Goal: Task Accomplishment & Management: Use online tool/utility

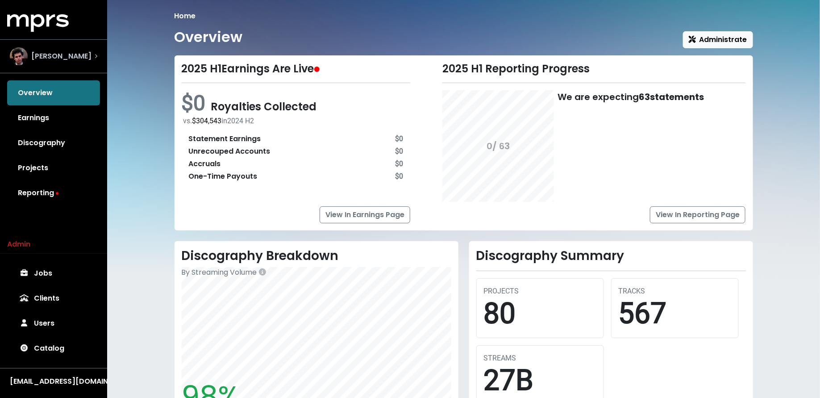
click at [82, 53] on div "James Ford" at bounding box center [53, 56] width 87 height 18
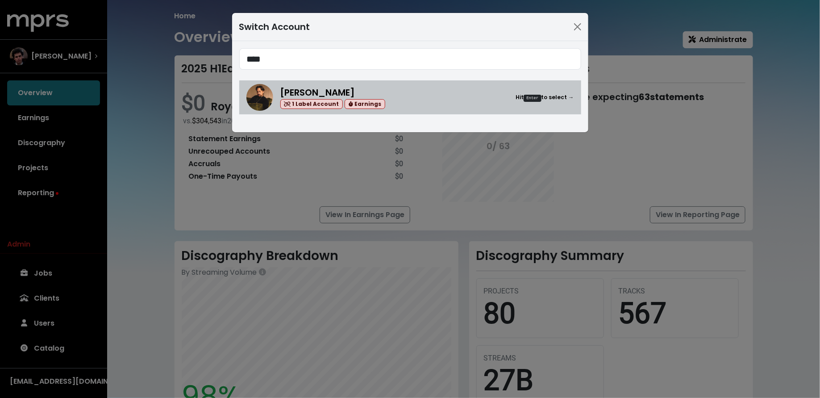
type input "****"
click at [300, 93] on span "Nate Fox" at bounding box center [317, 92] width 75 height 12
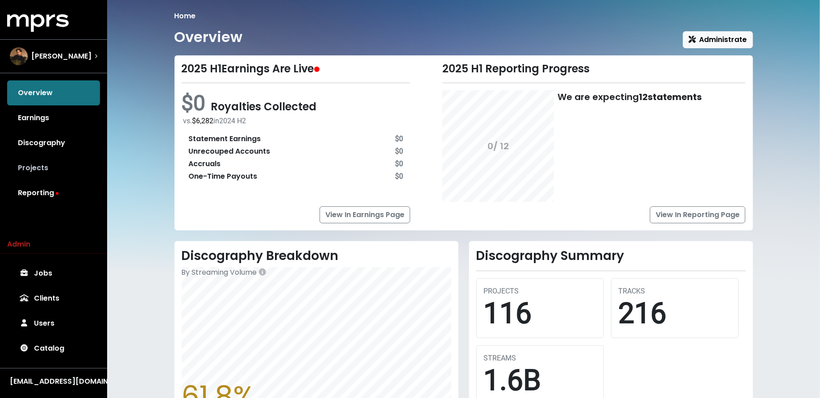
click at [77, 170] on link "Projects" at bounding box center [53, 167] width 93 height 25
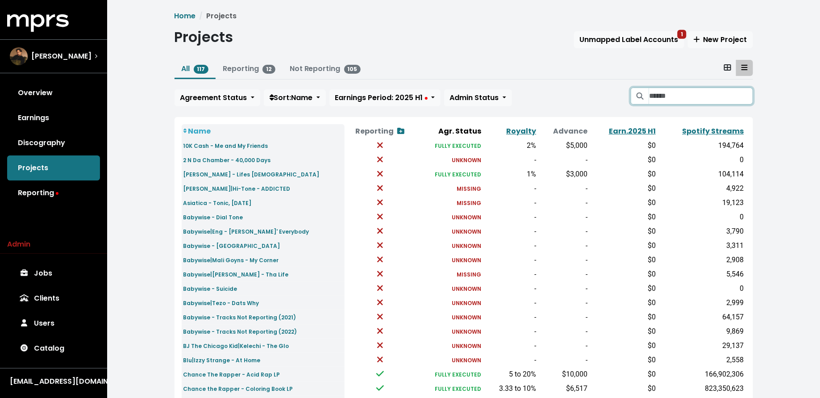
click at [691, 100] on input "Search projects" at bounding box center [701, 95] width 104 height 17
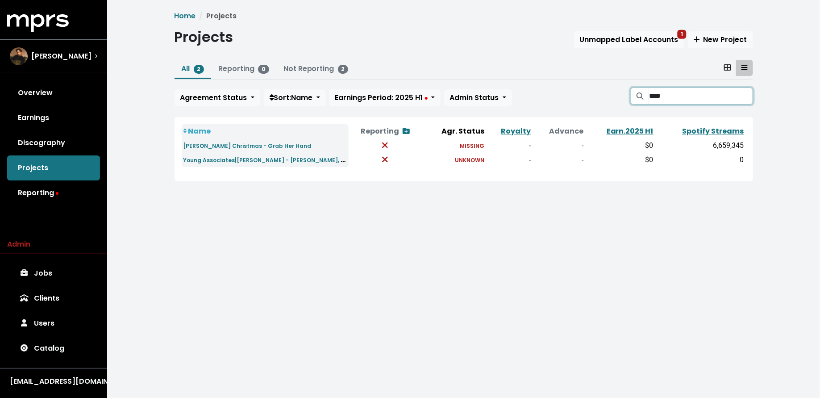
type input "****"
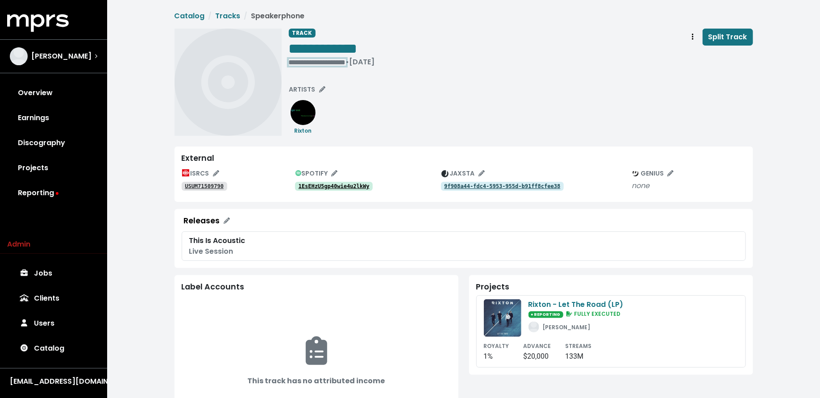
click at [312, 63] on div "**********" at bounding box center [332, 62] width 86 height 9
click at [292, 58] on span "• Jul 17th, 2015" at bounding box center [303, 62] width 29 height 10
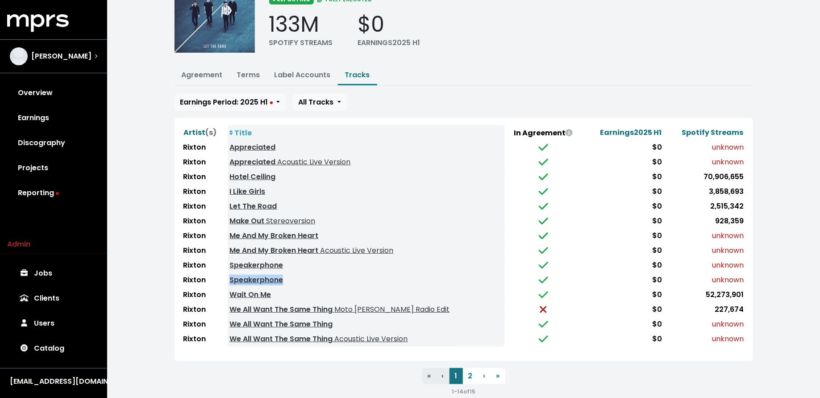
scroll to position [65, 0]
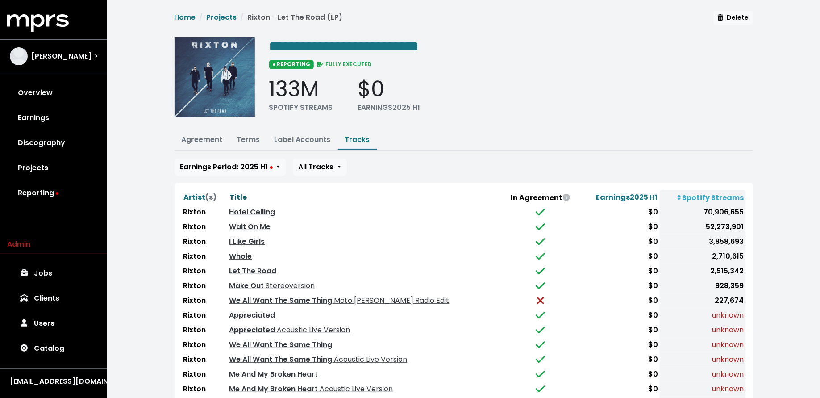
click at [239, 192] on span "Title" at bounding box center [238, 197] width 17 height 10
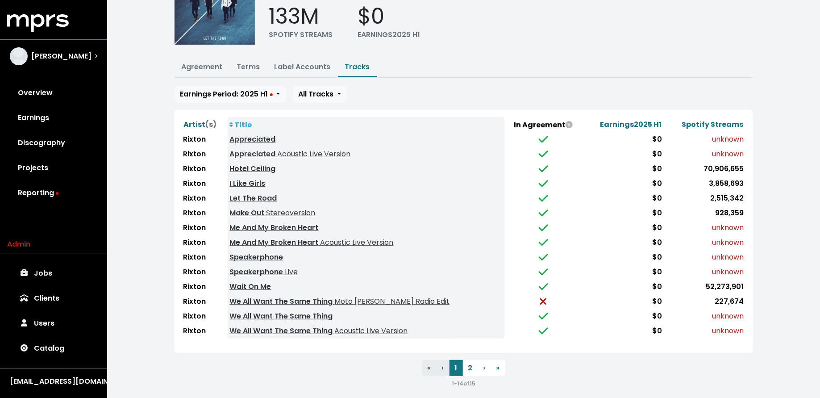
scroll to position [75, 0]
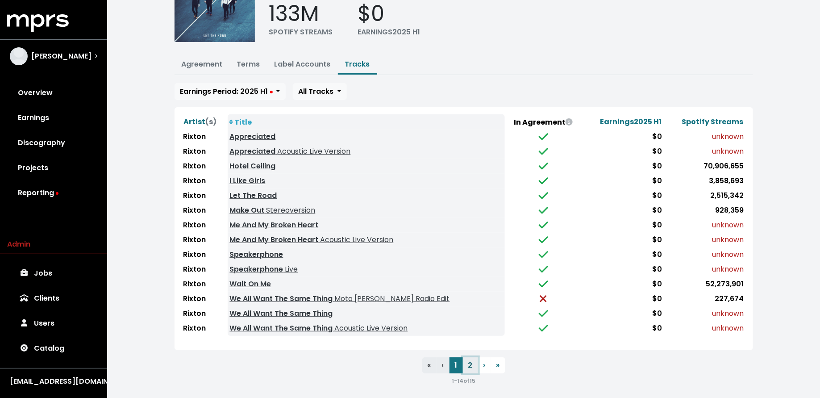
click at [472, 362] on button "2" at bounding box center [470, 365] width 15 height 16
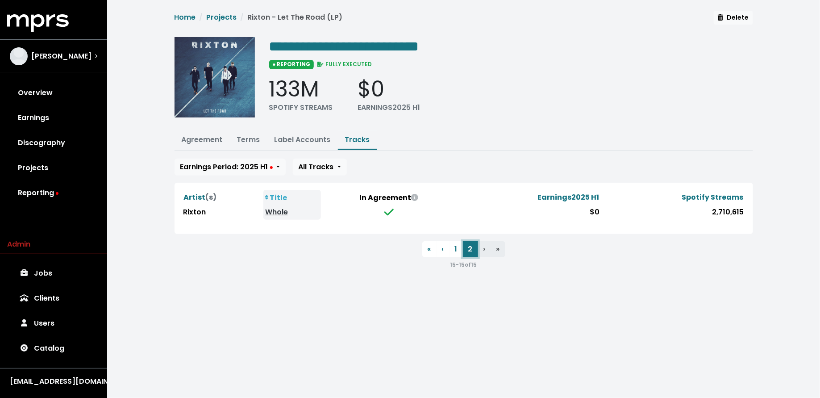
scroll to position [0, 0]
click at [248, 131] on button "Terms" at bounding box center [248, 140] width 37 height 19
click at [247, 135] on link "Terms" at bounding box center [248, 139] width 23 height 10
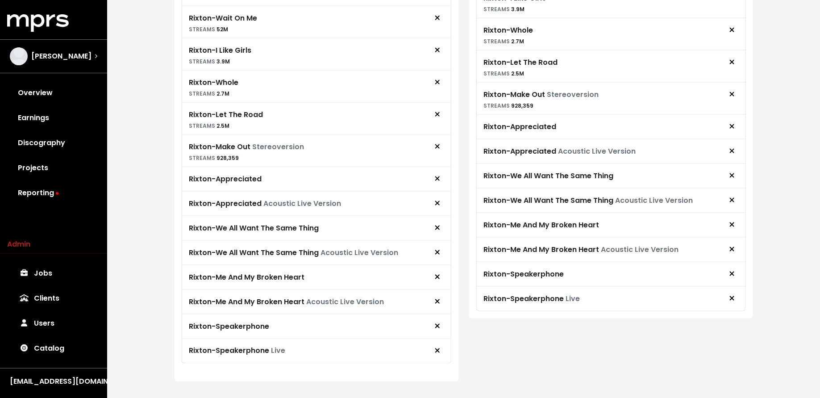
scroll to position [484, 0]
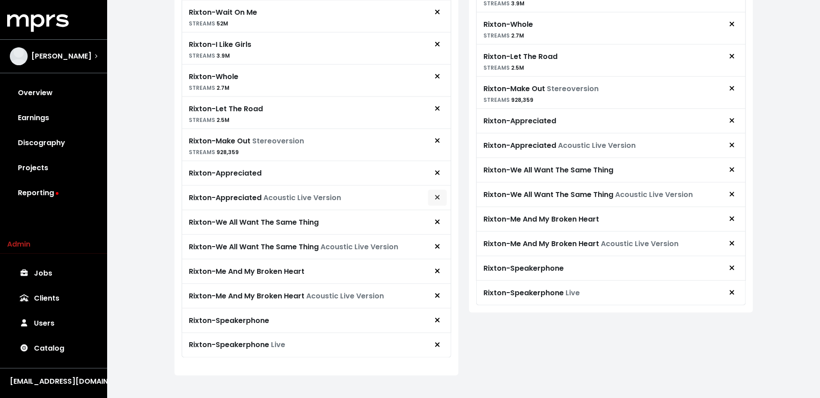
click at [438, 195] on span "Remove royalty target" at bounding box center [437, 197] width 5 height 10
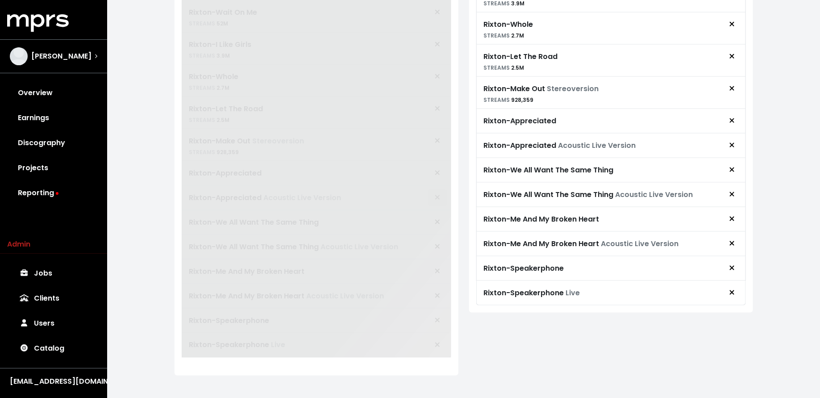
scroll to position [460, 0]
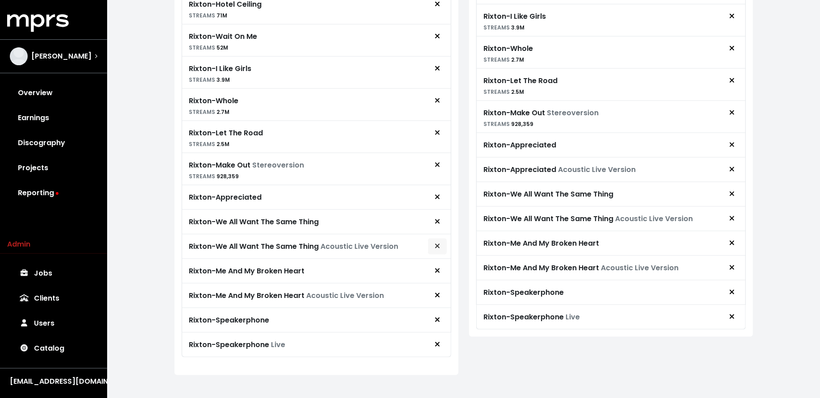
click at [433, 238] on button "Remove royalty target" at bounding box center [437, 246] width 20 height 17
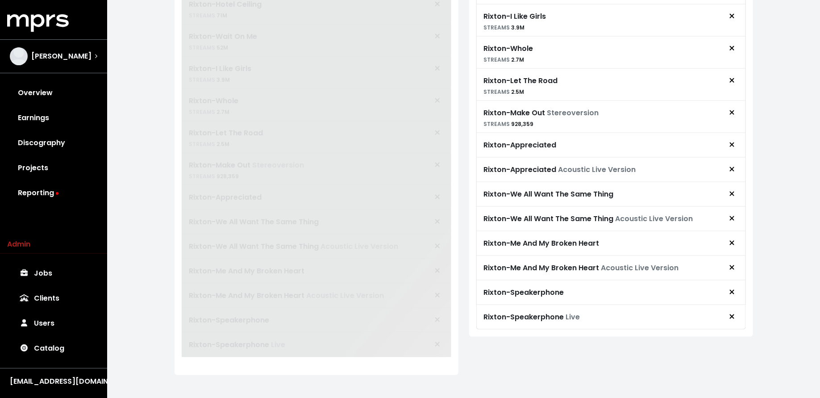
scroll to position [435, 0]
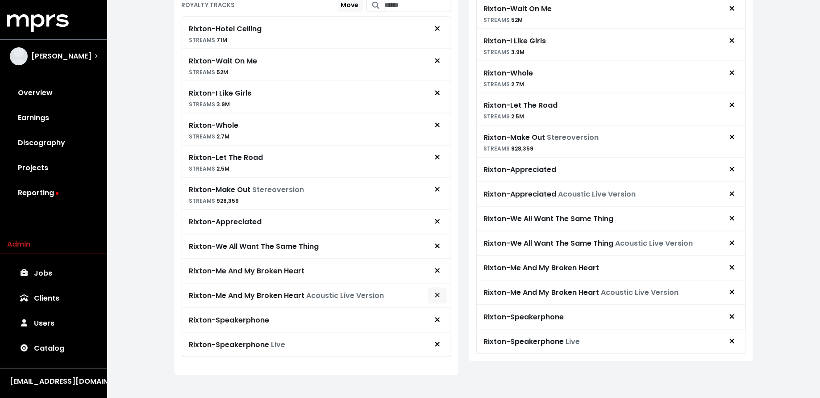
click at [433, 288] on button "Remove royalty target" at bounding box center [437, 295] width 20 height 17
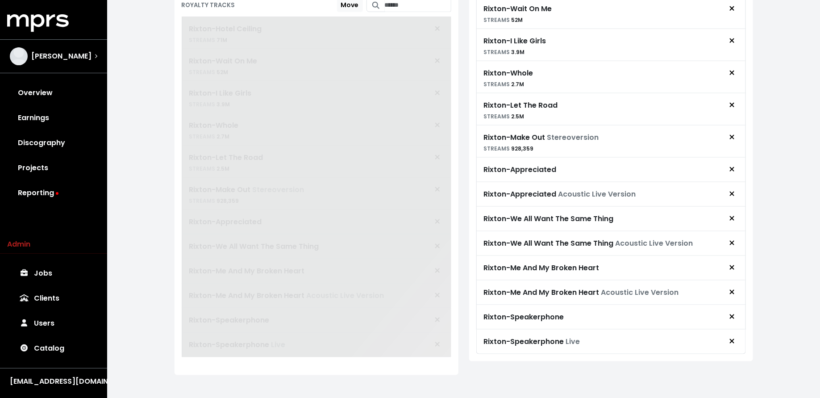
scroll to position [421, 0]
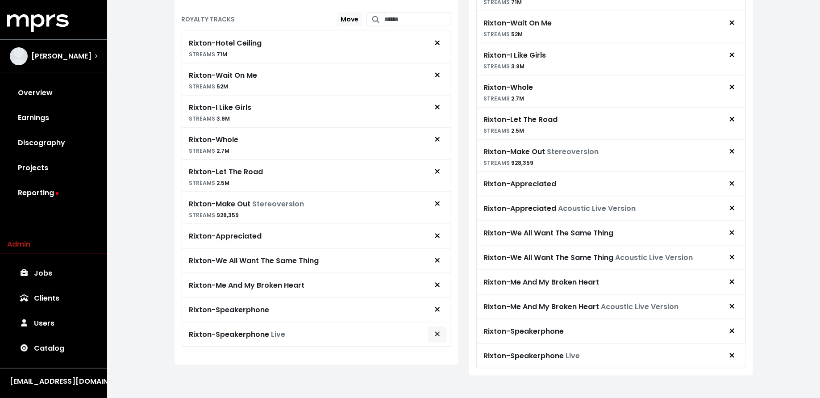
click at [438, 330] on span "Remove royalty target" at bounding box center [437, 334] width 5 height 10
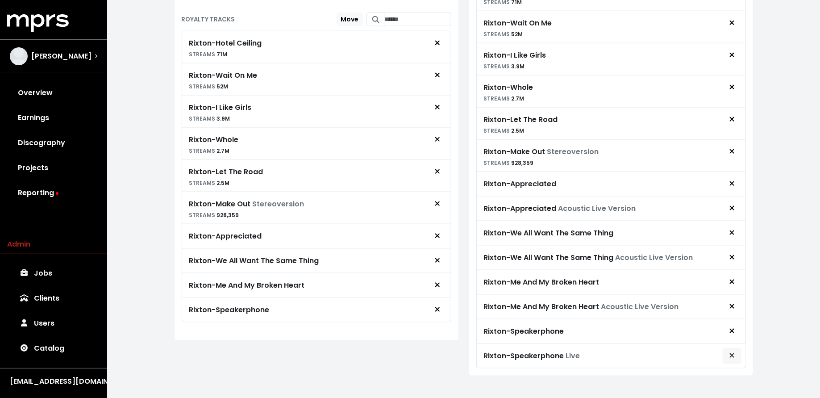
click at [733, 352] on icon "Remove advance target" at bounding box center [731, 355] width 5 height 7
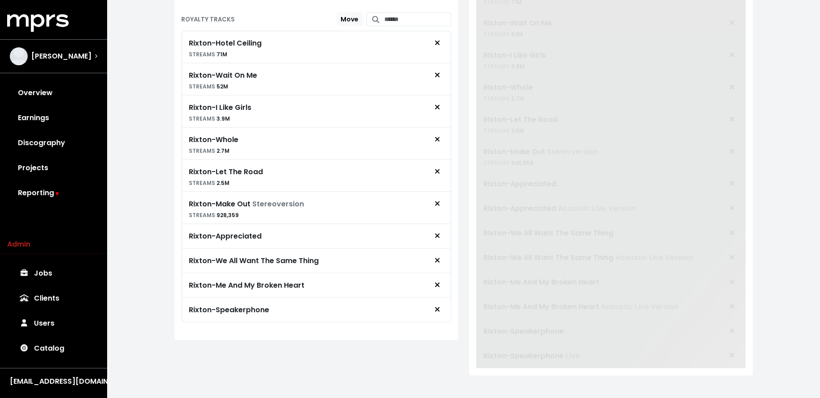
scroll to position [397, 0]
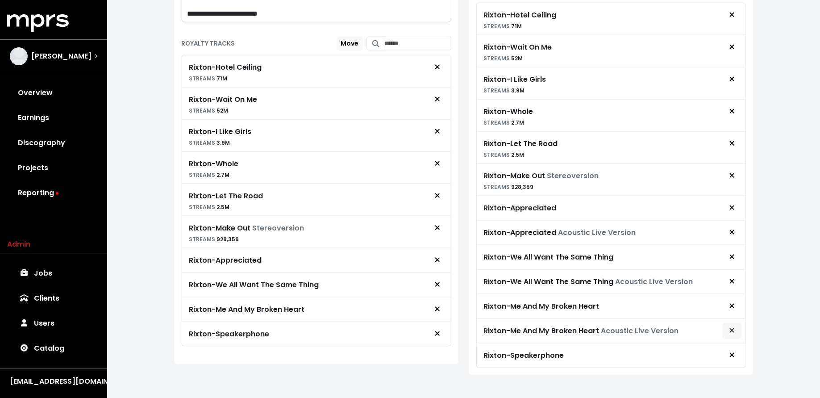
click at [727, 323] on button "Remove advance target" at bounding box center [732, 330] width 20 height 17
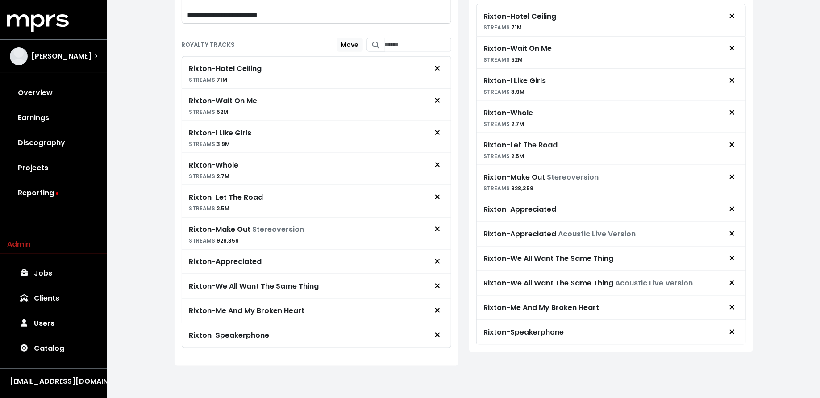
scroll to position [388, 0]
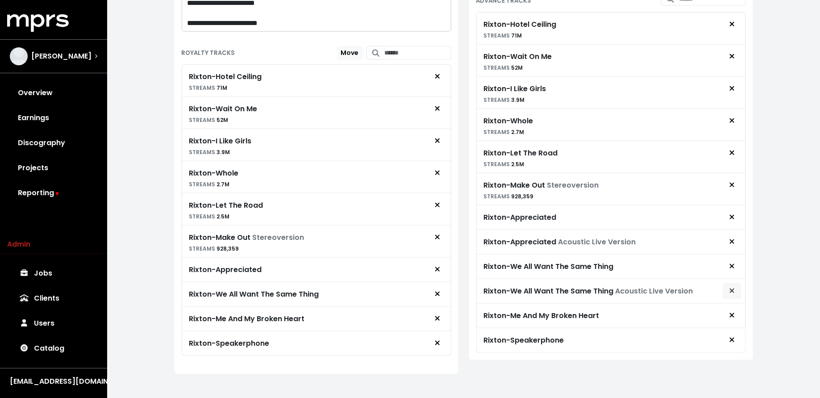
click at [731, 288] on icon "Remove advance target" at bounding box center [731, 290] width 4 height 4
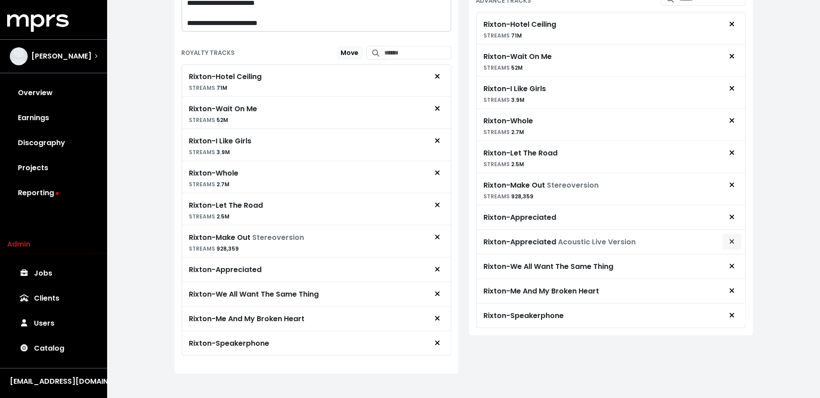
click at [735, 236] on span "Remove advance target" at bounding box center [732, 241] width 8 height 11
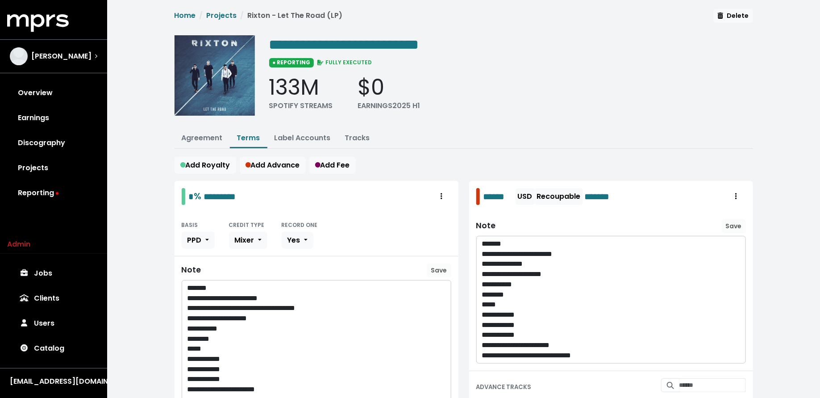
scroll to position [0, 0]
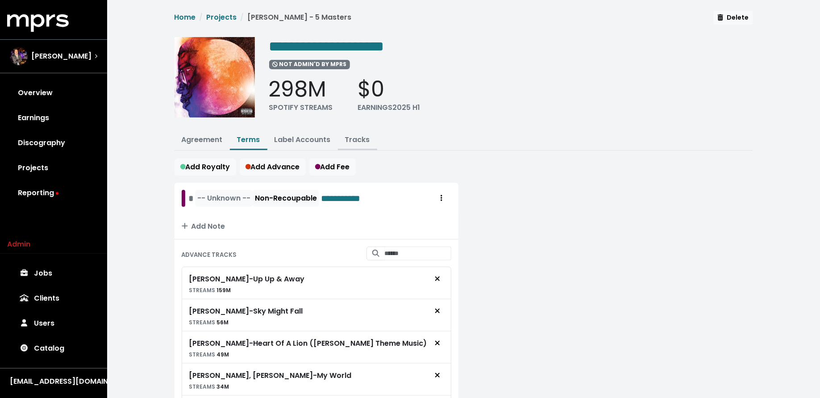
click at [362, 139] on link "Tracks" at bounding box center [357, 139] width 25 height 10
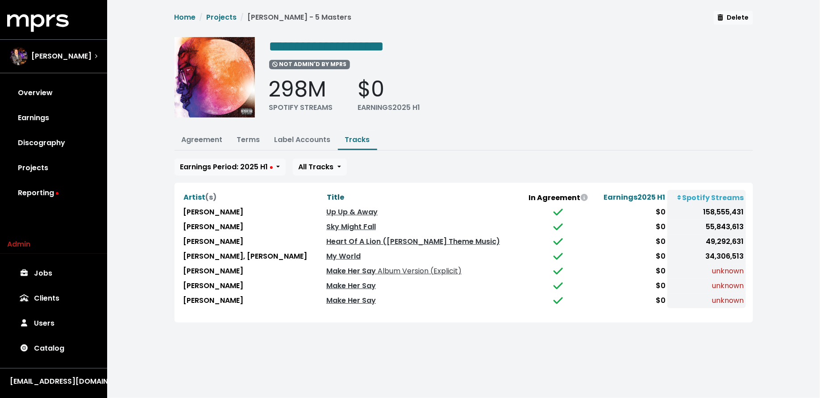
click at [327, 192] on span "Title" at bounding box center [335, 197] width 17 height 11
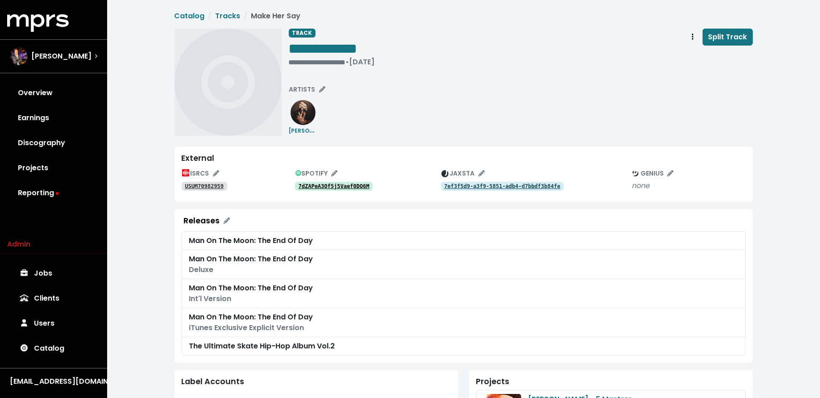
click at [337, 187] on tt "7dZAPeA3Of5j5Vaef0DQ6M" at bounding box center [333, 186] width 71 height 6
click at [197, 186] on tt "USUM70982959" at bounding box center [204, 186] width 39 height 6
click at [311, 85] on span "ARTISTS" at bounding box center [307, 89] width 36 height 9
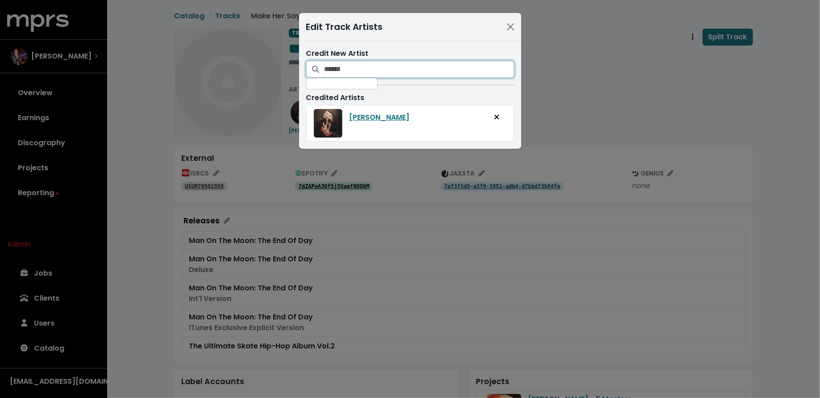
click at [357, 63] on input "Search for artists who should be credited on this track" at bounding box center [419, 69] width 190 height 17
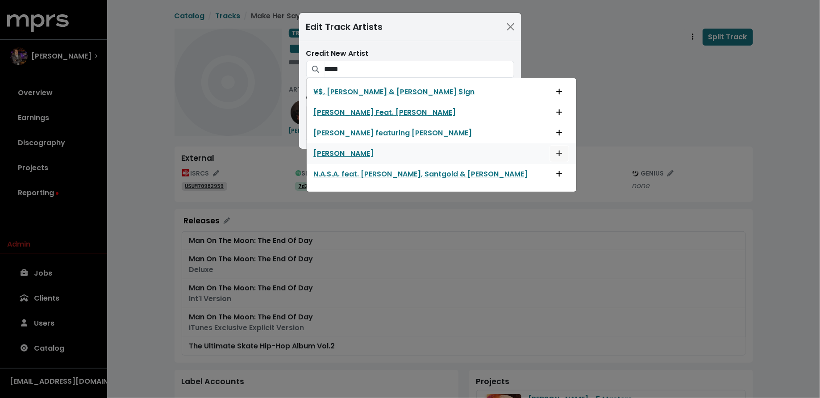
click at [556, 150] on icon "Add artist to this track's credited artists" at bounding box center [559, 153] width 6 height 6
click at [376, 68] on input "*****" at bounding box center [419, 69] width 190 height 17
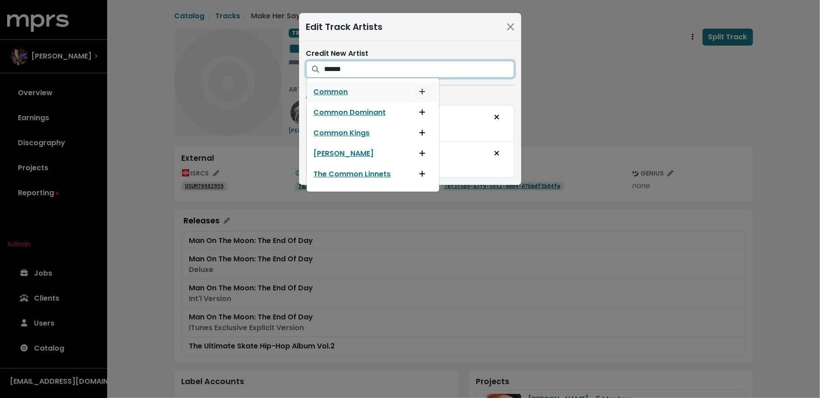
type input "******"
click at [419, 88] on icon "Add artist to this track's credited artists" at bounding box center [422, 91] width 6 height 7
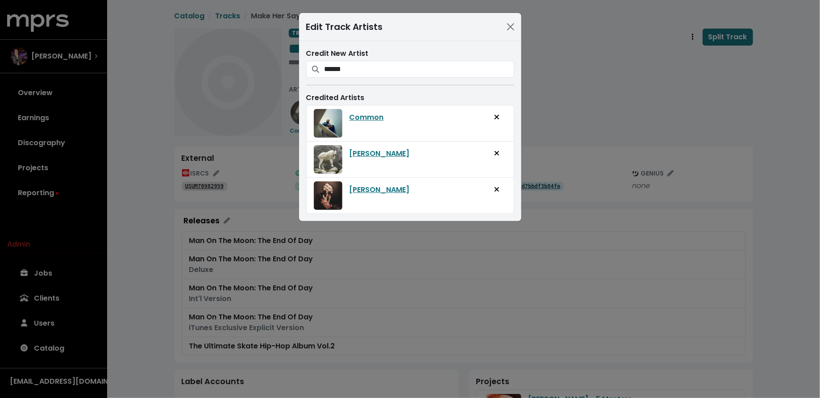
click at [598, 99] on div "Edit Track Artists Credit New Artist ****** Common Common Dominant Common Kings…" at bounding box center [410, 199] width 820 height 398
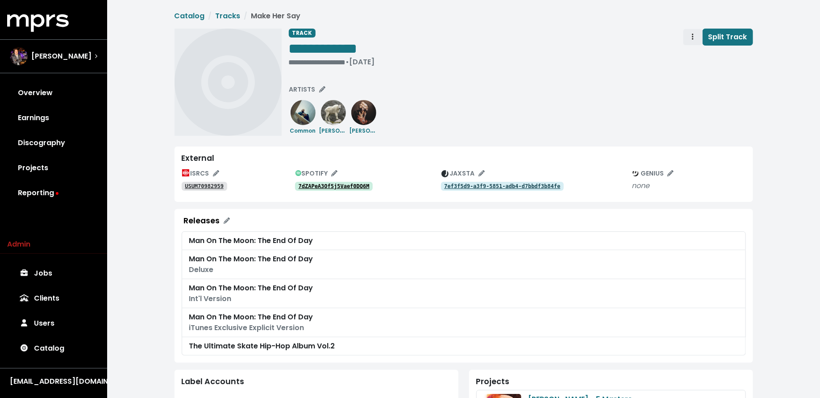
click at [692, 35] on span "Track actions" at bounding box center [692, 37] width 8 height 11
click at [696, 55] on link "Merge" at bounding box center [718, 57] width 70 height 14
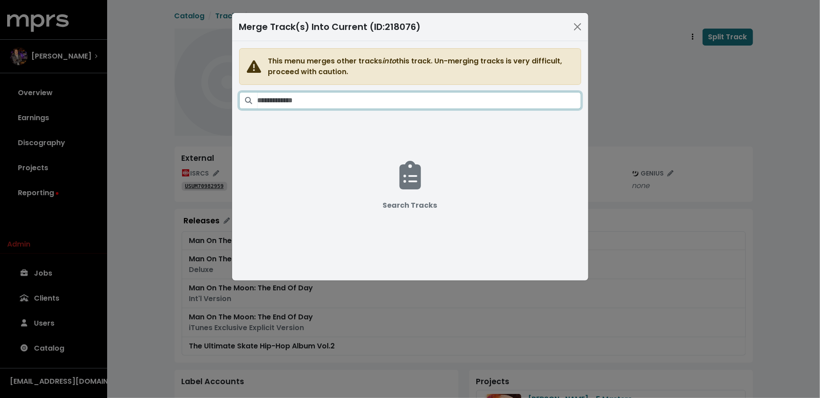
click at [472, 95] on input "Search tracks" at bounding box center [418, 100] width 323 height 17
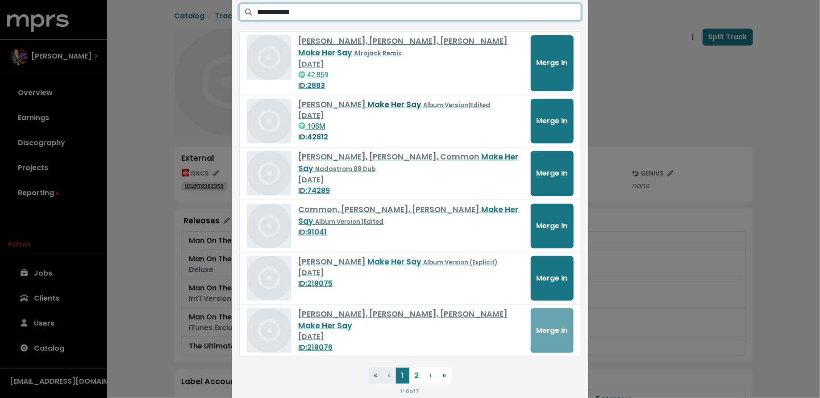
scroll to position [91, 0]
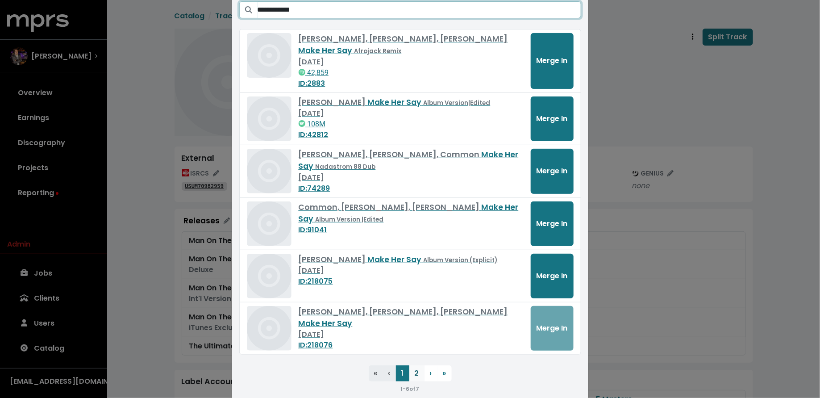
type input "**********"
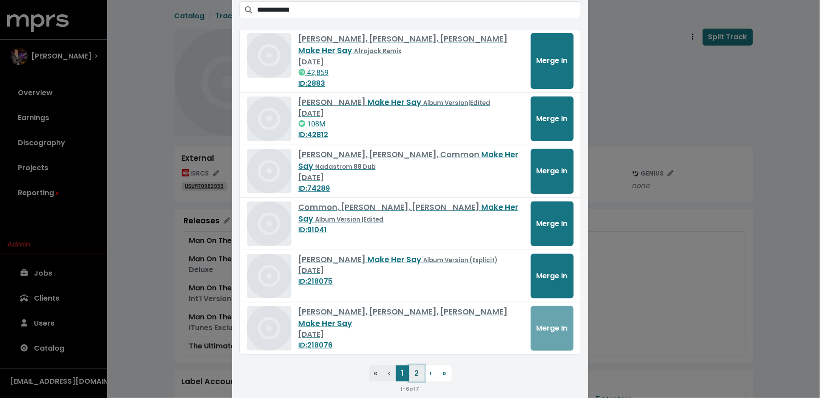
click at [418, 371] on button "2" at bounding box center [416, 373] width 15 height 16
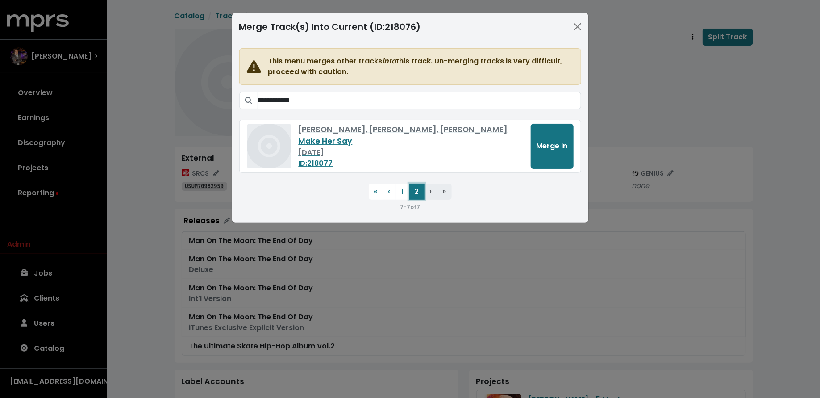
scroll to position [0, 0]
click at [547, 153] on button "Merge In" at bounding box center [551, 146] width 43 height 45
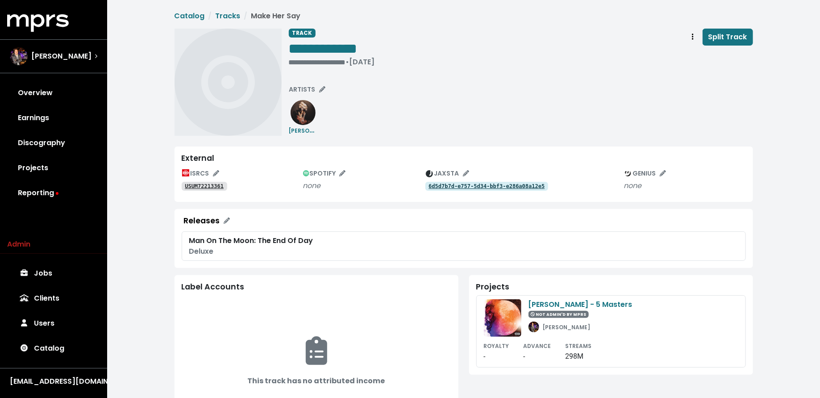
click at [220, 180] on div "USUM72213361" at bounding box center [242, 185] width 121 height 11
click at [217, 189] on tt "USUM72213361" at bounding box center [204, 186] width 39 height 6
click at [303, 89] on span "ARTISTS" at bounding box center [307, 89] width 36 height 9
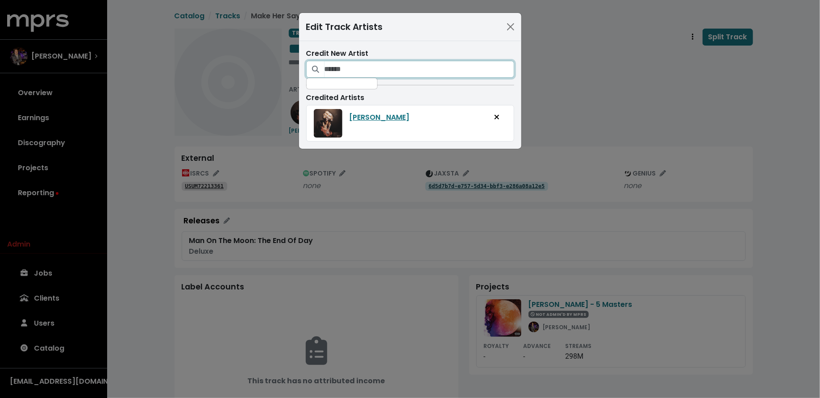
click at [340, 66] on input "Search for artists who should be credited on this track" at bounding box center [419, 69] width 190 height 17
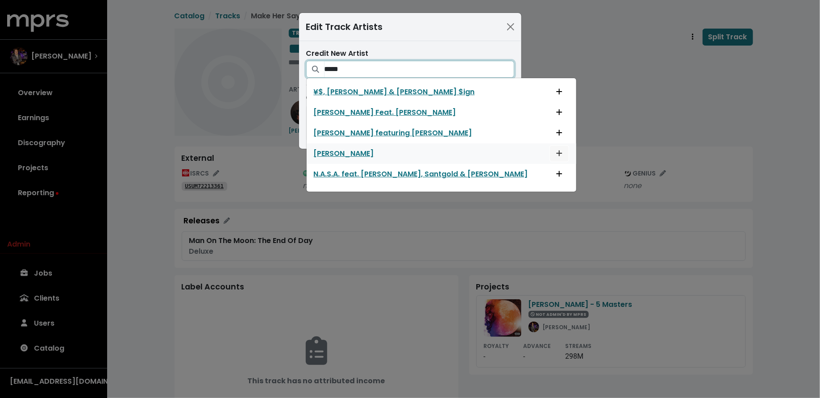
type input "*****"
click at [556, 150] on icon "Add artist to this track's credited artists" at bounding box center [559, 152] width 6 height 7
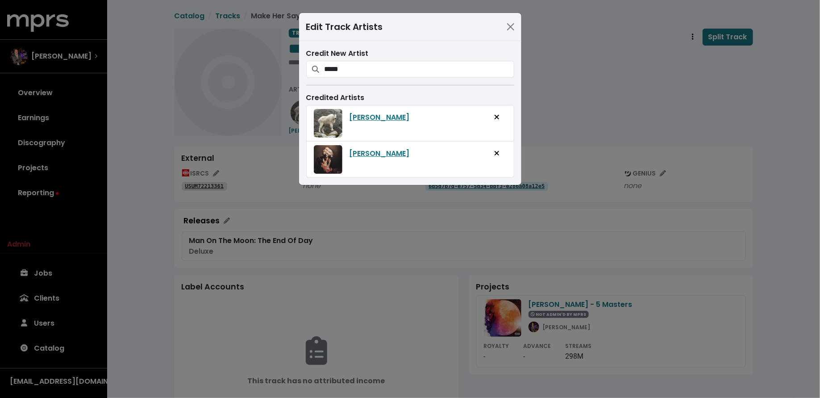
click at [565, 91] on div "Edit Track Artists Credit New Artist ***** ¥$, [PERSON_NAME] & [PERSON_NAME] $i…" at bounding box center [410, 199] width 820 height 398
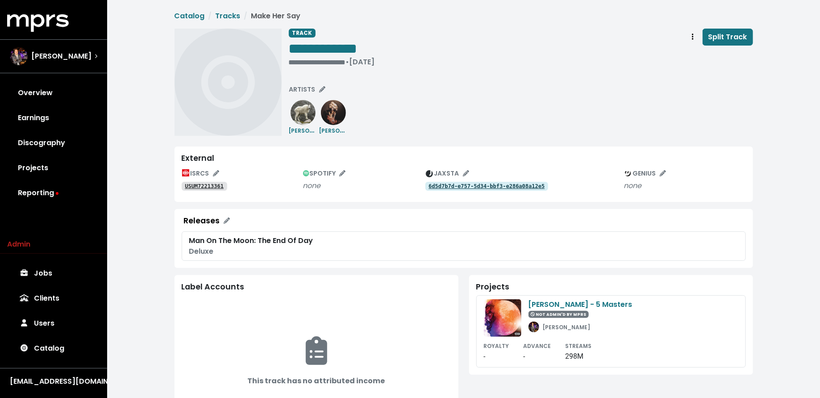
click at [204, 184] on tt "USUM72213361" at bounding box center [204, 186] width 39 height 6
click at [303, 90] on span "ARTISTS" at bounding box center [307, 89] width 36 height 9
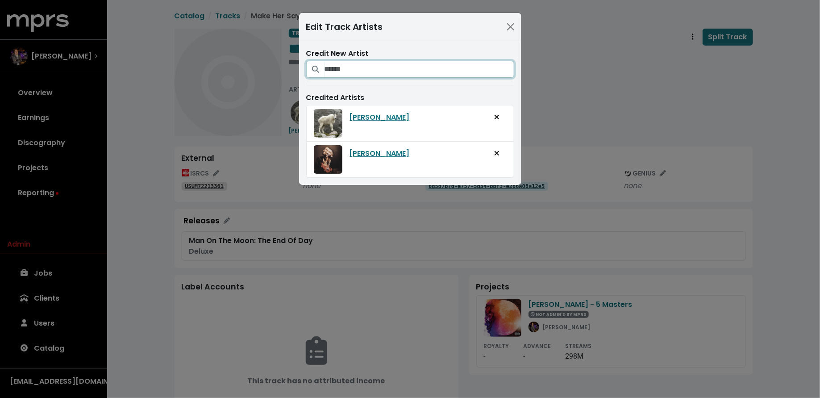
click at [340, 65] on input "Search for artists who should be credited on this track" at bounding box center [419, 69] width 190 height 17
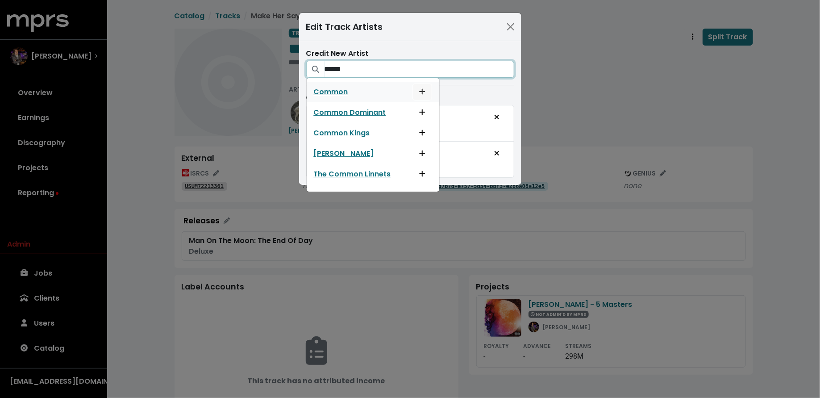
type input "******"
click at [415, 89] on button "Add artist to this track's credited artists" at bounding box center [422, 91] width 20 height 17
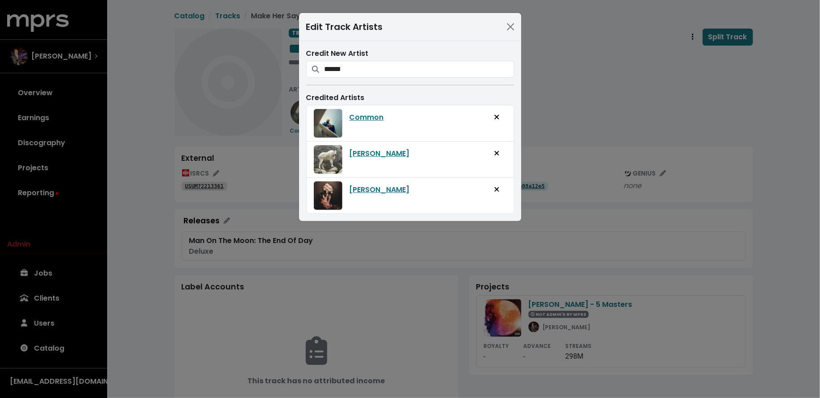
click at [547, 99] on div "Edit Track Artists Credit New Artist ****** Common Common Dominant Common Kings…" at bounding box center [410, 199] width 820 height 398
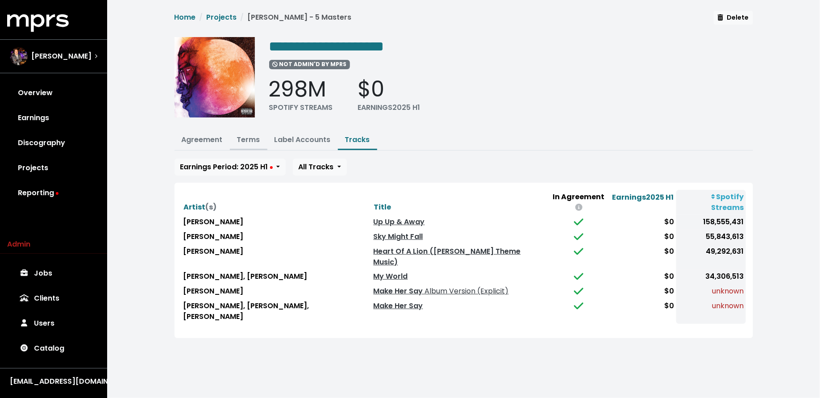
click at [249, 139] on link "Terms" at bounding box center [248, 139] width 23 height 10
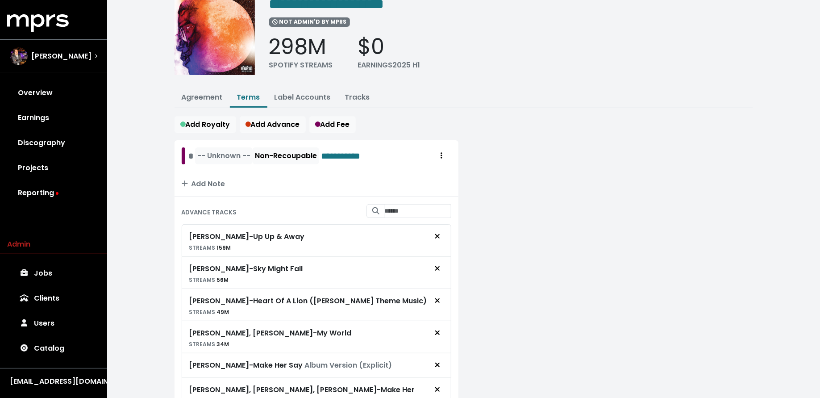
scroll to position [80, 0]
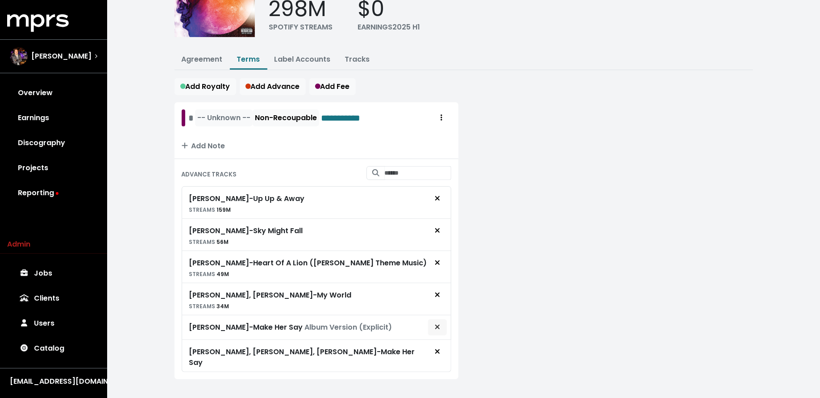
click at [441, 323] on span "Remove advance target" at bounding box center [437, 327] width 8 height 11
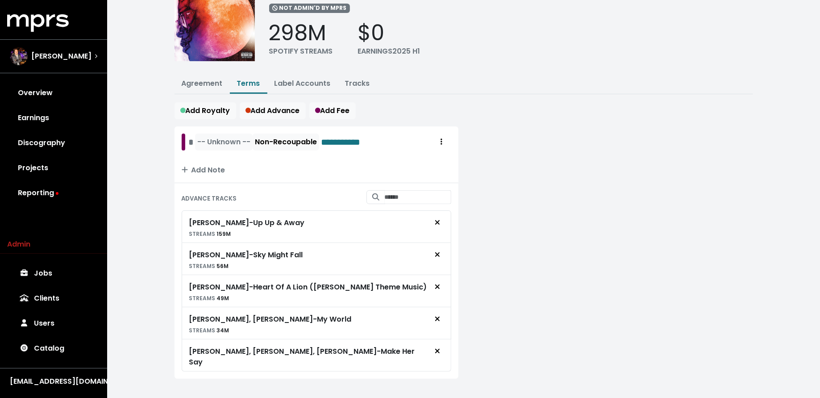
scroll to position [0, 0]
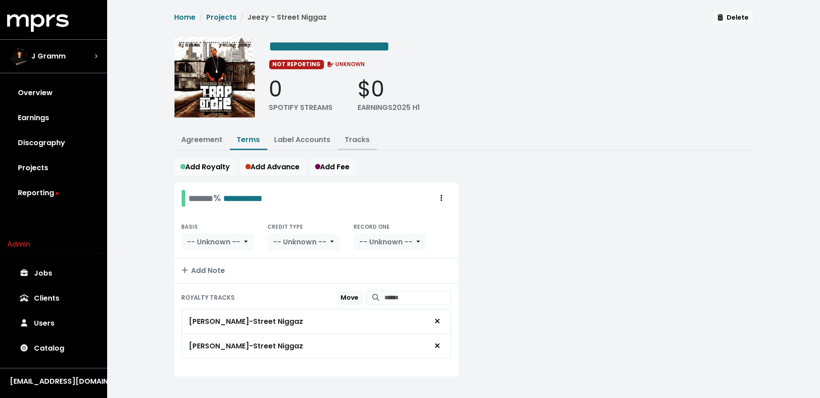
click at [357, 135] on link "Tracks" at bounding box center [357, 139] width 25 height 10
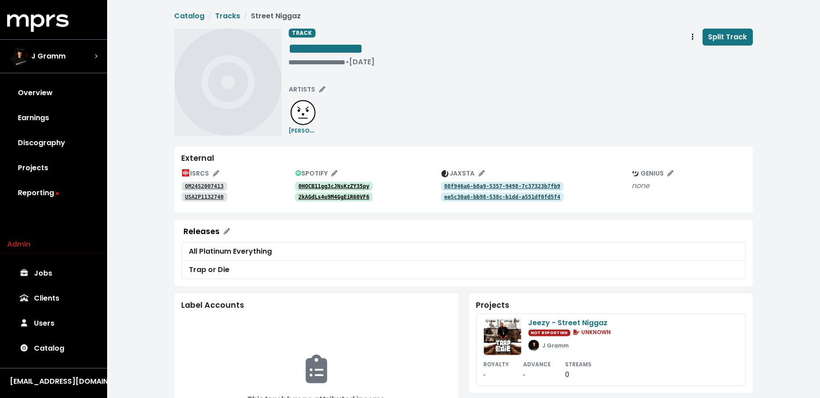
click at [337, 184] on tt "0HOCB11gg3cJNsKzZY35py" at bounding box center [333, 186] width 71 height 6
click at [321, 187] on tt "0HOCB11gg3cJNsKzZY35py" at bounding box center [333, 186] width 71 height 6
click at [195, 186] on tt "QM24S2007413" at bounding box center [204, 186] width 39 height 6
click at [199, 197] on tt "USA2P1132740" at bounding box center [204, 197] width 39 height 6
click at [293, 58] on div "**********" at bounding box center [332, 62] width 86 height 9
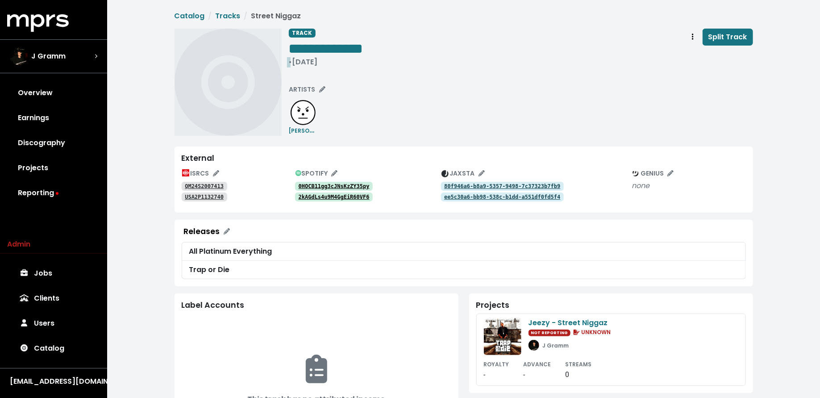
click at [289, 59] on span "• Oct 14th, 2003" at bounding box center [303, 62] width 29 height 10
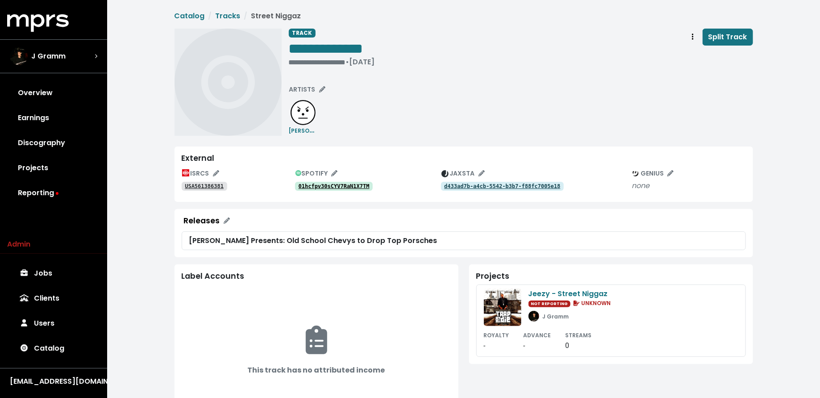
click at [358, 180] on div "01hcfpv30sCYV7RaN1X7TM" at bounding box center [368, 185] width 146 height 11
click at [358, 186] on tt "01hcfpv30sCYV7RaN1X7TM" at bounding box center [333, 186] width 71 height 6
click at [218, 185] on tt "USA561386381" at bounding box center [204, 186] width 39 height 6
click at [302, 60] on div "• Nov 6th, 2012" at bounding box center [326, 62] width 75 height 9
click at [289, 60] on span "• Nov 6th, 2012" at bounding box center [303, 62] width 29 height 10
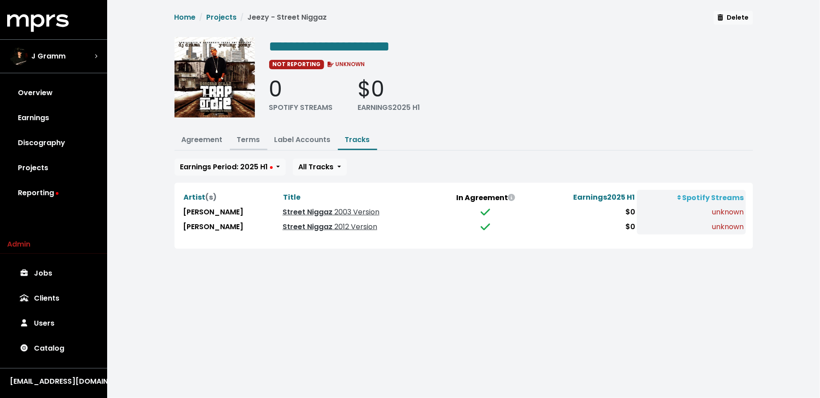
click at [246, 140] on link "Terms" at bounding box center [248, 139] width 23 height 10
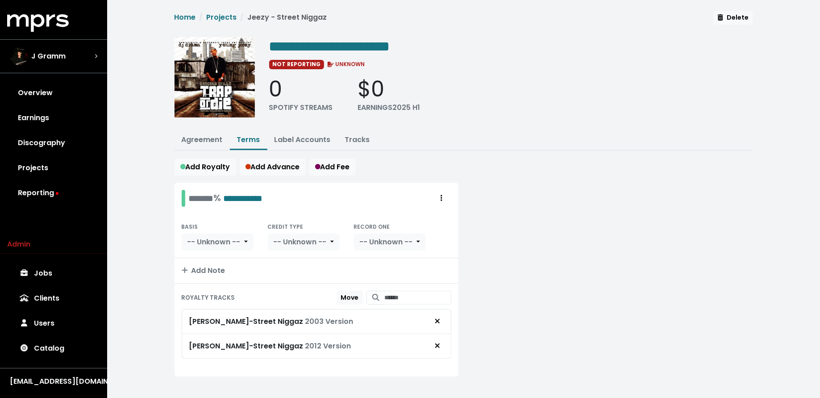
scroll to position [6, 0]
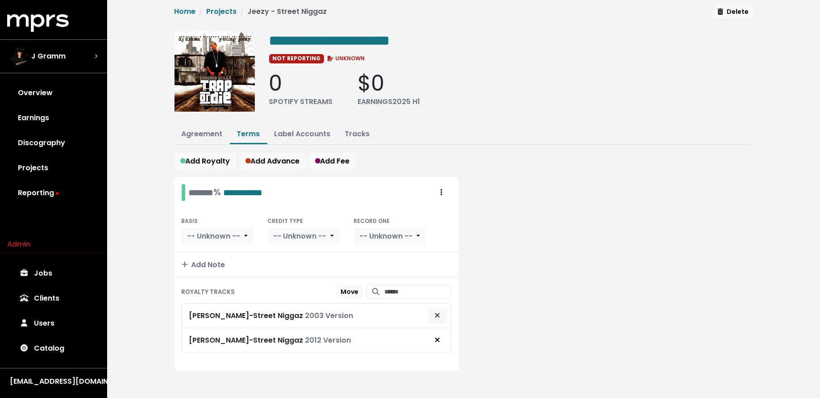
click at [435, 311] on icon "Remove royalty target" at bounding box center [437, 314] width 5 height 7
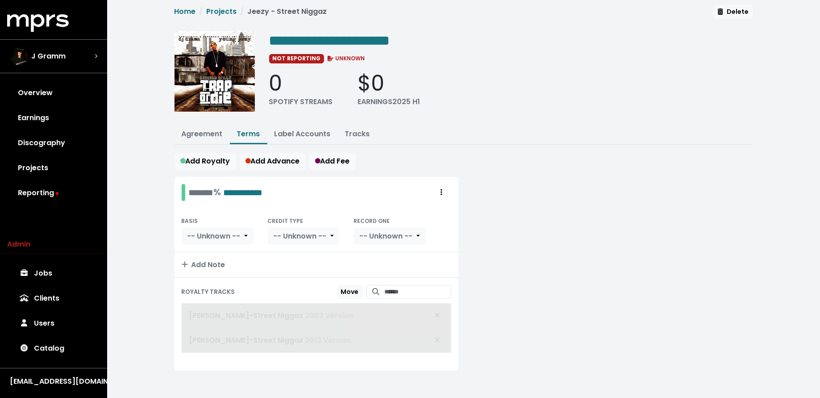
scroll to position [0, 0]
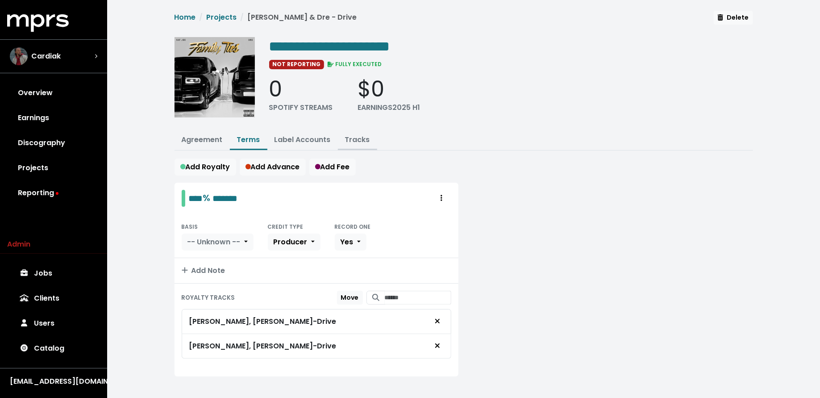
click at [360, 135] on link "Tracks" at bounding box center [357, 139] width 25 height 10
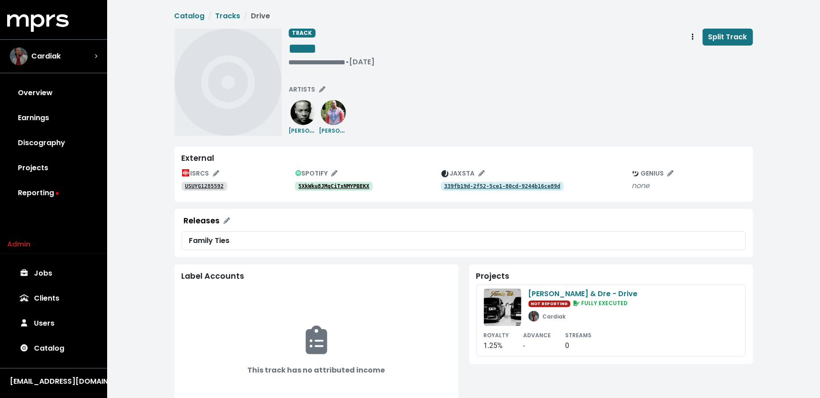
click at [335, 186] on tt "5XkWku8JMqCiTxNMYPBEKX" at bounding box center [333, 186] width 71 height 6
click at [318, 183] on tt "4kTjtREsoyRNPXH2rMfwsV" at bounding box center [333, 186] width 71 height 6
click at [202, 187] on tt "USUYG1286438" at bounding box center [204, 186] width 39 height 6
click at [294, 80] on div "**********" at bounding box center [521, 82] width 464 height 107
click at [295, 82] on div "**********" at bounding box center [521, 82] width 464 height 107
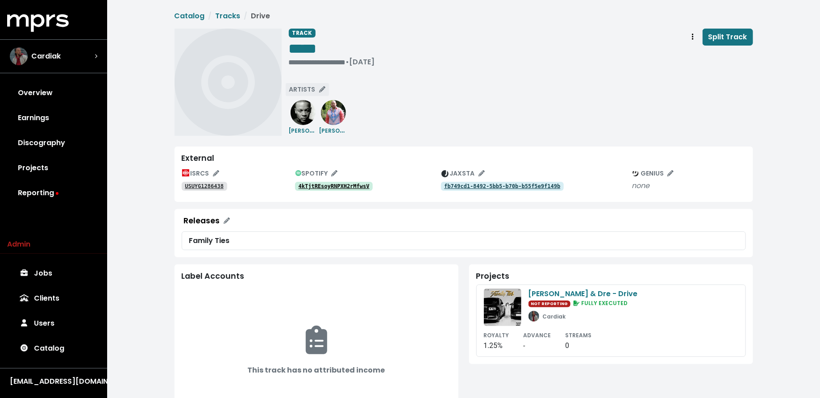
click at [297, 87] on span "ARTISTS" at bounding box center [307, 89] width 36 height 9
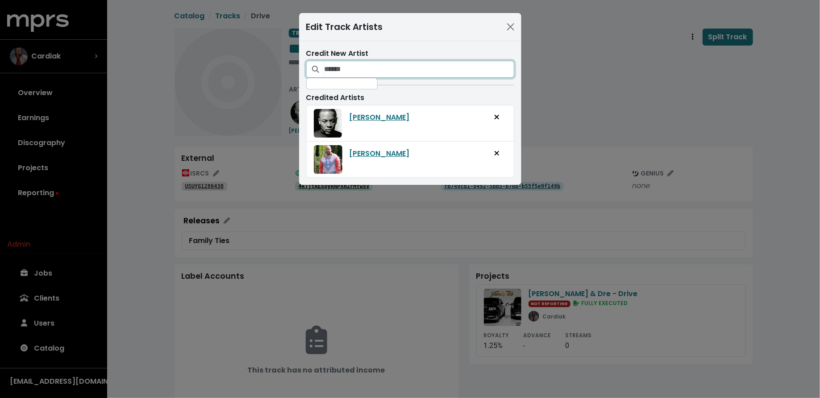
click at [349, 66] on input "Search for artists who should be credited on this track" at bounding box center [419, 69] width 190 height 17
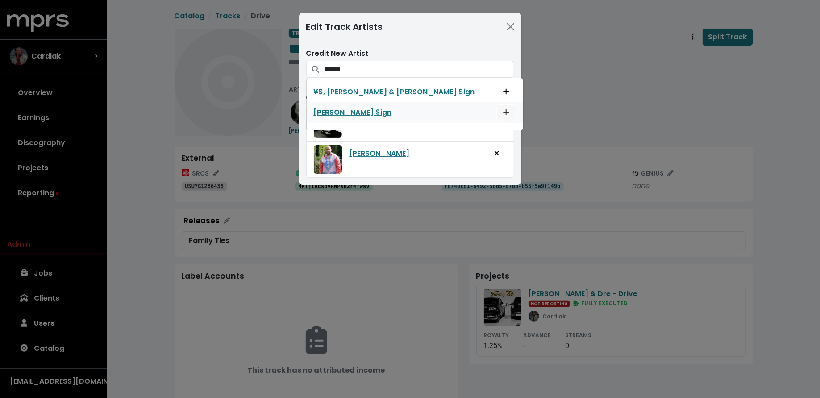
click at [502, 107] on span "Add artist to this track's credited artists" at bounding box center [506, 112] width 8 height 11
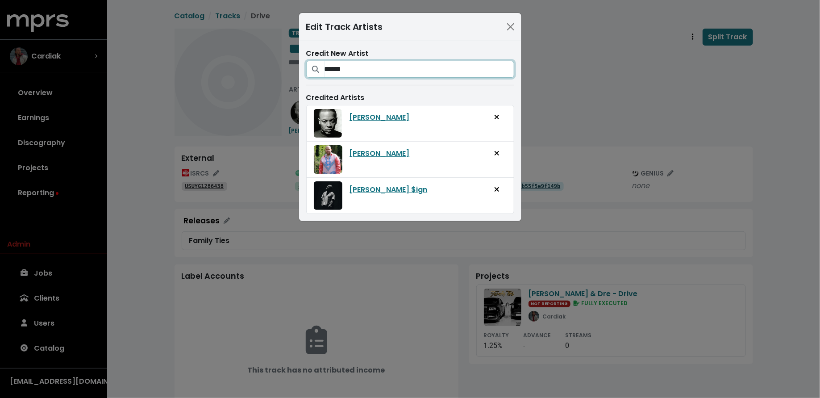
click at [416, 73] on input "******" at bounding box center [419, 69] width 190 height 17
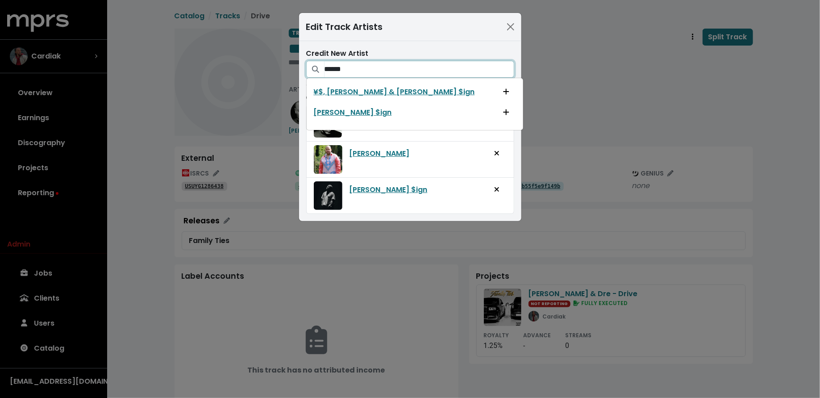
click at [416, 73] on input "******" at bounding box center [419, 69] width 190 height 17
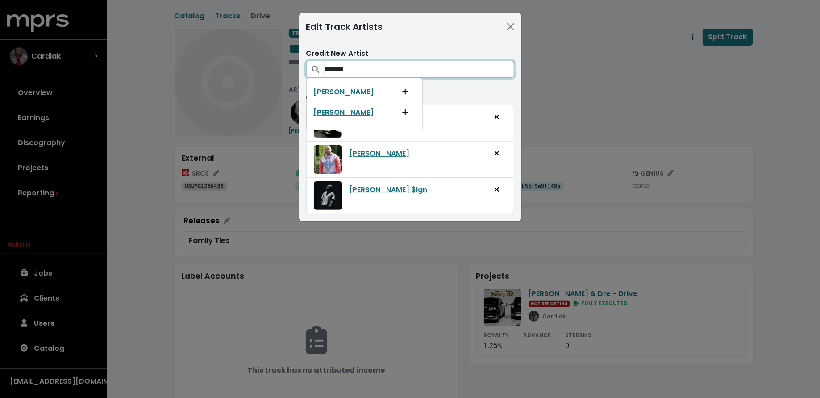
type input "*******"
click at [402, 92] on icon "Add artist to this track's credited artists" at bounding box center [405, 91] width 6 height 7
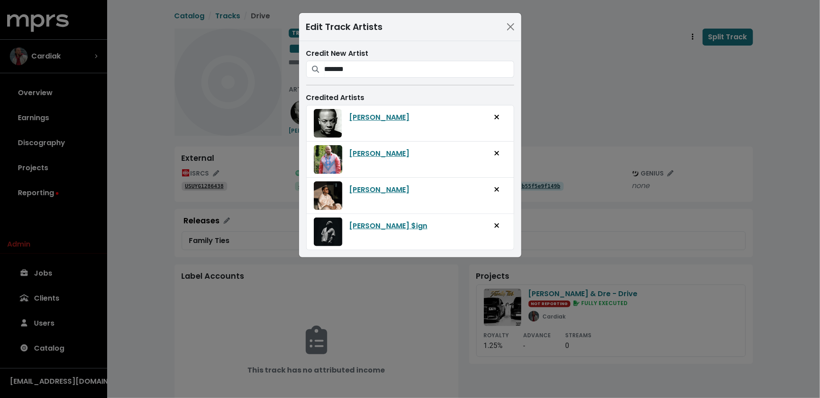
click at [568, 111] on div "Edit Track Artists Credit New Artist ******* Jeremih Jeremih Credited Artists D…" at bounding box center [410, 199] width 820 height 398
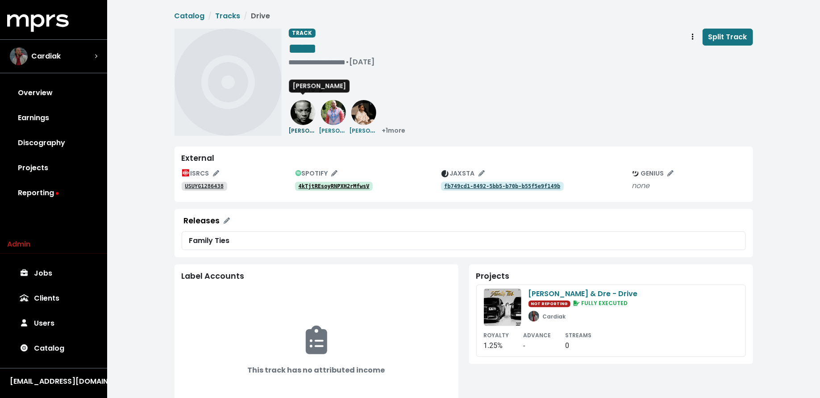
click at [304, 114] on img at bounding box center [302, 112] width 25 height 25
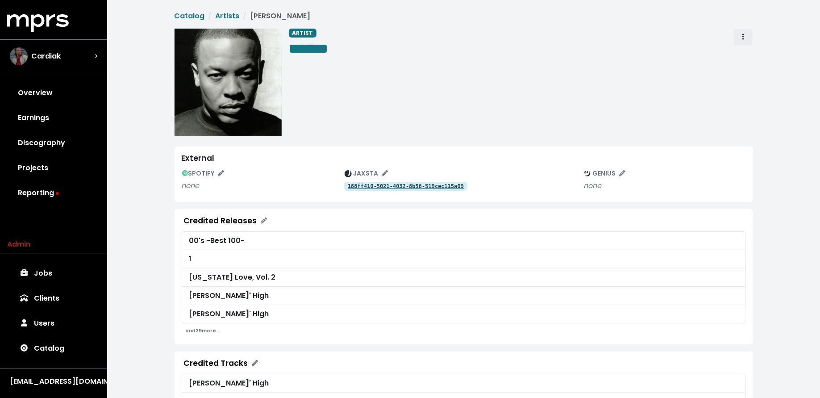
click at [747, 36] on button "Artist actions" at bounding box center [743, 37] width 20 height 17
click at [745, 53] on link "Merge" at bounding box center [768, 57] width 70 height 14
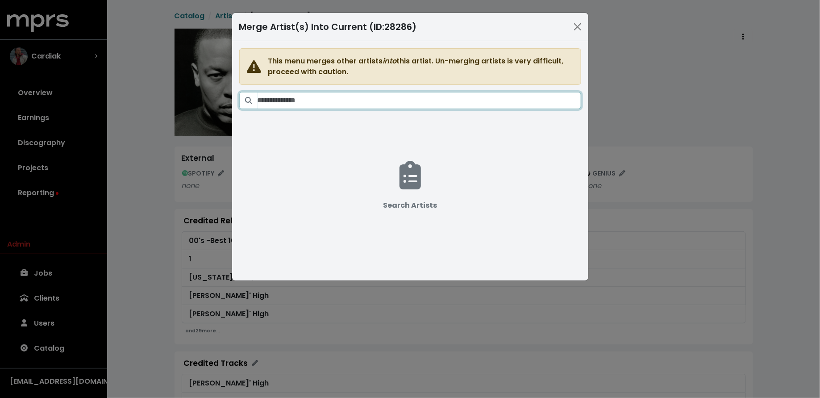
click at [434, 98] on input "Search artists" at bounding box center [418, 100] width 323 height 17
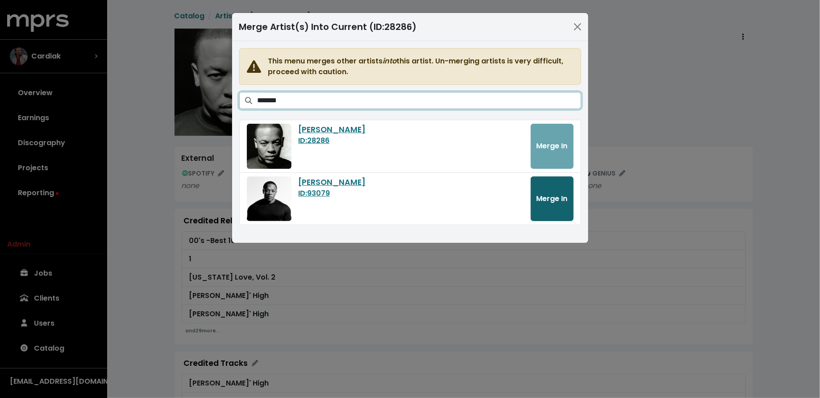
type input "*******"
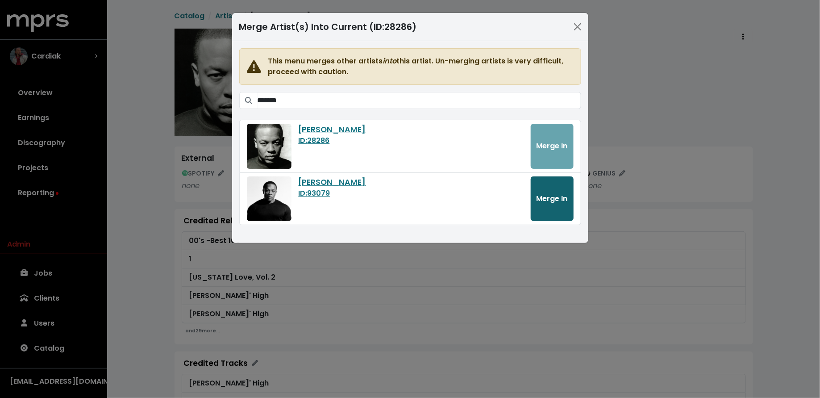
click at [555, 206] on button "Merge In" at bounding box center [551, 198] width 43 height 45
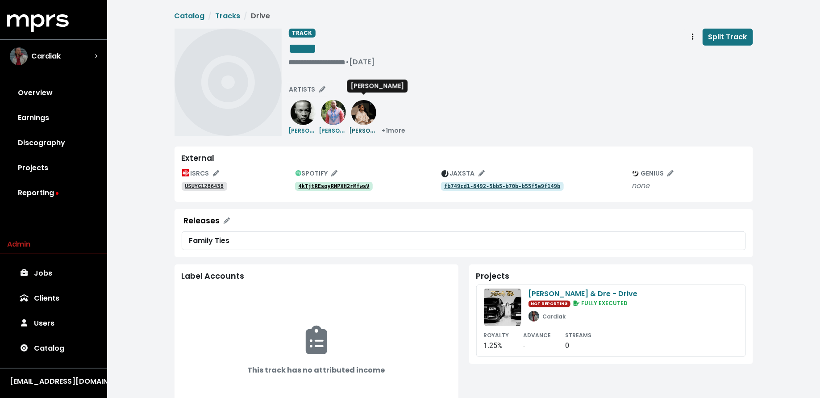
click at [361, 113] on img at bounding box center [363, 112] width 25 height 25
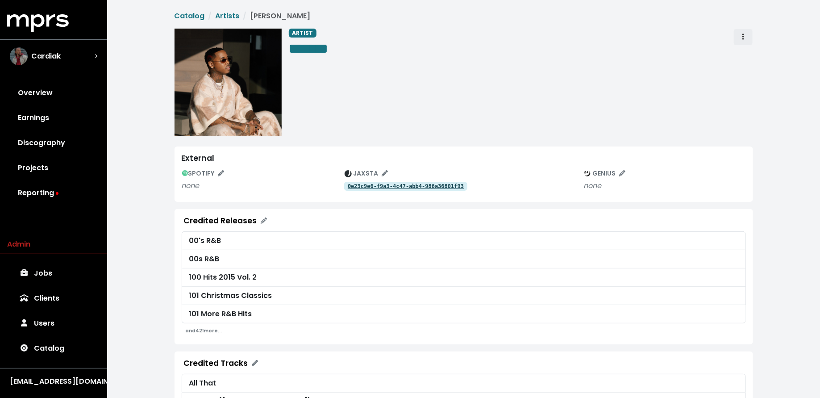
click at [742, 37] on icon "Artist actions" at bounding box center [743, 36] width 2 height 7
click at [744, 50] on link "Merge" at bounding box center [768, 57] width 70 height 14
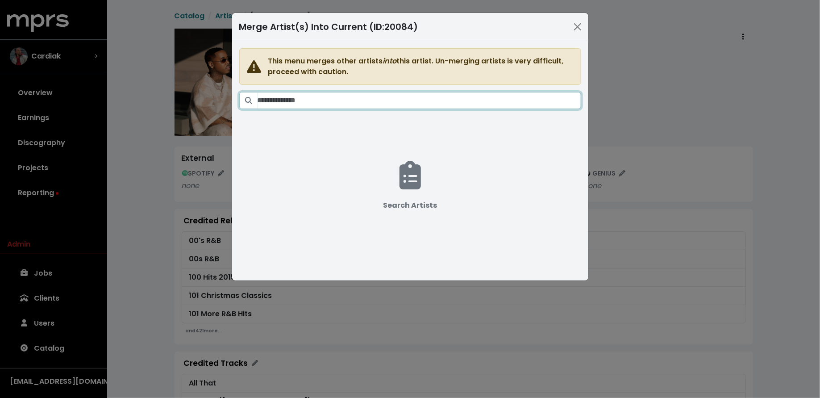
click at [480, 96] on input "Search artists" at bounding box center [418, 100] width 323 height 17
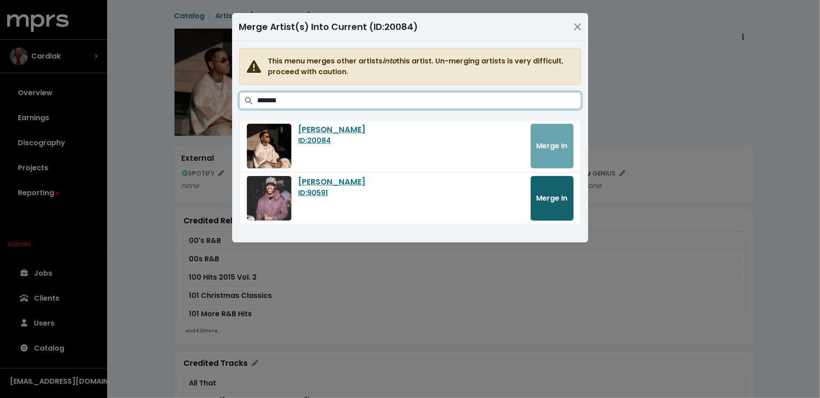
type input "*******"
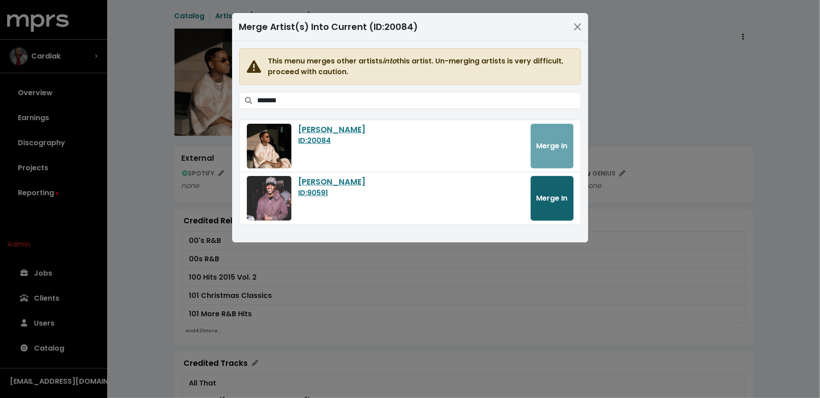
click at [555, 196] on span "Merge In" at bounding box center [551, 198] width 31 height 10
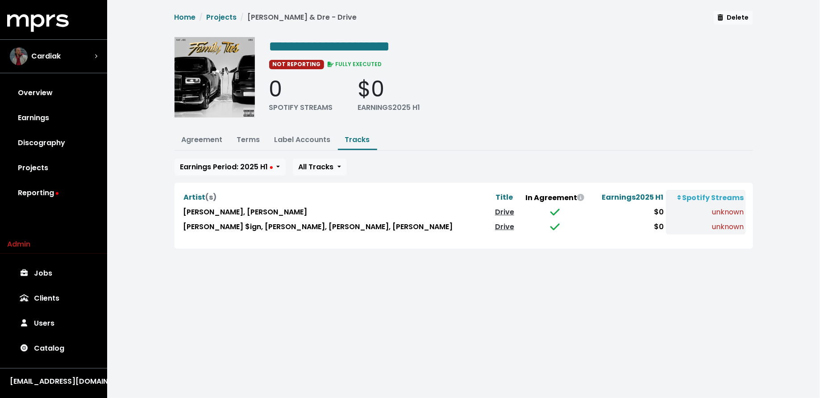
click at [374, 242] on div "Artist (s) Title In Agreement Earnings 2025 H1 Spotify Streams Fat Joe, Dr. Dre…" at bounding box center [463, 215] width 578 height 66
click at [248, 136] on link "Terms" at bounding box center [248, 139] width 23 height 10
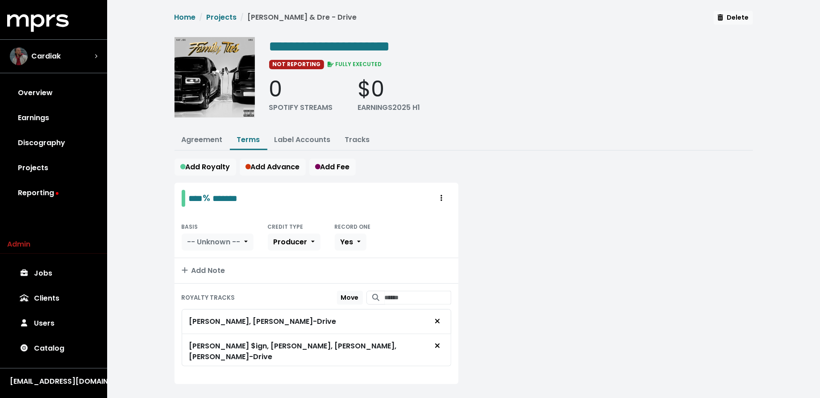
scroll to position [6, 0]
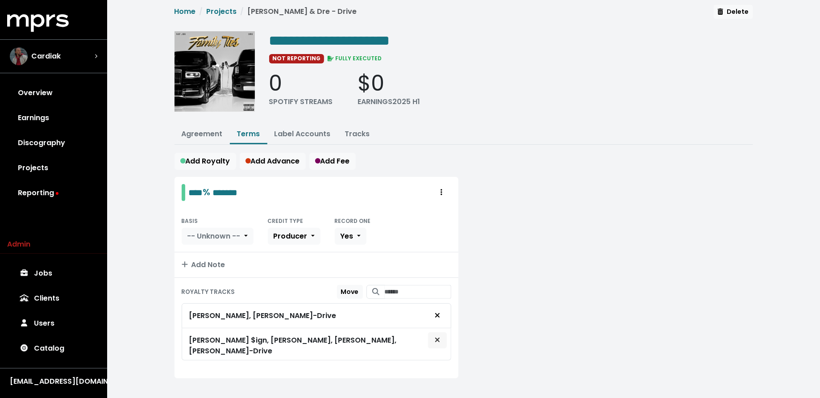
click at [436, 337] on icon "Remove royalty target" at bounding box center [437, 339] width 4 height 4
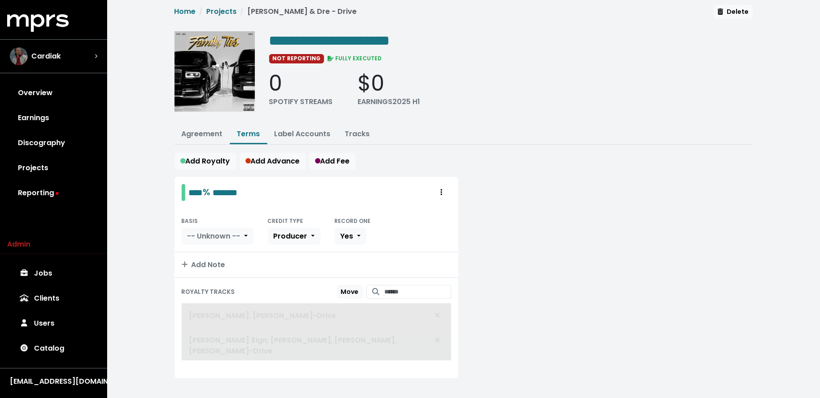
scroll to position [0, 0]
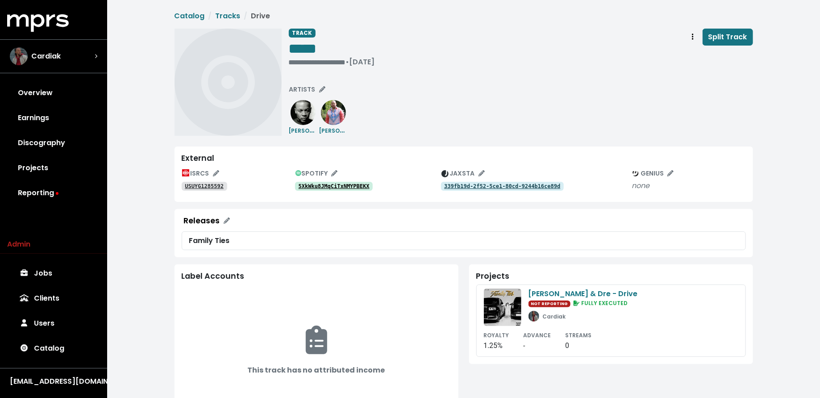
click at [195, 184] on tt "USUYG1285592" at bounding box center [204, 186] width 39 height 6
click at [303, 120] on img at bounding box center [302, 112] width 25 height 25
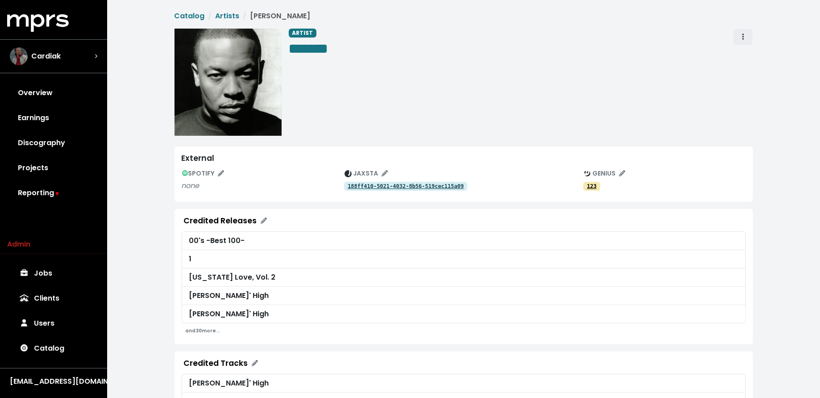
click at [737, 41] on button "Artist actions" at bounding box center [743, 37] width 20 height 17
click at [740, 53] on link "Merge" at bounding box center [768, 57] width 70 height 14
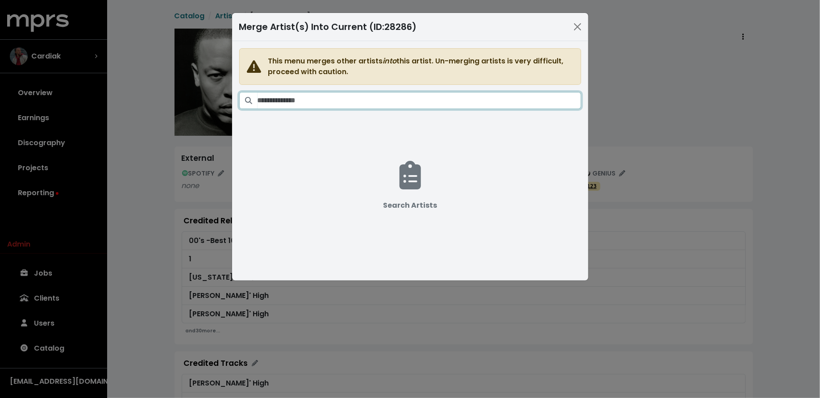
click at [485, 105] on input "Search artists" at bounding box center [418, 100] width 323 height 17
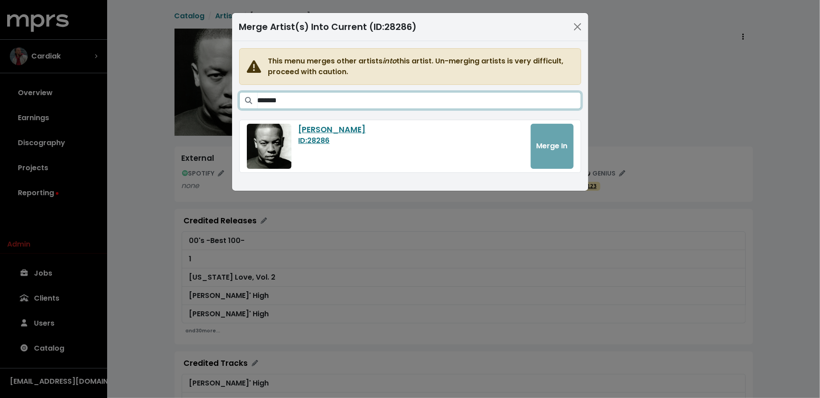
type input "*******"
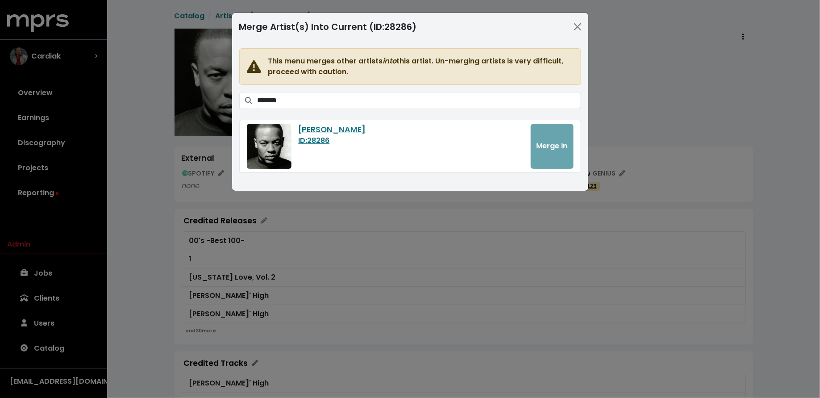
click at [693, 110] on div "Merge Artist(s) Into Current (ID: 28286 ) This menu merges other artists into t…" at bounding box center [410, 199] width 820 height 398
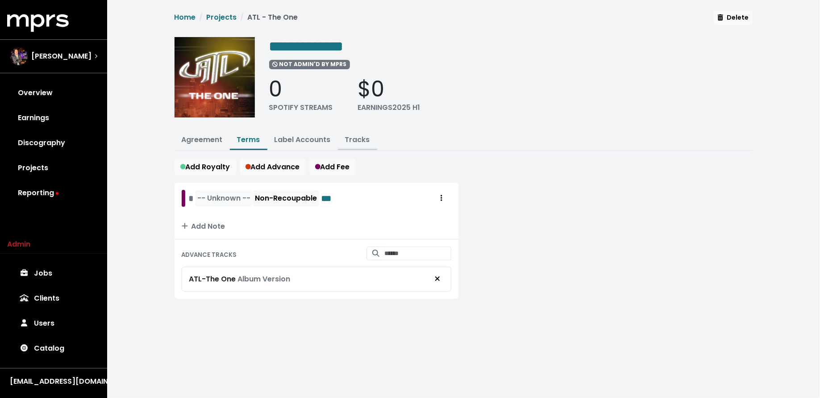
click at [357, 136] on link "Tracks" at bounding box center [357, 139] width 25 height 10
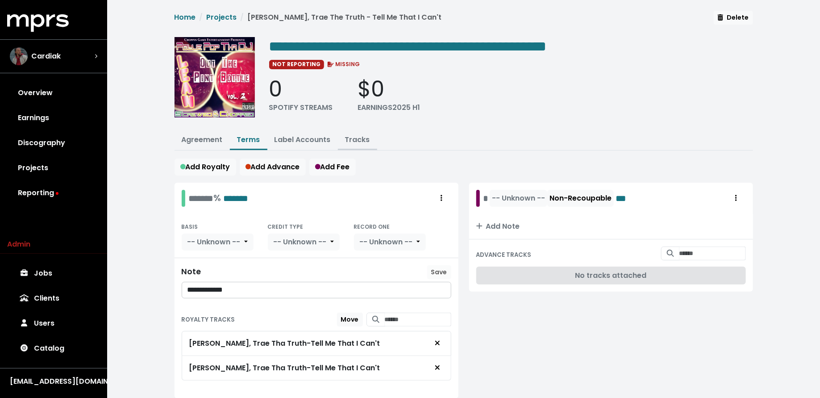
click at [354, 137] on link "Tracks" at bounding box center [357, 139] width 25 height 10
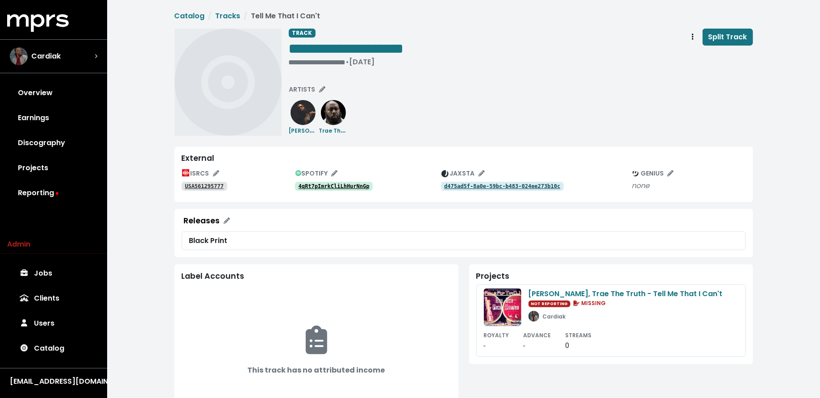
click at [325, 186] on tt "4qRt7pImrkCliLhHurNnGp" at bounding box center [333, 186] width 71 height 6
click at [219, 186] on tt "USA561295777" at bounding box center [204, 186] width 39 height 6
click at [693, 37] on icon "Track actions" at bounding box center [693, 36] width 2 height 7
click at [697, 55] on link "Merge" at bounding box center [718, 57] width 70 height 14
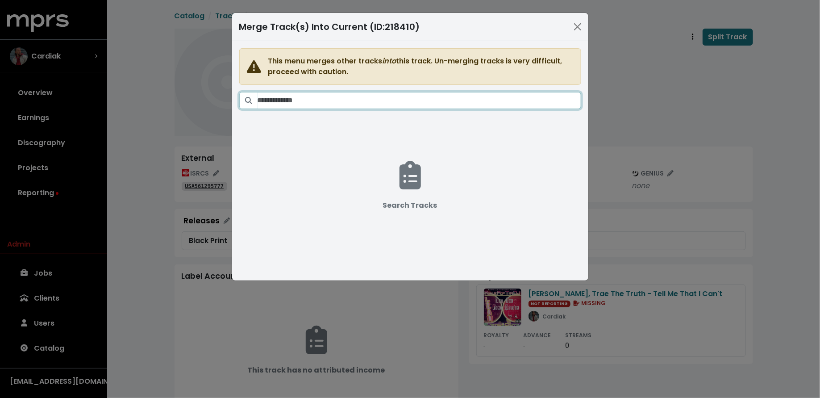
click at [440, 97] on input "Search tracks" at bounding box center [418, 100] width 323 height 17
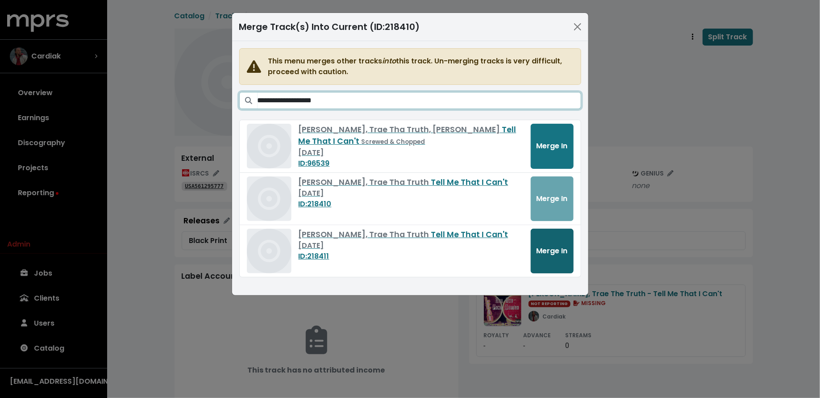
type input "**********"
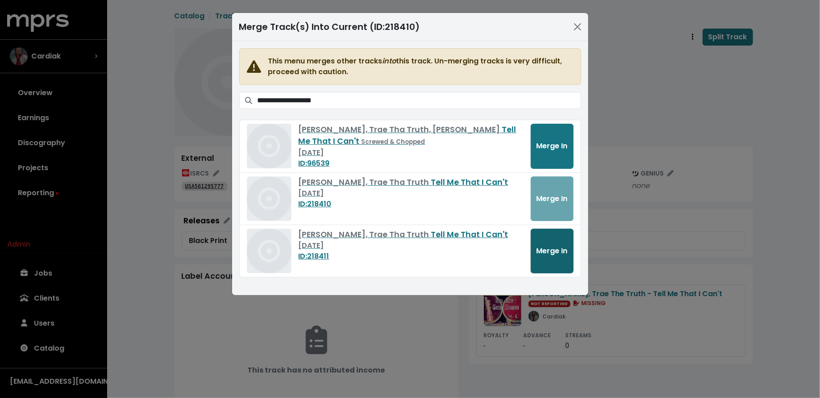
click at [552, 253] on span "Merge In" at bounding box center [551, 250] width 31 height 10
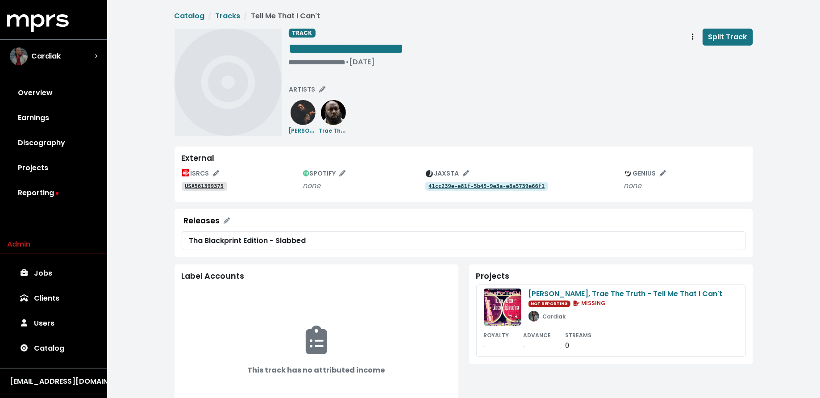
click at [198, 183] on tt "USA561399375" at bounding box center [204, 186] width 39 height 6
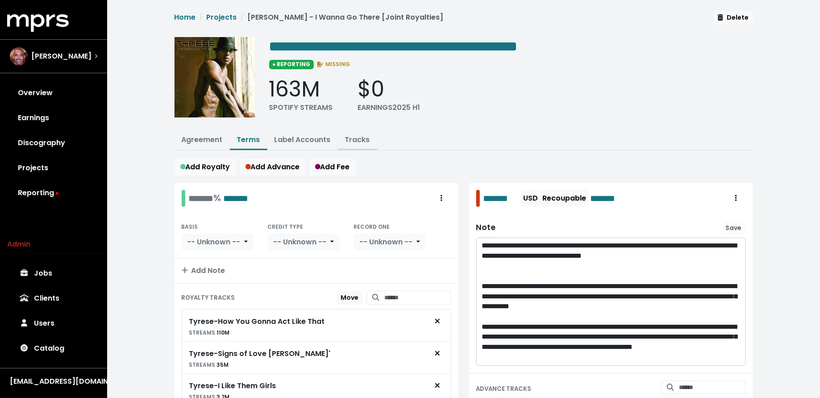
click at [353, 138] on link "Tracks" at bounding box center [357, 139] width 25 height 10
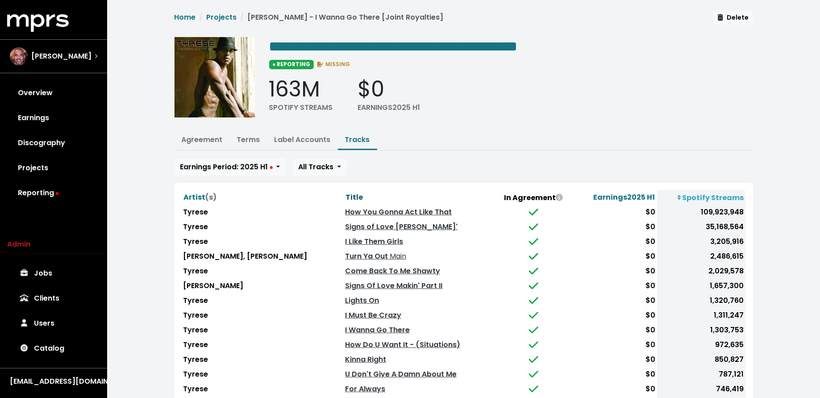
click at [345, 192] on span "Title" at bounding box center [353, 197] width 17 height 11
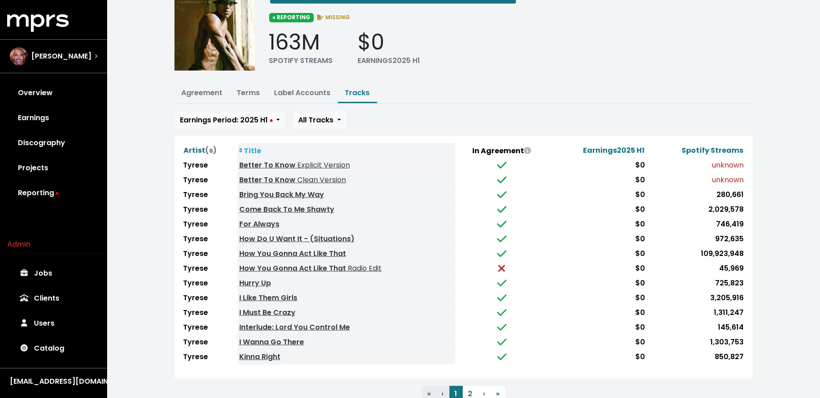
scroll to position [50, 0]
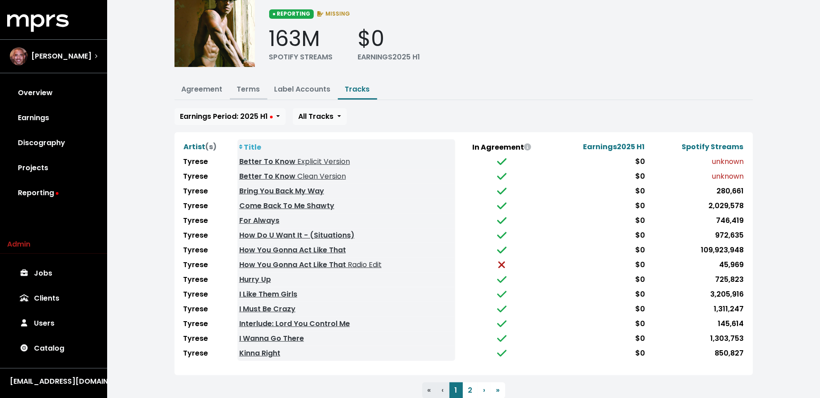
click at [245, 87] on link "Terms" at bounding box center [248, 89] width 23 height 10
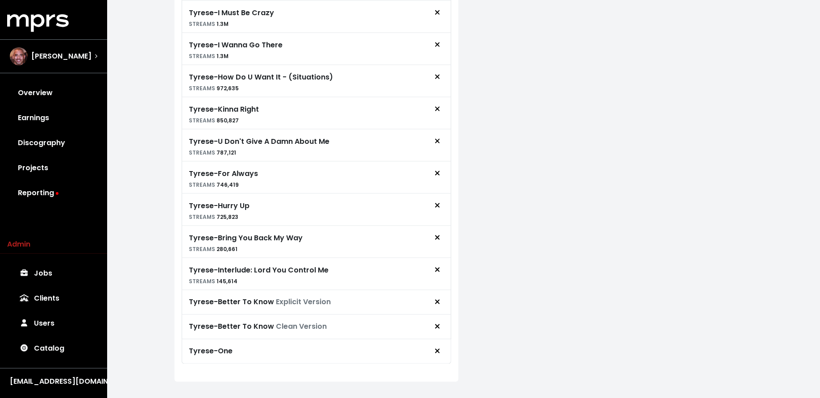
scroll to position [538, 0]
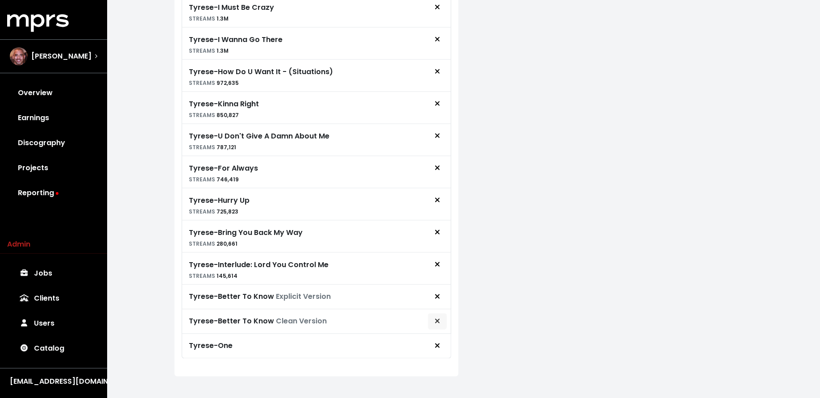
click at [443, 313] on button "Remove royalty target" at bounding box center [437, 321] width 20 height 17
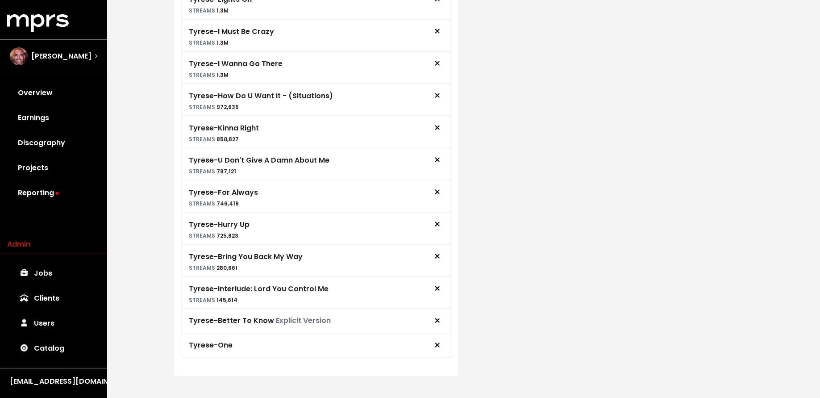
scroll to position [0, 0]
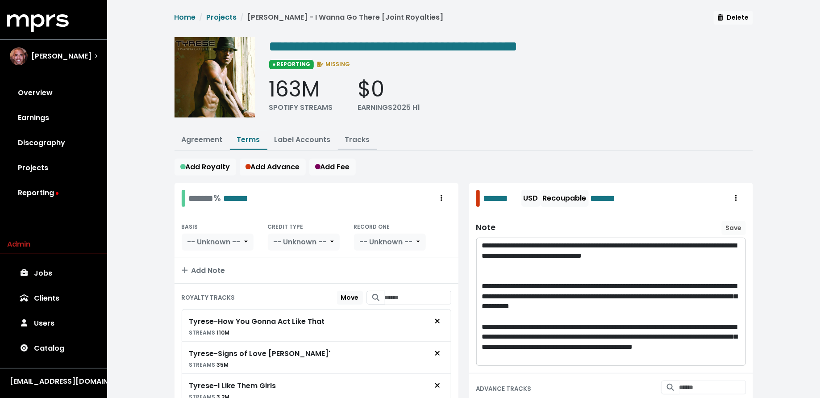
click at [354, 139] on link "Tracks" at bounding box center [357, 139] width 25 height 10
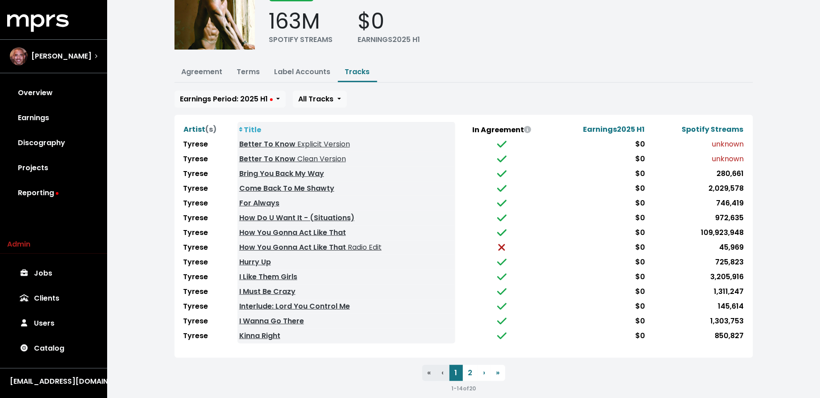
scroll to position [68, 0]
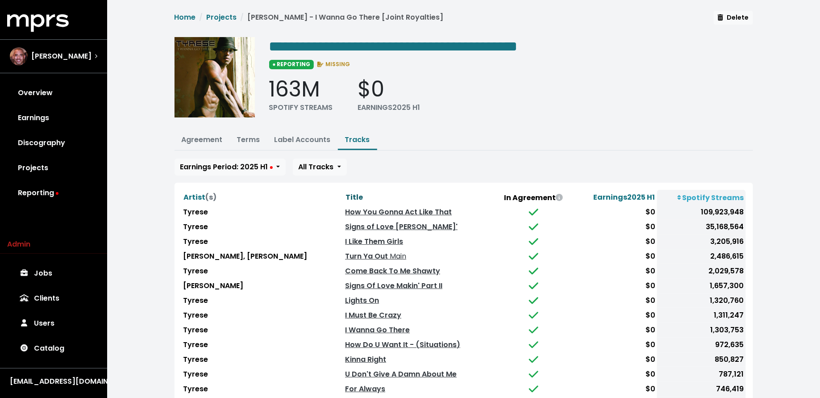
click at [345, 194] on span "Title" at bounding box center [353, 197] width 17 height 10
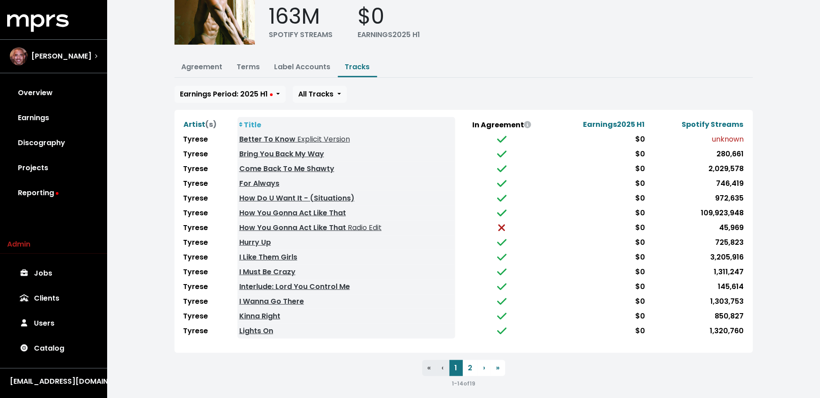
scroll to position [75, 0]
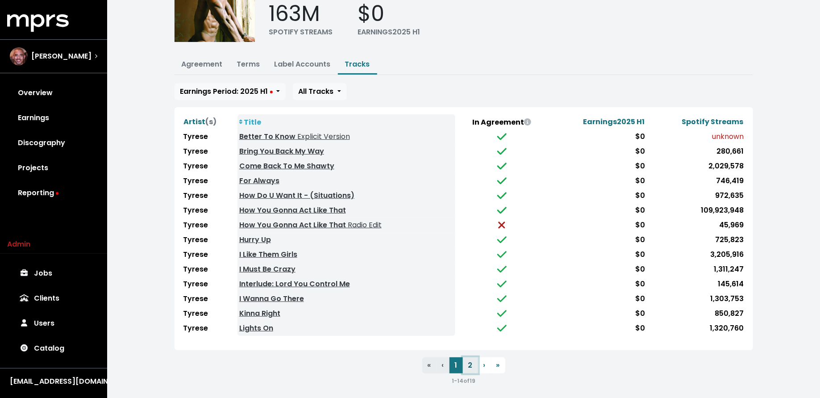
click at [472, 364] on button "2" at bounding box center [470, 365] width 15 height 16
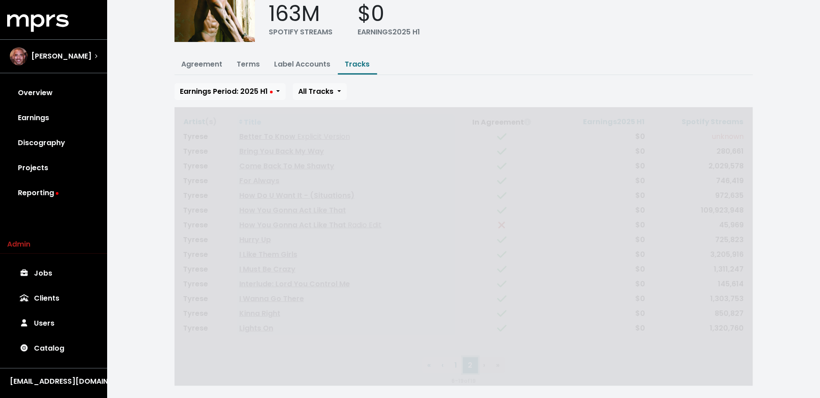
scroll to position [0, 0]
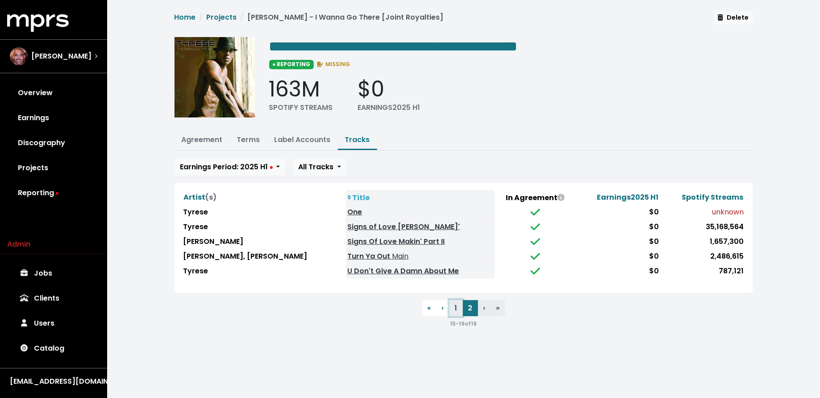
click at [458, 307] on button "1" at bounding box center [455, 308] width 13 height 16
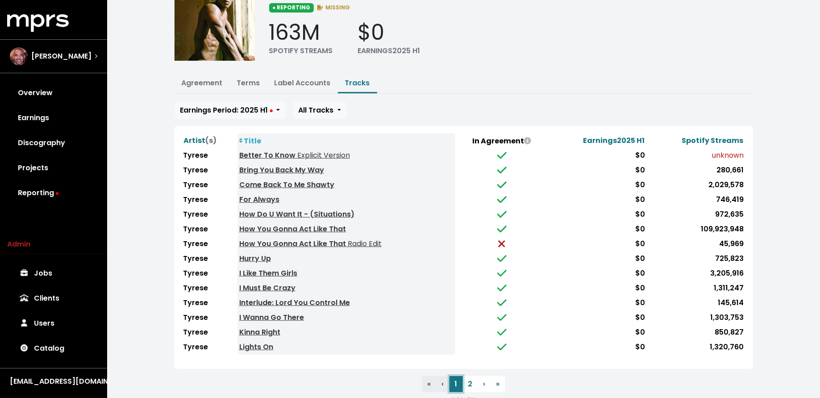
scroll to position [75, 0]
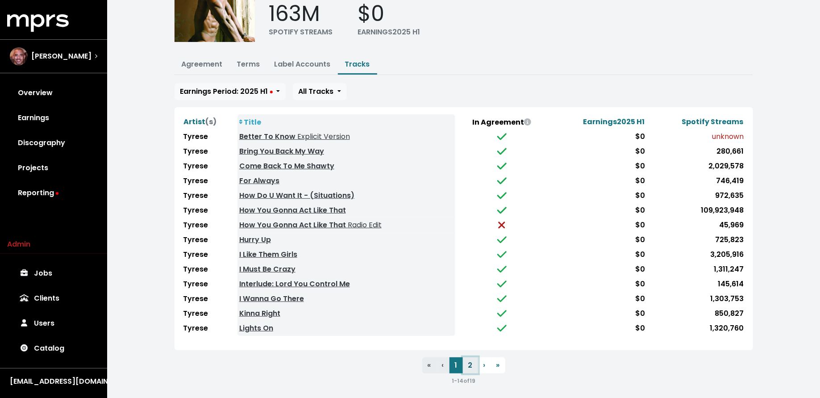
click at [469, 364] on button "2" at bounding box center [470, 365] width 15 height 16
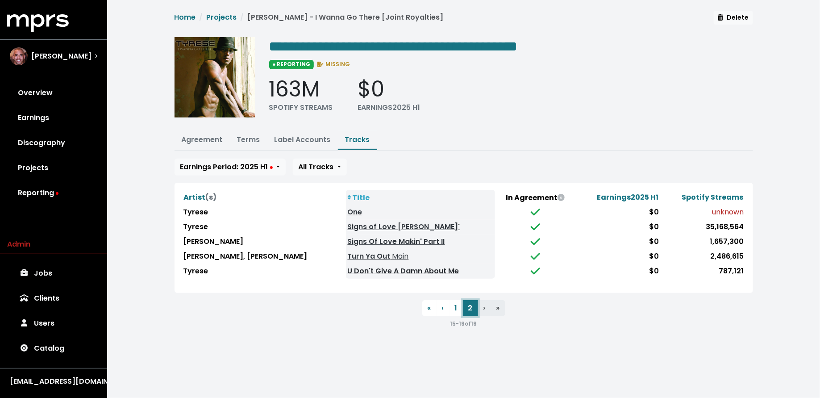
scroll to position [0, 0]
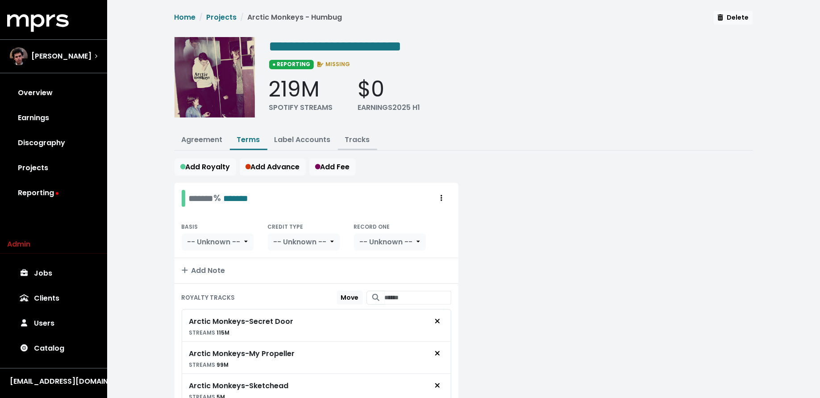
click at [358, 137] on link "Tracks" at bounding box center [357, 139] width 25 height 10
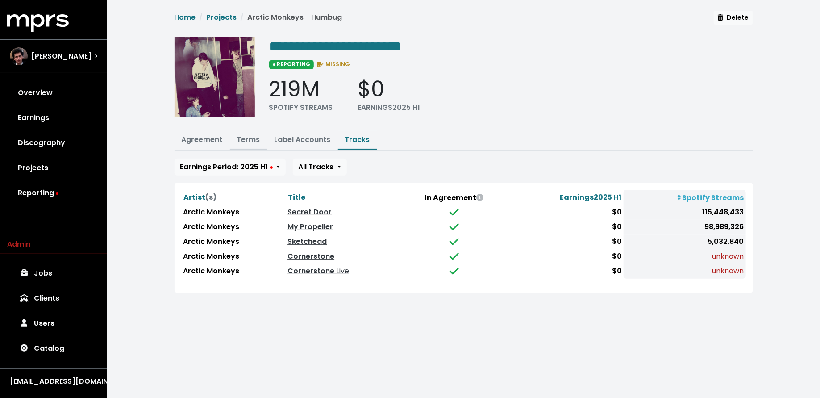
click at [252, 136] on link "Terms" at bounding box center [248, 139] width 23 height 10
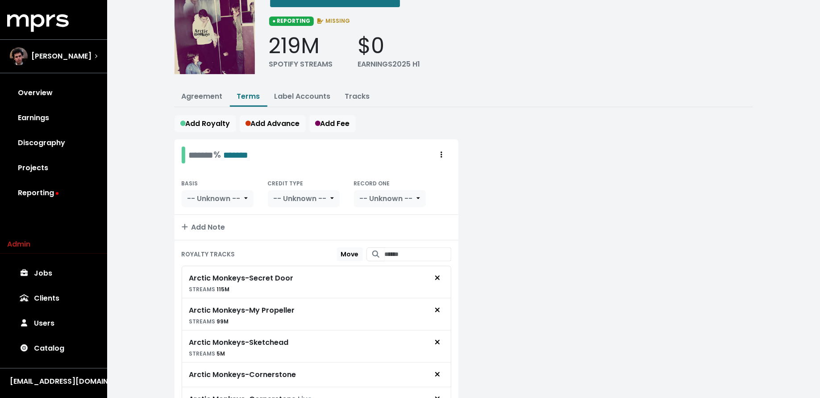
scroll to position [101, 0]
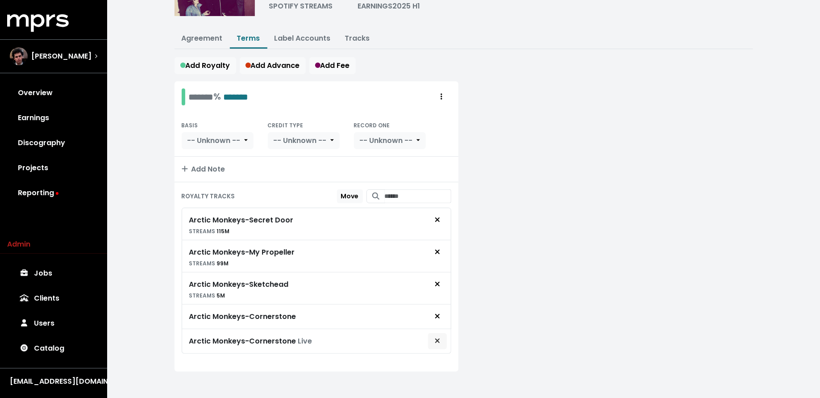
click at [435, 337] on icon "Remove royalty target" at bounding box center [437, 340] width 5 height 7
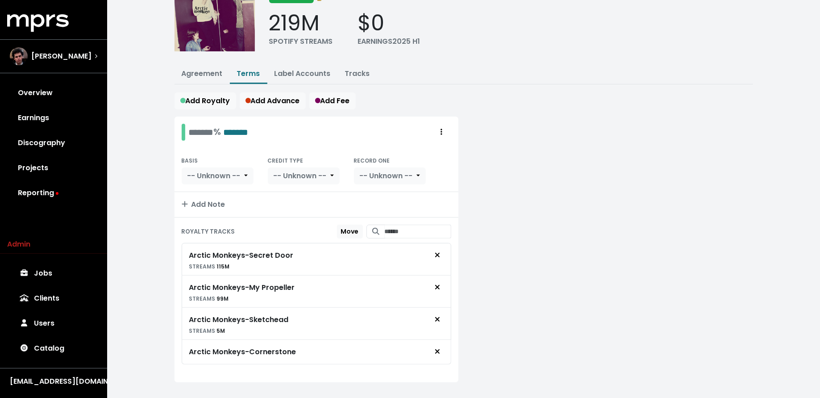
scroll to position [77, 0]
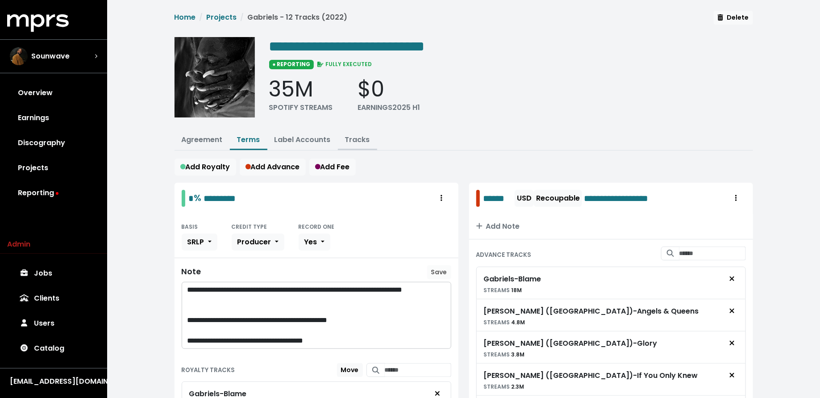
click at [354, 131] on button "Tracks" at bounding box center [357, 140] width 39 height 19
click at [354, 134] on link "Tracks" at bounding box center [357, 139] width 25 height 10
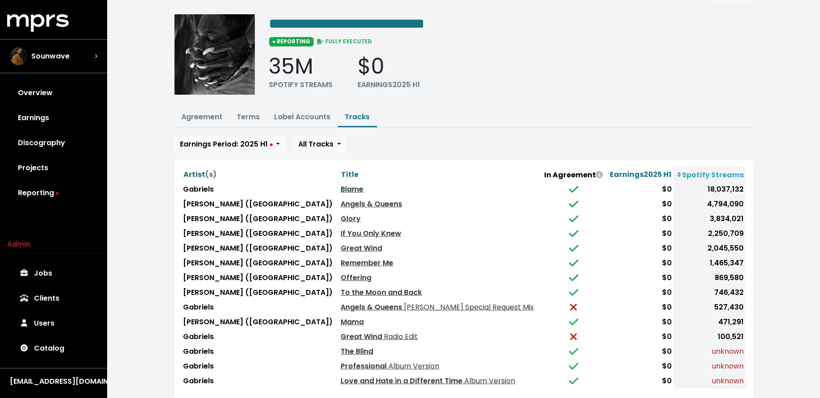
scroll to position [21, 0]
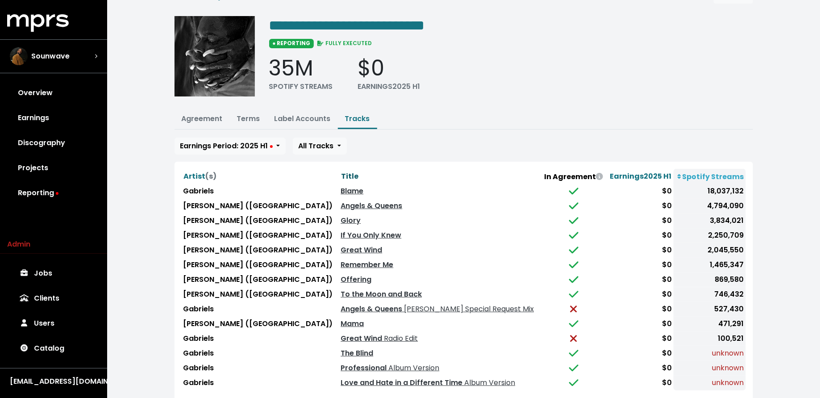
click at [341, 174] on span "Title" at bounding box center [349, 176] width 17 height 10
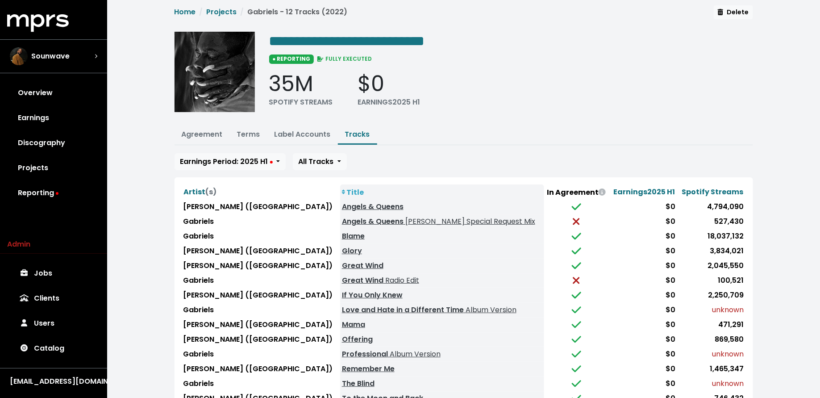
scroll to position [1, 0]
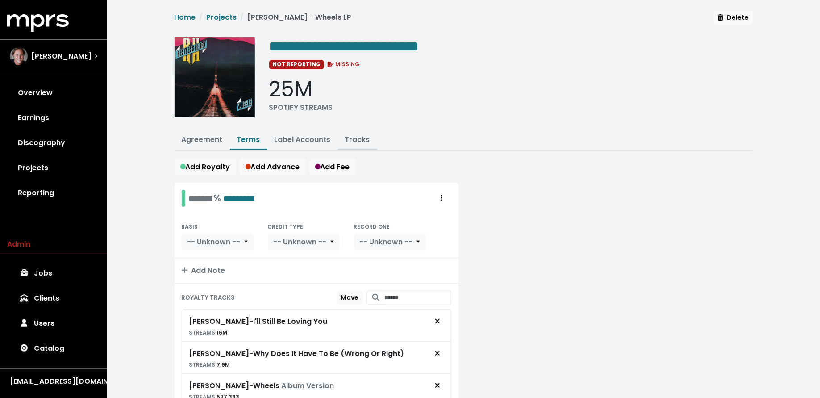
click at [361, 137] on link "Tracks" at bounding box center [357, 139] width 25 height 10
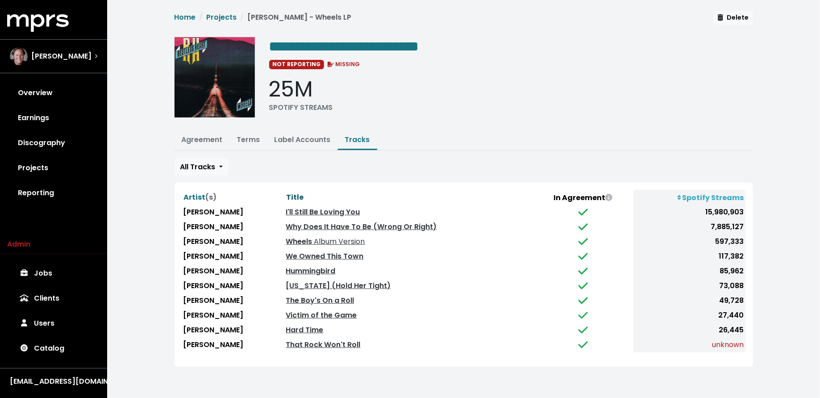
click at [287, 193] on span "Title" at bounding box center [294, 197] width 17 height 10
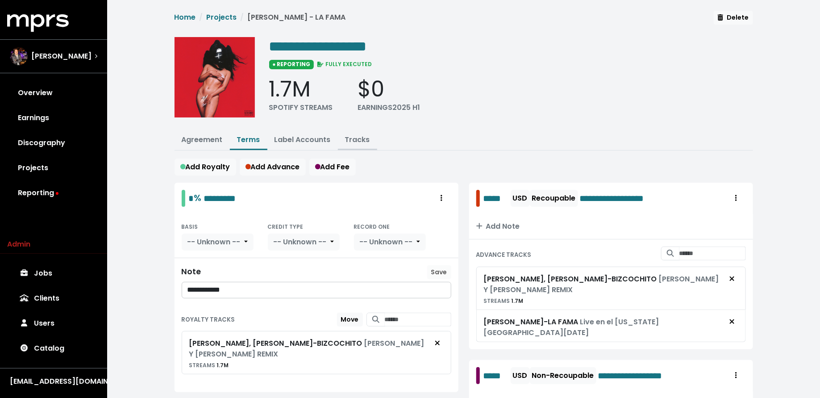
click at [355, 142] on link "Tracks" at bounding box center [357, 139] width 25 height 10
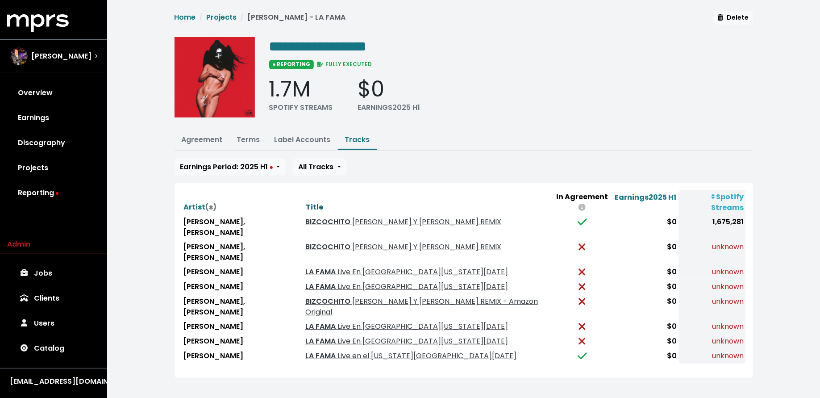
click at [306, 202] on span "Title" at bounding box center [314, 207] width 17 height 10
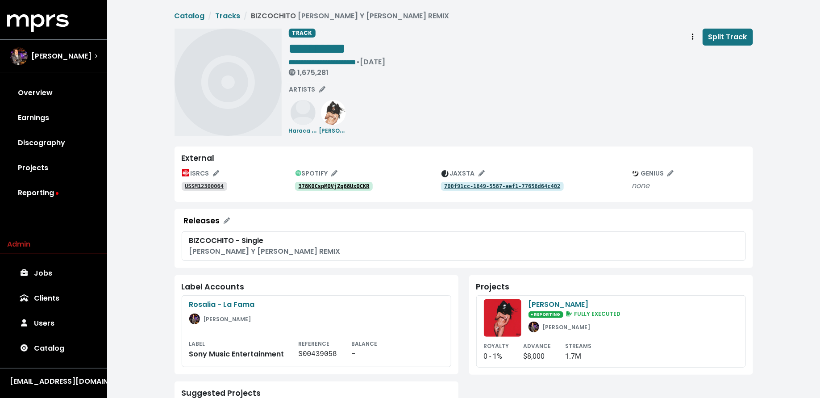
click at [310, 184] on tt "378K0CspMQVjZq68UxQCKR" at bounding box center [333, 186] width 71 height 6
click at [217, 185] on tt "USSM12300064" at bounding box center [204, 186] width 39 height 6
click at [696, 37] on span "Track actions" at bounding box center [692, 37] width 8 height 11
click at [696, 53] on link "Merge" at bounding box center [718, 57] width 70 height 14
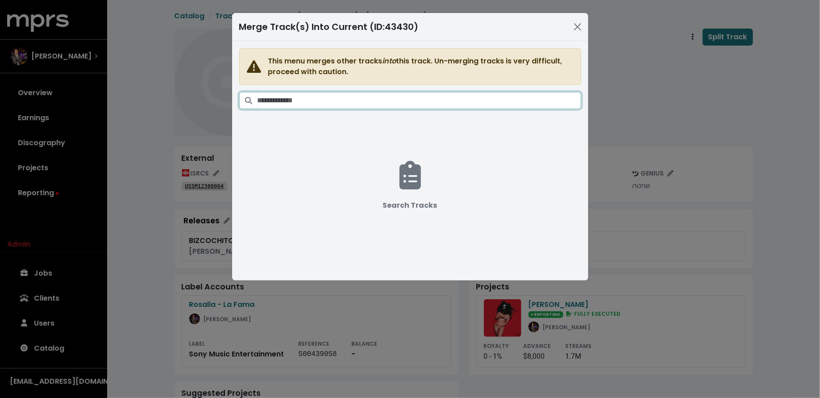
click at [485, 99] on input "Search tracks" at bounding box center [418, 100] width 323 height 17
paste input "**********"
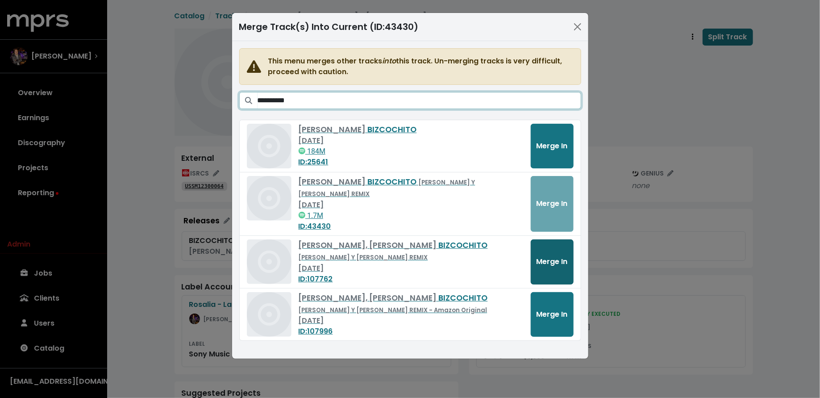
type input "**********"
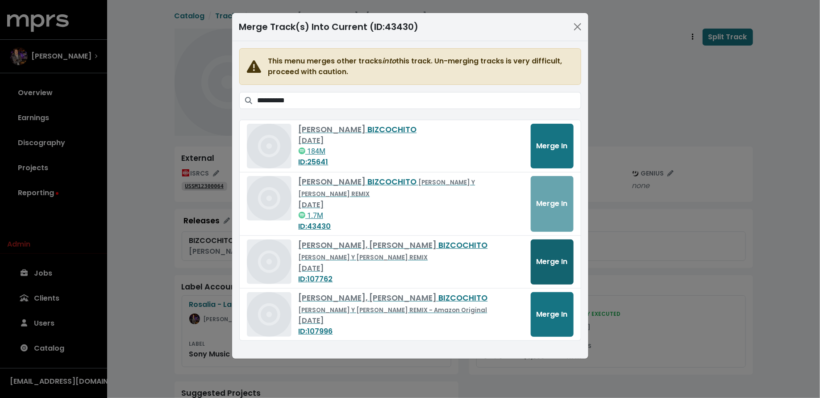
click at [547, 256] on span "Merge In" at bounding box center [551, 261] width 31 height 10
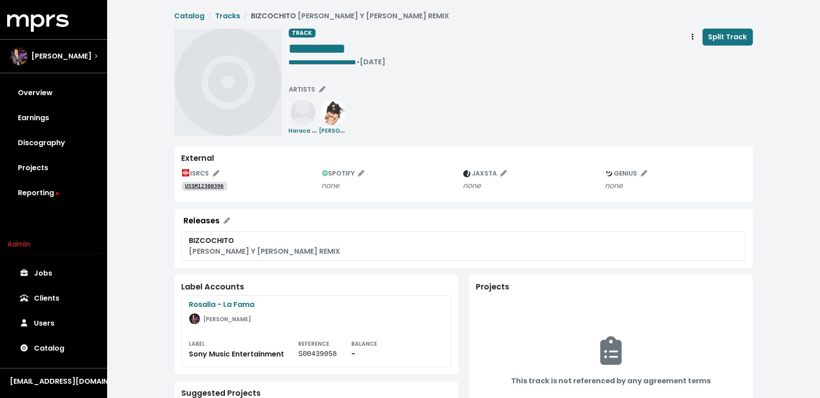
click at [213, 191] on div "ISRCS USSM12300396 SPOTIFY none JAXSTA none GENIUS none" at bounding box center [464, 180] width 564 height 28
click at [211, 189] on link "USSM12300396" at bounding box center [205, 186] width 46 height 9
click at [383, 48] on div "**********" at bounding box center [337, 48] width 97 height 18
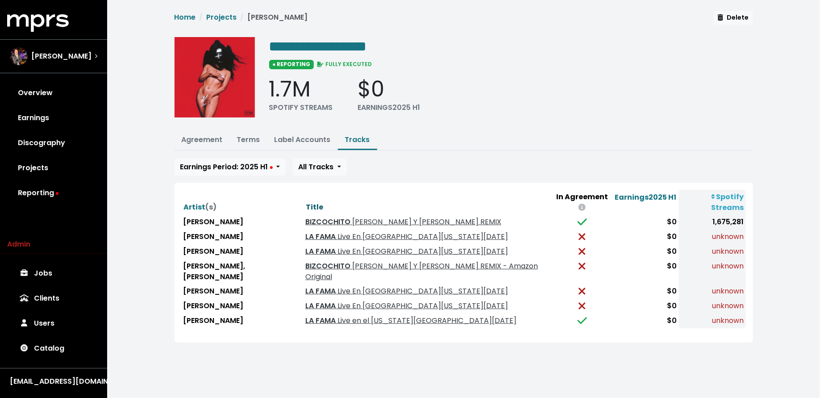
click at [306, 202] on span "Title" at bounding box center [314, 207] width 17 height 10
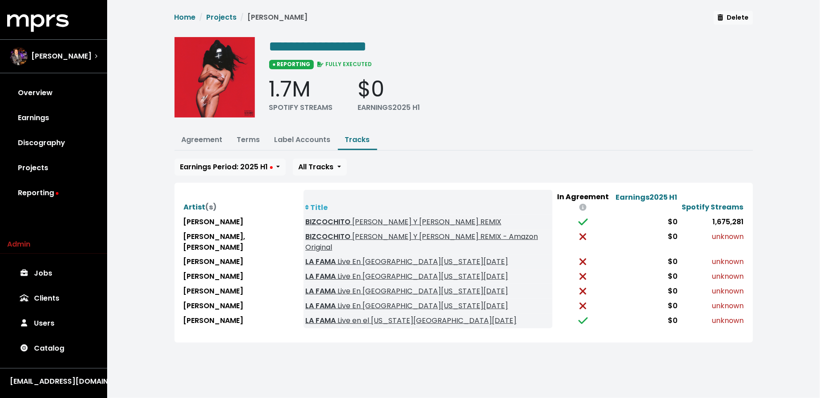
click at [328, 346] on html "**********" at bounding box center [410, 182] width 820 height 364
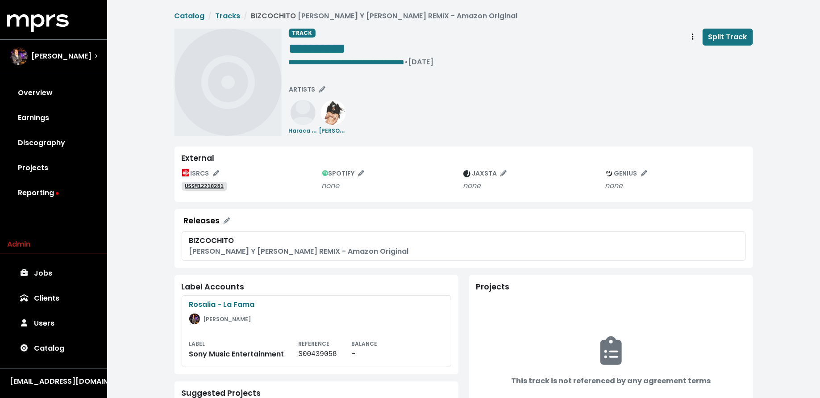
click at [202, 190] on link "USSM12210281" at bounding box center [205, 186] width 46 height 9
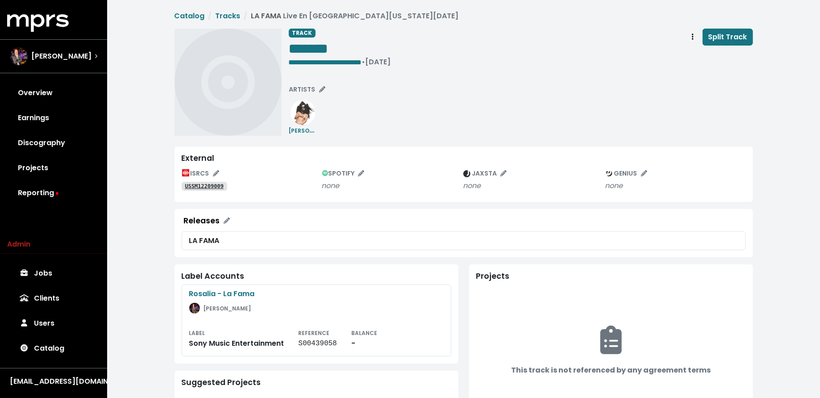
click at [220, 183] on tt "USSM12209009" at bounding box center [204, 186] width 39 height 6
click at [214, 186] on tt "USSM12209009" at bounding box center [204, 186] width 39 height 6
click at [203, 186] on tt "USSM12209008" at bounding box center [204, 186] width 39 height 6
click at [212, 187] on tt "USSM12209011" at bounding box center [204, 186] width 39 height 6
click at [211, 185] on tt "USSM12209010" at bounding box center [204, 186] width 39 height 6
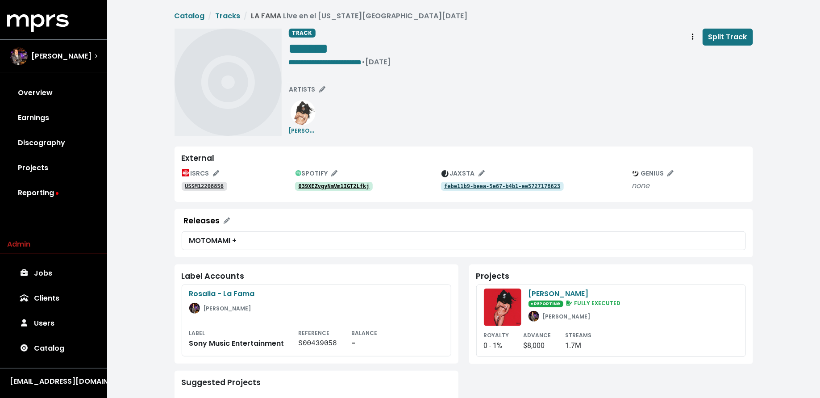
click at [198, 187] on tt "USSM12208856" at bounding box center [204, 186] width 39 height 6
click at [348, 177] on div "SPOTIFY" at bounding box center [368, 173] width 146 height 14
click at [348, 183] on tt "039XEZvgyNmVm1IGT2Lfkj" at bounding box center [333, 186] width 71 height 6
click at [693, 37] on icon "Track actions" at bounding box center [693, 36] width 2 height 7
click at [687, 57] on link "Merge" at bounding box center [718, 57] width 70 height 14
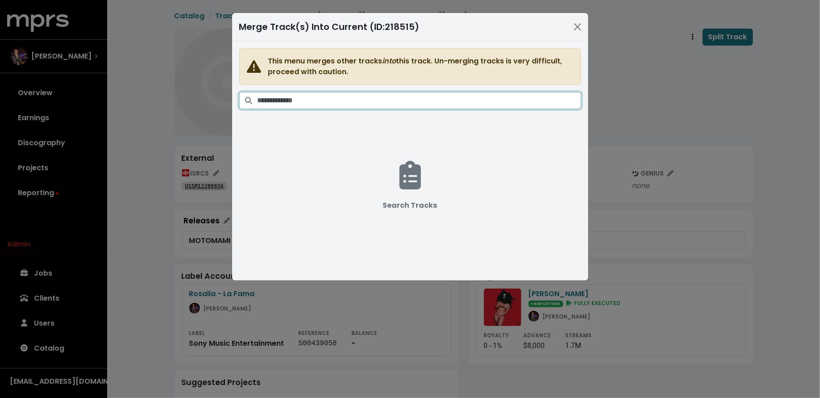
click at [511, 103] on input "Search tracks" at bounding box center [418, 100] width 323 height 17
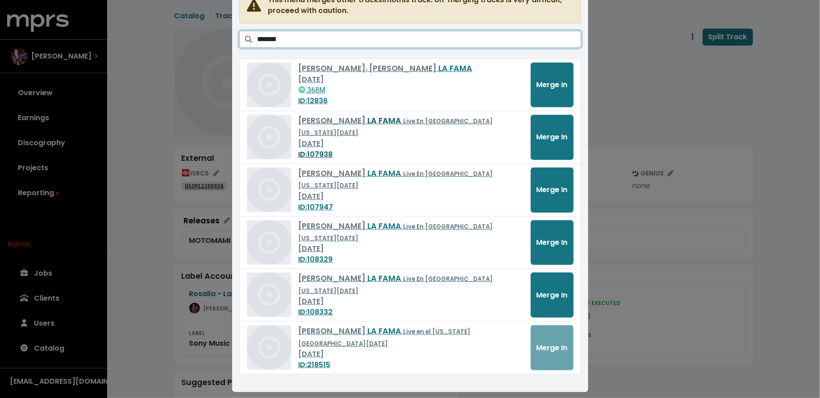
scroll to position [64, 0]
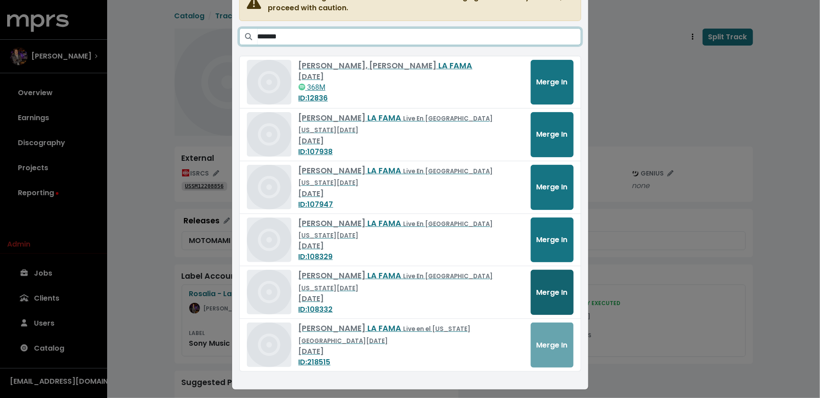
type input "*******"
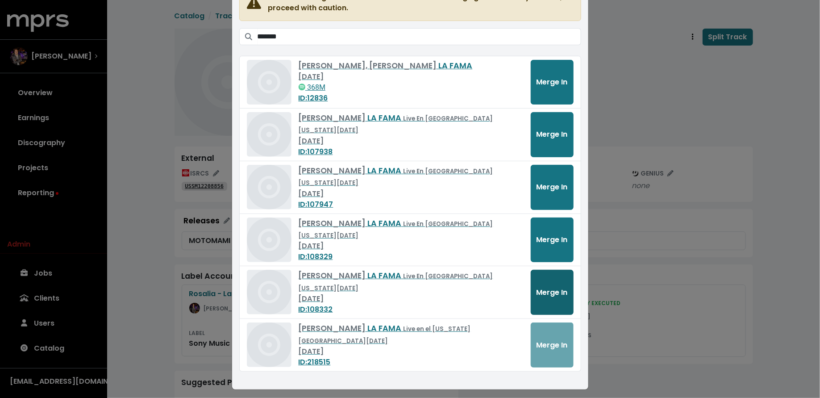
click at [550, 290] on span "Merge In" at bounding box center [551, 292] width 31 height 10
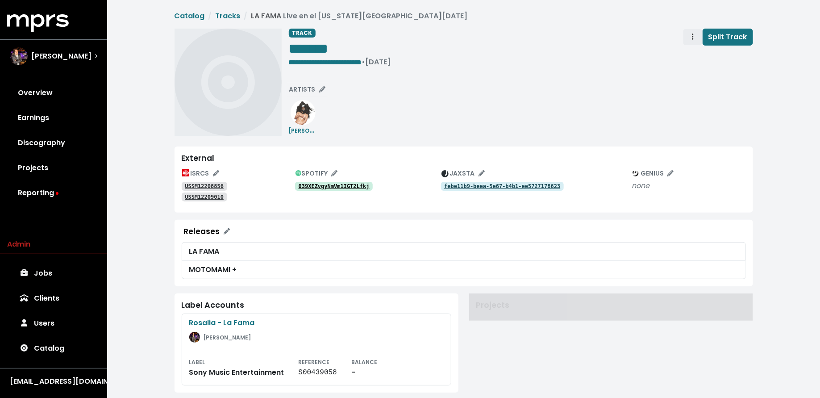
click at [693, 39] on icon "Track actions" at bounding box center [693, 36] width 2 height 6
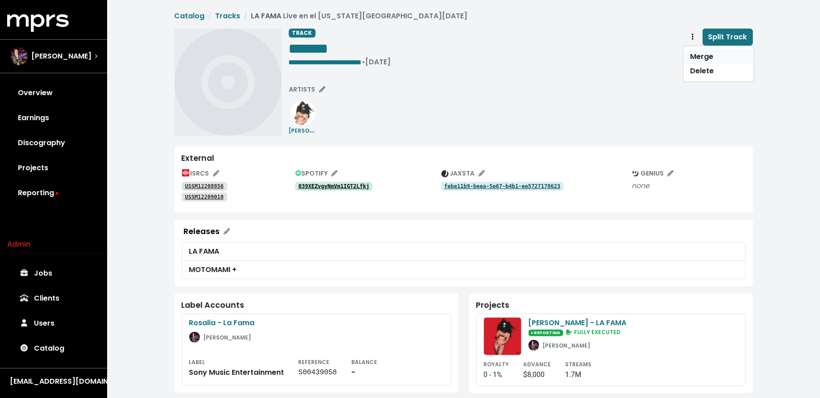
click at [687, 54] on link "Merge" at bounding box center [718, 57] width 70 height 14
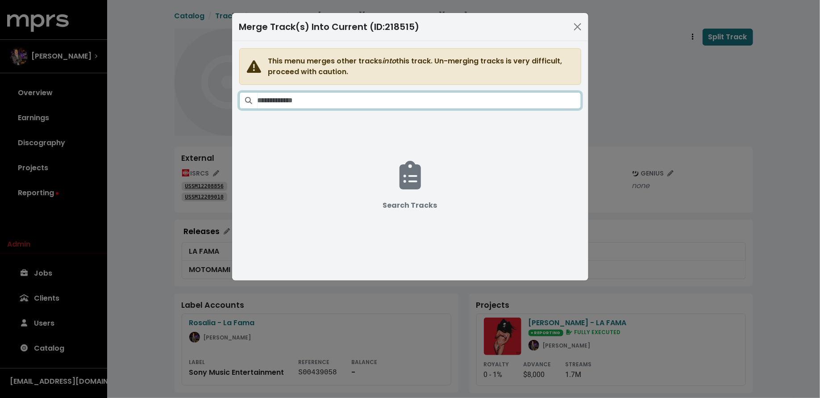
click at [449, 101] on input "Search tracks" at bounding box center [418, 100] width 323 height 17
paste input "*******"
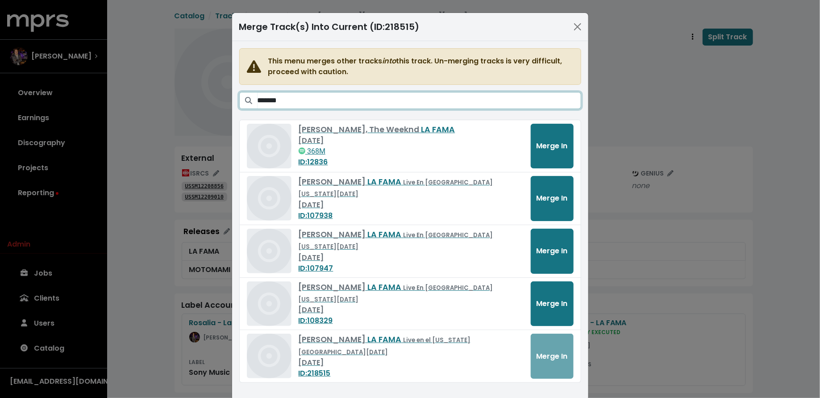
scroll to position [12, 0]
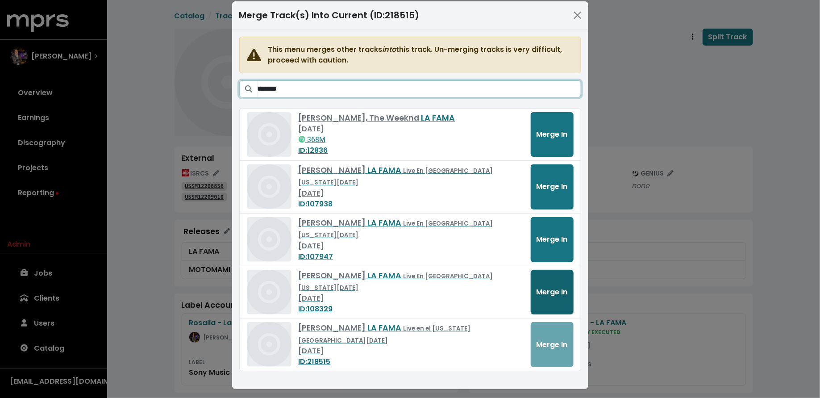
type input "*******"
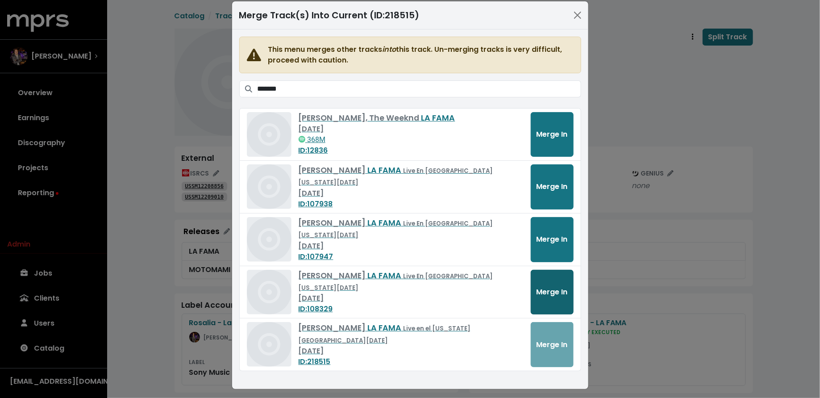
click at [548, 286] on span "Merge In" at bounding box center [551, 291] width 31 height 10
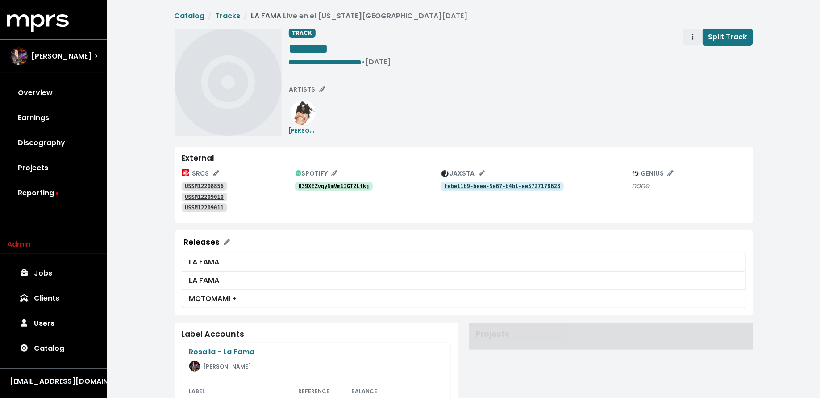
click at [690, 36] on span "Track actions" at bounding box center [692, 37] width 8 height 11
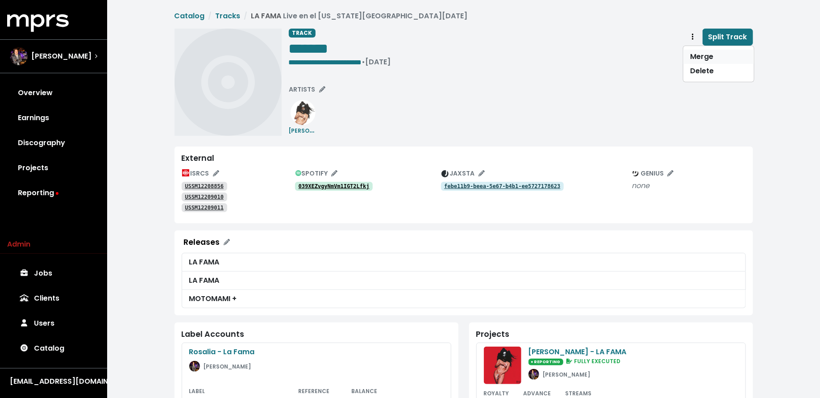
click at [691, 58] on link "Merge" at bounding box center [718, 57] width 70 height 14
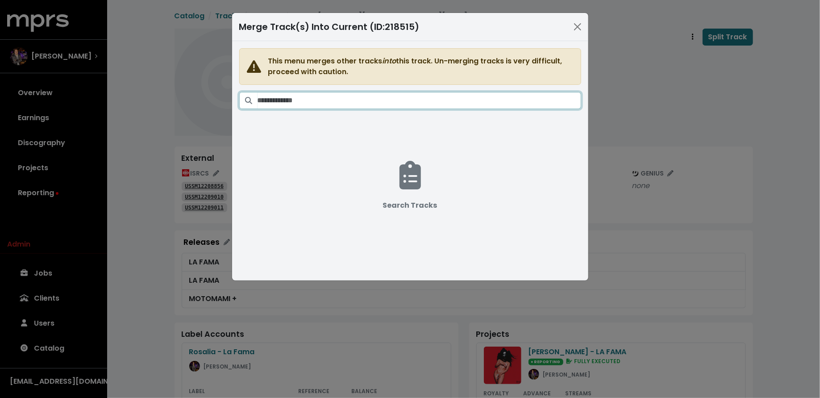
click at [474, 97] on input "Search tracks" at bounding box center [418, 100] width 323 height 17
paste input "*******"
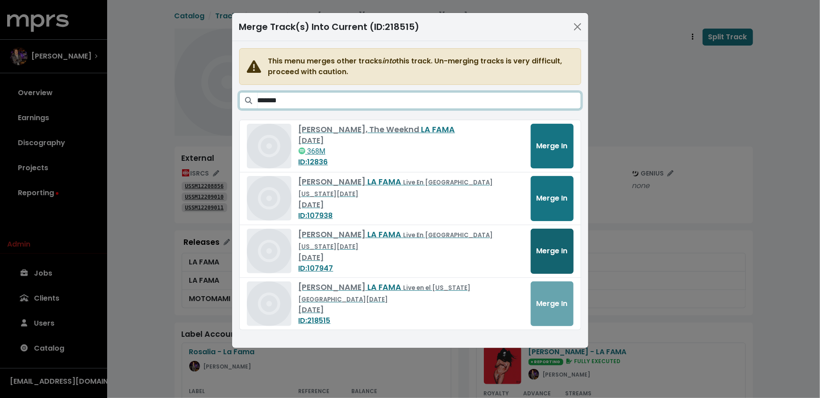
type input "*******"
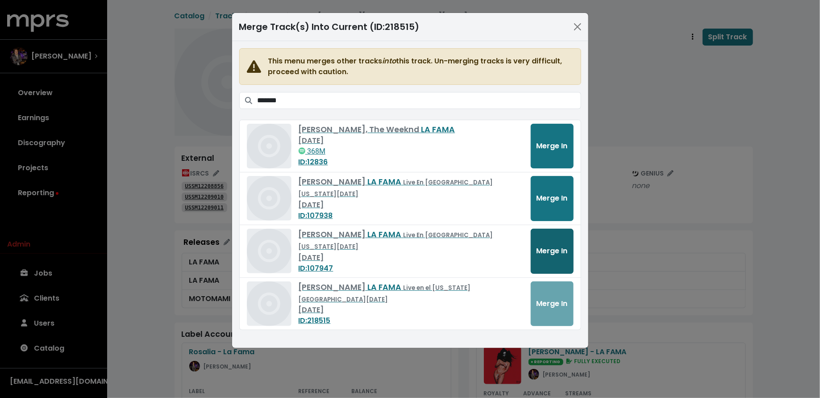
click at [549, 245] on span "Merge In" at bounding box center [551, 250] width 31 height 10
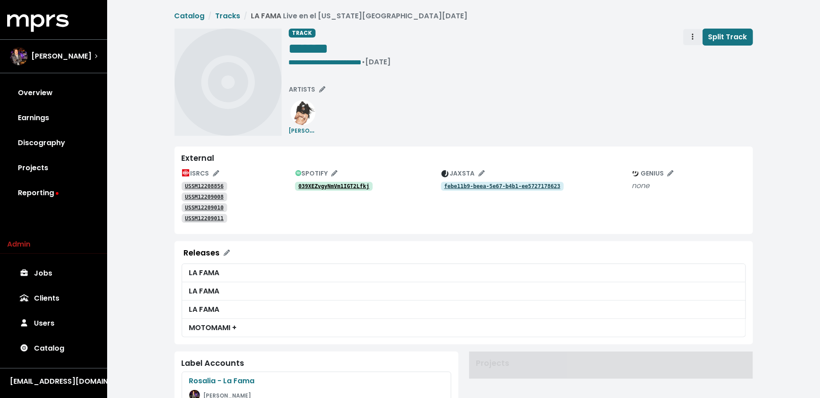
click at [692, 38] on icon "Track actions" at bounding box center [693, 36] width 2 height 7
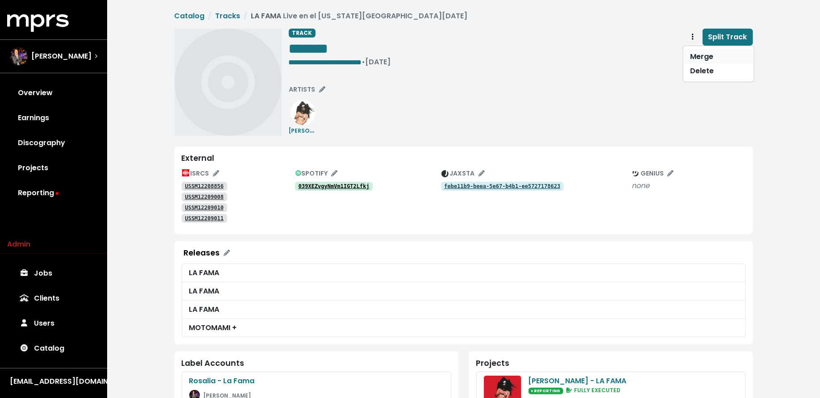
click at [690, 51] on link "Merge" at bounding box center [718, 57] width 70 height 14
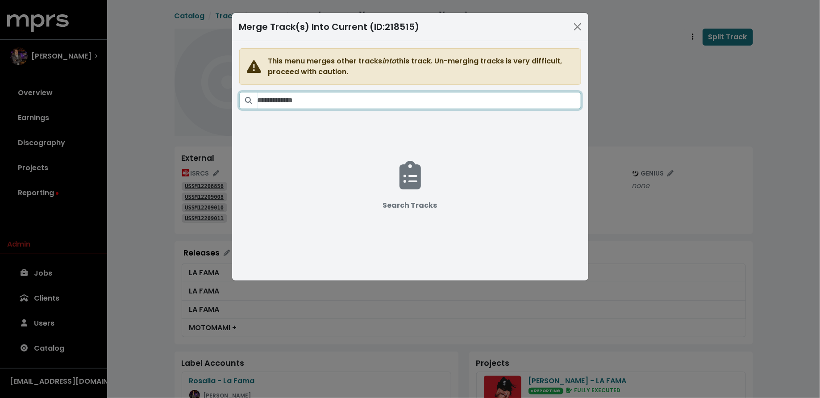
click at [443, 101] on input "Search tracks" at bounding box center [418, 100] width 323 height 17
paste input "*******"
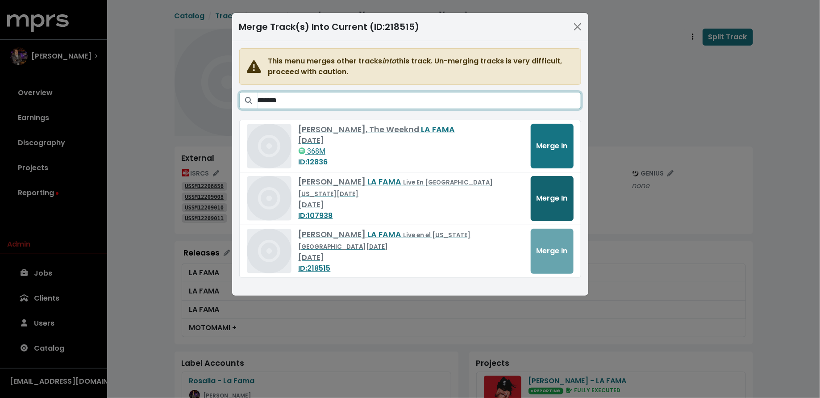
type input "*******"
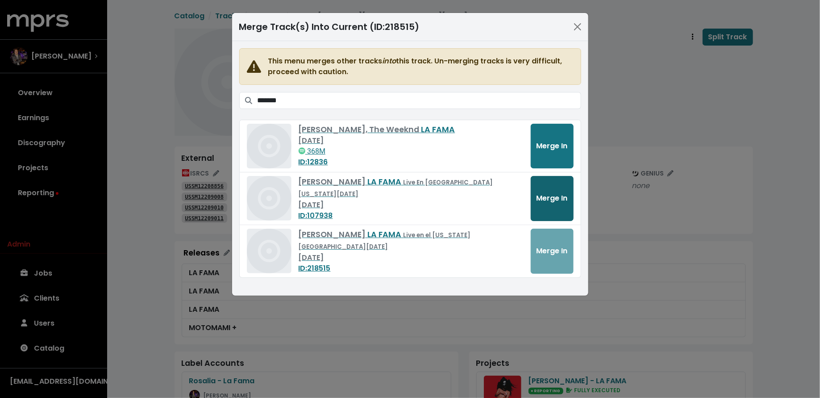
click at [538, 198] on span "Merge In" at bounding box center [551, 198] width 31 height 10
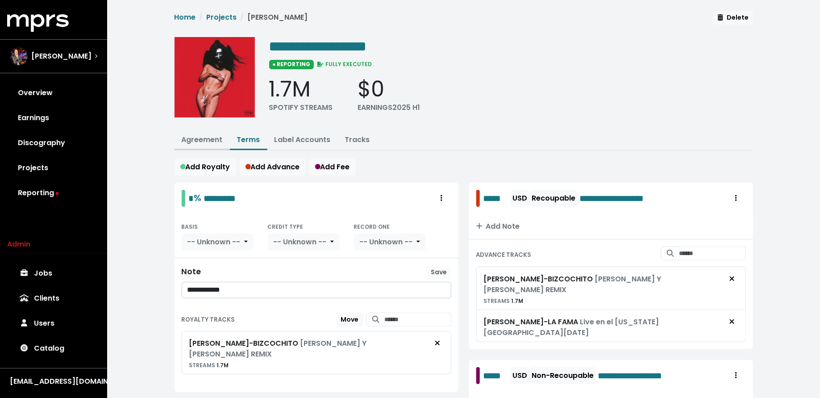
click at [202, 135] on link "Agreement" at bounding box center [202, 139] width 41 height 10
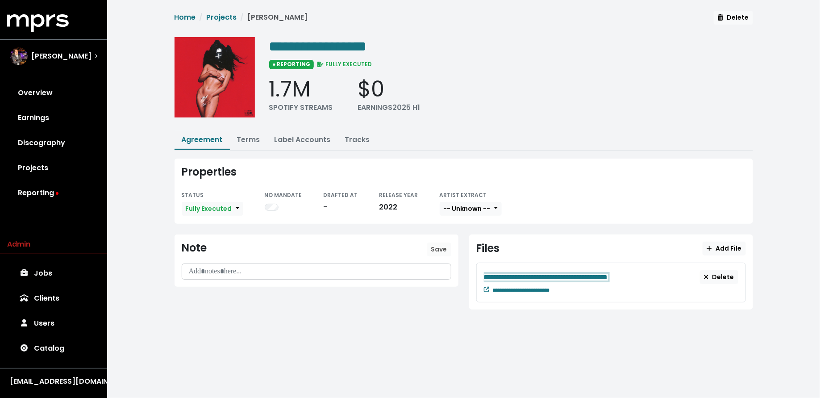
click at [524, 270] on div "**********" at bounding box center [611, 277] width 254 height 14
click at [403, 334] on html "**********" at bounding box center [410, 167] width 820 height 334
click at [247, 139] on link "Terms" at bounding box center [248, 139] width 23 height 10
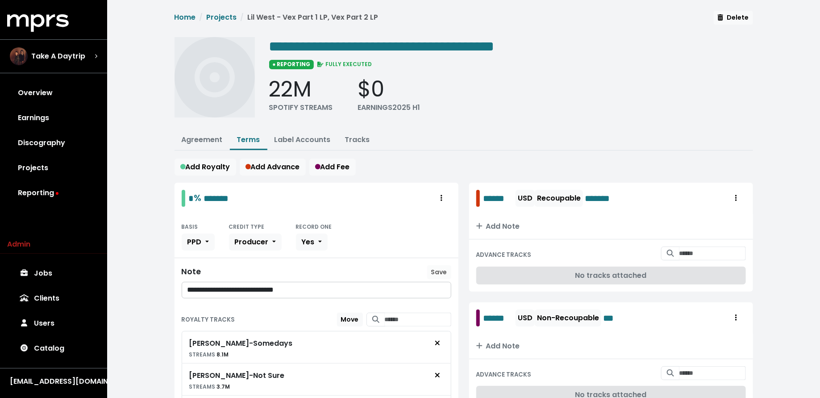
click at [349, 135] on link "Tracks" at bounding box center [357, 139] width 25 height 10
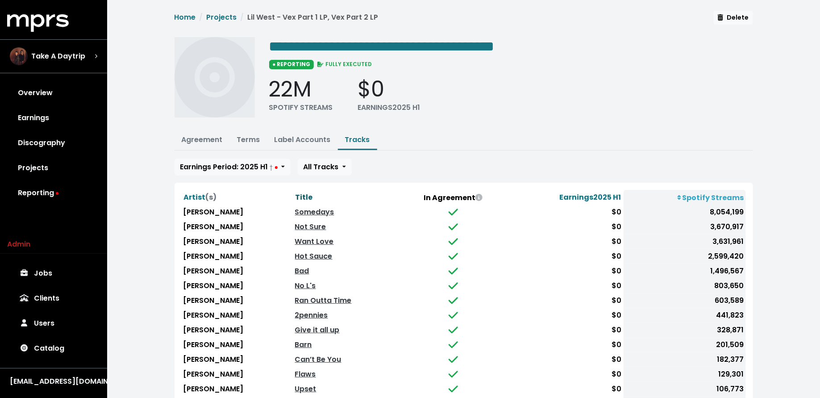
click at [295, 194] on span "Title" at bounding box center [303, 197] width 17 height 10
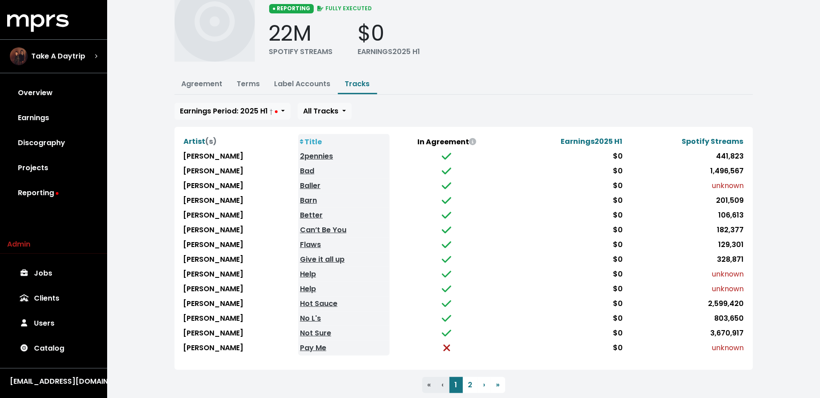
scroll to position [57, 0]
click at [204, 86] on link "Agreement" at bounding box center [202, 83] width 41 height 10
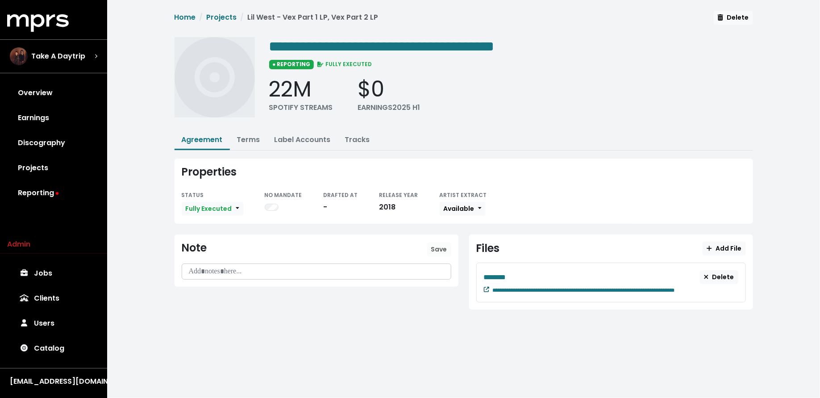
click at [486, 286] on icon at bounding box center [486, 288] width 5 height 5
click at [361, 138] on link "Tracks" at bounding box center [357, 139] width 25 height 10
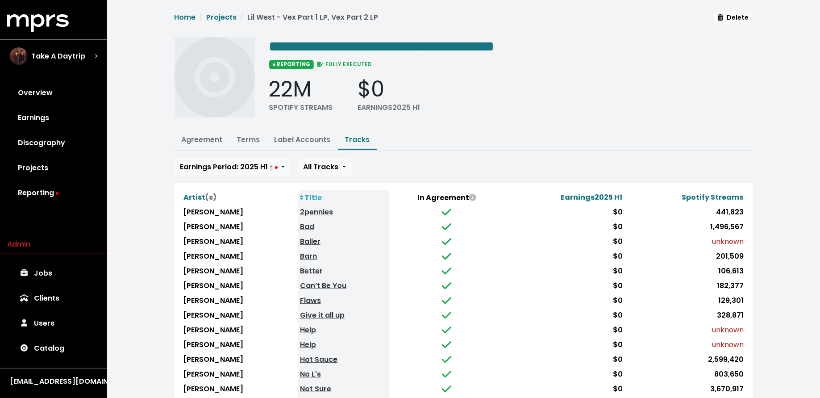
click at [298, 192] on th "Title" at bounding box center [343, 197] width 91 height 15
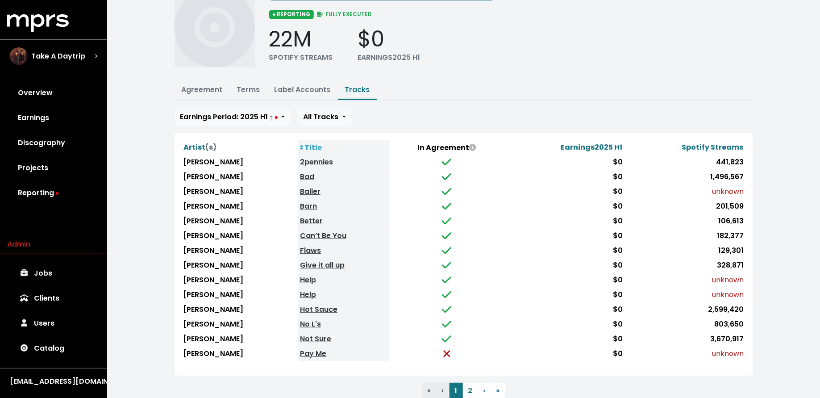
scroll to position [50, 0]
drag, startPoint x: 744, startPoint y: 185, endPoint x: 247, endPoint y: 181, distance: 497.0
click at [247, 184] on tr "Lil West Baller $0 unknown" at bounding box center [464, 191] width 564 height 15
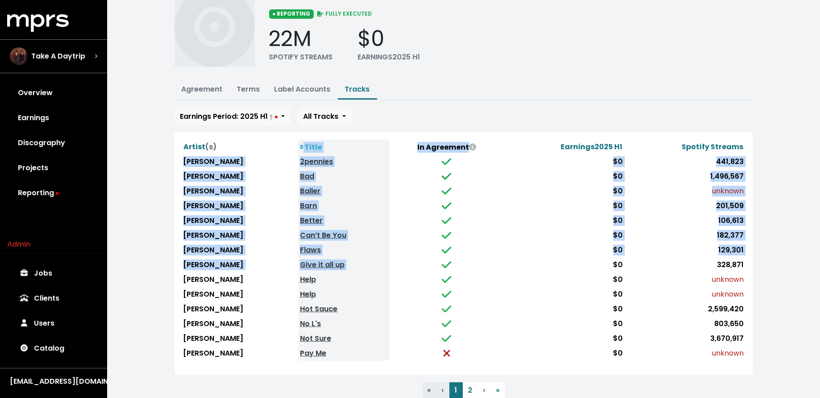
drag, startPoint x: 750, startPoint y: 275, endPoint x: 403, endPoint y: 257, distance: 347.1
click at [403, 257] on div "Artist (s) Title In Agreement Earnings 2025 H1 Spotify Streams Lil West 2pennie…" at bounding box center [463, 253] width 578 height 243
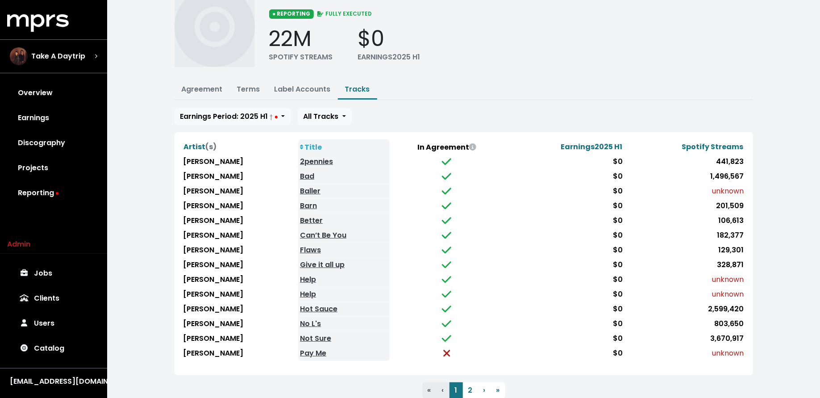
click at [737, 277] on span "unknown" at bounding box center [728, 279] width 32 height 10
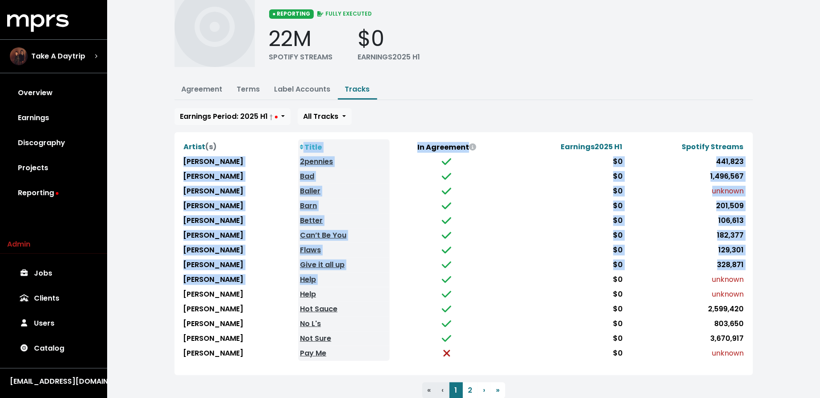
drag, startPoint x: 746, startPoint y: 277, endPoint x: 550, endPoint y: 276, distance: 195.9
click at [550, 276] on div "Artist (s) Title In Agreement Earnings 2025 H1 Spotify Streams Lil West 2pennie…" at bounding box center [463, 253] width 578 height 243
click at [551, 276] on td "$0" at bounding box center [564, 279] width 121 height 15
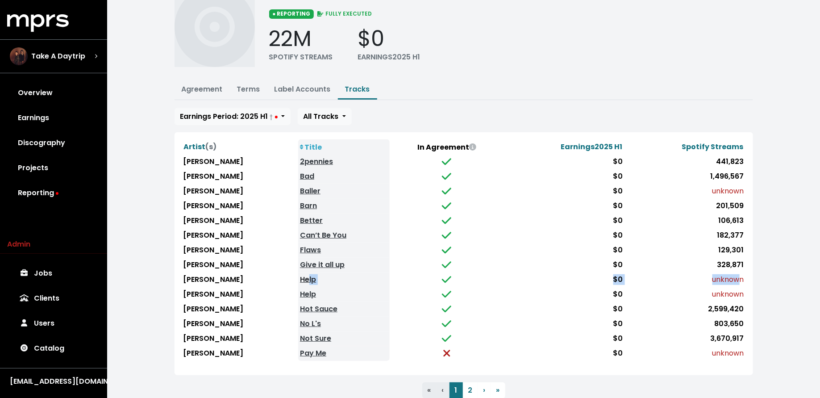
drag, startPoint x: 737, startPoint y: 275, endPoint x: 265, endPoint y: 276, distance: 472.0
click at [265, 276] on tr "Lil West Help $0 unknown" at bounding box center [464, 279] width 564 height 15
click at [298, 276] on td "Help" at bounding box center [343, 279] width 91 height 15
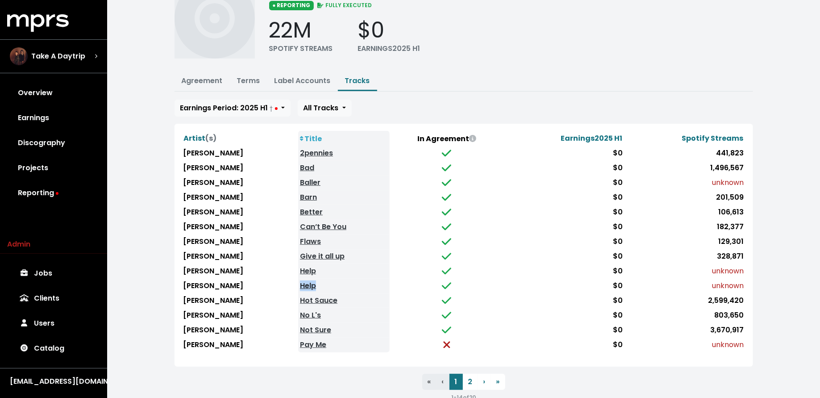
scroll to position [75, 0]
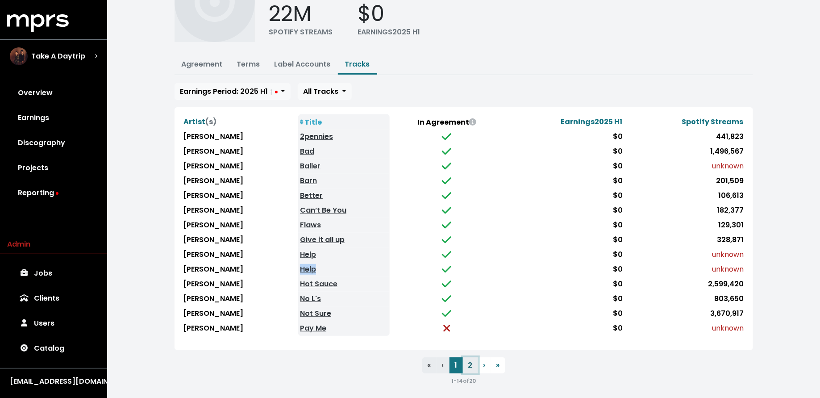
click at [471, 362] on button "2" at bounding box center [470, 365] width 15 height 16
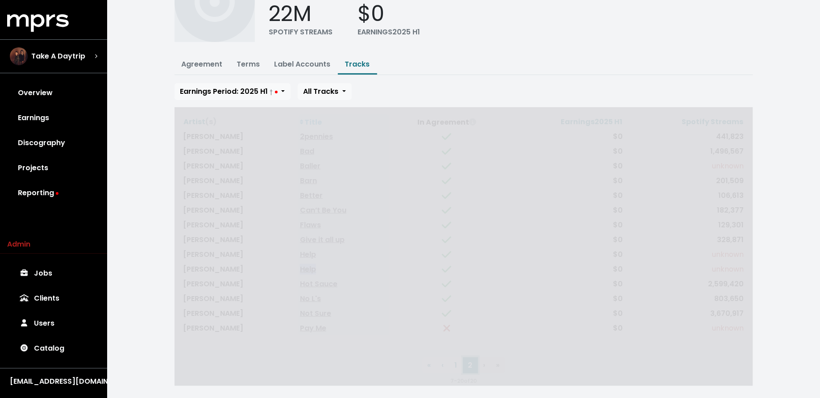
scroll to position [0, 0]
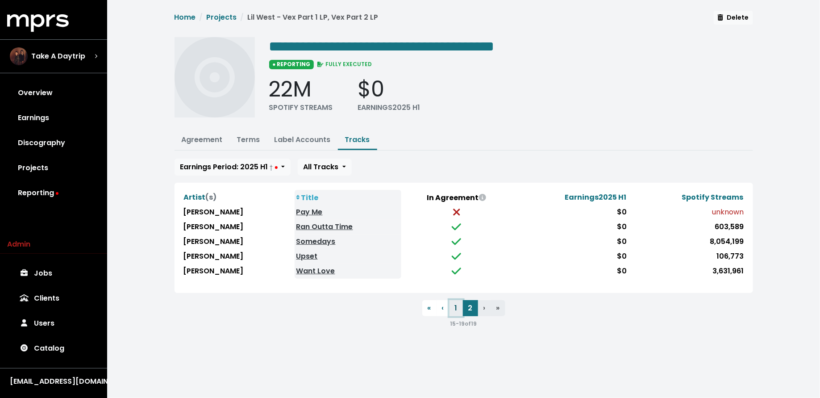
click at [453, 304] on button "1" at bounding box center [455, 308] width 13 height 16
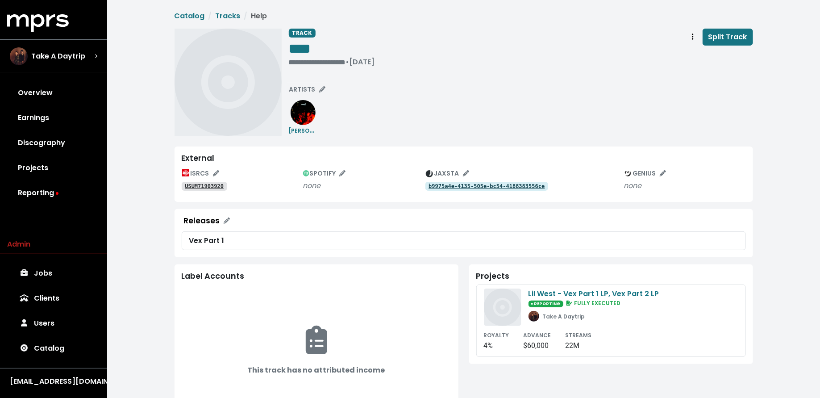
click at [212, 185] on tt "USUM71903920" at bounding box center [204, 186] width 39 height 6
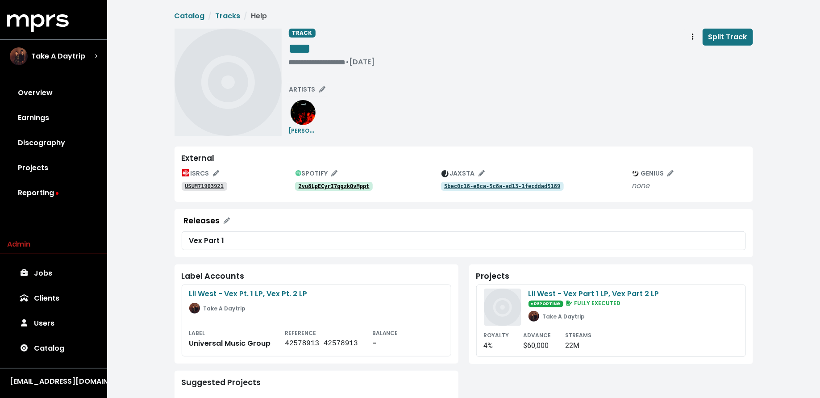
click at [320, 189] on link "2vu8LpECyrI7qgzkQvMppt" at bounding box center [334, 186] width 78 height 9
click at [217, 186] on tt "USUM71903921" at bounding box center [204, 186] width 39 height 6
click at [693, 36] on icon "Track actions" at bounding box center [693, 36] width 2 height 7
click at [692, 54] on link "Merge" at bounding box center [718, 57] width 70 height 14
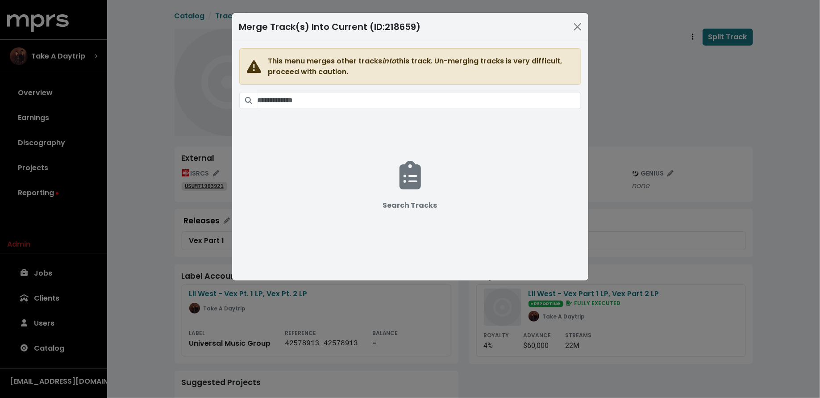
click at [506, 110] on span "This menu merges other tracks into this track. Un-merging tracks is very diffic…" at bounding box center [410, 155] width 342 height 214
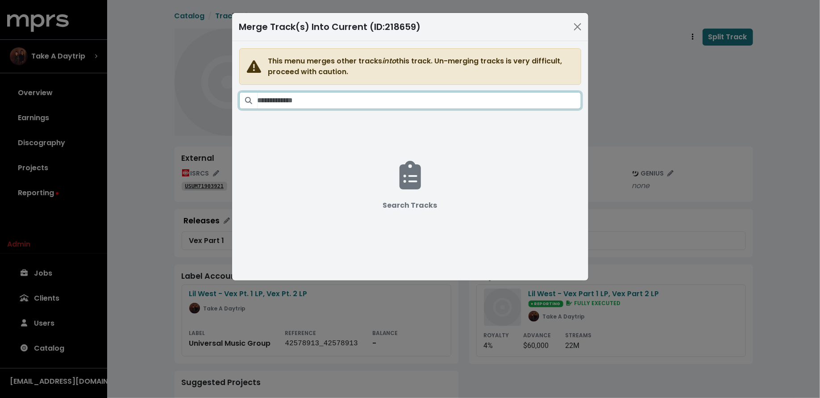
click at [508, 103] on input "Search tracks" at bounding box center [418, 100] width 323 height 17
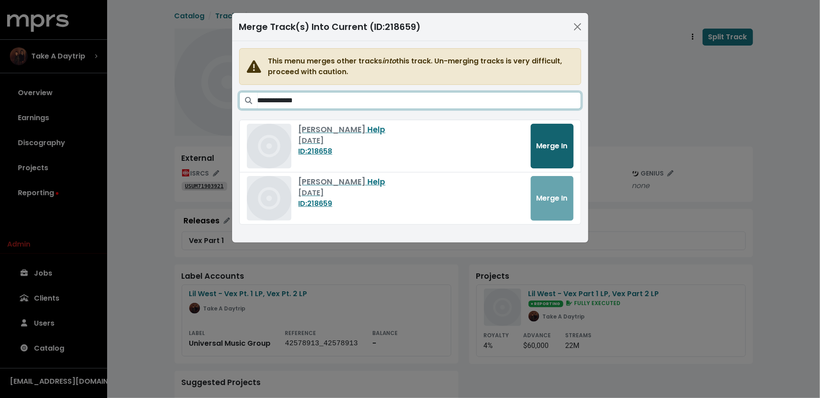
type input "**********"
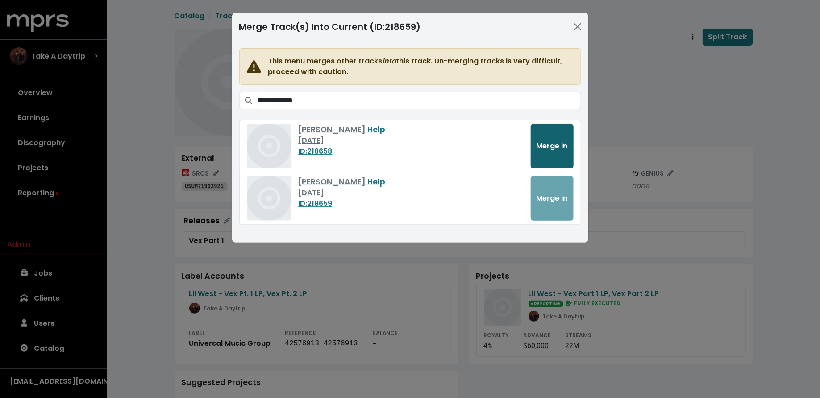
click at [551, 135] on button "Merge In" at bounding box center [551, 146] width 43 height 45
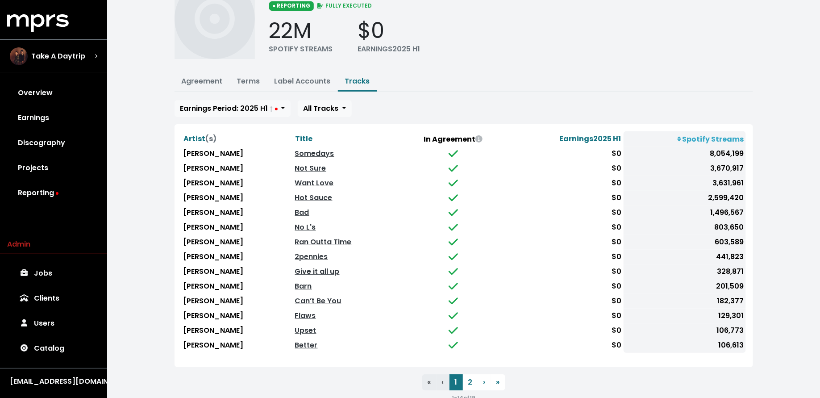
scroll to position [75, 0]
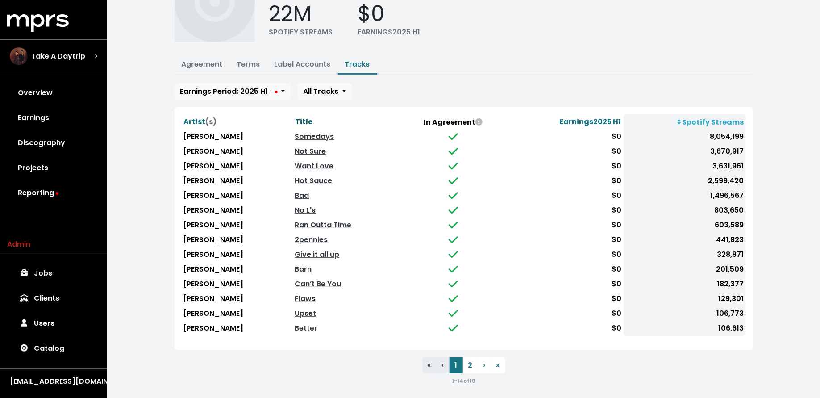
click at [295, 117] on span "Title" at bounding box center [303, 121] width 17 height 10
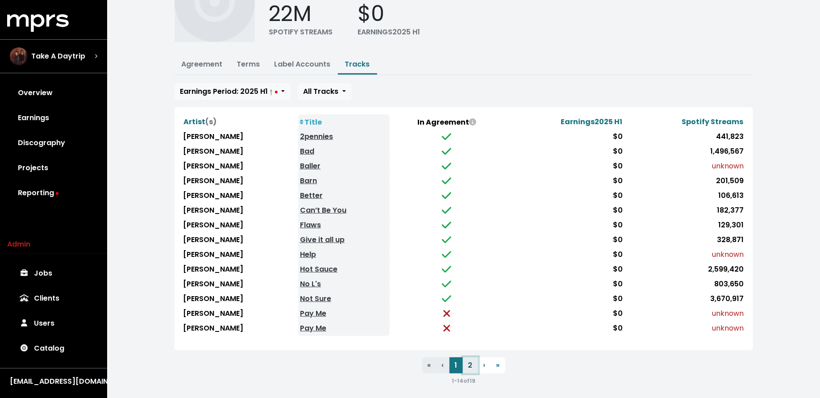
click at [469, 357] on button "2" at bounding box center [470, 365] width 15 height 16
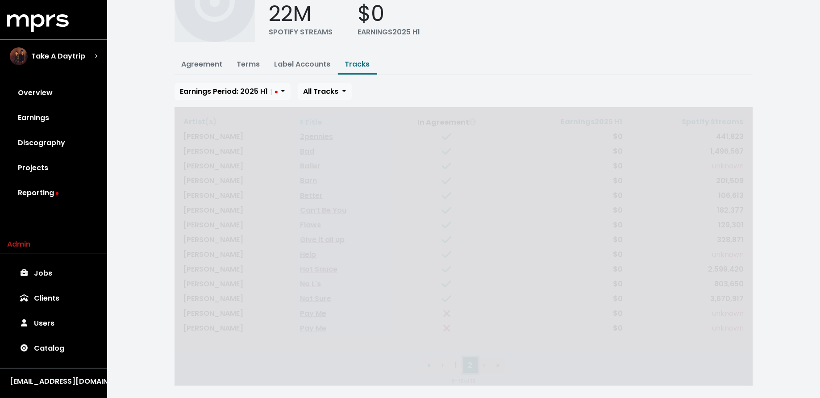
scroll to position [0, 0]
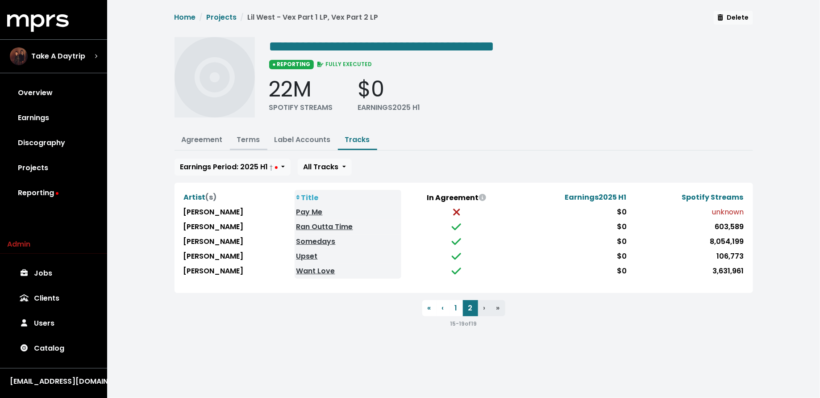
click at [240, 142] on link "Terms" at bounding box center [248, 139] width 23 height 10
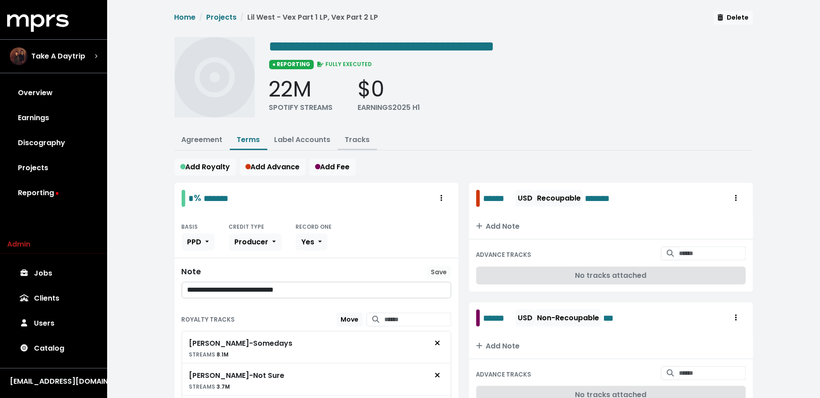
click at [361, 134] on link "Tracks" at bounding box center [357, 139] width 25 height 10
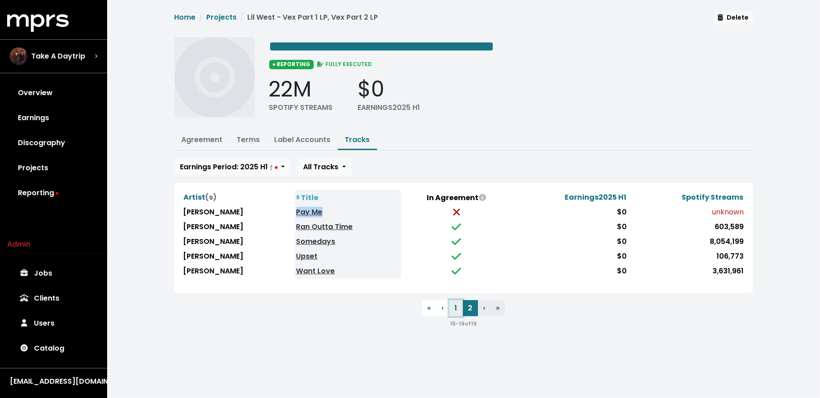
click at [456, 300] on button "1" at bounding box center [455, 308] width 13 height 16
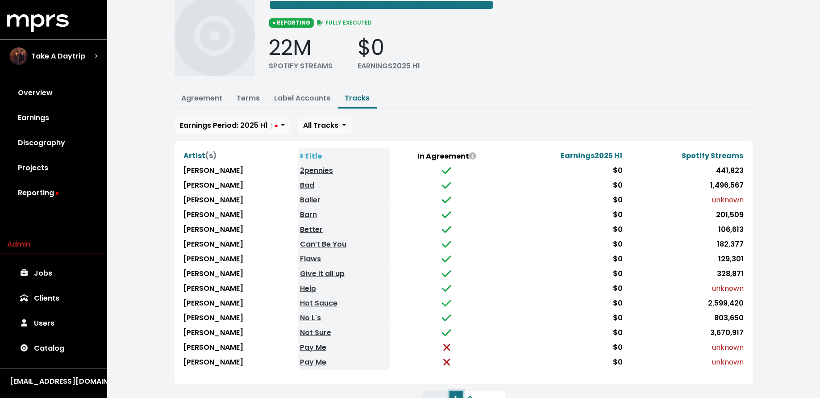
scroll to position [75, 0]
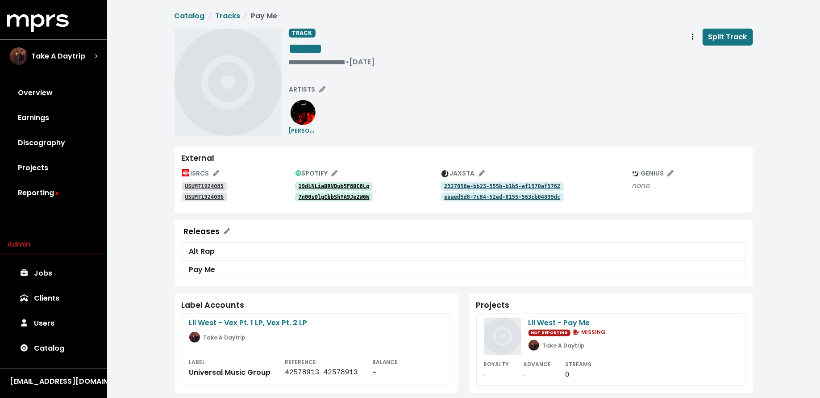
click at [364, 184] on tt "19dLNLiaBRVDub5F8BC8Lp" at bounding box center [333, 186] width 71 height 6
click at [335, 184] on tt "19dLNLiaBRVDub5F8BC8Lp" at bounding box center [333, 186] width 71 height 6
click at [357, 199] on tt "7n00sOlgCbbShYA9Je2W6W" at bounding box center [333, 197] width 71 height 6
click at [220, 186] on tt "USUM71924085" at bounding box center [204, 186] width 39 height 6
click at [210, 197] on tt "USUM71924086" at bounding box center [204, 197] width 39 height 6
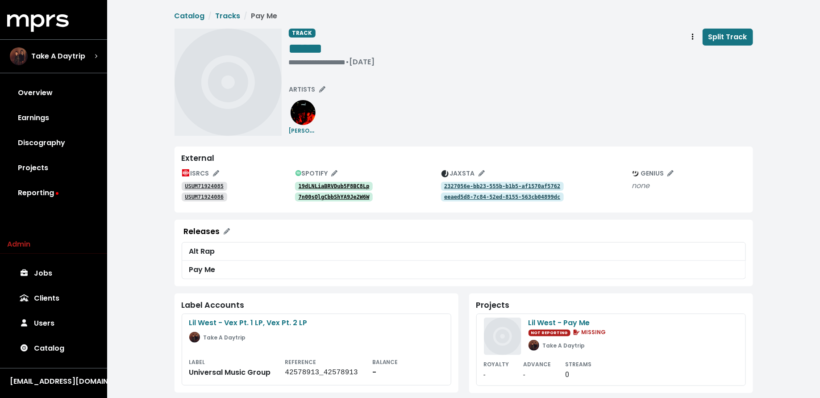
click at [336, 186] on tt "19dLNLiaBRVDub5F8BC8Lp" at bounding box center [333, 186] width 71 height 6
click at [347, 195] on tt "7n00sOlgCbbShYA9Je2W6W" at bounding box center [333, 197] width 71 height 6
click at [296, 61] on div "**********" at bounding box center [332, 62] width 86 height 9
click at [288, 62] on div "TRACK ****** • Dec 13th, 2019 Split Track ARTISTS Lil West" at bounding box center [463, 82] width 578 height 107
click at [206, 185] on tt "USUM71924085" at bounding box center [204, 186] width 39 height 6
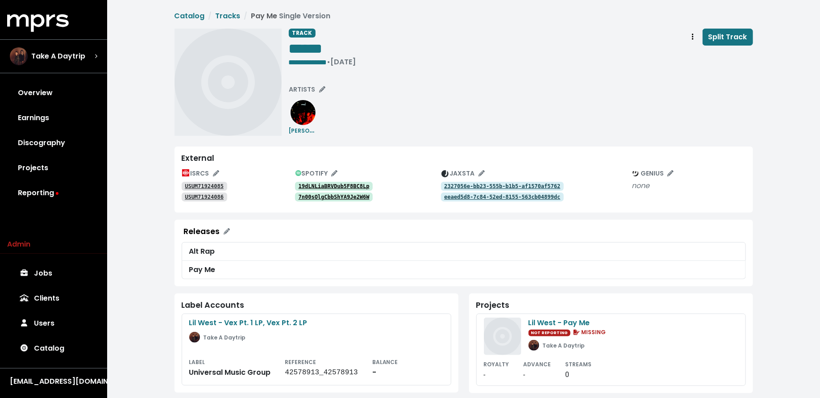
click at [212, 195] on tt "USUM71924086" at bounding box center [204, 197] width 39 height 6
click at [217, 184] on tt "USUM71924085" at bounding box center [204, 186] width 39 height 6
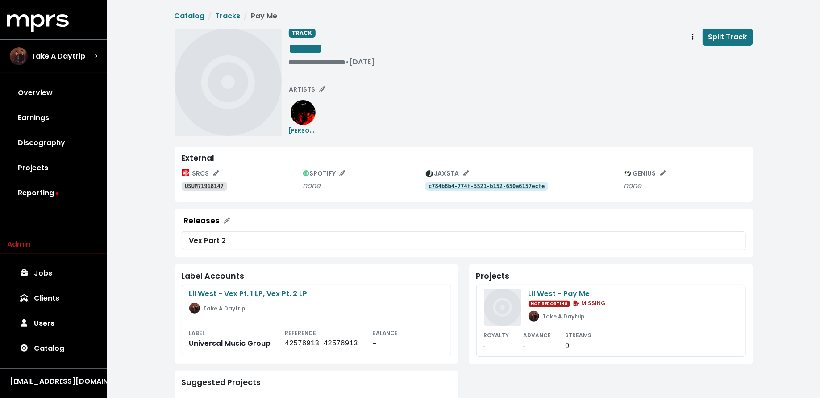
click at [213, 184] on tt "USUM71918147" at bounding box center [204, 186] width 39 height 6
click at [358, 176] on div "SPOTIFY" at bounding box center [368, 173] width 146 height 14
click at [358, 185] on tt "4w76ZBTLpFstAd9RDxsGJG" at bounding box center [333, 186] width 71 height 6
click at [202, 180] on div "USUM71918069" at bounding box center [238, 185] width 113 height 11
click at [202, 183] on tt "USUM71918069" at bounding box center [204, 186] width 39 height 6
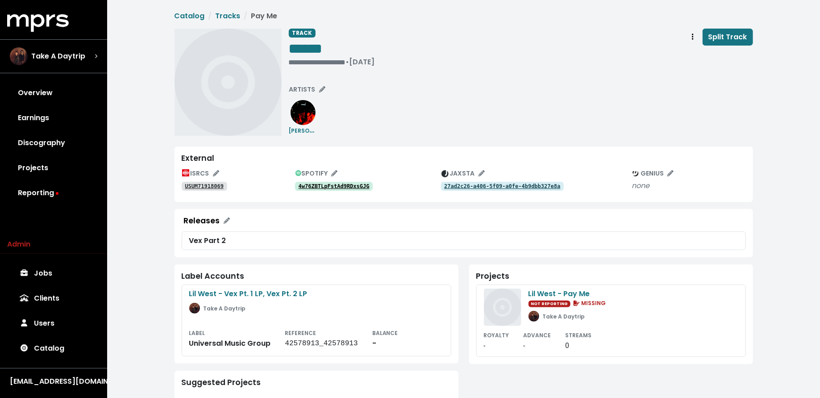
click at [215, 187] on tt "USUM71918069" at bounding box center [204, 186] width 39 height 6
click at [692, 35] on span "Track actions" at bounding box center [692, 37] width 8 height 11
click at [696, 53] on link "Merge" at bounding box center [718, 57] width 70 height 14
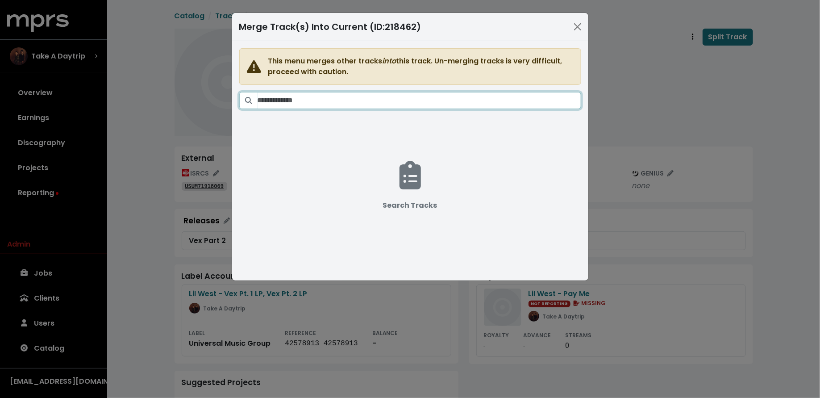
click at [490, 96] on input "Search tracks" at bounding box center [418, 100] width 323 height 17
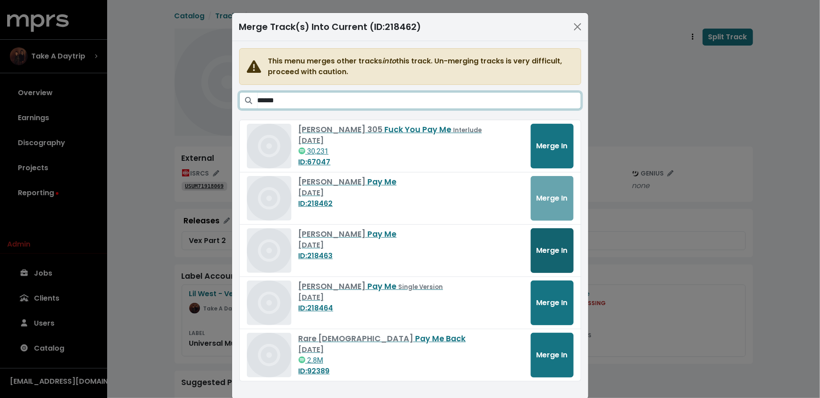
type input "******"
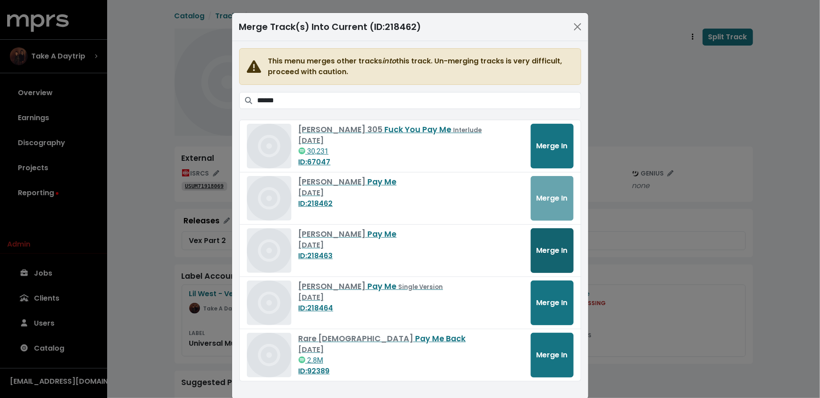
click at [541, 246] on span "Merge In" at bounding box center [551, 250] width 31 height 10
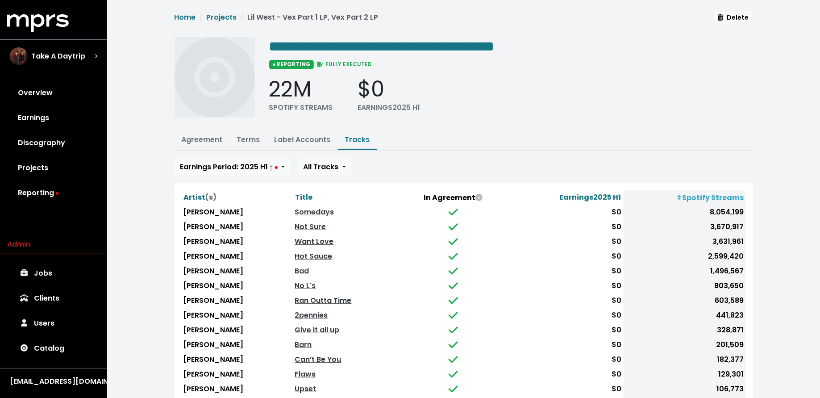
scroll to position [75, 0]
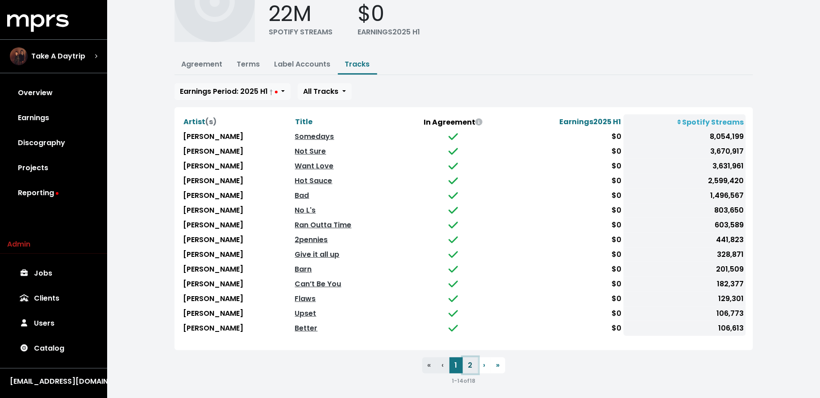
click at [473, 364] on button "2" at bounding box center [470, 365] width 15 height 16
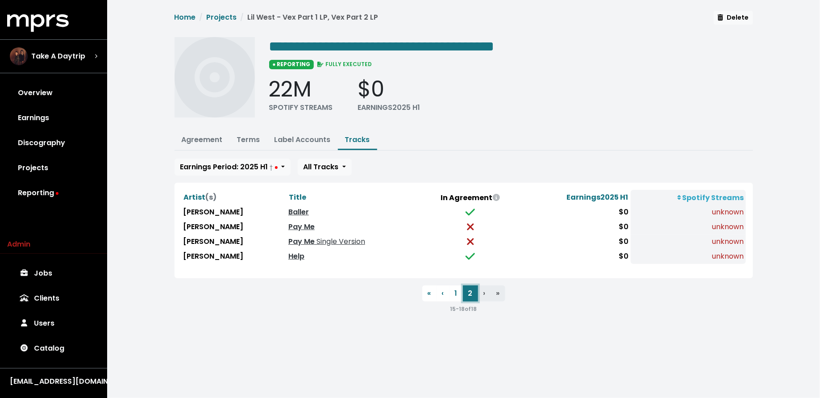
scroll to position [0, 0]
click at [251, 134] on link "Terms" at bounding box center [248, 139] width 23 height 10
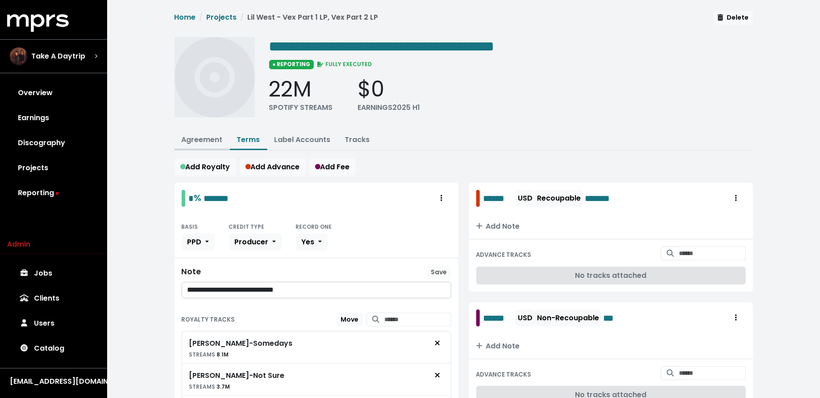
click at [193, 138] on link "Agreement" at bounding box center [202, 139] width 41 height 10
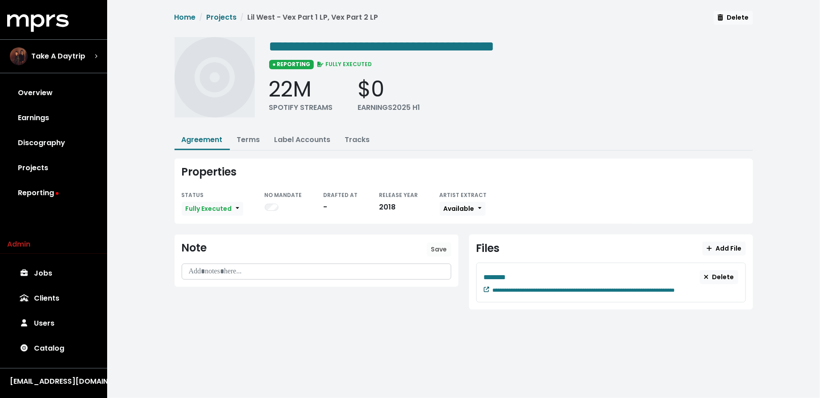
click at [487, 286] on icon at bounding box center [486, 288] width 5 height 5
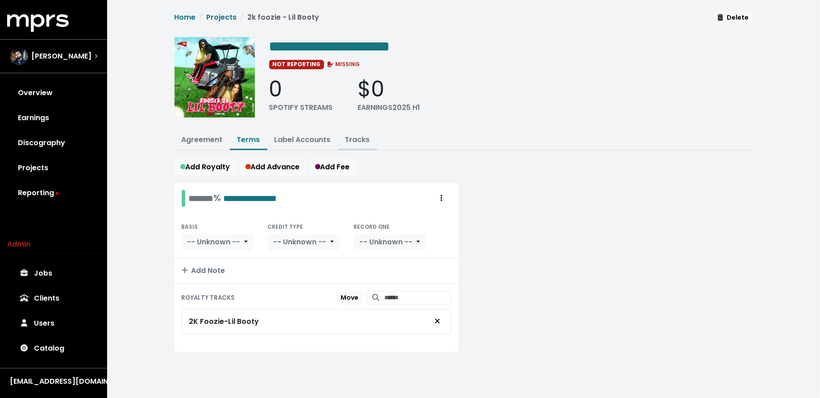
click at [361, 139] on link "Tracks" at bounding box center [357, 139] width 25 height 10
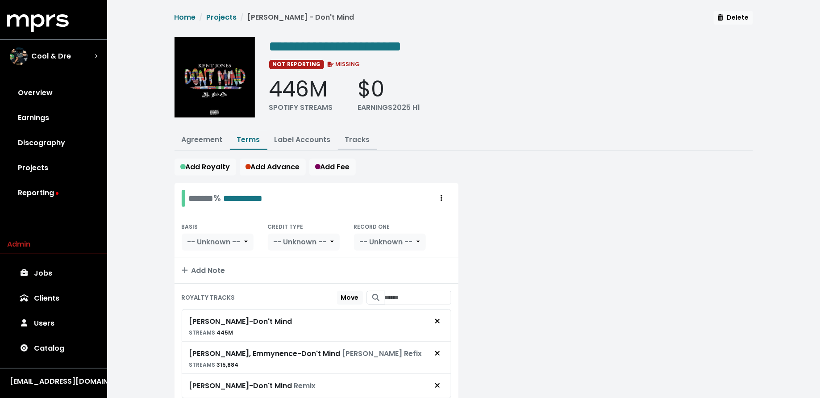
click at [360, 138] on link "Tracks" at bounding box center [357, 139] width 25 height 10
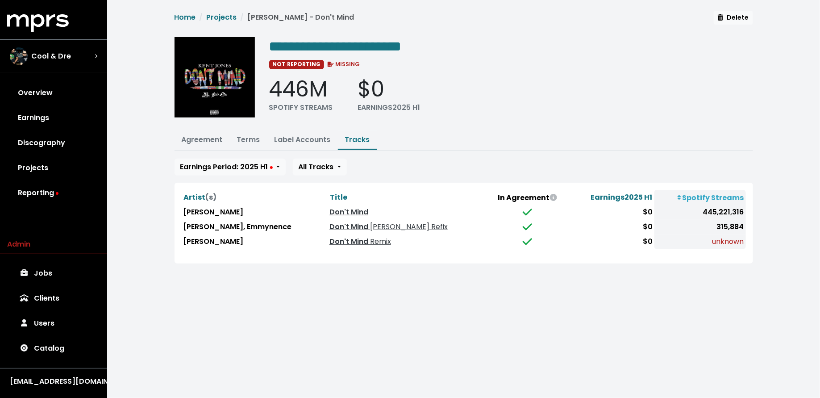
click at [407, 191] on th "Title" at bounding box center [406, 197] width 159 height 15
click at [246, 141] on link "Terms" at bounding box center [248, 139] width 23 height 10
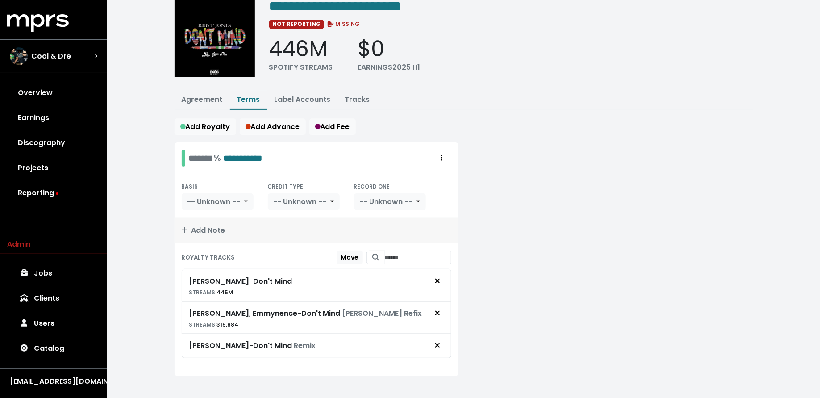
scroll to position [46, 0]
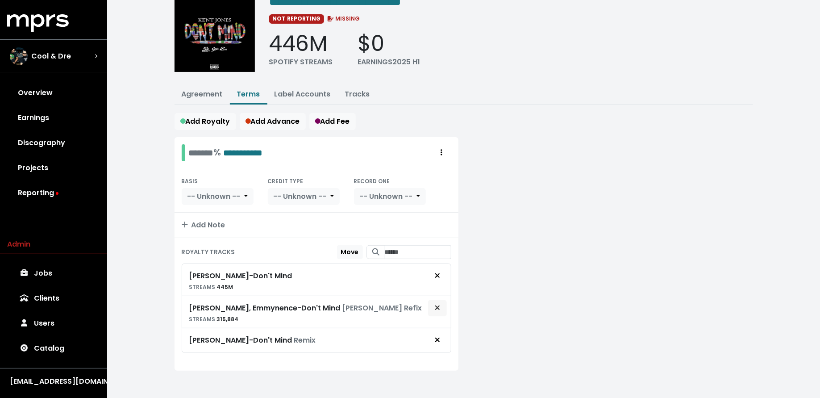
click at [437, 306] on icon "Remove royalty target" at bounding box center [437, 307] width 5 height 7
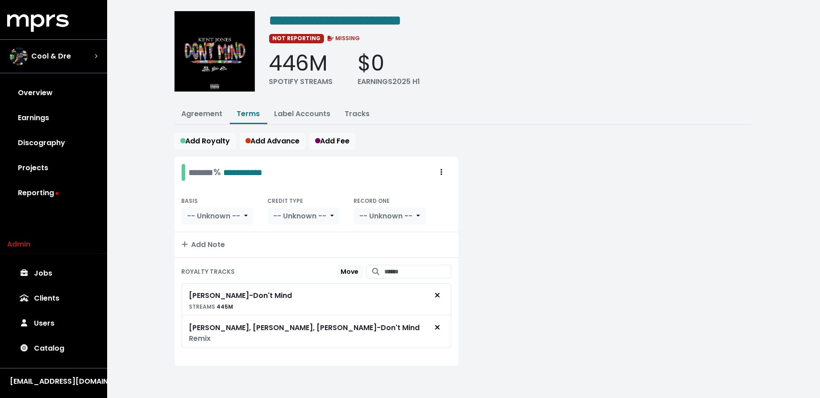
scroll to position [14, 0]
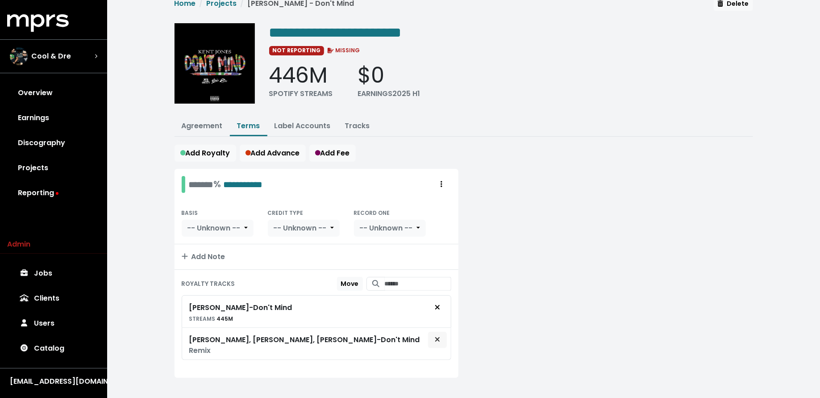
click at [439, 335] on icon "Remove royalty target" at bounding box center [437, 338] width 5 height 7
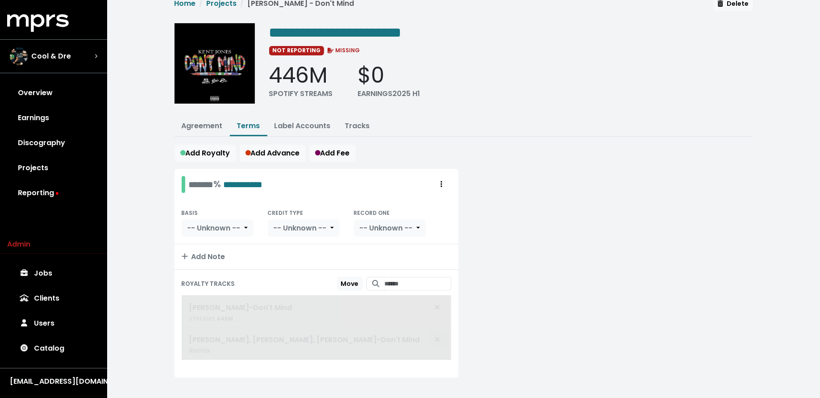
scroll to position [0, 0]
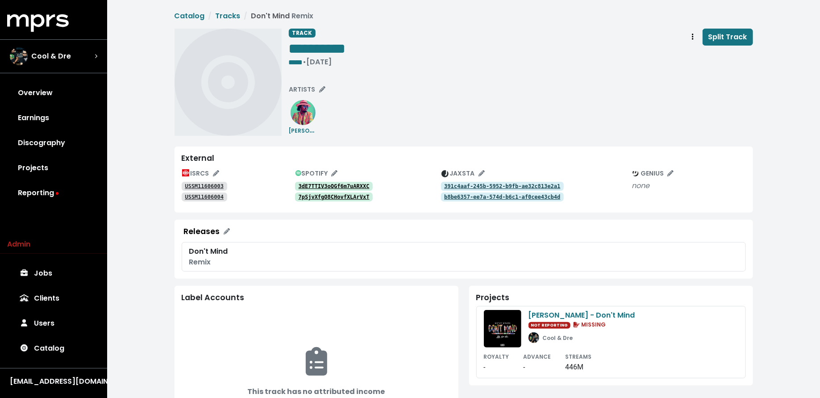
click at [201, 185] on tt "USSM11606003" at bounding box center [204, 186] width 39 height 6
click at [202, 195] on tt "USSM11606004" at bounding box center [204, 197] width 39 height 6
click at [296, 89] on span "ARTISTS" at bounding box center [307, 89] width 36 height 9
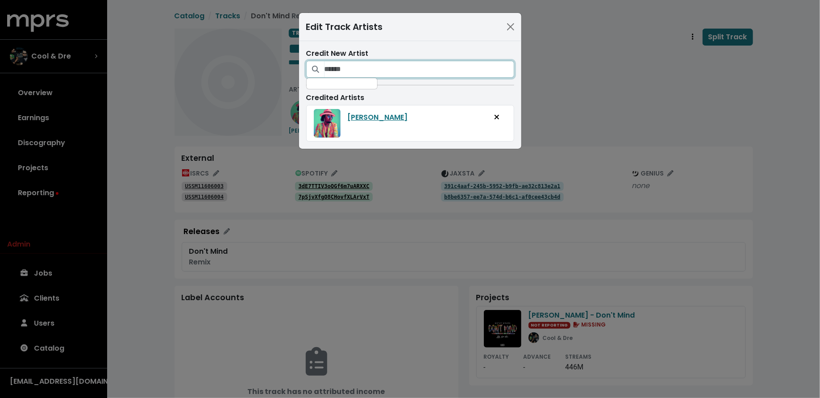
click at [369, 66] on input "Search for artists who should be credited on this track" at bounding box center [419, 69] width 190 height 17
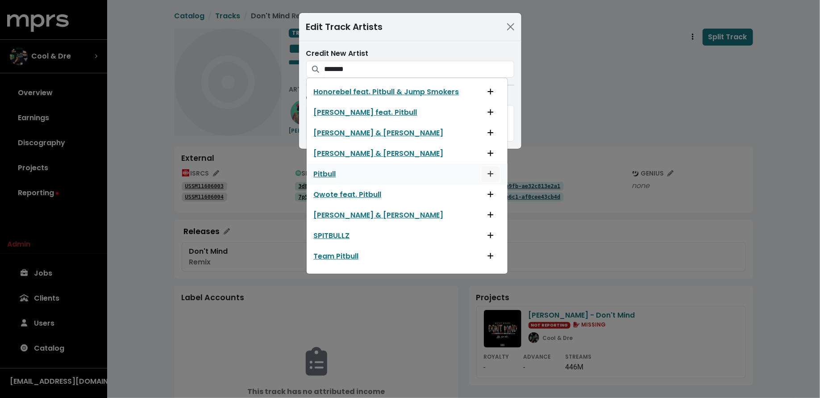
click at [487, 173] on icon "Add artist to this track's credited artists" at bounding box center [490, 173] width 6 height 7
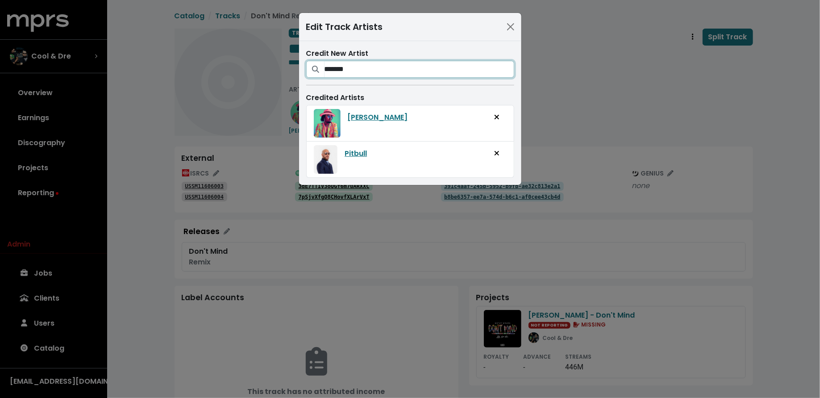
click at [408, 67] on input "*******" at bounding box center [419, 69] width 190 height 17
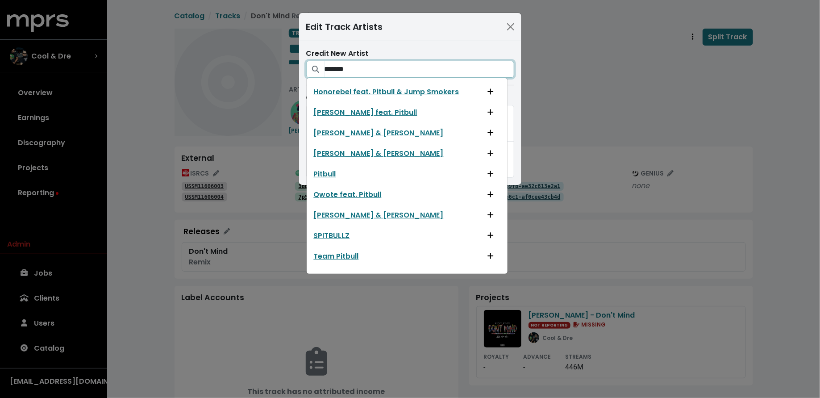
click at [408, 67] on input "*******" at bounding box center [419, 69] width 190 height 17
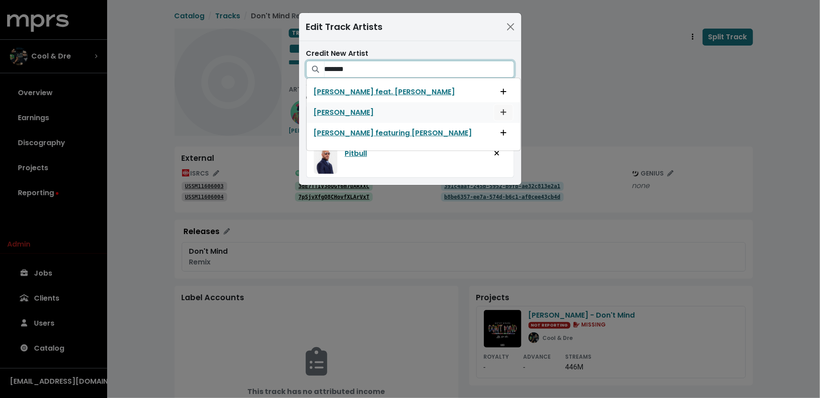
type input "*******"
click at [500, 110] on icon "Add artist to this track's credited artists" at bounding box center [503, 111] width 6 height 7
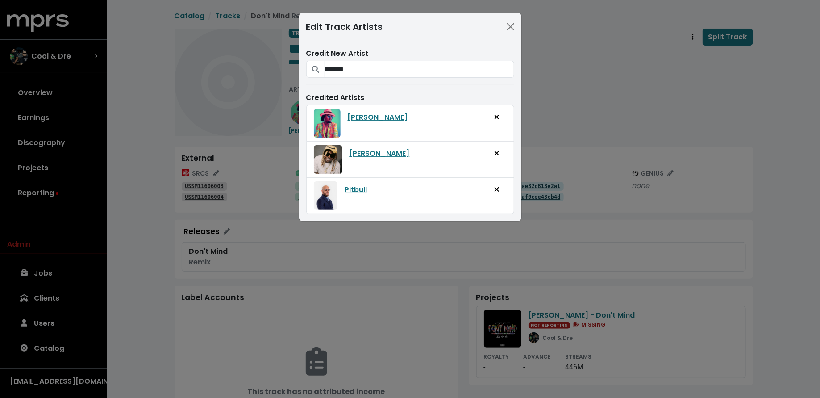
click at [583, 111] on div "Edit Track Artists Credit New Artist ******* [PERSON_NAME] feat. [PERSON_NAME] …" at bounding box center [410, 199] width 820 height 398
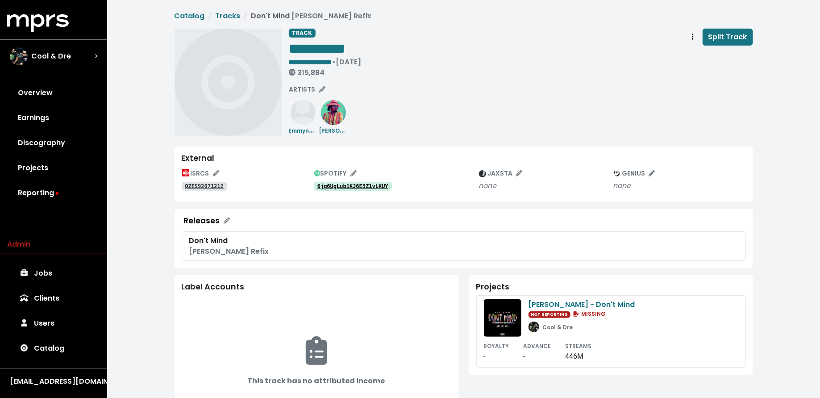
click at [207, 183] on tt "QZES92071212" at bounding box center [204, 186] width 39 height 6
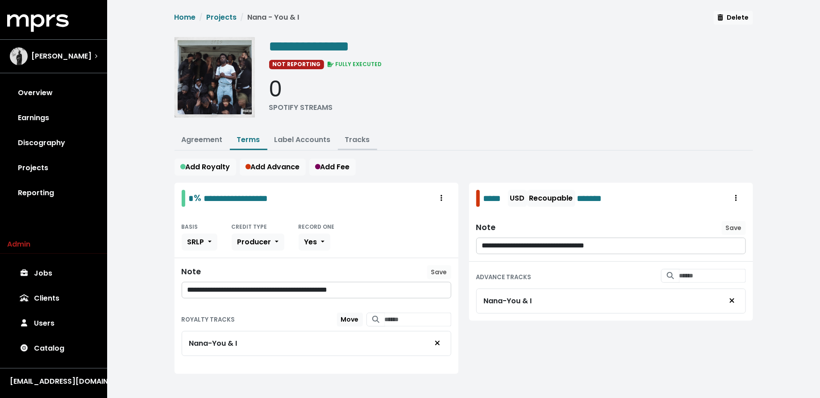
click at [357, 135] on link "Tracks" at bounding box center [357, 139] width 25 height 10
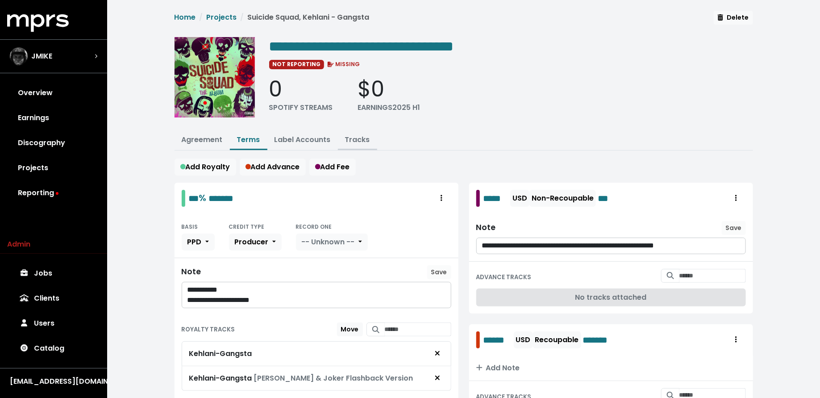
click at [356, 134] on link "Tracks" at bounding box center [357, 139] width 25 height 10
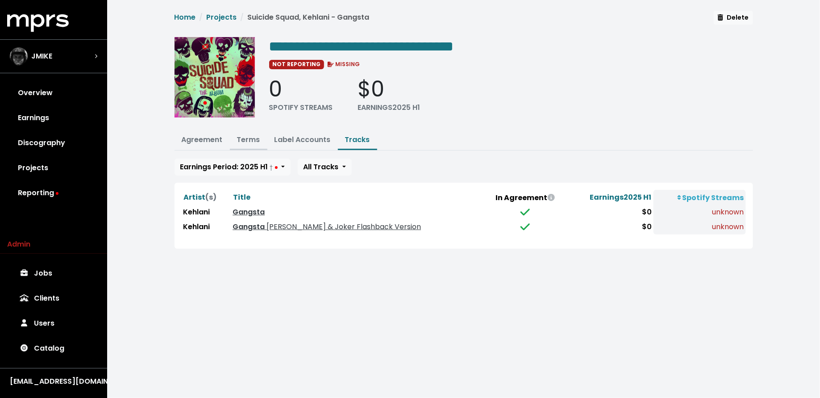
click at [247, 137] on link "Terms" at bounding box center [248, 139] width 23 height 10
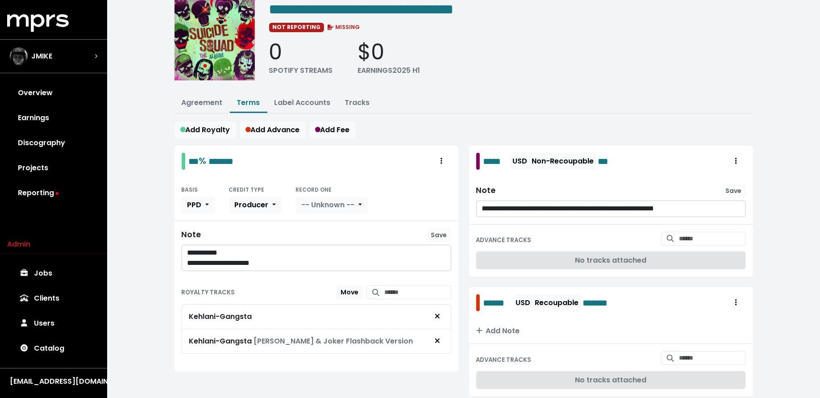
scroll to position [63, 0]
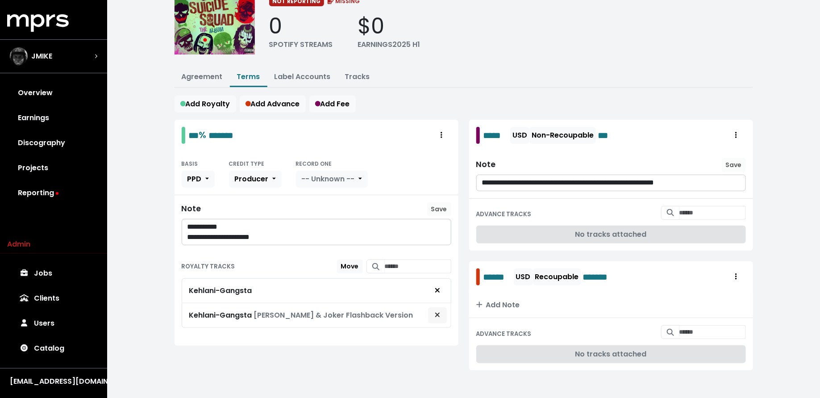
click at [443, 312] on button "Remove royalty target" at bounding box center [437, 314] width 20 height 17
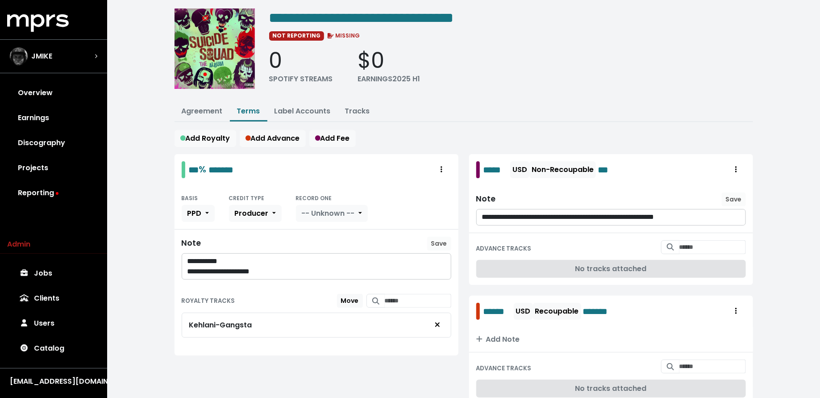
scroll to position [0, 0]
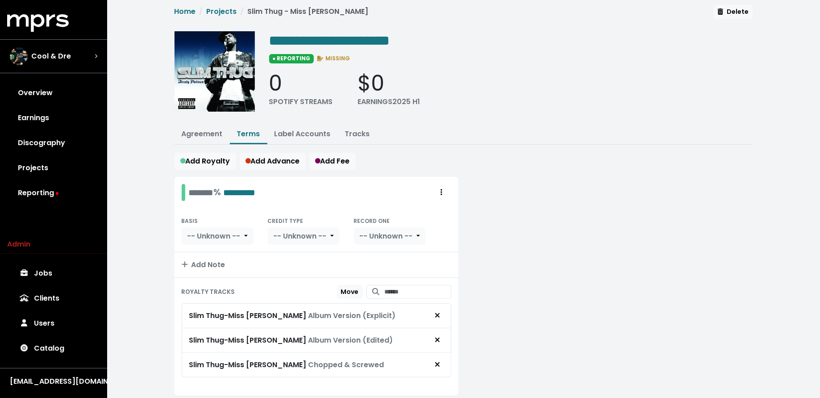
scroll to position [9, 0]
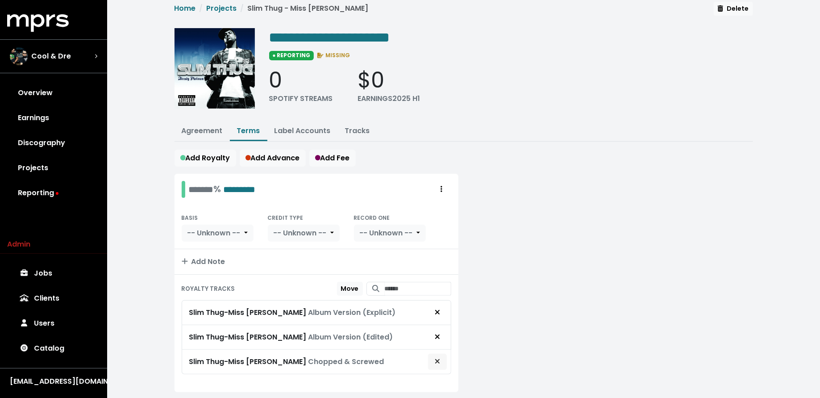
click at [434, 356] on span "Remove royalty target" at bounding box center [437, 361] width 8 height 11
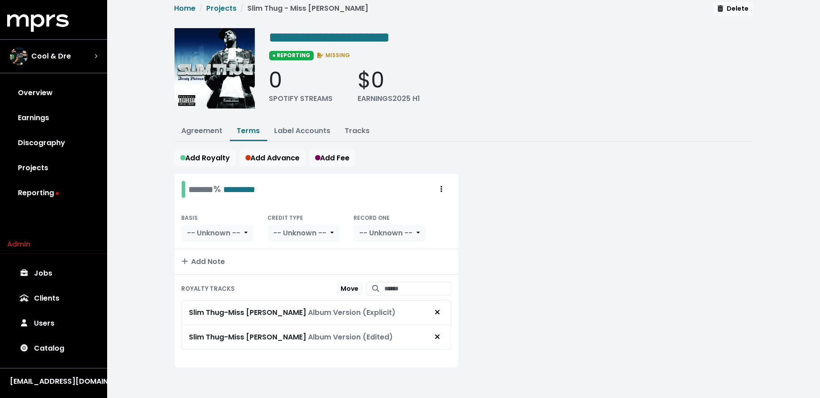
scroll to position [6, 0]
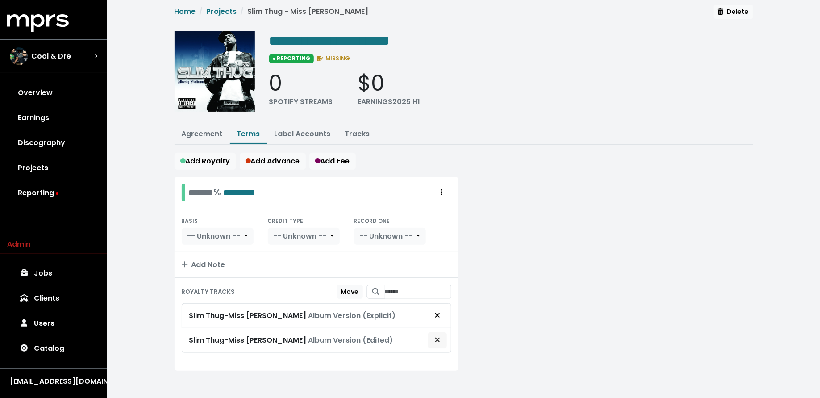
click at [438, 337] on icon "Remove royalty target" at bounding box center [437, 339] width 5 height 7
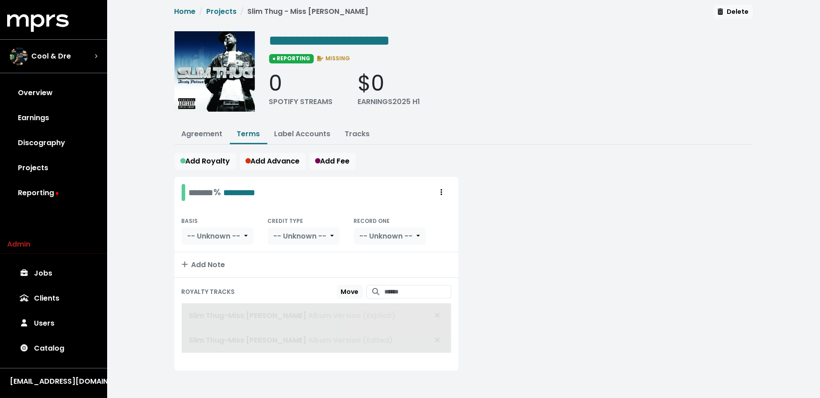
scroll to position [0, 0]
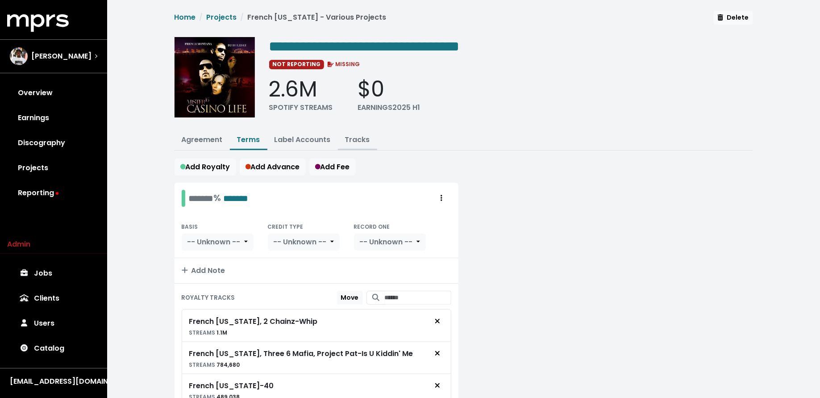
click at [356, 145] on button "Tracks" at bounding box center [357, 140] width 39 height 19
click at [356, 135] on link "Tracks" at bounding box center [357, 139] width 25 height 10
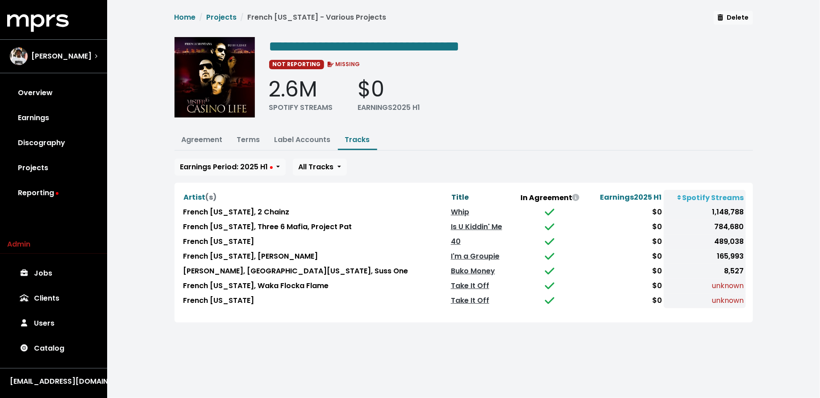
click at [451, 192] on span "Title" at bounding box center [459, 197] width 17 height 10
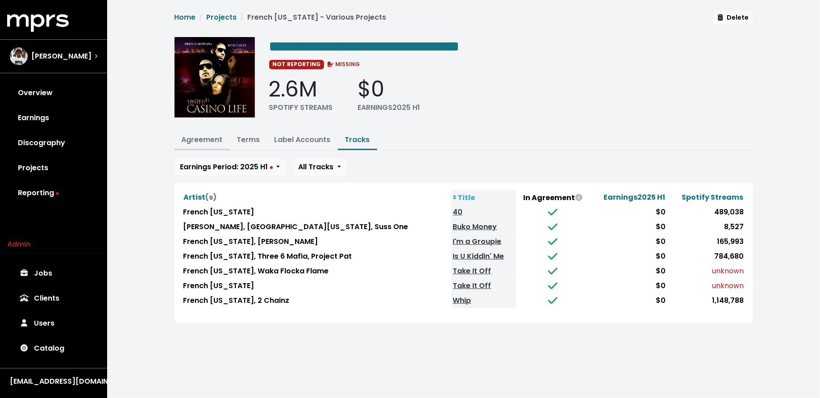
click at [194, 140] on link "Agreement" at bounding box center [202, 139] width 41 height 10
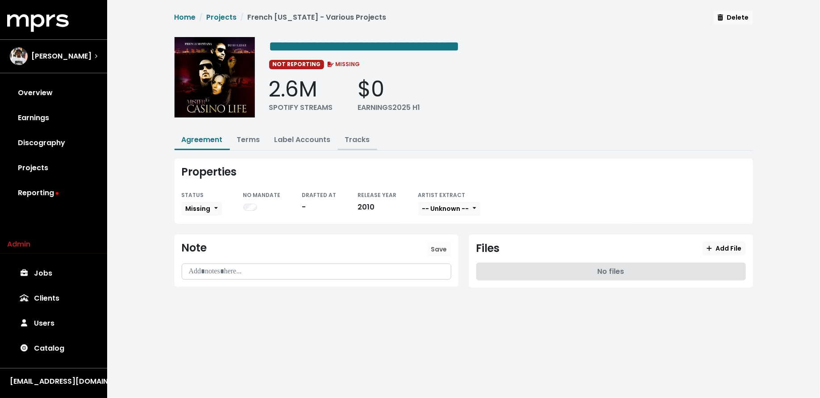
click at [355, 146] on button "Tracks" at bounding box center [357, 140] width 39 height 19
click at [355, 139] on link "Tracks" at bounding box center [357, 139] width 25 height 10
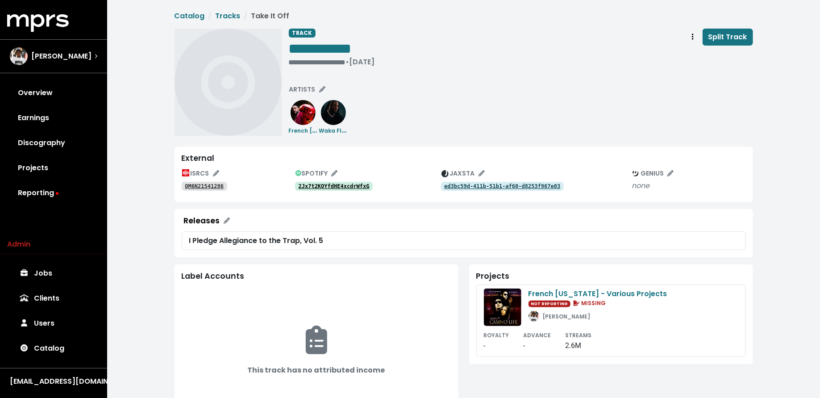
click at [362, 183] on tt "2Jx7t2KOYfdHE4xcdrWfxG" at bounding box center [333, 186] width 71 height 6
click at [203, 188] on tt "QM6N21541286" at bounding box center [204, 186] width 39 height 6
click at [336, 181] on div "6UXK9wTfujfoIweAC4wCT2" at bounding box center [368, 185] width 146 height 11
click at [336, 184] on tt "6UXK9wTfujfoIweAC4wCT2" at bounding box center [333, 186] width 71 height 6
click at [207, 189] on link "USUYG1340525" at bounding box center [205, 186] width 46 height 9
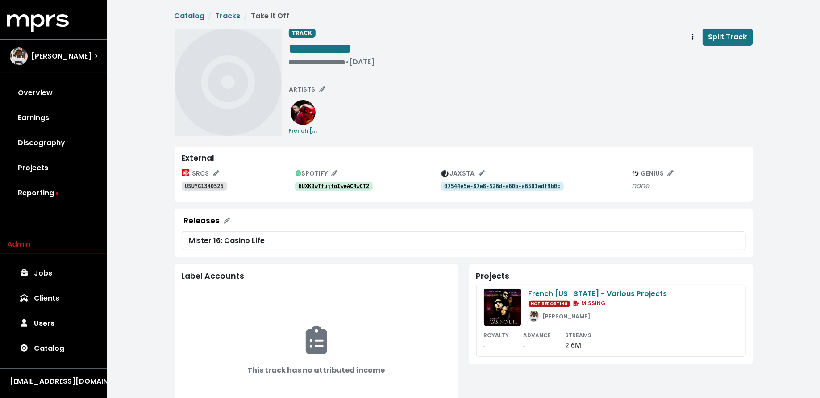
click at [303, 82] on div "**********" at bounding box center [521, 82] width 464 height 107
click at [303, 86] on span "ARTISTS" at bounding box center [307, 89] width 36 height 9
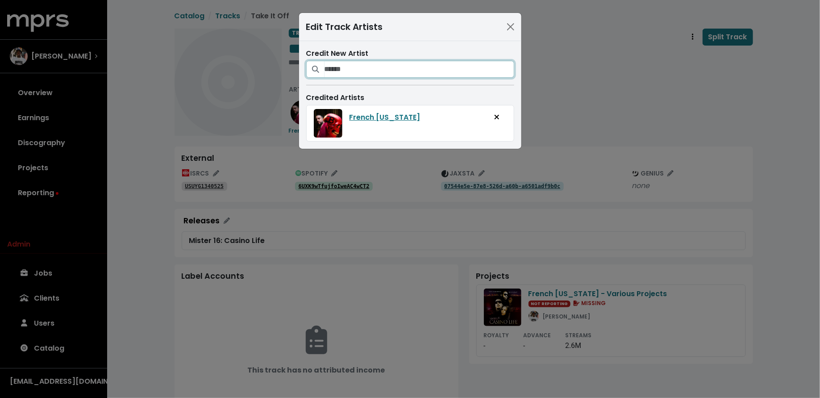
click at [338, 68] on input "Search for artists who should be credited on this track" at bounding box center [419, 69] width 190 height 17
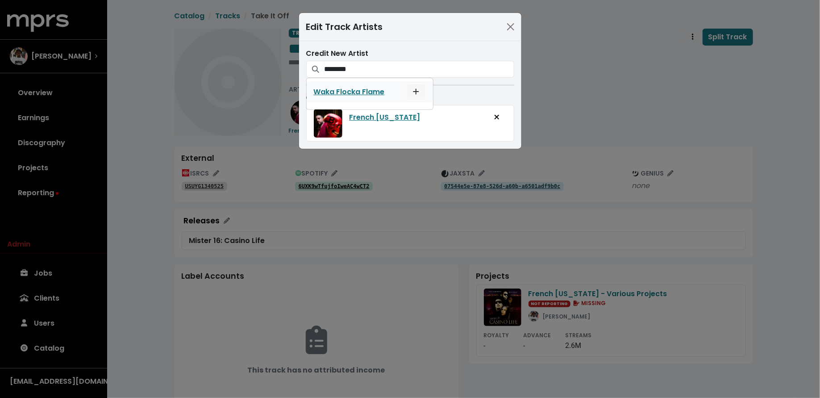
click at [413, 88] on icon "Add artist to this track's credited artists" at bounding box center [416, 91] width 6 height 7
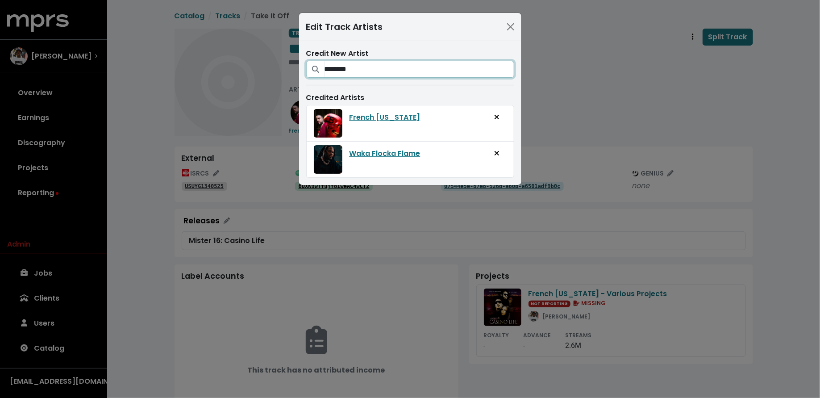
click at [408, 70] on input "********" at bounding box center [419, 69] width 190 height 17
type input "**"
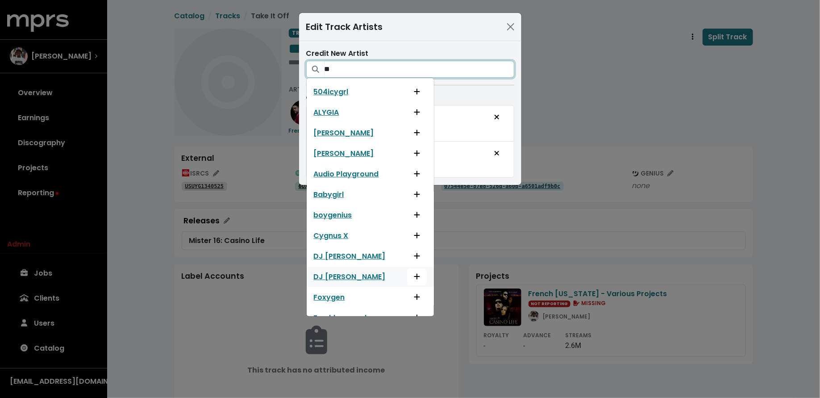
scroll to position [75, 0]
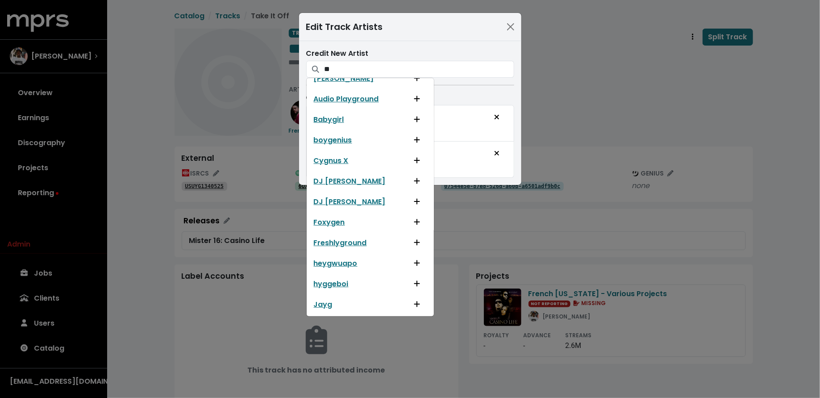
click at [632, 74] on div "Edit Track Artists Credit New Artist ** 504icygrl ALYGIA Aston Merrygold Aston …" at bounding box center [410, 199] width 820 height 398
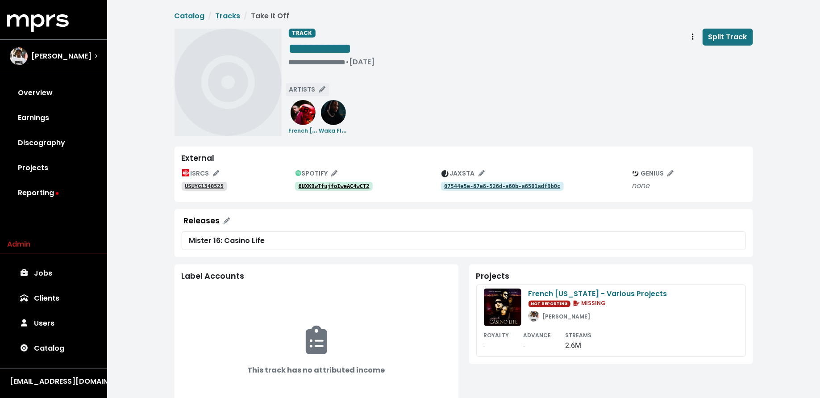
click at [311, 93] on span "ARTISTS" at bounding box center [307, 89] width 36 height 9
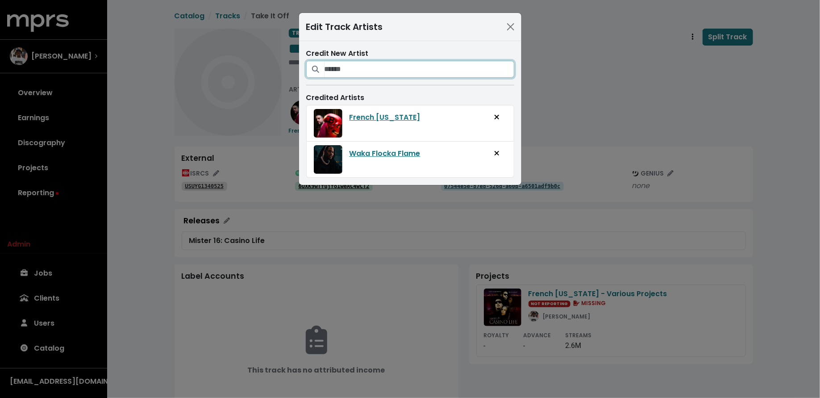
click at [340, 70] on input "Search for artists who should be credited on this track" at bounding box center [419, 69] width 190 height 17
paste input "*****"
type input "*****"
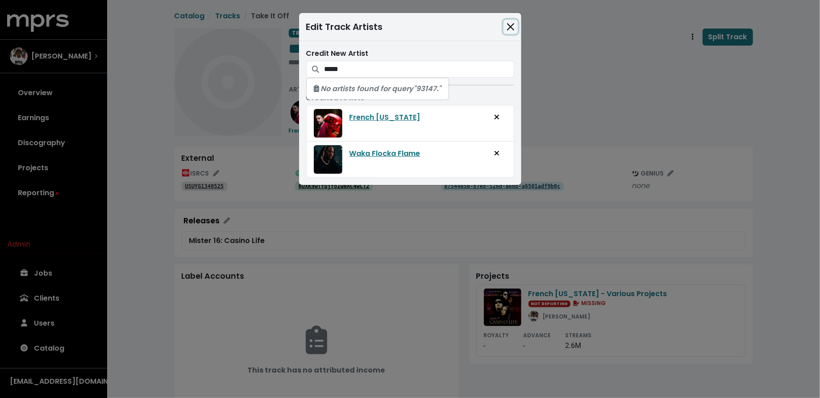
click at [511, 25] on button "Close" at bounding box center [510, 27] width 14 height 14
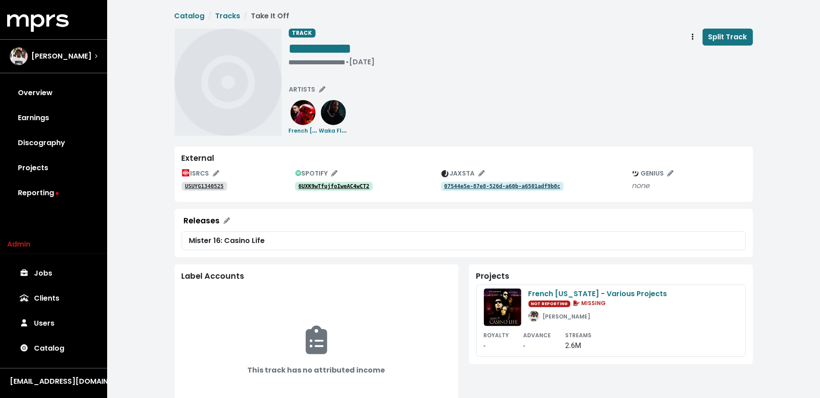
click at [211, 184] on tt "USUYG1340525" at bounding box center [204, 186] width 39 height 6
click at [308, 83] on div "**********" at bounding box center [521, 82] width 464 height 107
click at [308, 88] on span "ARTISTS" at bounding box center [307, 89] width 36 height 9
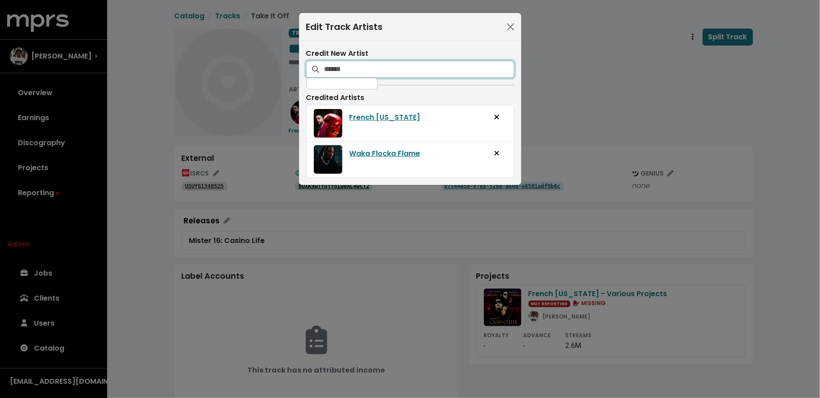
click at [346, 63] on input "Search for artists who should be credited on this track" at bounding box center [419, 69] width 190 height 17
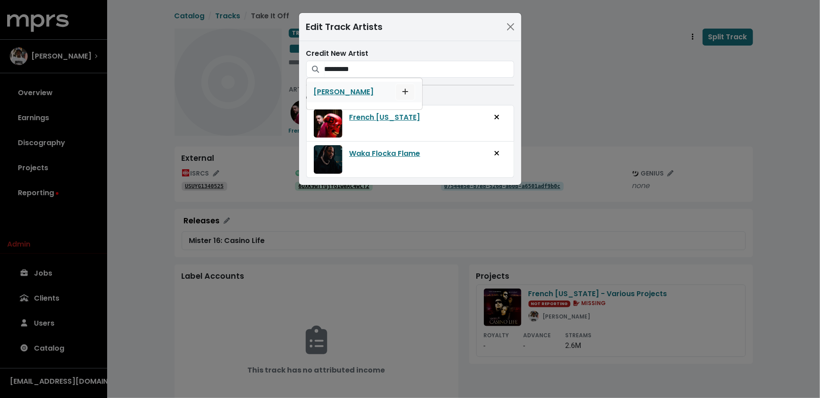
click at [401, 87] on span "Add artist to this track's credited artists" at bounding box center [405, 92] width 8 height 11
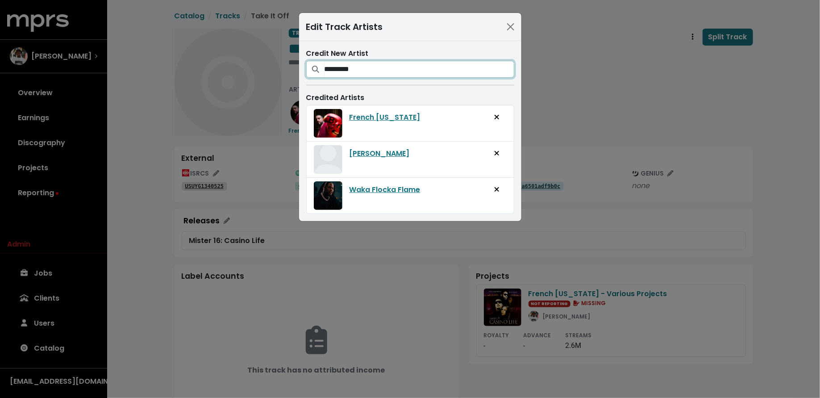
click at [394, 74] on input "*********" at bounding box center [419, 69] width 190 height 17
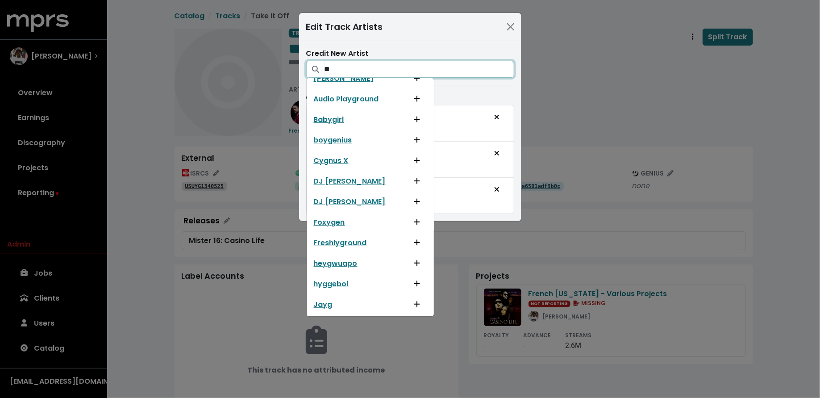
type input "**"
click at [251, 274] on div "Edit Track Artists Credit New Artist ** 504icygrl ALYGIA Aston Merrygold Aston …" at bounding box center [410, 199] width 820 height 398
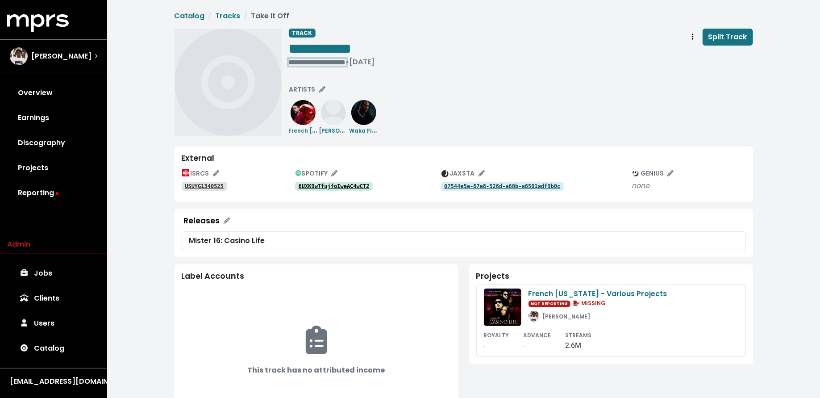
click at [299, 62] on div "**********" at bounding box center [332, 62] width 86 height 9
click at [204, 182] on link "USUYG1340525" at bounding box center [205, 186] width 46 height 9
click at [404, 60] on span "• Feb 15th, 2011" at bounding box center [389, 62] width 29 height 10
click at [407, 93] on div "**********" at bounding box center [521, 82] width 464 height 107
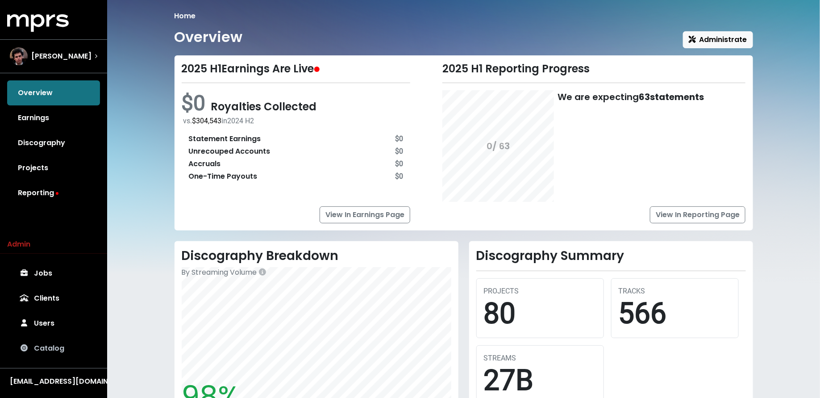
click at [50, 349] on link "Catalog" at bounding box center [53, 347] width 93 height 25
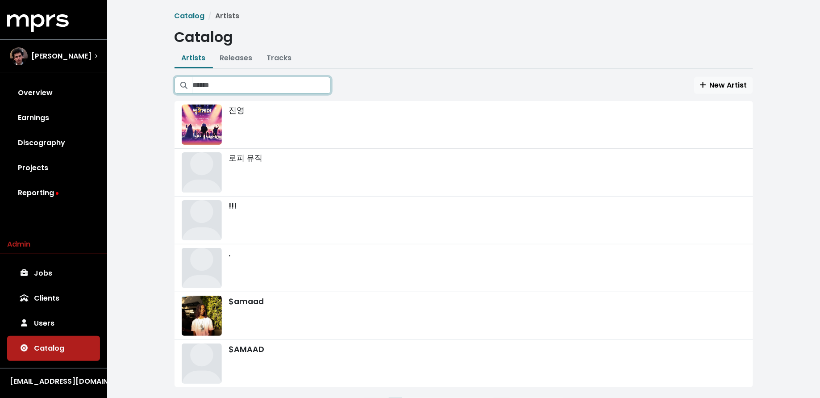
click at [222, 85] on input "Search artists" at bounding box center [262, 85] width 138 height 17
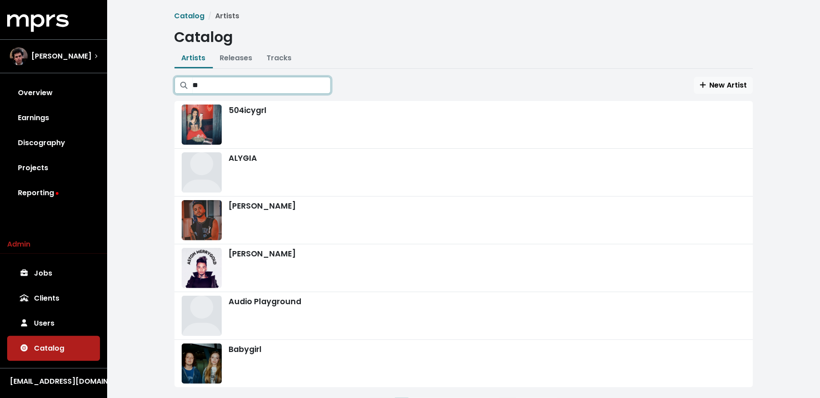
scroll to position [45, 0]
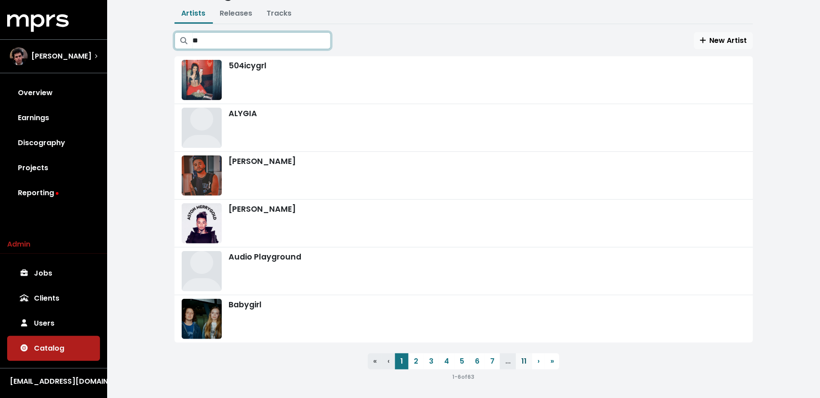
type input "**"
click at [523, 353] on link "11" at bounding box center [524, 361] width 16 height 16
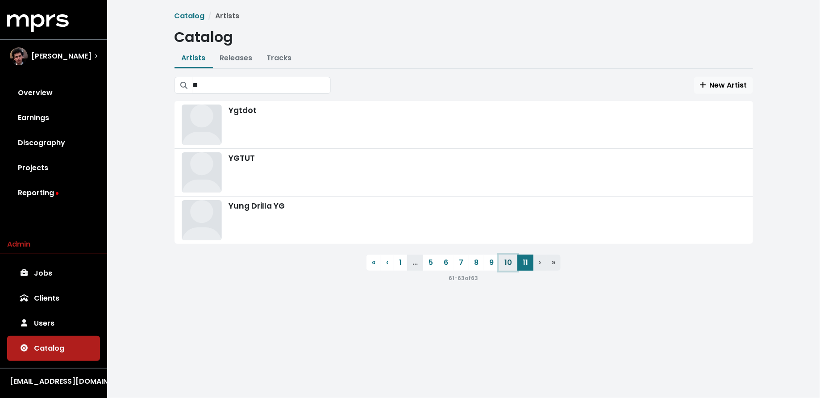
click at [507, 259] on link "10" at bounding box center [508, 262] width 18 height 16
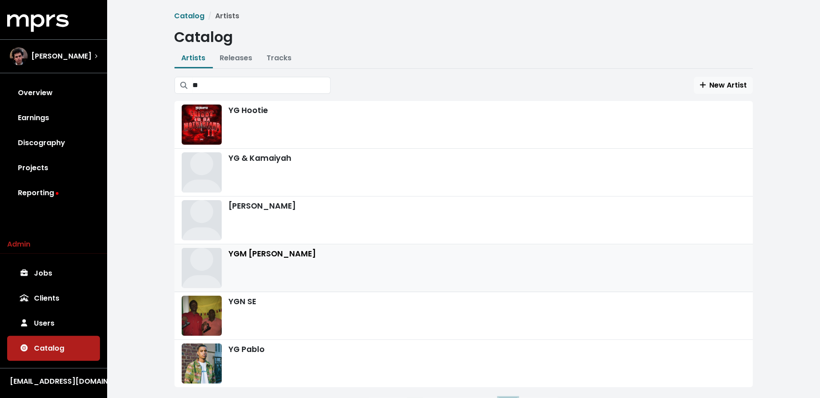
scroll to position [45, 0]
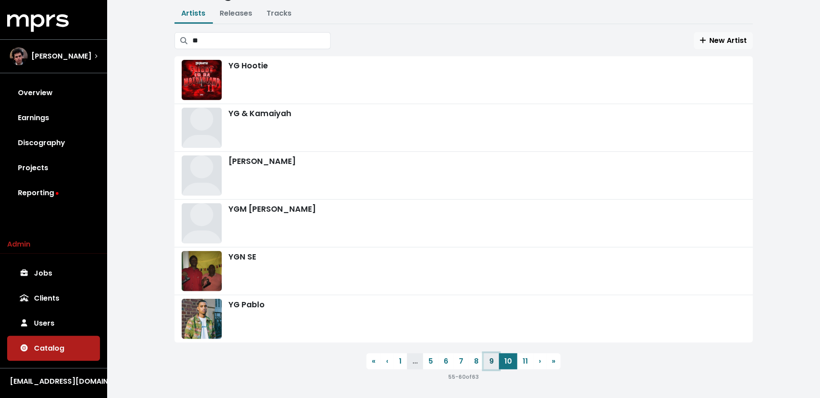
click at [494, 360] on link "9" at bounding box center [491, 361] width 15 height 16
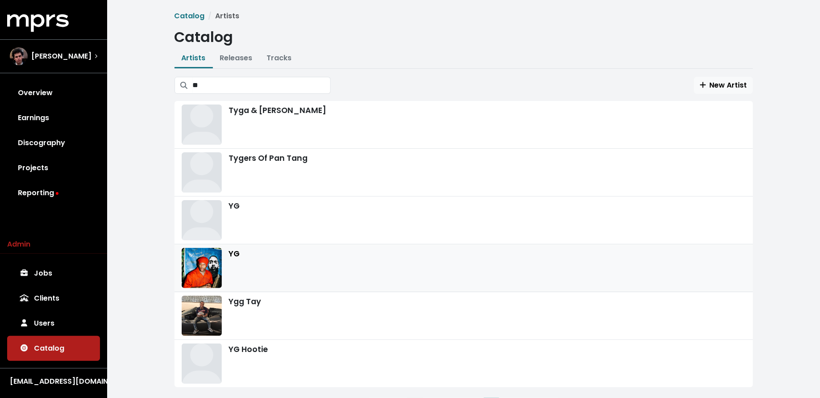
click at [497, 273] on div "YG" at bounding box center [464, 268] width 564 height 40
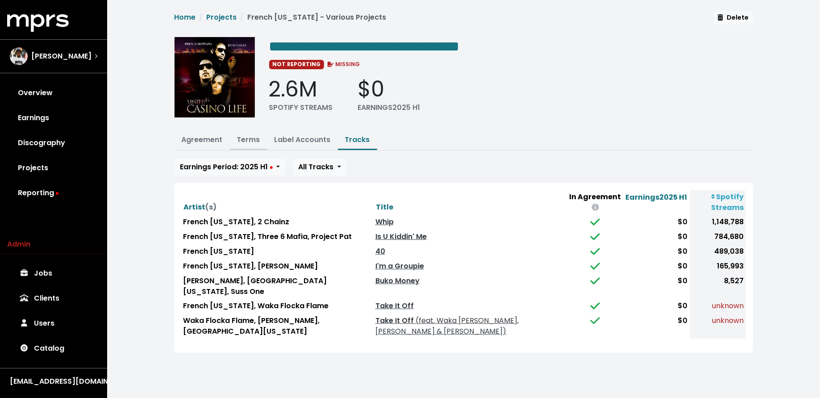
click at [247, 137] on link "Terms" at bounding box center [248, 139] width 23 height 10
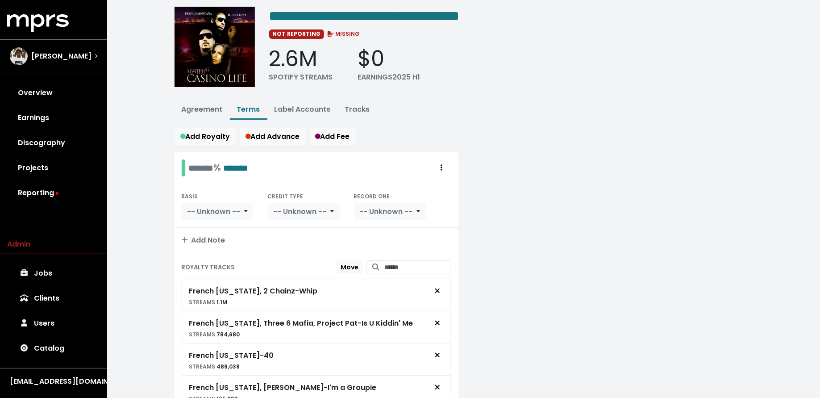
scroll to position [173, 0]
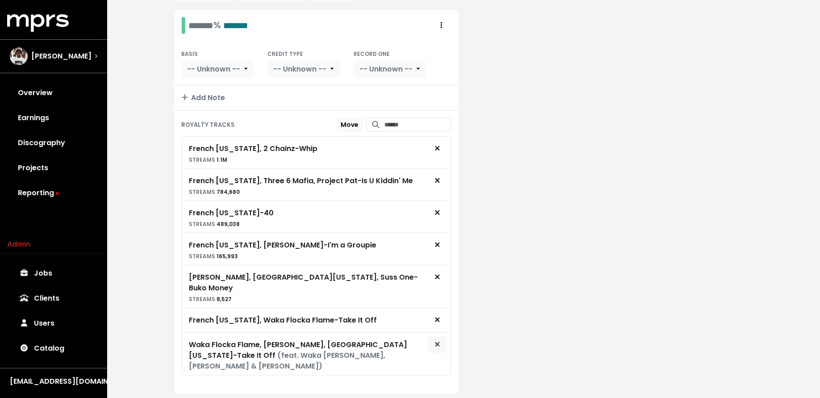
click at [437, 339] on span "Remove royalty target" at bounding box center [437, 344] width 5 height 10
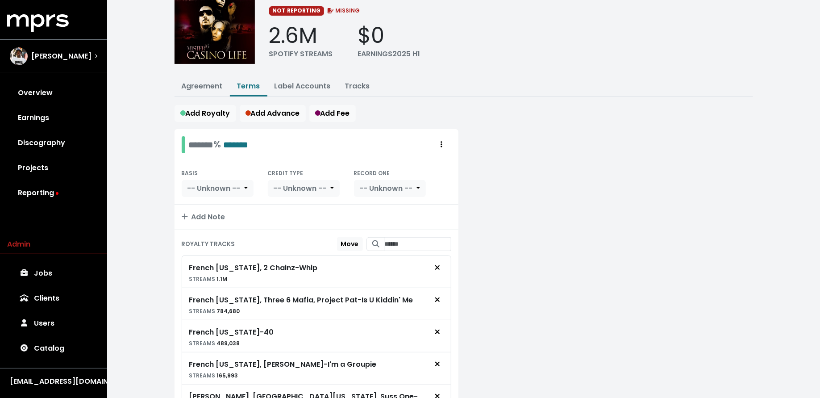
scroll to position [0, 0]
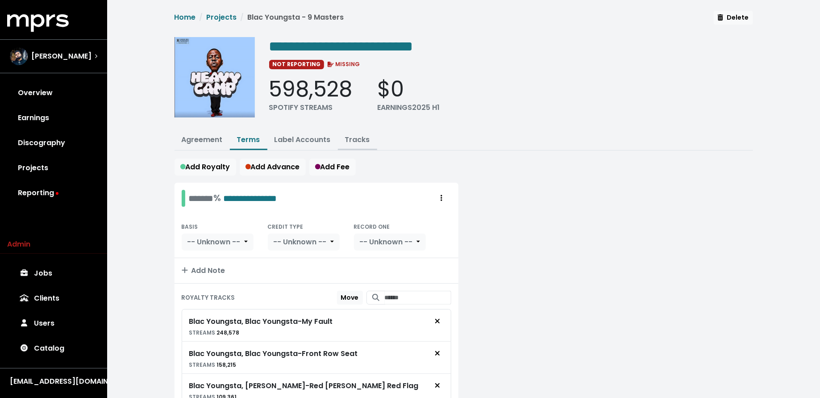
click at [359, 139] on link "Tracks" at bounding box center [357, 139] width 25 height 10
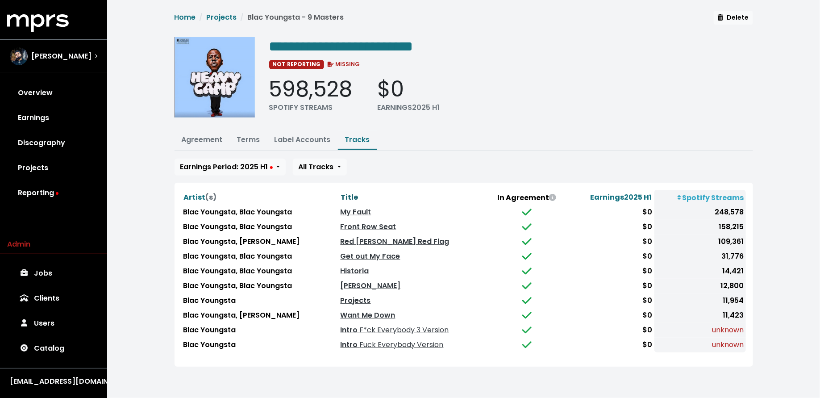
click at [341, 196] on span "Title" at bounding box center [349, 197] width 17 height 10
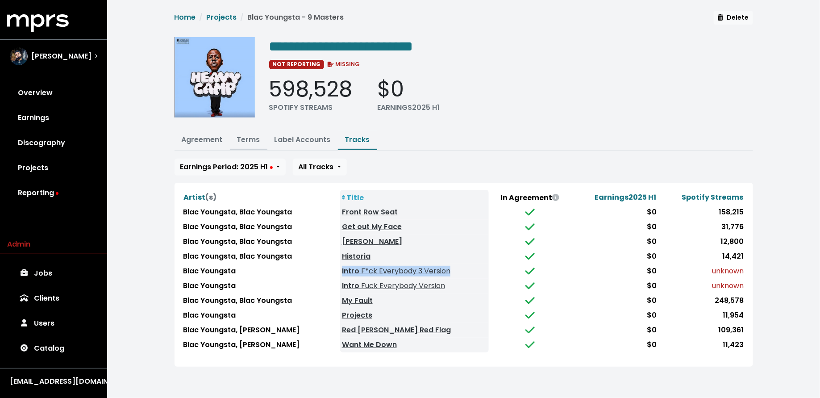
click at [244, 138] on link "Terms" at bounding box center [248, 139] width 23 height 10
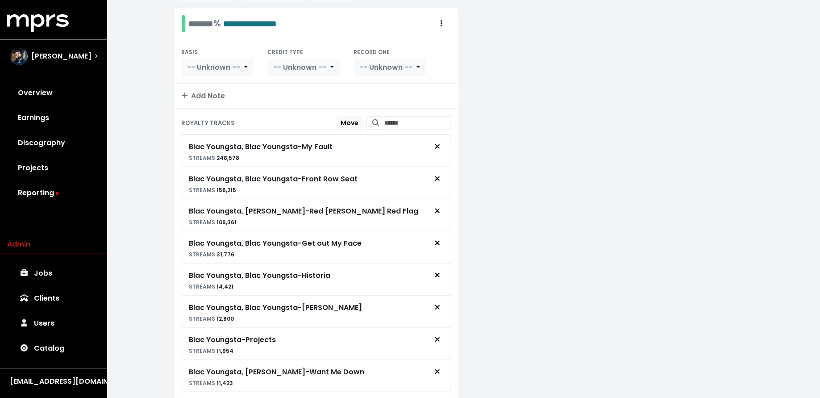
scroll to position [260, 0]
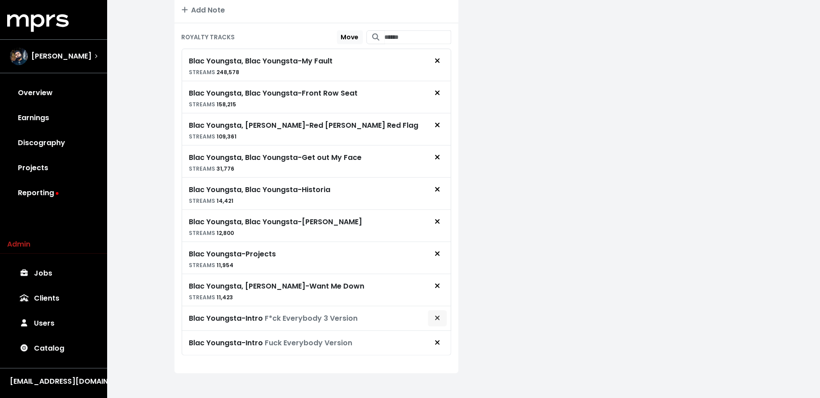
click at [441, 313] on span "Remove royalty target" at bounding box center [437, 318] width 8 height 11
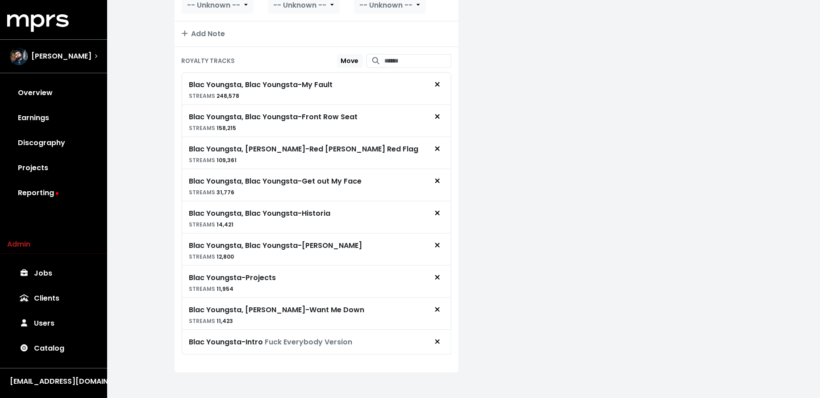
click at [438, 341] on button "Remove royalty target" at bounding box center [437, 341] width 20 height 17
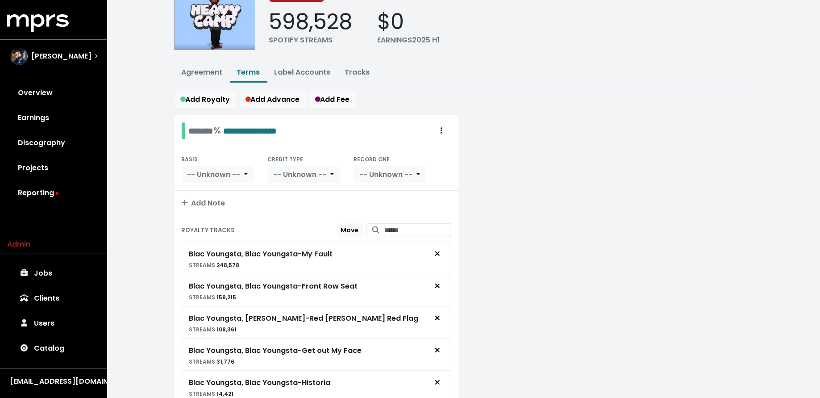
scroll to position [54, 0]
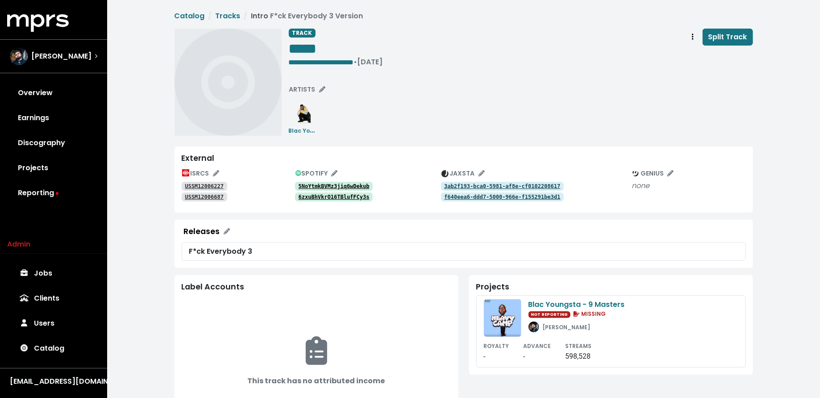
click at [216, 183] on tt "USSM12006227" at bounding box center [204, 186] width 39 height 6
click at [315, 184] on tt "5NoYtmkBVMz3jiq6wDekub" at bounding box center [333, 186] width 71 height 6
click at [346, 195] on tt "6zxuBhVkrO16TBlufFCy3s" at bounding box center [333, 197] width 71 height 6
click at [356, 185] on tt "5NoYtmkBVMz3jiq6wDekub" at bounding box center [333, 186] width 71 height 6
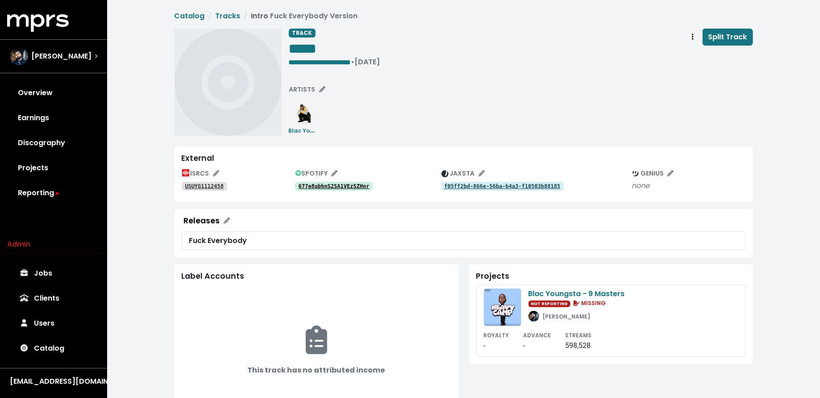
click at [356, 184] on tt "677e8ubhnS2SA1VEzSZHnr" at bounding box center [333, 186] width 71 height 6
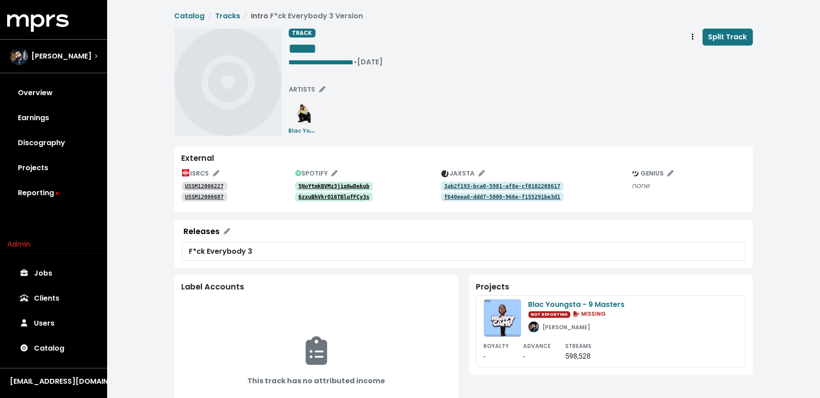
click at [347, 184] on tt "5NoYtmkBVMz3jiq6wDekub" at bounding box center [333, 186] width 71 height 6
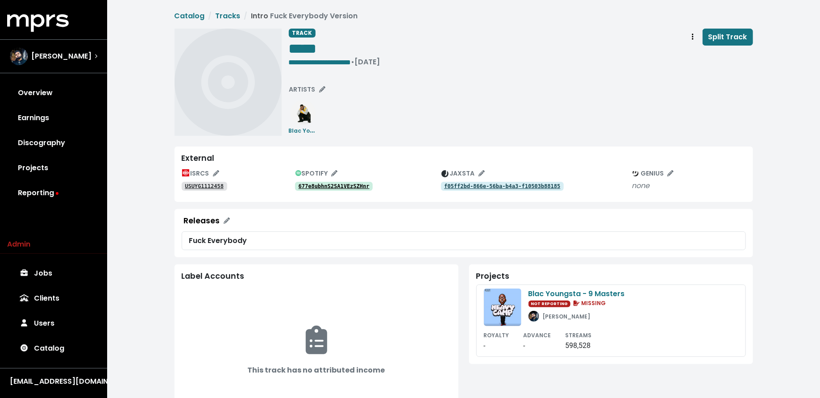
click at [350, 185] on tt "677e8ubhnS2SA1VEzSZHnr" at bounding box center [333, 186] width 71 height 6
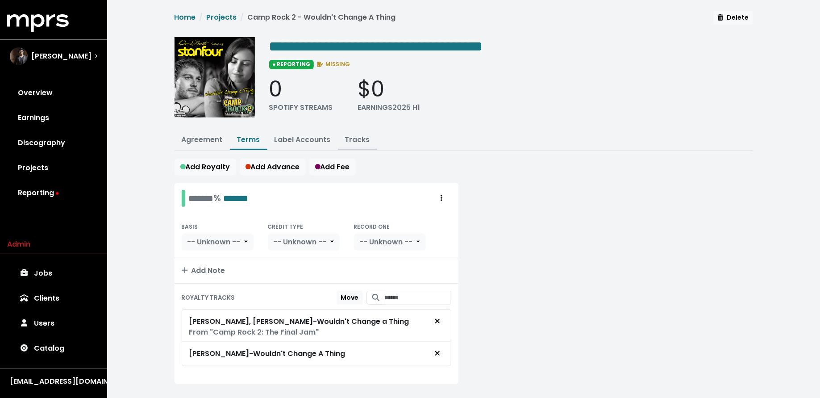
click at [359, 136] on link "Tracks" at bounding box center [357, 139] width 25 height 10
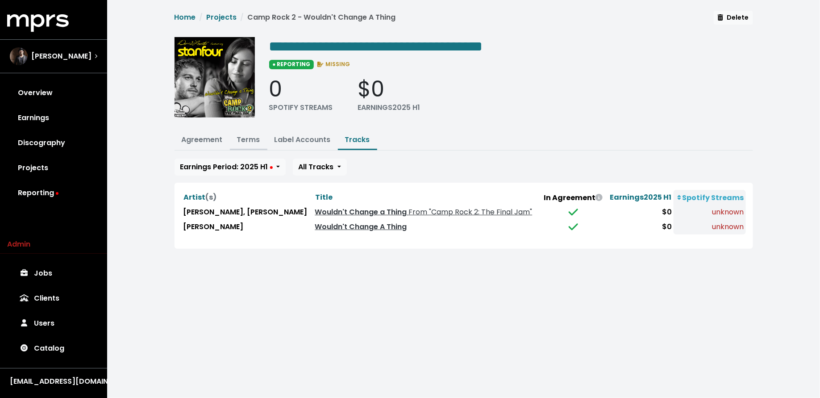
click at [246, 137] on link "Terms" at bounding box center [248, 139] width 23 height 10
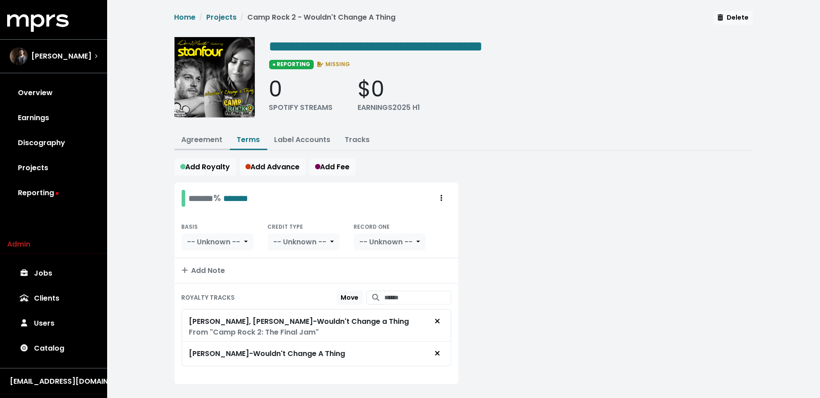
click at [211, 142] on link "Agreement" at bounding box center [202, 139] width 41 height 10
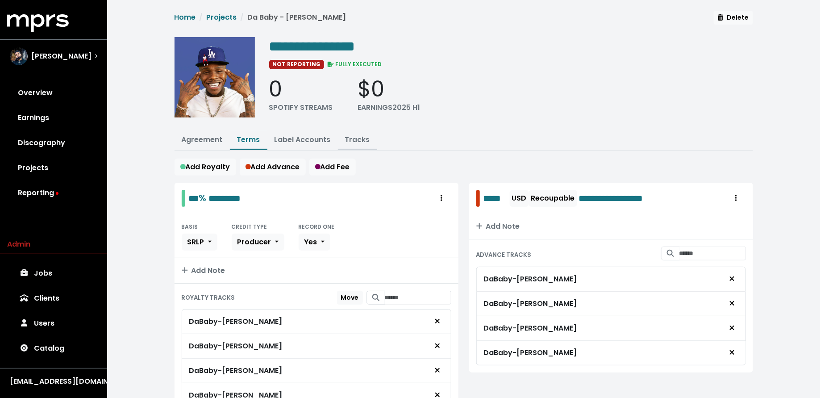
click at [352, 137] on link "Tracks" at bounding box center [357, 139] width 25 height 10
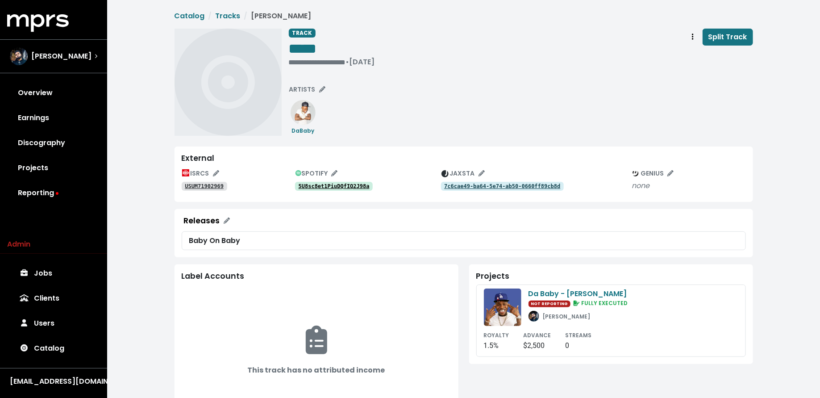
click at [346, 187] on tt "5U8sc8et1PiuDQfIQ2J98a" at bounding box center [333, 186] width 71 height 6
click at [209, 186] on tt "USUM71902969" at bounding box center [204, 186] width 39 height 6
click at [328, 184] on tt "5U8sc8et1PiuDQfIQ2J98a" at bounding box center [333, 186] width 71 height 6
click at [692, 41] on span "Track actions" at bounding box center [692, 37] width 8 height 11
click at [695, 56] on link "Merge" at bounding box center [718, 57] width 70 height 14
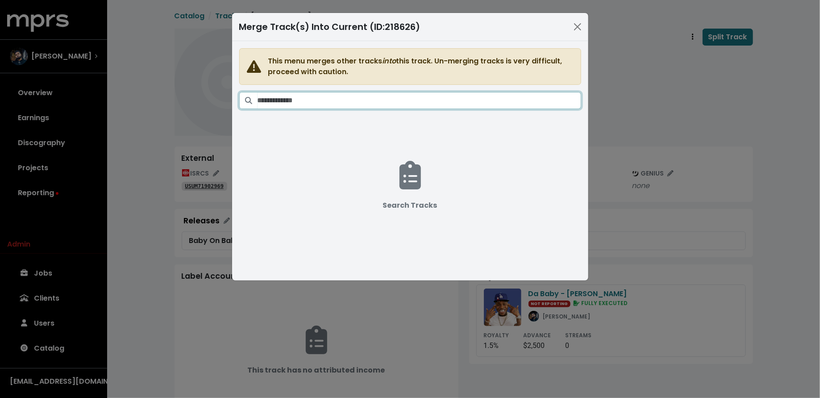
click at [396, 101] on input "Search tracks" at bounding box center [418, 100] width 323 height 17
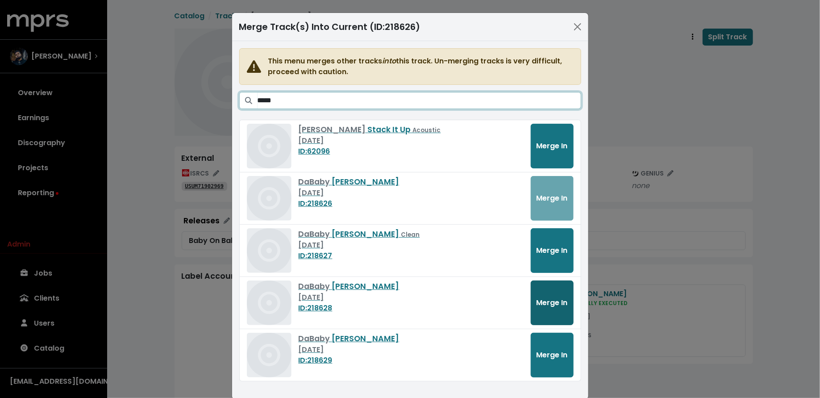
type input "*****"
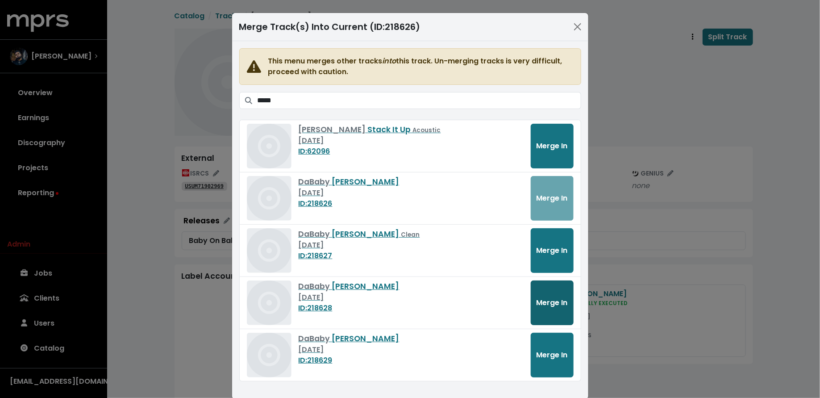
click at [554, 298] on span "Merge In" at bounding box center [551, 302] width 31 height 10
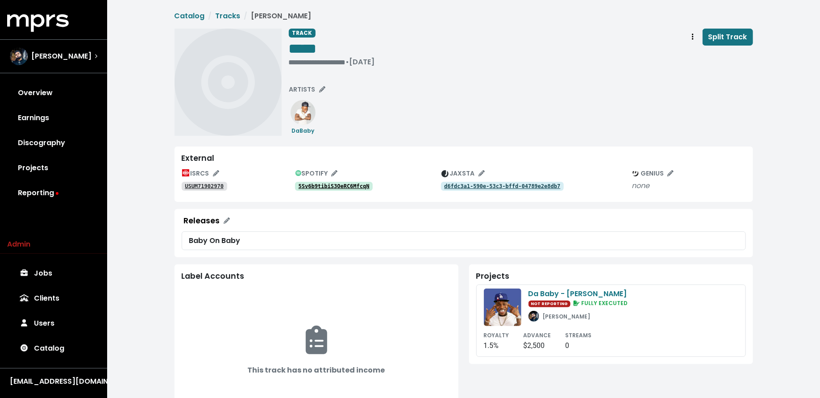
click at [340, 187] on tt "5Sv6b9tibiS3OeRC6MfcqN" at bounding box center [333, 186] width 71 height 6
click at [213, 185] on tt "USUM71902970" at bounding box center [204, 186] width 39 height 6
click at [349, 63] on div "**********" at bounding box center [521, 49] width 464 height 41
click at [289, 62] on span "• [DATE]" at bounding box center [303, 62] width 29 height 10
click at [218, 185] on tt "USUM71902970" at bounding box center [204, 186] width 39 height 6
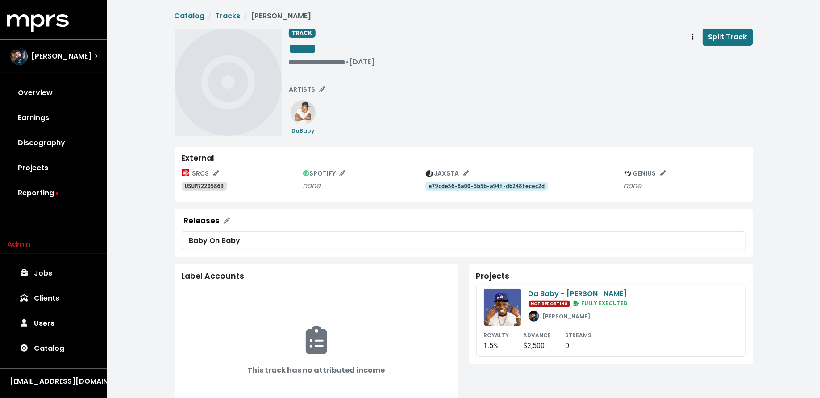
click at [219, 185] on tt "USUM72205869" at bounding box center [204, 186] width 39 height 6
click at [440, 184] on tt "e79cde56-8a00-5b5b-a94f-db248fecec2d" at bounding box center [486, 186] width 116 height 6
click at [205, 186] on tt "USUM72205940" at bounding box center [204, 186] width 39 height 6
click at [444, 186] on tt "715bd9a4-ff60-523e-823f-9528b9132f71" at bounding box center [486, 186] width 116 height 6
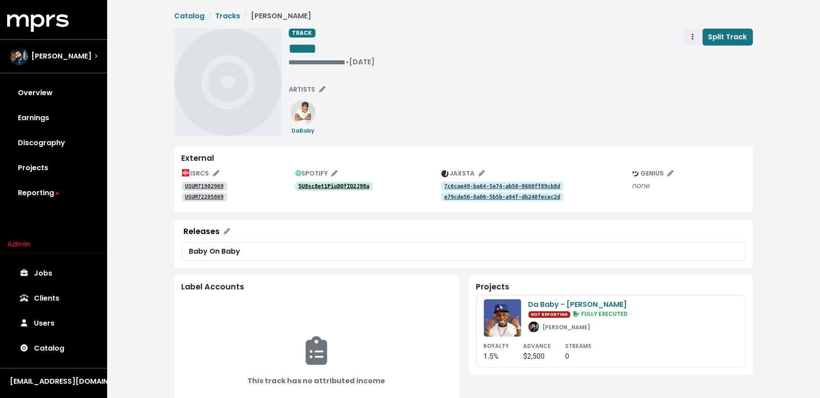
click at [692, 37] on span "Track actions" at bounding box center [692, 37] width 8 height 11
click at [692, 57] on link "Merge" at bounding box center [718, 57] width 70 height 14
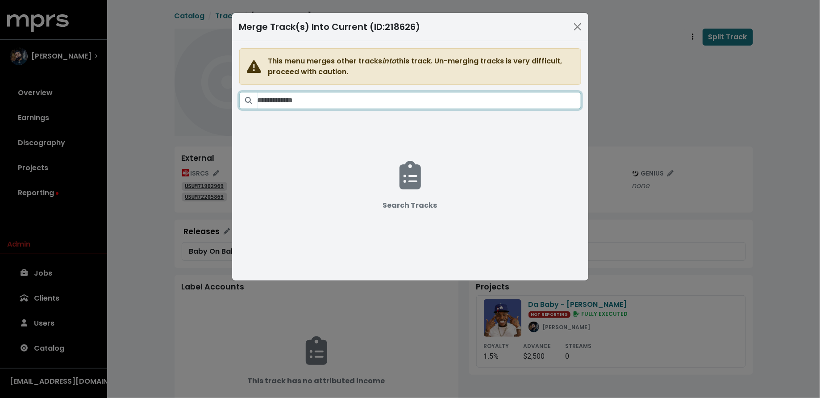
click at [464, 104] on input "Search tracks" at bounding box center [418, 100] width 323 height 17
paste input "*****"
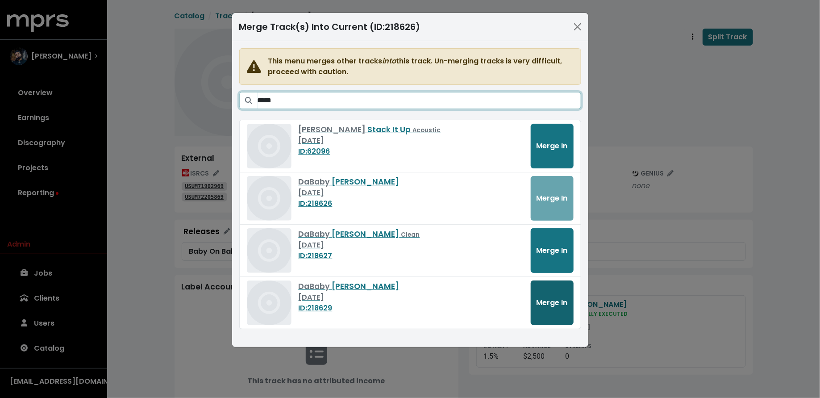
type input "*****"
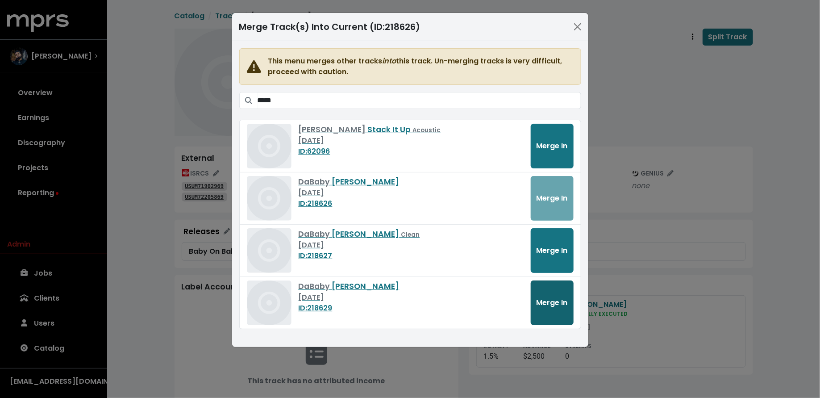
click at [541, 299] on span "Merge In" at bounding box center [551, 302] width 31 height 10
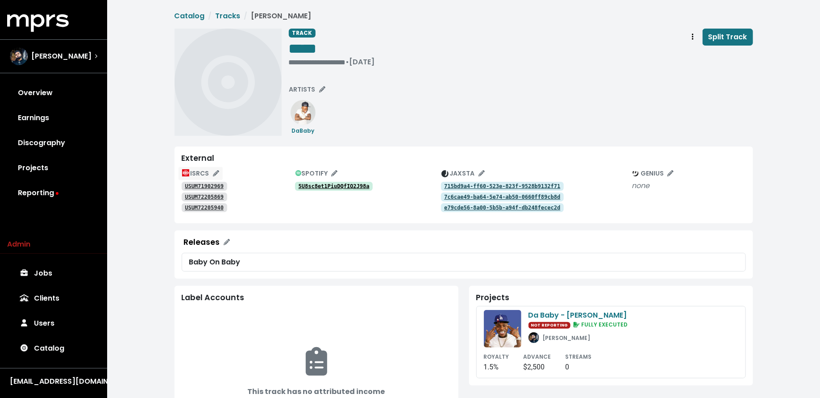
click at [196, 172] on span "ISRCS" at bounding box center [200, 173] width 37 height 9
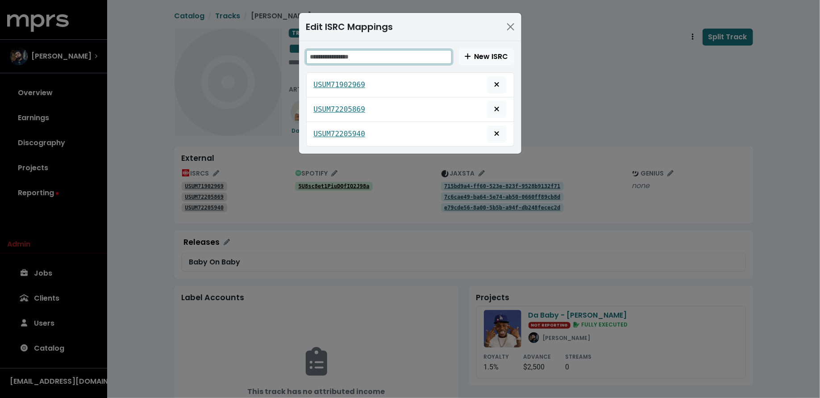
click at [388, 57] on input "text" at bounding box center [378, 57] width 145 height 14
paste input "**********"
type input "**********"
click at [496, 133] on icon "Delete mapping for this ISRC" at bounding box center [496, 133] width 4 height 4
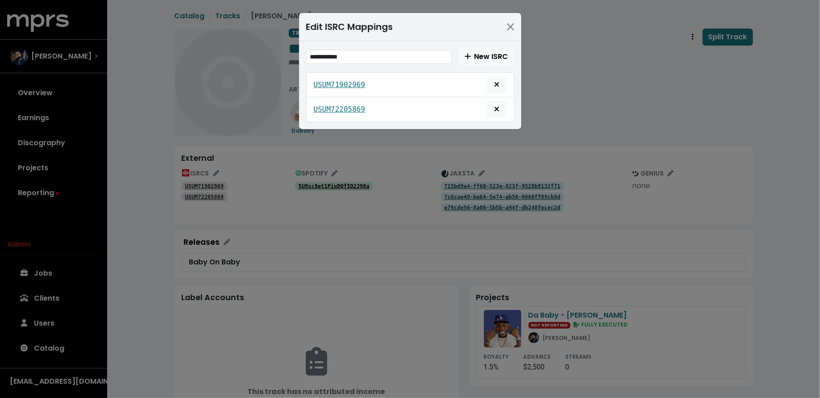
click at [400, 163] on div "**********" at bounding box center [410, 199] width 820 height 398
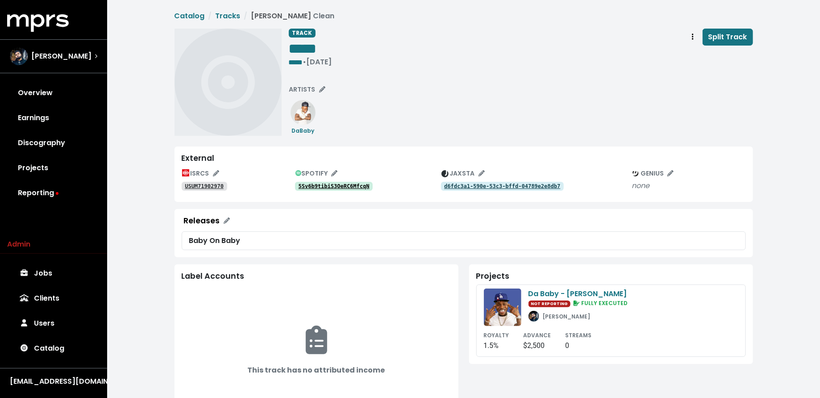
click at [221, 186] on tt "USUM71902970" at bounding box center [204, 186] width 39 height 6
click at [351, 184] on tt "5Sv6b9tibiS3OeRC6MfcqN" at bounding box center [333, 186] width 71 height 6
click at [356, 186] on tt "5Sv6b9tibiS3OeRC6MfcqN" at bounding box center [333, 186] width 71 height 6
click at [202, 183] on tt "USUM71902970" at bounding box center [204, 186] width 39 height 6
click at [190, 162] on div "External" at bounding box center [464, 157] width 564 height 9
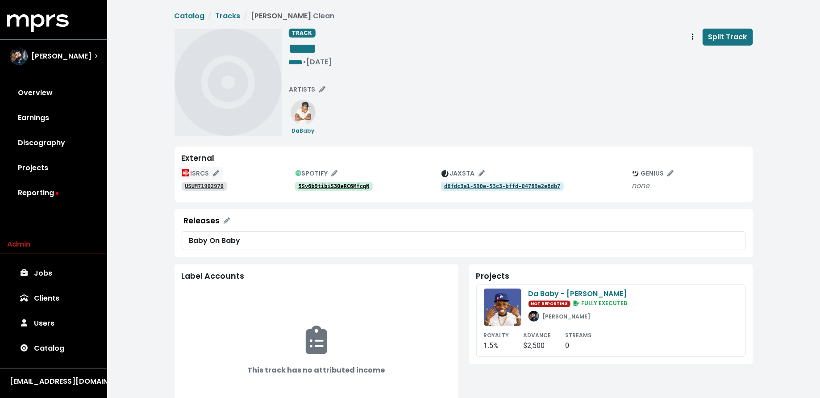
click at [191, 169] on span "ISRCS" at bounding box center [200, 173] width 37 height 9
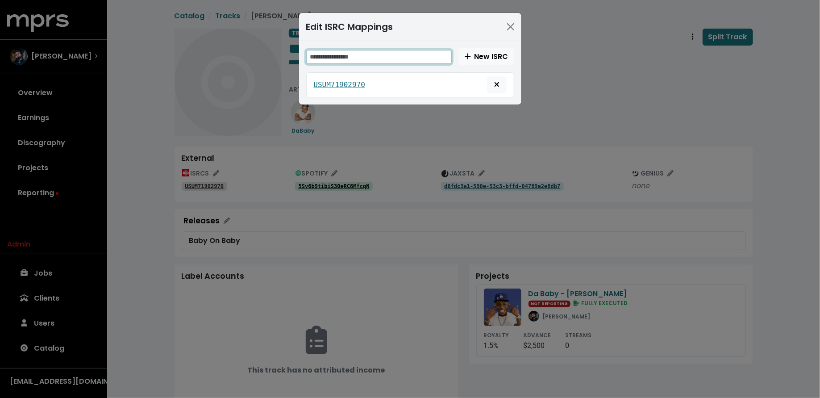
click at [351, 53] on input "text" at bounding box center [378, 57] width 145 height 14
paste input "**********"
click at [479, 54] on span "New ISRC" at bounding box center [486, 56] width 44 height 10
click at [389, 64] on div "**********" at bounding box center [410, 56] width 208 height 17
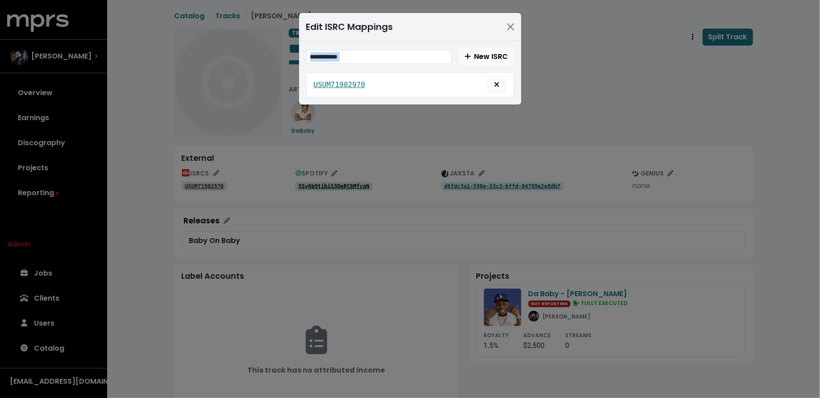
click at [390, 58] on input "**********" at bounding box center [378, 57] width 145 height 14
paste input "text"
type input "**********"
click at [475, 60] on span "New ISRC" at bounding box center [486, 56] width 44 height 10
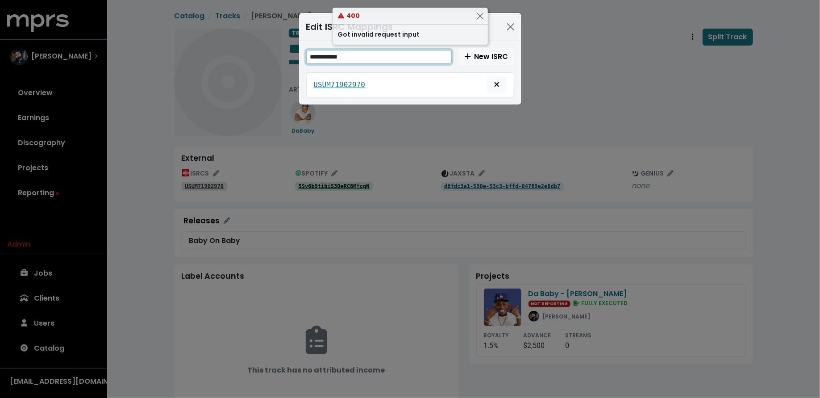
click at [377, 58] on input "**********" at bounding box center [378, 57] width 145 height 14
click at [512, 24] on button "Close" at bounding box center [510, 27] width 14 height 14
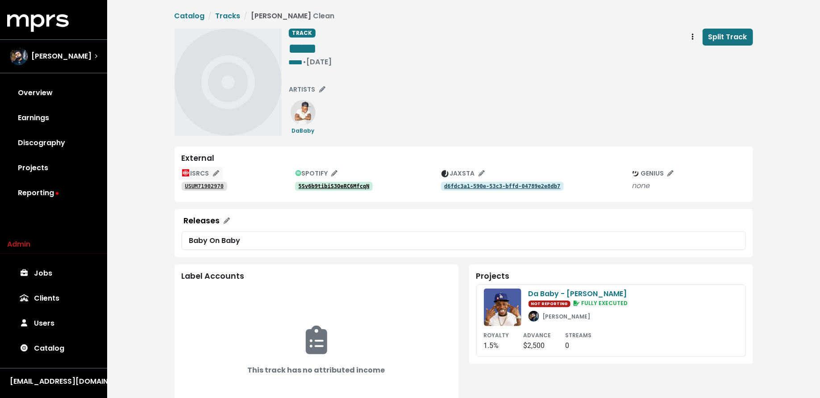
click at [187, 175] on img "Edit ISRC mappings for this track" at bounding box center [185, 172] width 7 height 7
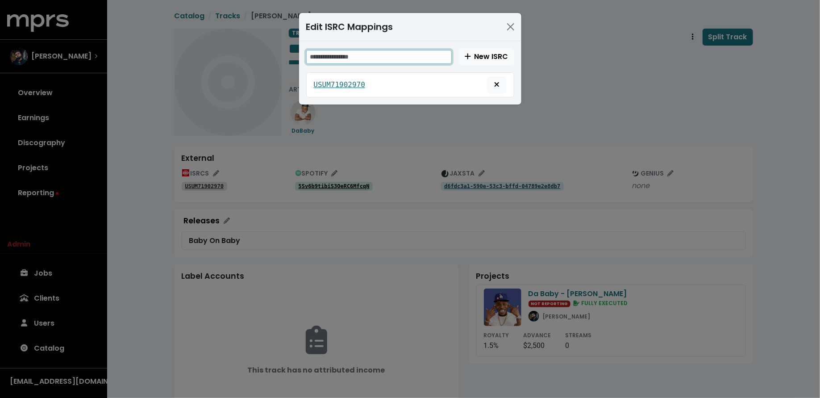
click at [369, 54] on input "text" at bounding box center [378, 57] width 145 height 14
paste input "**********"
type input "**********"
click at [494, 55] on span "New ISRC" at bounding box center [486, 56] width 44 height 10
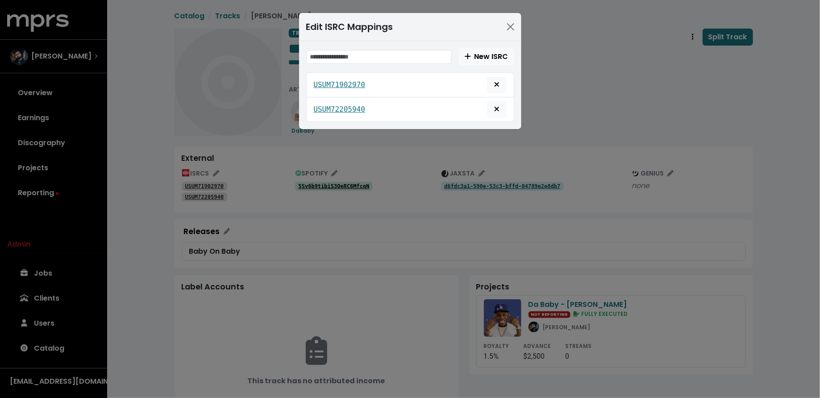
click at [575, 121] on div "Edit ISRC Mappings New ISRC USUM71902970 USUM72205940" at bounding box center [410, 199] width 820 height 398
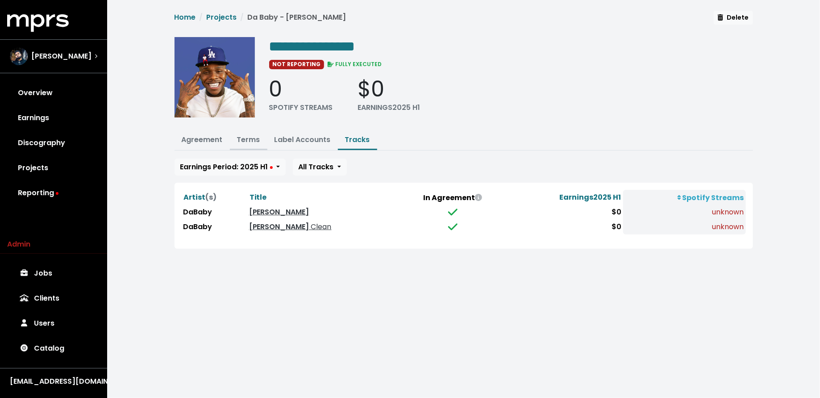
click at [247, 136] on link "Terms" at bounding box center [248, 139] width 23 height 10
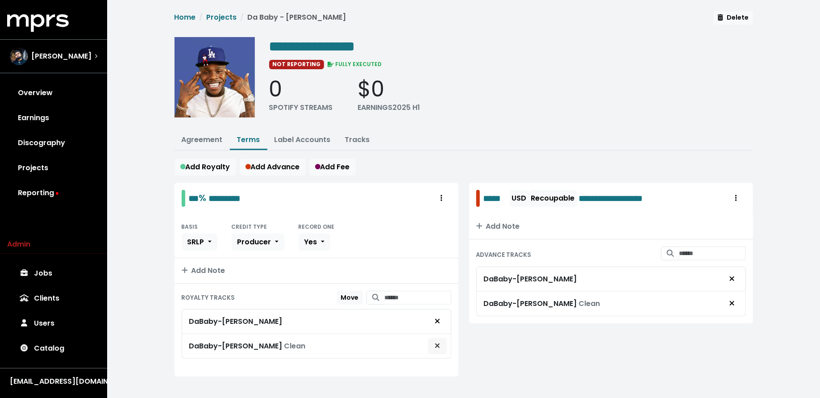
click at [441, 341] on button "Remove royalty target" at bounding box center [437, 345] width 20 height 17
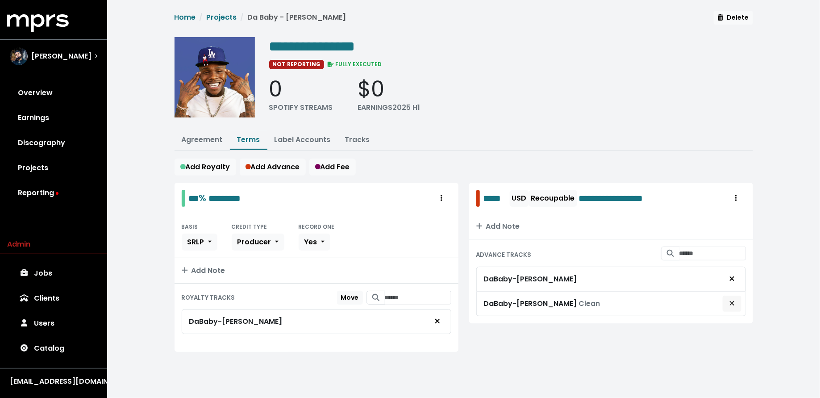
click at [737, 301] on button "Remove advance target" at bounding box center [732, 303] width 20 height 17
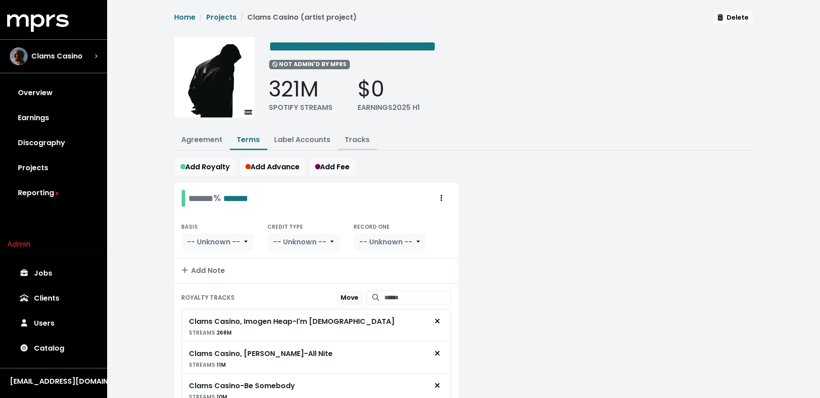
click at [358, 134] on link "Tracks" at bounding box center [357, 139] width 25 height 10
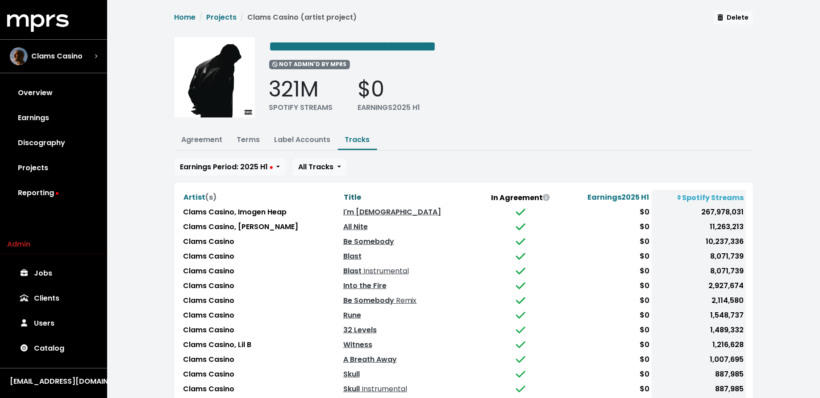
click at [349, 192] on span "Title" at bounding box center [352, 197] width 17 height 10
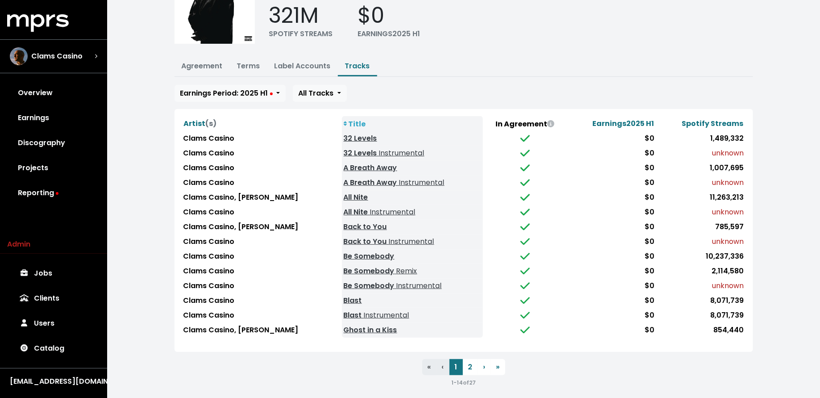
scroll to position [75, 0]
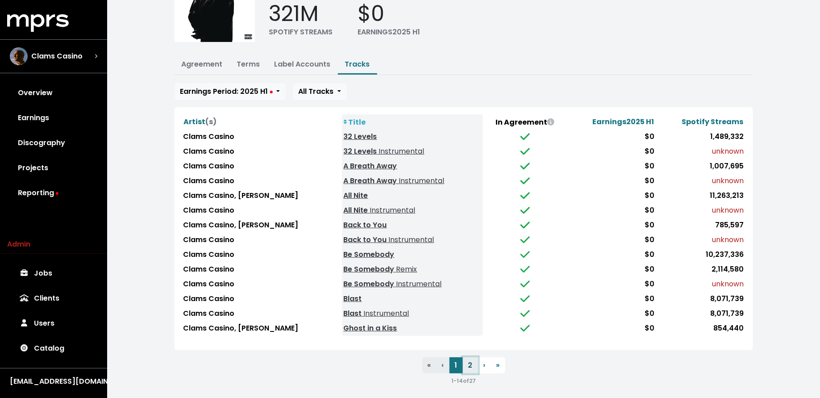
click at [471, 357] on button "2" at bounding box center [470, 365] width 15 height 16
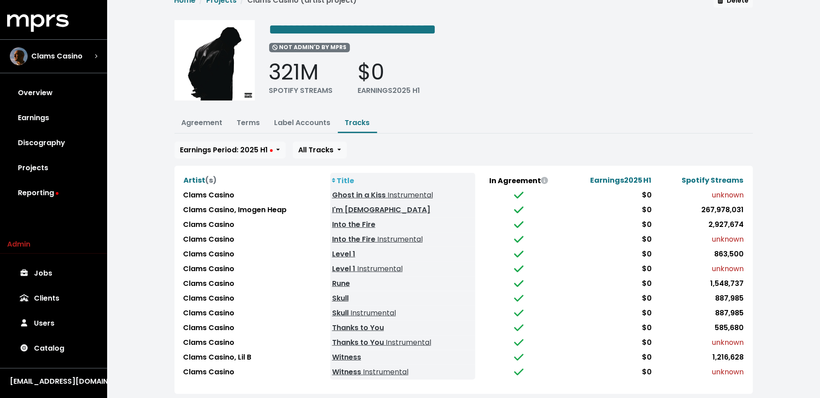
scroll to position [16, 0]
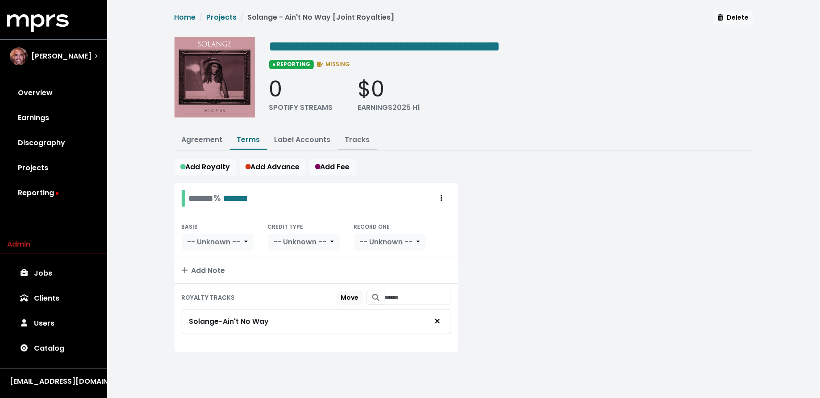
click at [352, 141] on link "Tracks" at bounding box center [357, 139] width 25 height 10
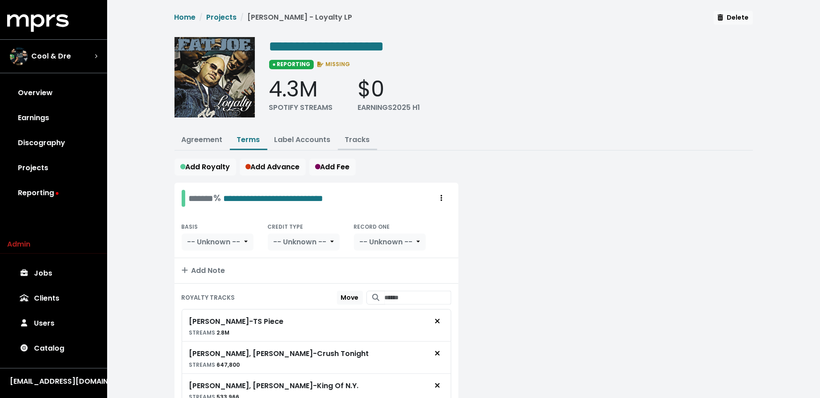
click at [360, 132] on button "Tracks" at bounding box center [357, 140] width 39 height 19
click at [359, 135] on link "Tracks" at bounding box center [357, 139] width 25 height 10
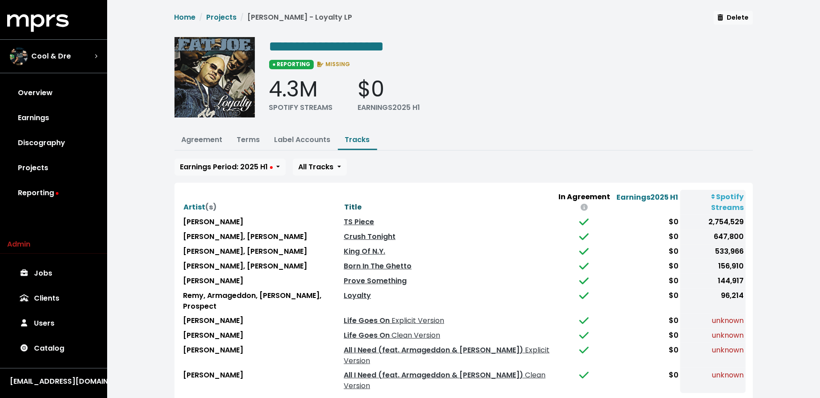
click at [344, 202] on span "Title" at bounding box center [352, 207] width 17 height 10
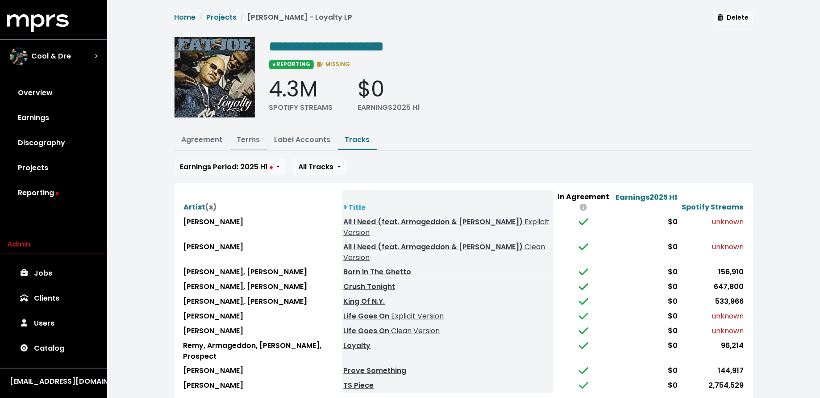
click at [245, 135] on link "Terms" at bounding box center [248, 139] width 23 height 10
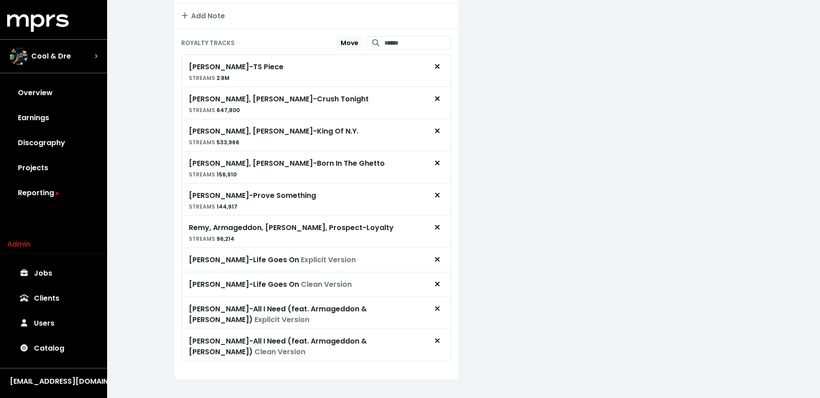
scroll to position [260, 0]
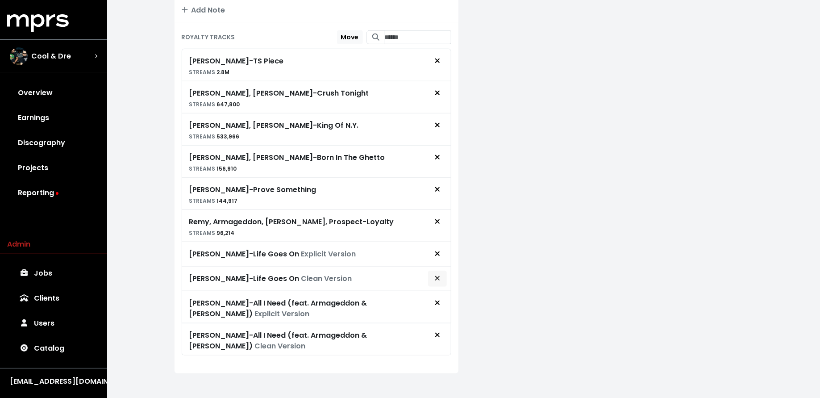
click at [436, 274] on icon "Remove royalty target" at bounding box center [437, 277] width 5 height 7
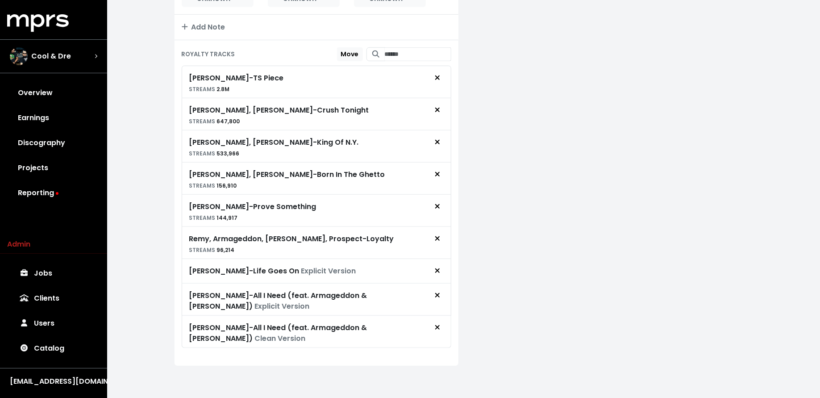
scroll to position [236, 0]
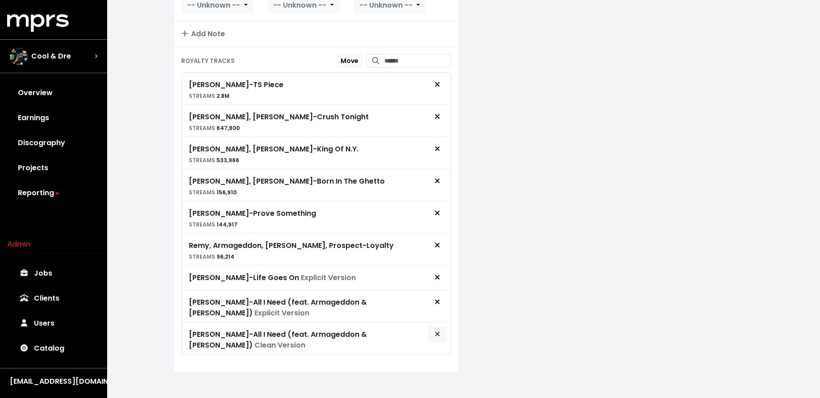
click at [438, 330] on icon "Remove royalty target" at bounding box center [437, 333] width 5 height 7
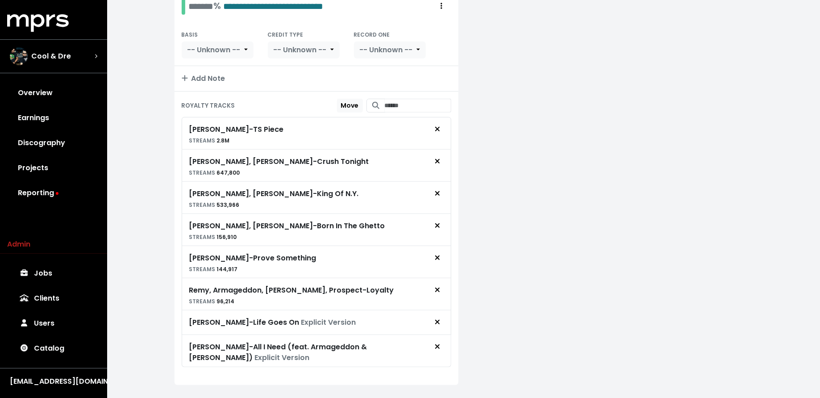
scroll to position [24, 0]
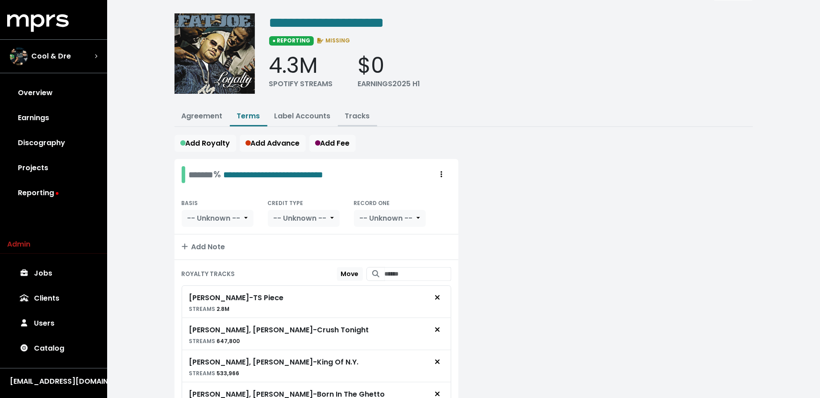
click at [360, 113] on link "Tracks" at bounding box center [357, 116] width 25 height 10
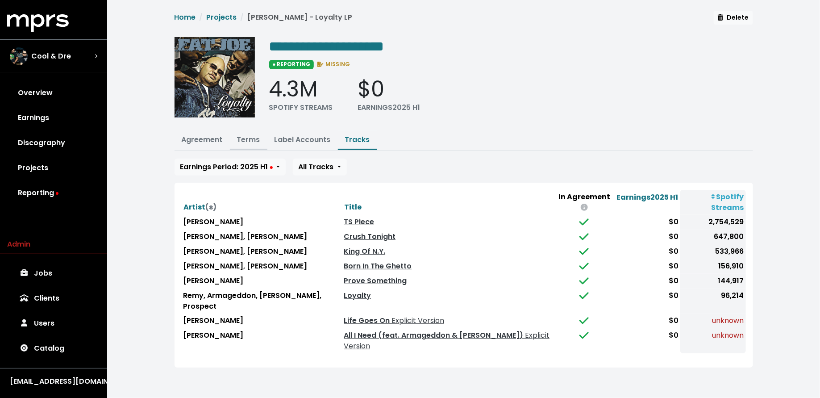
click at [247, 135] on link "Terms" at bounding box center [248, 139] width 23 height 10
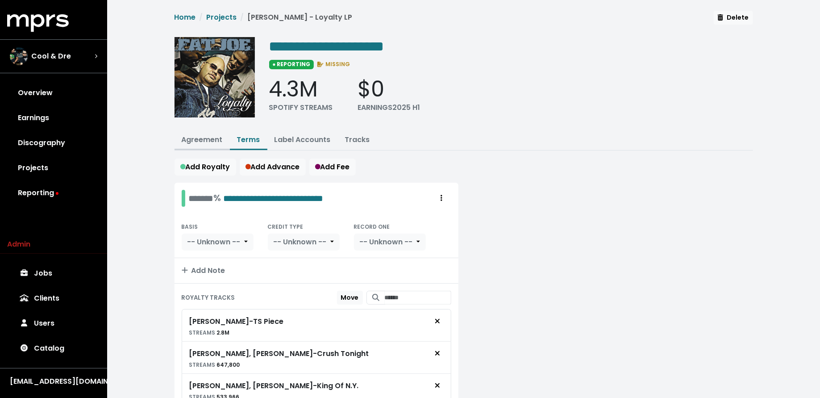
click at [199, 141] on link "Agreement" at bounding box center [202, 139] width 41 height 10
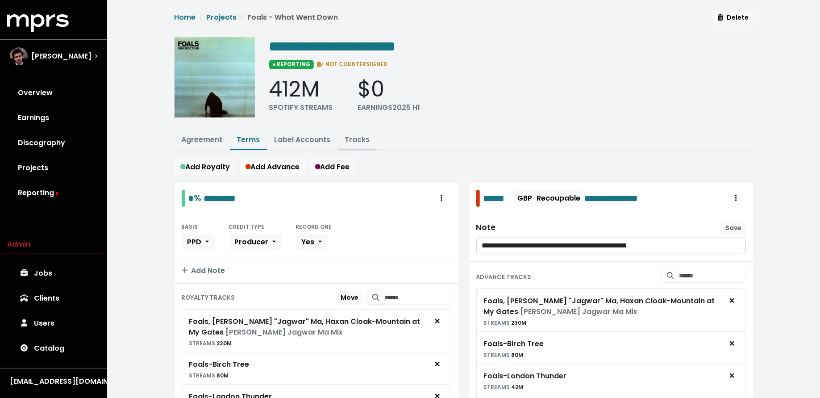
click at [356, 140] on link "Tracks" at bounding box center [357, 139] width 25 height 10
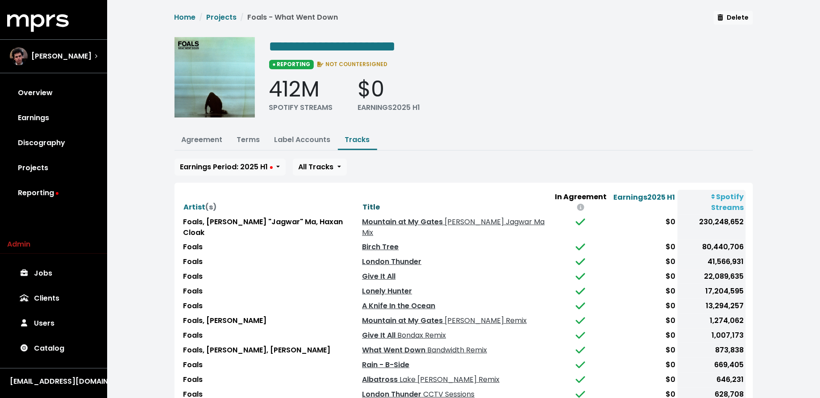
click at [362, 202] on span "Title" at bounding box center [370, 207] width 17 height 10
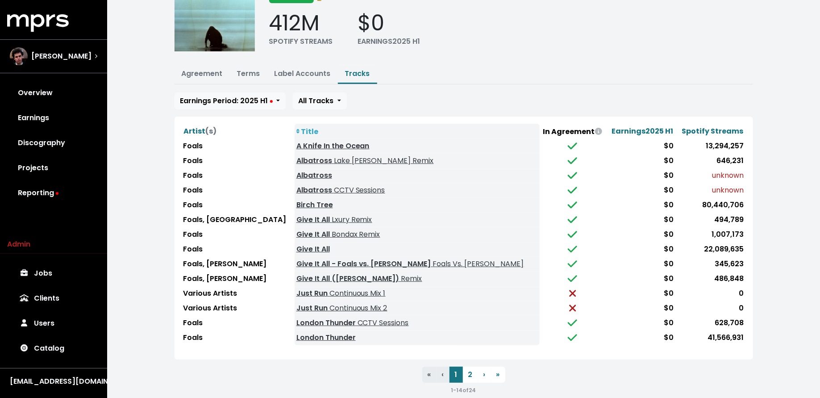
scroll to position [68, 0]
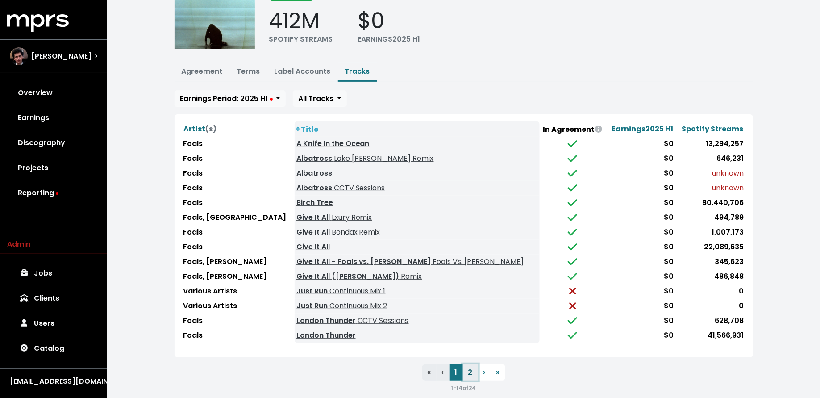
click at [467, 367] on button "2" at bounding box center [470, 372] width 15 height 16
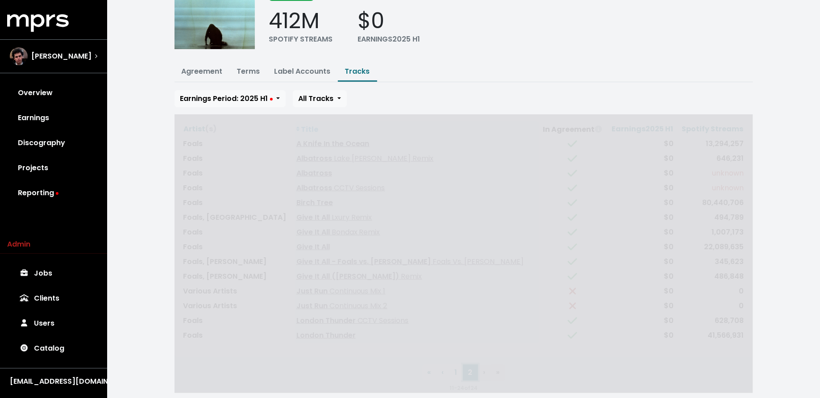
scroll to position [17, 0]
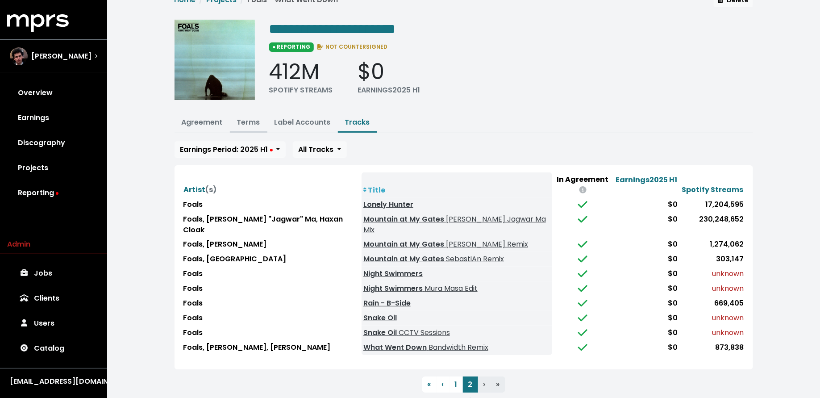
click at [253, 121] on link "Terms" at bounding box center [248, 122] width 23 height 10
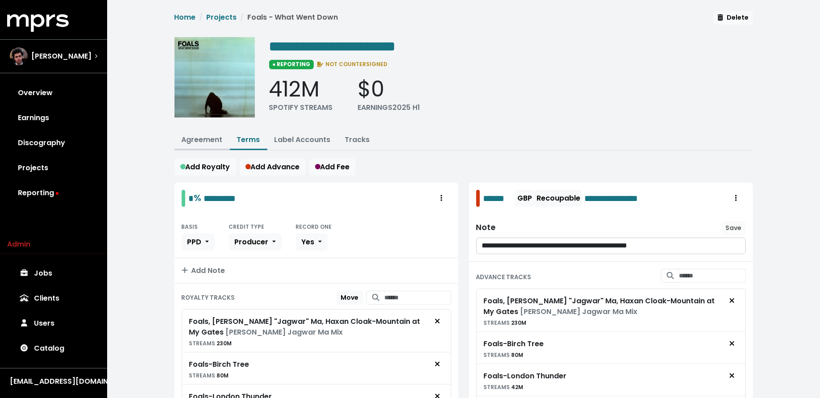
click at [201, 141] on link "Agreement" at bounding box center [202, 139] width 41 height 10
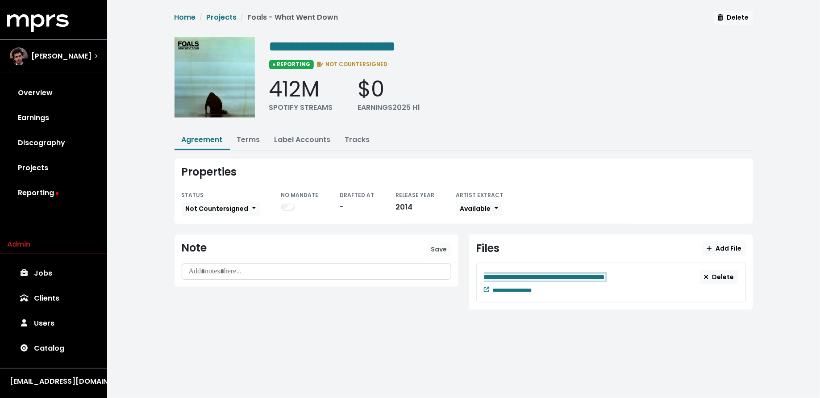
click at [662, 274] on div "**********" at bounding box center [592, 276] width 216 height 11
click at [431, 334] on html "**********" at bounding box center [410, 167] width 820 height 334
click at [353, 141] on link "Tracks" at bounding box center [357, 139] width 25 height 10
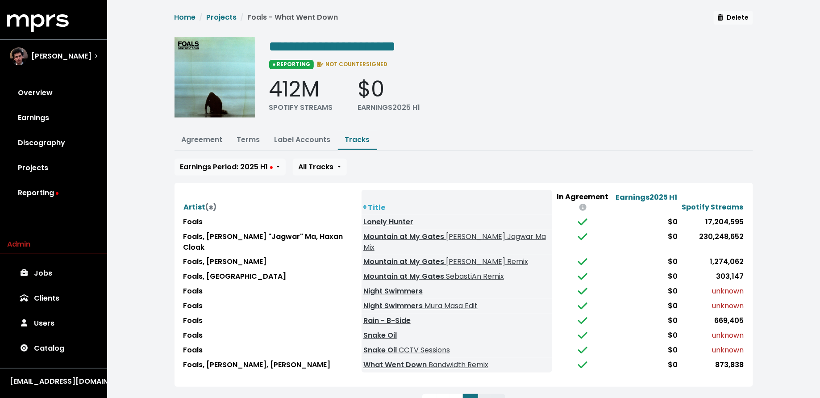
click at [361, 193] on th "Title" at bounding box center [456, 202] width 191 height 25
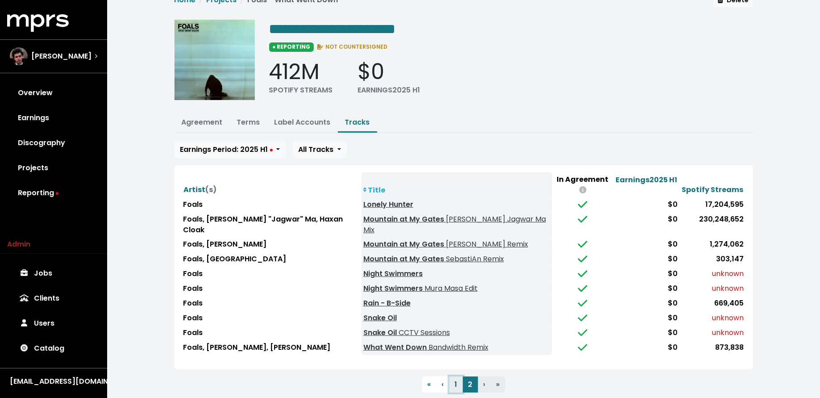
click at [457, 376] on button "1" at bounding box center [455, 384] width 13 height 16
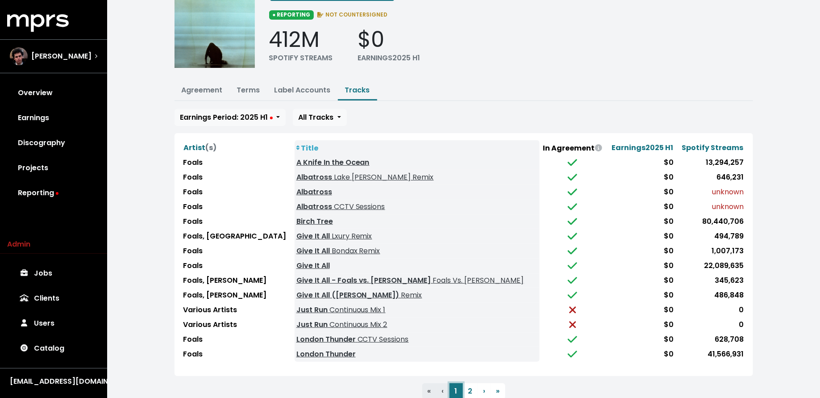
scroll to position [51, 0]
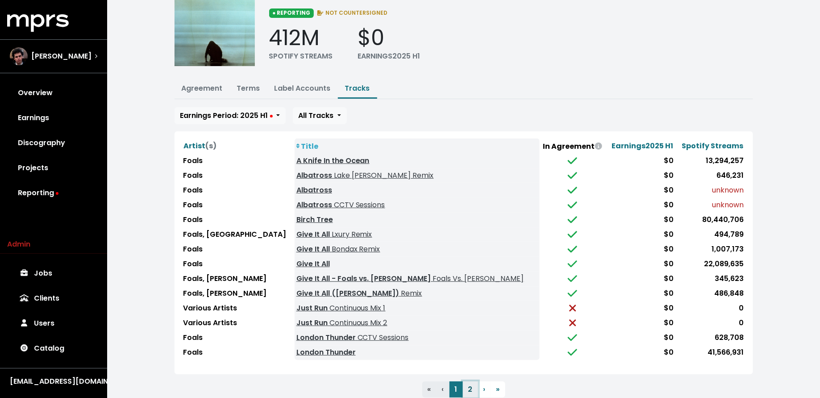
click at [470, 387] on button "2" at bounding box center [470, 389] width 15 height 16
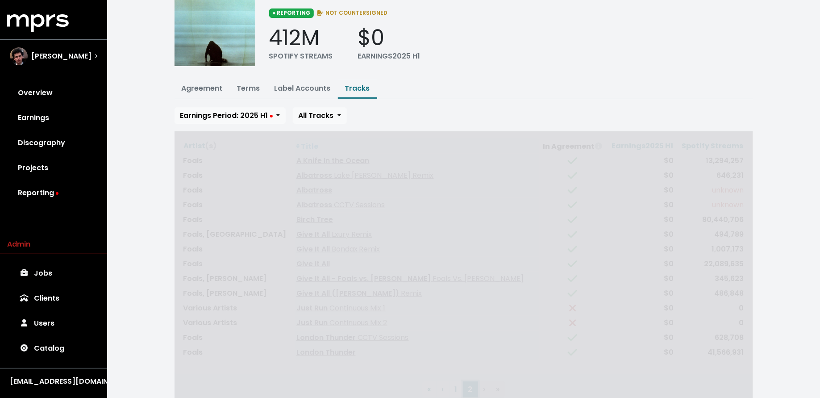
scroll to position [17, 0]
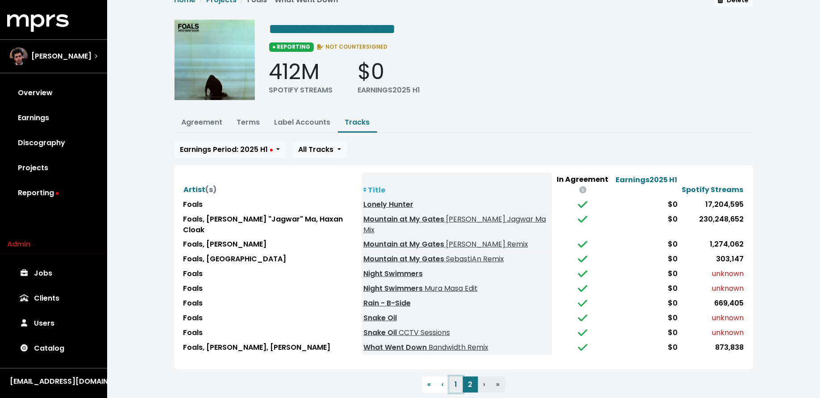
click at [460, 376] on button "1" at bounding box center [455, 384] width 13 height 16
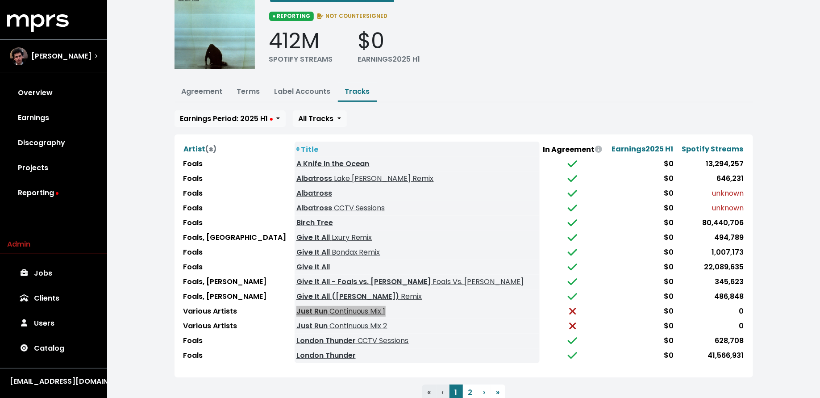
scroll to position [0, 0]
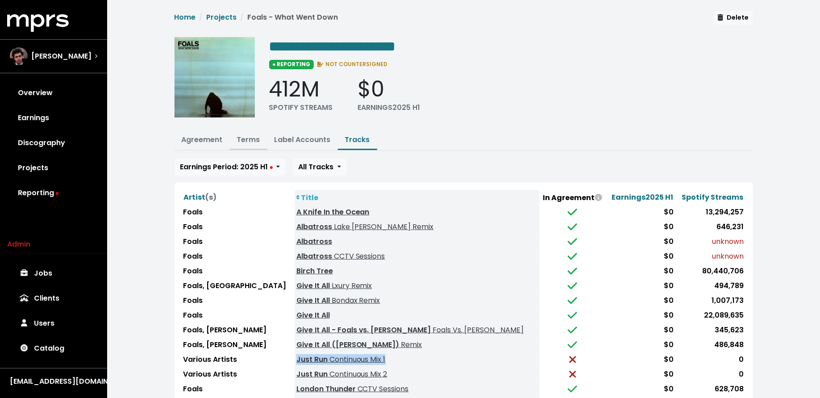
click at [238, 139] on link "Terms" at bounding box center [248, 139] width 23 height 10
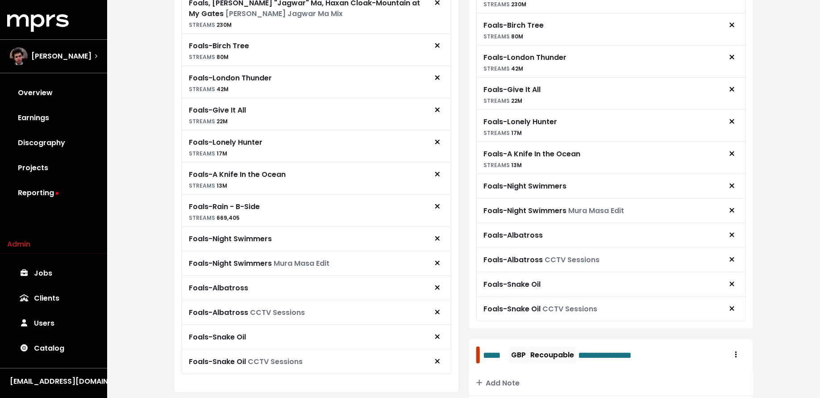
scroll to position [317, 0]
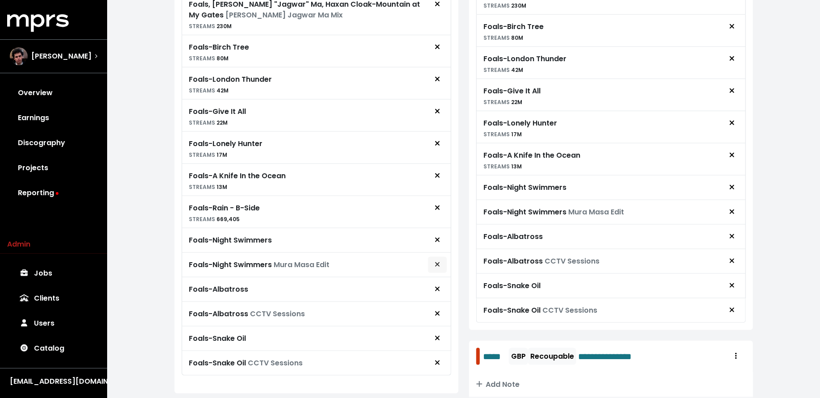
click at [437, 261] on icon "Remove royalty target" at bounding box center [437, 264] width 5 height 7
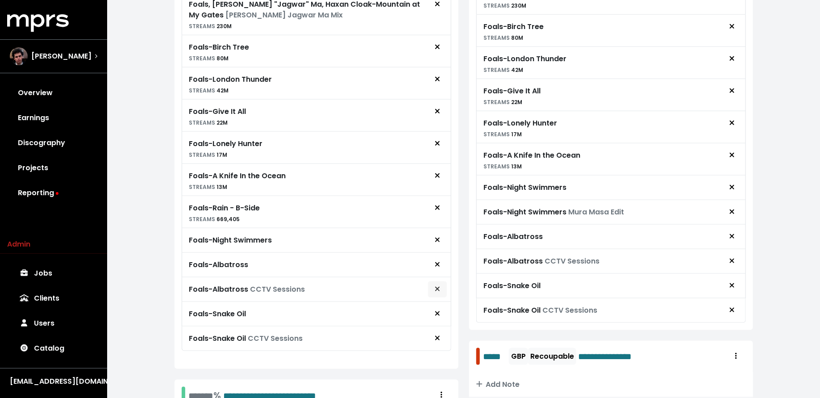
click at [438, 286] on icon "Remove royalty target" at bounding box center [437, 288] width 4 height 4
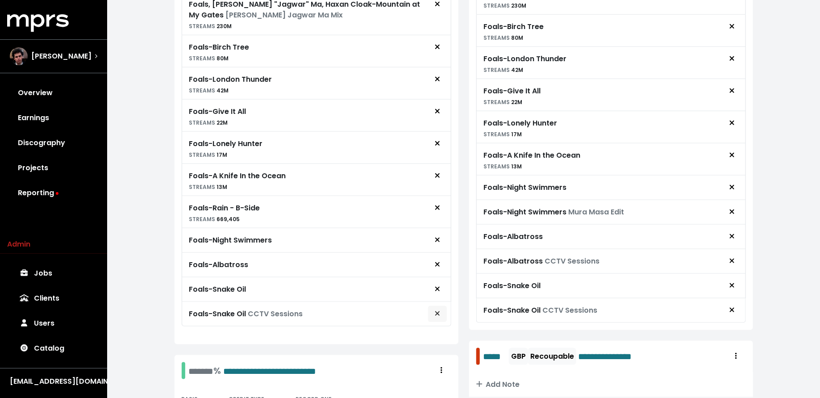
click at [436, 310] on span "Remove royalty target" at bounding box center [437, 313] width 5 height 10
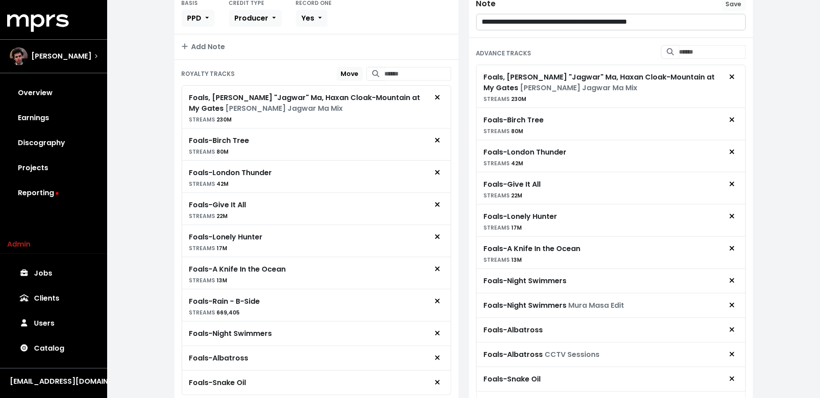
scroll to position [223, 0]
click at [438, 98] on span "Remove royalty target" at bounding box center [437, 98] width 5 height 10
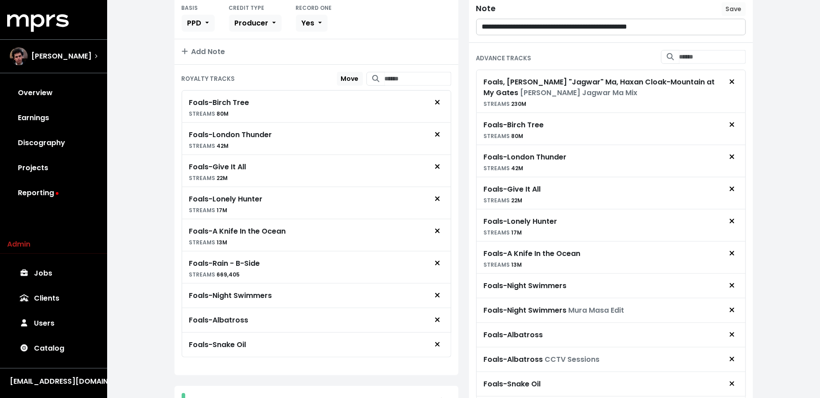
scroll to position [219, 0]
click at [391, 71] on input "Search for tracks by title and link them to this royalty" at bounding box center [418, 78] width 66 height 14
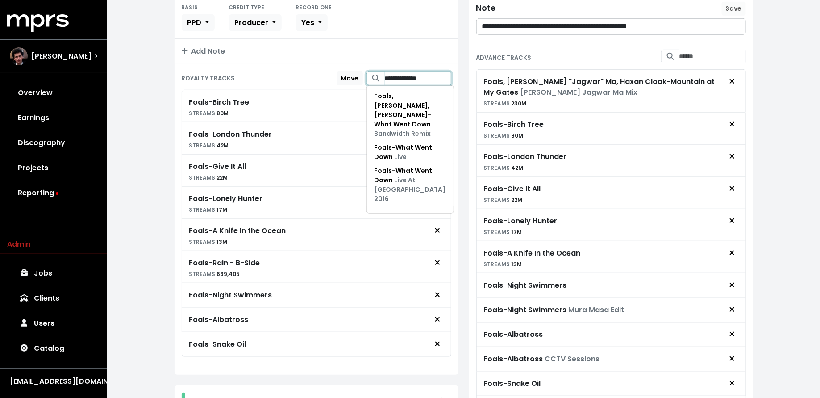
type input "**********"
click at [162, 160] on div "**********" at bounding box center [463, 383] width 712 height 1205
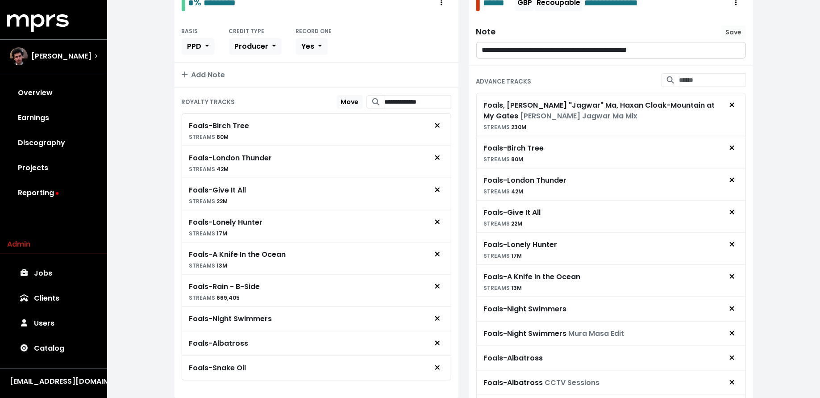
scroll to position [195, 0]
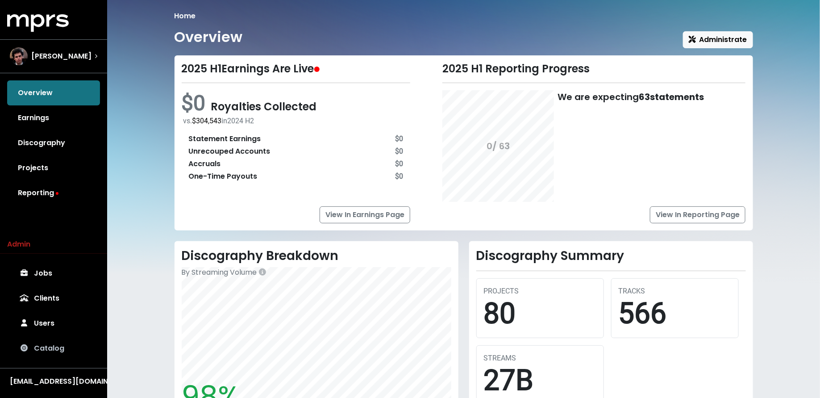
click at [43, 340] on link "Catalog" at bounding box center [53, 347] width 93 height 25
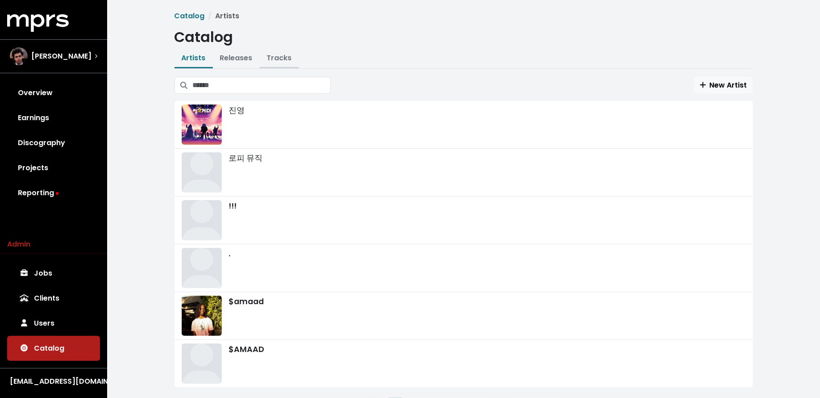
click at [275, 60] on link "Tracks" at bounding box center [279, 58] width 25 height 10
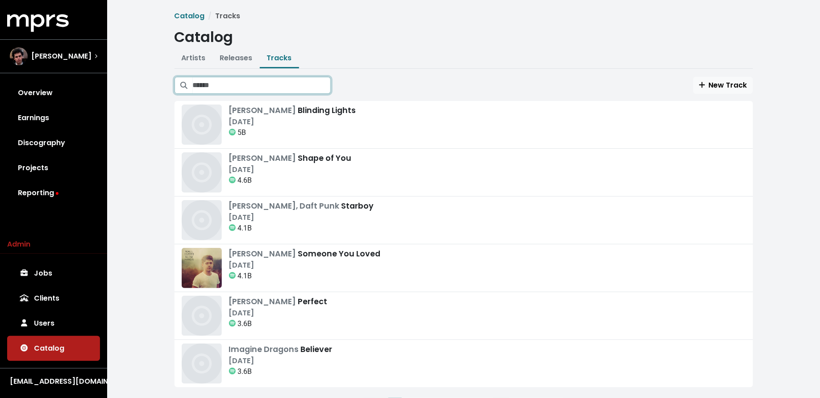
click at [272, 82] on input "Search tracks" at bounding box center [262, 85] width 138 height 17
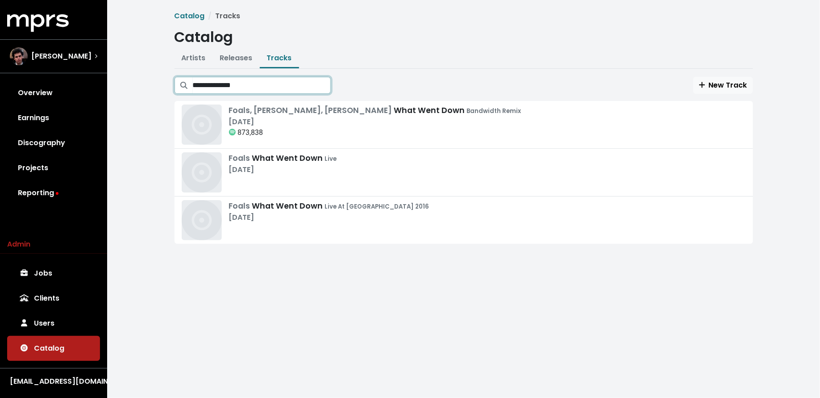
type input "**********"
click at [230, 59] on link "Releases" at bounding box center [236, 58] width 33 height 10
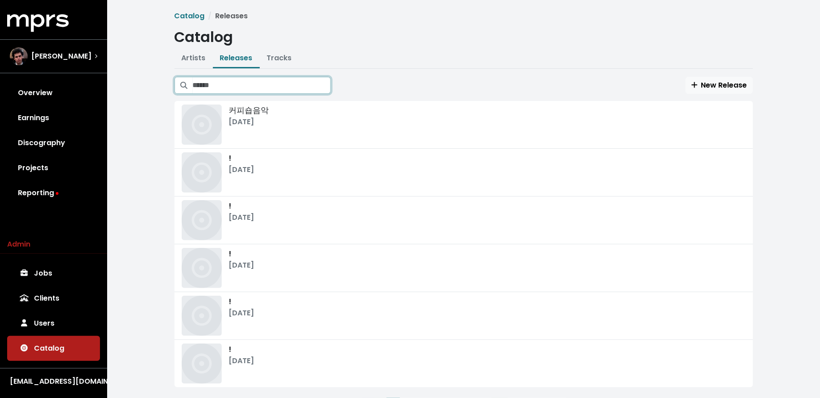
click at [231, 91] on input "Search releases" at bounding box center [262, 85] width 138 height 17
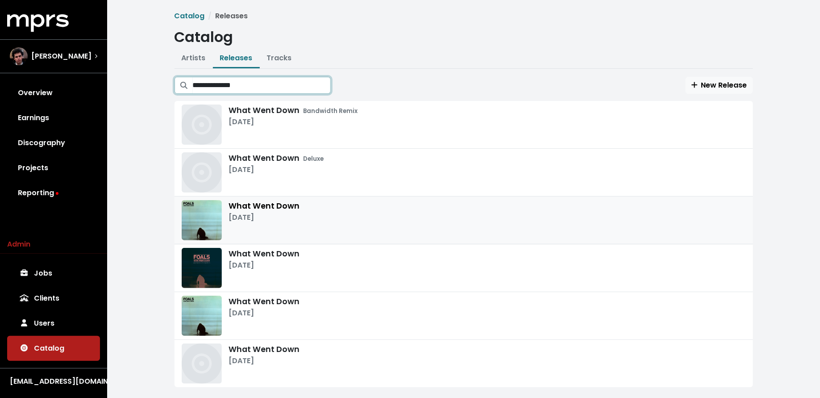
type input "**********"
click at [359, 223] on div "What Went Down Aug 28th, 2015" at bounding box center [464, 220] width 564 height 40
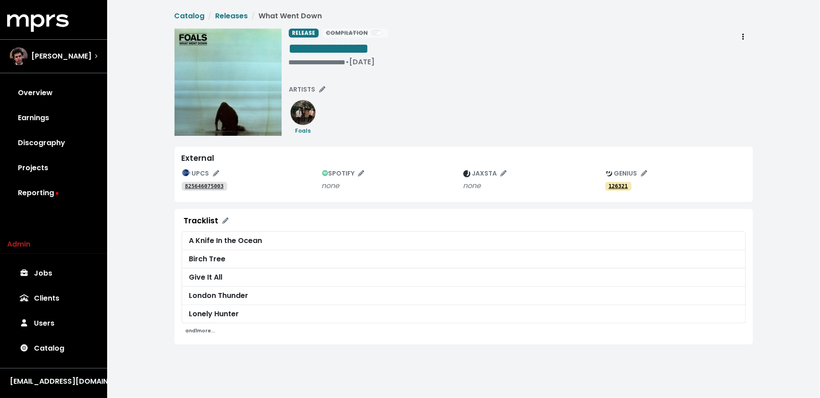
click at [209, 327] on small "and 1 more..." at bounding box center [201, 330] width 30 height 7
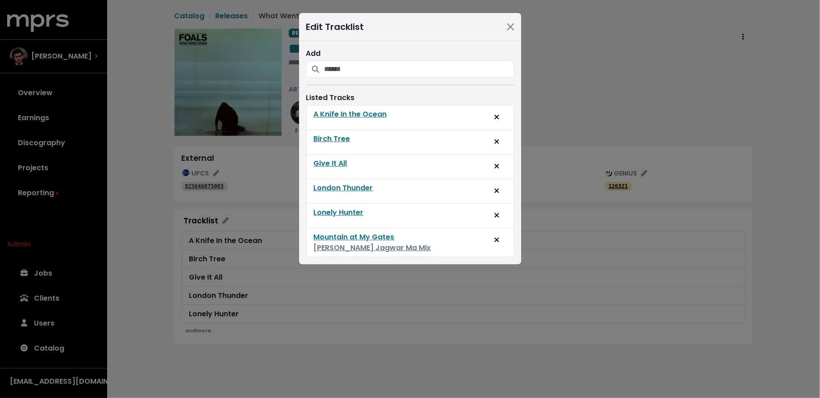
click at [133, 202] on div "Edit Tracklist Add Listed Tracks A Knife In the Ocean Birch Tree Give It All Lo…" at bounding box center [410, 199] width 820 height 398
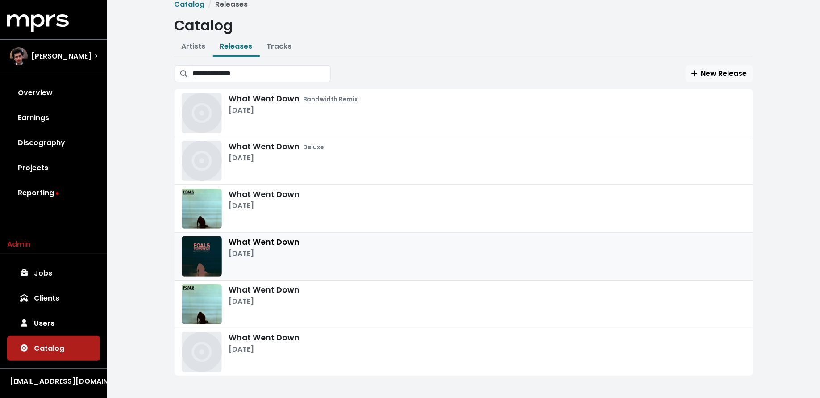
scroll to position [12, 0]
click at [245, 301] on div "Aug 28th, 2015" at bounding box center [266, 300] width 75 height 11
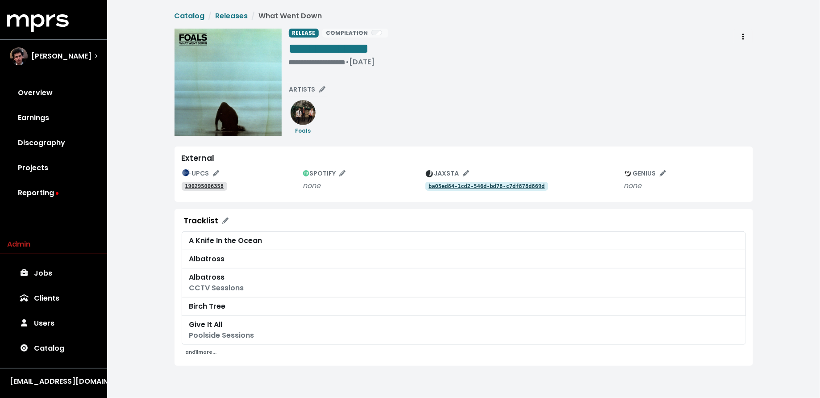
click at [208, 352] on small "and 11 more..." at bounding box center [201, 351] width 31 height 7
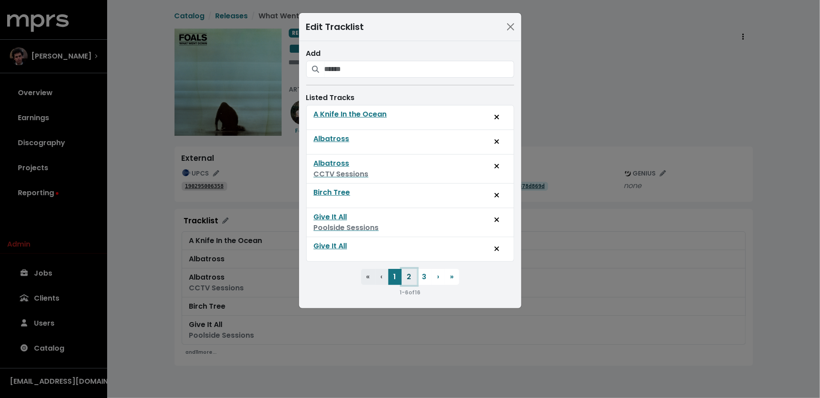
click at [409, 278] on button "2" at bounding box center [409, 277] width 15 height 16
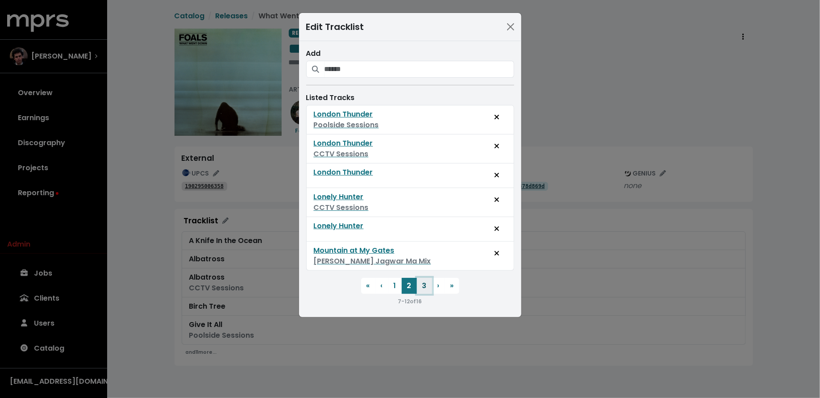
click at [423, 283] on button "3" at bounding box center [424, 285] width 15 height 16
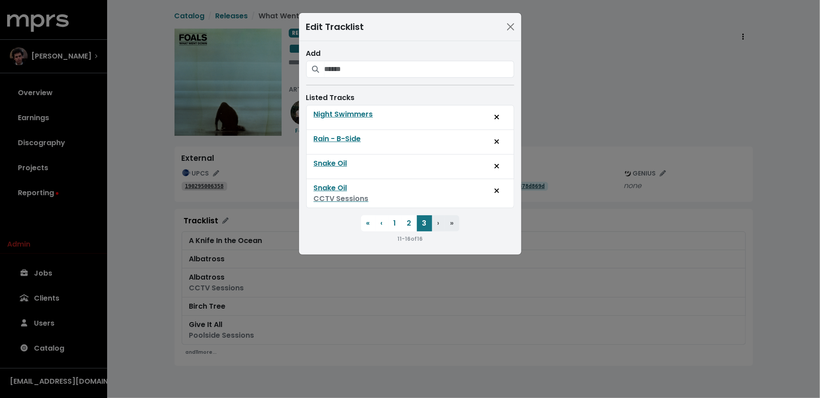
click at [408, 310] on div "Edit Tracklist Add Listed Tracks Night Swimmers Rain - B-Side Snake Oil Snake O…" at bounding box center [410, 199] width 820 height 398
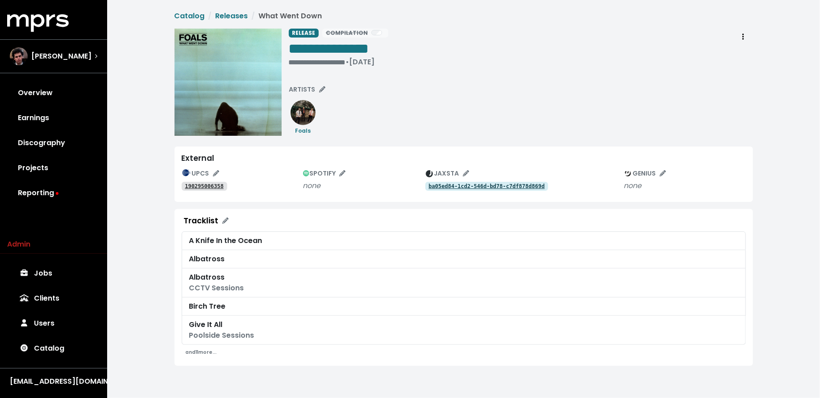
click at [211, 357] on div "Tracklist A Knife In the Ocean Albatross Albatross CCTV Sessions Birch Tree Giv…" at bounding box center [463, 287] width 578 height 157
click at [206, 352] on small "and 11 more..." at bounding box center [201, 351] width 31 height 7
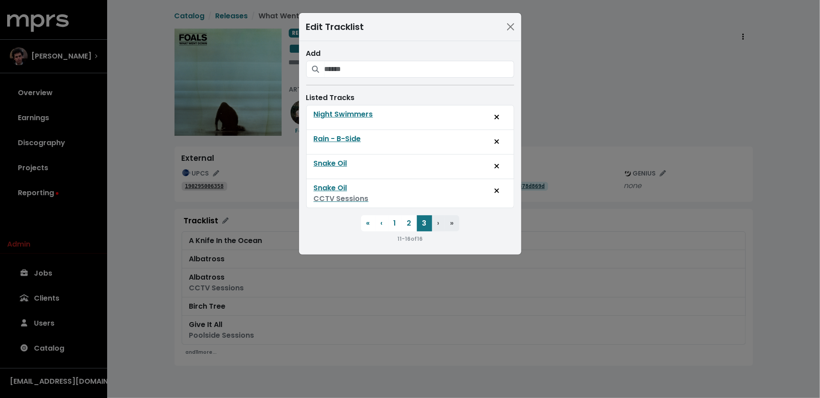
click at [144, 348] on div "Edit Tracklist Add Listed Tracks Night Swimmers Rain - B-Side Snake Oil Snake O…" at bounding box center [410, 199] width 820 height 398
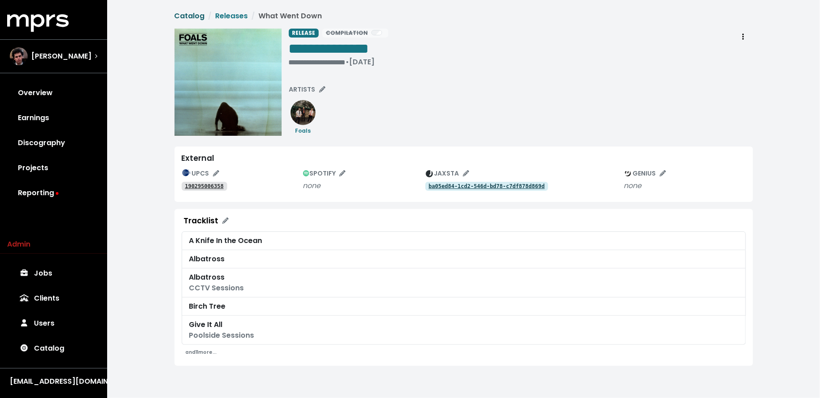
click at [196, 17] on link "Catalog" at bounding box center [189, 16] width 30 height 10
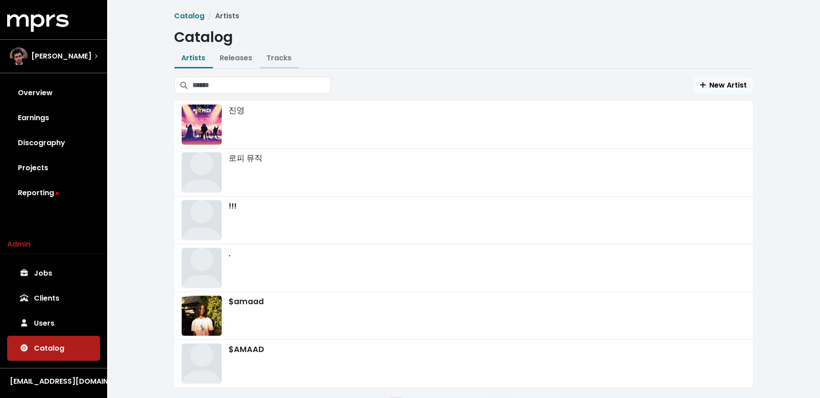
click at [272, 56] on link "Tracks" at bounding box center [279, 58] width 25 height 10
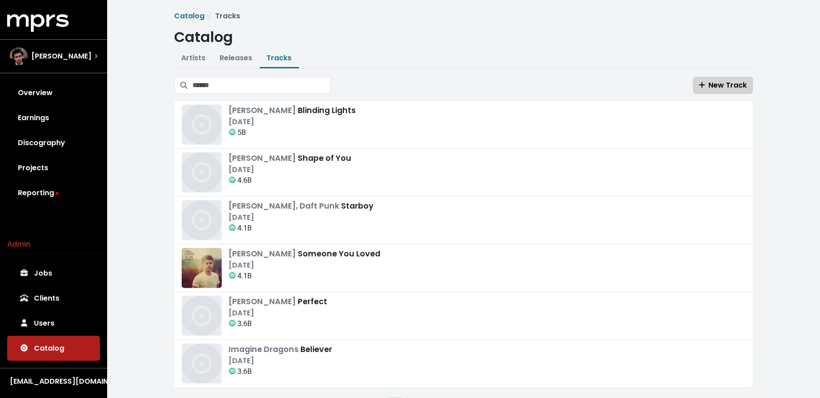
click at [708, 86] on span "New Track" at bounding box center [723, 85] width 48 height 10
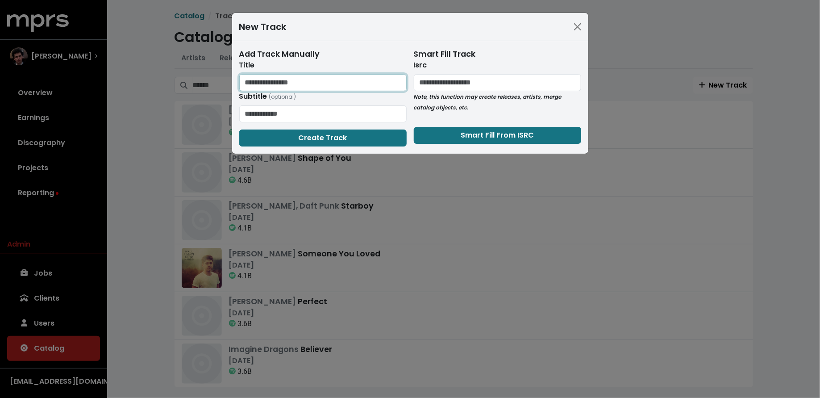
click at [366, 87] on input "text" at bounding box center [322, 82] width 167 height 17
type input "**********"
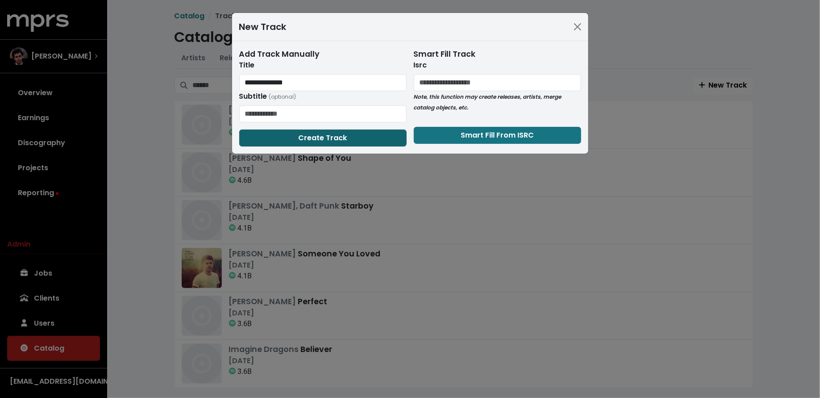
click at [368, 137] on button "Create Track" at bounding box center [322, 137] width 167 height 17
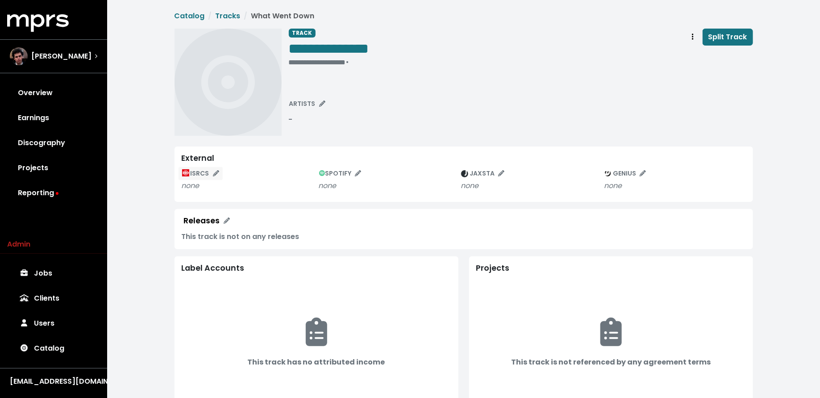
click at [195, 178] on button "ISRCS" at bounding box center [200, 173] width 45 height 14
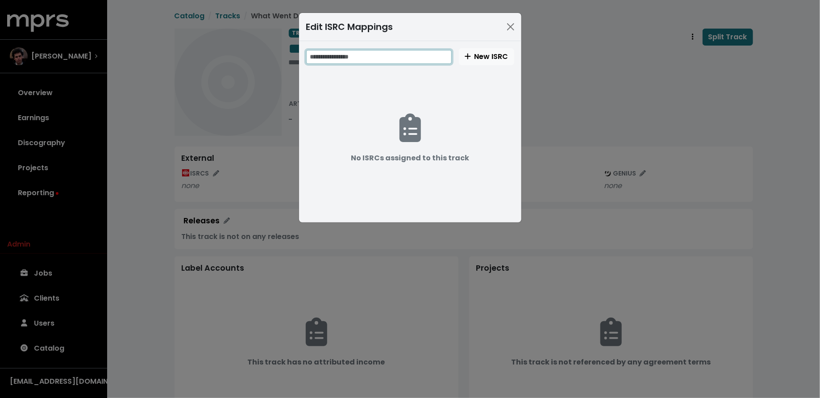
click at [362, 57] on input "text" at bounding box center [378, 57] width 145 height 14
paste input "**********"
type input "**********"
click at [491, 54] on span "New ISRC" at bounding box center [486, 56] width 44 height 10
click at [559, 108] on div "**********" at bounding box center [410, 199] width 820 height 398
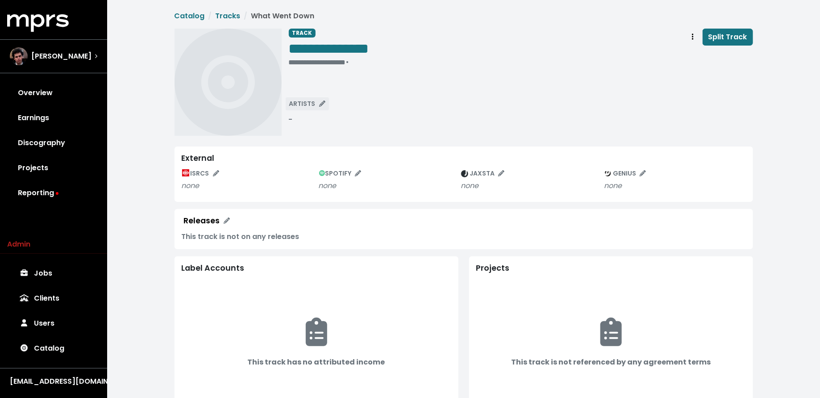
click at [298, 103] on span "ARTISTS" at bounding box center [307, 103] width 36 height 9
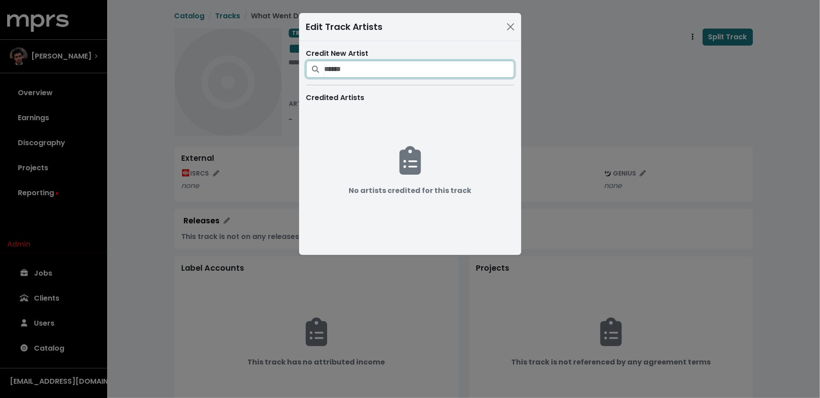
click at [358, 66] on input "Search for artists who should be credited on this track" at bounding box center [419, 69] width 190 height 17
type input "*****"
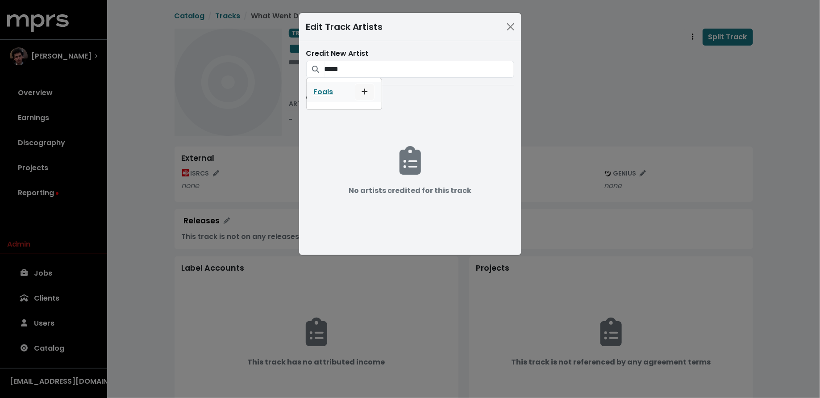
click at [368, 88] on button "Add artist to this track's credited artists" at bounding box center [365, 91] width 20 height 17
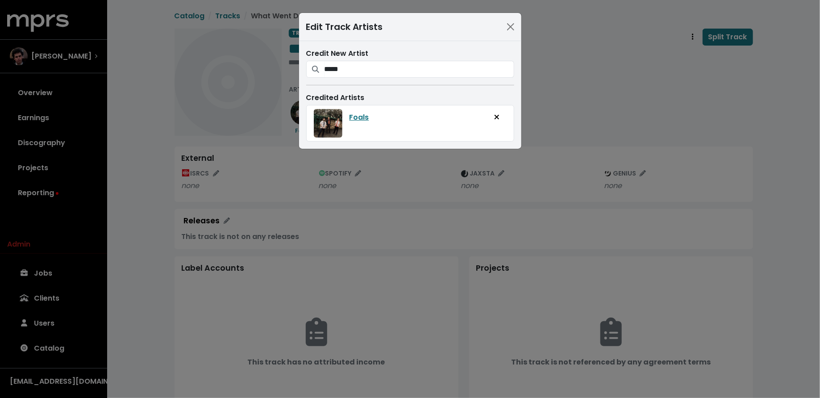
click at [270, 167] on div "Edit Track Artists Credit New Artist ***** Foals Credited Artists Foals" at bounding box center [410, 199] width 820 height 398
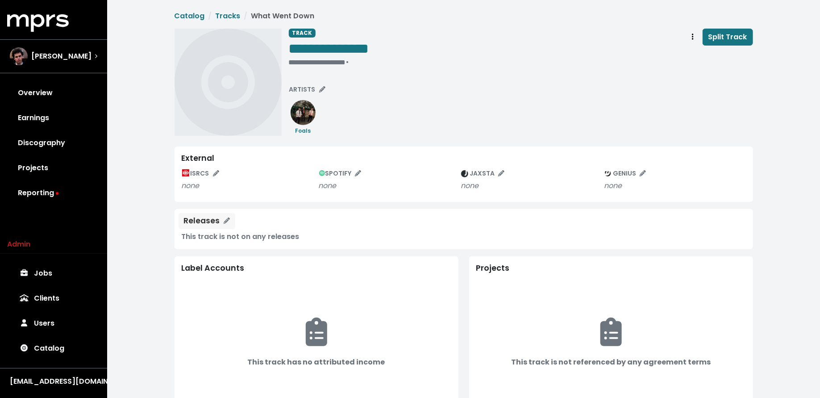
click at [213, 217] on div "Releases" at bounding box center [202, 220] width 36 height 9
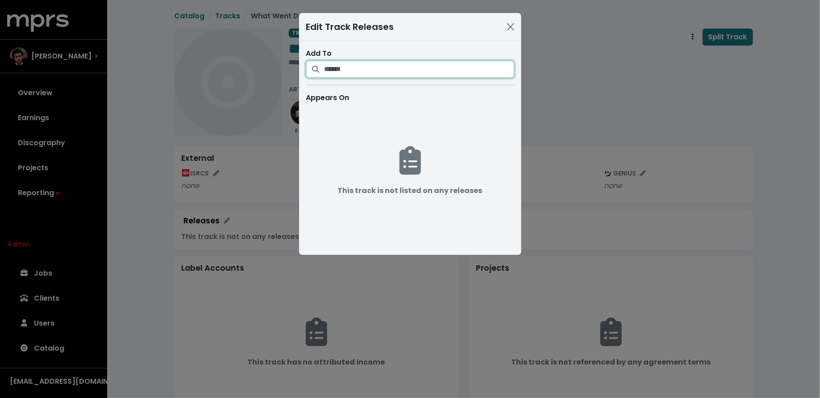
click at [367, 73] on input "Search for releases that should be credited on this track" at bounding box center [419, 69] width 190 height 17
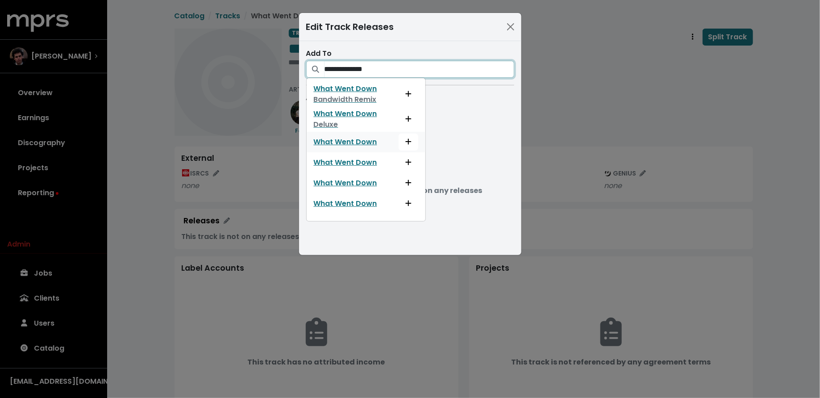
type input "**********"
click at [403, 177] on button "List track on this release" at bounding box center [408, 182] width 20 height 17
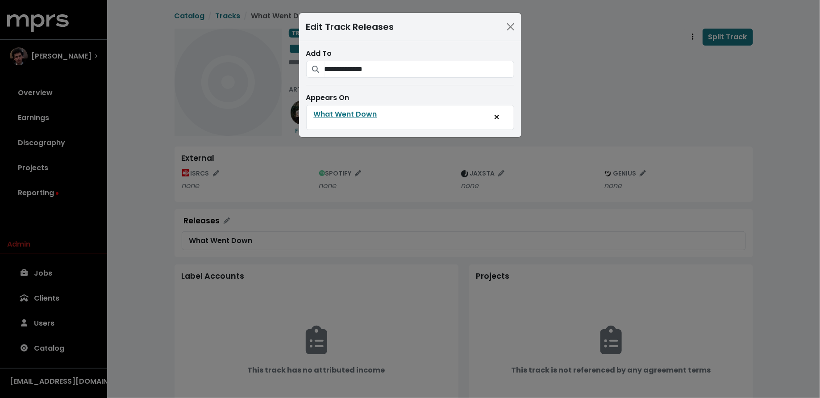
click at [596, 95] on div "**********" at bounding box center [410, 199] width 820 height 398
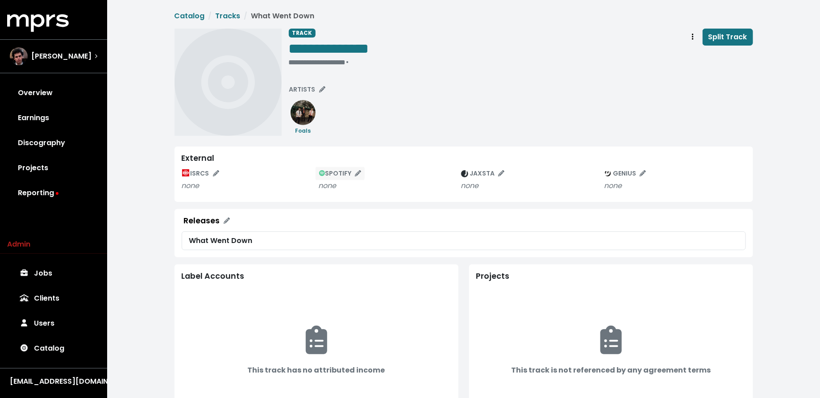
click at [337, 178] on button "SPOTIFY" at bounding box center [340, 173] width 50 height 14
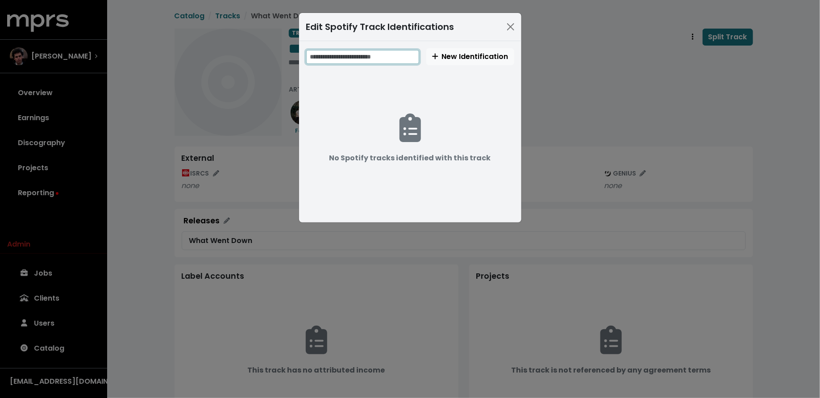
click at [373, 54] on input "text" at bounding box center [362, 57] width 113 height 14
paste input "**********"
click at [374, 58] on input "**********" at bounding box center [363, 57] width 114 height 14
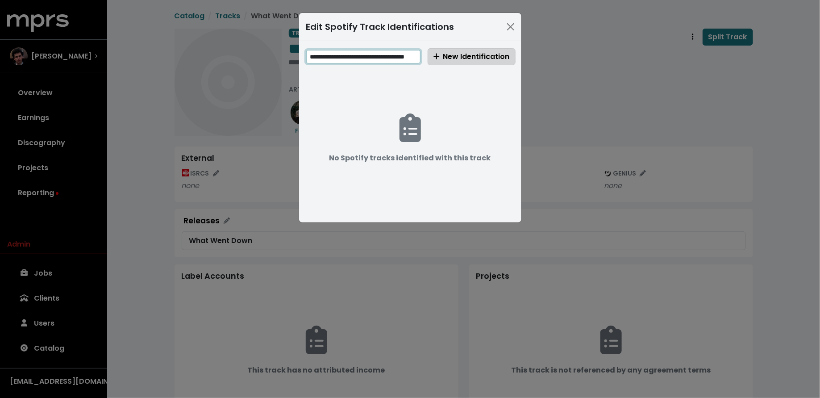
type input "**********"
click at [497, 59] on span "New Identification" at bounding box center [471, 56] width 76 height 10
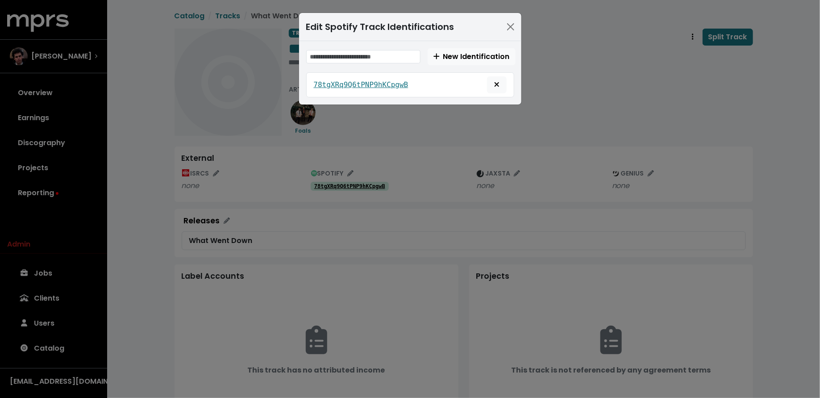
click at [563, 99] on div "Edit Spotify Track Identifications New Identification 78tgXRq9Q6tPNP9hKCpgwB" at bounding box center [410, 199] width 820 height 398
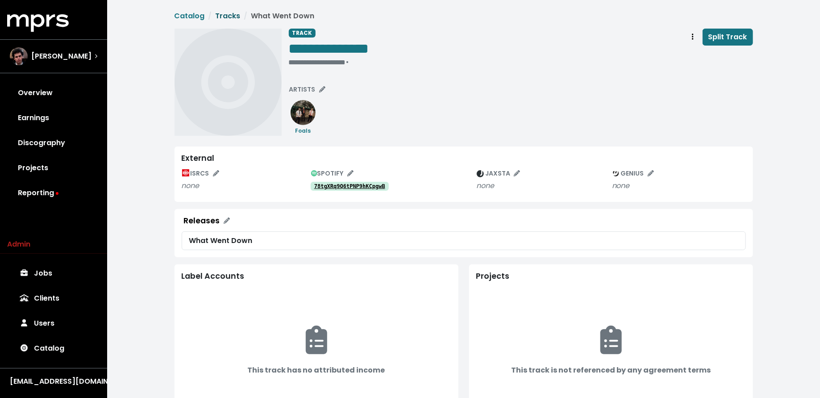
click at [228, 15] on link "Tracks" at bounding box center [227, 16] width 25 height 10
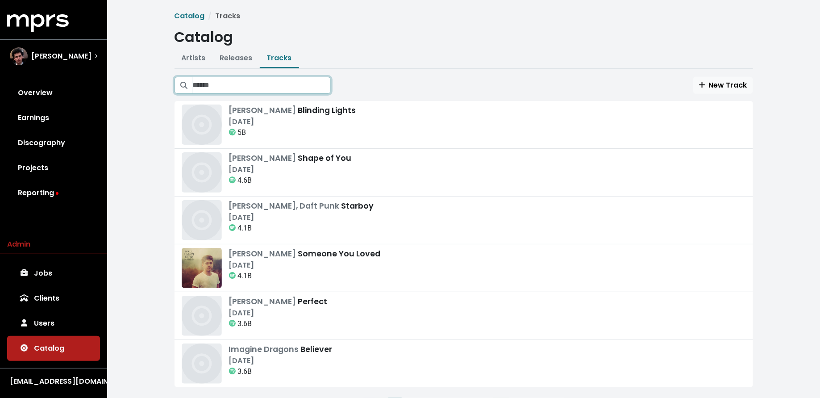
click at [262, 92] on input "Search tracks" at bounding box center [262, 85] width 138 height 17
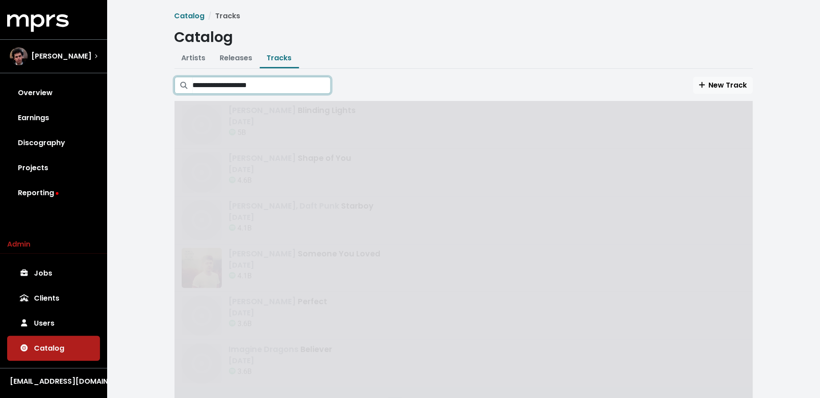
type input "**********"
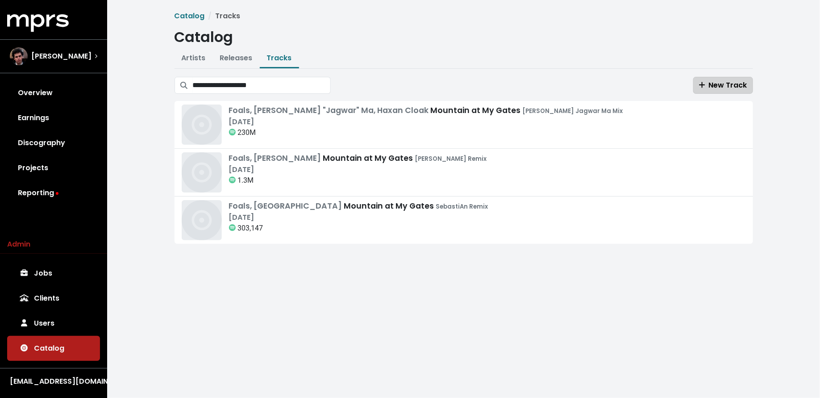
click at [708, 84] on span "New Track" at bounding box center [723, 85] width 48 height 10
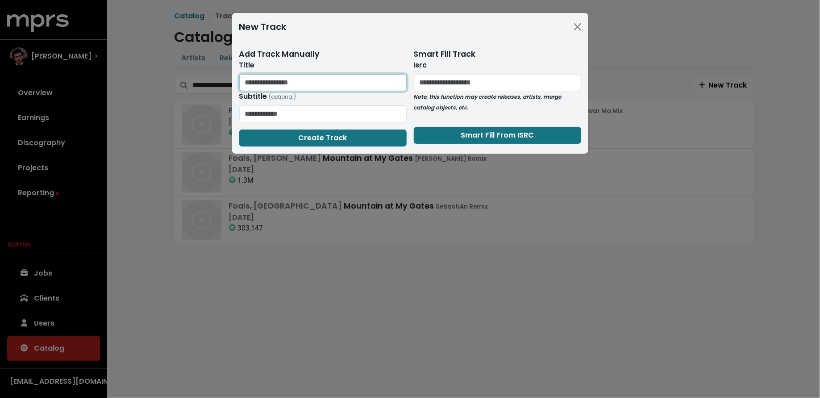
click at [319, 79] on input "text" at bounding box center [322, 82] width 167 height 17
type input "**********"
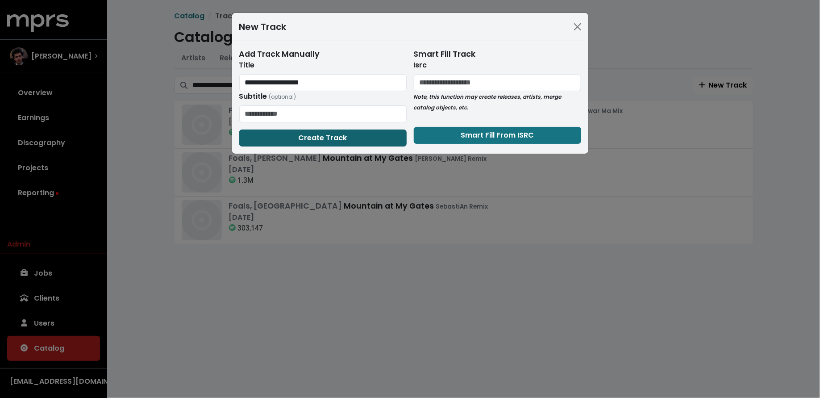
click at [299, 140] on span "Create Track" at bounding box center [322, 138] width 49 height 10
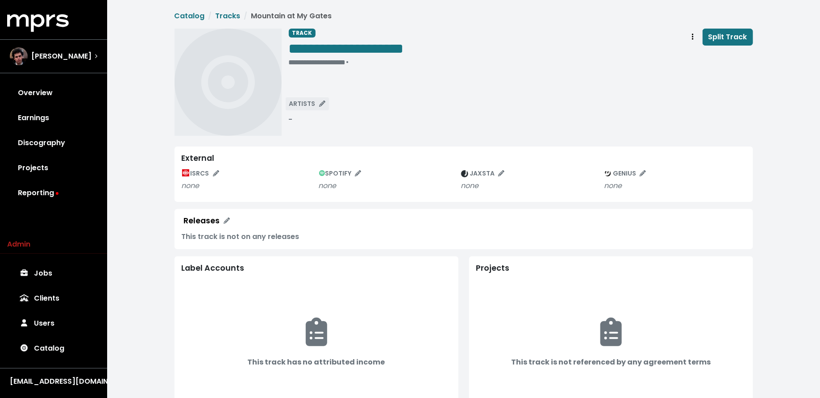
click at [303, 102] on span "ARTISTS" at bounding box center [307, 103] width 36 height 9
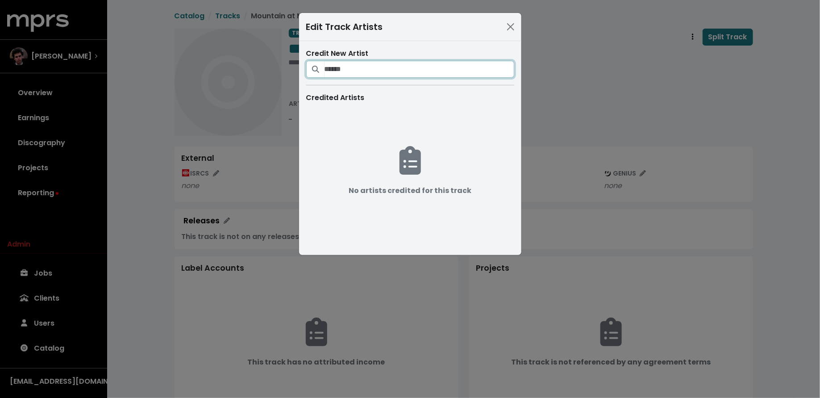
click at [344, 74] on input "Search for artists who should be credited on this track" at bounding box center [419, 69] width 190 height 17
type input "*****"
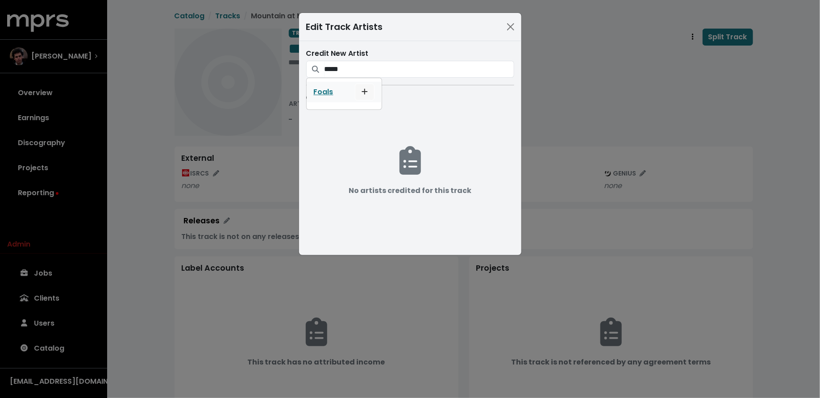
click at [369, 89] on button "Add artist to this track's credited artists" at bounding box center [365, 91] width 20 height 17
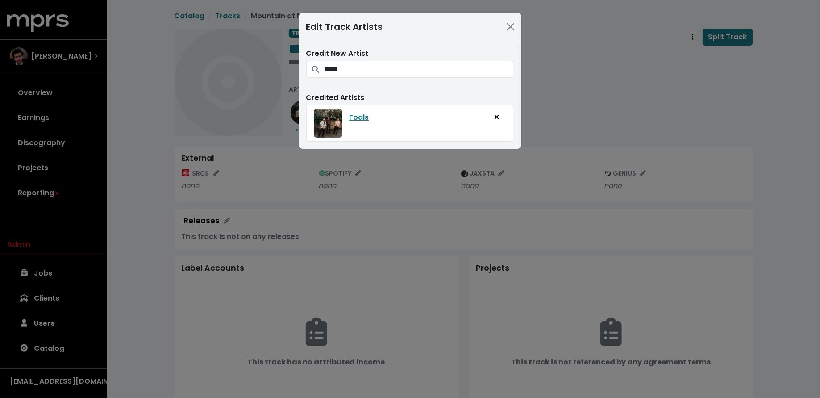
drag, startPoint x: 273, startPoint y: 170, endPoint x: 282, endPoint y: 170, distance: 8.9
click at [273, 170] on div "Edit Track Artists Credit New Artist ***** Foals Credited Artists Foals" at bounding box center [410, 199] width 820 height 398
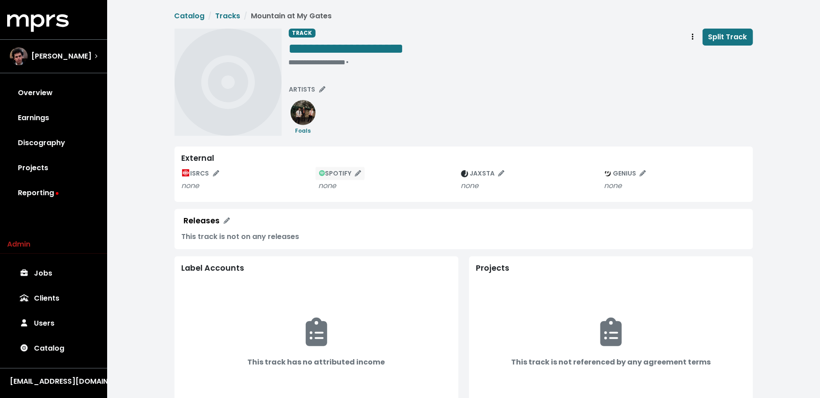
click at [323, 170] on icon "Edit spotify track identifications for this track" at bounding box center [322, 173] width 6 height 6
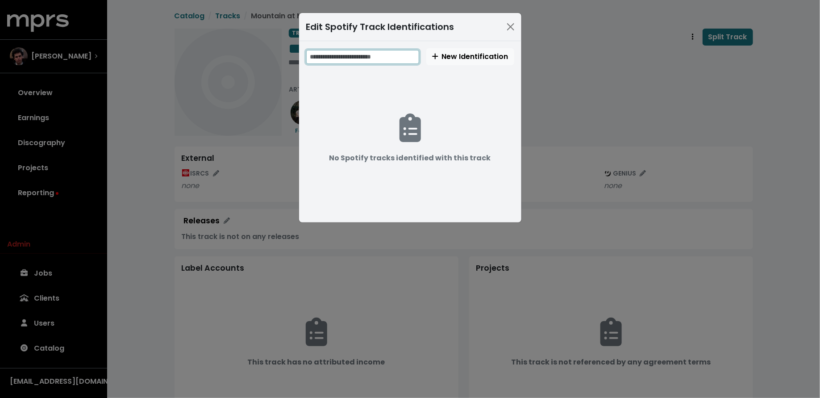
click at [375, 55] on input "text" at bounding box center [362, 57] width 113 height 14
paste input "**********"
click at [348, 57] on input "**********" at bounding box center [363, 57] width 114 height 14
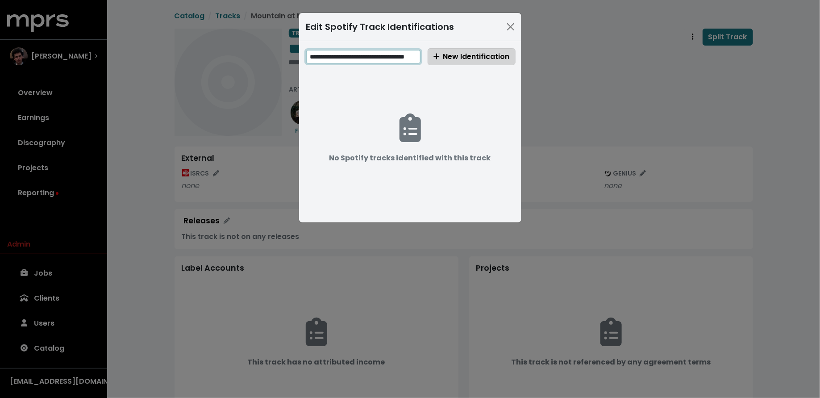
type input "**********"
click at [452, 52] on span "New Identification" at bounding box center [471, 56] width 76 height 10
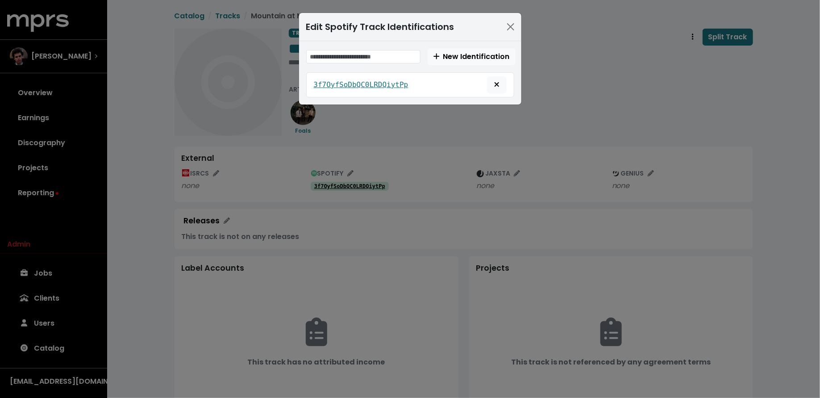
click at [249, 146] on div "Edit Spotify Track Identifications New Identification 3f7OyfSoDbQC0LRDQiytPp" at bounding box center [410, 199] width 820 height 398
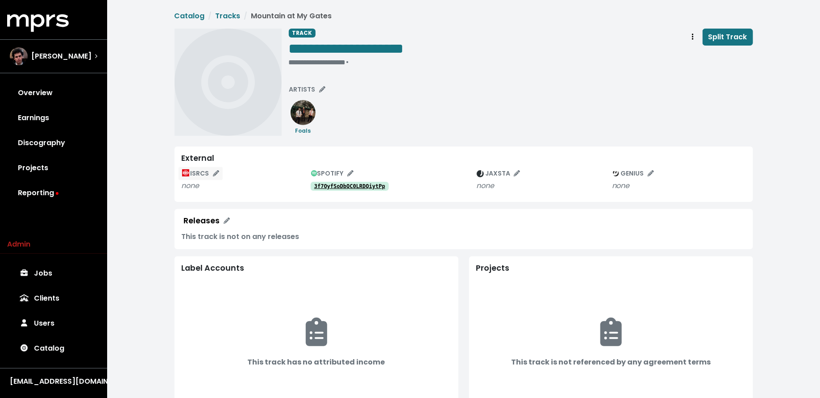
click at [203, 173] on span "ISRCS" at bounding box center [200, 173] width 37 height 9
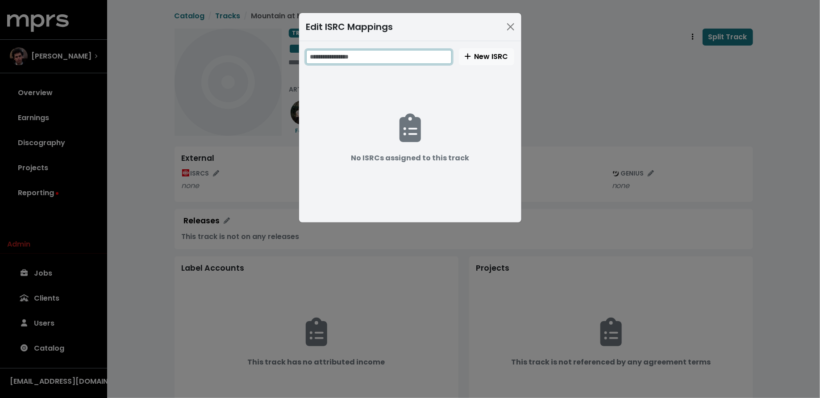
click at [353, 58] on input "text" at bounding box center [378, 57] width 145 height 14
paste input "**********"
type input "**********"
click at [488, 58] on span "New ISRC" at bounding box center [486, 56] width 44 height 10
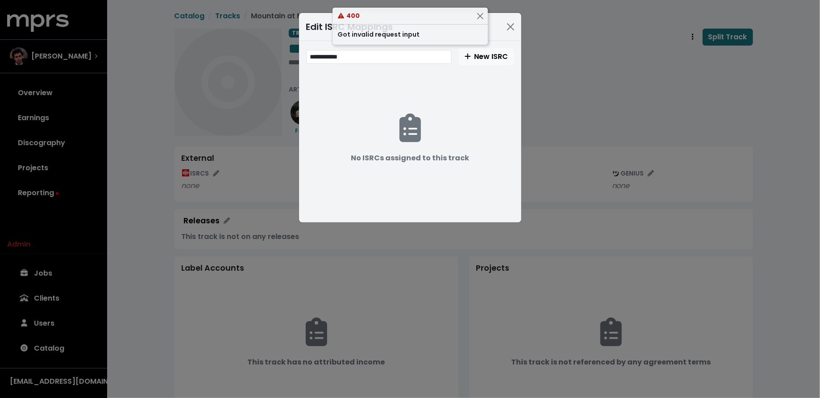
click at [563, 140] on div "**********" at bounding box center [410, 199] width 820 height 398
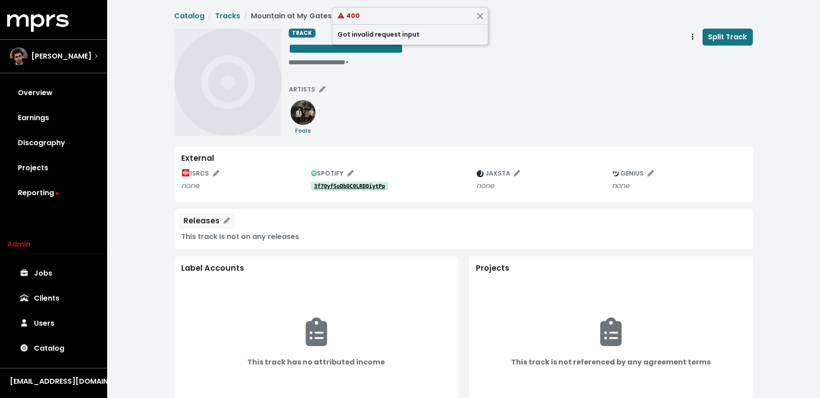
click at [204, 218] on div "Releases" at bounding box center [202, 220] width 36 height 9
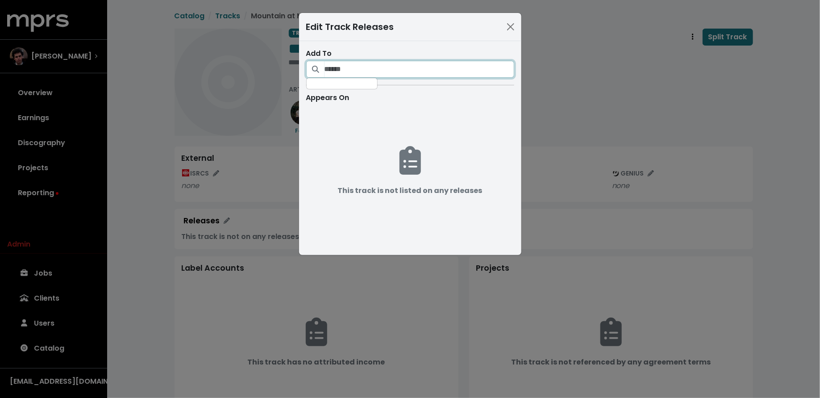
click at [348, 71] on input "Search for releases that should be credited on this track" at bounding box center [419, 69] width 190 height 17
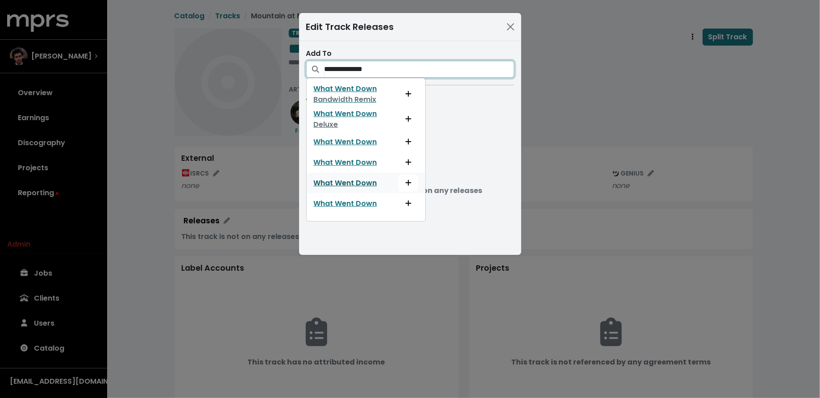
type input "**********"
click at [407, 181] on icon "List track on this release" at bounding box center [408, 183] width 6 height 6
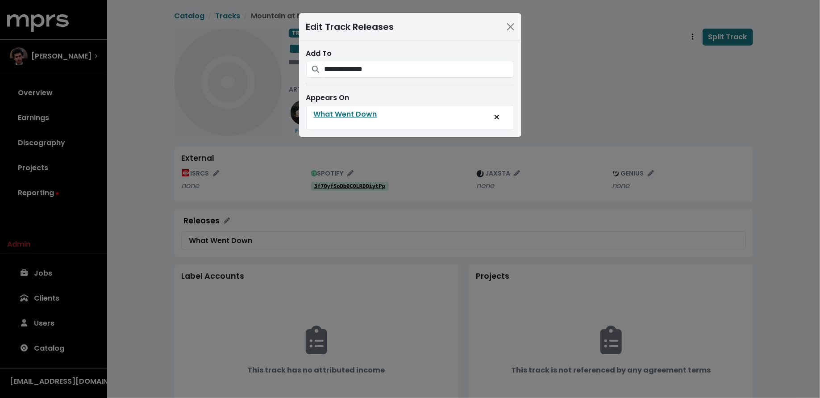
click at [566, 125] on div "**********" at bounding box center [410, 199] width 820 height 398
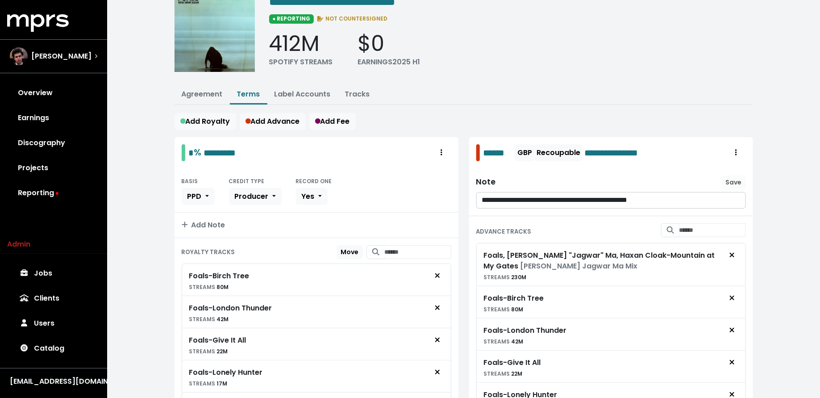
scroll to position [46, 0]
click at [385, 248] on input "Search for tracks by title and link them to this royalty" at bounding box center [418, 251] width 66 height 14
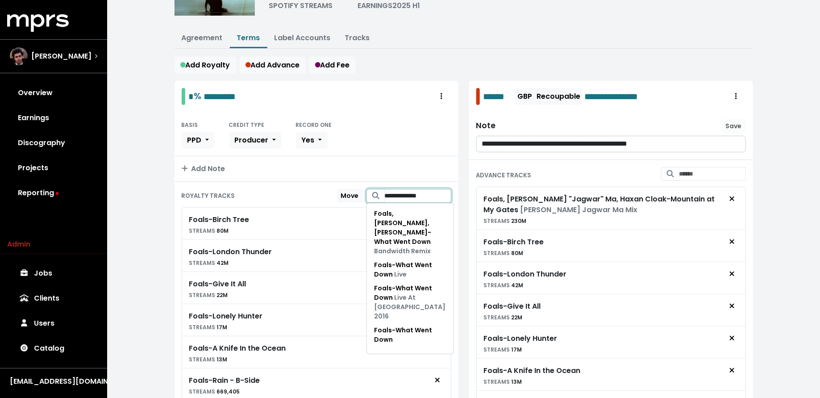
scroll to position [108, 0]
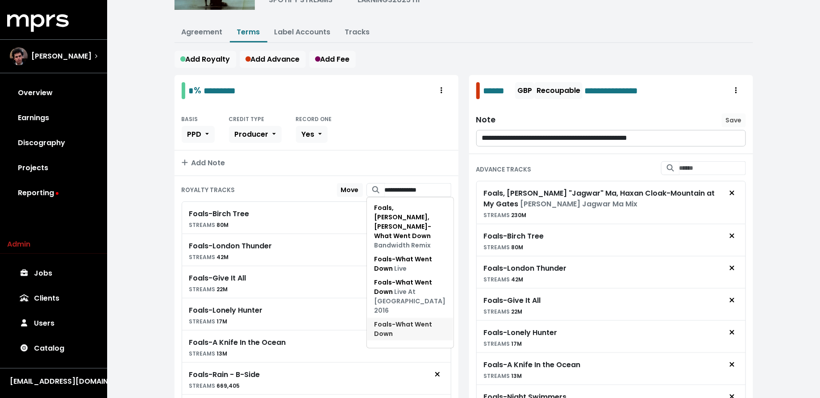
click at [377, 319] on span "Foals - What Went Down" at bounding box center [403, 328] width 58 height 18
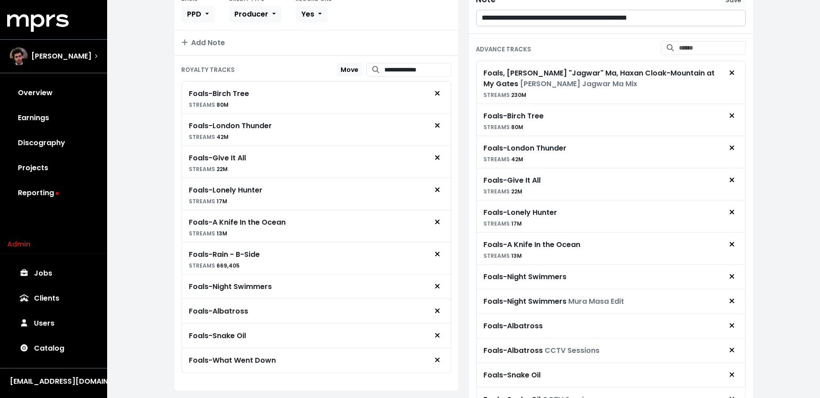
scroll to position [224, 0]
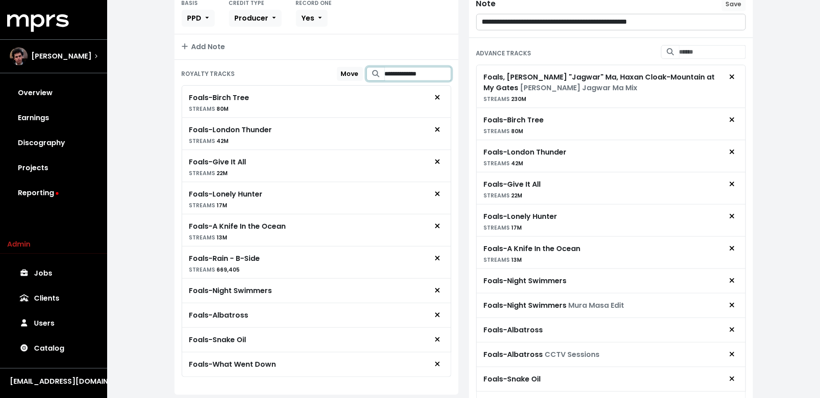
click at [395, 75] on input "**********" at bounding box center [418, 74] width 66 height 14
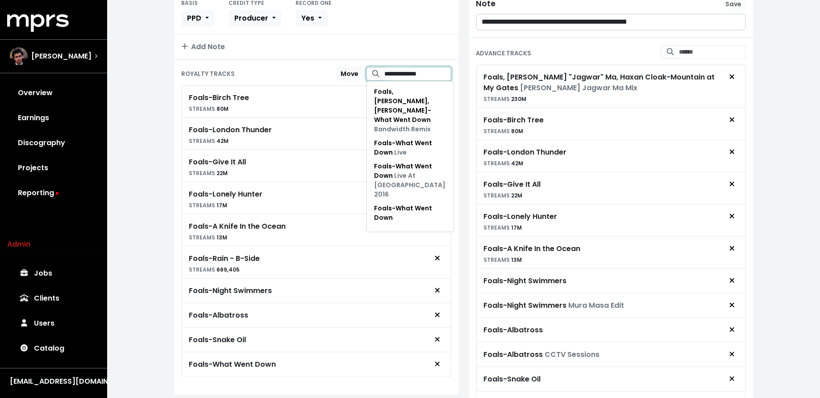
click at [395, 75] on input "**********" at bounding box center [418, 74] width 66 height 14
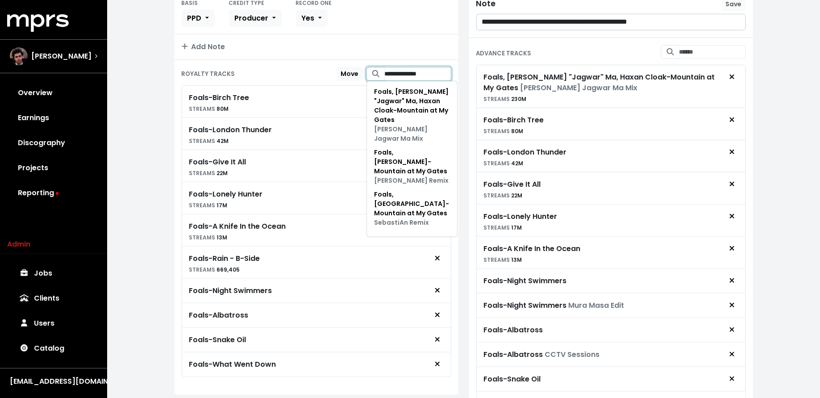
type input "**********"
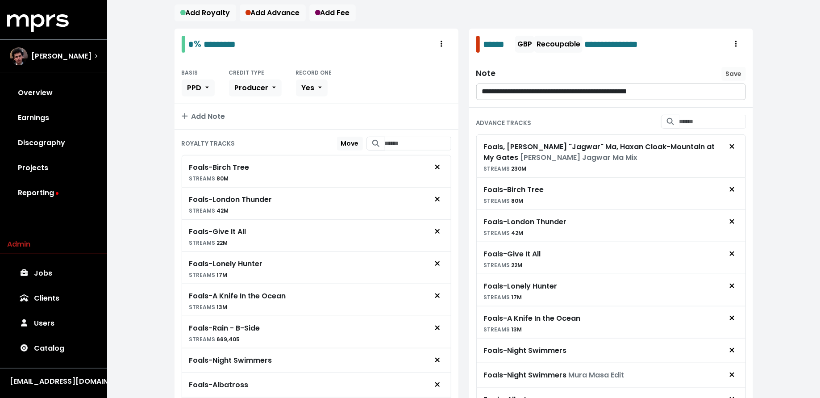
scroll to position [174, 0]
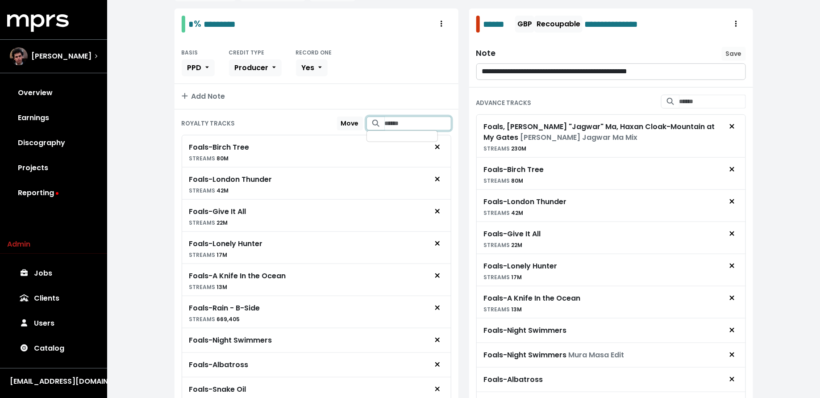
click at [421, 120] on input "Search for tracks by title and link them to this royalty" at bounding box center [418, 123] width 66 height 14
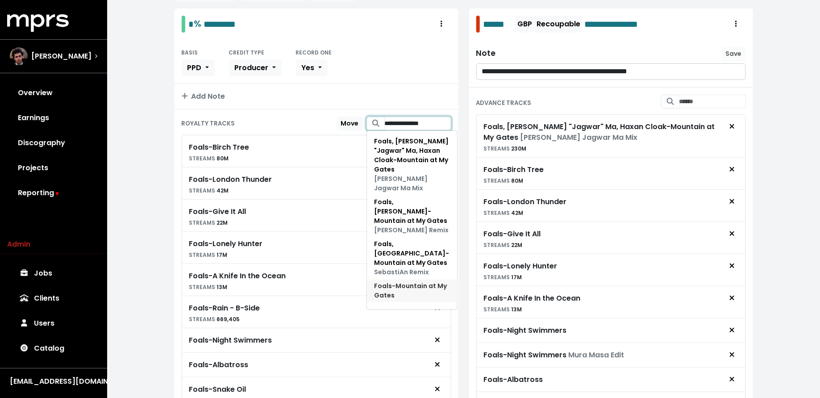
type input "**********"
click at [400, 281] on span "Foals - Mountain at My Gates" at bounding box center [410, 290] width 73 height 18
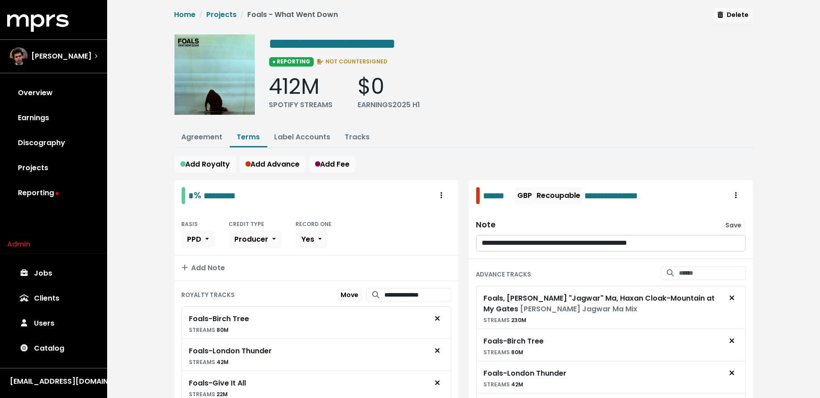
scroll to position [0, 0]
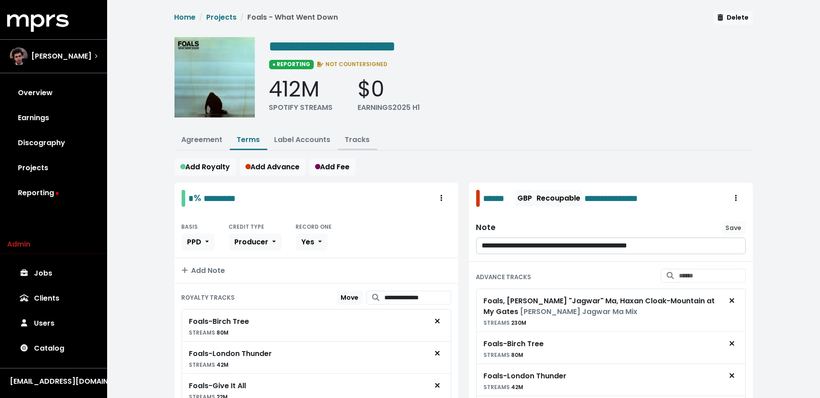
click at [358, 141] on link "Tracks" at bounding box center [357, 139] width 25 height 10
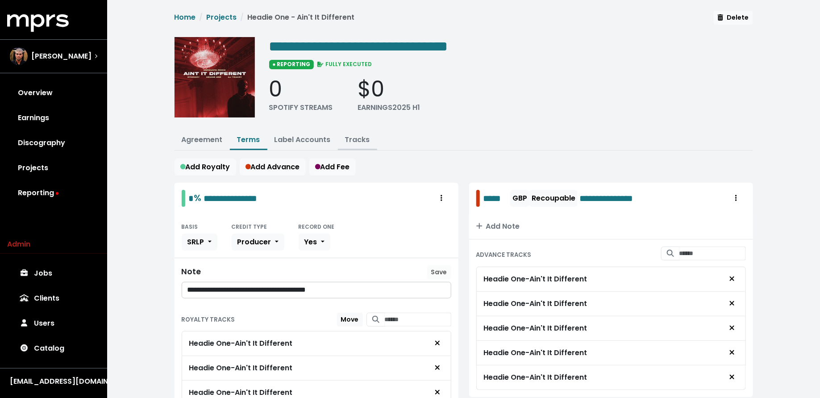
click at [367, 137] on link "Tracks" at bounding box center [357, 139] width 25 height 10
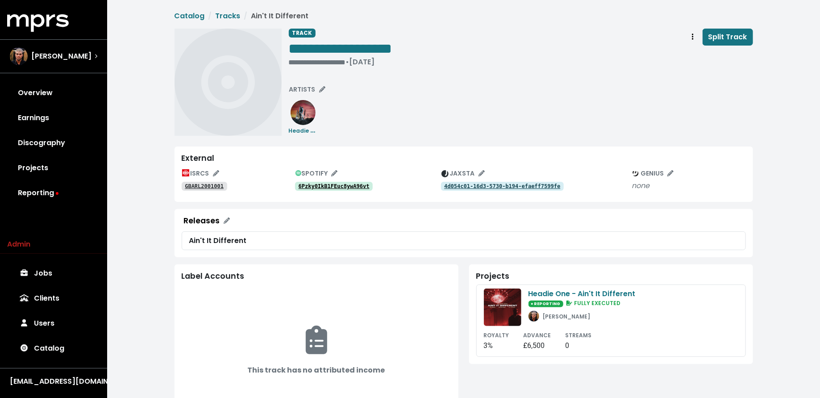
click at [339, 185] on tt "6Pzky0IkB1FEuc8ywA96vt" at bounding box center [333, 186] width 71 height 6
click at [690, 36] on span "Track actions" at bounding box center [692, 37] width 8 height 11
click at [627, 56] on div "**********" at bounding box center [521, 49] width 464 height 41
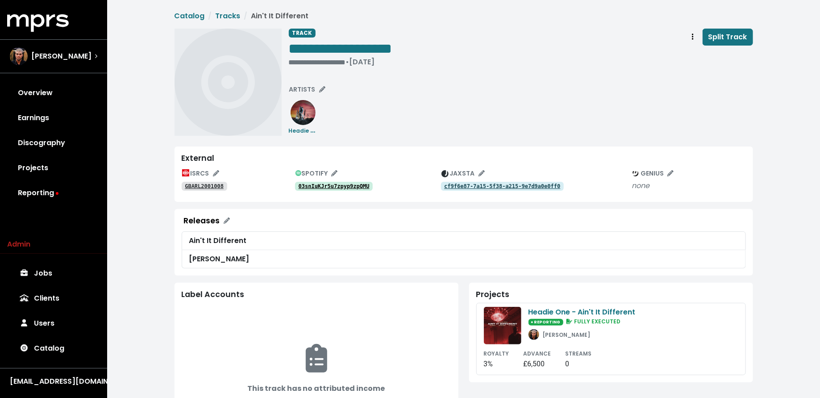
click at [327, 185] on tt "03snIuKJr5u7zpyp9zpQMU" at bounding box center [333, 186] width 71 height 6
click at [340, 184] on tt "03snIuKJr5u7zpyp9zpQMU" at bounding box center [333, 186] width 71 height 6
click at [303, 89] on span "ARTISTS" at bounding box center [307, 89] width 36 height 9
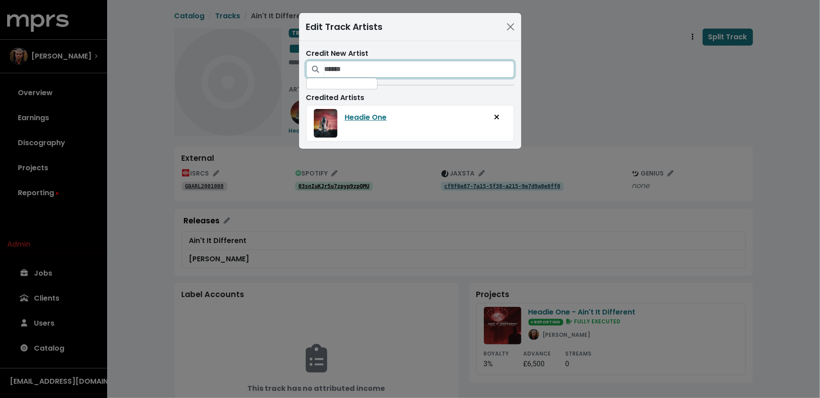
click at [336, 70] on input "Search for artists who should be credited on this track" at bounding box center [419, 69] width 190 height 17
click at [395, 86] on button "Add artist to this track's credited artists" at bounding box center [405, 91] width 20 height 17
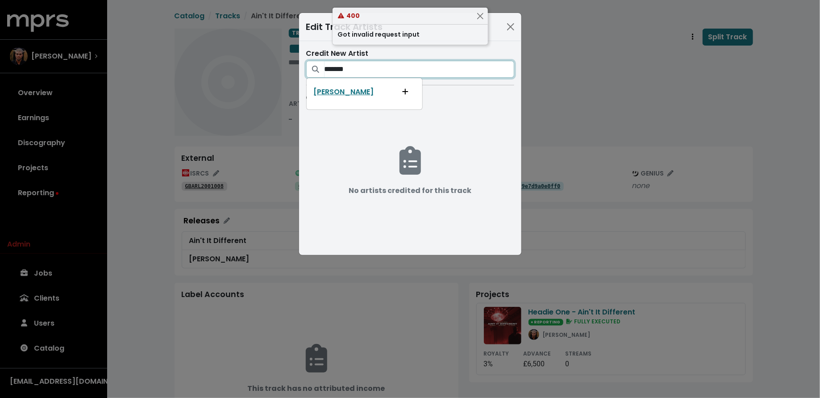
click at [375, 64] on input "*******" at bounding box center [419, 69] width 190 height 17
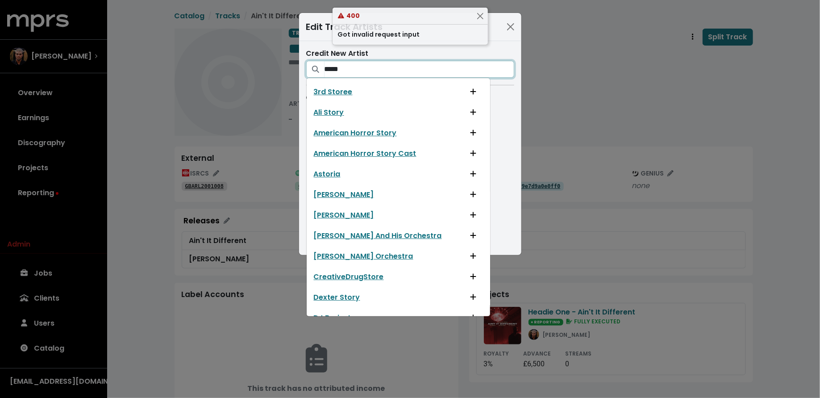
type input "******"
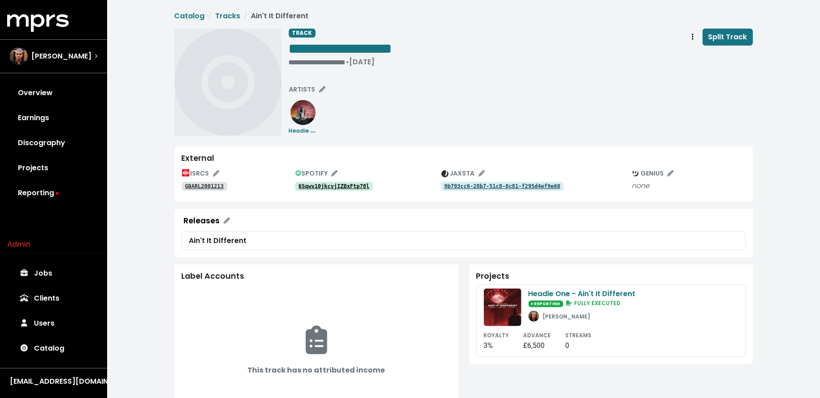
click at [315, 188] on tt "6Sqwv10jkcvjIZBxFtp78l" at bounding box center [333, 186] width 71 height 6
click at [302, 80] on div "**********" at bounding box center [521, 82] width 464 height 107
click at [302, 87] on span "ARTISTS" at bounding box center [307, 89] width 36 height 9
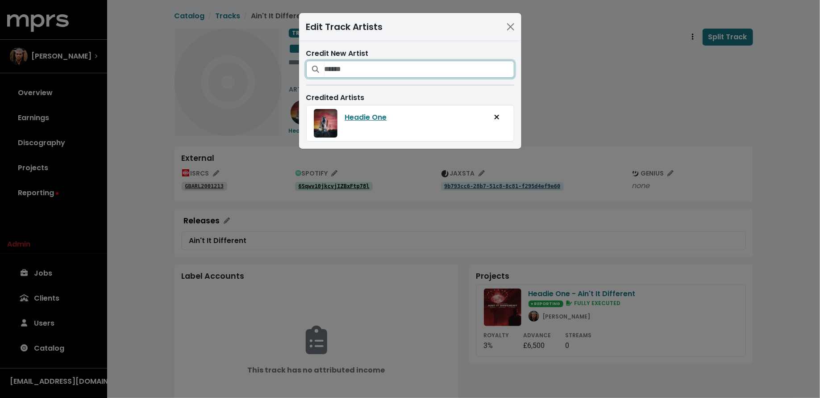
click at [363, 68] on input "Search for artists who should be credited on this track" at bounding box center [419, 69] width 190 height 17
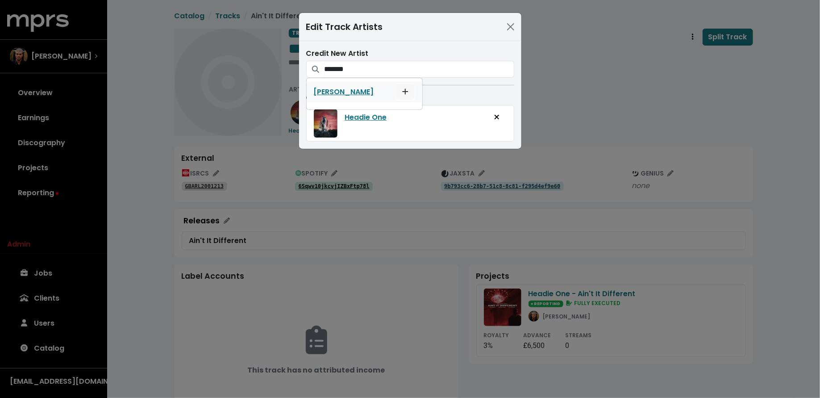
click at [395, 91] on button "Add artist to this track's credited artists" at bounding box center [405, 91] width 20 height 17
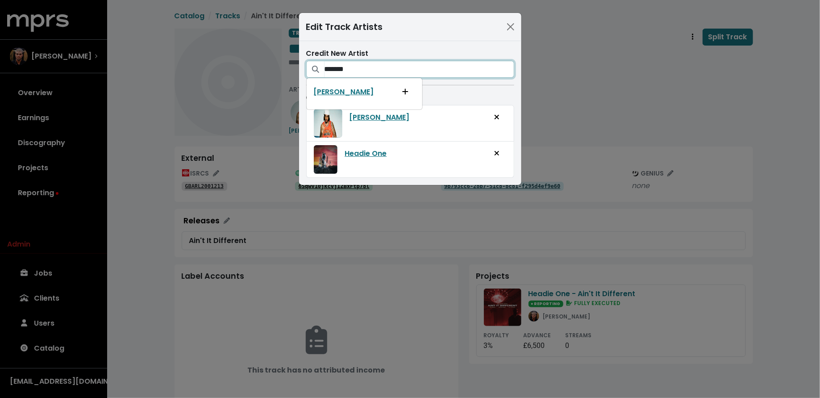
click at [368, 69] on input "*******" at bounding box center [419, 69] width 190 height 17
click at [376, 90] on icon "Add artist to this track's credited artists" at bounding box center [376, 91] width 6 height 7
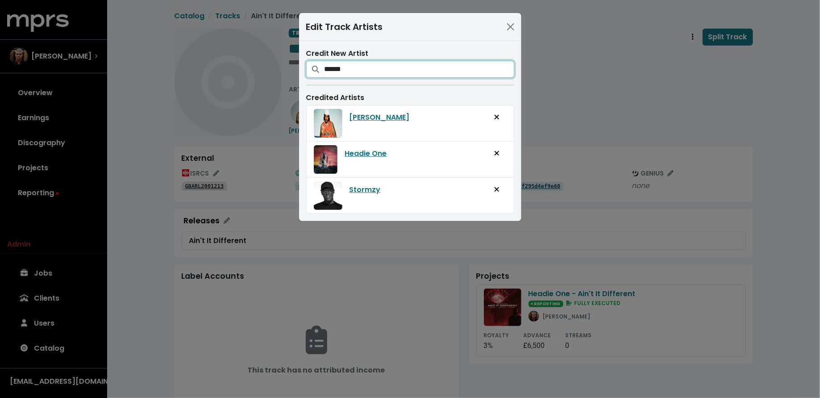
click at [386, 68] on input "******" at bounding box center [419, 69] width 190 height 17
type input "*******"
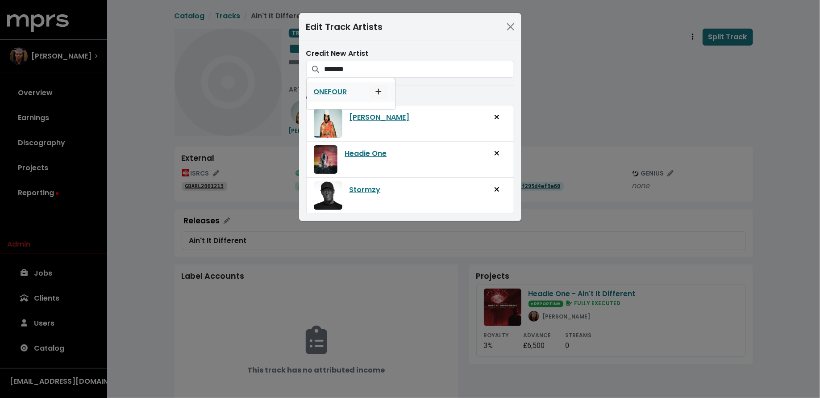
click at [374, 97] on button "Add artist to this track's credited artists" at bounding box center [379, 91] width 20 height 17
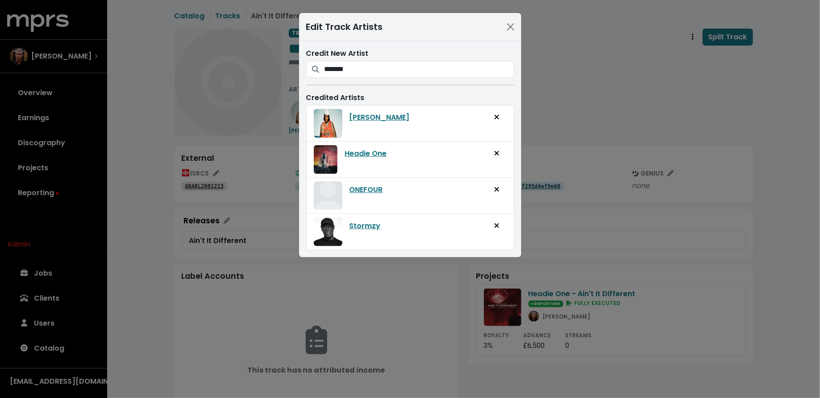
click at [578, 93] on div "Edit Track Artists Credit New Artist ******* ONEFOUR Credited Artists AJ Tracey…" at bounding box center [410, 199] width 820 height 398
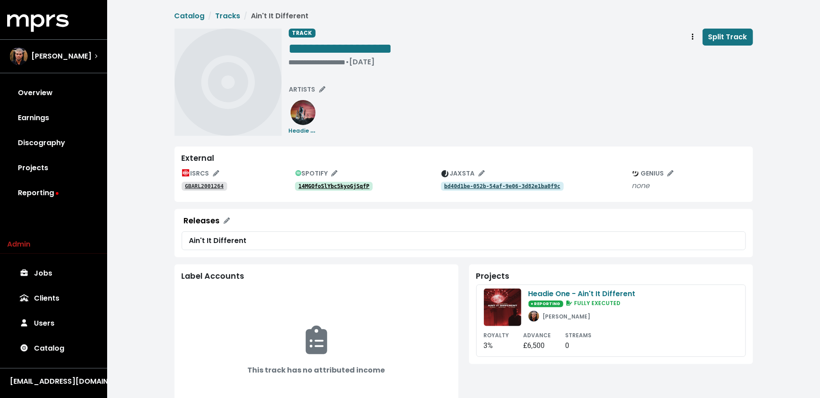
click at [317, 187] on tt "14MGOfoSlYbc5kyoGjSqfP" at bounding box center [333, 186] width 71 height 6
click at [301, 87] on span "ARTISTS" at bounding box center [307, 89] width 36 height 9
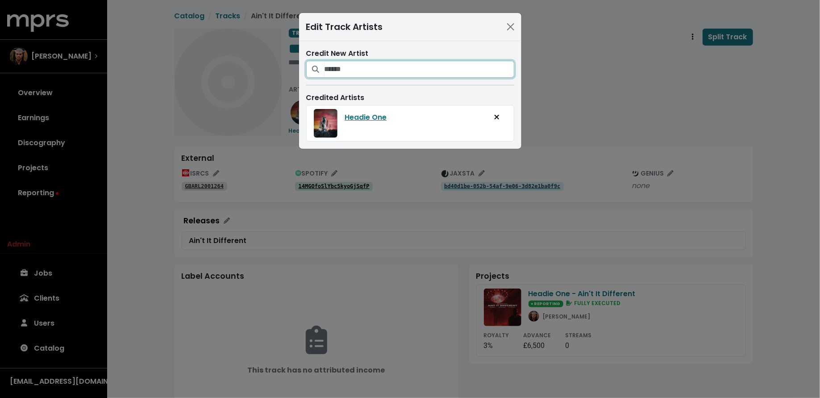
click at [381, 68] on input "Search for artists who should be credited on this track" at bounding box center [419, 69] width 190 height 17
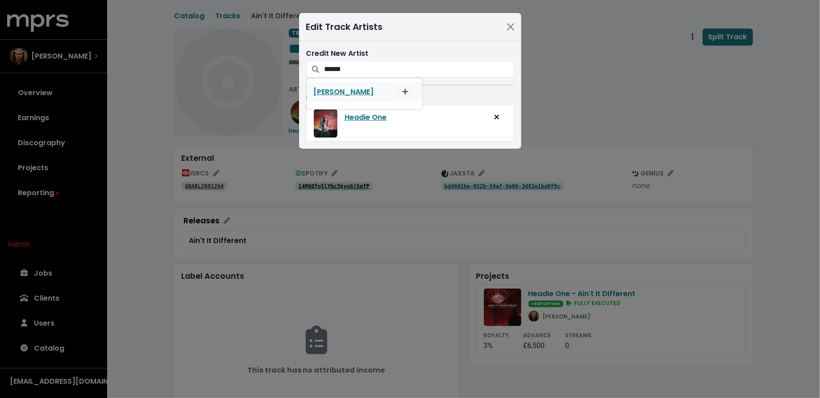
click at [402, 94] on icon "Add artist to this track's credited artists" at bounding box center [405, 91] width 6 height 7
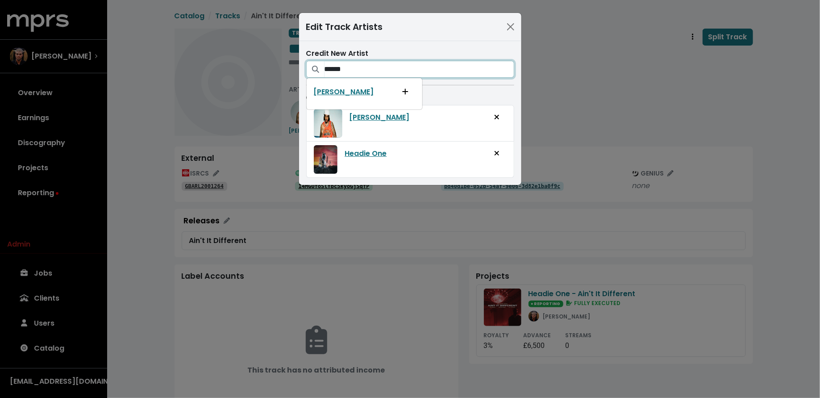
click at [389, 72] on input "******" at bounding box center [419, 69] width 190 height 17
click at [373, 93] on icon "Add artist to this track's credited artists" at bounding box center [376, 91] width 6 height 7
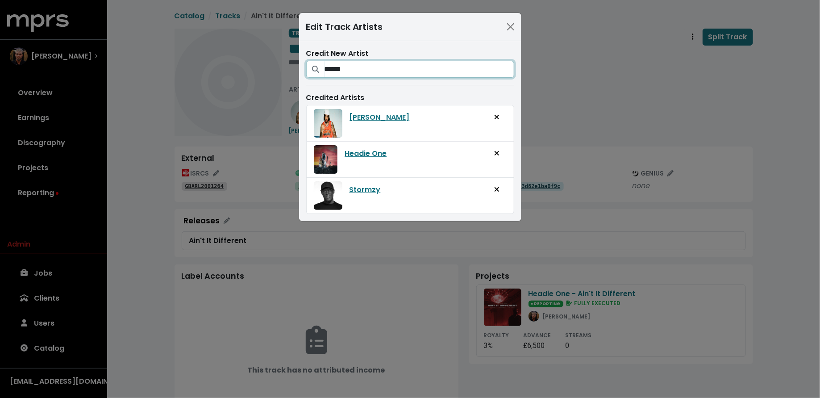
click at [413, 72] on input "******" at bounding box center [419, 69] width 190 height 17
type input "****"
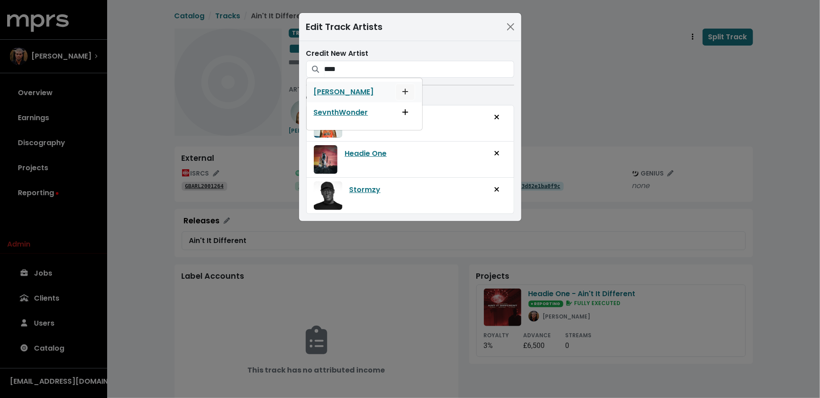
click at [402, 91] on icon "Add artist to this track's credited artists" at bounding box center [405, 92] width 6 height 6
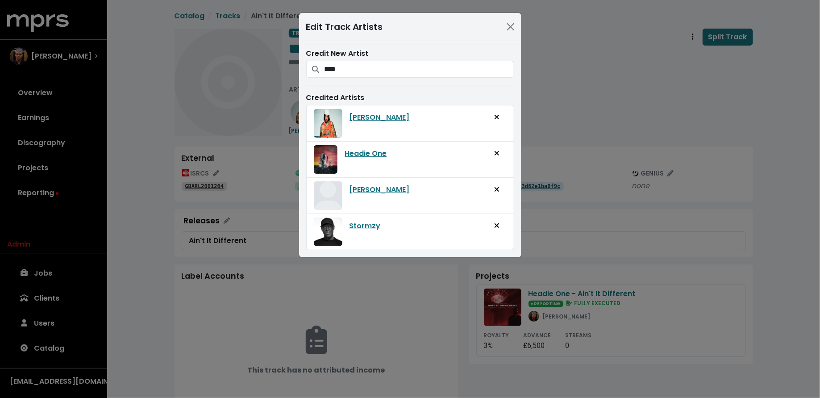
click at [542, 91] on div "Edit Track Artists Credit New Artist **** Sevn Alias SevnthWonder Credited Arti…" at bounding box center [410, 199] width 820 height 398
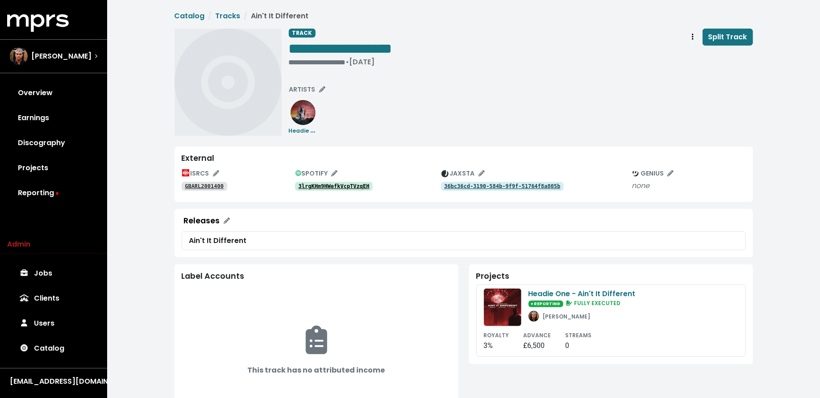
click at [334, 182] on link "3lrgKHm9HWefkVcpTVzqEH" at bounding box center [334, 186] width 78 height 9
click at [304, 88] on span "ARTISTS" at bounding box center [307, 89] width 36 height 9
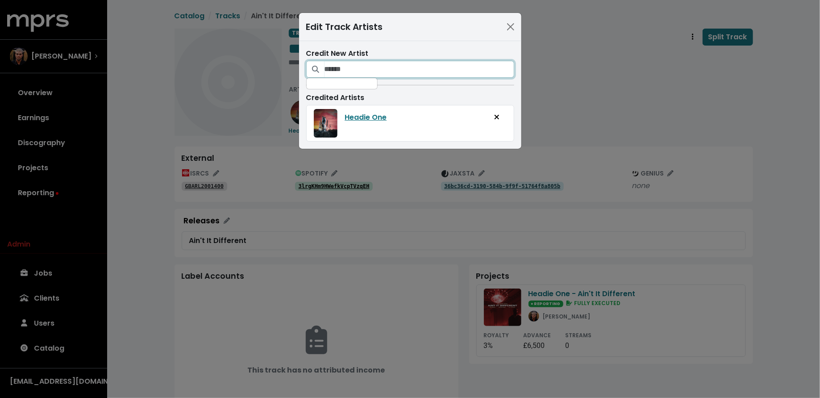
click at [386, 65] on input "Search for artists who should be credited on this track" at bounding box center [419, 69] width 190 height 17
click at [401, 94] on span "Add artist to this track's credited artists" at bounding box center [405, 92] width 8 height 11
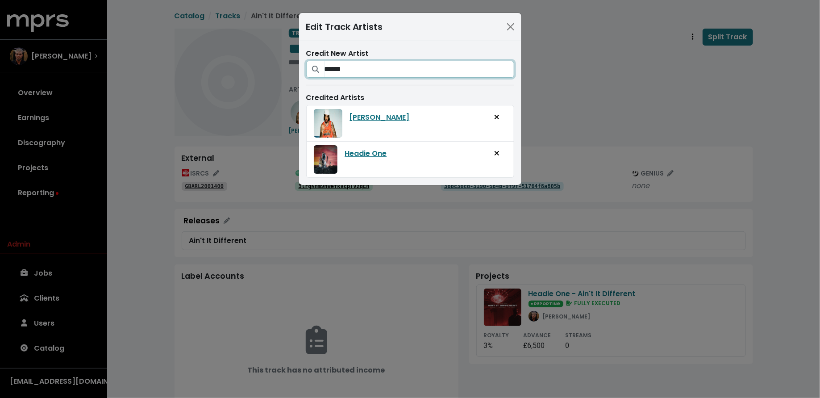
click at [386, 70] on input "******" at bounding box center [419, 69] width 190 height 17
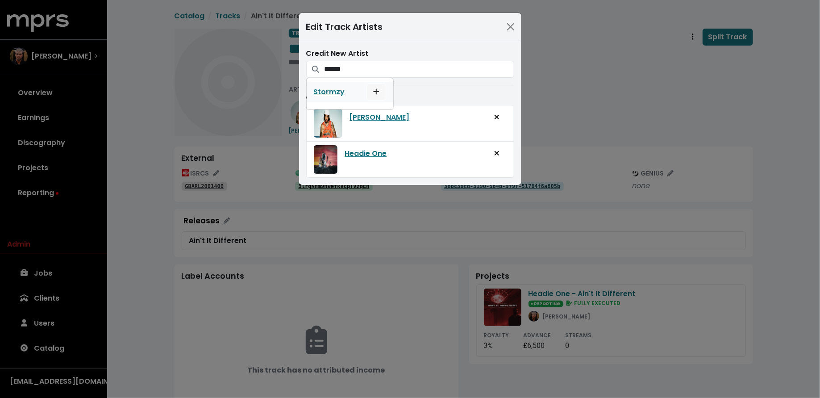
click at [374, 91] on icon "Add artist to this track's credited artists" at bounding box center [376, 92] width 6 height 6
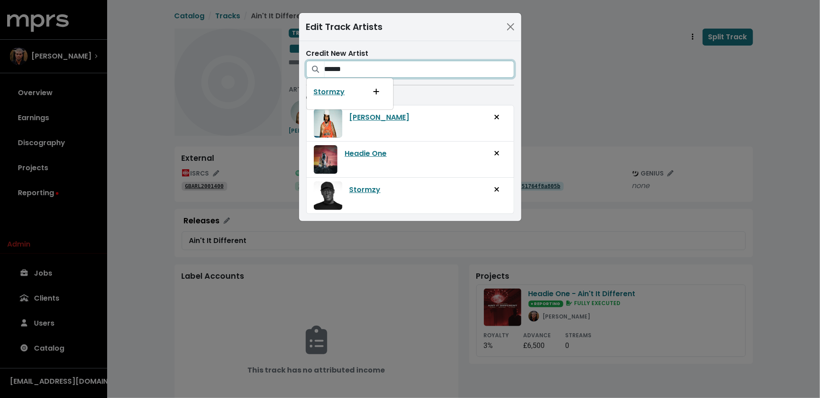
click at [397, 72] on input "******" at bounding box center [419, 69] width 190 height 17
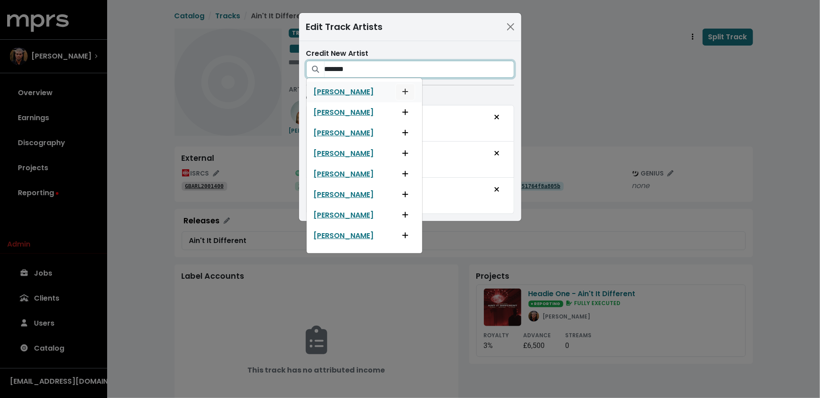
type input "*******"
click at [404, 89] on icon "Add artist to this track's credited artists" at bounding box center [405, 91] width 6 height 7
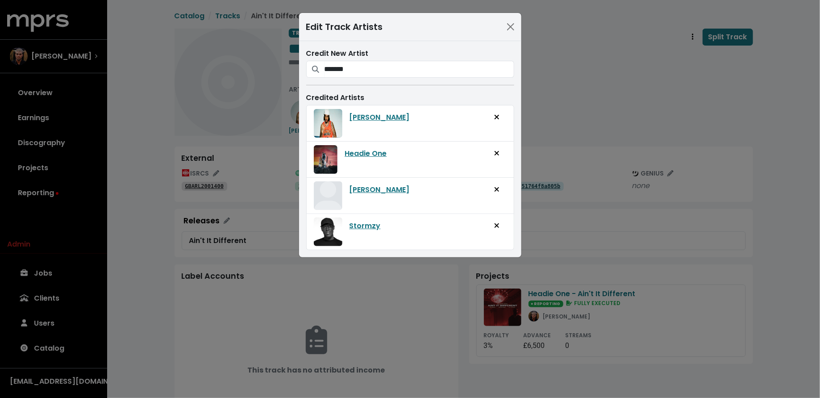
click at [546, 99] on div "Edit Track Artists Credit New Artist ******* [PERSON_NAME] [PERSON_NAME] [PERSO…" at bounding box center [410, 199] width 820 height 398
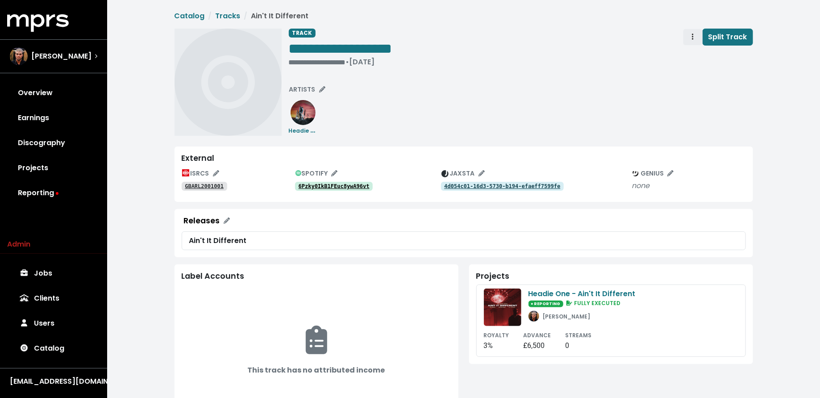
click at [695, 38] on span "Track actions" at bounding box center [692, 37] width 8 height 11
click at [696, 55] on link "Merge" at bounding box center [718, 57] width 70 height 14
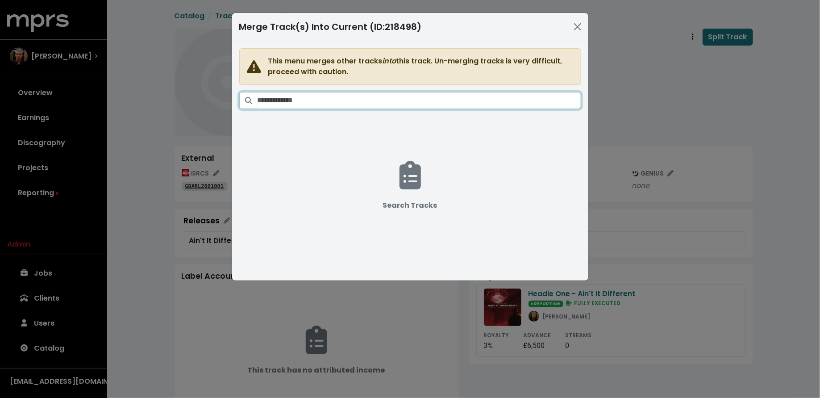
drag, startPoint x: 537, startPoint y: 105, endPoint x: 536, endPoint y: 95, distance: 10.3
click at [537, 105] on input "Search tracks" at bounding box center [418, 100] width 323 height 17
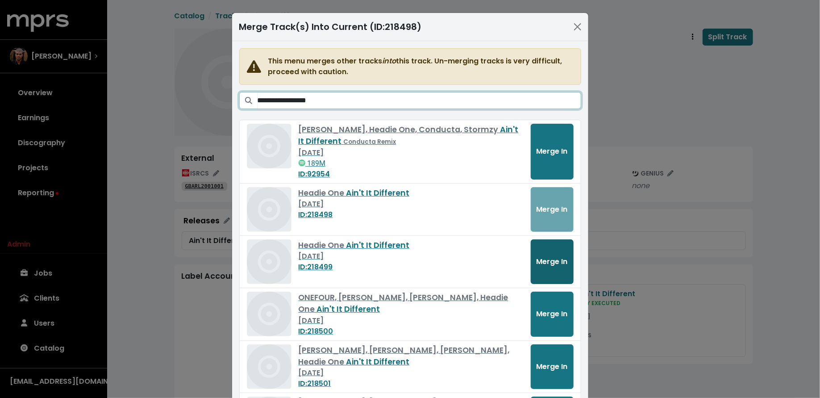
type input "**********"
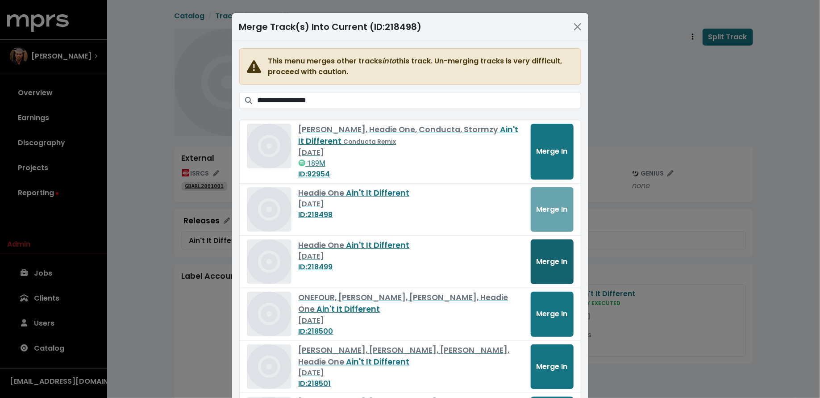
click at [546, 256] on span "Merge In" at bounding box center [551, 261] width 31 height 10
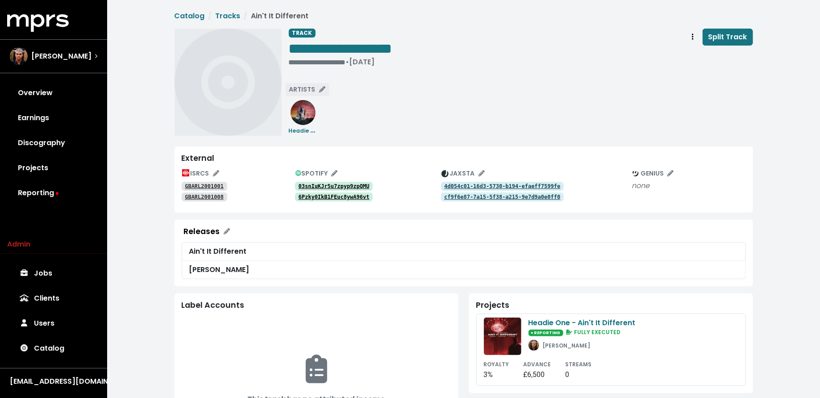
click at [298, 90] on span "ARTISTS" at bounding box center [307, 89] width 36 height 9
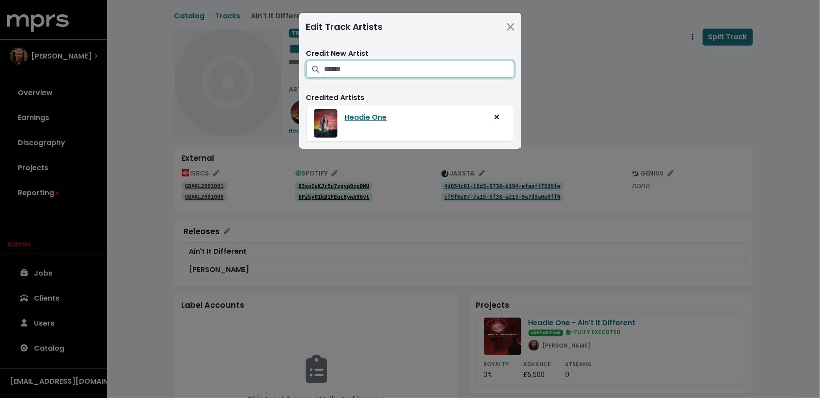
click at [351, 67] on input "Search for artists who should be credited on this track" at bounding box center [419, 69] width 190 height 17
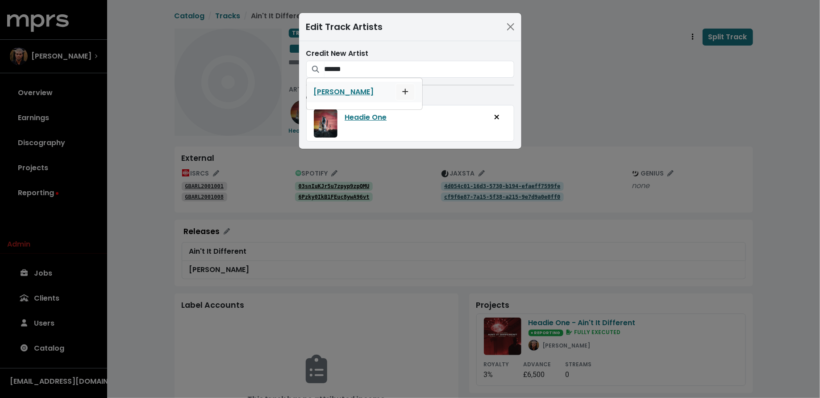
click at [402, 89] on icon "Add artist to this track's credited artists" at bounding box center [405, 91] width 6 height 7
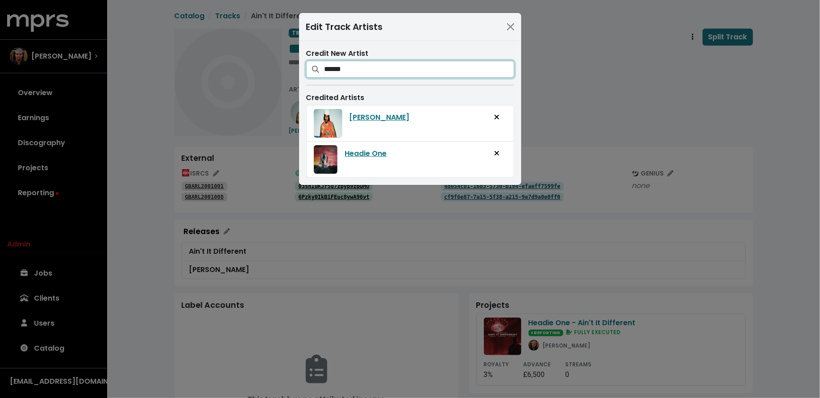
click at [381, 72] on input "******" at bounding box center [419, 69] width 190 height 17
type input "******"
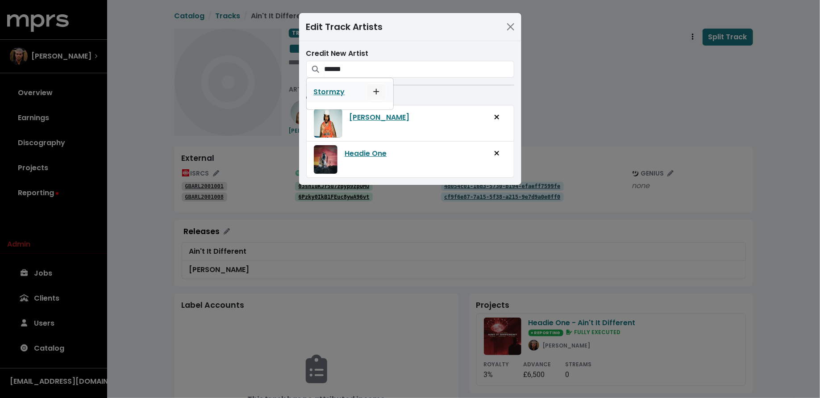
click at [379, 89] on button "Add artist to this track's credited artists" at bounding box center [376, 91] width 20 height 17
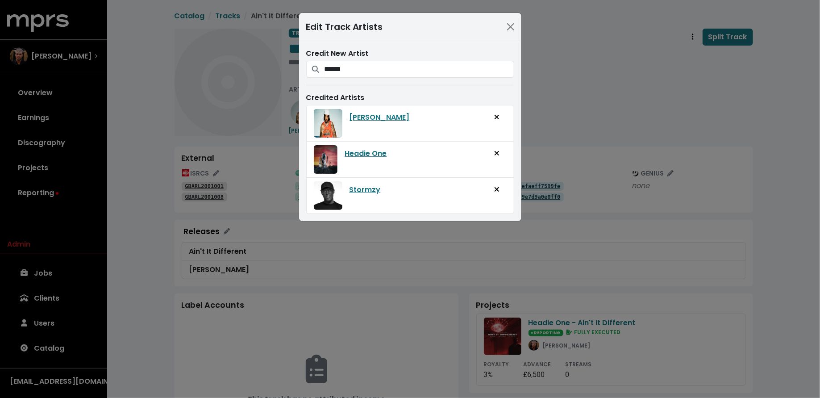
click at [527, 91] on div "Edit Track Artists Credit New Artist ****** Stormzy Credited Artists AJ Tracey …" at bounding box center [410, 199] width 820 height 398
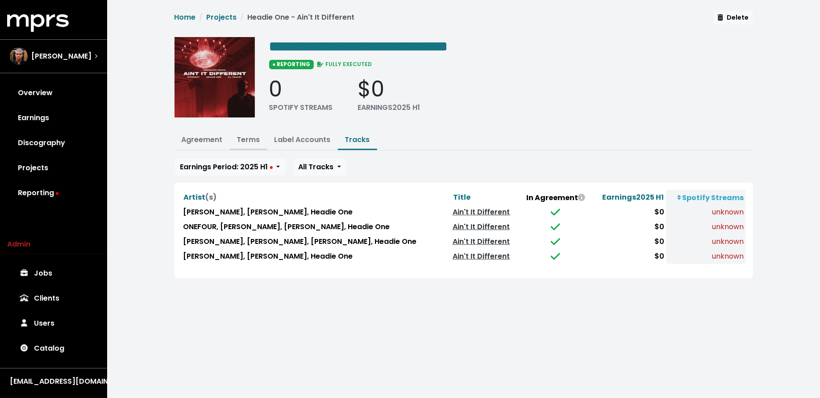
click at [242, 142] on link "Terms" at bounding box center [248, 139] width 23 height 10
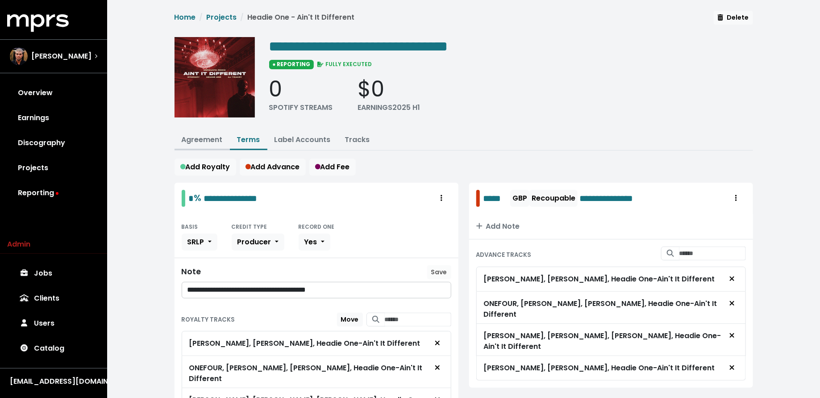
click at [204, 139] on link "Agreement" at bounding box center [202, 139] width 41 height 10
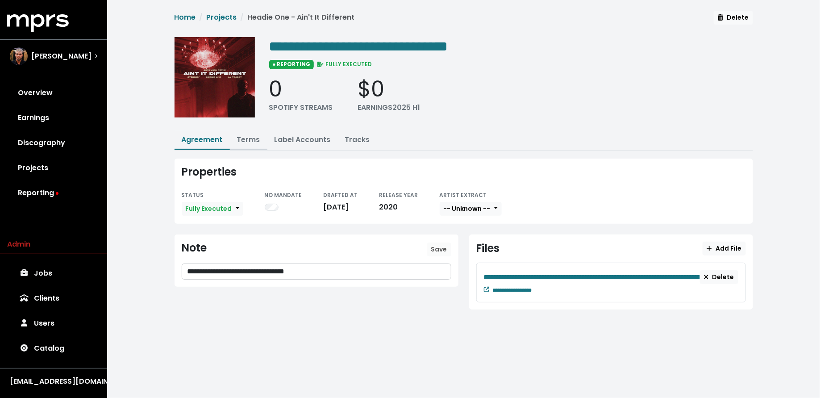
click at [253, 138] on link "Terms" at bounding box center [248, 139] width 23 height 10
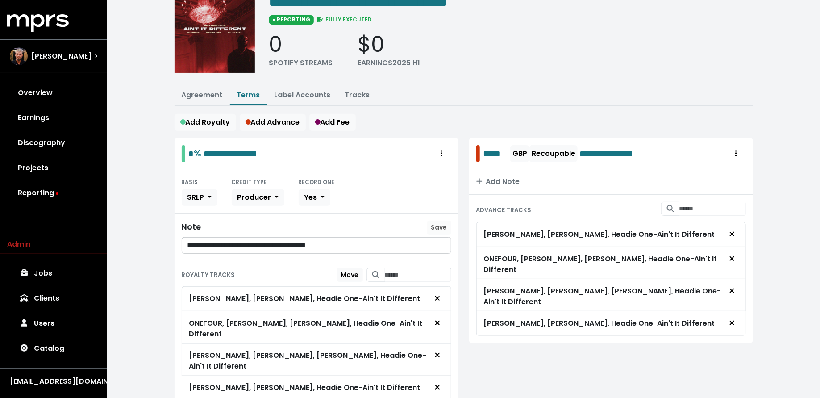
scroll to position [75, 0]
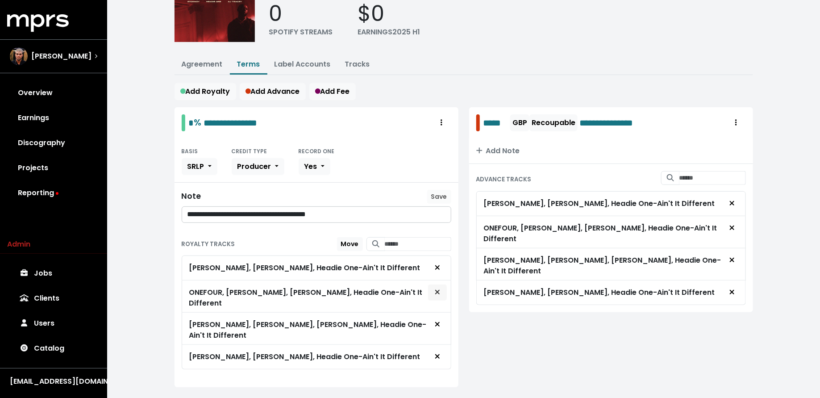
click at [439, 288] on icon "Remove royalty target" at bounding box center [437, 291] width 5 height 7
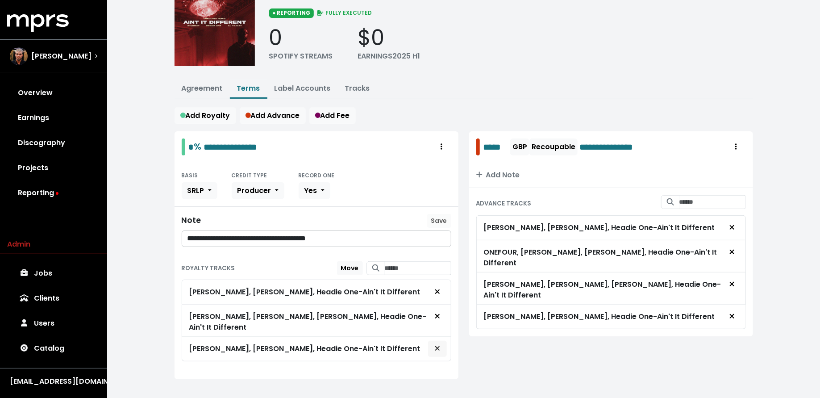
click at [439, 344] on icon "Remove royalty target" at bounding box center [437, 347] width 5 height 7
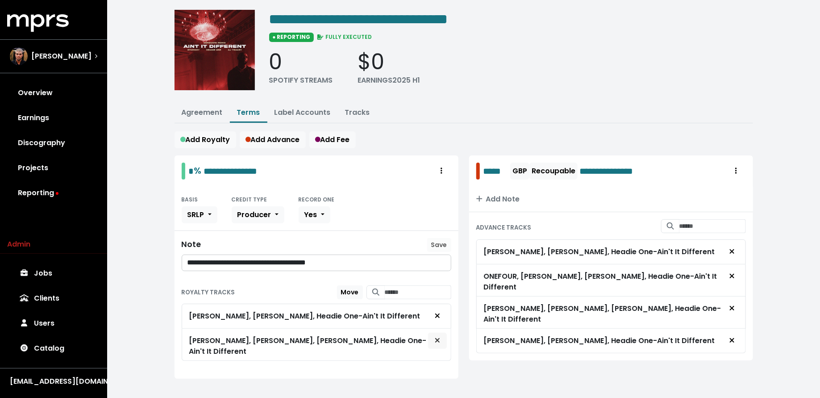
click at [439, 336] on icon "Remove royalty target" at bounding box center [437, 339] width 5 height 7
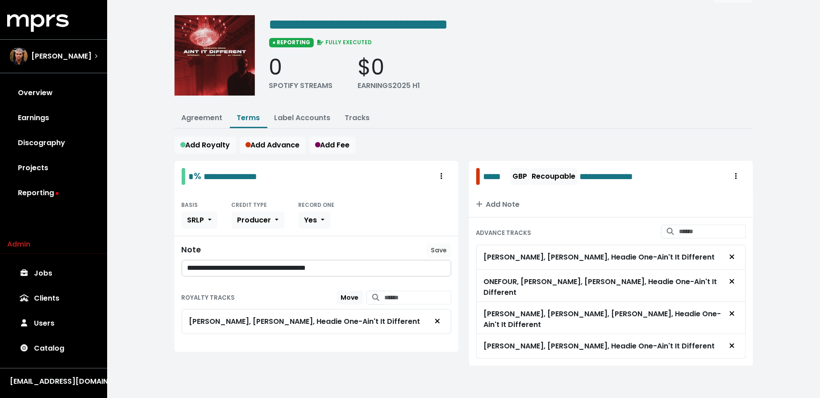
scroll to position [4, 0]
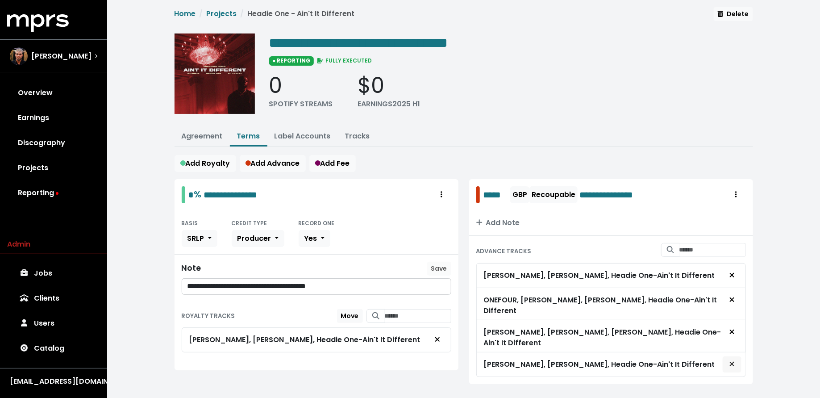
click at [733, 359] on span "Remove advance target" at bounding box center [731, 364] width 5 height 10
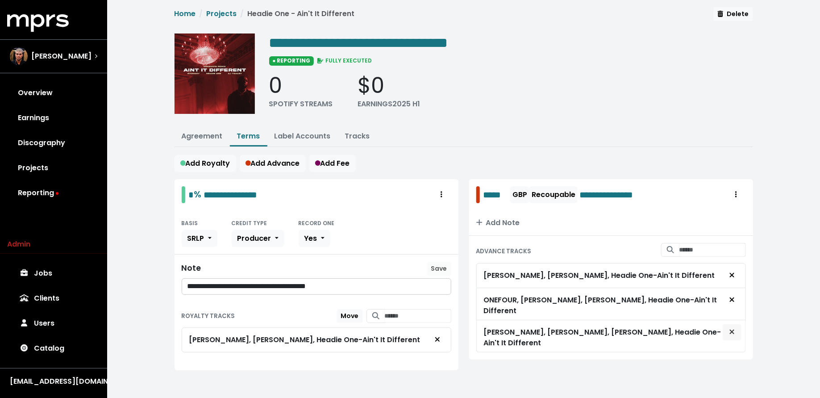
click at [732, 328] on icon "Remove advance target" at bounding box center [731, 331] width 5 height 7
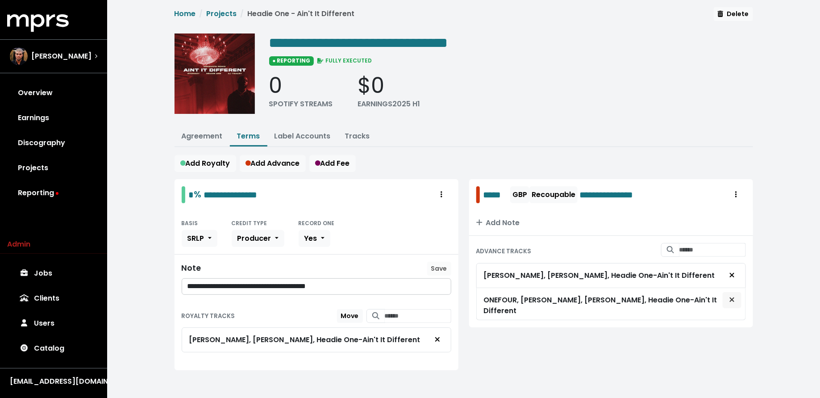
click at [732, 297] on icon "Remove advance target" at bounding box center [731, 299] width 4 height 4
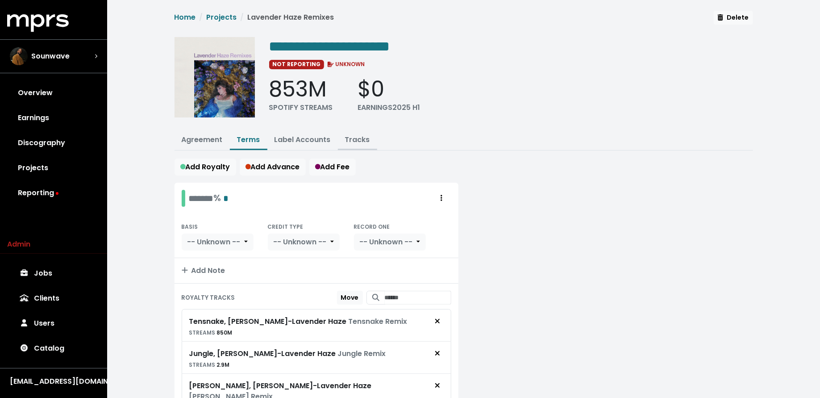
click at [360, 137] on link "Tracks" at bounding box center [357, 139] width 25 height 10
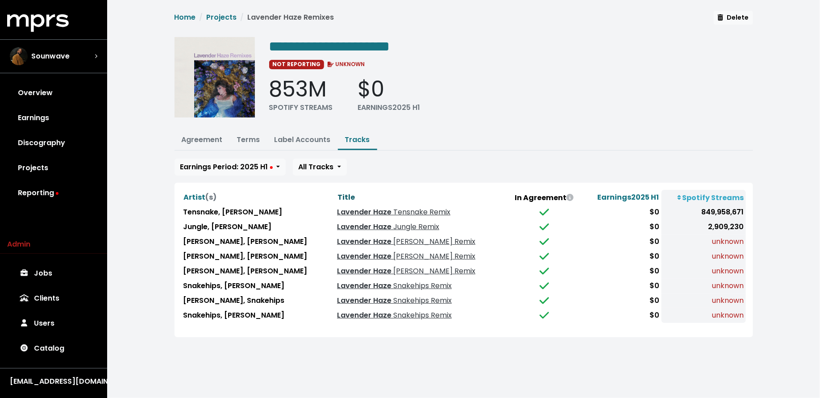
click at [337, 195] on span "Title" at bounding box center [345, 197] width 17 height 10
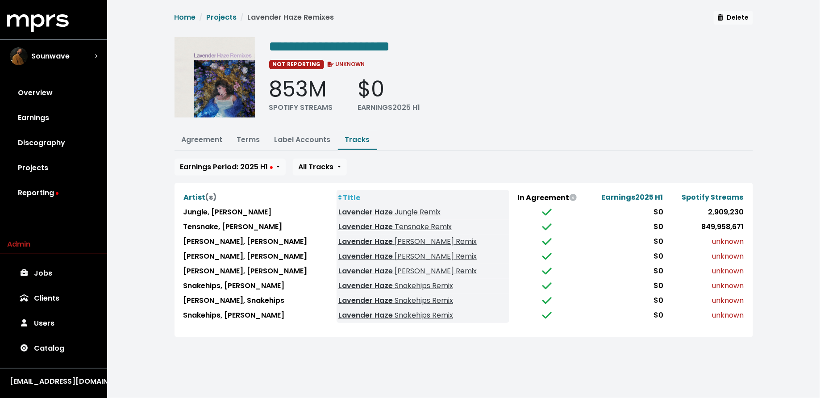
click at [362, 179] on div "Earnings Period: 2025 H1 All Tracks Artist (s) Title In Agreement Earnings 2025…" at bounding box center [463, 247] width 578 height 178
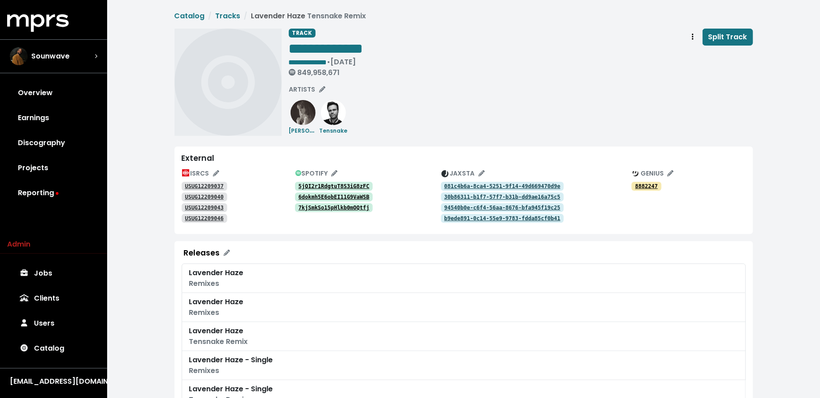
click at [344, 184] on tt "5jQI2r1RdgtuT8S3iG8zFC" at bounding box center [333, 186] width 71 height 6
click at [342, 195] on tt "6dokmh5E6obEI11G9VaWSB" at bounding box center [333, 197] width 71 height 6
click at [341, 214] on div "SPOTIFY 5jQI2r1RdgtuT8S3iG8zFC 6dokmh5E6obEI11G9VaWSB 7kjSmkSo15pHlkb0mOQtfj" at bounding box center [368, 194] width 146 height 57
click at [341, 210] on tt "7kjSmkSo15pHlkb0mOQtfj" at bounding box center [333, 207] width 71 height 6
click at [217, 186] on tt "USUG12209037" at bounding box center [204, 186] width 39 height 6
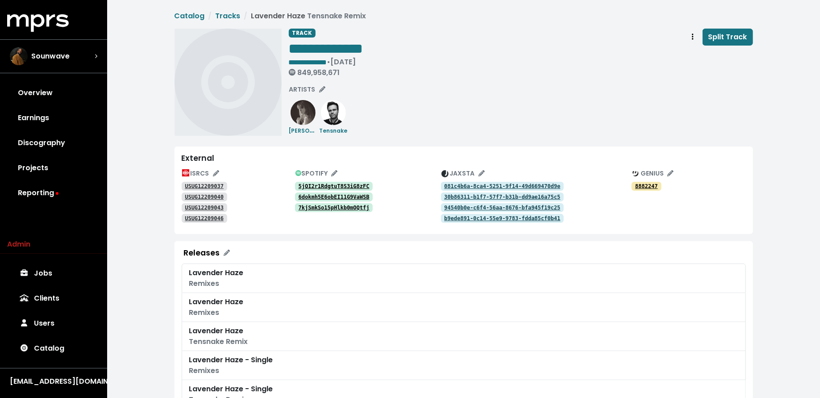
click at [204, 193] on link "USUG12209040" at bounding box center [205, 196] width 46 height 9
click at [200, 203] on link "USUG12209043" at bounding box center [205, 207] width 46 height 9
click at [198, 216] on tt "USUG12209046" at bounding box center [204, 218] width 39 height 6
click at [461, 184] on tt "081c4b6a-8ca4-5251-9f14-49d669470d9e" at bounding box center [502, 186] width 116 height 6
click at [461, 195] on tt "30b86311-b1f7-57f7-b31b-dd9ae16a75c5" at bounding box center [502, 197] width 116 height 6
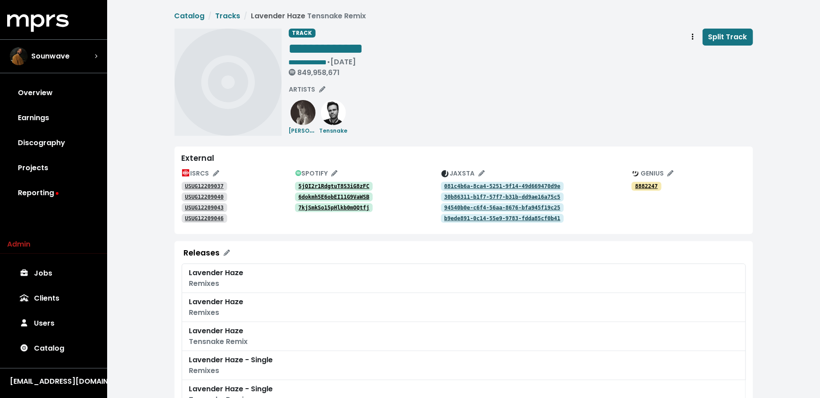
click at [462, 207] on tt "94540b0e-c6f4-56aa-8676-bfa945f19c25" at bounding box center [502, 207] width 116 height 6
click at [460, 218] on tt "b9ede891-0c14-55e9-9783-fdda85cf0b41" at bounding box center [502, 218] width 116 height 6
click at [320, 174] on span "SPOTIFY" at bounding box center [316, 173] width 42 height 9
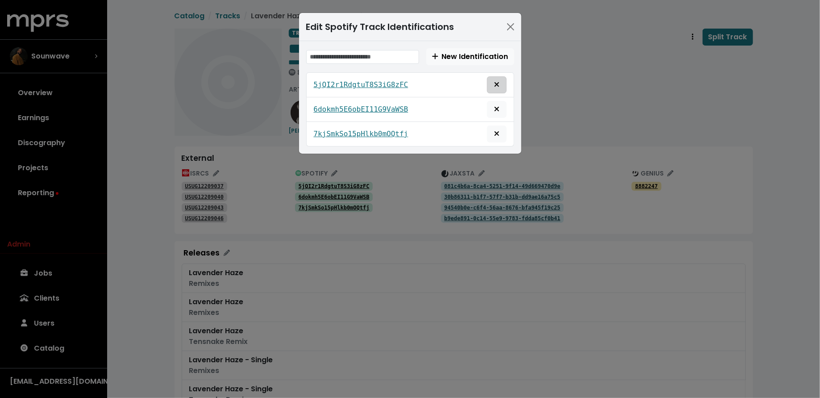
click at [496, 83] on icon "Remove this spotify identification" at bounding box center [496, 84] width 5 height 7
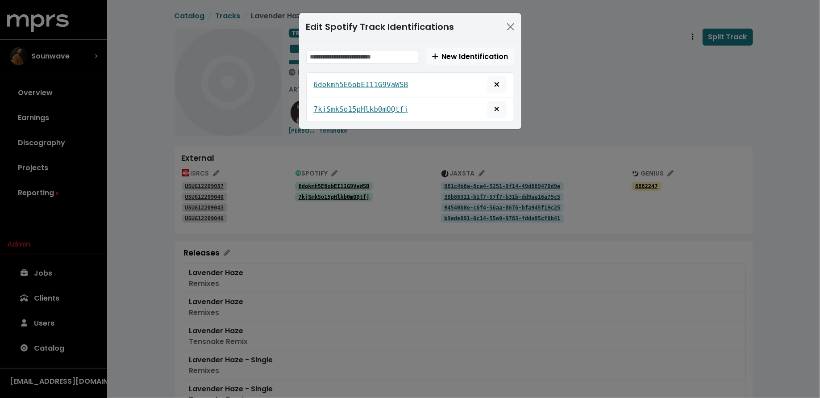
click at [395, 209] on div "Edit Spotify Track Identifications New Identification 6dokmh5E6obEI11G9VaWSB 7k…" at bounding box center [410, 199] width 820 height 398
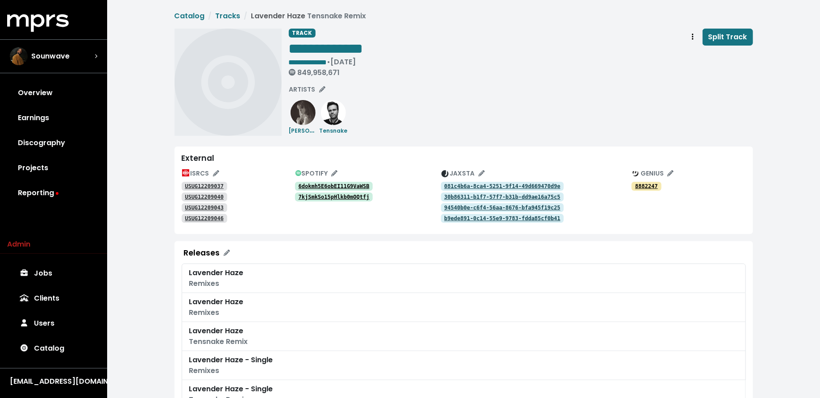
click at [338, 182] on link "6dokmh5E6obEI11G9VaWSB" at bounding box center [334, 186] width 78 height 9
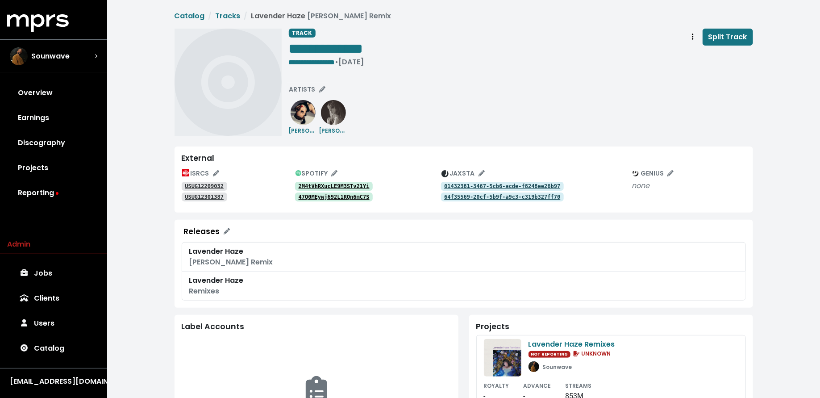
click at [322, 184] on tt "2M4tVhRXucLE9M3STv21Yi" at bounding box center [333, 186] width 71 height 6
click at [319, 196] on tt "47Q0MEywj692L1RQn6mC7S" at bounding box center [333, 197] width 71 height 6
click at [334, 186] on tt "2M4tVhRXucLE9M3STv21Yi" at bounding box center [333, 186] width 71 height 6
click at [693, 37] on icon "Track actions" at bounding box center [693, 36] width 2 height 6
click at [690, 58] on link "Merge" at bounding box center [718, 57] width 70 height 14
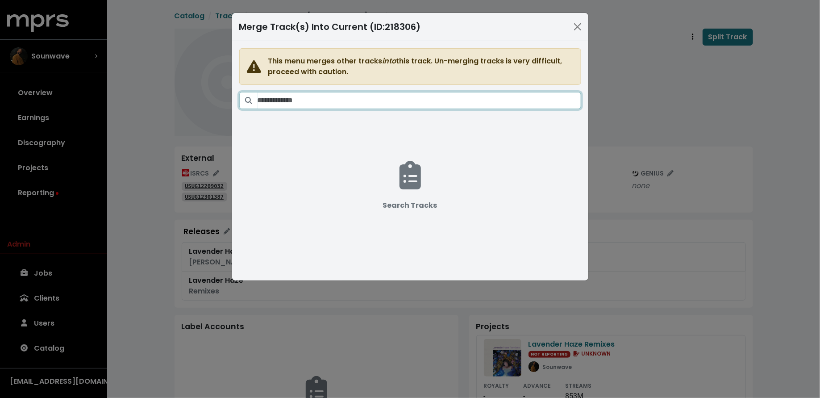
click at [510, 94] on input "Search tracks" at bounding box center [418, 100] width 323 height 17
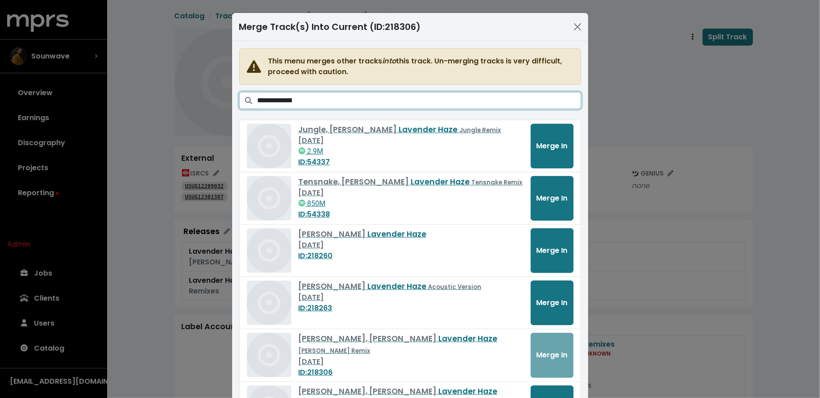
click at [415, 99] on input "**********" at bounding box center [418, 100] width 323 height 17
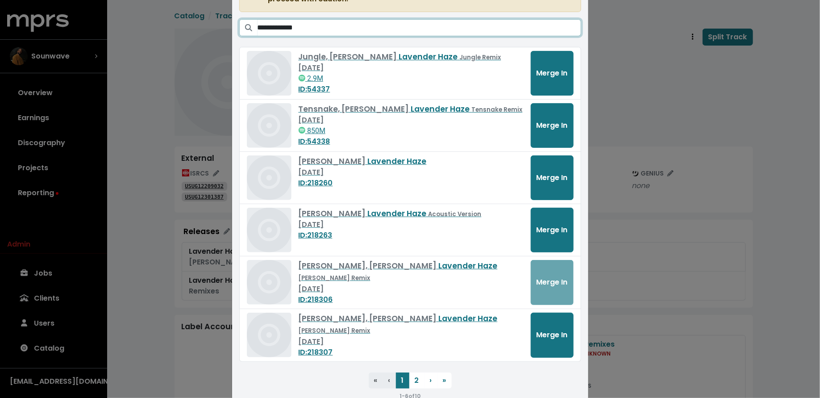
scroll to position [96, 0]
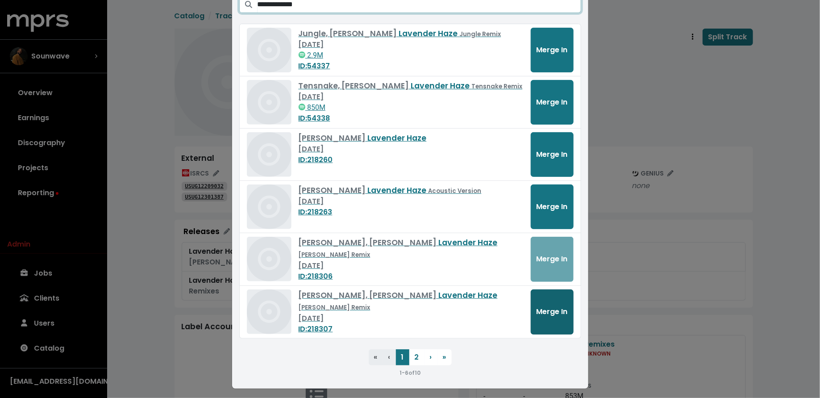
type input "**********"
click at [540, 311] on span "Merge In" at bounding box center [551, 311] width 31 height 10
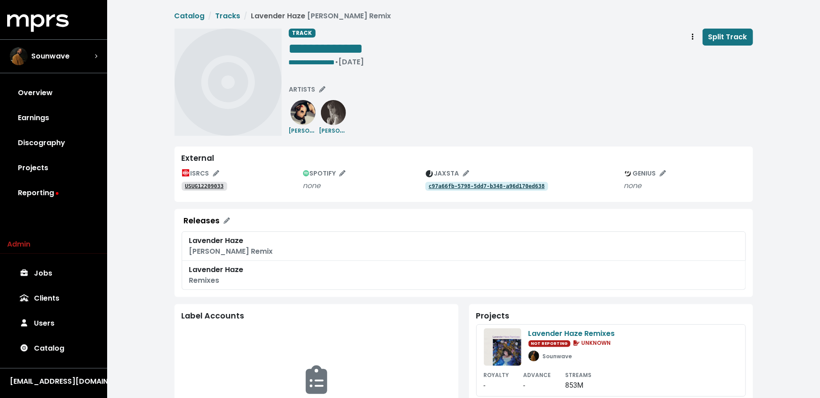
click at [205, 183] on tt "USUG12209033" at bounding box center [204, 186] width 39 height 6
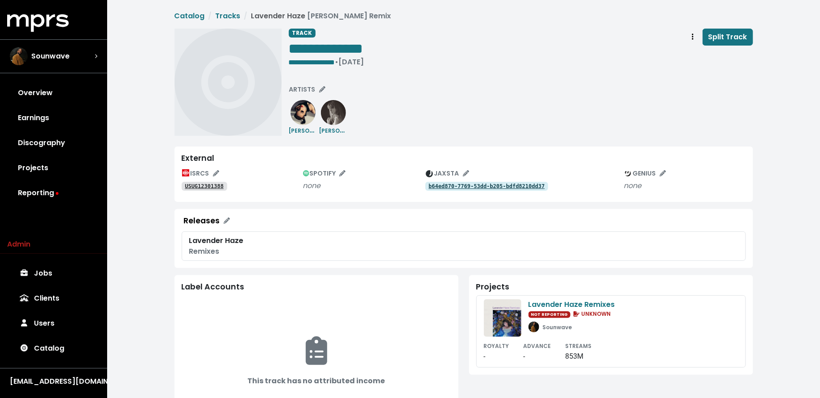
click at [198, 184] on tt "USUG12301388" at bounding box center [204, 186] width 39 height 6
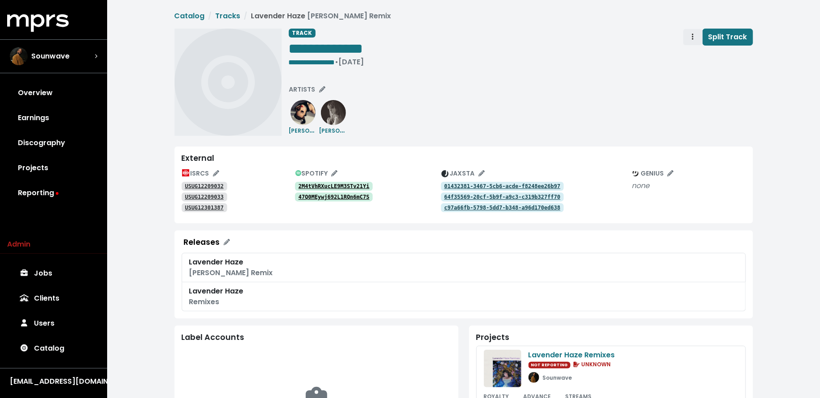
click at [689, 37] on button "Track actions" at bounding box center [693, 37] width 20 height 17
click at [691, 57] on link "Merge" at bounding box center [718, 57] width 70 height 14
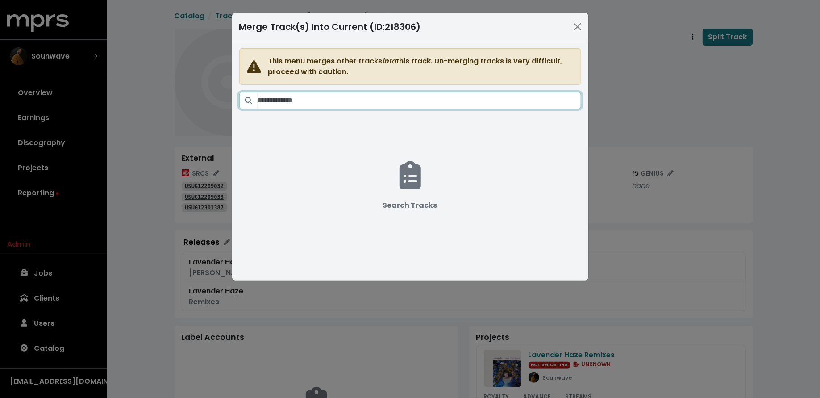
click at [434, 99] on input "Search tracks" at bounding box center [418, 100] width 323 height 17
paste input "**********"
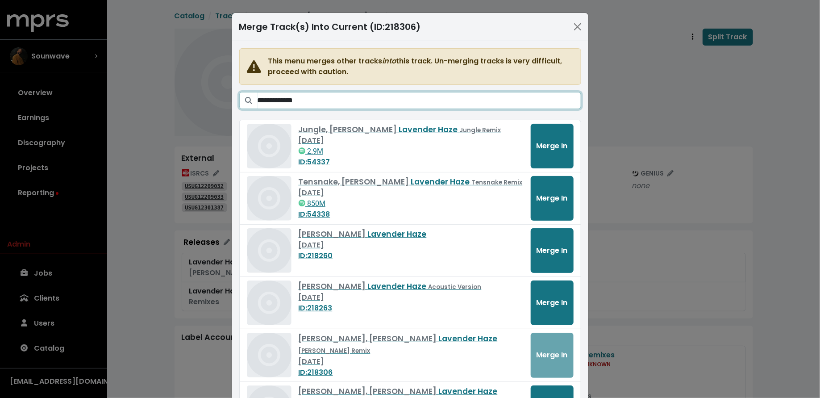
scroll to position [96, 0]
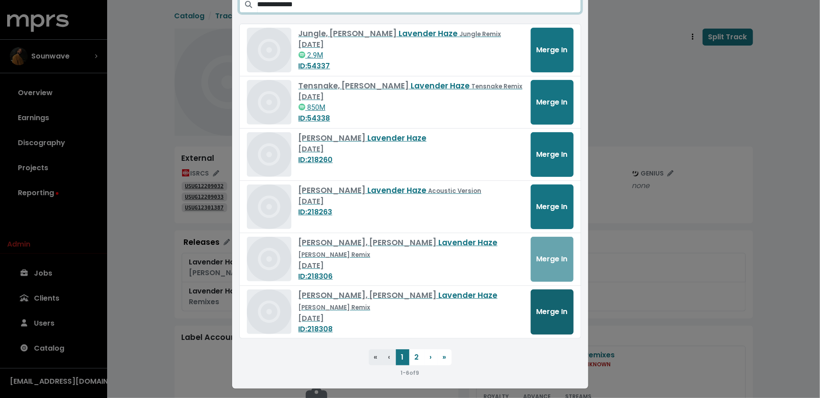
type input "**********"
click at [555, 310] on span "Merge In" at bounding box center [551, 311] width 31 height 10
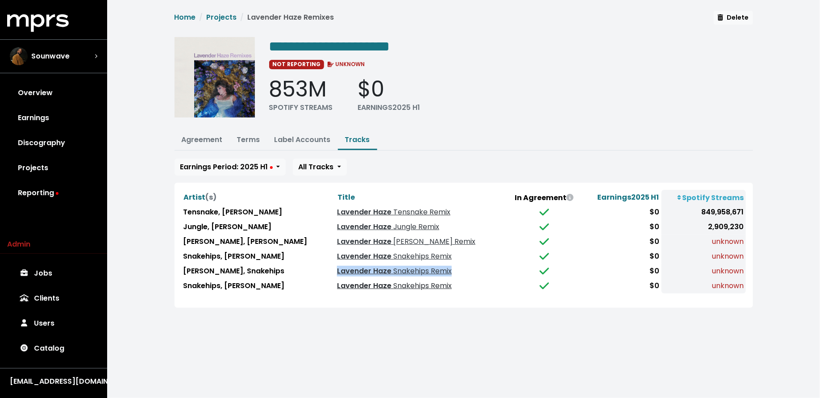
click at [391, 282] on span "Snakehips Remix" at bounding box center [421, 285] width 60 height 10
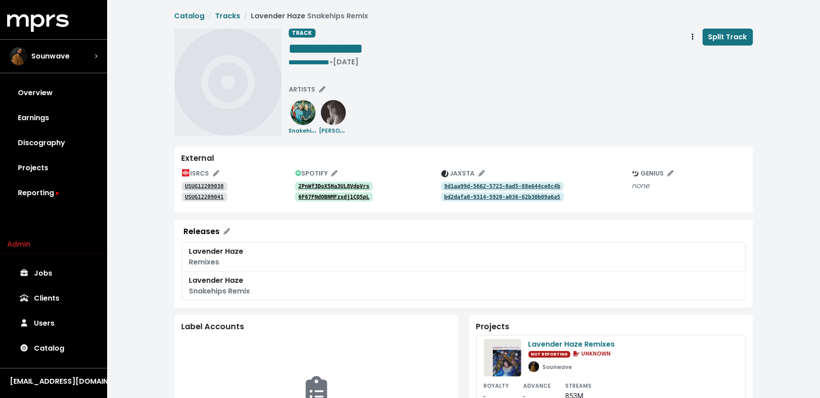
click at [327, 183] on tt "2PnWf3DoX5Ha3UL8VdpVrs" at bounding box center [333, 186] width 71 height 6
click at [335, 197] on tt "6F67FNdOBNMFzxdj1CQ5pL" at bounding box center [333, 197] width 71 height 6
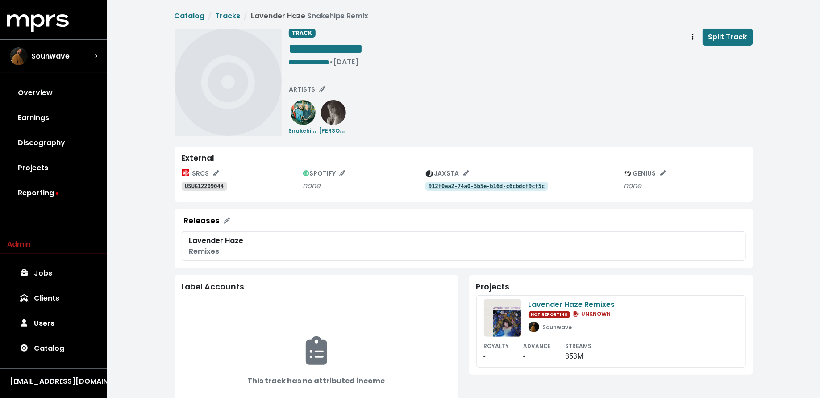
click at [215, 187] on tt "USUG12209044" at bounding box center [204, 186] width 39 height 6
click at [212, 180] on div "USUG12209047" at bounding box center [242, 185] width 121 height 11
click at [212, 183] on tt "USUG12209047" at bounding box center [204, 186] width 39 height 6
click at [693, 36] on icon "Track actions" at bounding box center [693, 36] width 2 height 7
click at [690, 59] on link "Merge" at bounding box center [718, 57] width 70 height 14
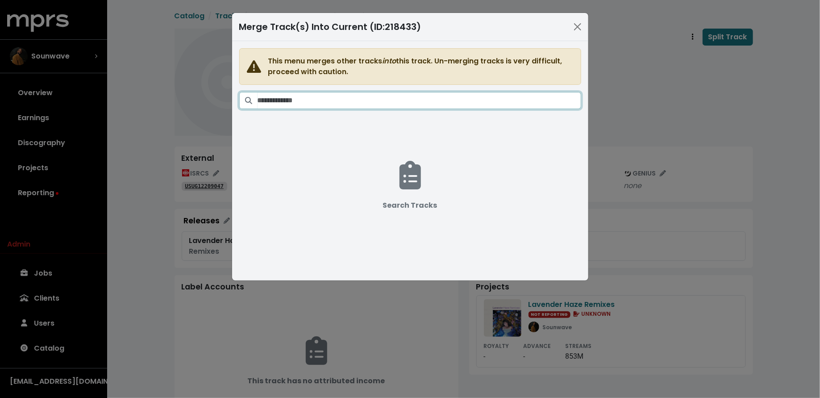
click at [475, 100] on input "Search tracks" at bounding box center [418, 100] width 323 height 17
paste input "**********"
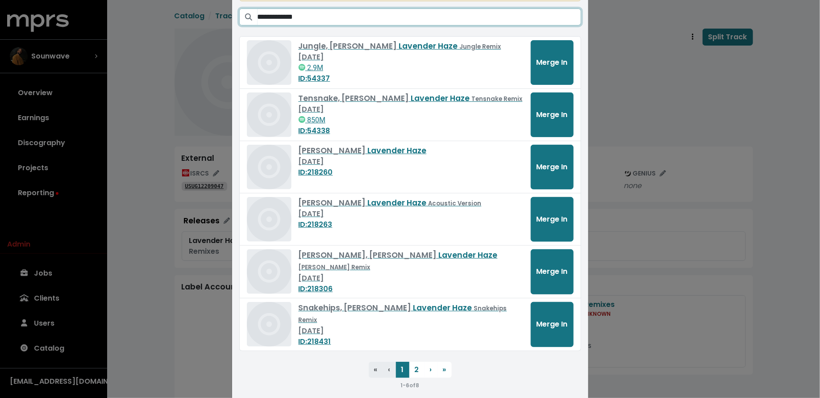
scroll to position [96, 0]
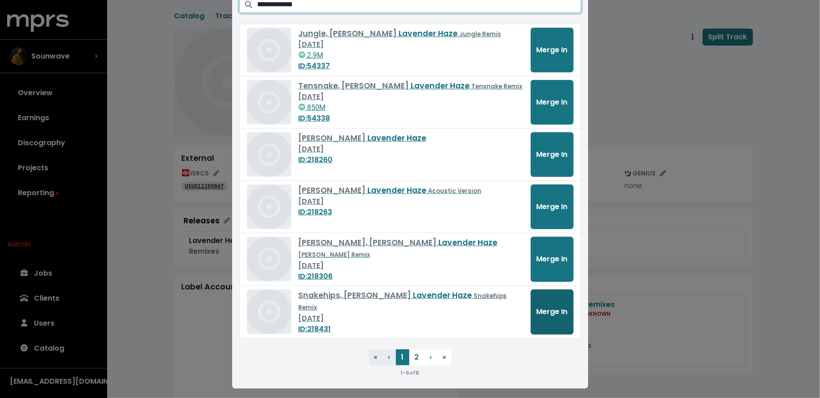
type input "**********"
click at [551, 314] on span "Merge In" at bounding box center [551, 311] width 31 height 11
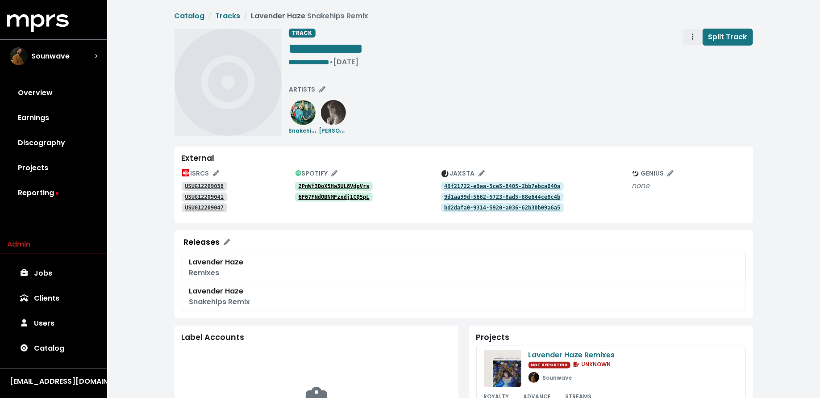
click at [689, 38] on button "Track actions" at bounding box center [693, 37] width 20 height 17
click at [692, 53] on link "Merge" at bounding box center [718, 57] width 70 height 14
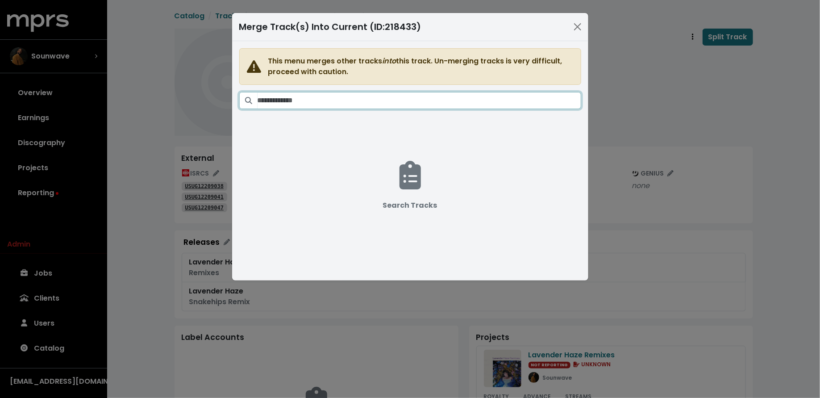
click at [483, 96] on input "Search tracks" at bounding box center [418, 100] width 323 height 17
paste input "**********"
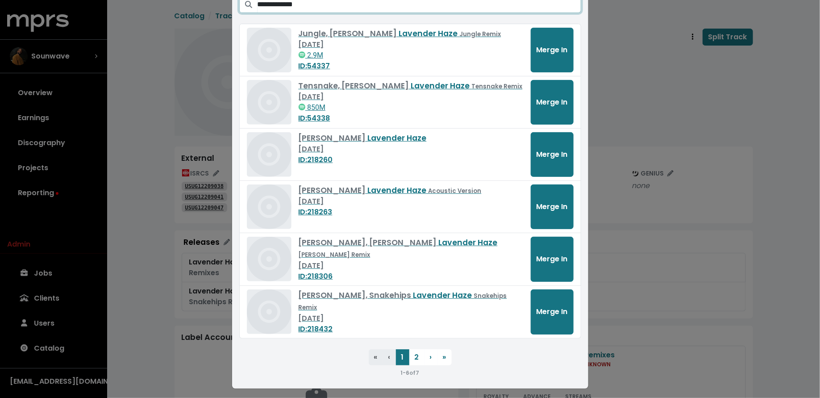
scroll to position [91, 0]
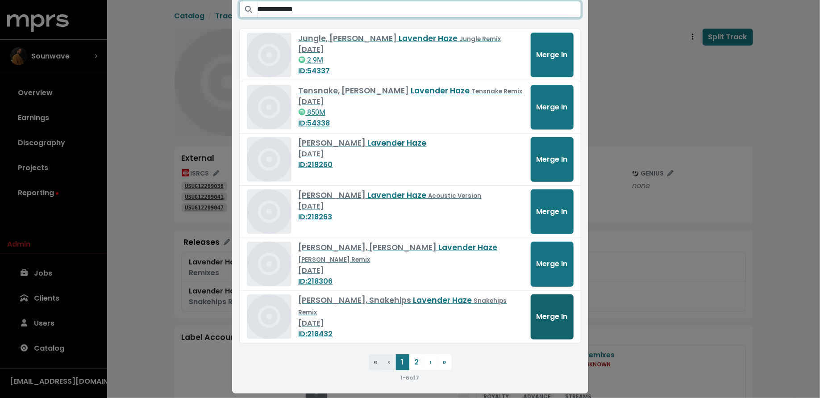
type input "**********"
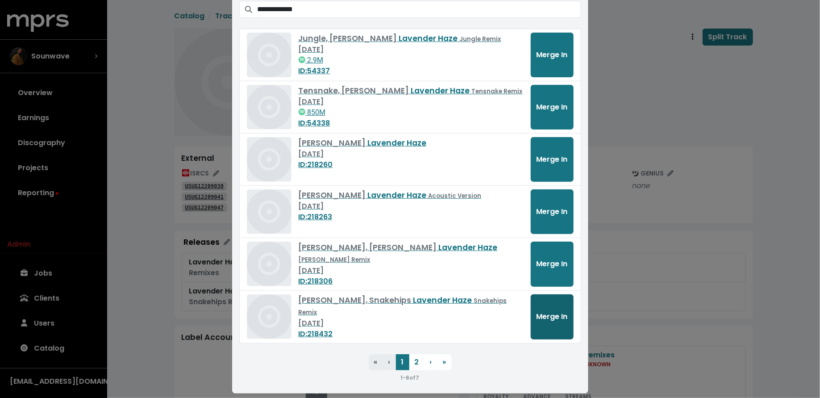
click at [540, 316] on span "Merge In" at bounding box center [551, 316] width 31 height 10
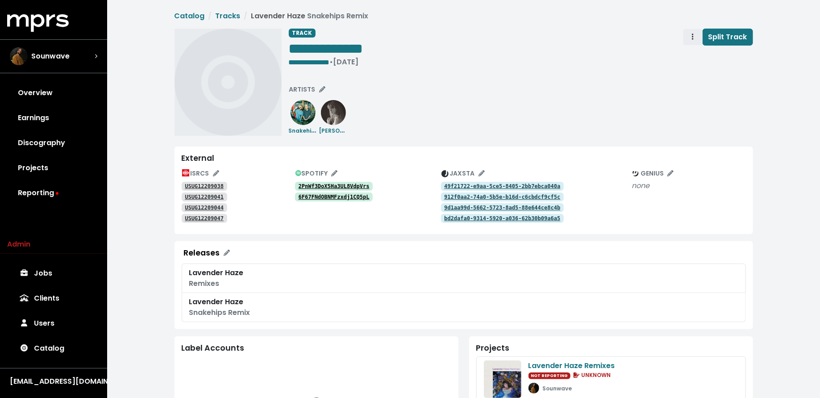
click at [691, 35] on span "Track actions" at bounding box center [692, 37] width 8 height 11
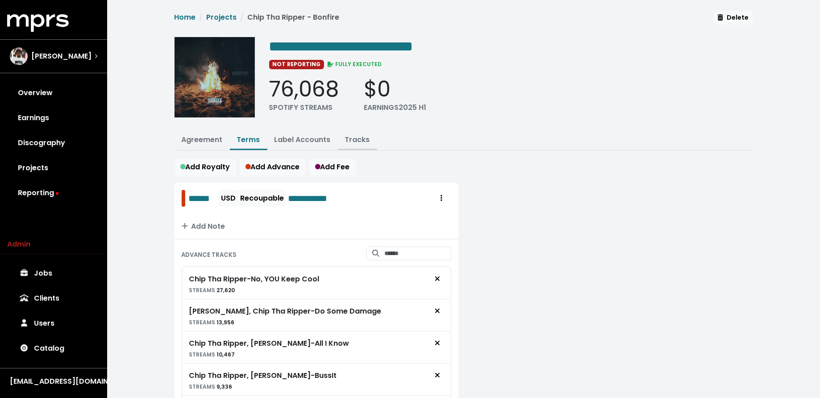
click at [352, 137] on link "Tracks" at bounding box center [357, 139] width 25 height 10
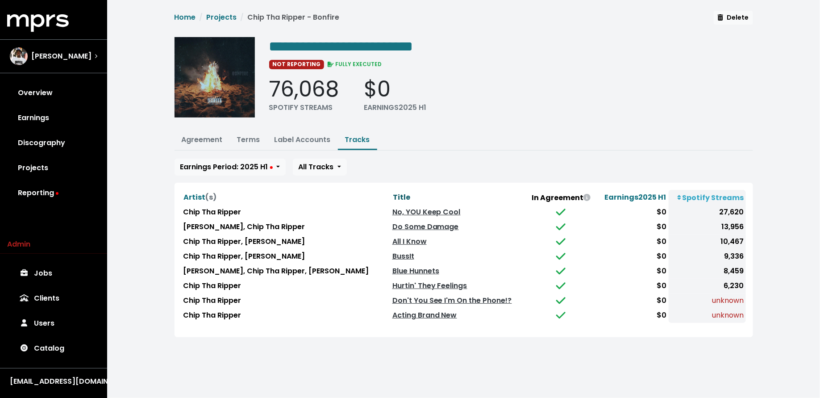
click at [393, 195] on span "Title" at bounding box center [401, 197] width 17 height 10
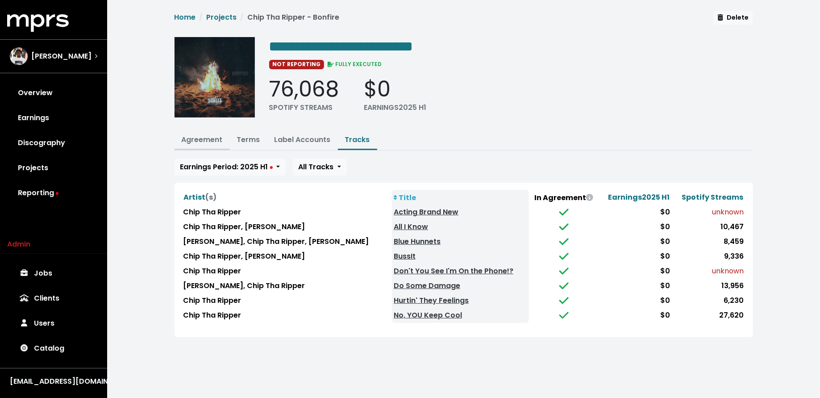
click at [204, 134] on link "Agreement" at bounding box center [202, 139] width 41 height 10
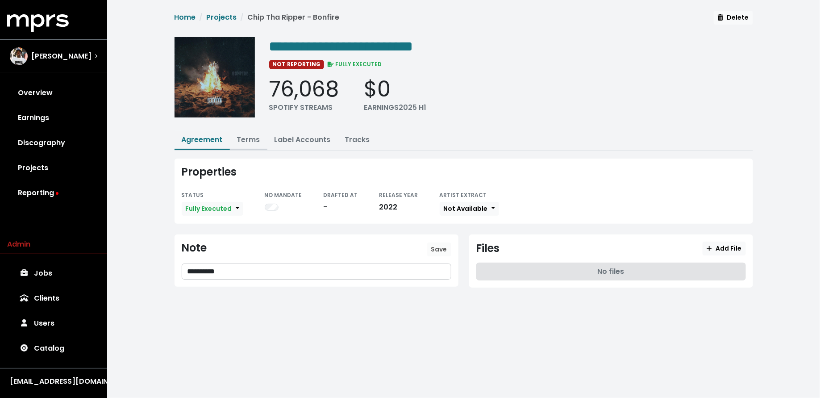
click at [249, 134] on link "Terms" at bounding box center [248, 139] width 23 height 10
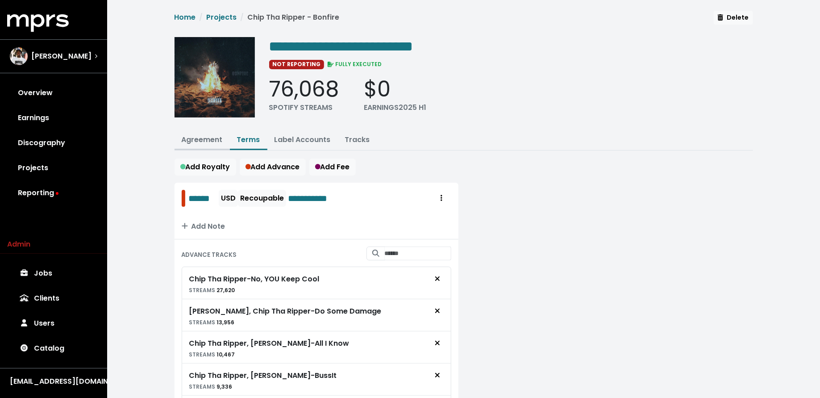
click at [223, 143] on button "Agreement" at bounding box center [201, 140] width 55 height 19
click at [214, 141] on link "Agreement" at bounding box center [202, 139] width 41 height 10
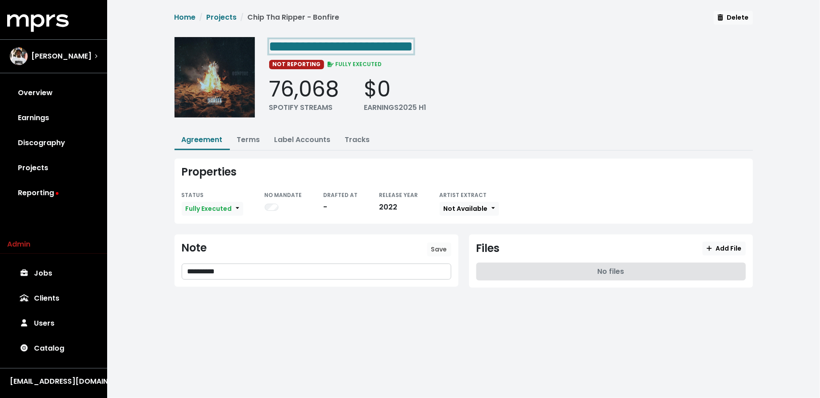
click at [379, 45] on span "**********" at bounding box center [341, 46] width 144 height 14
click at [348, 140] on link "Tracks" at bounding box center [357, 139] width 25 height 10
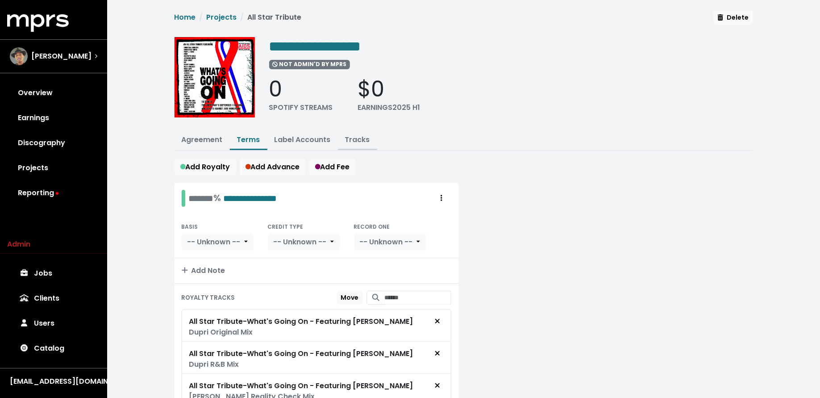
click at [359, 131] on button "Tracks" at bounding box center [357, 140] width 39 height 19
click at [356, 134] on link "Tracks" at bounding box center [357, 139] width 25 height 10
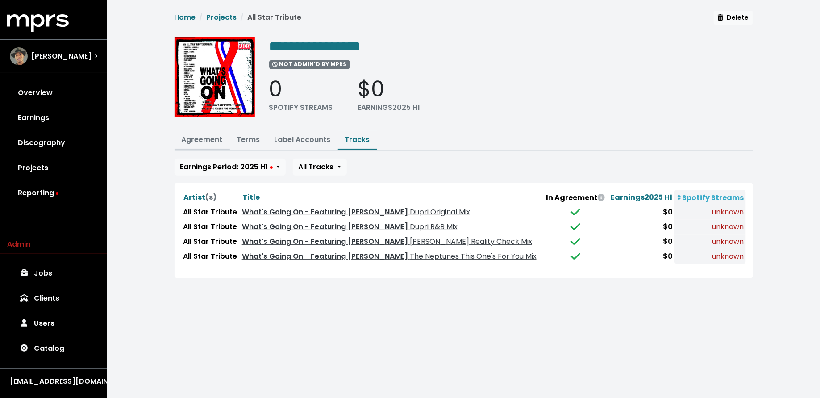
click at [200, 139] on link "Agreement" at bounding box center [202, 139] width 41 height 10
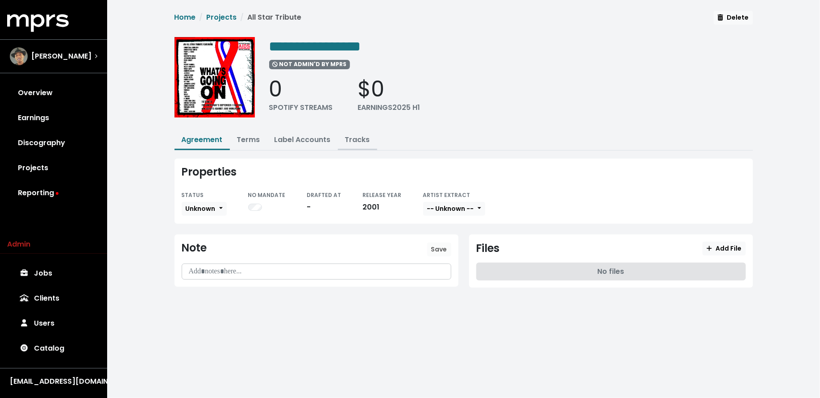
click at [355, 142] on link "Tracks" at bounding box center [357, 139] width 25 height 10
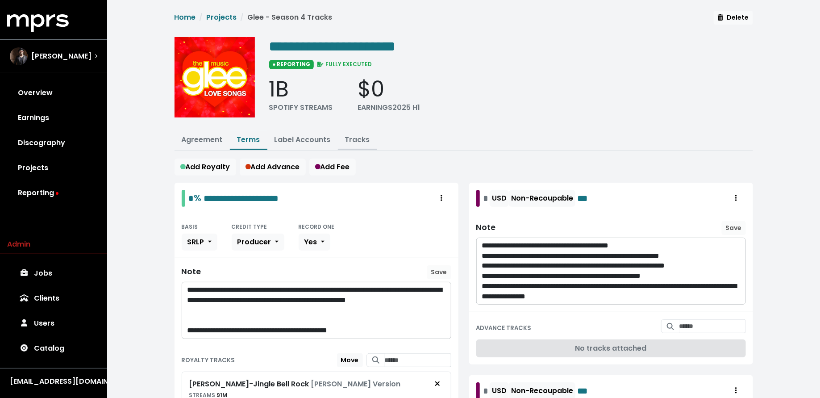
click at [355, 137] on link "Tracks" at bounding box center [357, 139] width 25 height 10
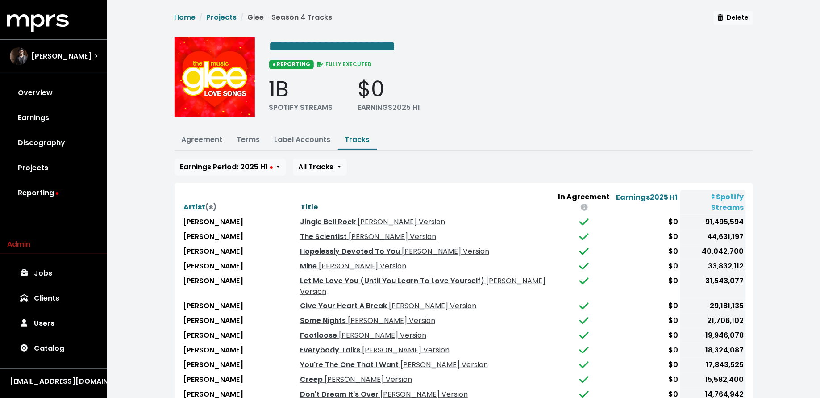
click at [300, 202] on span "Title" at bounding box center [308, 207] width 17 height 11
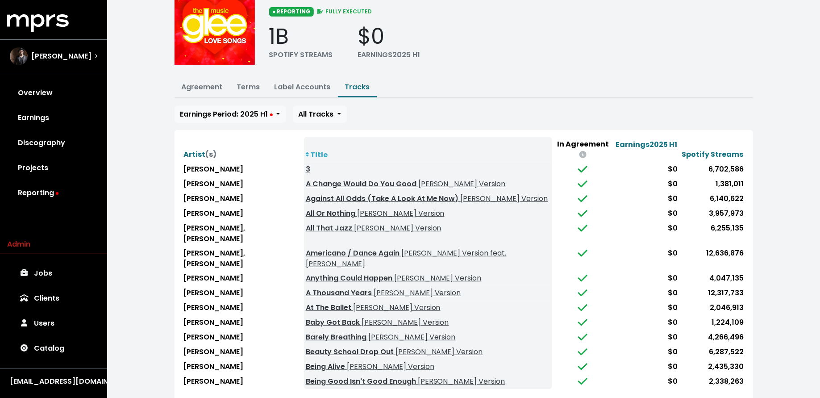
scroll to position [63, 0]
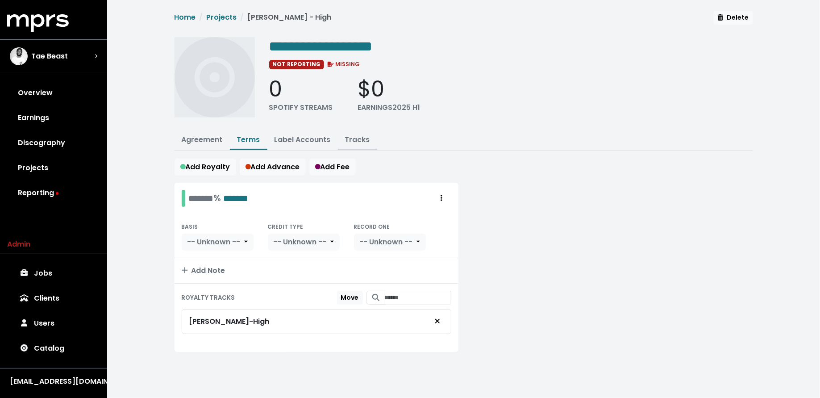
click at [351, 136] on link "Tracks" at bounding box center [357, 139] width 25 height 10
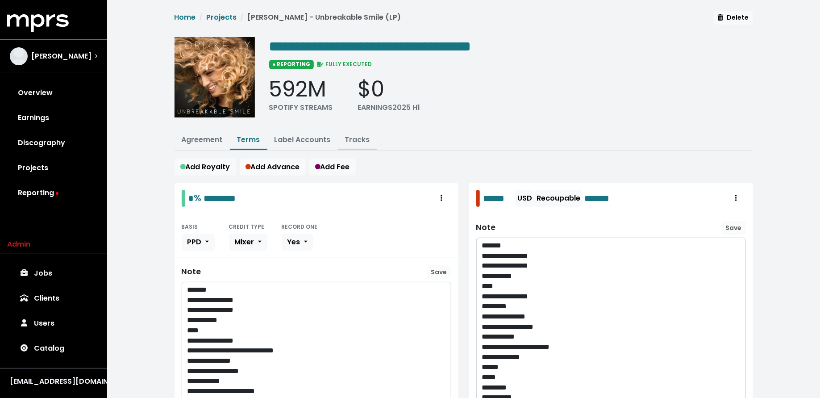
click at [357, 142] on link "Tracks" at bounding box center [357, 139] width 25 height 10
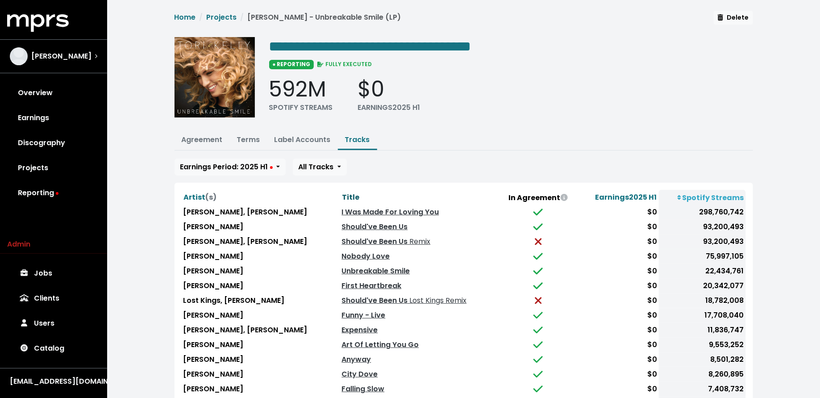
click at [342, 192] on span "Title" at bounding box center [350, 197] width 17 height 10
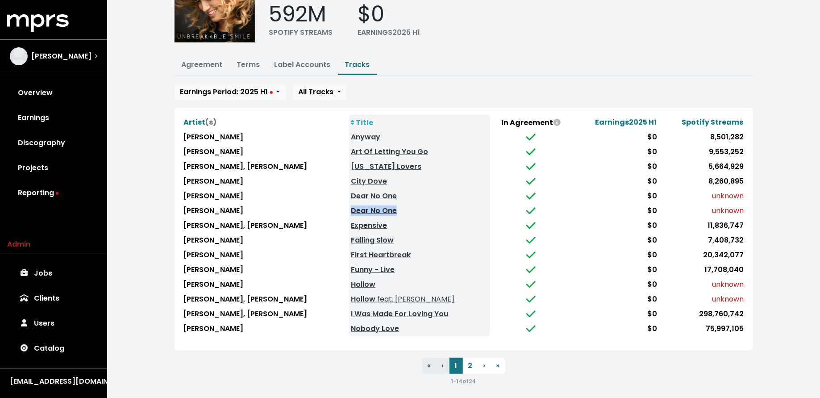
scroll to position [75, 0]
click at [464, 362] on button "2" at bounding box center [470, 365] width 15 height 16
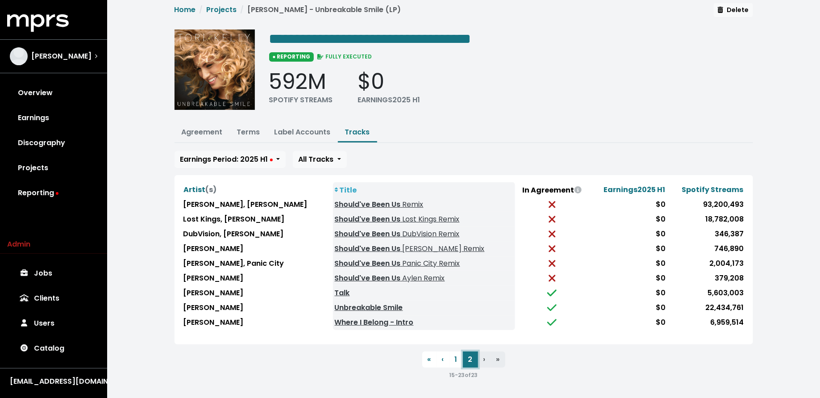
scroll to position [3, 0]
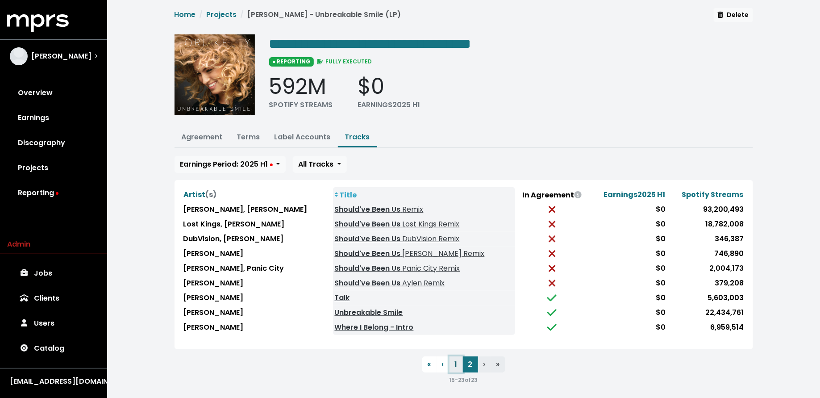
click at [454, 363] on button "1" at bounding box center [455, 364] width 13 height 16
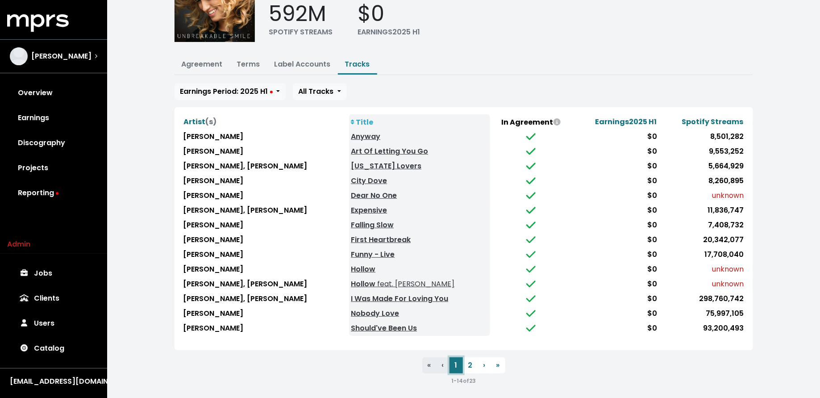
scroll to position [0, 0]
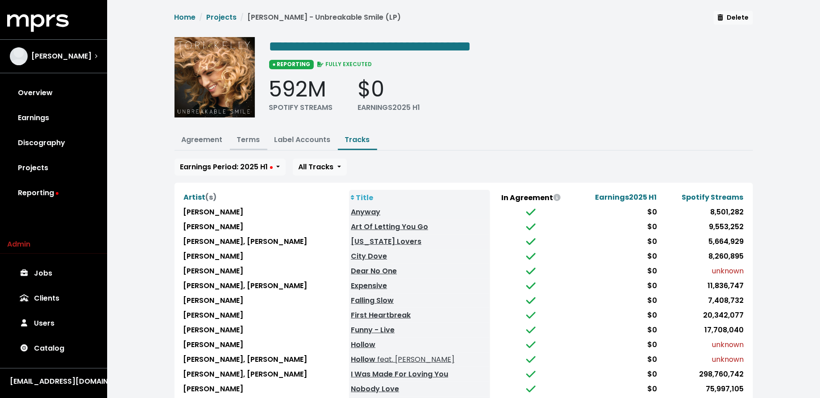
click at [243, 134] on link "Terms" at bounding box center [248, 139] width 23 height 10
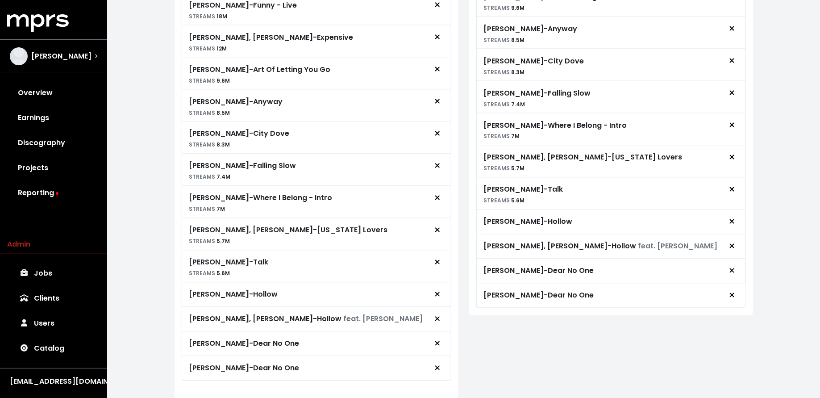
scroll to position [713, 0]
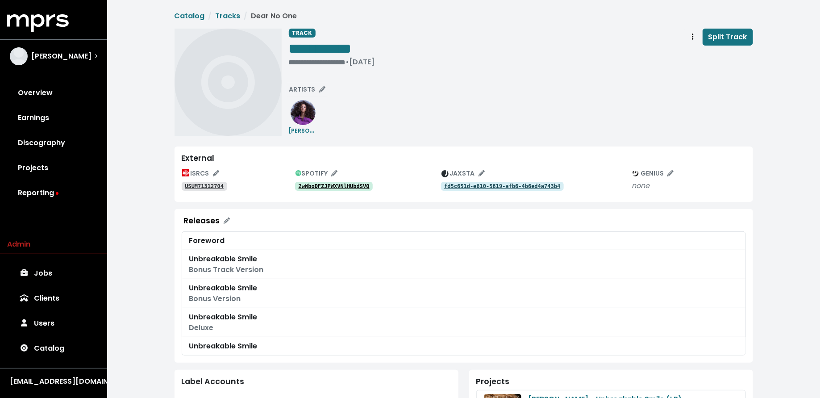
click at [338, 181] on div "2wWboDFZJPWXVNlHUbdSVQ" at bounding box center [368, 185] width 146 height 11
click at [338, 186] on tt "2wWboDFZJPWXVNlHUbdSVQ" at bounding box center [333, 186] width 71 height 6
click at [214, 183] on tt "USUM71312704" at bounding box center [204, 186] width 39 height 6
click at [210, 170] on span "ISRCS" at bounding box center [200, 173] width 37 height 9
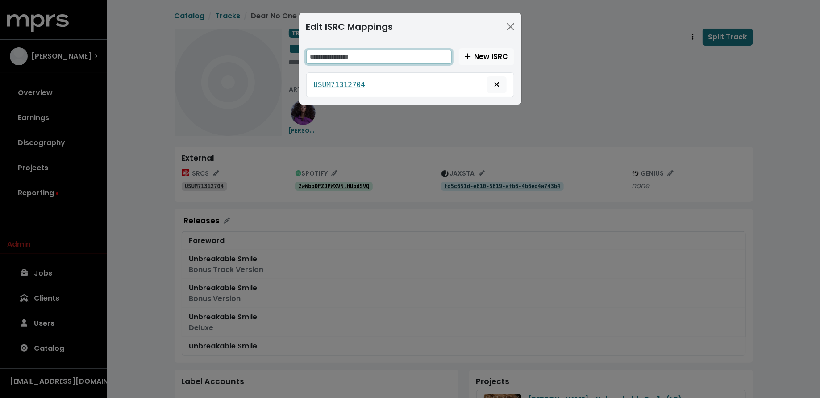
click at [344, 56] on input "text" at bounding box center [378, 57] width 145 height 14
paste input "**********"
type input "**********"
click at [487, 54] on span "New ISRC" at bounding box center [486, 56] width 44 height 10
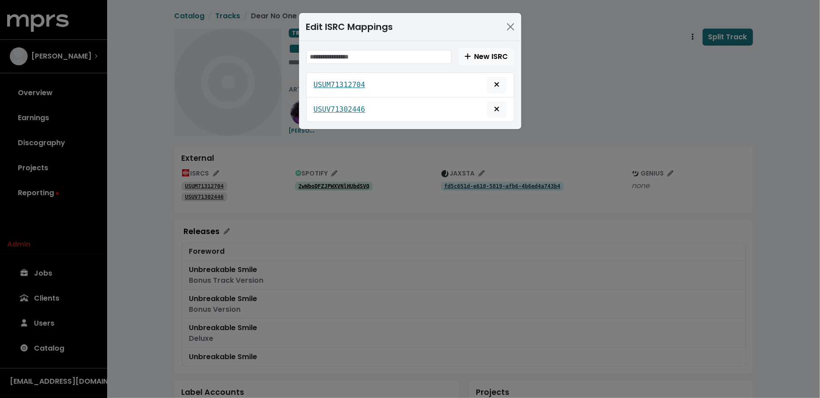
click at [547, 94] on div "Edit ISRC Mappings New ISRC USUM71312704 USUV71302446" at bounding box center [410, 199] width 820 height 398
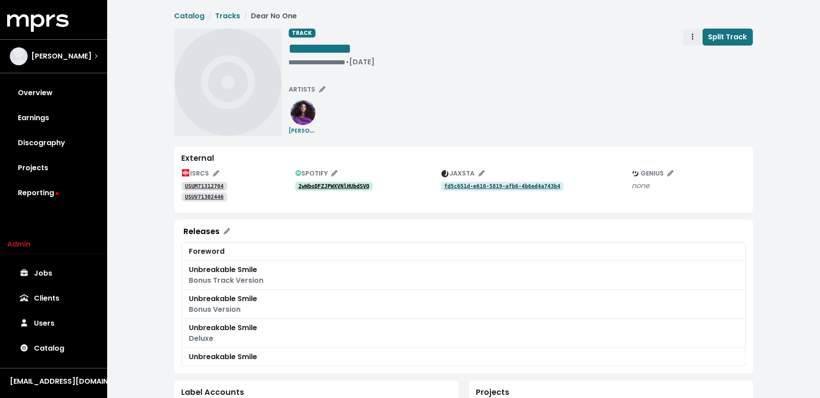
click at [693, 36] on icon "Track actions" at bounding box center [693, 36] width 2 height 6
click at [695, 58] on link "Merge" at bounding box center [718, 57] width 70 height 14
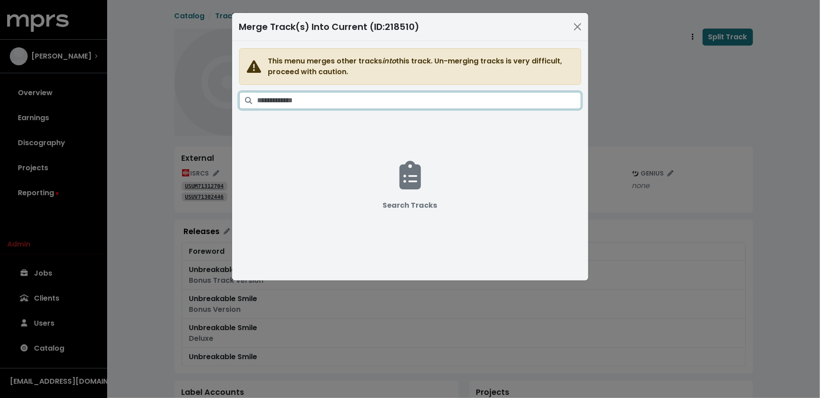
click at [431, 99] on input "Search tracks" at bounding box center [418, 100] width 323 height 17
type input "*"
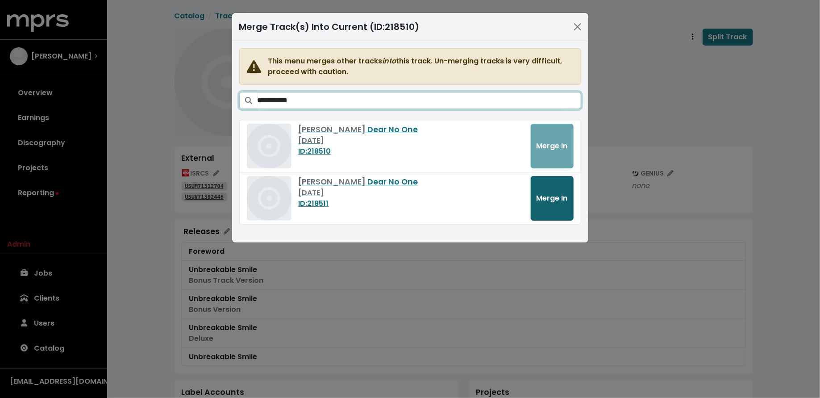
type input "**********"
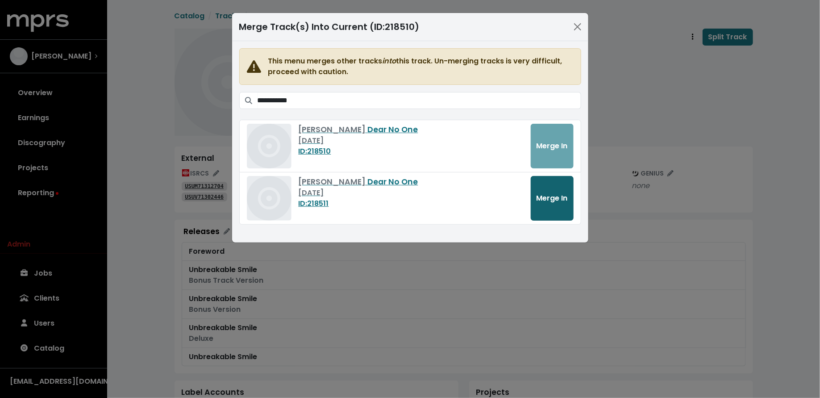
click at [551, 190] on button "Merge In" at bounding box center [551, 198] width 43 height 45
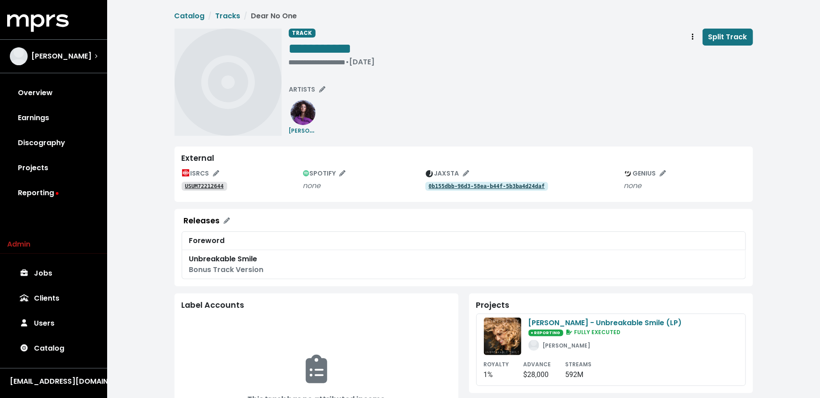
click at [213, 185] on tt "USUM72212644" at bounding box center [204, 186] width 39 height 6
click at [467, 187] on tt "0b155dbb-96d3-58ea-b44f-5b3ba4d24daf" at bounding box center [486, 186] width 116 height 6
click at [215, 185] on tt "USUM72212644" at bounding box center [204, 186] width 39 height 6
click at [204, 168] on button "ISRCS" at bounding box center [200, 173] width 45 height 14
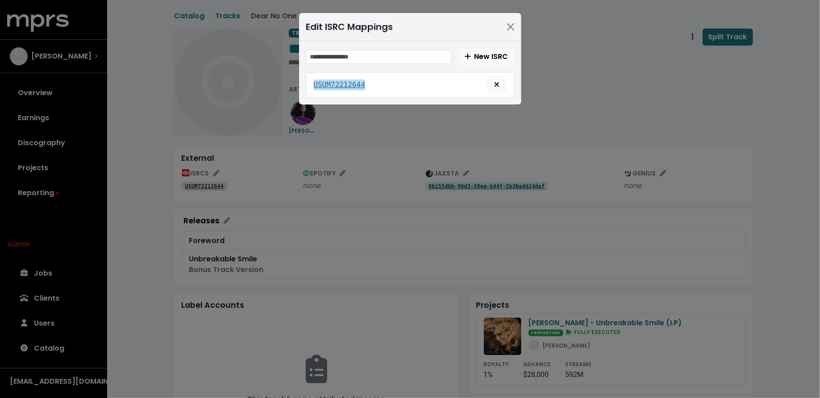
drag, startPoint x: 371, startPoint y: 89, endPoint x: 306, endPoint y: 89, distance: 64.7
click at [306, 89] on div "USUM72212644" at bounding box center [410, 84] width 208 height 25
click at [371, 123] on div "Edit ISRC Mappings New ISRC USUM72212644" at bounding box center [410, 199] width 820 height 398
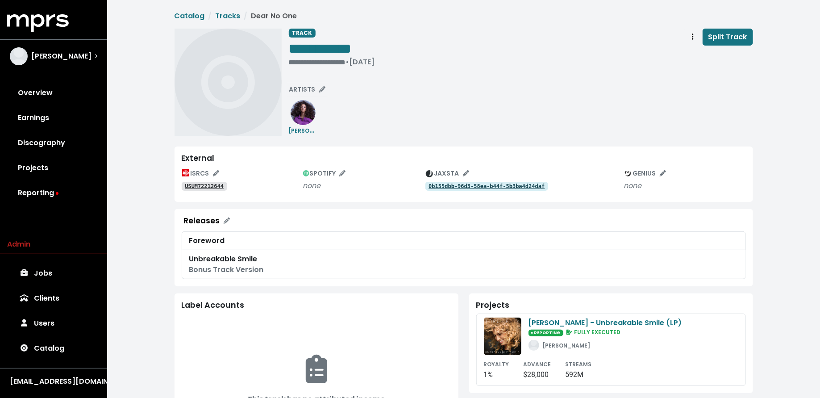
click at [209, 181] on div "USUM72212644" at bounding box center [242, 185] width 121 height 11
click at [209, 186] on tt "USUM72212644" at bounding box center [204, 186] width 39 height 6
click at [193, 176] on span "ISRCS" at bounding box center [200, 173] width 37 height 9
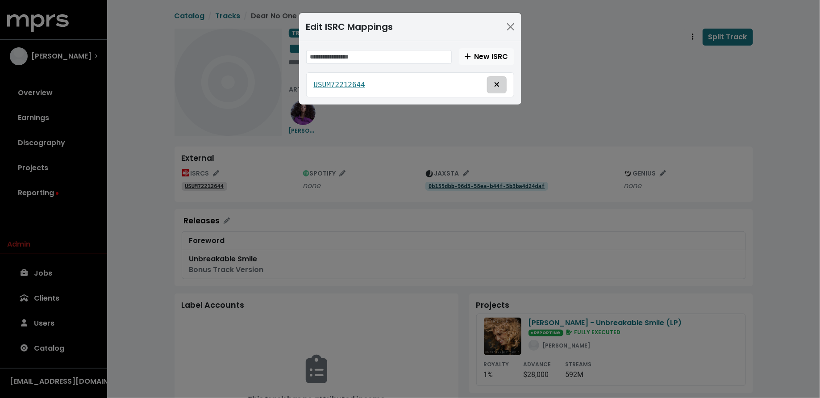
click at [497, 87] on span "Delete mapping for this ISRC" at bounding box center [496, 84] width 5 height 10
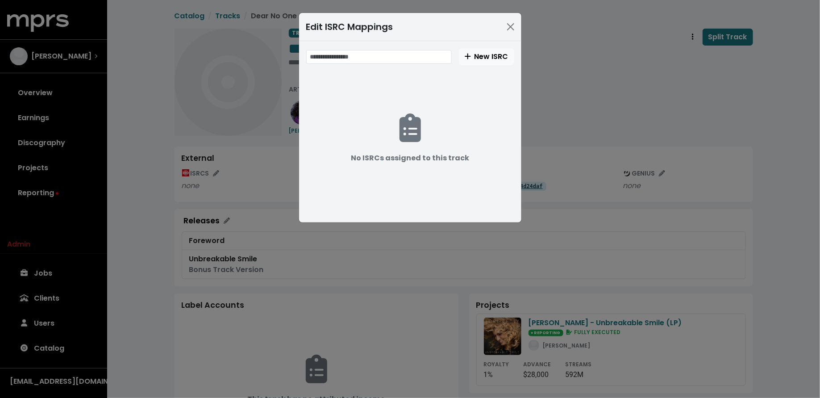
click at [561, 102] on div "Edit ISRC Mappings New ISRC No ISRCs assigned to this track" at bounding box center [410, 199] width 820 height 398
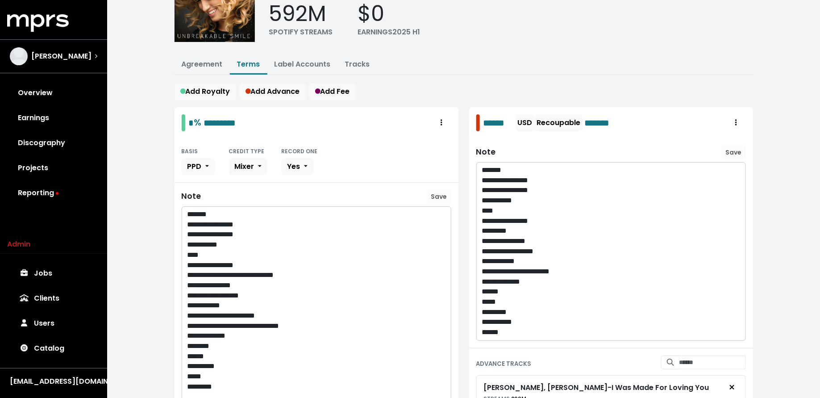
scroll to position [71, 0]
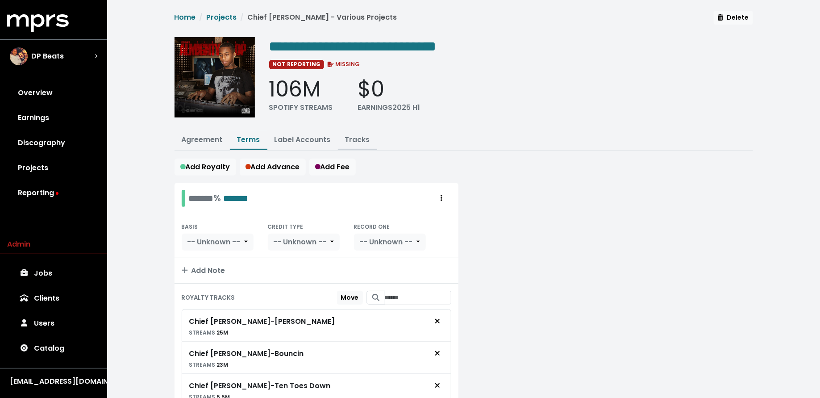
click at [357, 137] on link "Tracks" at bounding box center [357, 139] width 25 height 10
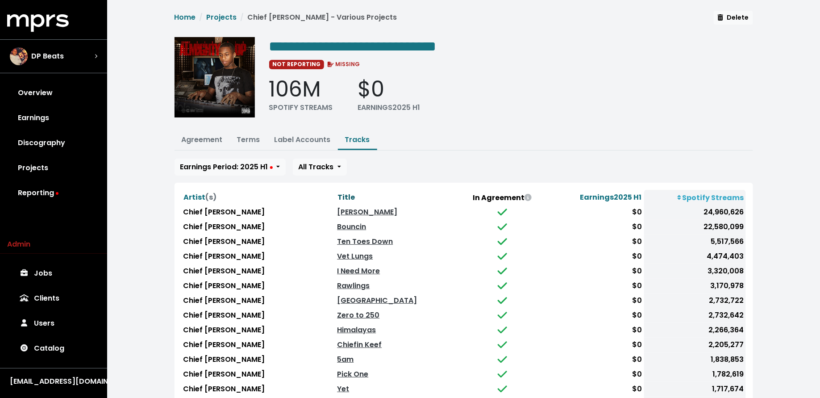
click at [344, 192] on span "Title" at bounding box center [345, 197] width 17 height 10
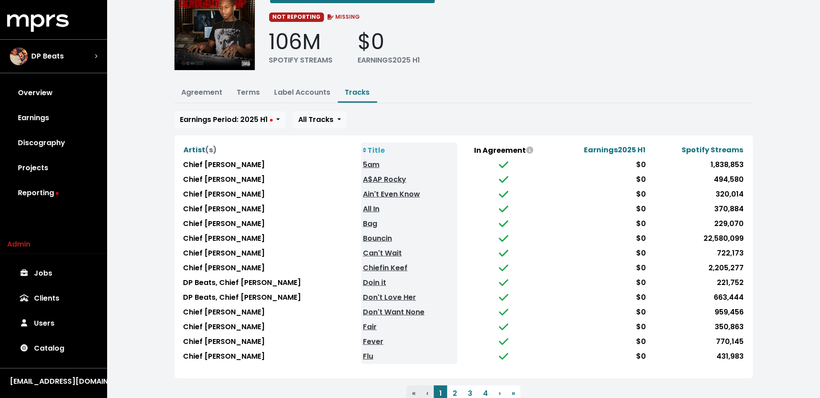
scroll to position [59, 0]
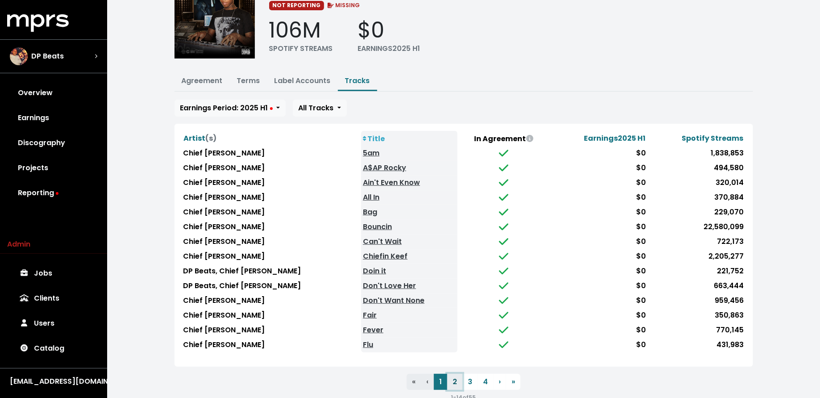
click at [452, 377] on button "2" at bounding box center [454, 381] width 15 height 16
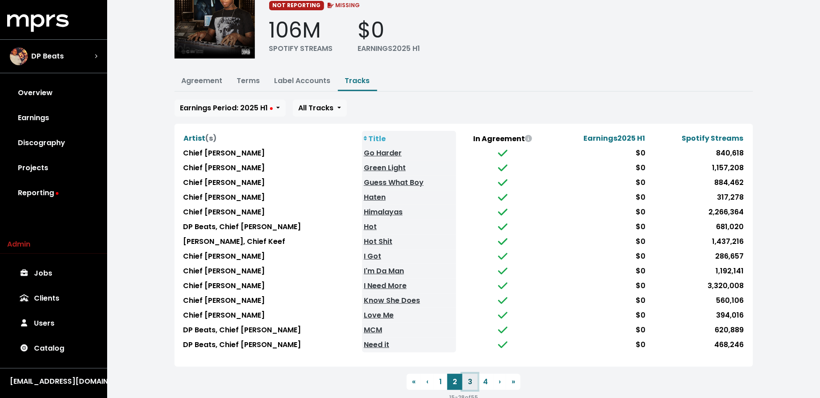
click at [471, 380] on button "3" at bounding box center [469, 381] width 15 height 16
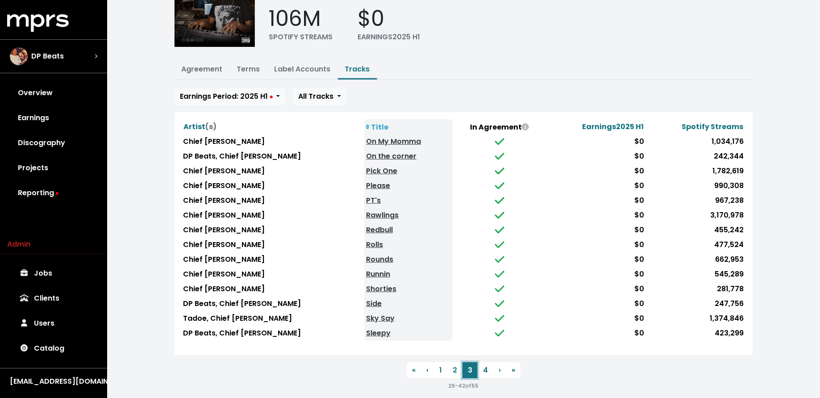
scroll to position [75, 0]
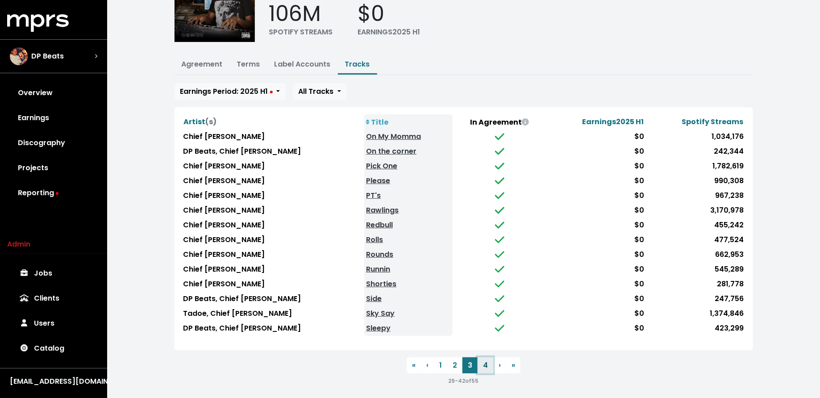
click at [483, 360] on button "4" at bounding box center [485, 365] width 16 height 16
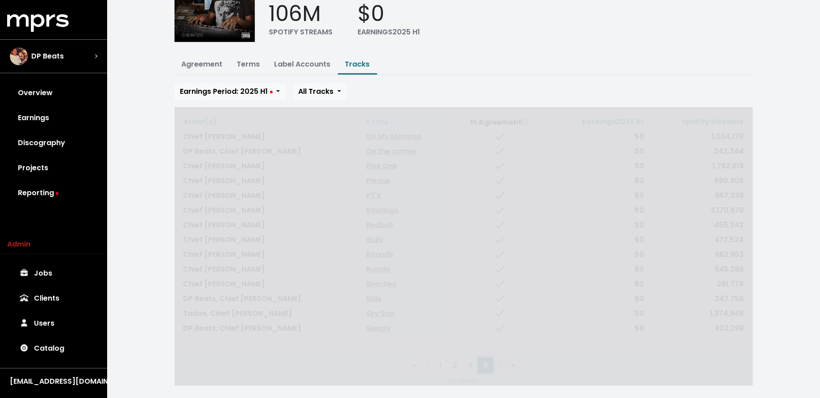
scroll to position [61, 0]
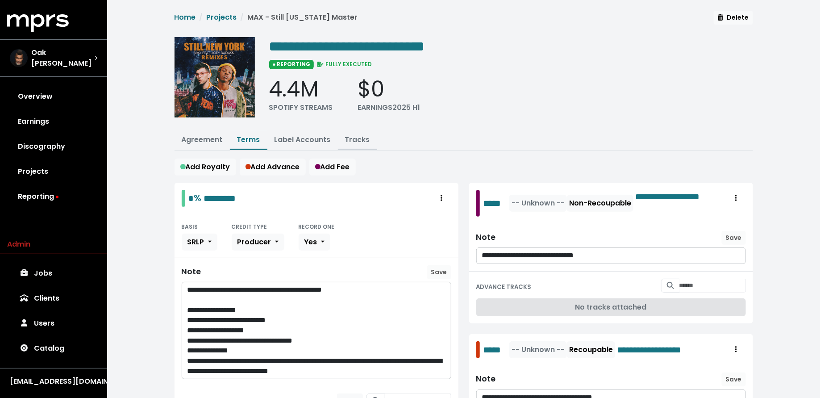
click at [355, 135] on link "Tracks" at bounding box center [357, 139] width 25 height 10
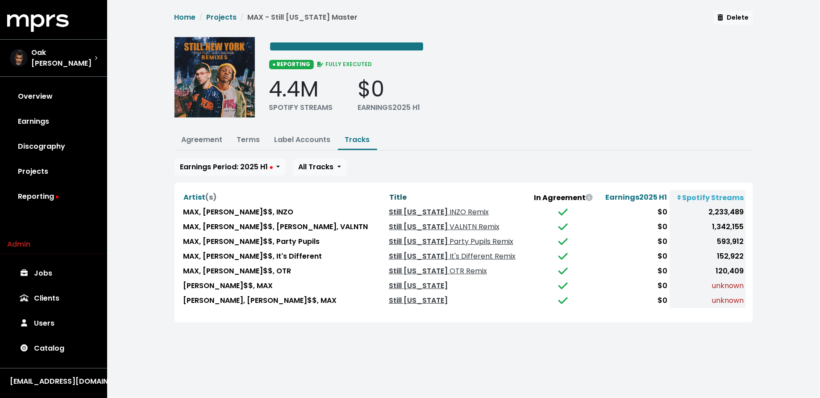
click at [389, 192] on span "Title" at bounding box center [397, 197] width 17 height 10
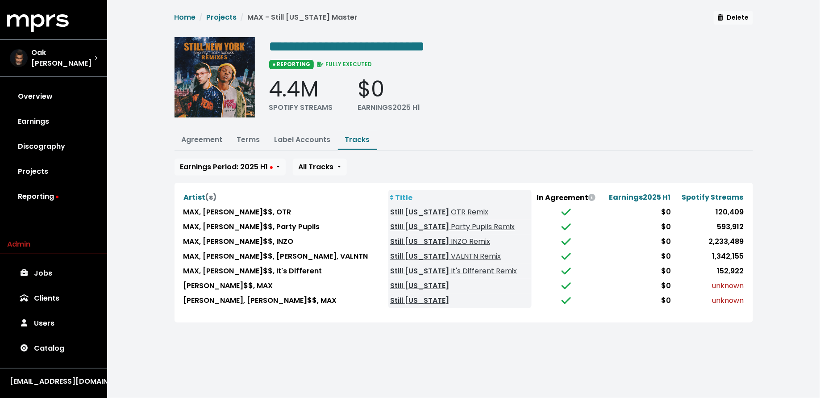
click at [327, 319] on div "**********" at bounding box center [463, 172] width 712 height 344
click at [238, 134] on link "Terms" at bounding box center [248, 139] width 23 height 10
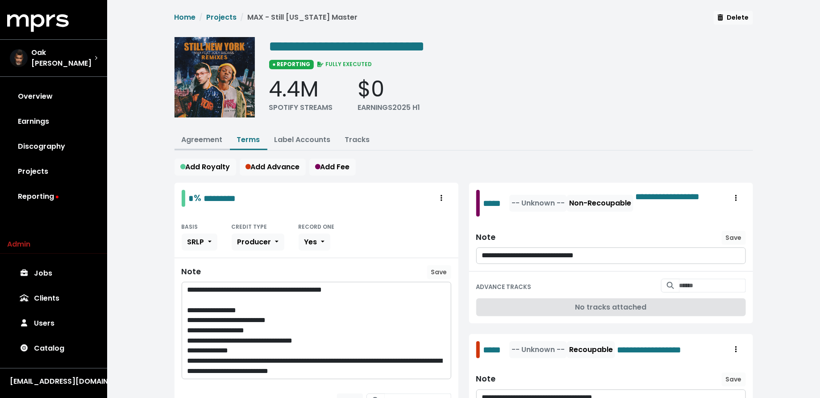
click at [197, 145] on button "Agreement" at bounding box center [201, 140] width 55 height 19
click at [197, 141] on link "Agreement" at bounding box center [202, 139] width 41 height 10
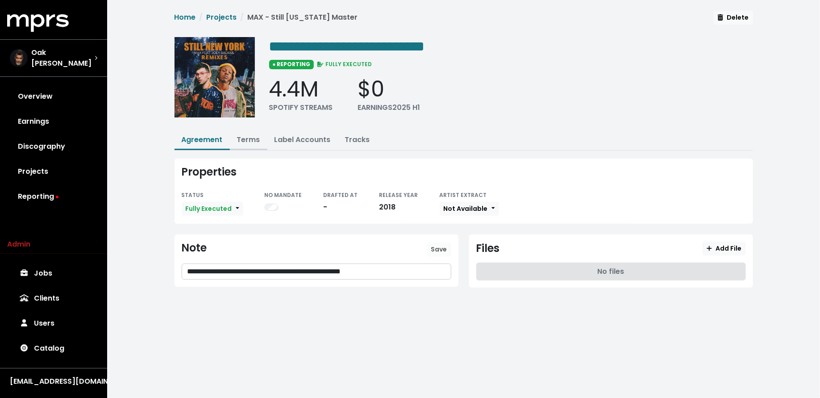
click at [240, 140] on link "Terms" at bounding box center [248, 139] width 23 height 10
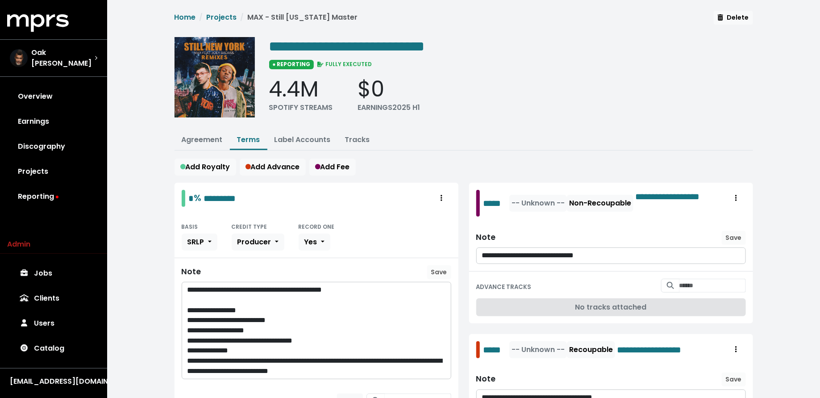
click at [368, 128] on div "**********" at bounding box center [463, 359] width 589 height 696
click at [360, 137] on link "Tracks" at bounding box center [357, 139] width 25 height 10
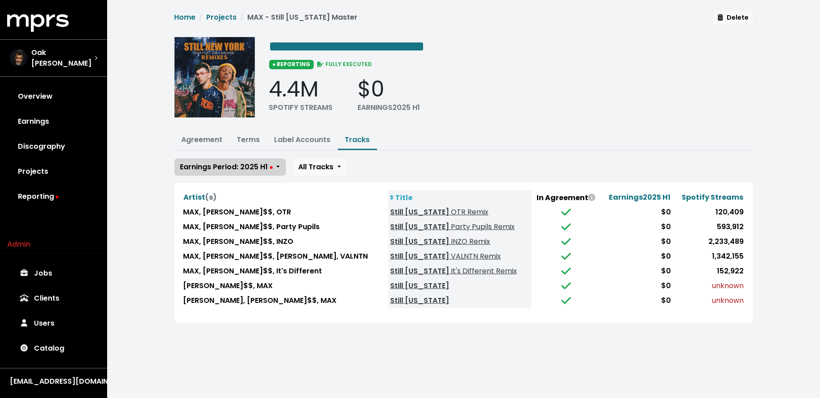
click at [246, 162] on span "Earnings Period: 2025 H1" at bounding box center [226, 167] width 92 height 10
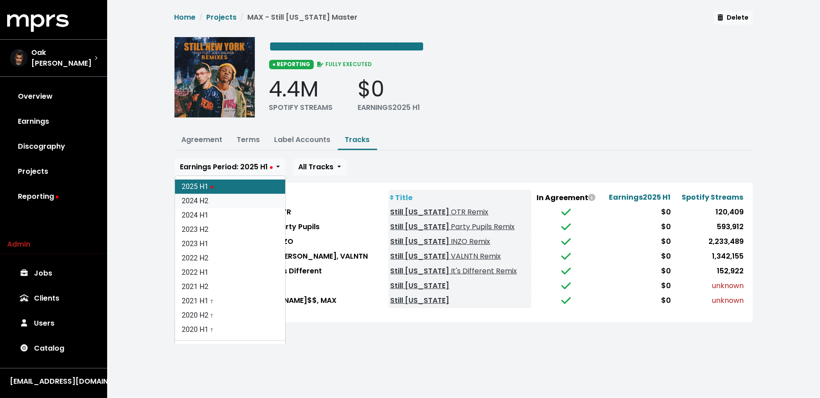
click at [235, 202] on link "2024 H2" at bounding box center [230, 201] width 110 height 14
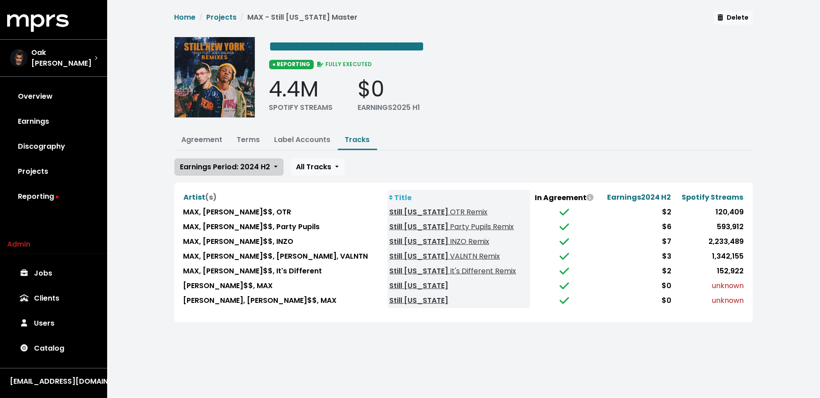
click at [253, 167] on span "Earnings Period: 2024 H2" at bounding box center [225, 167] width 90 height 10
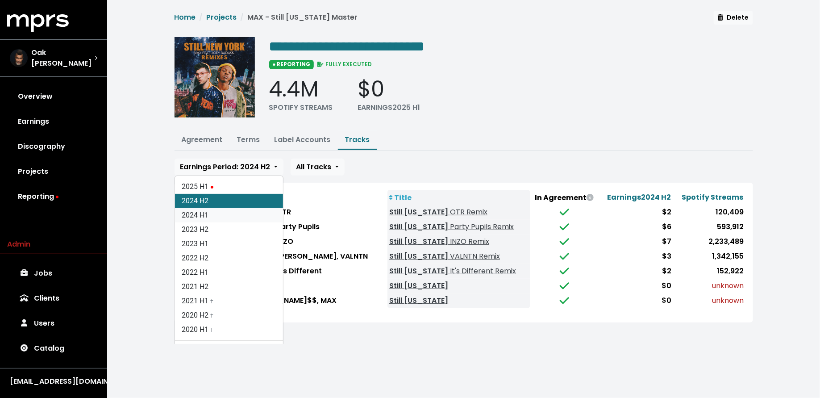
click at [239, 215] on link "2024 H1" at bounding box center [229, 215] width 108 height 14
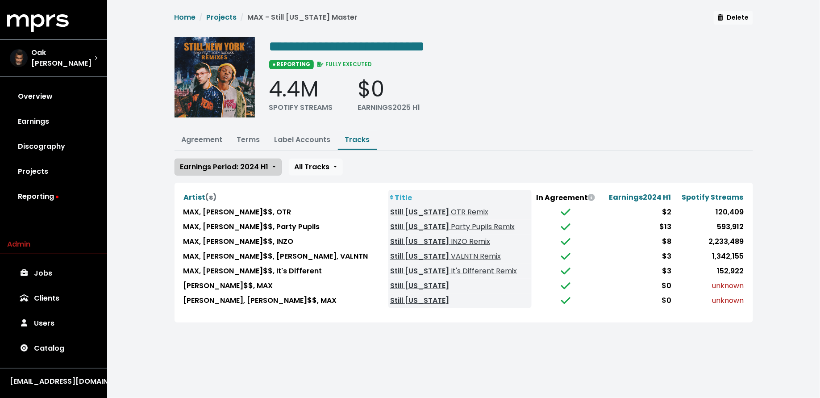
click at [243, 162] on span "Earnings Period: 2024 H1" at bounding box center [224, 167] width 88 height 10
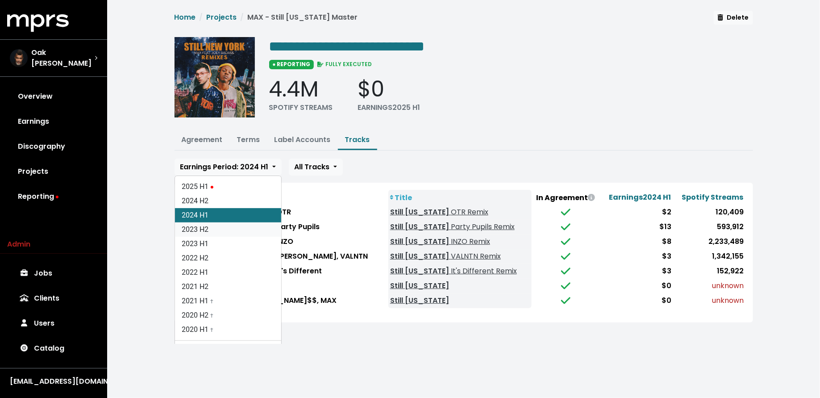
click at [225, 224] on link "2023 H2" at bounding box center [228, 229] width 106 height 14
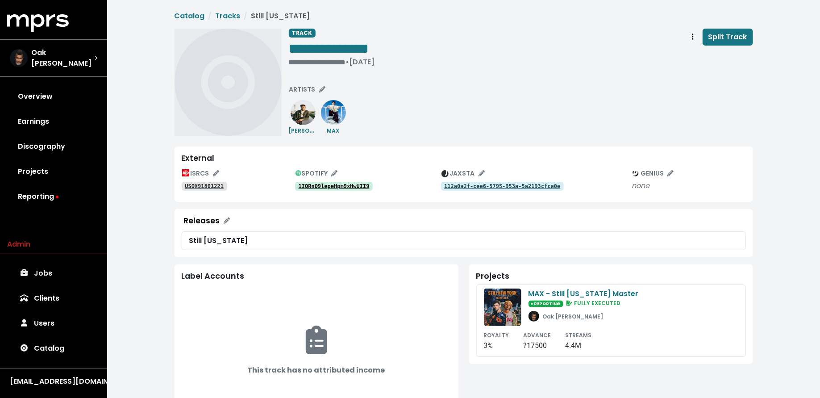
click at [331, 185] on tt "1IQRnO9lepeHpm9xHwUII9" at bounding box center [333, 186] width 71 height 6
click at [360, 182] on link "6e0j1qRlM42rO4ftJHI9Mu" at bounding box center [334, 186] width 78 height 9
click at [205, 183] on tt "USQX91803058" at bounding box center [204, 186] width 39 height 6
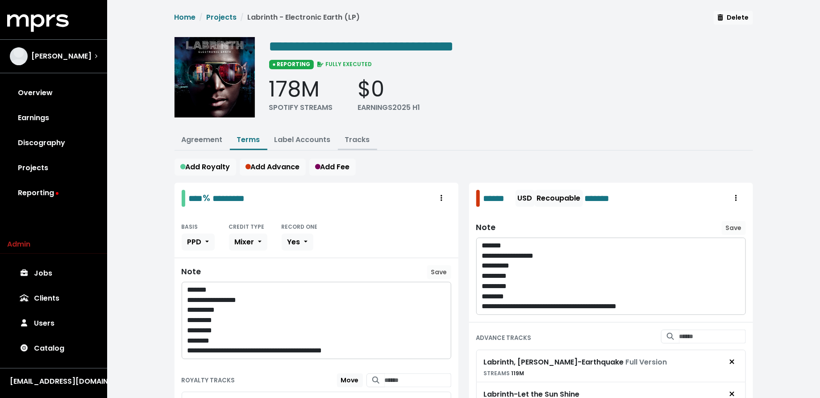
click at [354, 139] on link "Tracks" at bounding box center [357, 139] width 25 height 10
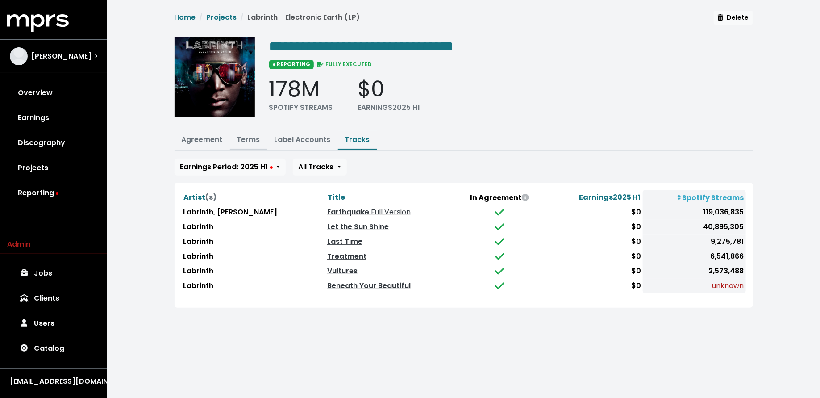
click at [245, 137] on link "Terms" at bounding box center [248, 139] width 23 height 10
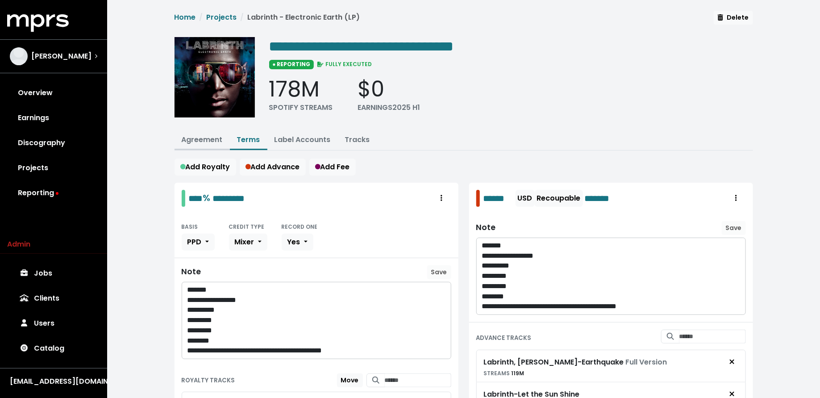
click at [209, 138] on link "Agreement" at bounding box center [202, 139] width 41 height 10
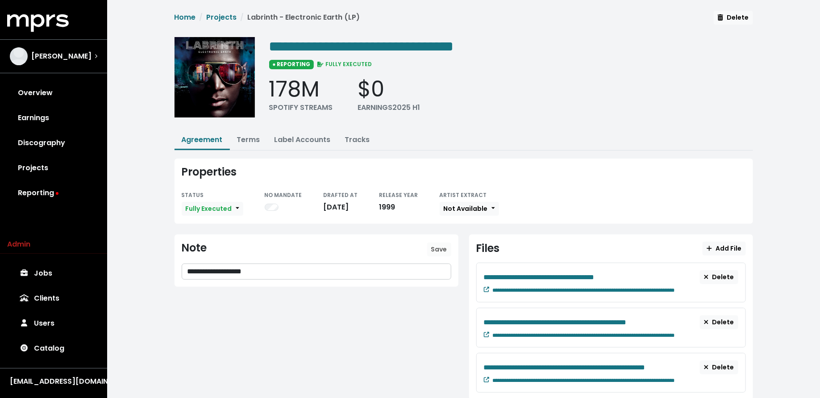
scroll to position [22, 0]
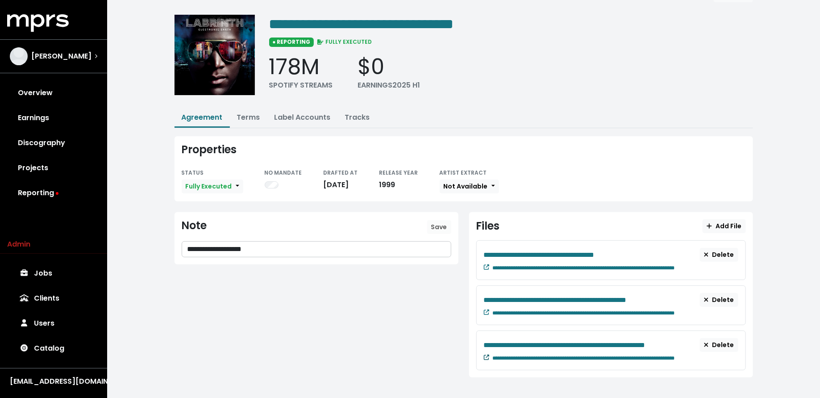
click at [486, 354] on icon at bounding box center [486, 356] width 5 height 5
click at [252, 118] on link "Terms" at bounding box center [248, 117] width 23 height 10
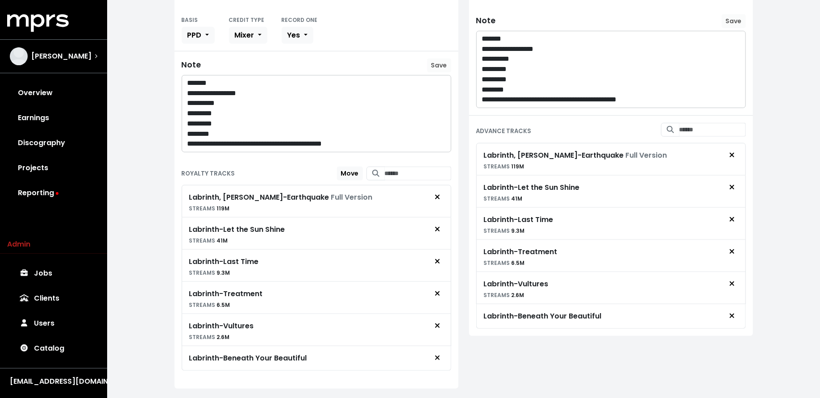
scroll to position [223, 0]
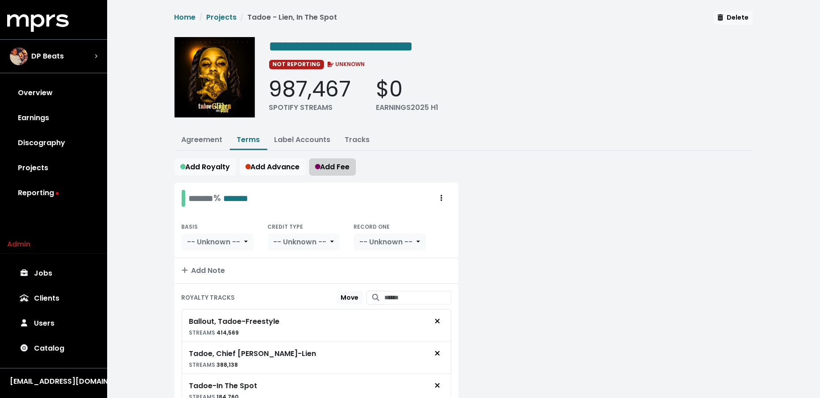
click at [338, 162] on span "Add Fee" at bounding box center [332, 167] width 35 height 10
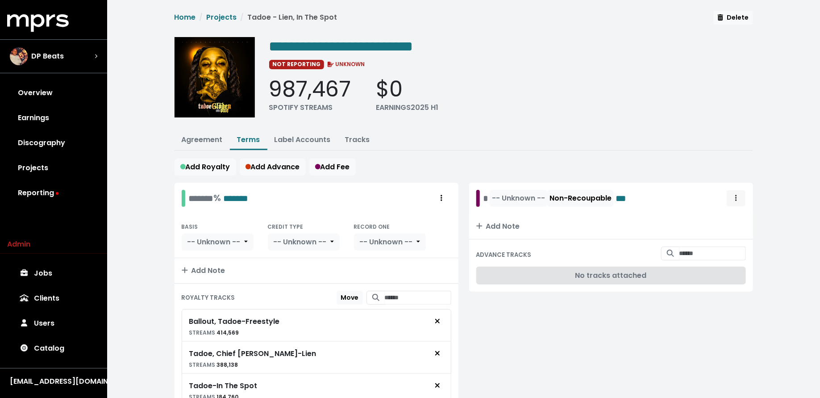
click at [736, 196] on icon "Royalty administration options" at bounding box center [736, 198] width 2 height 6
click at [725, 227] on link "Delete" at bounding box center [710, 232] width 70 height 14
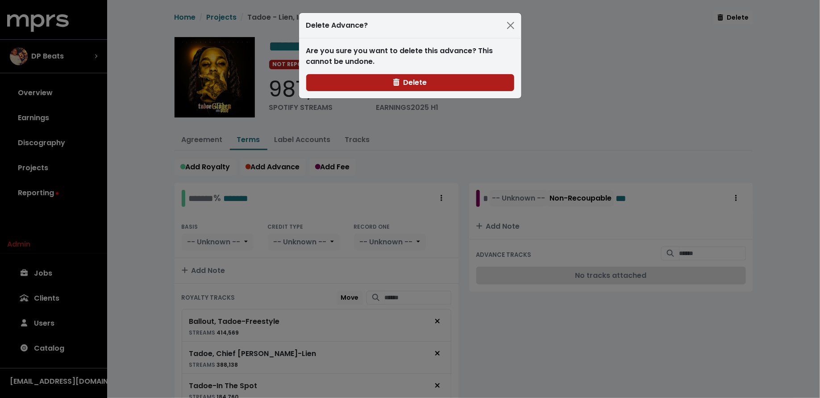
click at [451, 68] on div "Are you sure you want to delete this advance? This cannot be undone. Delete" at bounding box center [410, 68] width 222 height 60
click at [444, 79] on button "Delete" at bounding box center [410, 82] width 208 height 17
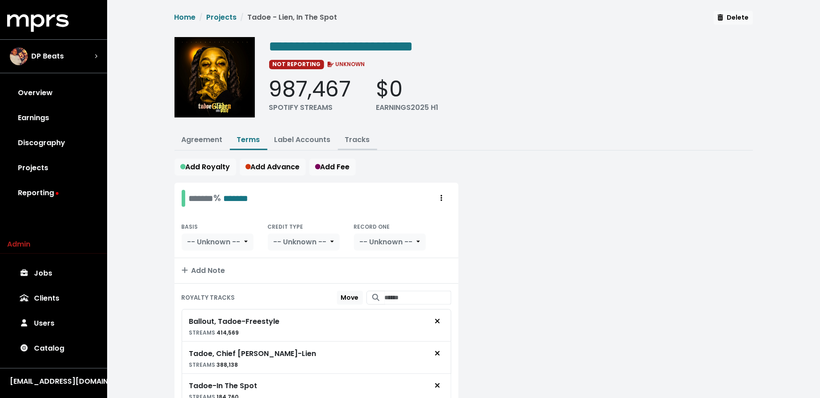
click at [365, 141] on link "Tracks" at bounding box center [357, 139] width 25 height 10
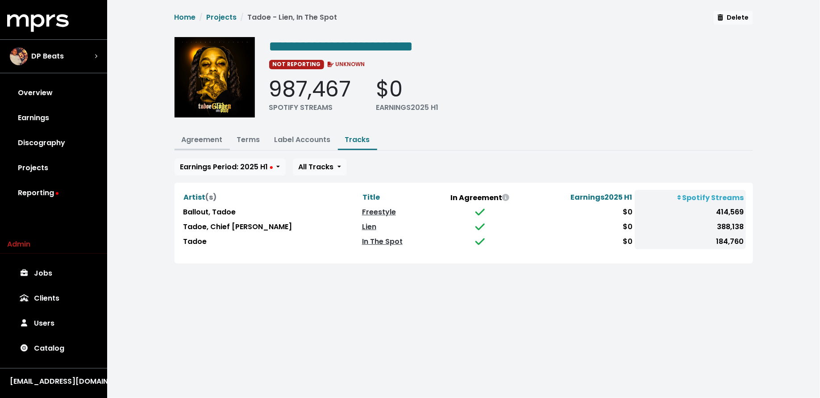
click at [204, 134] on link "Agreement" at bounding box center [202, 139] width 41 height 10
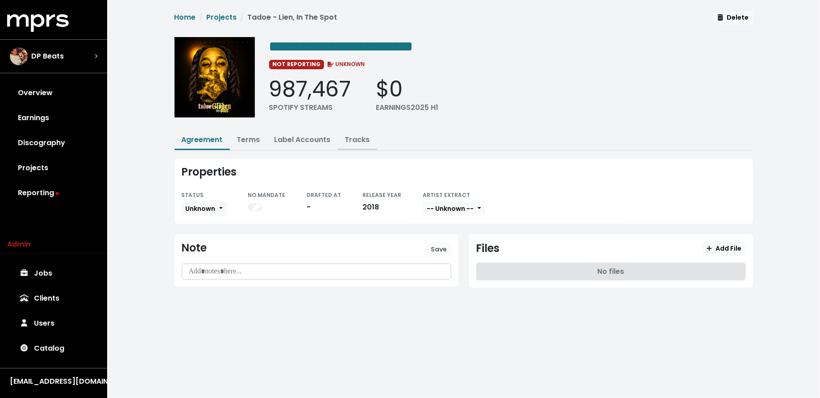
click at [354, 139] on link "Tracks" at bounding box center [357, 139] width 25 height 10
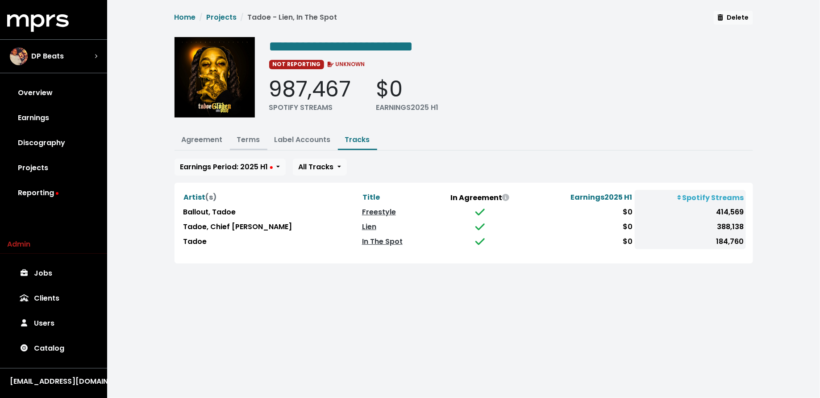
click at [246, 137] on link "Terms" at bounding box center [248, 139] width 23 height 10
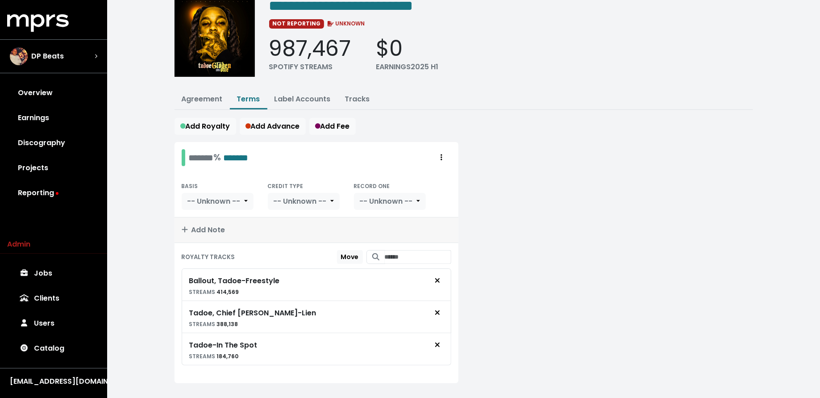
scroll to position [54, 0]
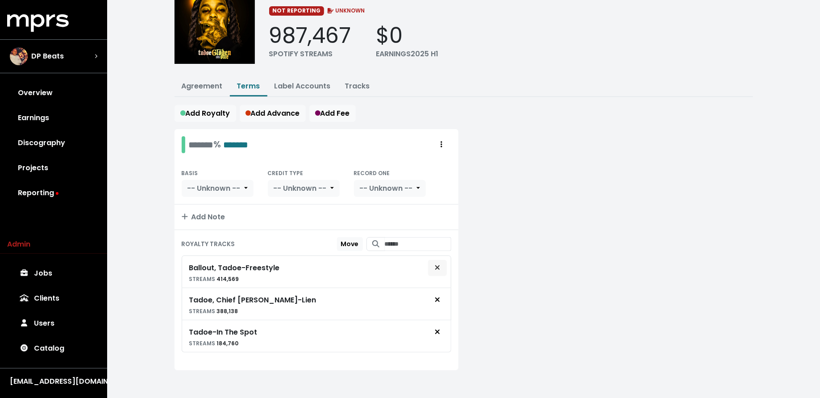
click at [435, 265] on icon "Remove royalty target" at bounding box center [437, 267] width 5 height 7
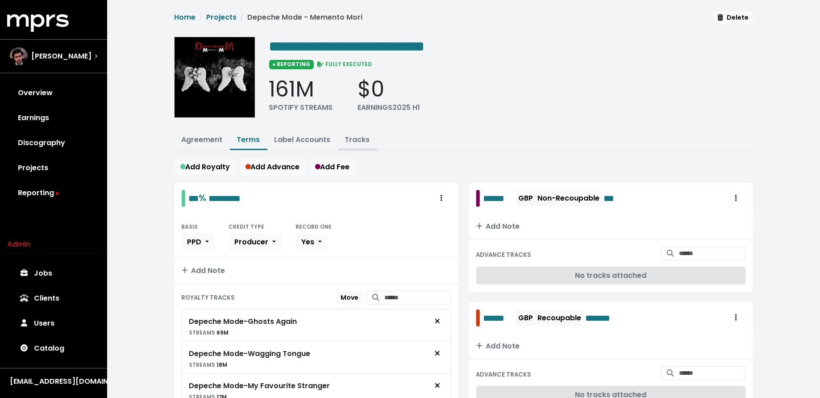
click at [347, 141] on link "Tracks" at bounding box center [357, 139] width 25 height 10
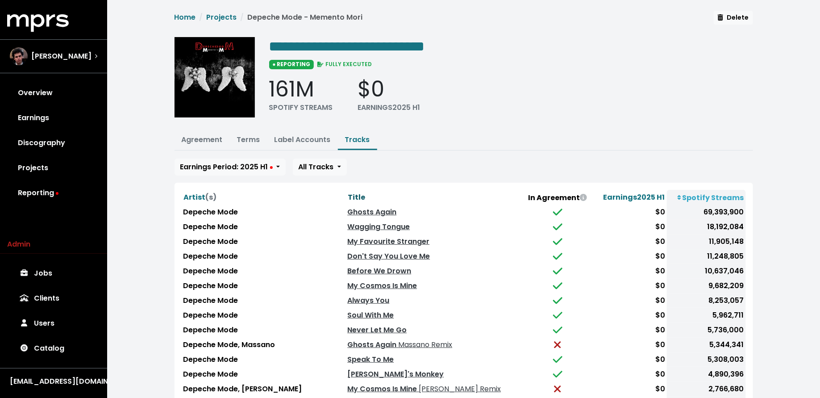
click at [365, 192] on span "Title" at bounding box center [356, 197] width 17 height 10
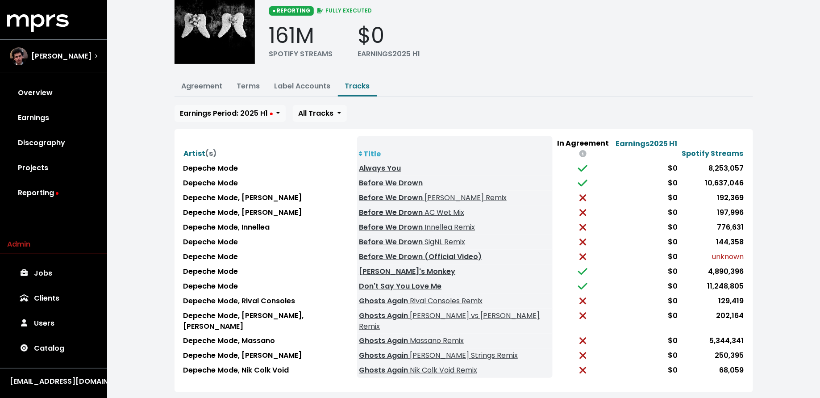
scroll to position [75, 0]
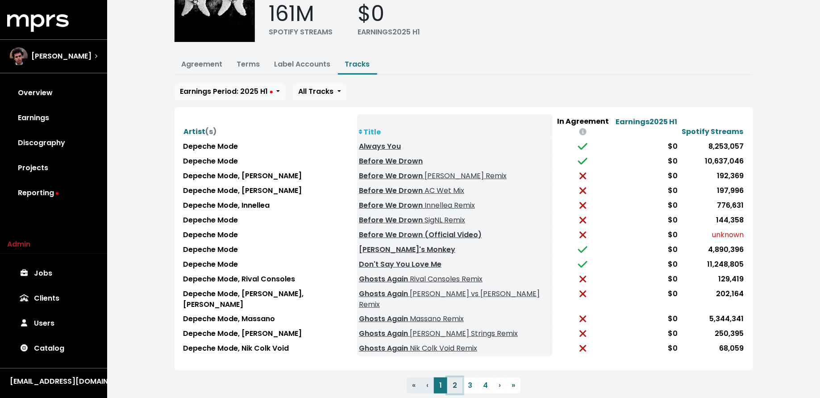
click at [453, 377] on button "2" at bounding box center [454, 385] width 15 height 16
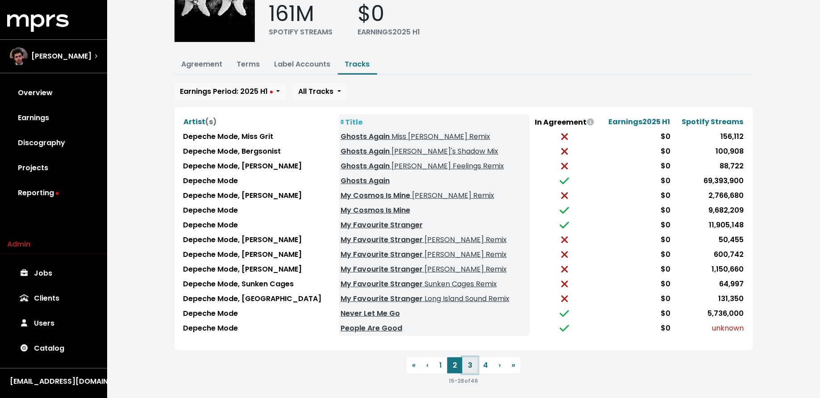
click at [468, 362] on button "3" at bounding box center [469, 365] width 15 height 16
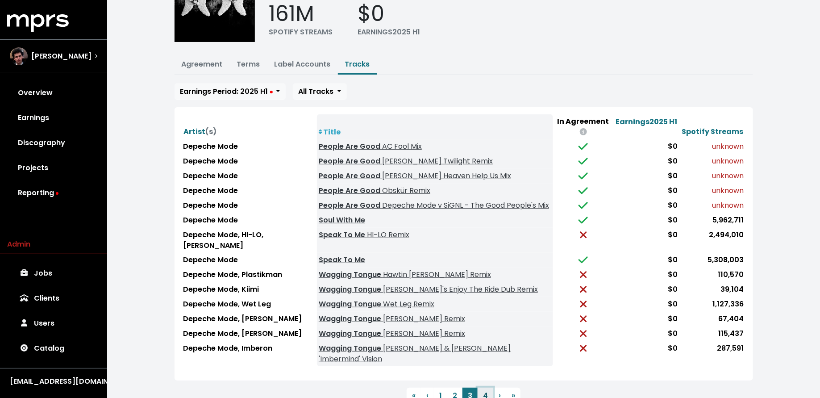
click at [485, 387] on button "4" at bounding box center [485, 395] width 16 height 16
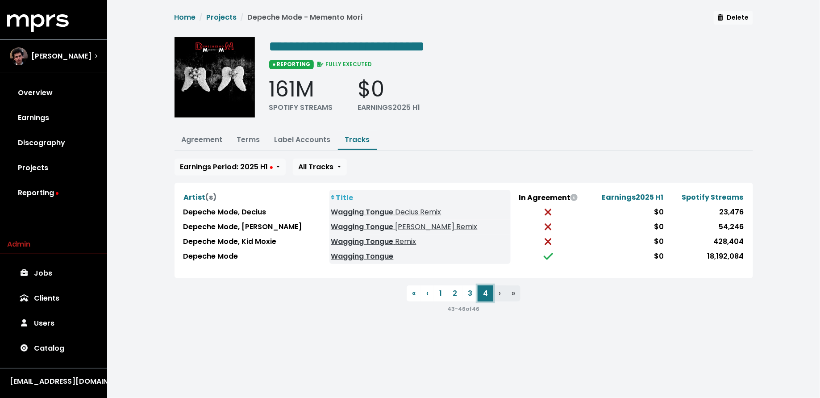
scroll to position [0, 0]
click at [243, 137] on link "Terms" at bounding box center [248, 139] width 23 height 10
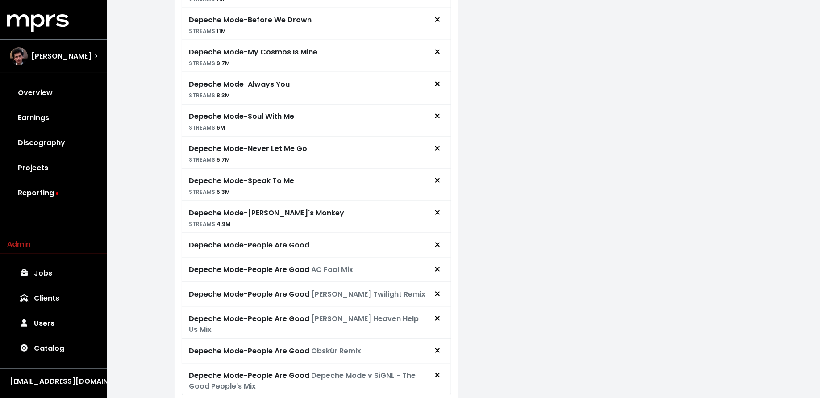
scroll to position [460, 0]
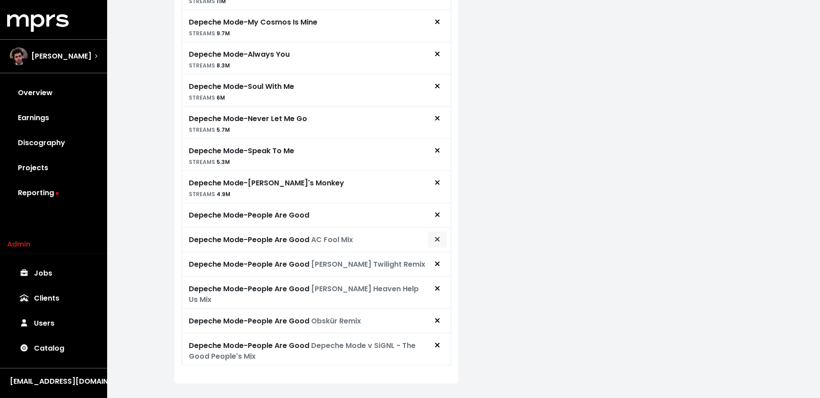
click at [437, 236] on icon "Remove royalty target" at bounding box center [437, 239] width 5 height 7
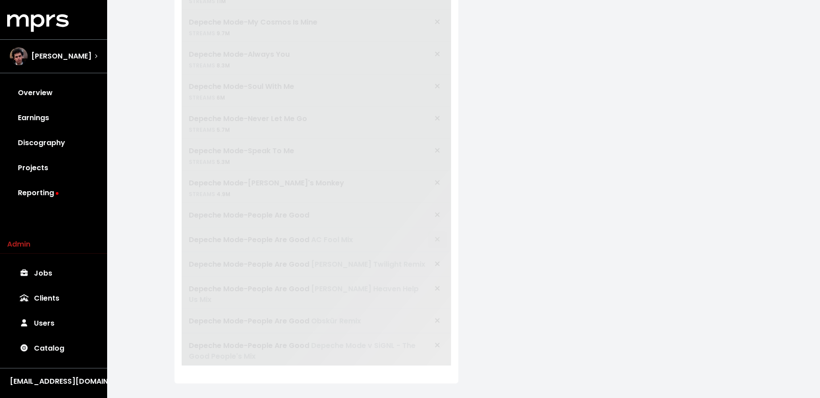
scroll to position [435, 0]
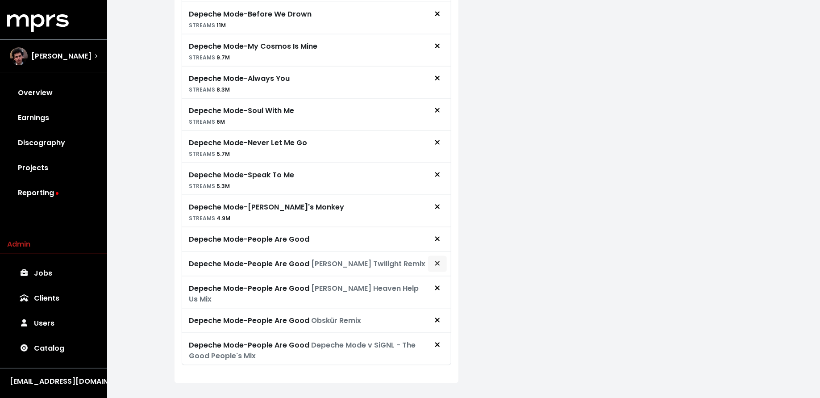
click at [445, 255] on button "Remove royalty target" at bounding box center [437, 263] width 20 height 17
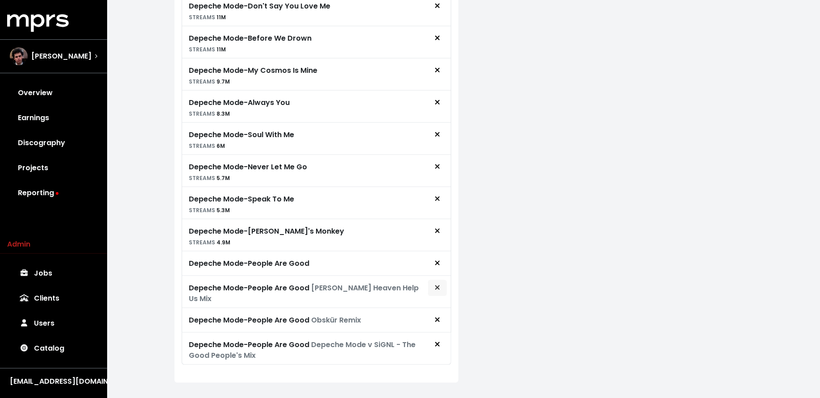
click at [438, 284] on span "Remove royalty target" at bounding box center [437, 287] width 5 height 10
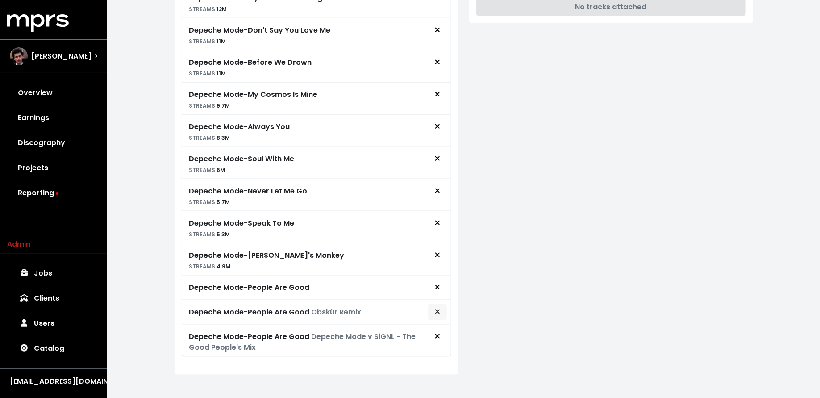
click at [433, 309] on button "Remove royalty target" at bounding box center [437, 311] width 20 height 17
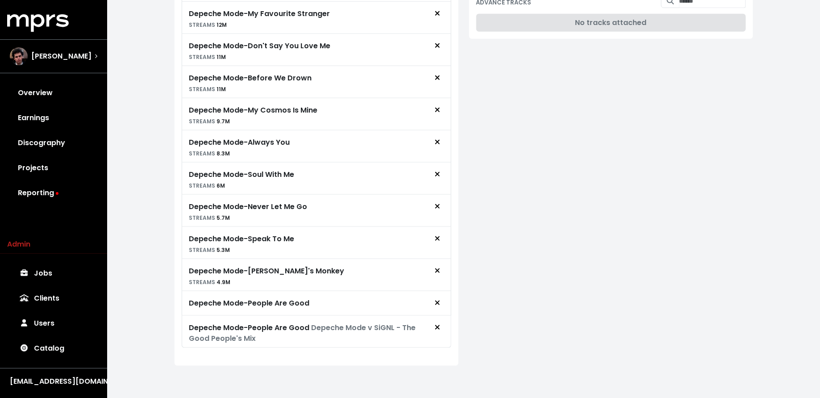
scroll to position [364, 0]
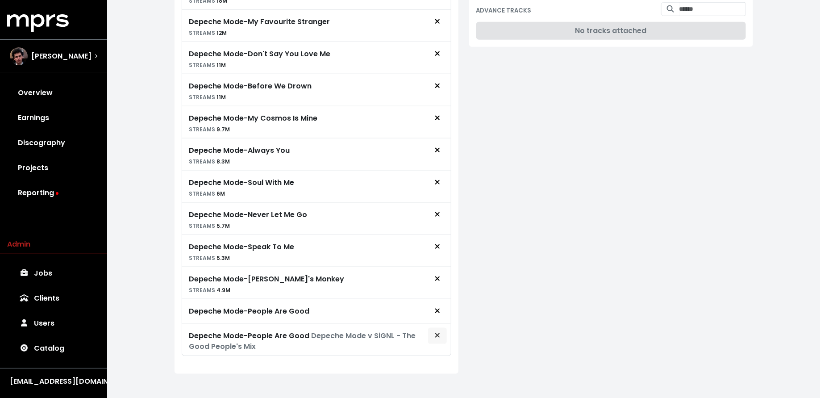
click at [438, 333] on span "Remove royalty target" at bounding box center [437, 335] width 8 height 11
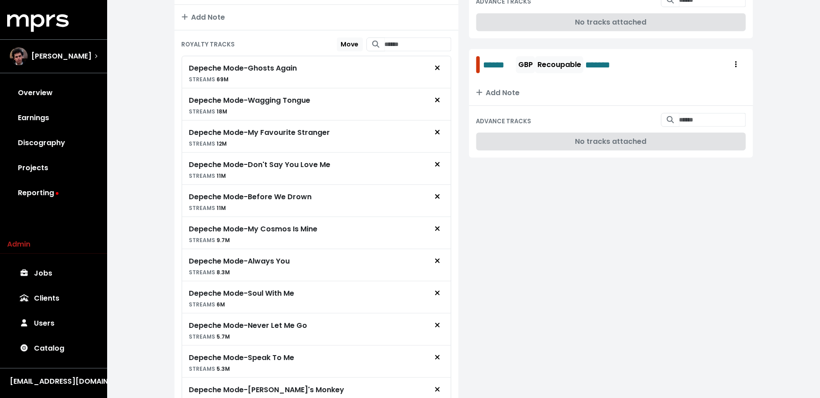
scroll to position [253, 0]
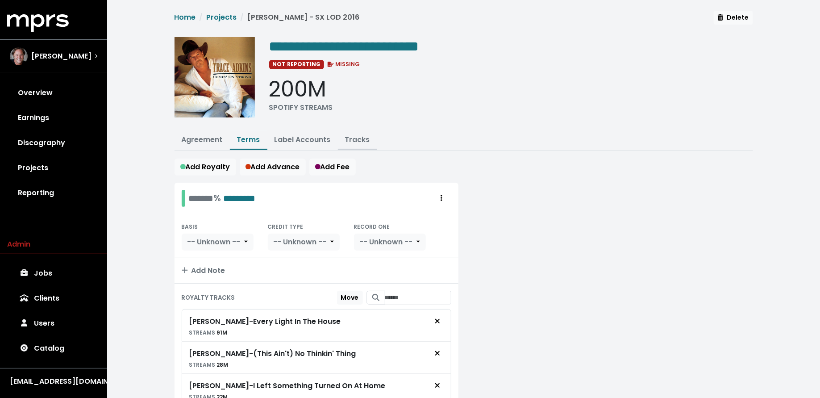
click at [347, 134] on link "Tracks" at bounding box center [357, 139] width 25 height 10
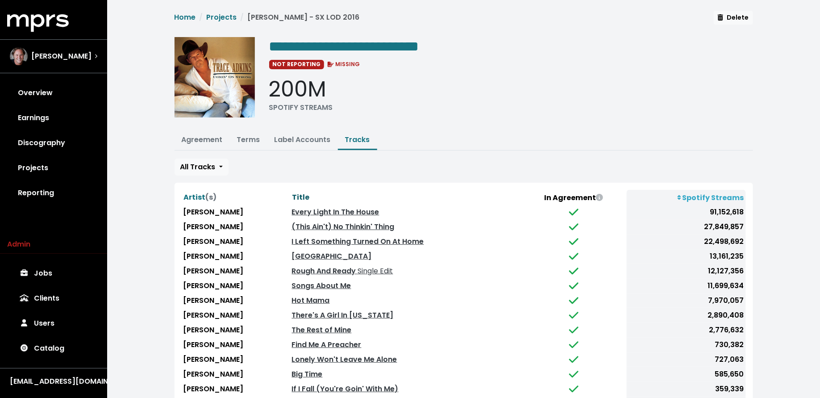
click at [292, 195] on span "Title" at bounding box center [300, 197] width 17 height 10
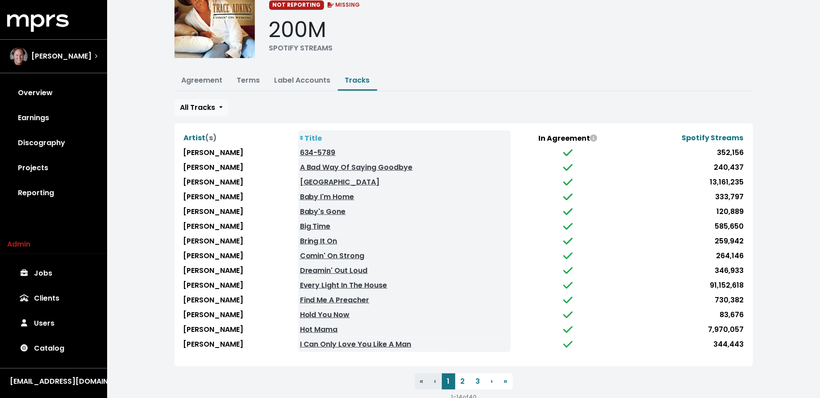
scroll to position [71, 0]
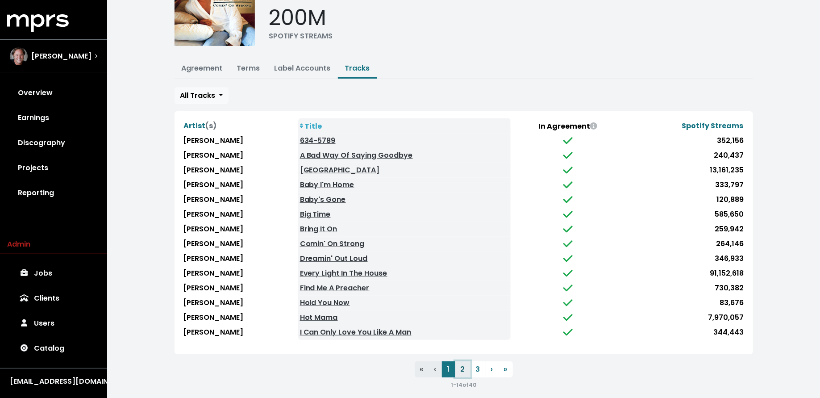
click at [460, 362] on button "2" at bounding box center [462, 369] width 15 height 16
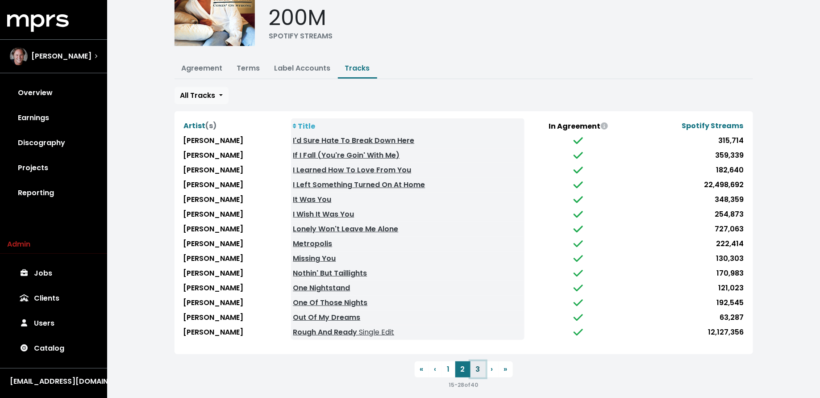
click at [478, 363] on button "3" at bounding box center [477, 369] width 15 height 16
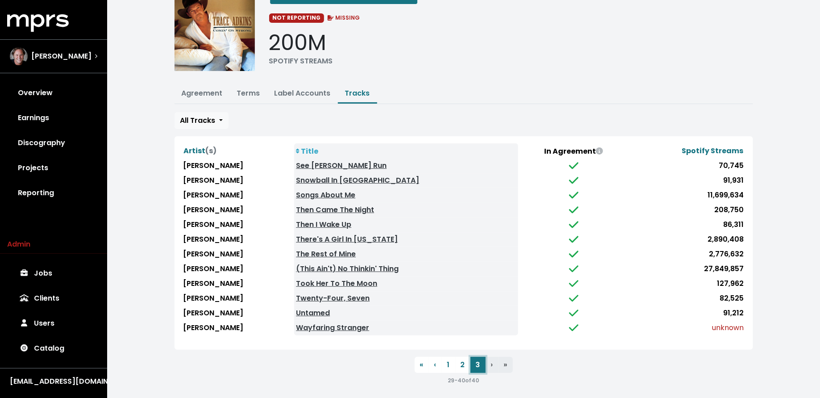
scroll to position [0, 0]
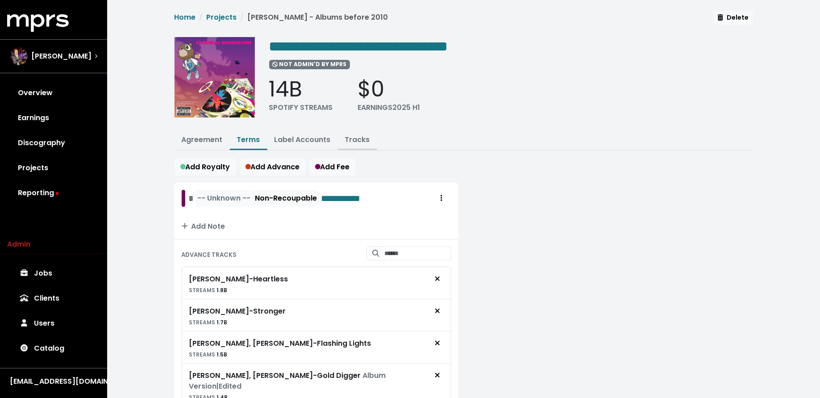
click at [360, 139] on link "Tracks" at bounding box center [357, 139] width 25 height 10
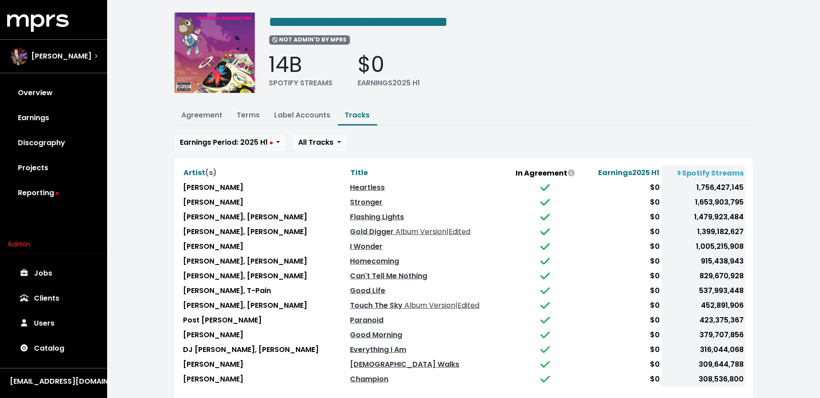
scroll to position [75, 0]
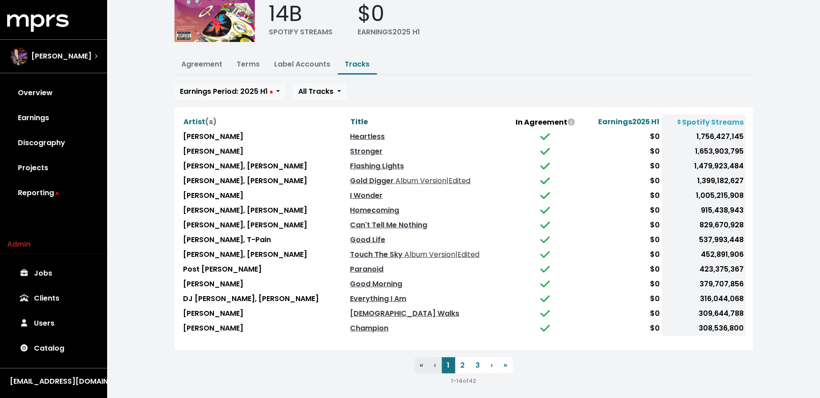
click at [350, 120] on span "Title" at bounding box center [358, 121] width 17 height 10
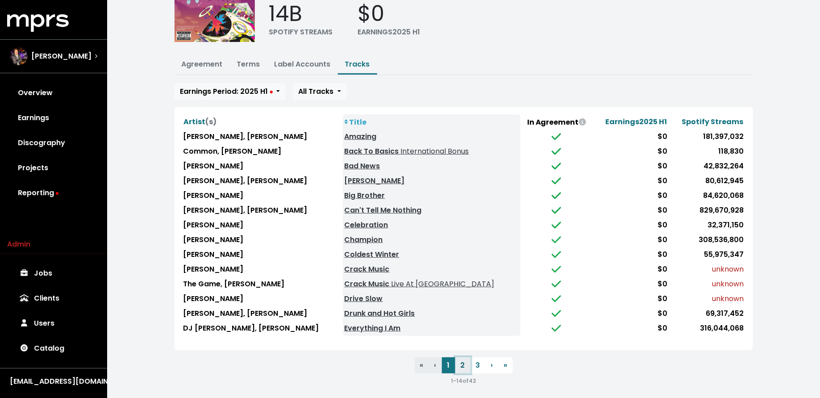
click at [464, 362] on button "2" at bounding box center [462, 365] width 15 height 16
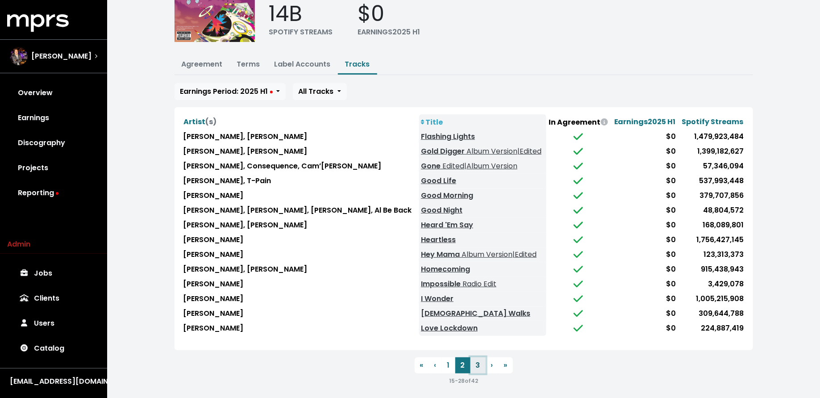
click at [482, 363] on button "3" at bounding box center [477, 365] width 15 height 16
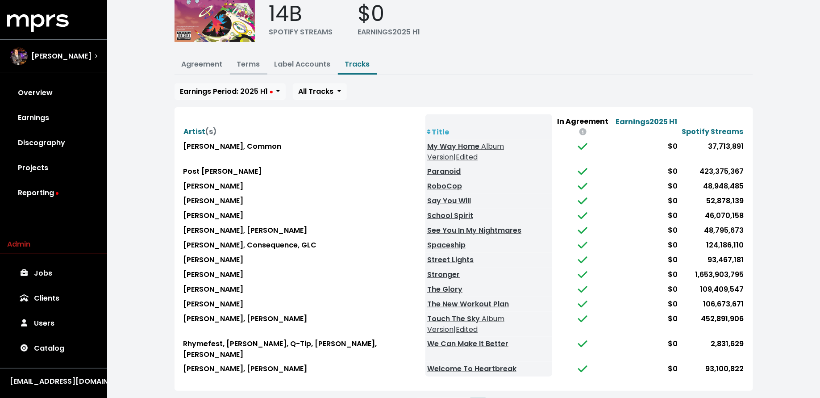
click at [244, 66] on link "Terms" at bounding box center [248, 64] width 23 height 10
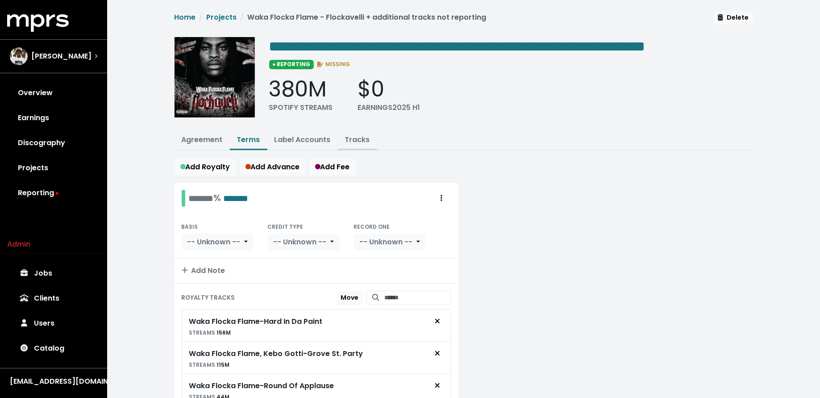
click at [350, 135] on link "Tracks" at bounding box center [357, 139] width 25 height 10
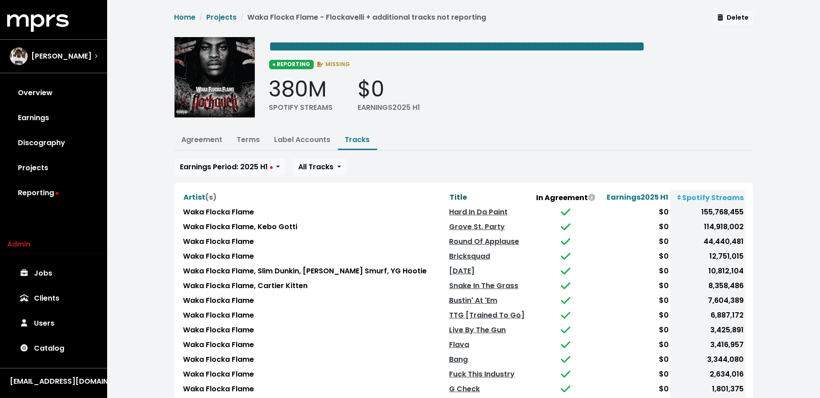
click at [449, 193] on span "Title" at bounding box center [457, 197] width 17 height 10
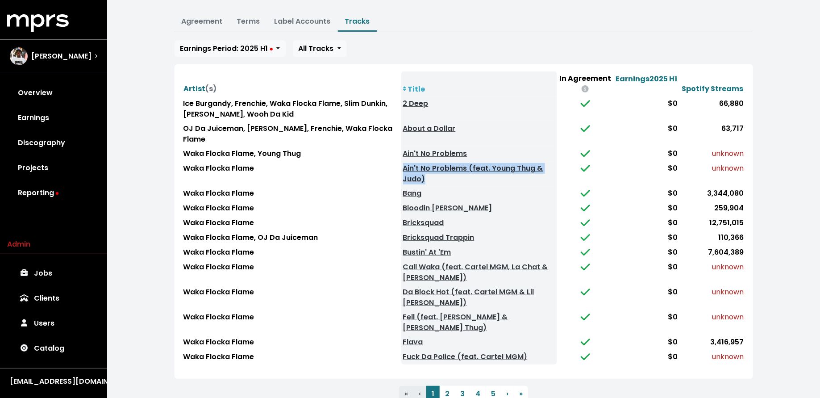
scroll to position [127, 0]
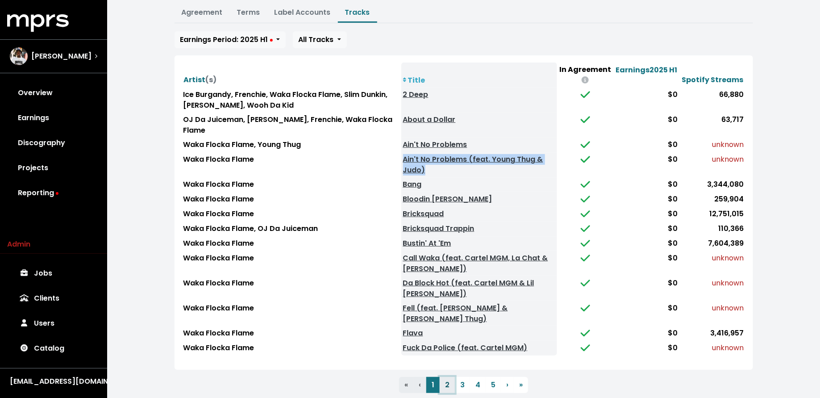
click at [443, 377] on button "2" at bounding box center [446, 385] width 15 height 16
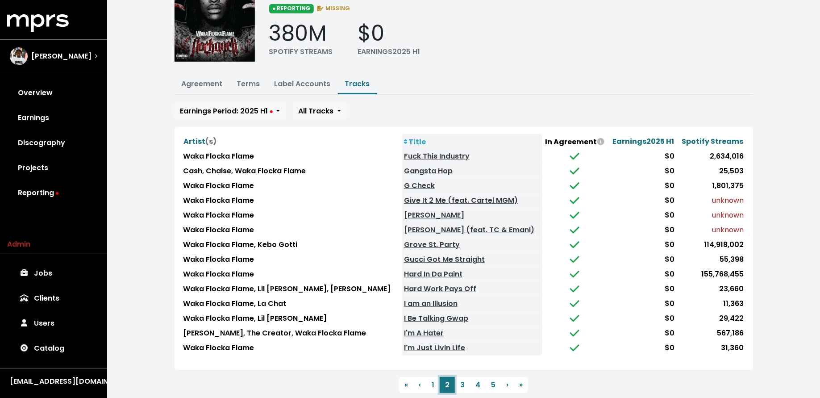
scroll to position [75, 0]
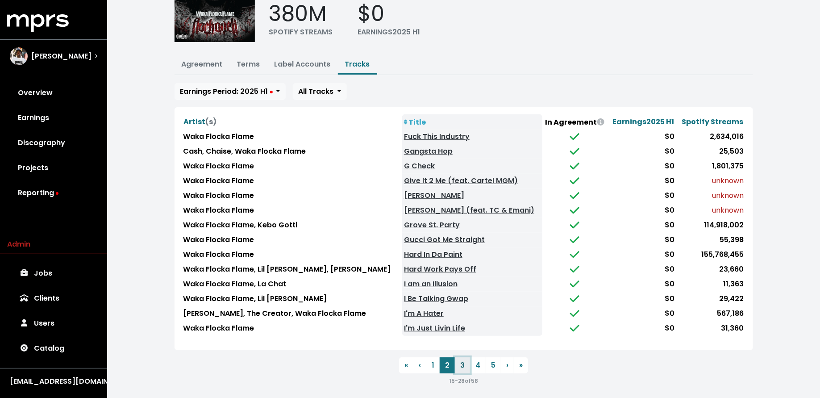
click at [464, 361] on button "3" at bounding box center [462, 365] width 15 height 16
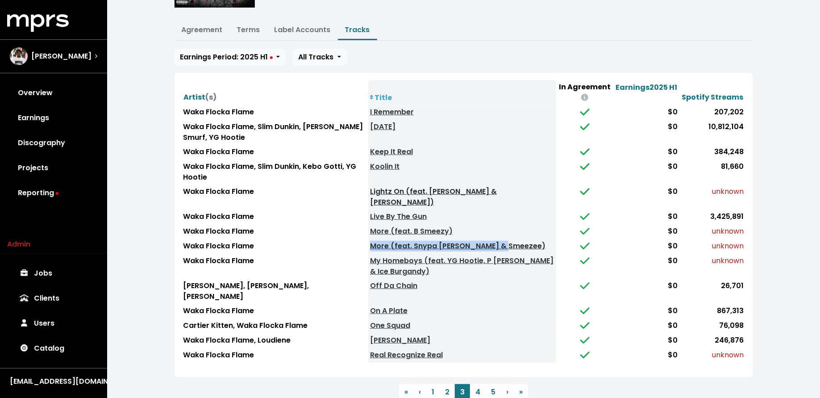
scroll to position [117, 0]
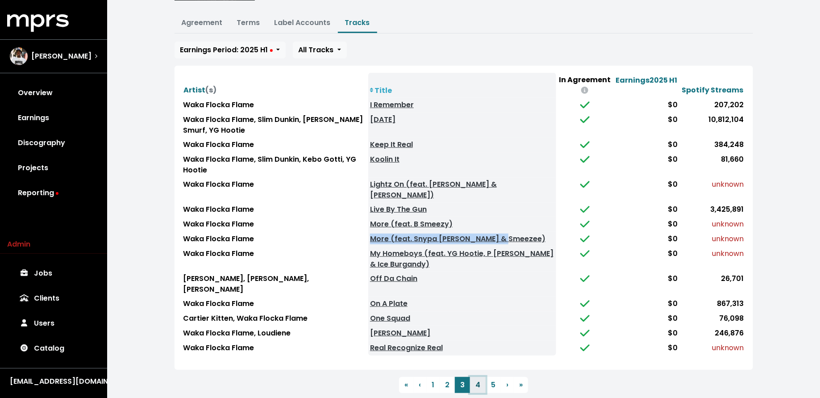
click at [473, 377] on button "4" at bounding box center [478, 385] width 16 height 16
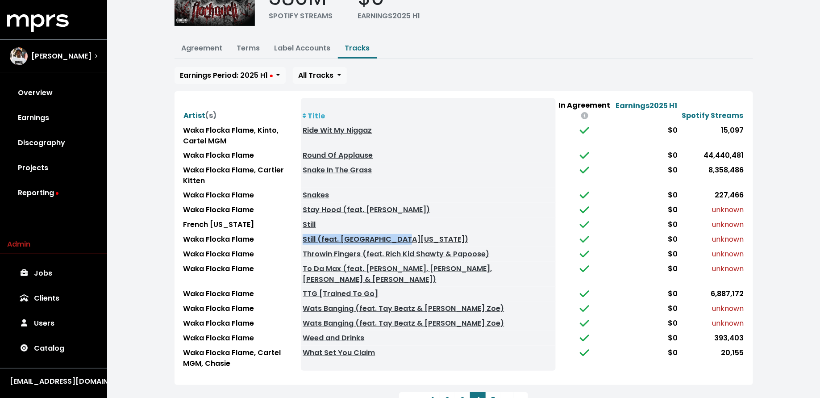
scroll to position [94, 0]
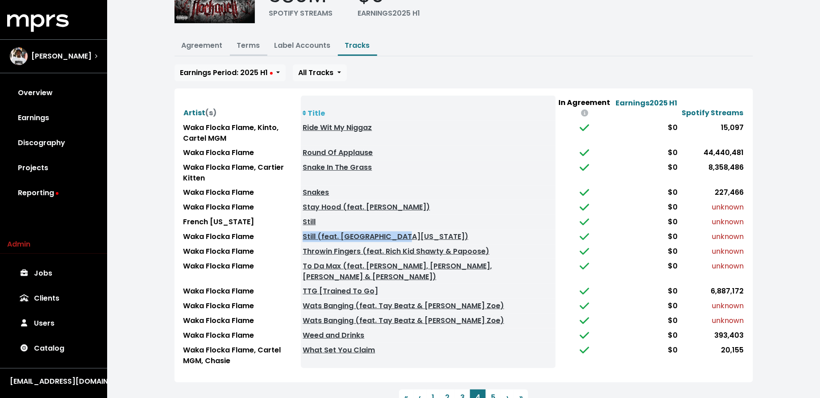
click at [252, 40] on link "Terms" at bounding box center [248, 45] width 23 height 10
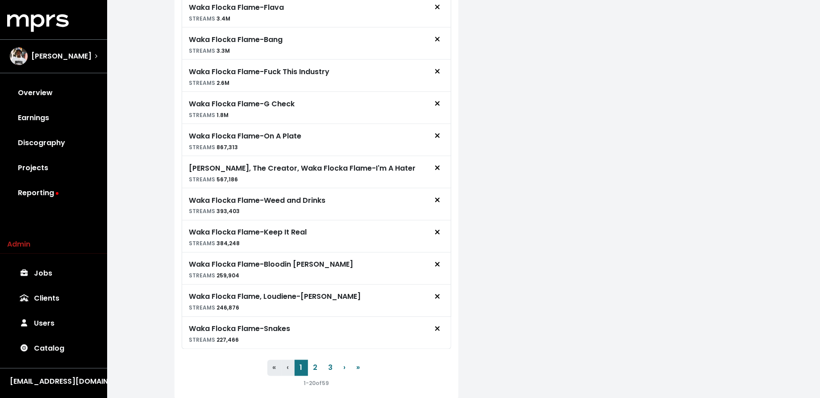
scroll to position [626, 0]
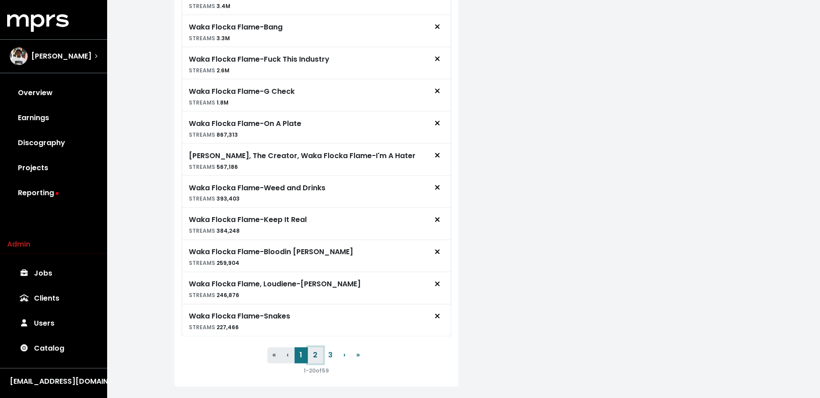
click at [313, 347] on button "2" at bounding box center [315, 355] width 15 height 16
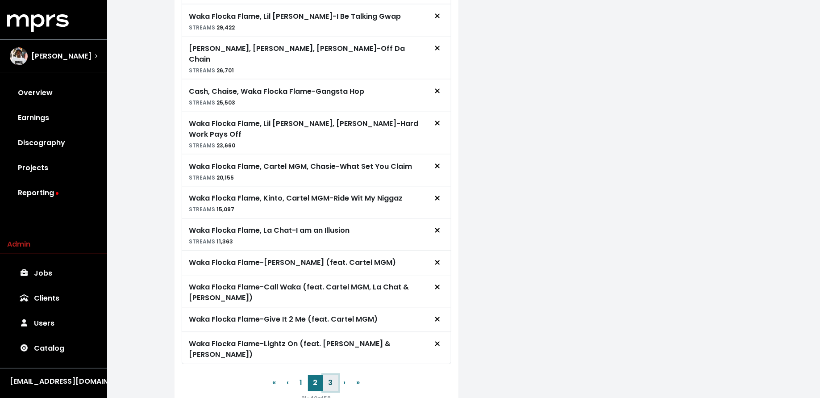
click at [333, 375] on button "3" at bounding box center [330, 383] width 15 height 16
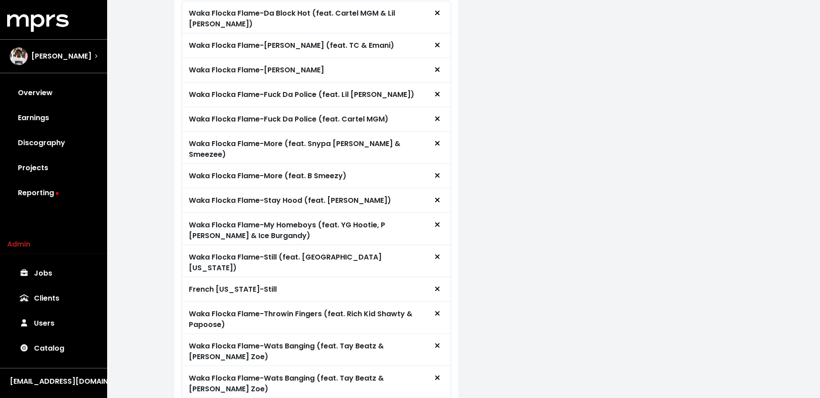
scroll to position [307, 0]
click at [439, 287] on icon "Remove royalty target" at bounding box center [437, 289] width 4 height 4
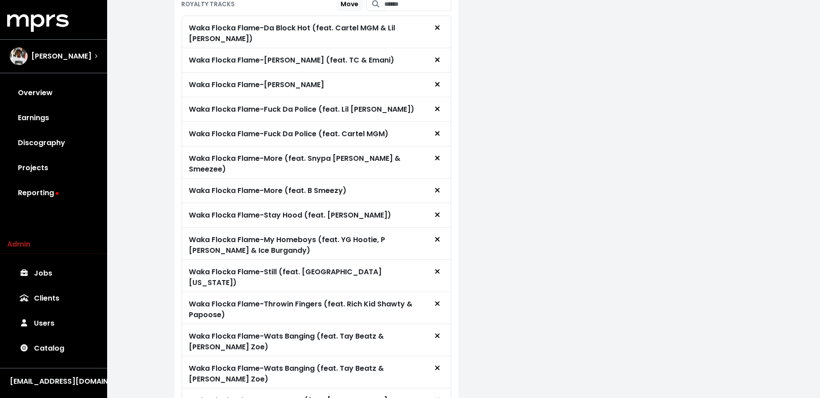
scroll to position [0, 0]
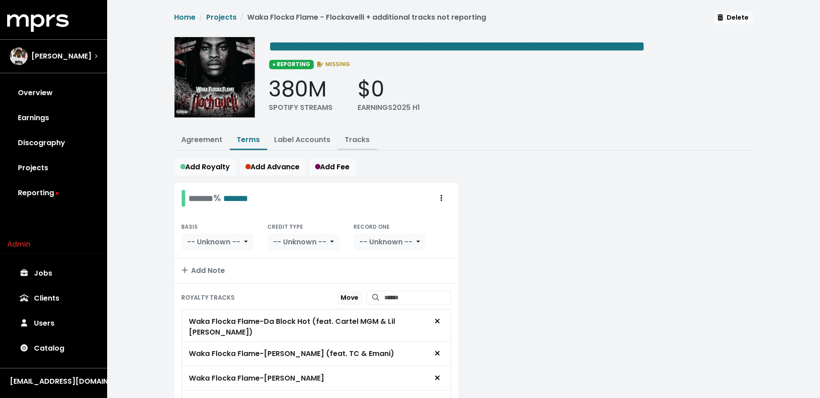
click at [343, 139] on button "Tracks" at bounding box center [357, 140] width 39 height 19
click at [356, 138] on link "Tracks" at bounding box center [357, 139] width 25 height 10
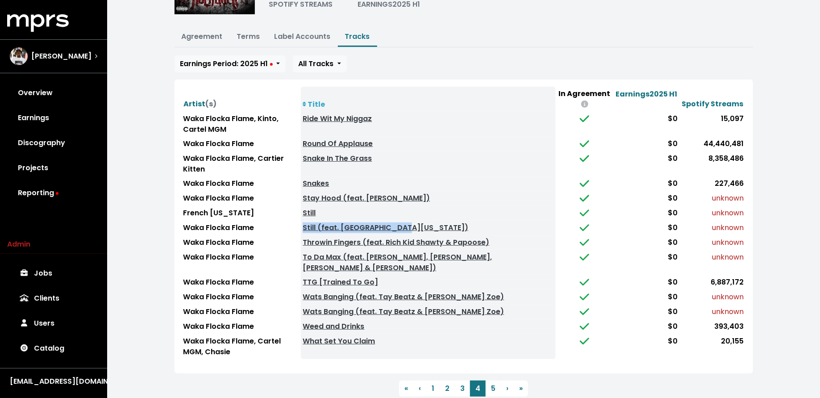
scroll to position [106, 0]
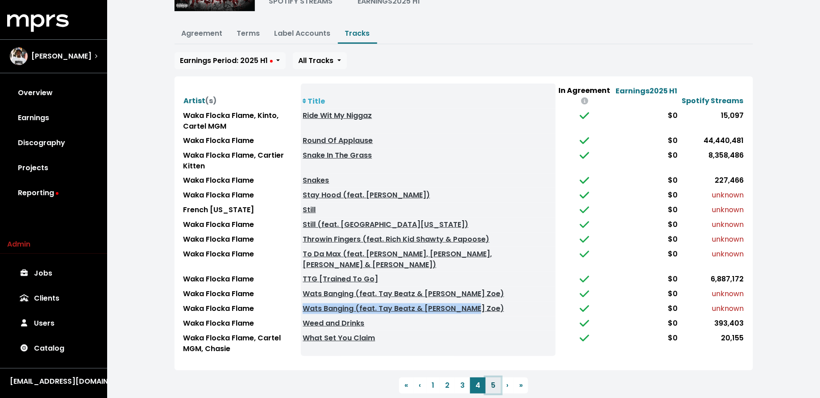
click at [492, 377] on button "5" at bounding box center [492, 385] width 15 height 16
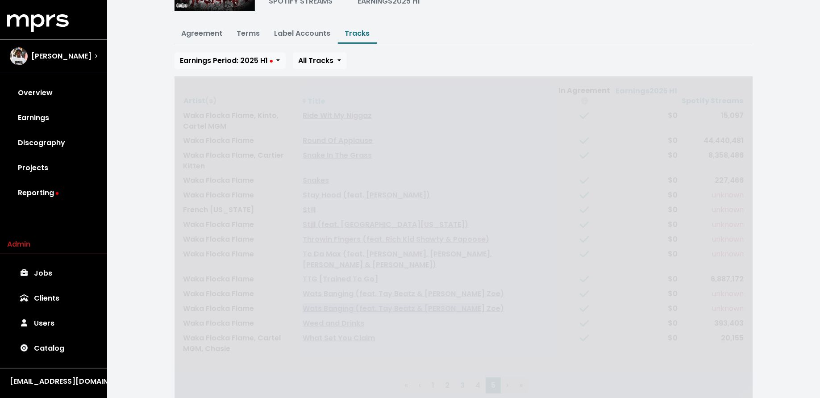
scroll to position [0, 0]
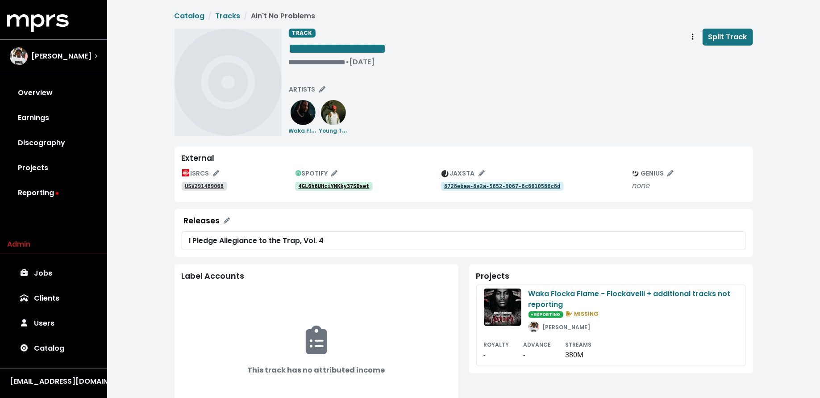
click at [308, 190] on link "4GL6h6UHciYMKky37SDset" at bounding box center [334, 186] width 78 height 9
click at [218, 184] on tt "USV291489068" at bounding box center [204, 186] width 39 height 6
click at [689, 40] on span "Track actions" at bounding box center [692, 37] width 8 height 11
click at [694, 51] on link "Merge" at bounding box center [718, 57] width 70 height 14
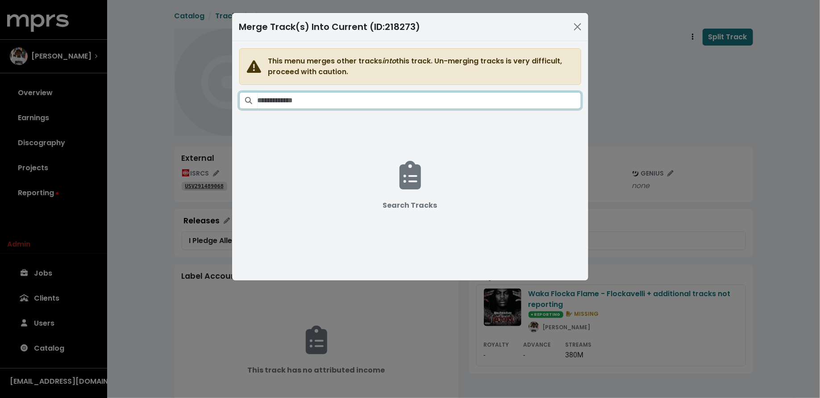
click at [460, 101] on input "Search tracks" at bounding box center [418, 100] width 323 height 17
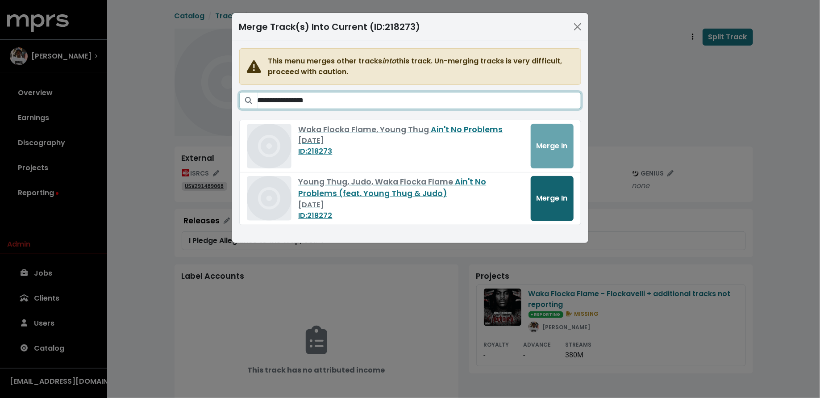
type input "**********"
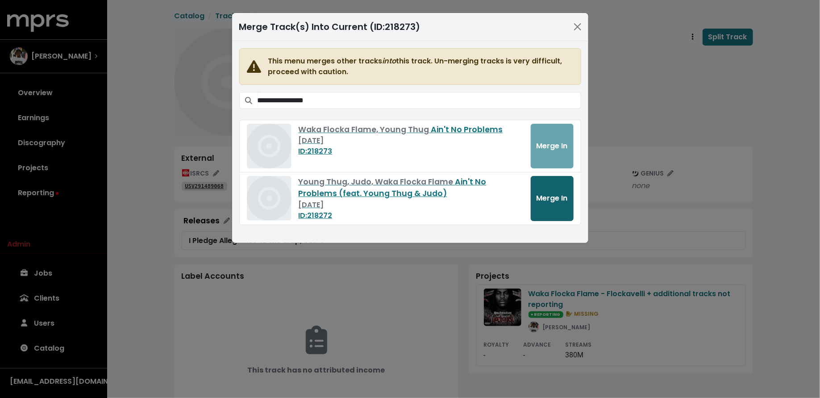
click at [557, 189] on button "Merge In" at bounding box center [551, 198] width 43 height 45
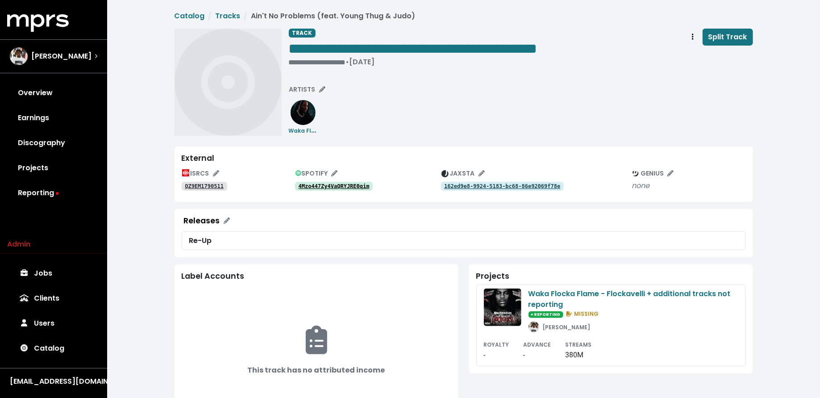
click at [338, 184] on tt "4Mzo447Zy4VaQRYJRE0qim" at bounding box center [333, 186] width 71 height 6
click at [210, 183] on tt "QZ9EM1790511" at bounding box center [204, 186] width 39 height 6
click at [303, 83] on button "ARTISTS" at bounding box center [307, 90] width 44 height 14
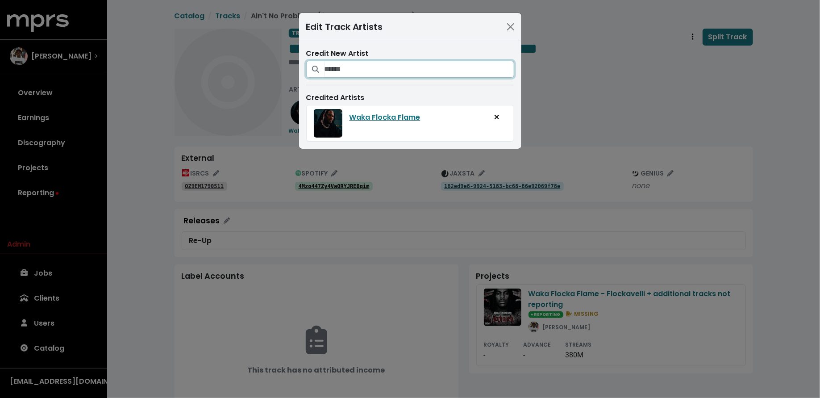
click at [357, 68] on input "Search for artists who should be credited on this track" at bounding box center [419, 69] width 190 height 17
click at [327, 69] on input "*********" at bounding box center [419, 69] width 190 height 17
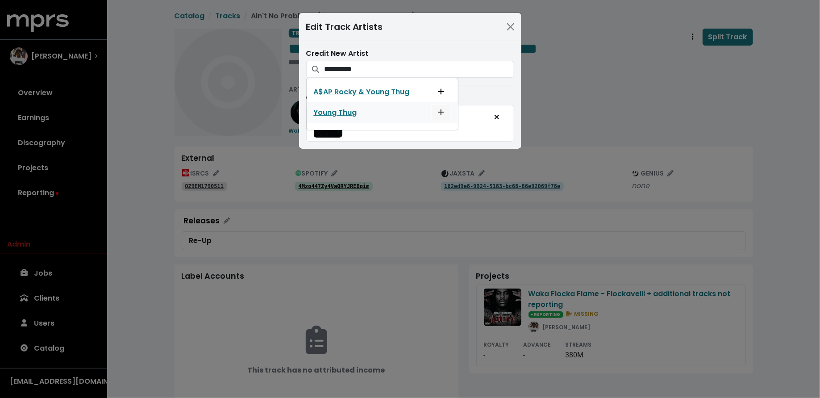
click at [434, 110] on button "Add artist to this track's credited artists" at bounding box center [441, 112] width 20 height 17
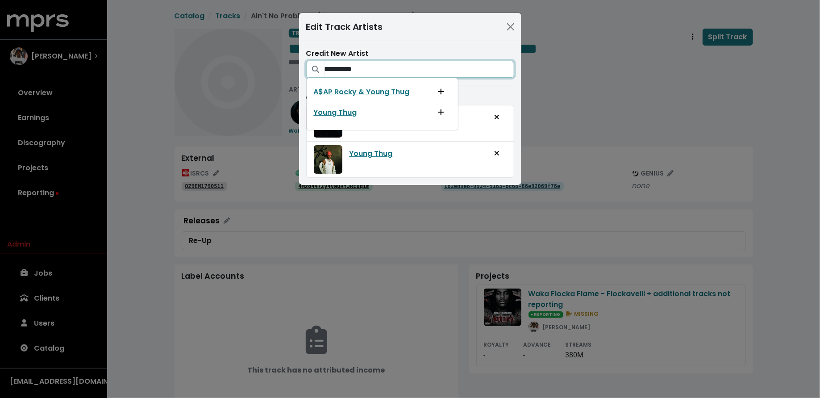
click at [381, 73] on input "**********" at bounding box center [419, 69] width 190 height 17
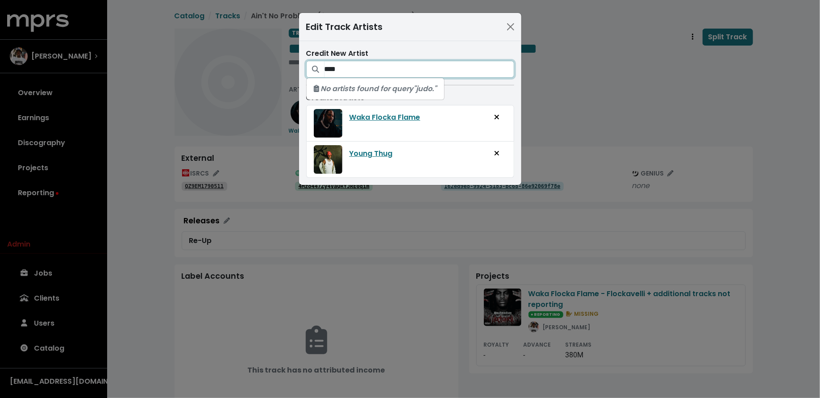
type input "****"
click at [543, 101] on div "Edit Track Artists Credit New Artist **** No artists found for query "judo." Cr…" at bounding box center [410, 199] width 820 height 398
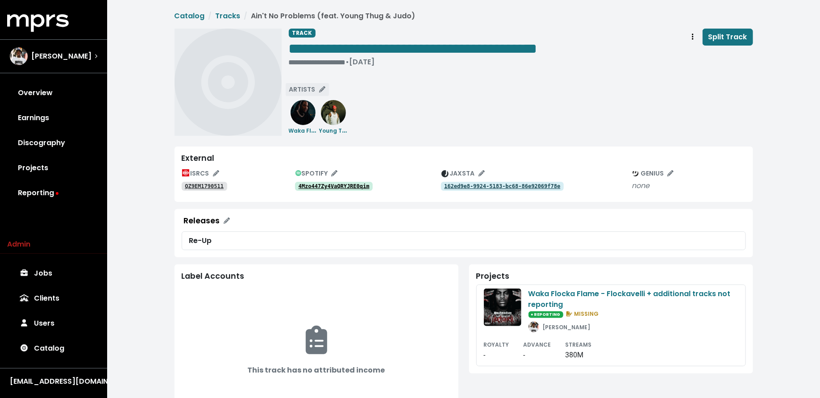
click at [313, 85] on span "ARTISTS" at bounding box center [307, 89] width 36 height 9
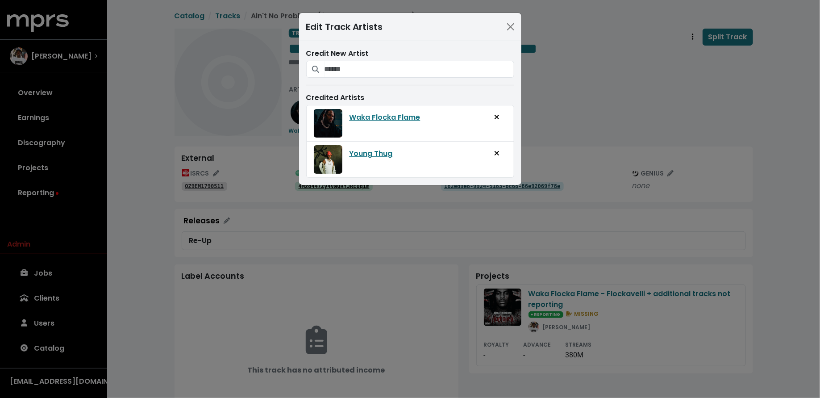
click at [343, 81] on div "Credit New Artist Credited Artists Waka Flocka Flame Young Thug" at bounding box center [410, 113] width 222 height 144
drag, startPoint x: 345, startPoint y: 75, endPoint x: 348, endPoint y: 61, distance: 14.0
click at [345, 75] on input "Search for artists who should be credited on this track" at bounding box center [419, 69] width 190 height 17
type input "****"
click at [364, 96] on span "Add artist to this track's credited artists" at bounding box center [364, 92] width 8 height 11
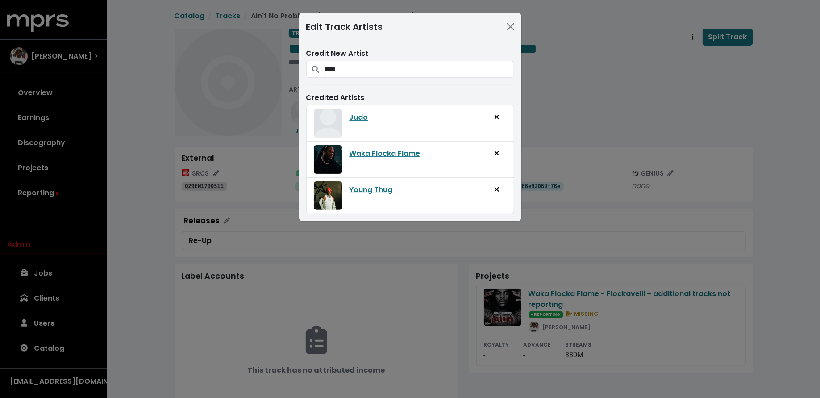
click at [573, 99] on div "Edit Track Artists Credit New Artist **** Judo Credited Artists Judo Waka Flock…" at bounding box center [410, 199] width 820 height 398
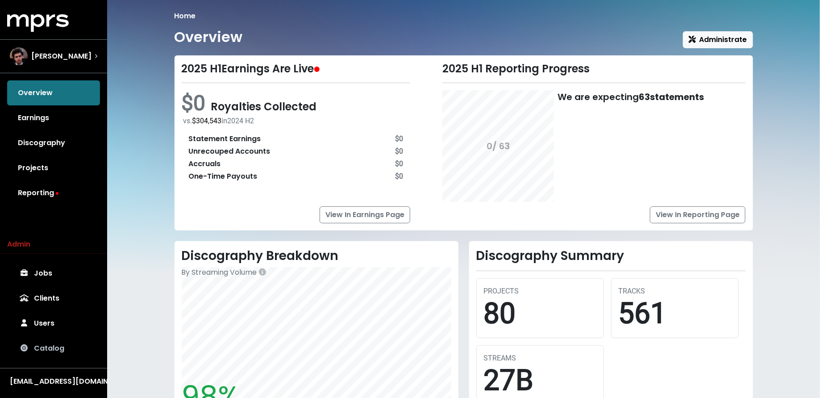
click at [44, 355] on link "Catalog" at bounding box center [53, 347] width 93 height 25
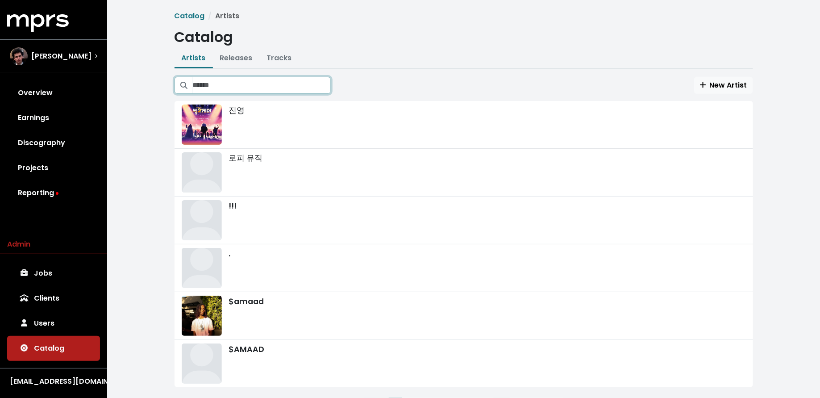
click at [239, 90] on input "Search artists" at bounding box center [262, 85] width 138 height 17
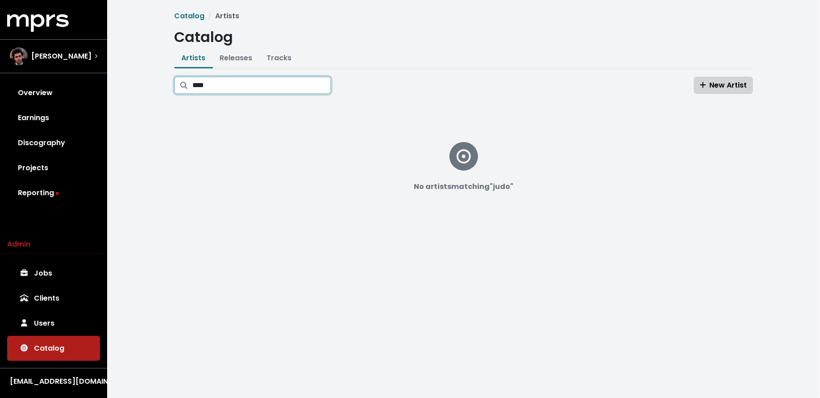
type input "****"
click at [709, 80] on span "New Artist" at bounding box center [723, 85] width 47 height 10
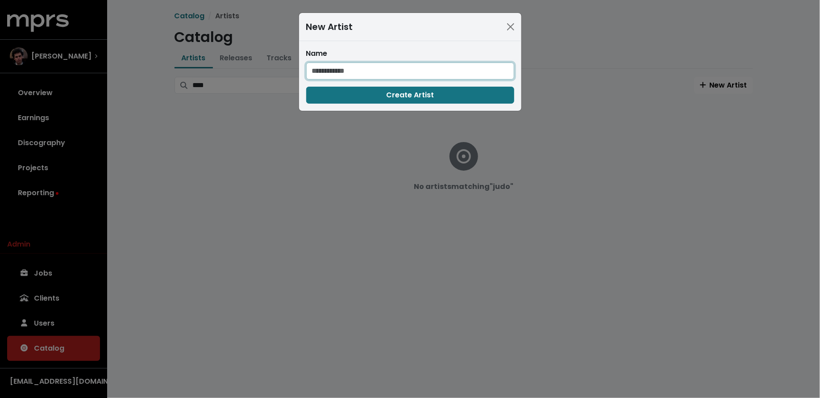
click at [436, 69] on input "text" at bounding box center [410, 70] width 208 height 17
type input "****"
click at [483, 92] on button "Create Artist" at bounding box center [410, 95] width 208 height 17
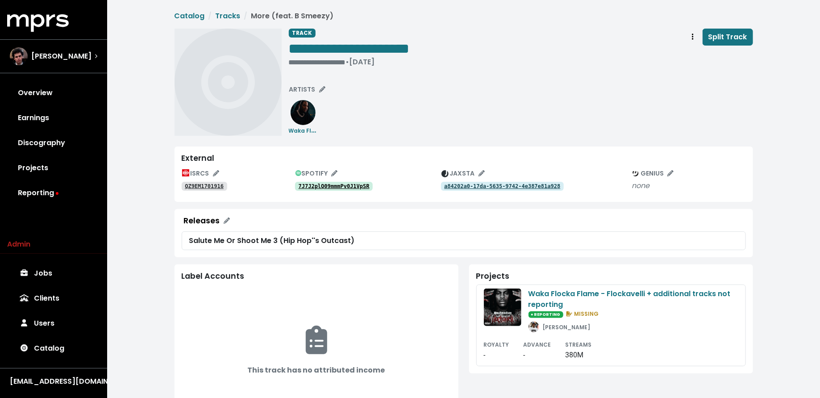
click at [323, 185] on tt "7J7J2plQ09mmmPv0J1VpSR" at bounding box center [333, 186] width 71 height 6
click at [352, 186] on tt "7J7J2plQ09mmmPv0J1VpSR" at bounding box center [333, 186] width 71 height 6
click at [335, 183] on tt "7uhVqtB7OavktOo6v3uDmy" at bounding box center [333, 186] width 71 height 6
click at [299, 85] on span "ARTISTS" at bounding box center [307, 89] width 36 height 9
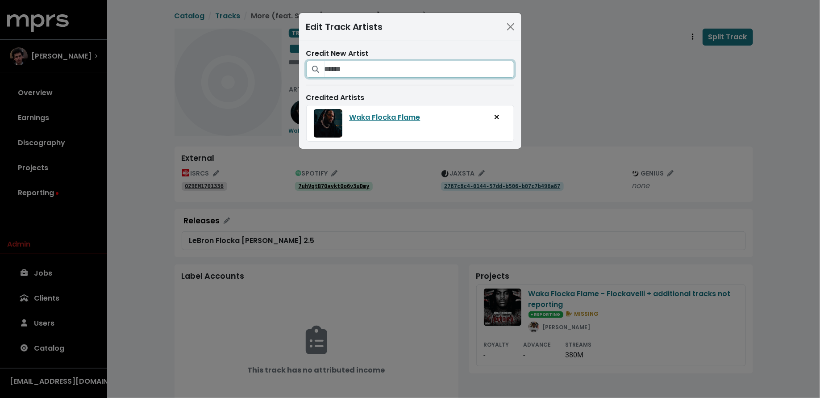
click at [419, 61] on input "Search for artists who should be credited on this track" at bounding box center [419, 69] width 190 height 17
type input "*****"
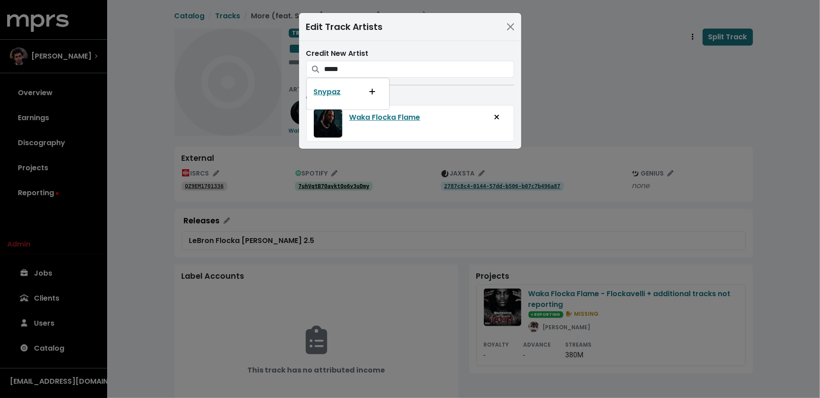
click at [550, 114] on div "Edit Track Artists Credit New Artist ***** Snypaz Credited Artists Waka Flocka …" at bounding box center [410, 199] width 820 height 398
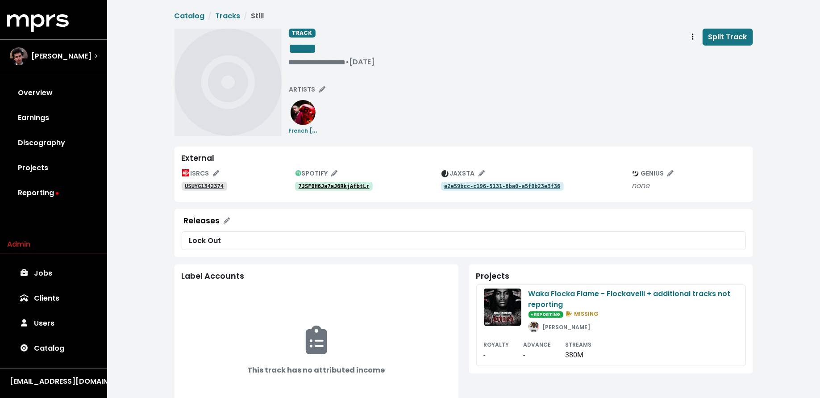
click at [316, 185] on tt "7JSF0H6Ja7aJ6RkjAfbtLr" at bounding box center [333, 186] width 71 height 6
click at [213, 185] on tt "USUYG1342374" at bounding box center [204, 186] width 39 height 6
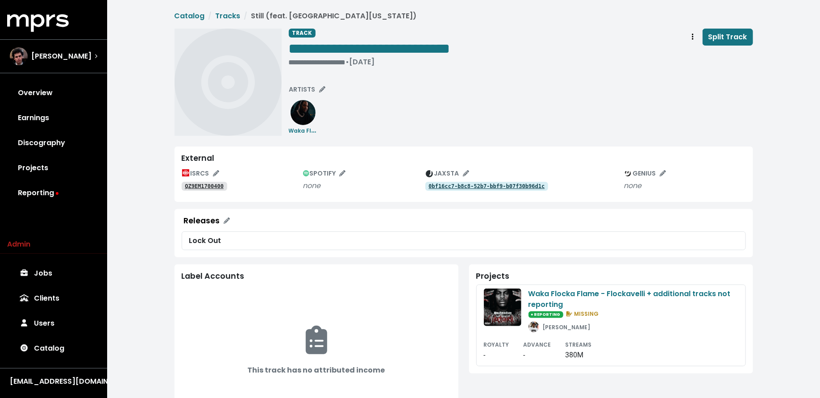
click at [219, 184] on tt "QZ9EM1700400" at bounding box center [204, 186] width 39 height 6
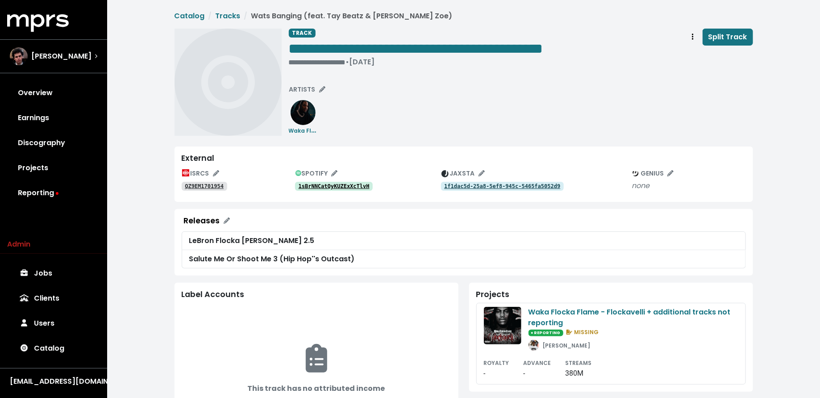
click at [348, 186] on tt "1sBrNNCatQyKUZExXcTlvH" at bounding box center [333, 186] width 71 height 6
click at [319, 185] on tt "1sBrNNCatQyKUZExXcTlvH" at bounding box center [333, 186] width 71 height 6
click at [212, 184] on tt "QZ9EM1701954" at bounding box center [204, 186] width 39 height 6
click at [476, 183] on tt "1f1dac5d-25a8-5ef8-945c-5465fa5052d9" at bounding box center [502, 186] width 116 height 6
click at [319, 171] on span "SPOTIFY" at bounding box center [316, 173] width 42 height 9
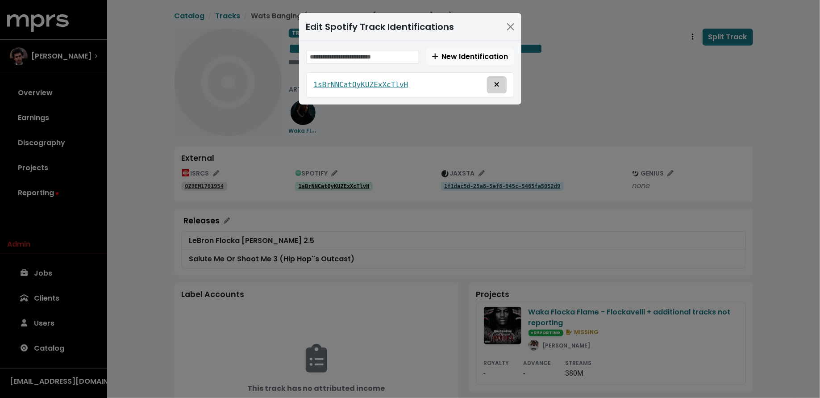
click at [500, 87] on span "Remove this spotify identification" at bounding box center [497, 84] width 8 height 11
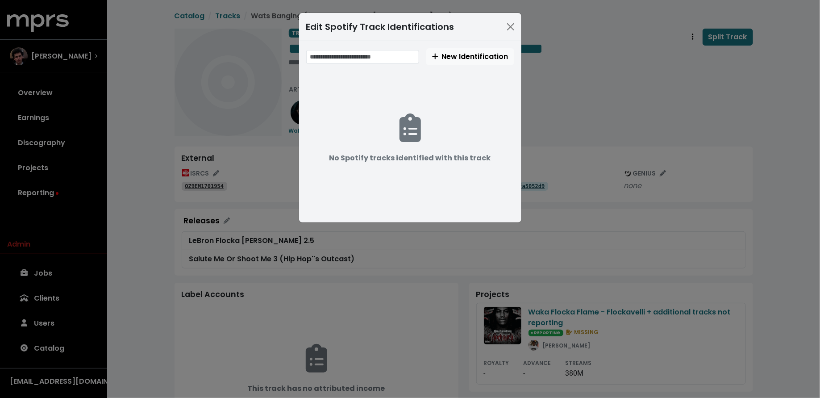
click at [402, 255] on div "Edit Spotify Track Identifications New Identification No Spotify tracks identif…" at bounding box center [410, 199] width 820 height 398
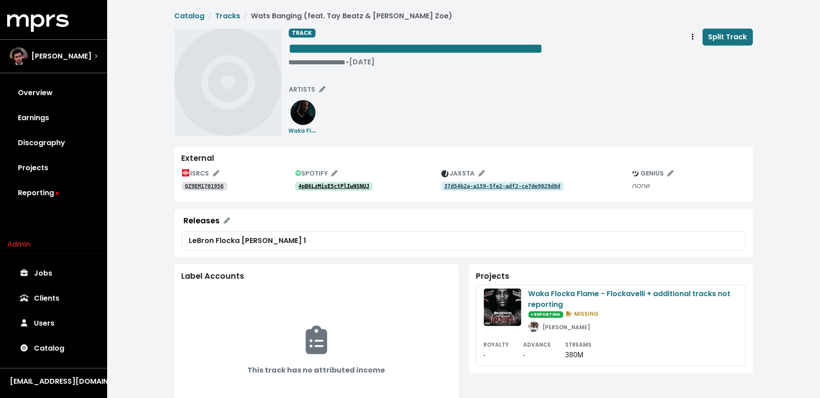
click at [361, 183] on tt "4pB6LzMisE5ctPlIwNSNUJ" at bounding box center [333, 186] width 71 height 6
click at [306, 186] on tt "4pB6LzMisE5ctPlIwNSNUJ" at bounding box center [333, 186] width 71 height 6
click at [213, 183] on tt "QZ9EM1701956" at bounding box center [204, 186] width 39 height 6
click at [688, 34] on button "Track actions" at bounding box center [693, 37] width 20 height 17
click at [685, 57] on link "Merge" at bounding box center [718, 57] width 70 height 14
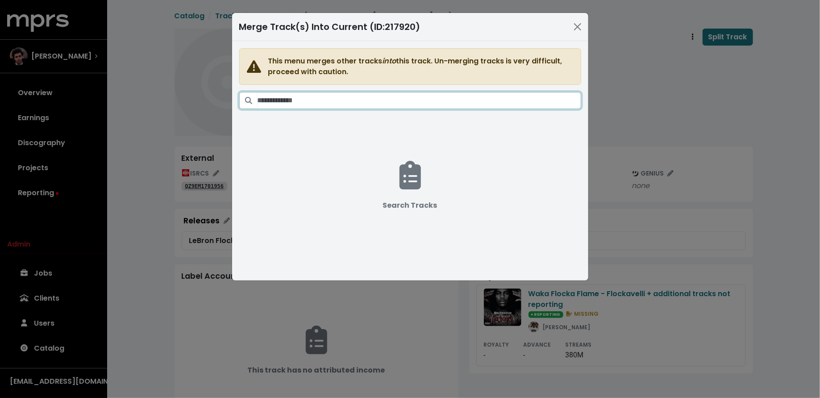
click at [525, 103] on input "Search tracks" at bounding box center [418, 100] width 323 height 17
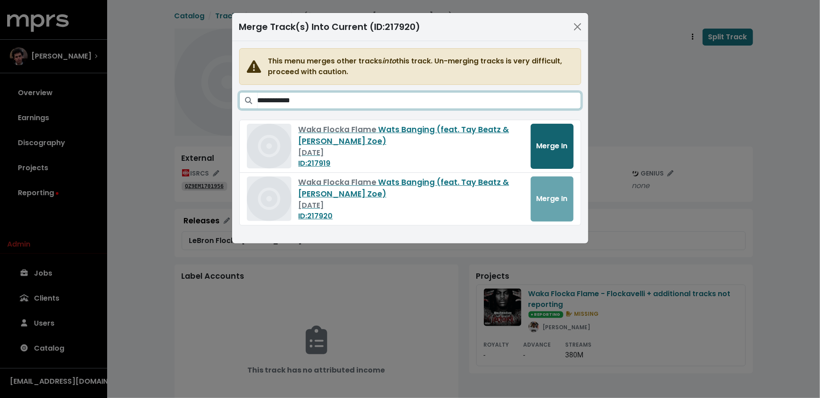
type input "**********"
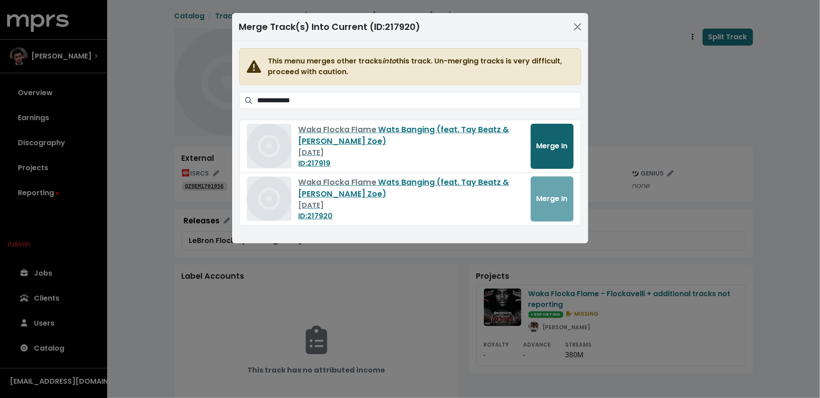
click at [565, 155] on button "Merge In" at bounding box center [551, 146] width 43 height 45
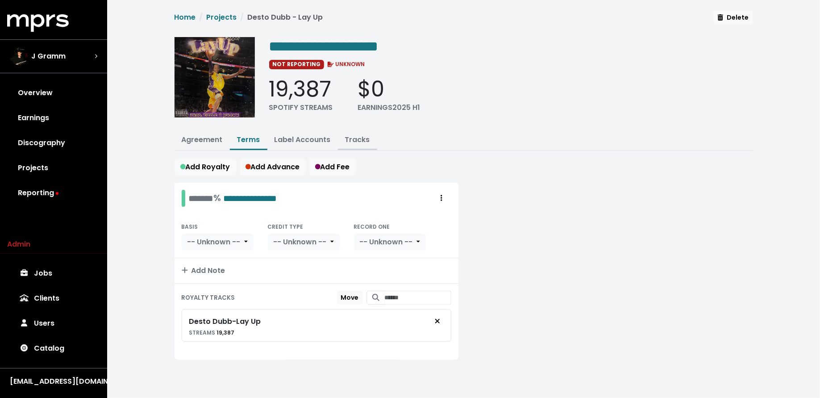
click at [360, 134] on link "Tracks" at bounding box center [357, 139] width 25 height 10
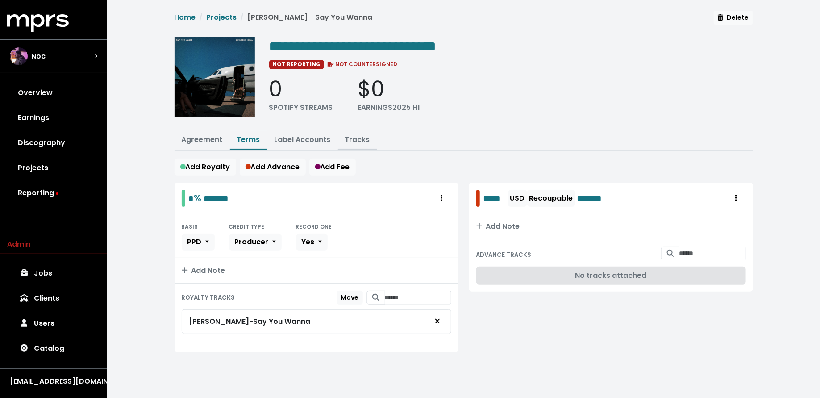
click at [353, 137] on link "Tracks" at bounding box center [357, 139] width 25 height 10
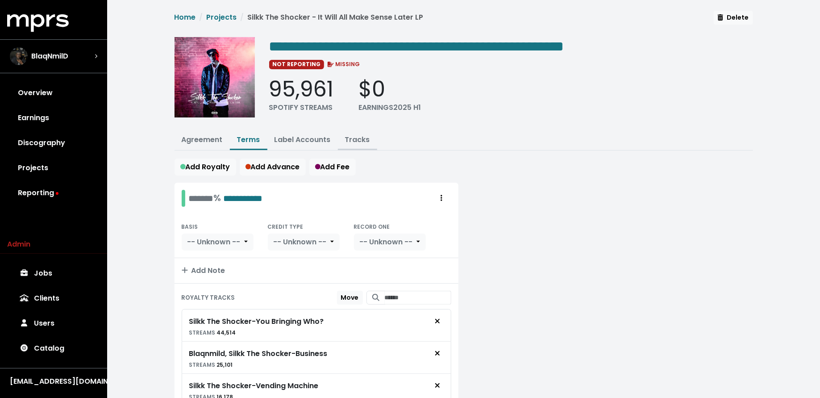
click at [362, 135] on link "Tracks" at bounding box center [357, 139] width 25 height 10
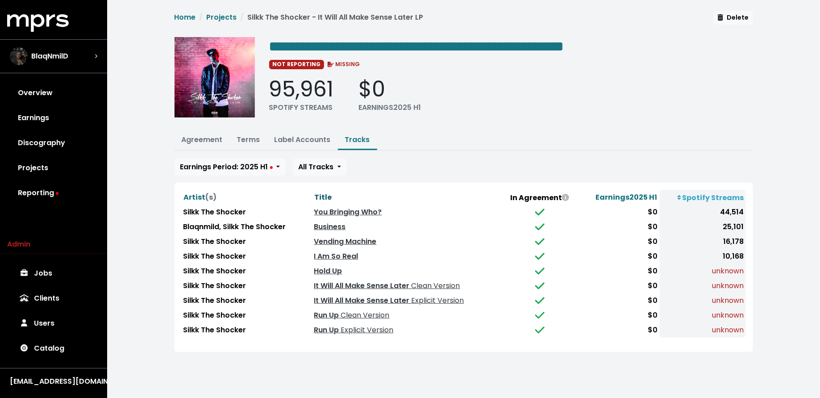
click at [329, 194] on span "Title" at bounding box center [323, 197] width 17 height 10
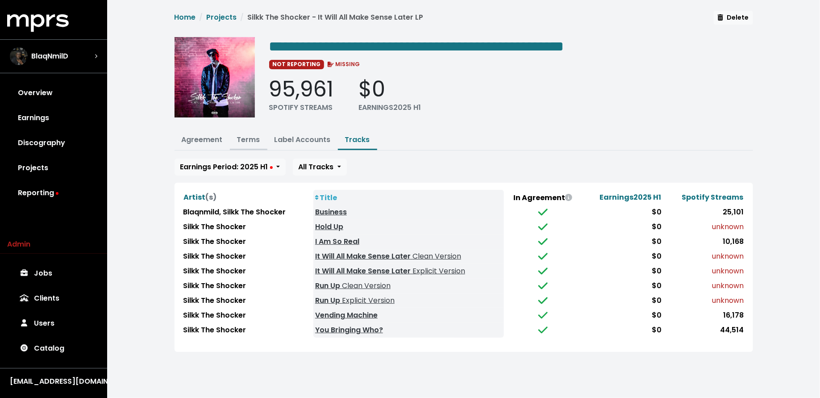
click at [254, 131] on button "Terms" at bounding box center [248, 140] width 37 height 19
click at [251, 135] on link "Terms" at bounding box center [248, 139] width 23 height 10
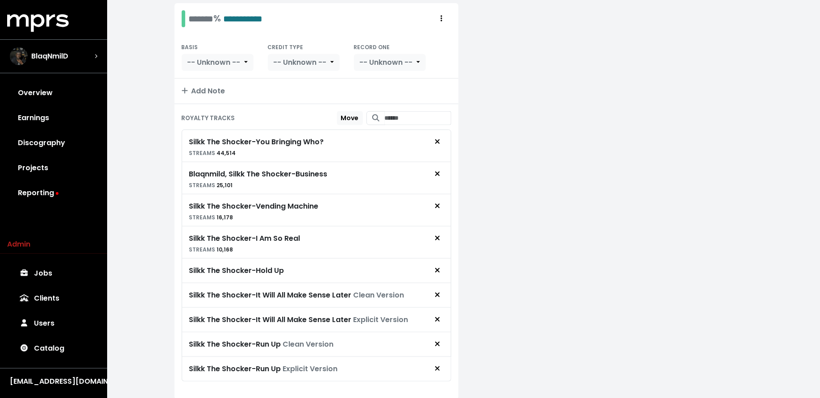
scroll to position [205, 0]
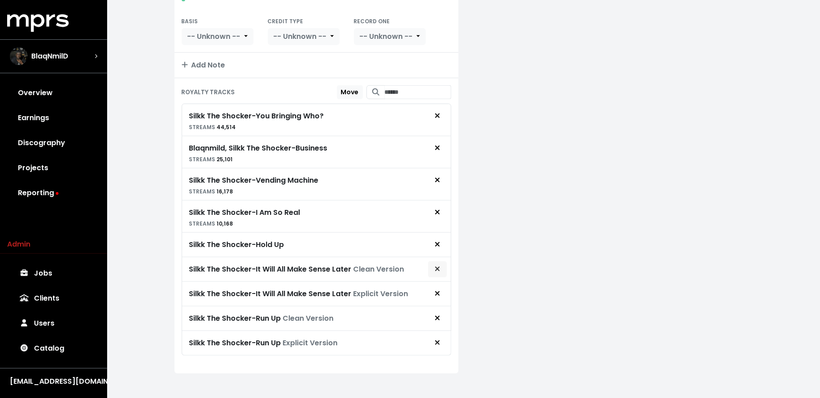
click at [437, 266] on icon "Remove royalty target" at bounding box center [437, 268] width 4 height 4
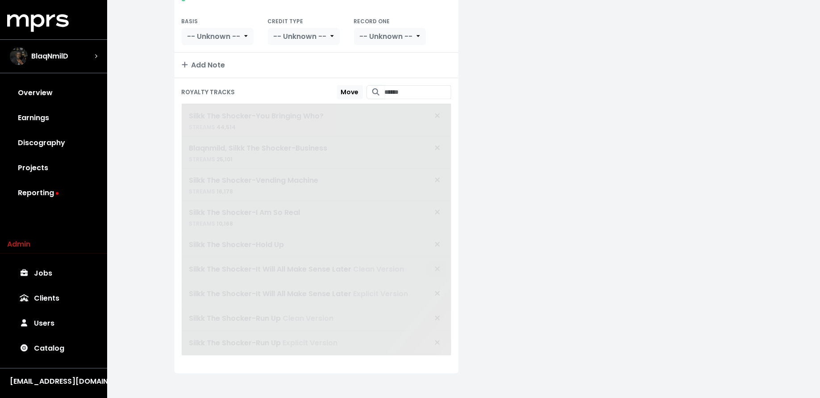
scroll to position [181, 0]
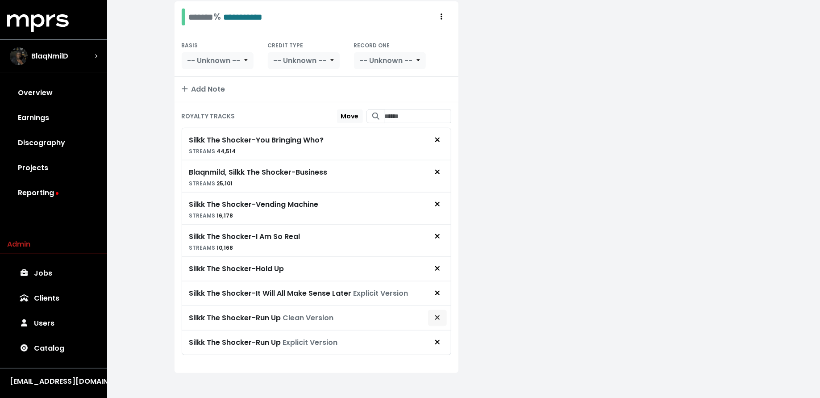
click at [436, 314] on icon "Remove royalty target" at bounding box center [437, 317] width 5 height 7
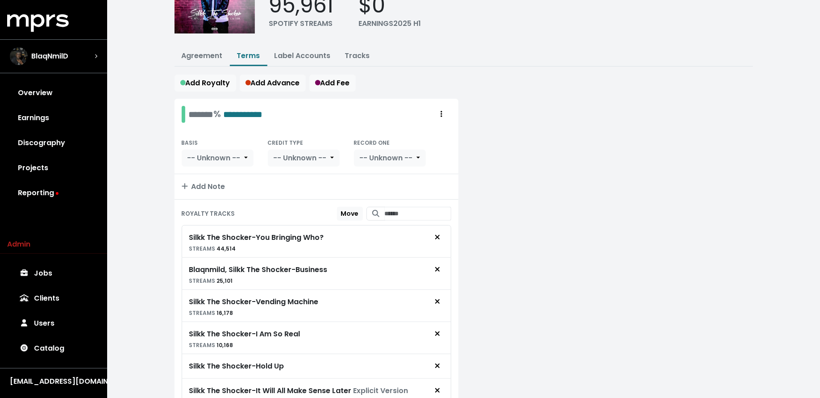
scroll to position [0, 0]
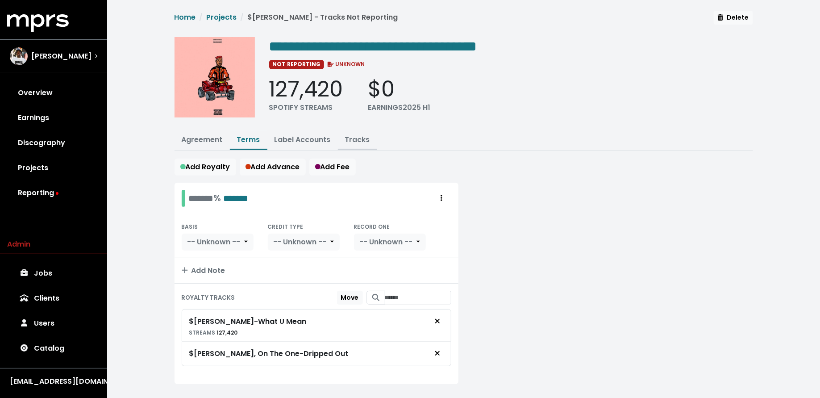
click at [350, 133] on button "Tracks" at bounding box center [357, 140] width 39 height 19
click at [355, 137] on link "Tracks" at bounding box center [357, 139] width 25 height 10
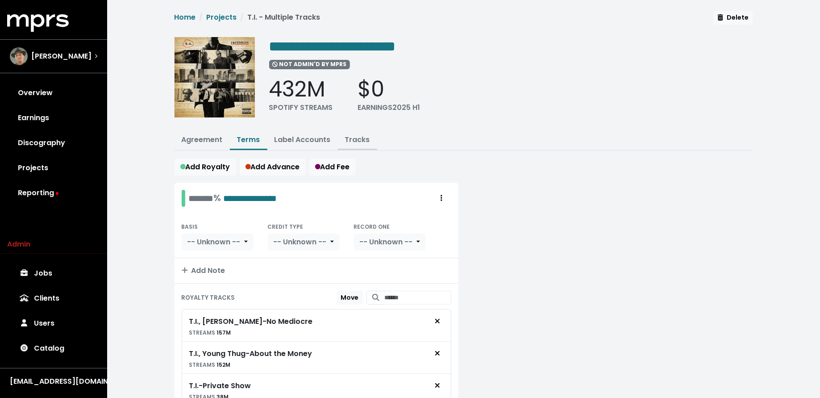
click at [360, 136] on link "Tracks" at bounding box center [357, 139] width 25 height 10
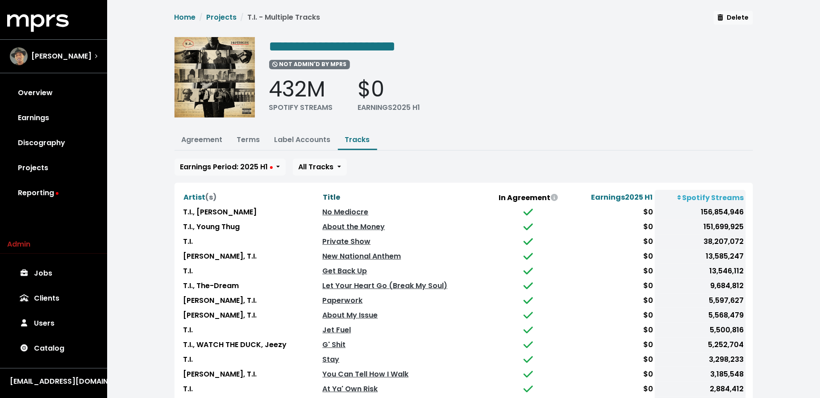
click at [339, 193] on button "Title" at bounding box center [331, 197] width 18 height 12
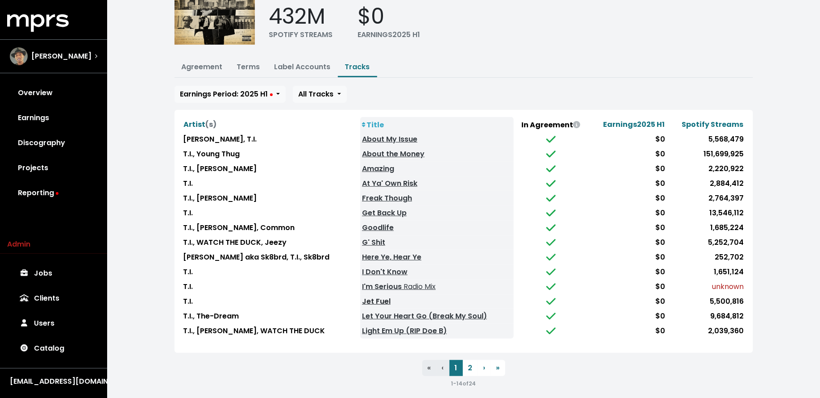
scroll to position [75, 0]
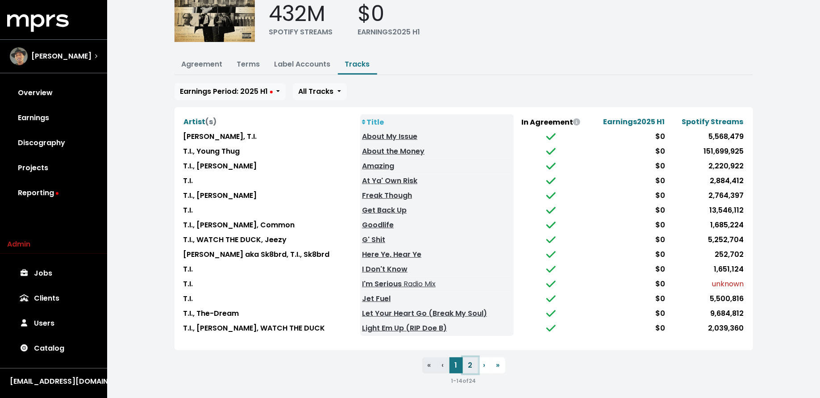
click at [469, 360] on button "2" at bounding box center [470, 365] width 15 height 16
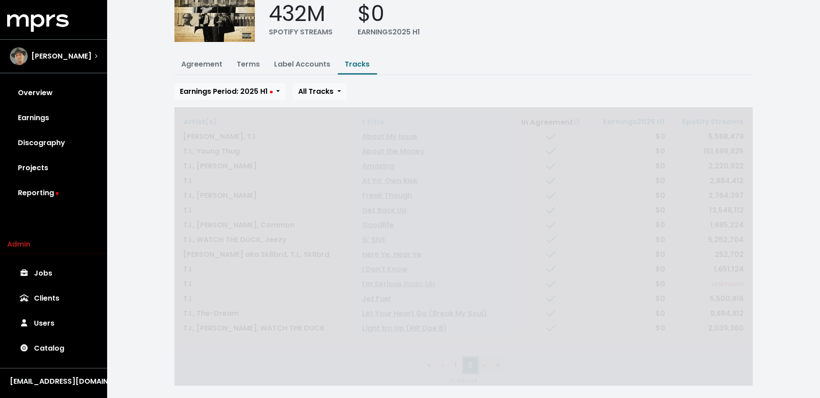
scroll to position [17, 0]
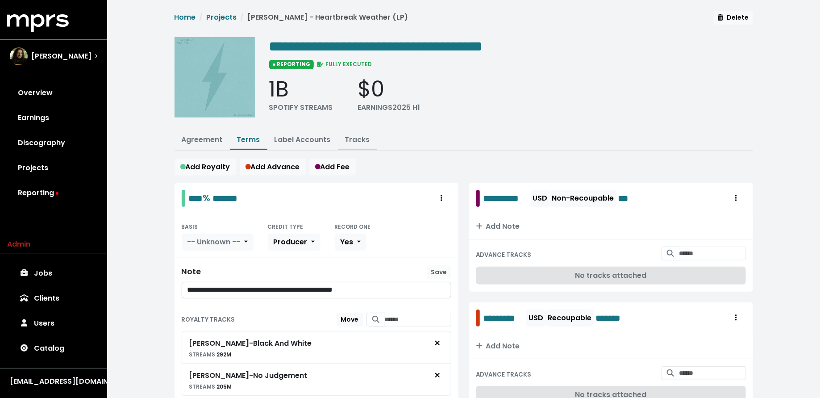
click at [357, 138] on link "Tracks" at bounding box center [357, 139] width 25 height 10
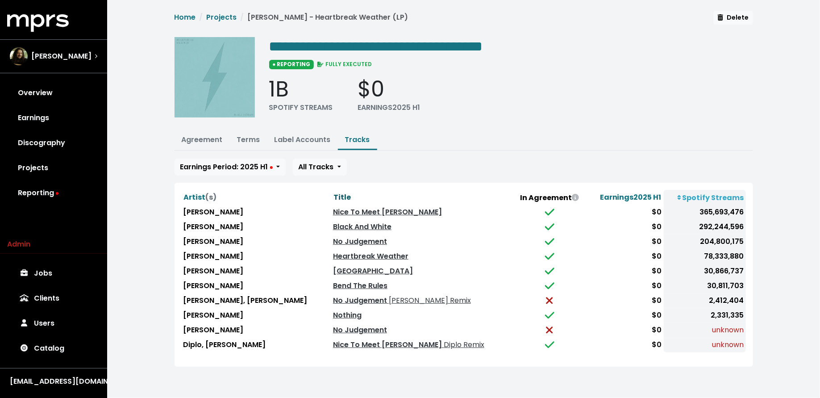
click at [333, 197] on span "Title" at bounding box center [341, 197] width 17 height 10
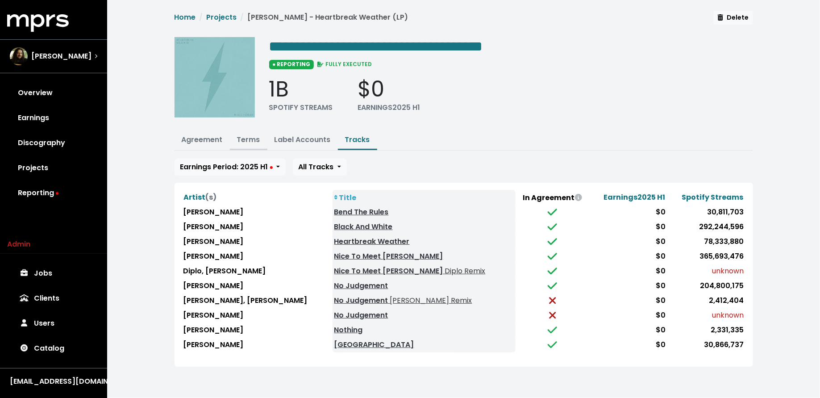
click at [246, 141] on link "Terms" at bounding box center [248, 139] width 23 height 10
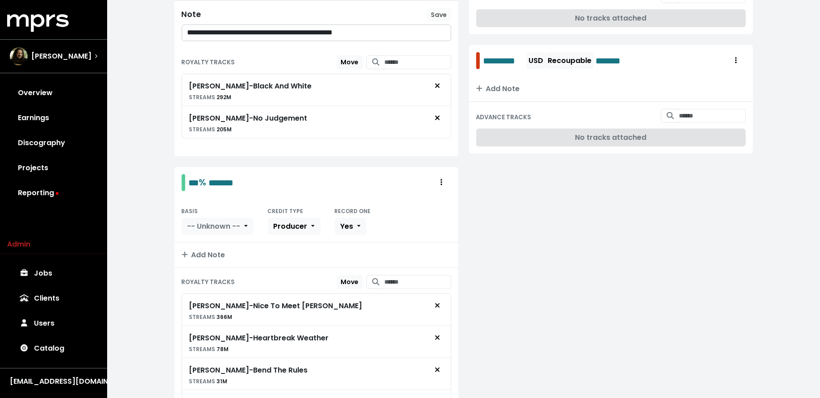
scroll to position [404, 0]
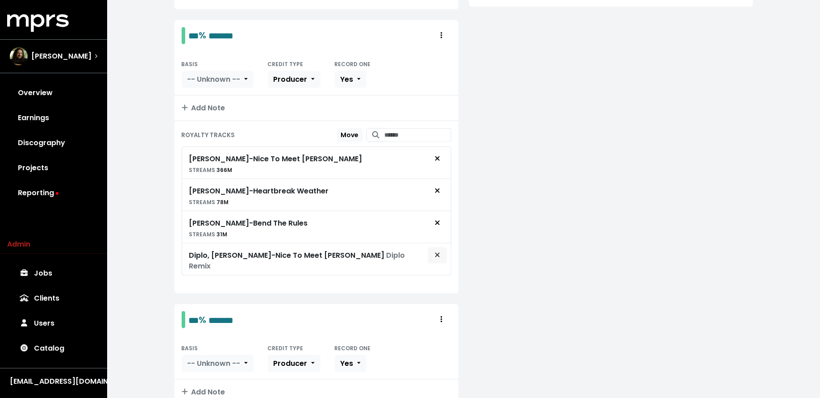
click at [435, 253] on icon "Remove royalty target" at bounding box center [437, 255] width 4 height 4
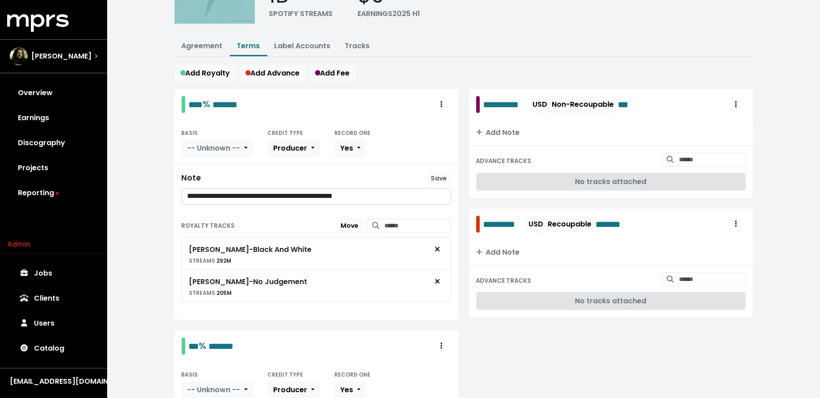
scroll to position [7, 0]
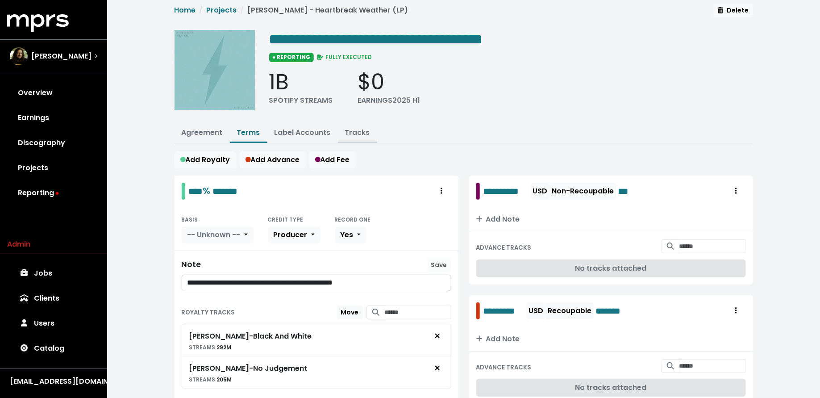
click at [351, 129] on link "Tracks" at bounding box center [357, 132] width 25 height 10
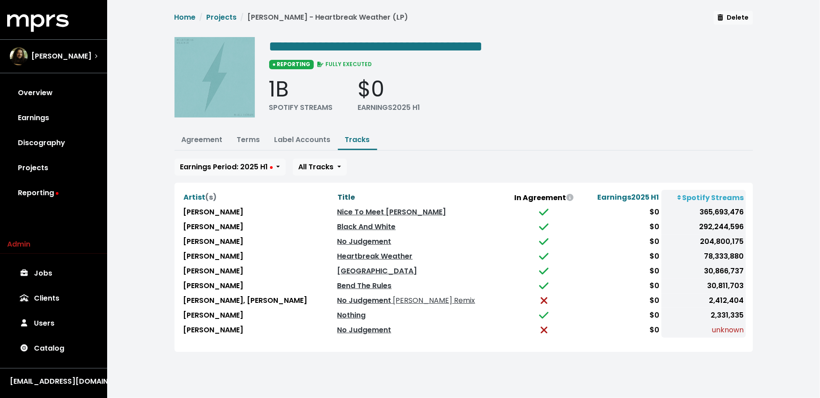
click at [338, 193] on span "Title" at bounding box center [346, 197] width 17 height 10
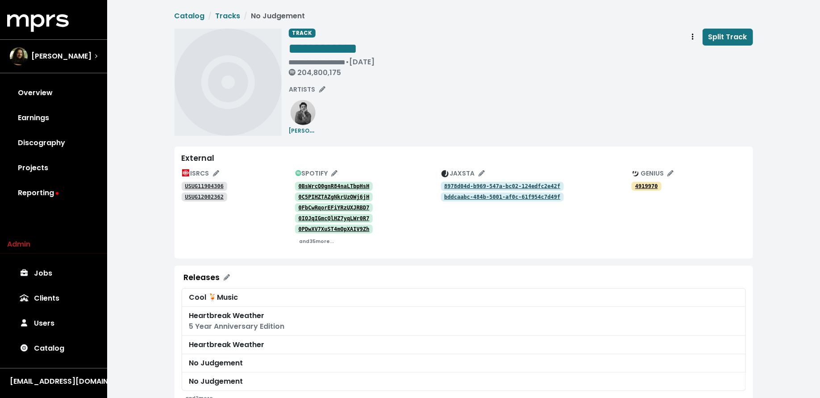
click at [325, 183] on tt "0BsWrcQ0gnR84naLTbpHsH" at bounding box center [333, 186] width 71 height 6
click at [321, 196] on tt "0C5PIHZTAZgNkrUzOWj6jH" at bounding box center [333, 197] width 71 height 6
click at [348, 233] on span "0BsWrcQ0gnR84naLTbpHsH 0C5PIHZTAZgNkrUzOWj6jH 0FbCwRqorEFiYRzUXJRBD7 0IOJqIGmcQ…" at bounding box center [368, 213] width 146 height 67
click at [347, 229] on tt "0PDwXV7XuST4mOpXAIV9Zh" at bounding box center [333, 229] width 71 height 6
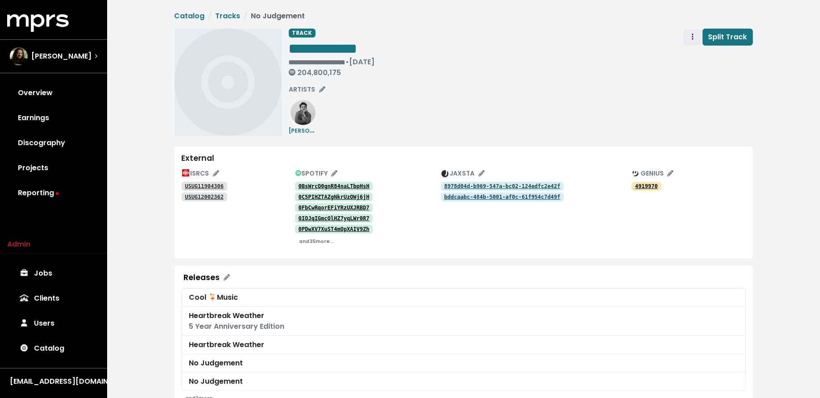
click at [692, 39] on span "Track actions" at bounding box center [692, 37] width 8 height 11
click at [694, 60] on link "Merge" at bounding box center [718, 57] width 70 height 14
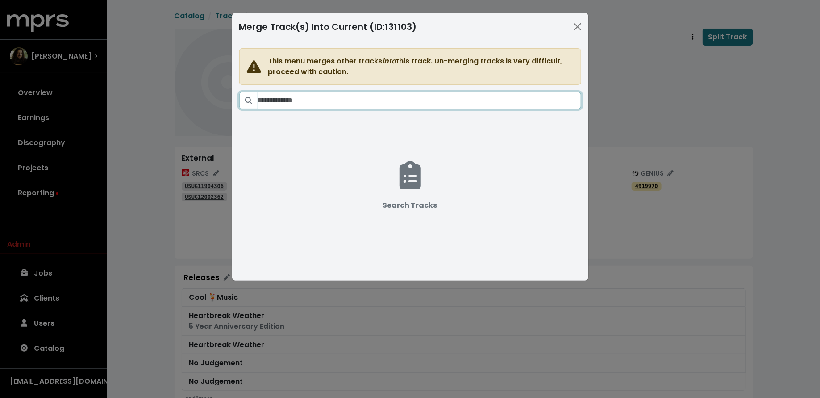
click at [455, 99] on input "Search tracks" at bounding box center [418, 100] width 323 height 17
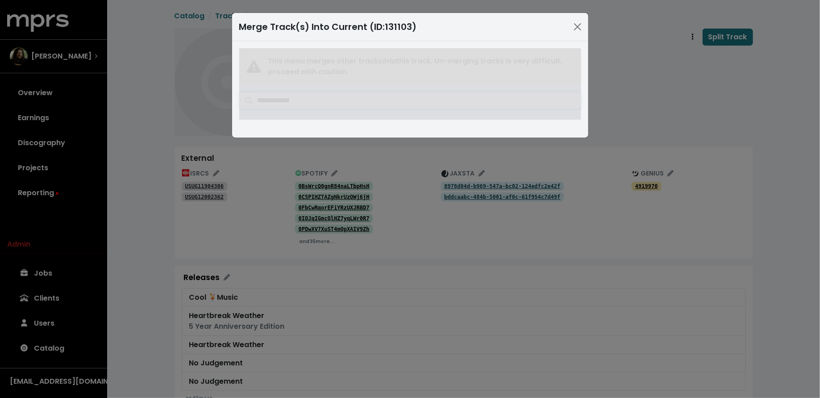
type input "**********"
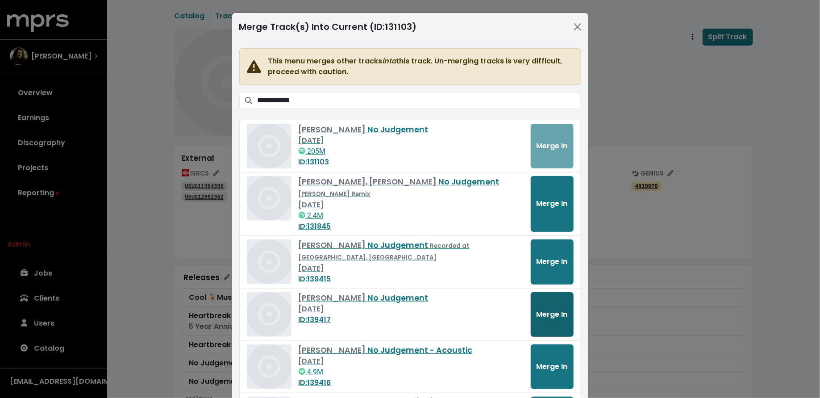
click at [552, 309] on span "Merge In" at bounding box center [551, 314] width 31 height 10
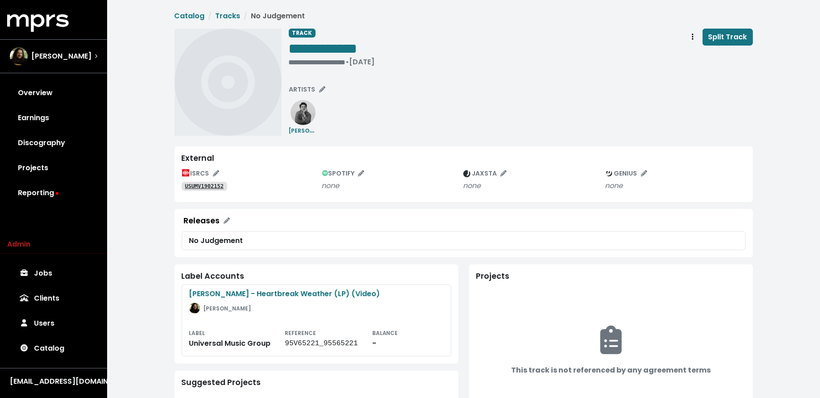
click at [218, 183] on tt "USUMV1902152" at bounding box center [204, 186] width 39 height 6
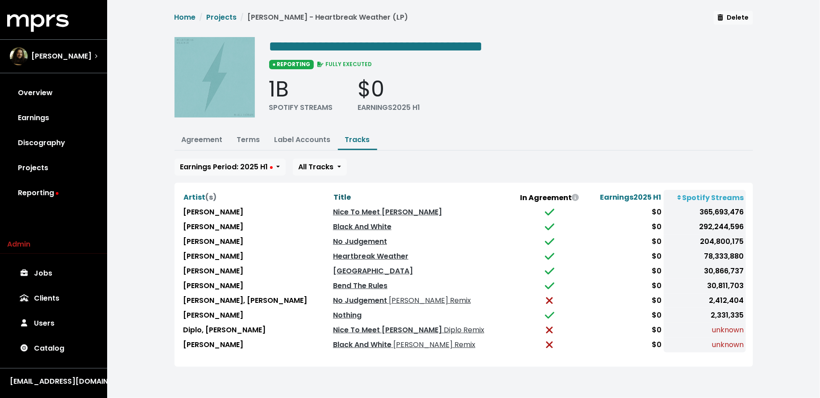
click at [333, 193] on span "Title" at bounding box center [341, 197] width 17 height 10
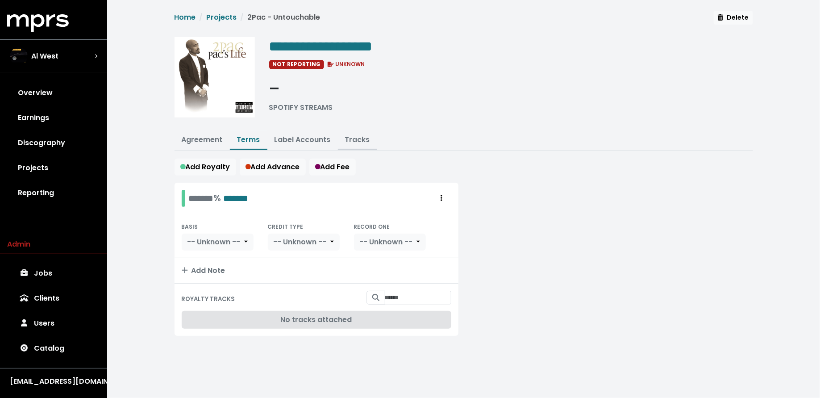
click at [355, 135] on link "Tracks" at bounding box center [357, 139] width 25 height 10
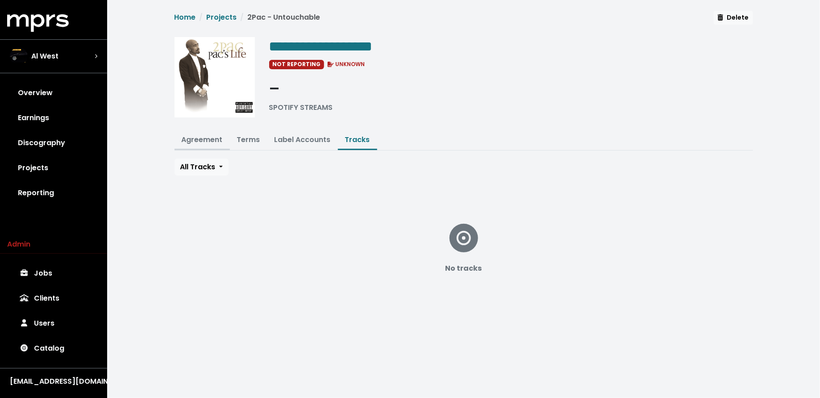
click at [186, 141] on link "Agreement" at bounding box center [202, 139] width 41 height 10
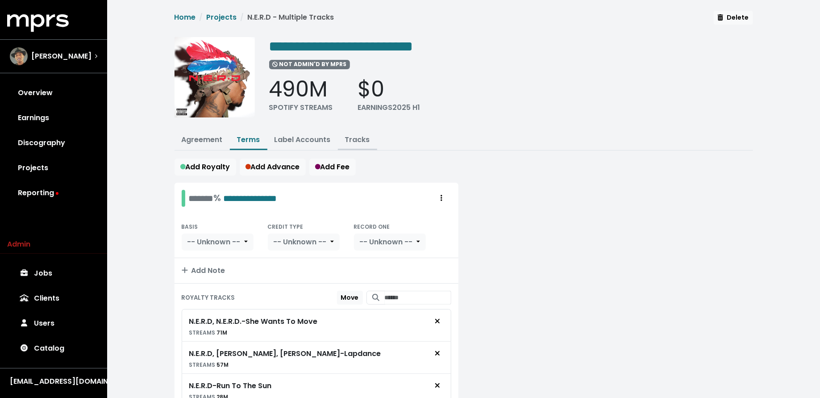
click at [358, 136] on link "Tracks" at bounding box center [357, 139] width 25 height 10
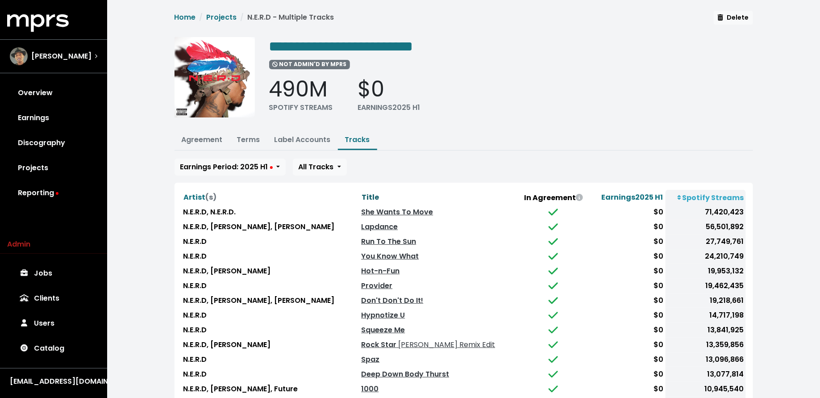
click at [374, 195] on span "Title" at bounding box center [369, 197] width 17 height 10
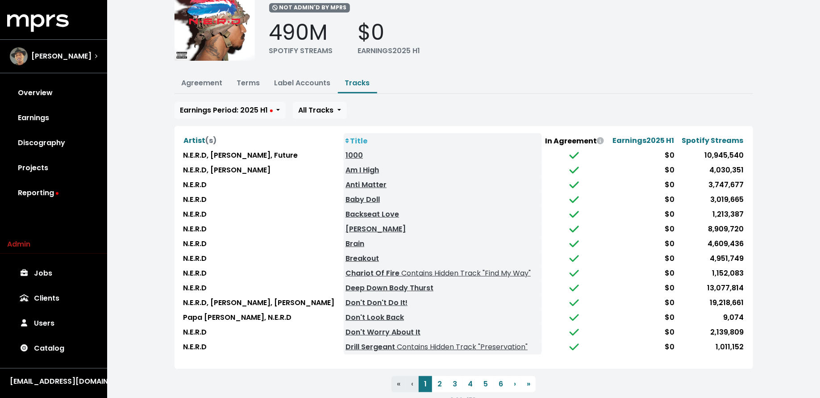
scroll to position [60, 0]
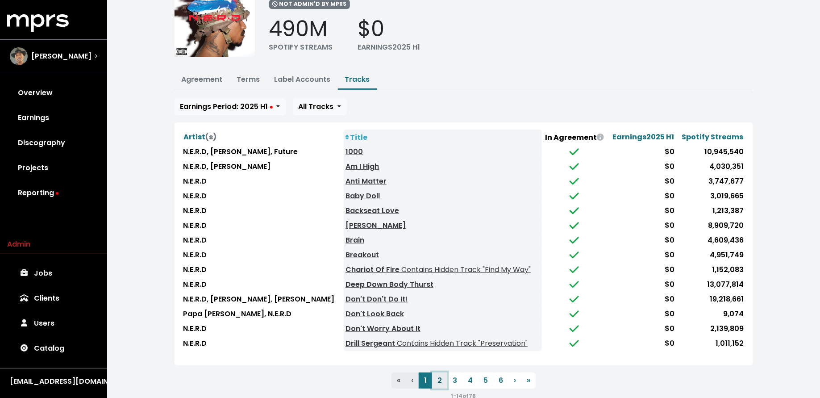
click at [443, 375] on button "2" at bounding box center [439, 380] width 15 height 16
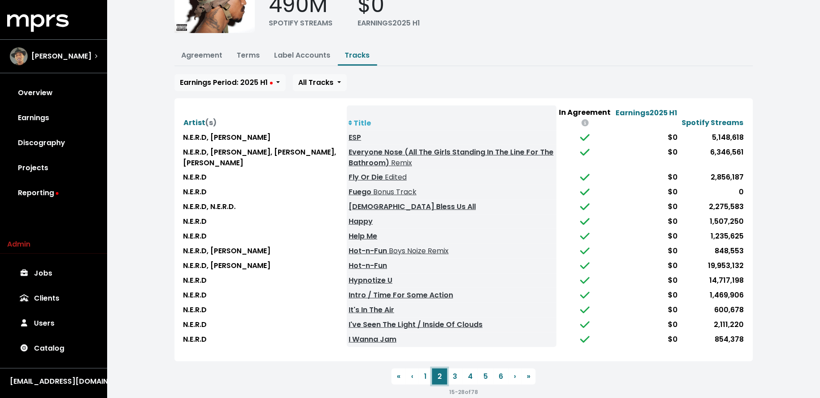
scroll to position [87, 0]
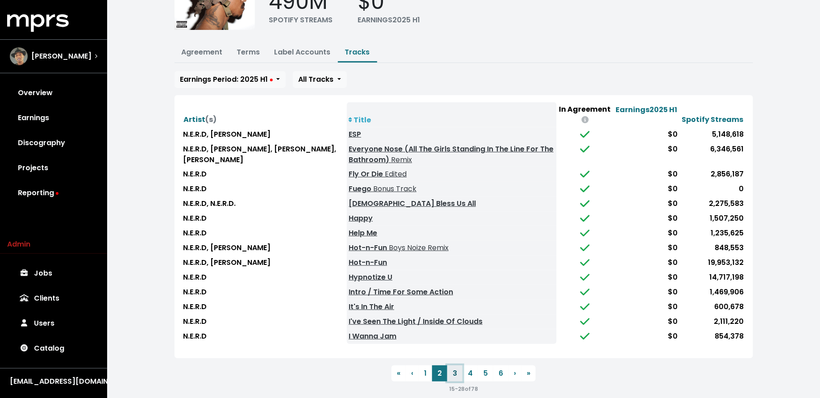
click at [456, 373] on button "3" at bounding box center [454, 373] width 15 height 16
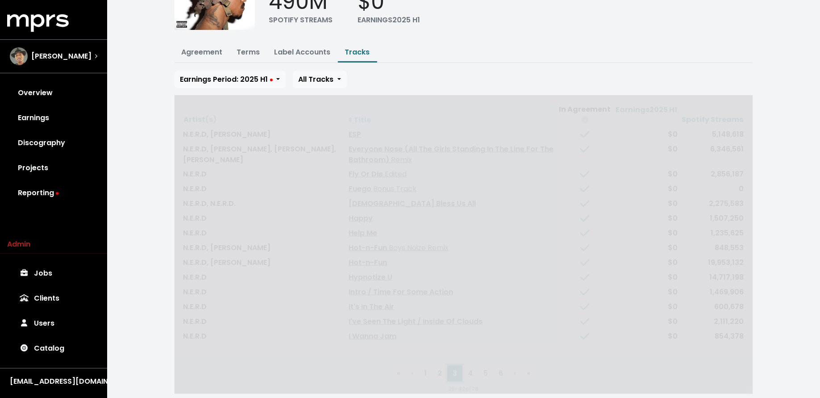
scroll to position [75, 0]
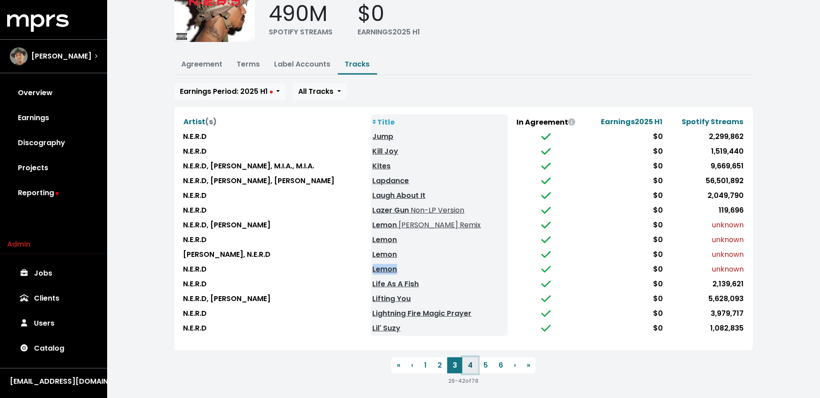
click at [468, 359] on button "4" at bounding box center [470, 365] width 16 height 16
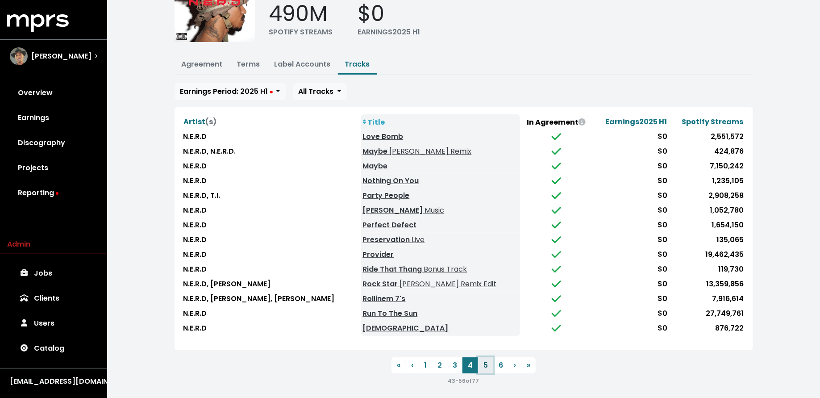
click at [482, 363] on button "5" at bounding box center [485, 365] width 15 height 16
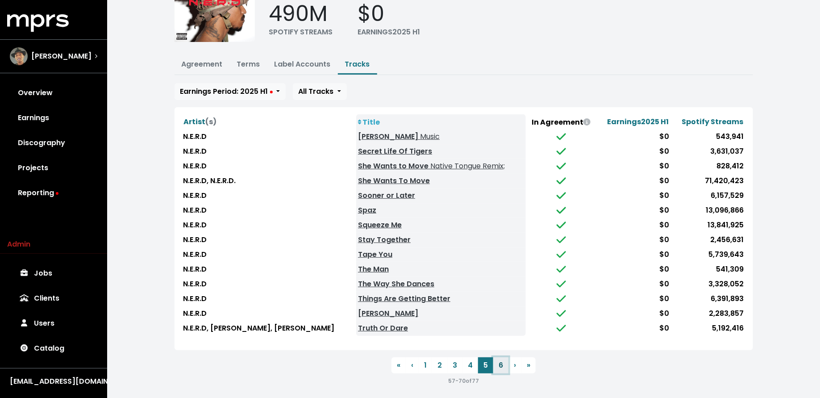
click at [499, 361] on button "6" at bounding box center [500, 365] width 15 height 16
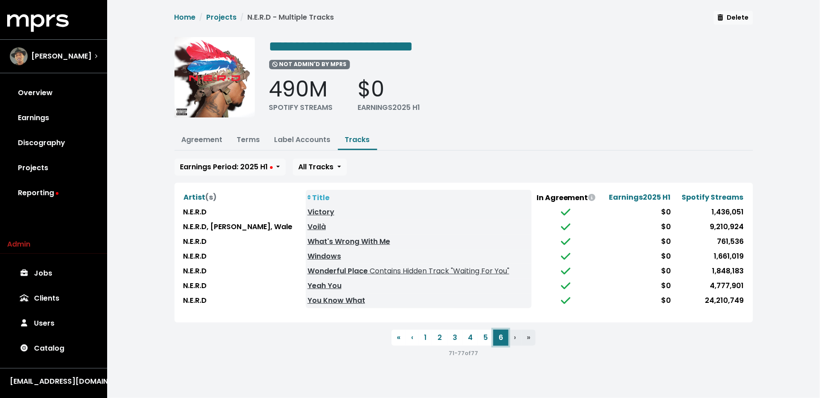
scroll to position [0, 0]
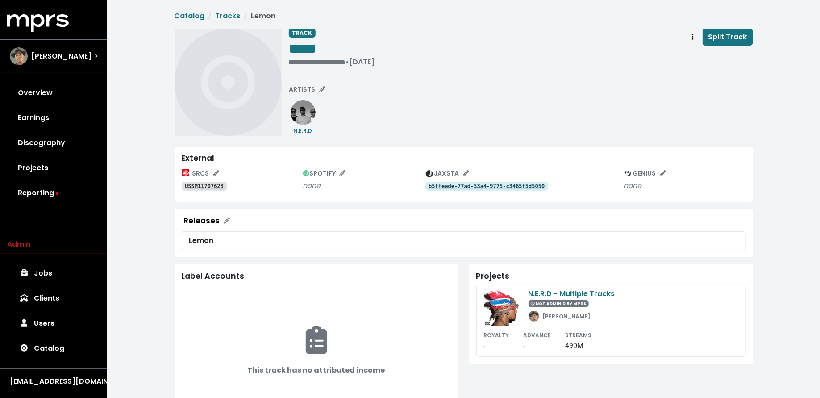
click at [217, 184] on tt "USSM11707623" at bounding box center [204, 186] width 39 height 6
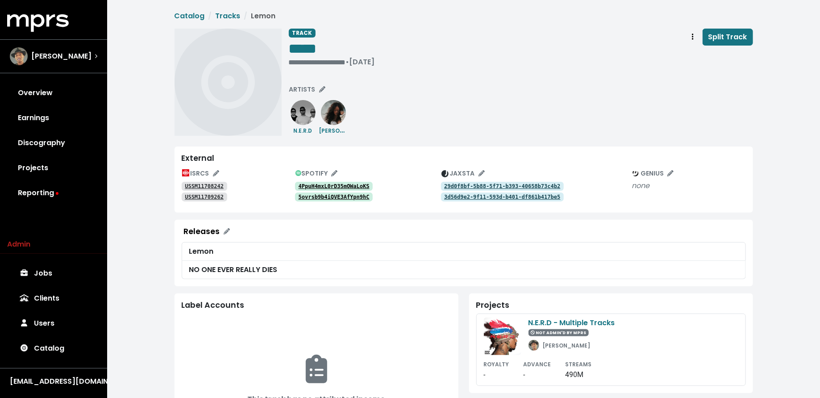
click at [195, 188] on tt "USSM11708242" at bounding box center [204, 186] width 39 height 6
click at [305, 186] on tt "4PpuH4mxL0rD35mOWaLoKS" at bounding box center [333, 186] width 71 height 6
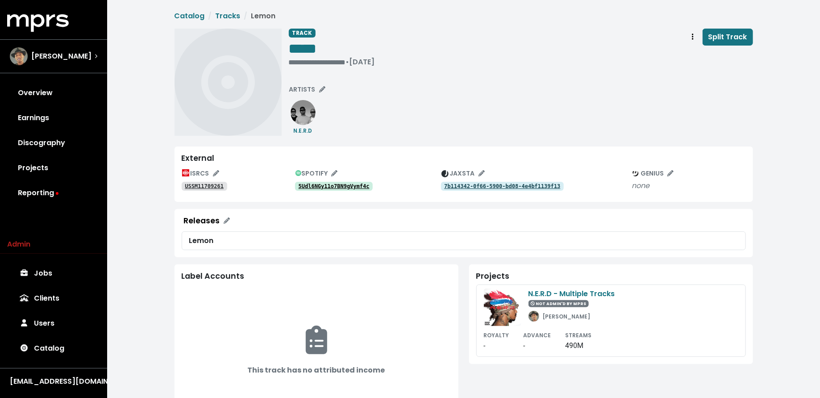
click at [215, 183] on tt "USSM11709261" at bounding box center [204, 186] width 39 height 6
click at [311, 186] on tt "5Udl6NGy11o7BN9gVymf4c" at bounding box center [333, 186] width 71 height 6
click at [327, 183] on tt "5Udl6NGy11o7BN9gVymf4c" at bounding box center [333, 186] width 71 height 6
click at [201, 189] on link "USSM11709261" at bounding box center [205, 186] width 46 height 9
click at [691, 37] on span "Track actions" at bounding box center [692, 37] width 8 height 11
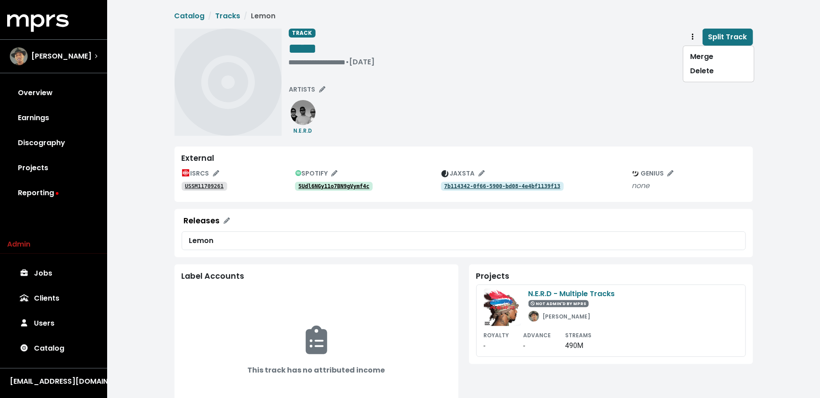
click at [680, 54] on div "**********" at bounding box center [521, 49] width 464 height 41
click at [691, 30] on button "Track actions" at bounding box center [693, 37] width 20 height 17
click at [692, 51] on link "Merge" at bounding box center [718, 57] width 70 height 14
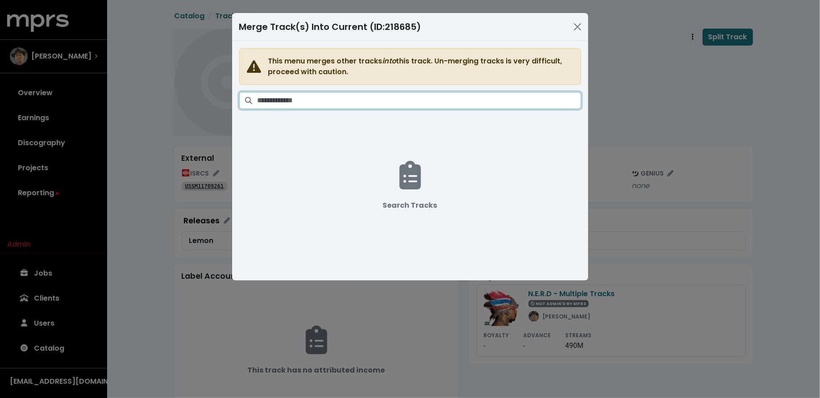
click at [403, 101] on input "Search tracks" at bounding box center [418, 100] width 323 height 17
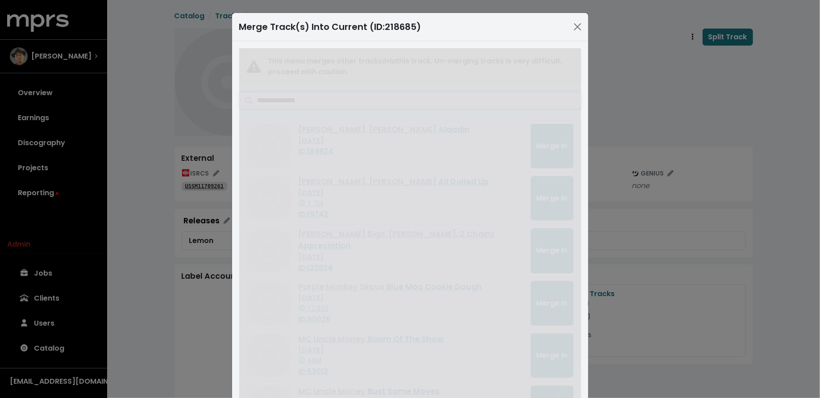
type input "**********"
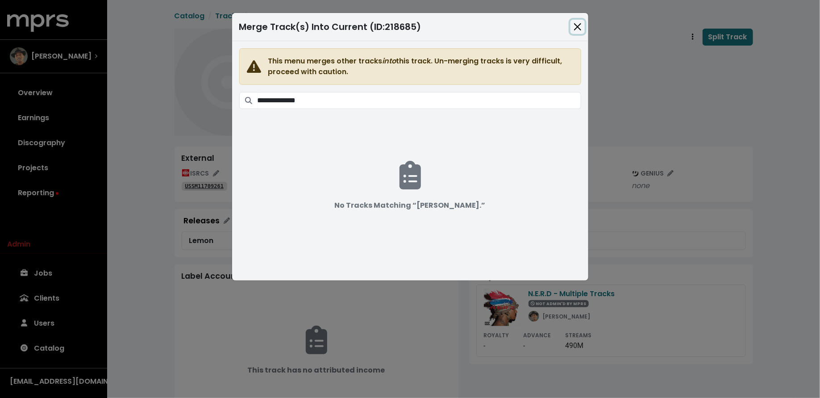
click at [571, 21] on button "Close" at bounding box center [577, 27] width 14 height 14
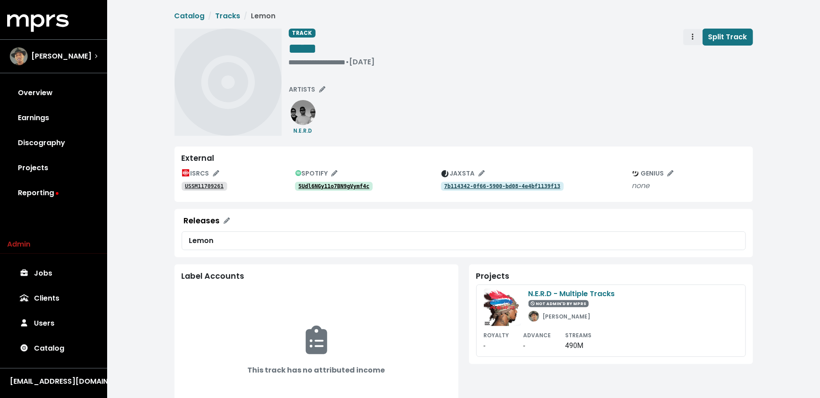
click at [695, 40] on span "Track actions" at bounding box center [692, 37] width 8 height 11
click at [696, 52] on link "Merge" at bounding box center [718, 57] width 70 height 14
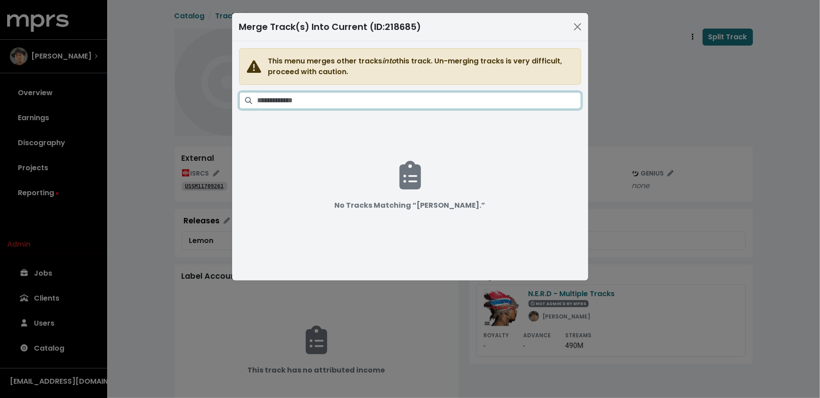
click at [436, 102] on input "Search tracks" at bounding box center [418, 100] width 323 height 17
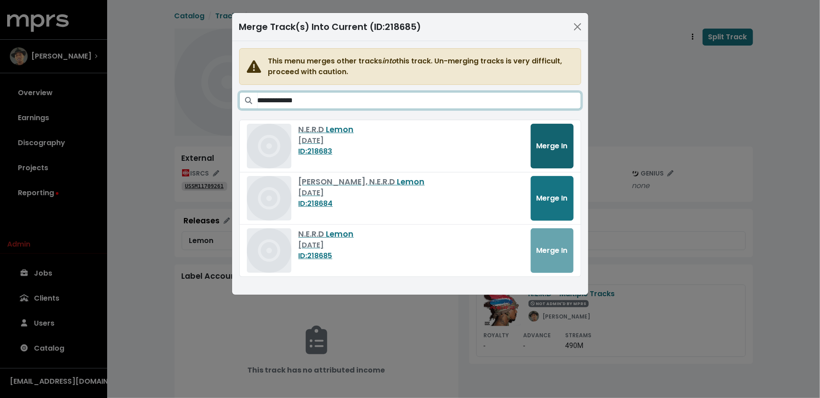
type input "**********"
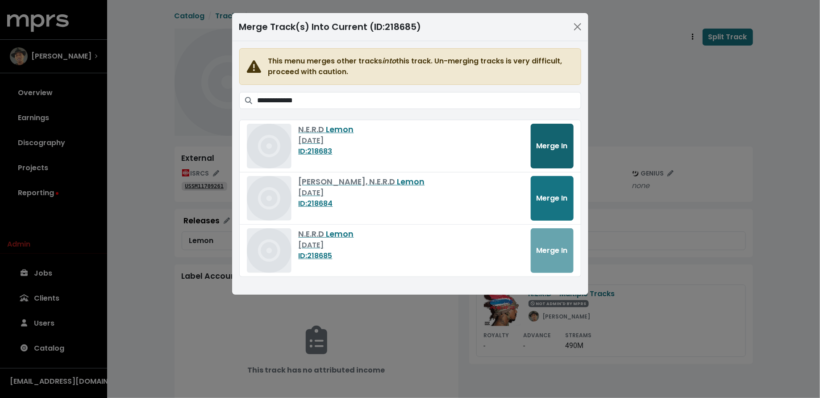
click at [551, 145] on span "Merge In" at bounding box center [551, 146] width 31 height 10
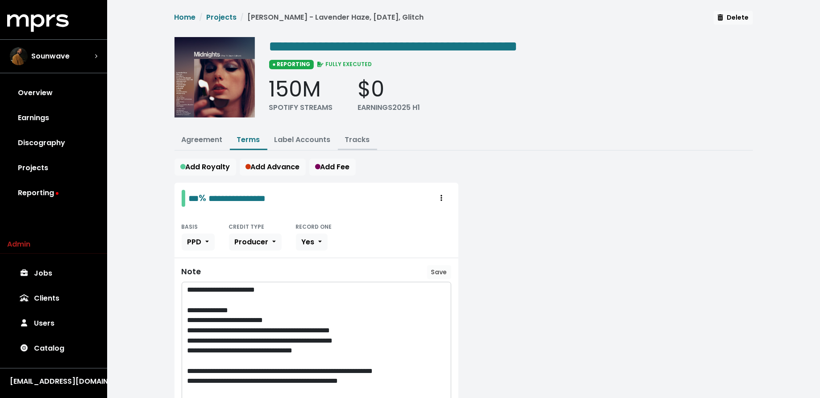
click at [353, 138] on link "Tracks" at bounding box center [357, 139] width 25 height 10
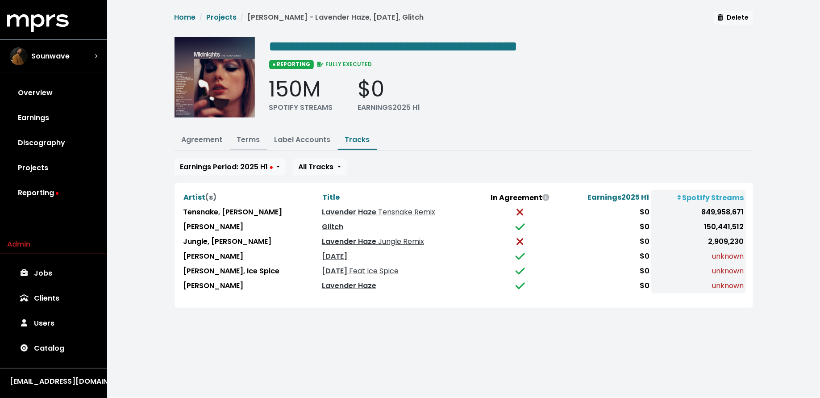
click at [243, 137] on link "Terms" at bounding box center [248, 139] width 23 height 10
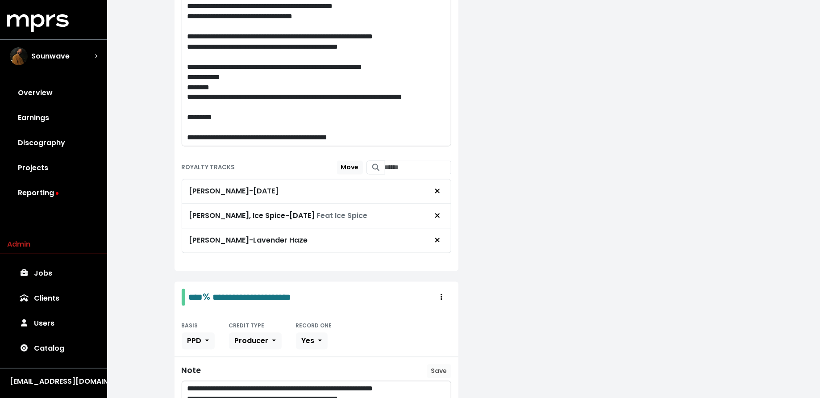
scroll to position [726, 0]
click at [440, 210] on span "Remove royalty target" at bounding box center [437, 215] width 8 height 11
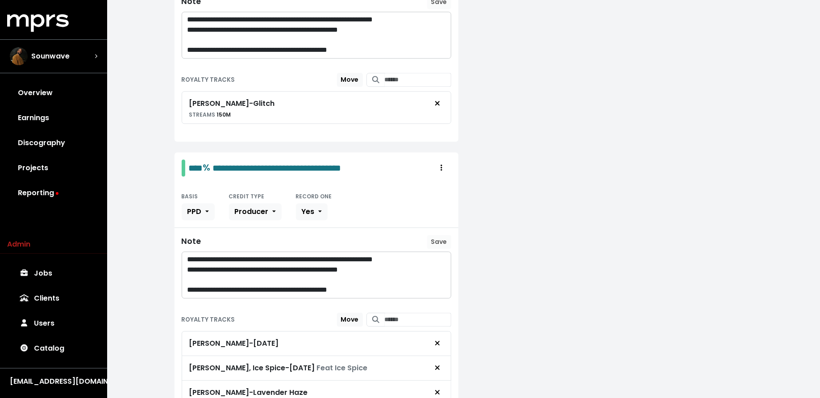
scroll to position [1114, 0]
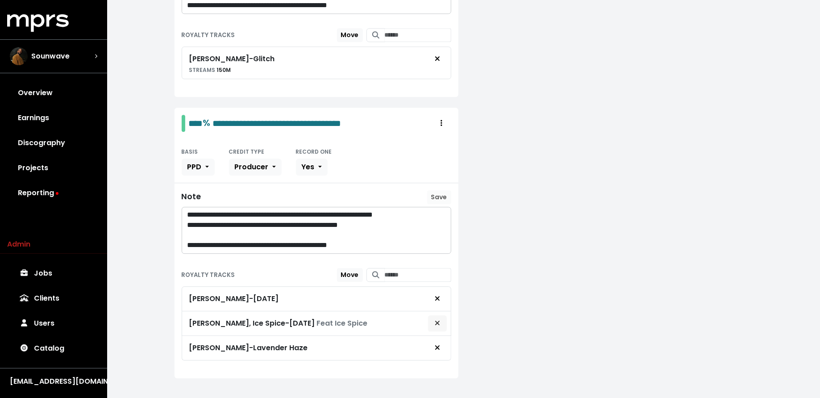
click at [439, 318] on span "Remove royalty target" at bounding box center [437, 323] width 5 height 10
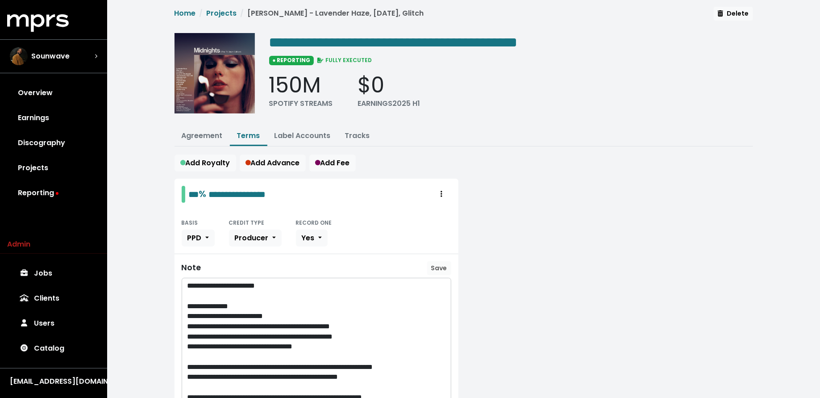
scroll to position [0, 0]
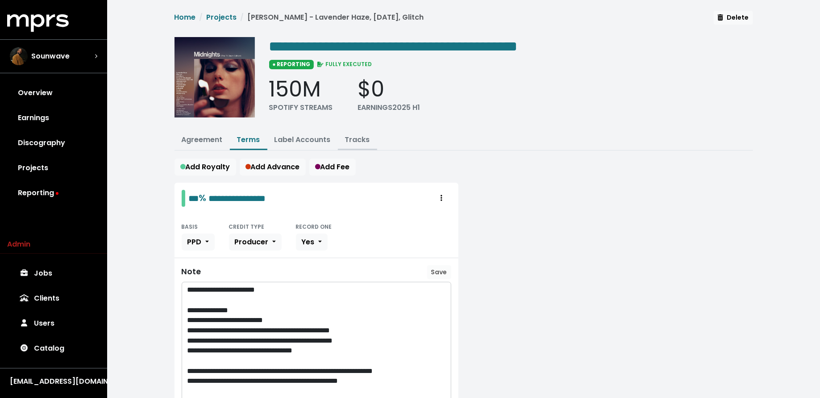
click at [348, 145] on button "Tracks" at bounding box center [357, 140] width 39 height 19
click at [350, 140] on link "Tracks" at bounding box center [357, 139] width 25 height 10
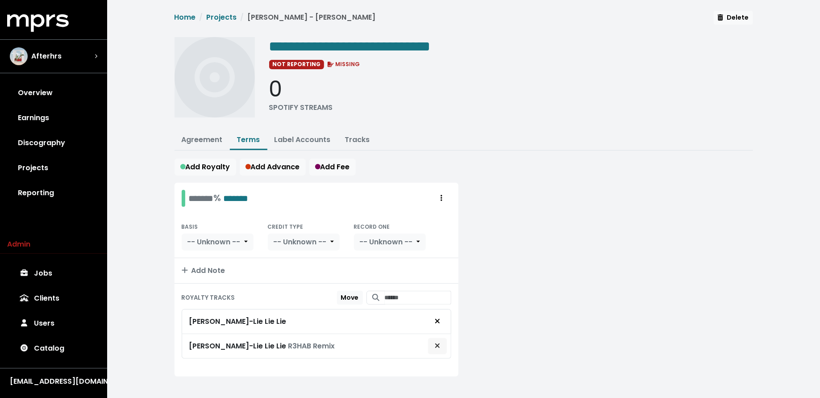
click at [439, 345] on icon "Remove royalty target" at bounding box center [437, 345] width 5 height 7
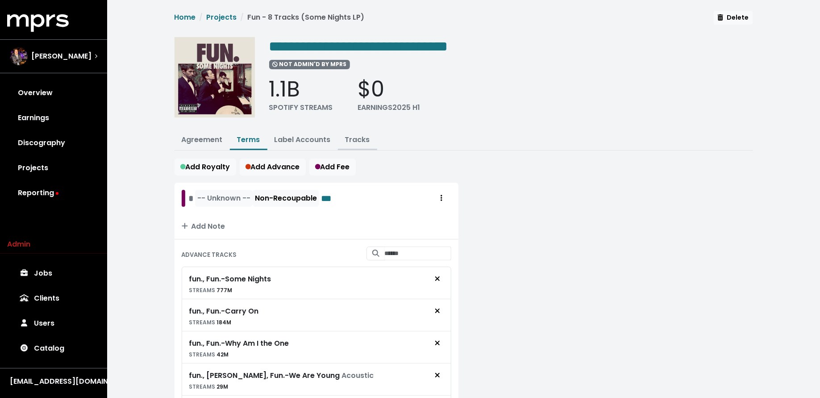
click at [352, 138] on link "Tracks" at bounding box center [357, 139] width 25 height 10
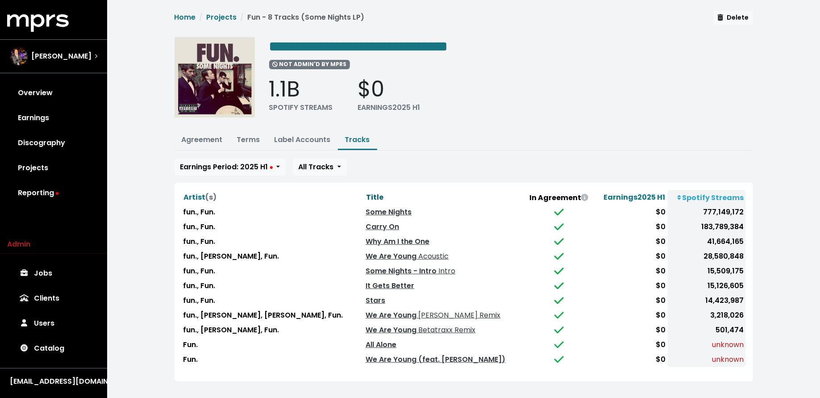
click at [366, 197] on span "Title" at bounding box center [374, 197] width 17 height 10
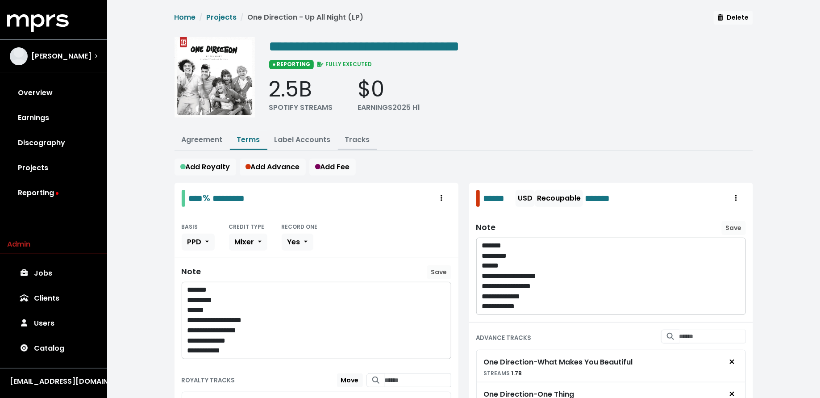
click at [352, 134] on link "Tracks" at bounding box center [357, 139] width 25 height 10
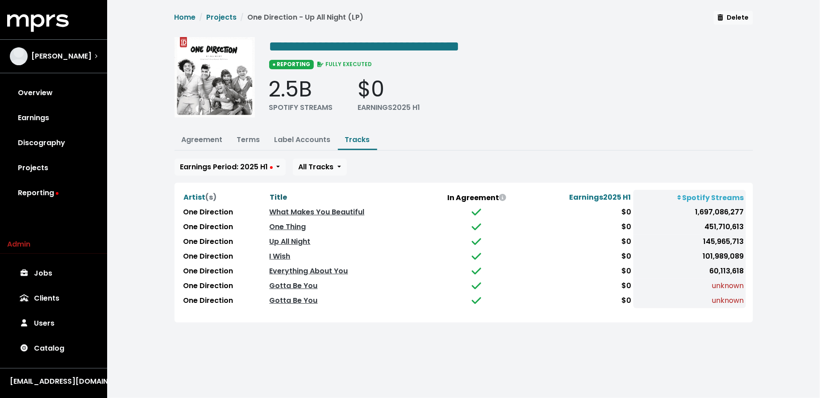
click at [275, 192] on span "Title" at bounding box center [278, 197] width 17 height 10
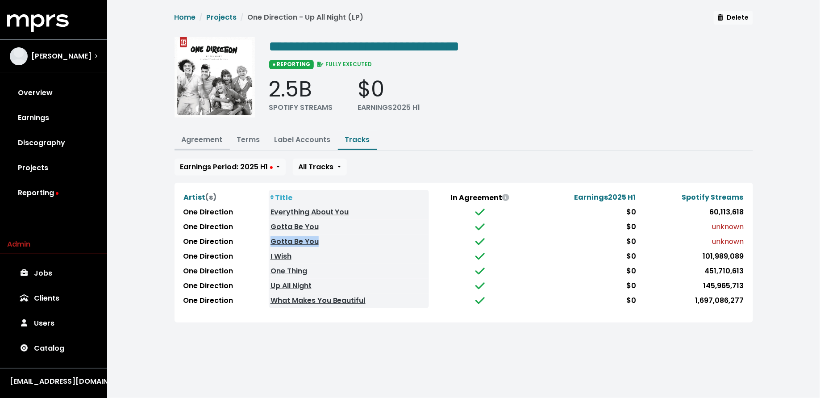
click at [211, 137] on link "Agreement" at bounding box center [202, 139] width 41 height 10
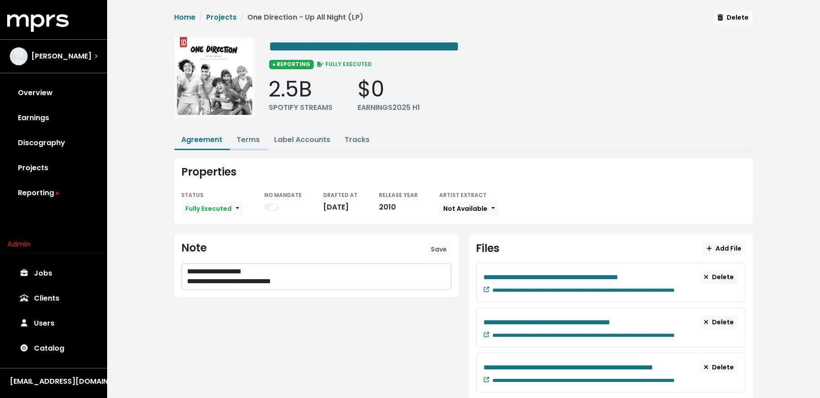
click at [243, 141] on link "Terms" at bounding box center [248, 139] width 23 height 10
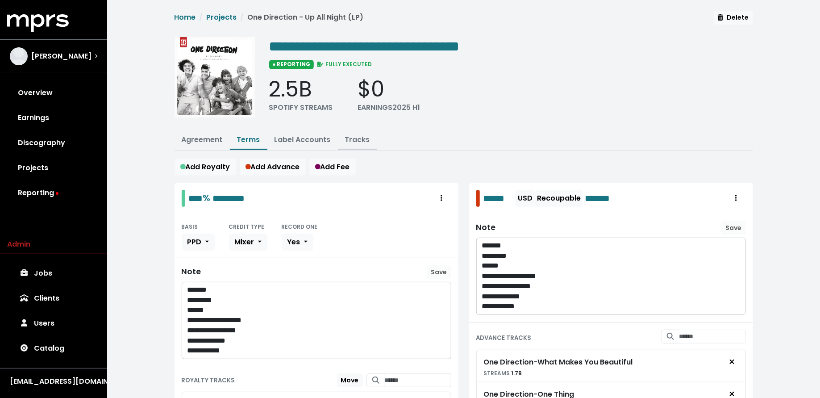
click at [347, 140] on link "Tracks" at bounding box center [357, 139] width 25 height 10
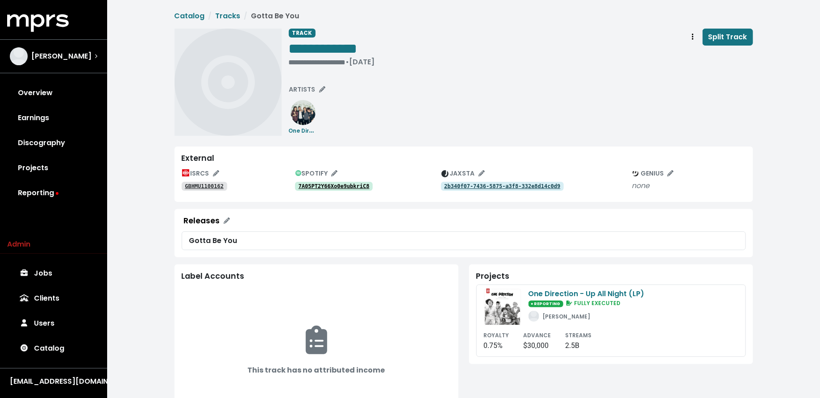
click at [327, 186] on tt "7A05PT2Y66Xo0e9ubkriC8" at bounding box center [333, 186] width 71 height 6
click at [193, 184] on tt "GBHMU1100162" at bounding box center [204, 186] width 39 height 6
click at [217, 184] on tt "GBHMU1100162" at bounding box center [204, 186] width 39 height 6
click at [328, 186] on tt "7A05PT2Y66Xo0e9ubkriC8" at bounding box center [333, 186] width 71 height 6
click at [318, 60] on div "• Nov 11th, 2011" at bounding box center [323, 62] width 69 height 9
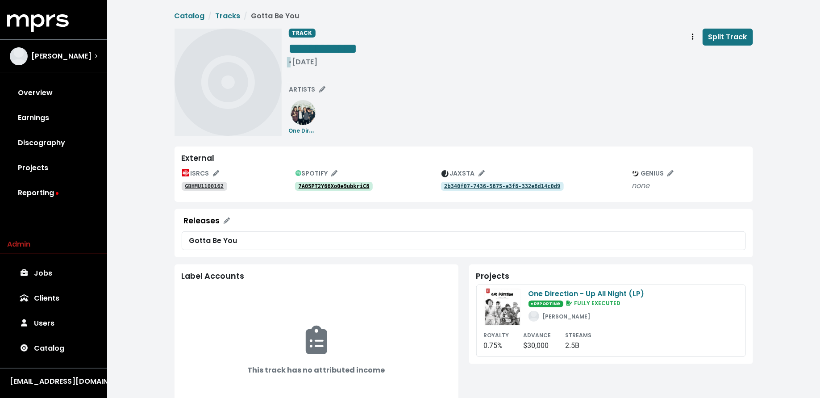
click at [291, 62] on span "• Nov 11th, 2011" at bounding box center [303, 62] width 29 height 10
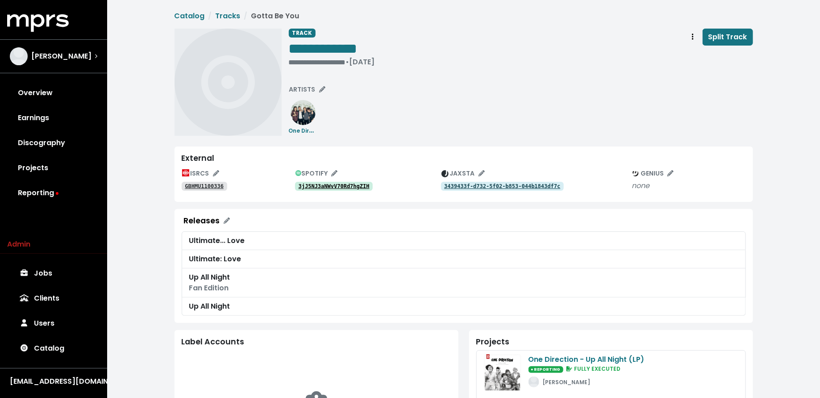
click at [330, 194] on div "ISRCS GBHMU1100336 SPOTIFY 3jJ5NJ3aNWvV70Rd7hgZIH JAXSTA 3439433f-d732-5f02-b85…" at bounding box center [464, 180] width 564 height 28
click at [330, 188] on tt "3jJ5NJ3aNWvV70Rd7hgZIH" at bounding box center [333, 186] width 71 height 6
click at [215, 187] on tt "GBHMU1100336" at bounding box center [204, 186] width 39 height 6
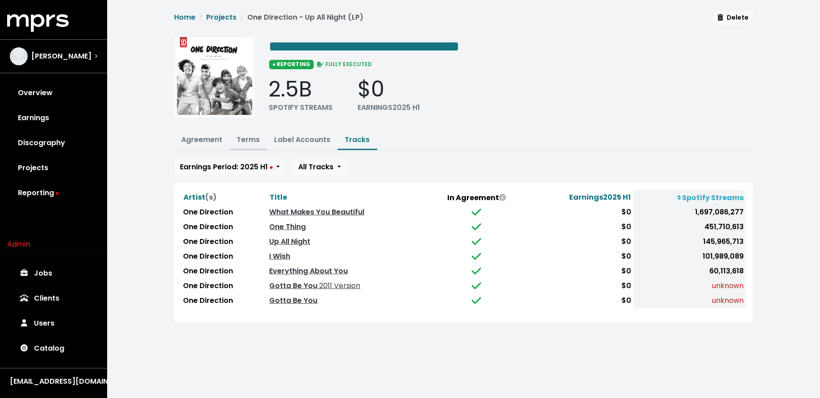
click at [232, 138] on button "Terms" at bounding box center [248, 140] width 37 height 19
click at [245, 137] on link "Terms" at bounding box center [248, 139] width 23 height 10
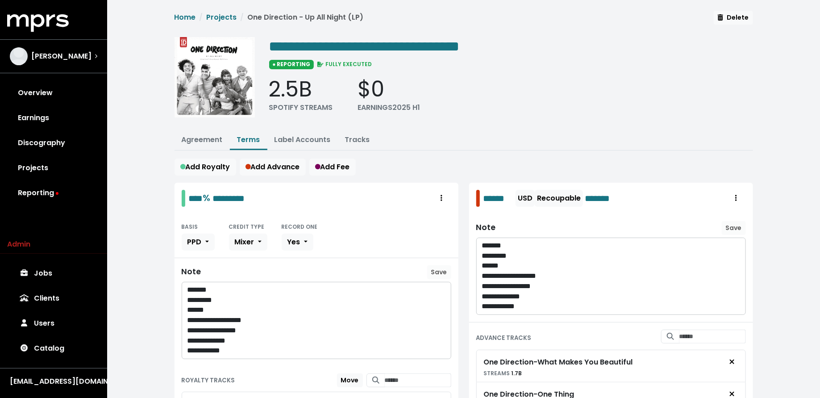
scroll to position [247, 0]
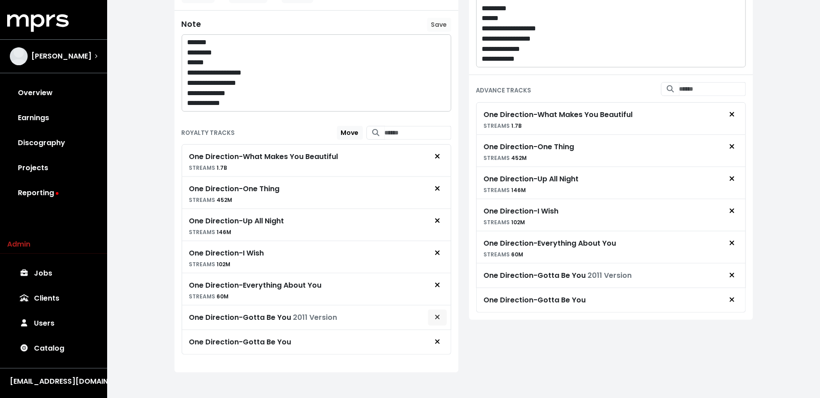
click at [443, 311] on button "Remove royalty target" at bounding box center [437, 317] width 20 height 17
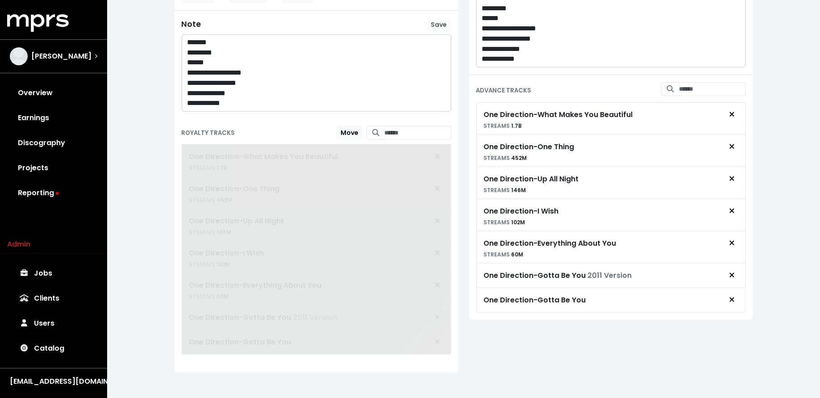
scroll to position [223, 0]
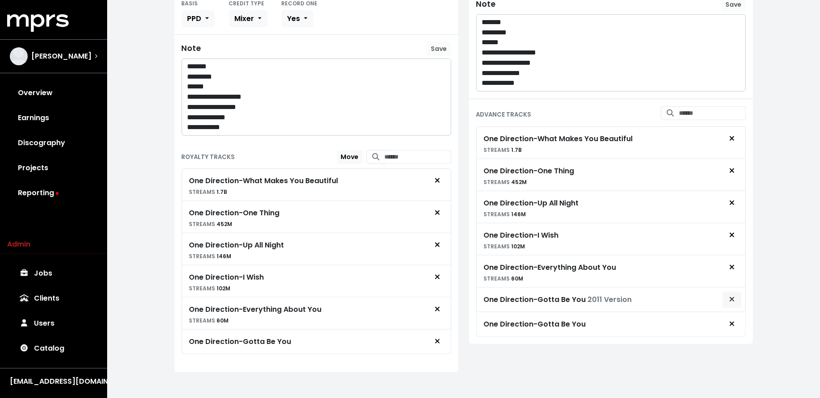
click at [734, 294] on span "Remove advance target" at bounding box center [732, 299] width 8 height 11
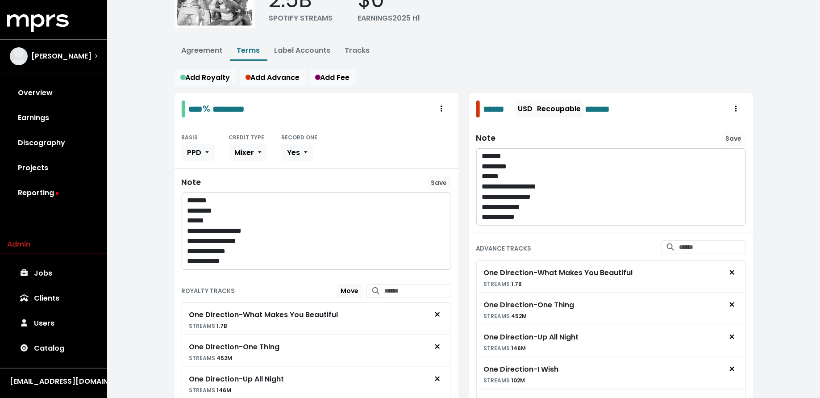
scroll to position [0, 0]
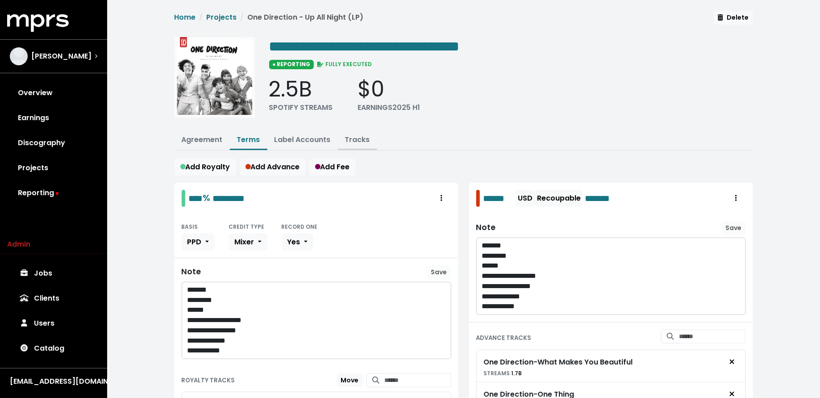
click at [350, 136] on link "Tracks" at bounding box center [357, 139] width 25 height 10
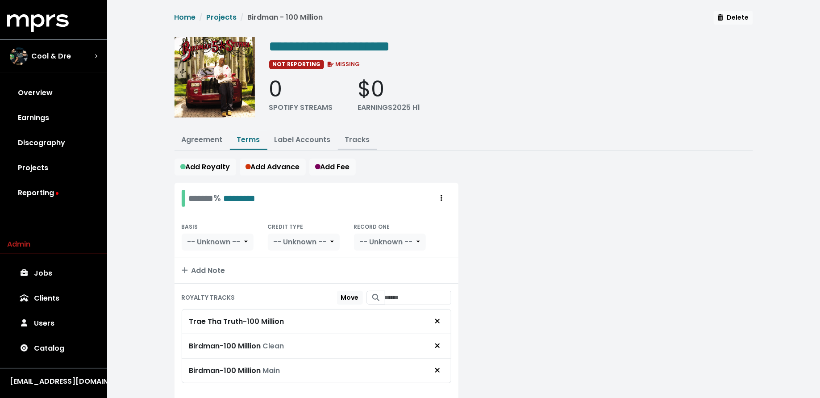
click at [360, 142] on link "Tracks" at bounding box center [357, 139] width 25 height 10
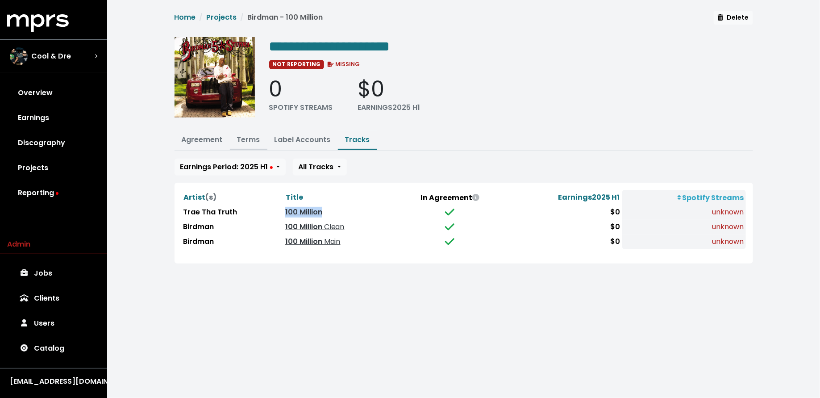
click at [250, 137] on link "Terms" at bounding box center [248, 139] width 23 height 10
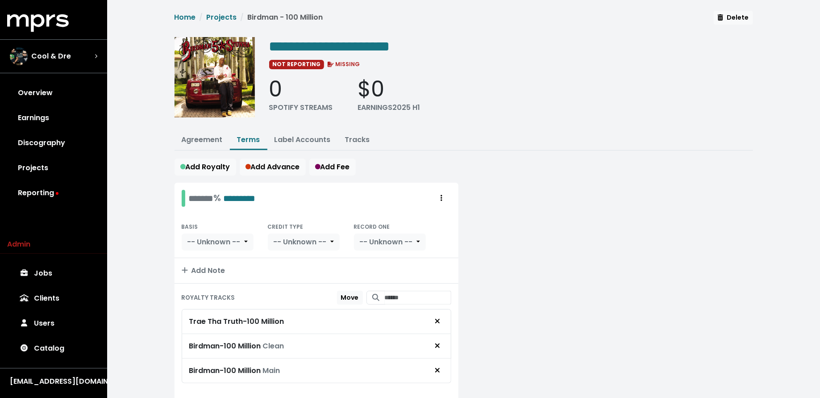
scroll to position [30, 0]
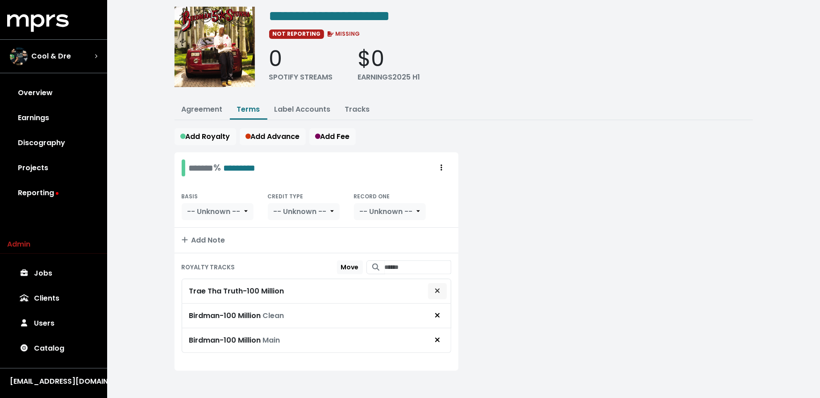
click at [434, 288] on span "Remove royalty target" at bounding box center [437, 291] width 8 height 11
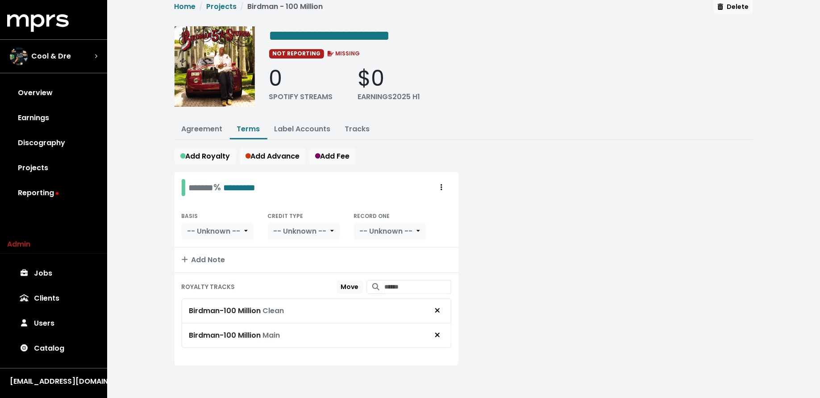
scroll to position [6, 0]
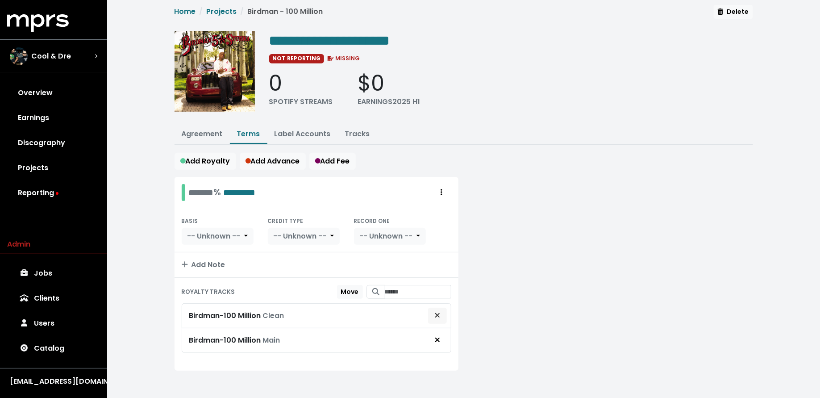
click at [436, 313] on icon "Remove royalty target" at bounding box center [437, 315] width 4 height 4
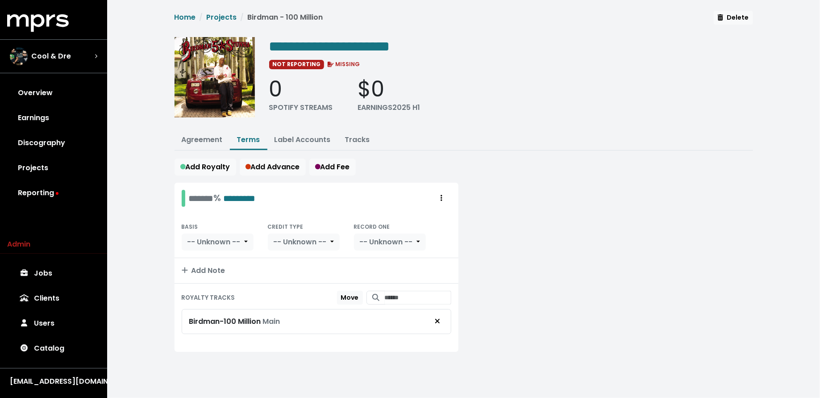
scroll to position [0, 0]
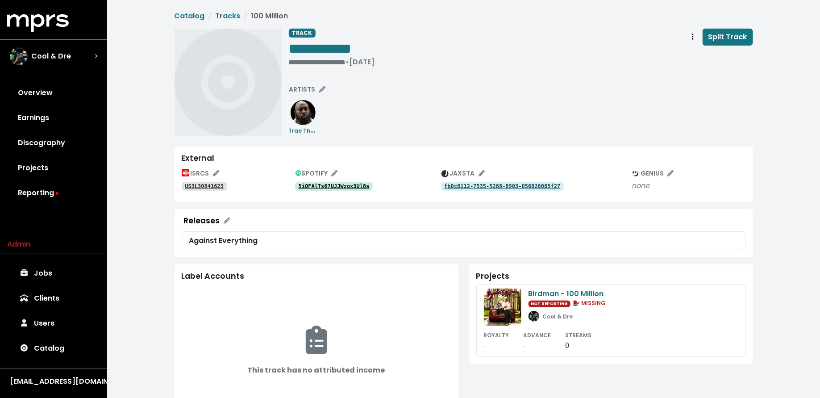
click at [330, 187] on tt "5iQFAlTs67UJJWzox3Ul8s" at bounding box center [333, 186] width 71 height 6
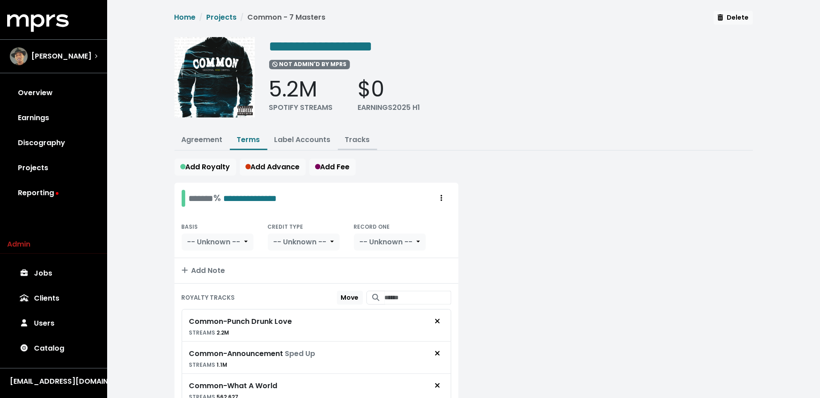
click at [353, 139] on link "Tracks" at bounding box center [357, 139] width 25 height 10
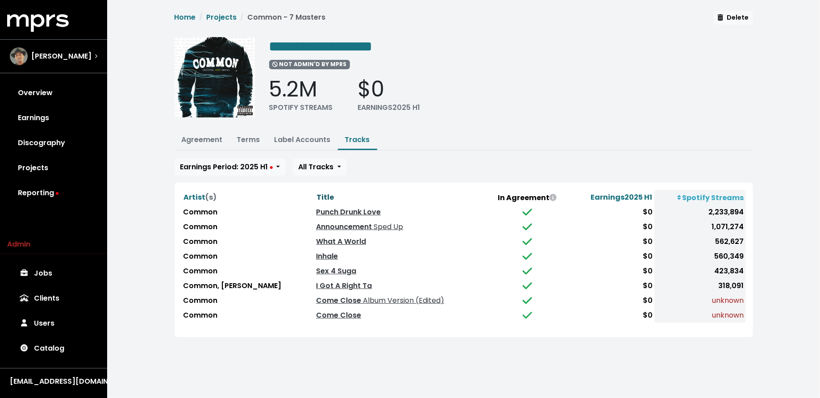
click at [326, 192] on span "Title" at bounding box center [324, 197] width 17 height 10
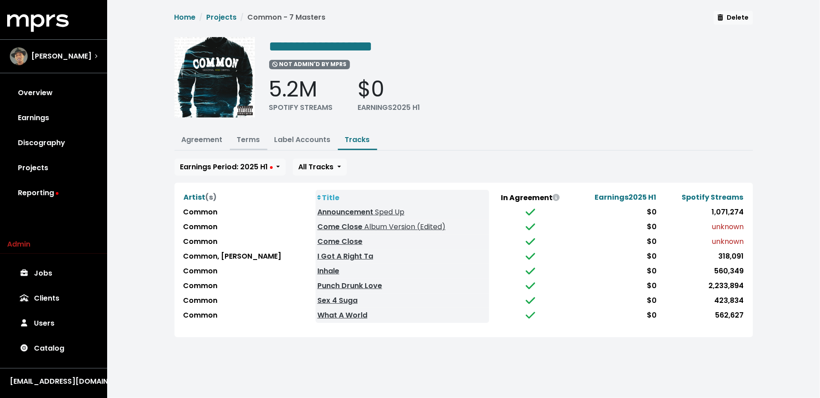
click at [255, 136] on link "Terms" at bounding box center [248, 139] width 23 height 10
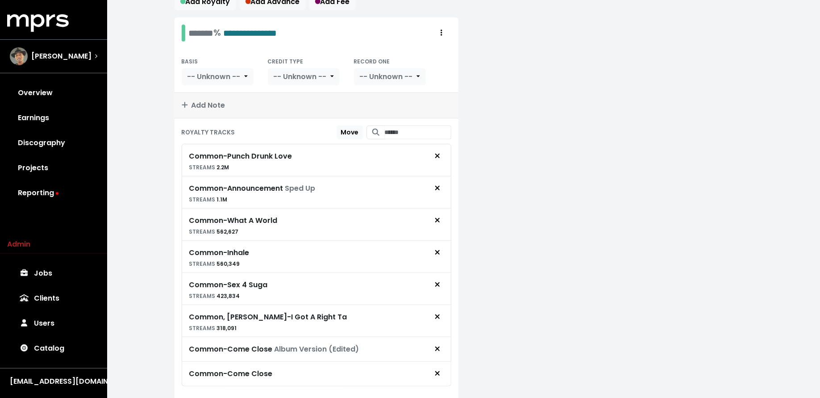
scroll to position [197, 0]
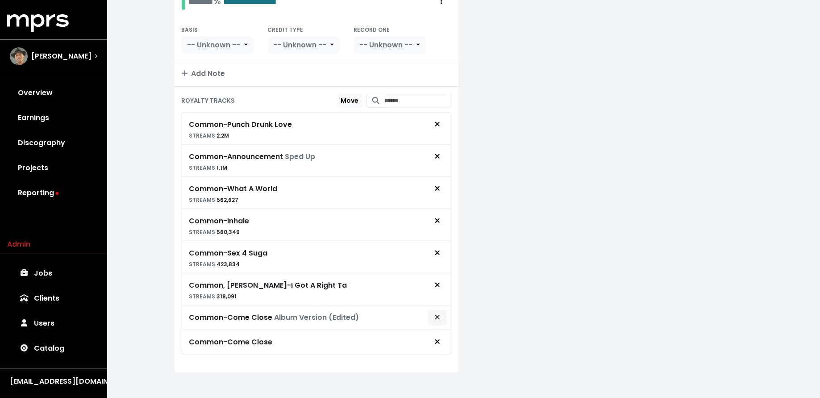
click at [433, 309] on button "Remove royalty target" at bounding box center [437, 317] width 20 height 17
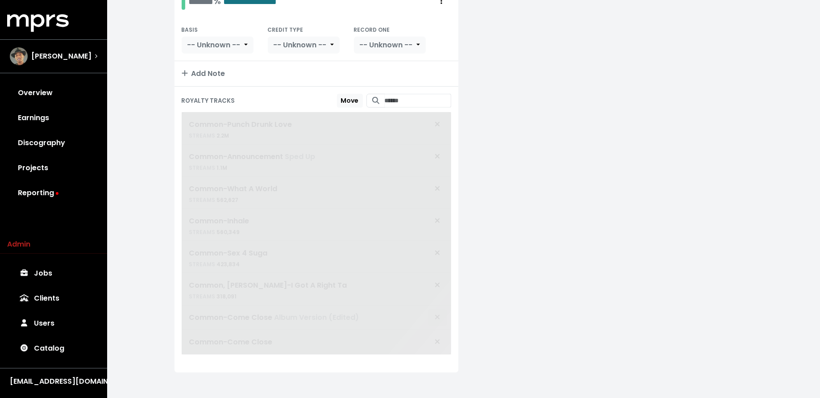
scroll to position [173, 0]
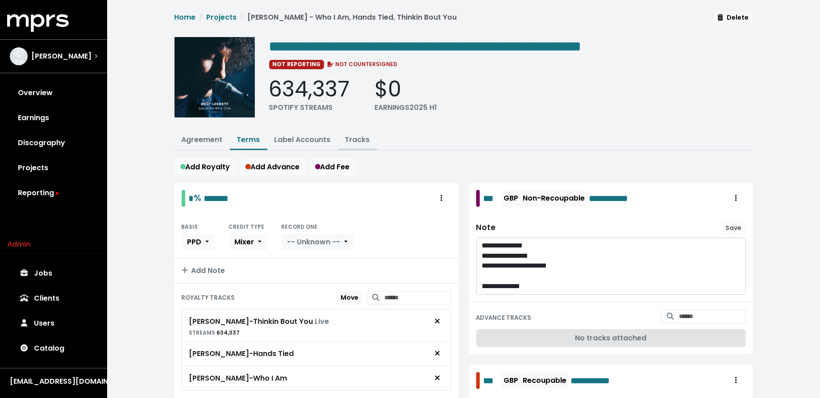
click at [357, 141] on link "Tracks" at bounding box center [357, 139] width 25 height 10
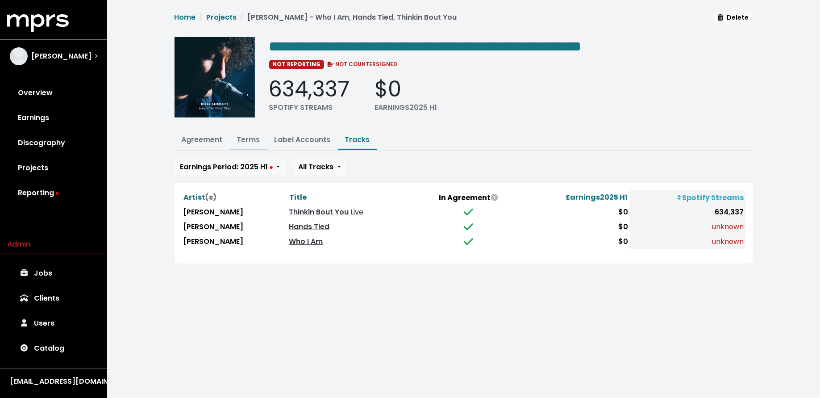
click at [251, 138] on link "Terms" at bounding box center [248, 139] width 23 height 10
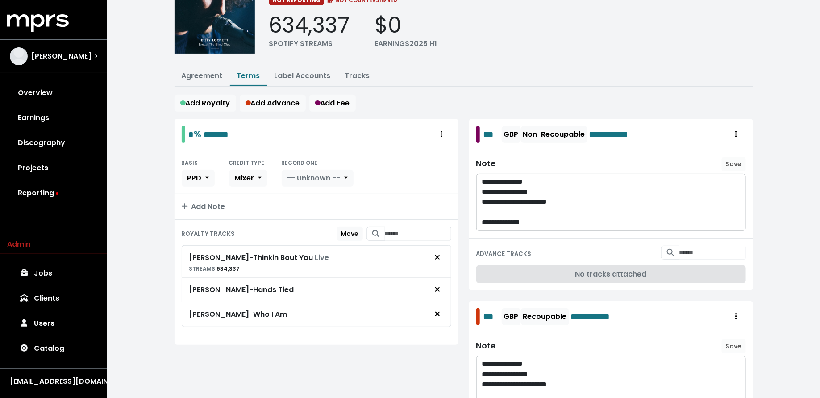
scroll to position [95, 0]
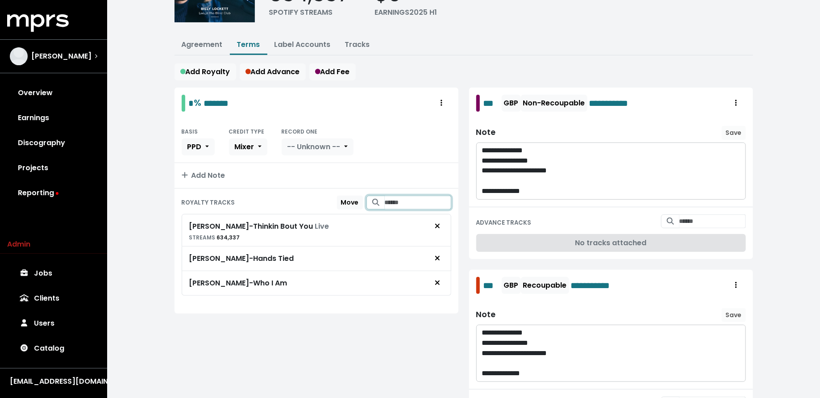
click at [410, 195] on input "Search for tracks by title and link them to this royalty" at bounding box center [418, 202] width 66 height 14
type input "**********"
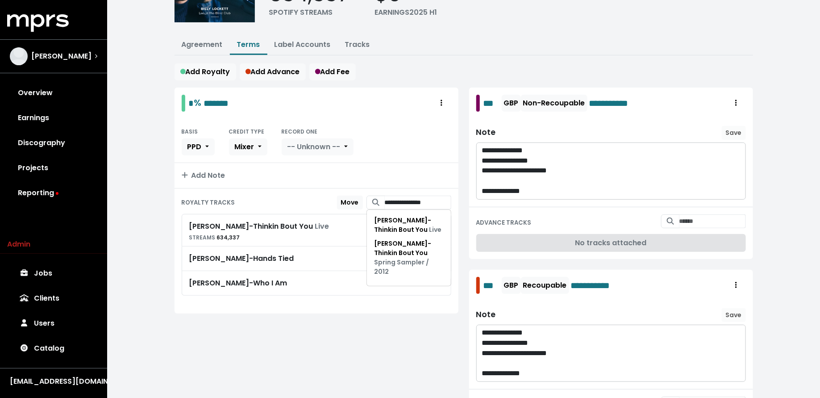
click at [349, 354] on div "**********" at bounding box center [316, 269] width 294 height 364
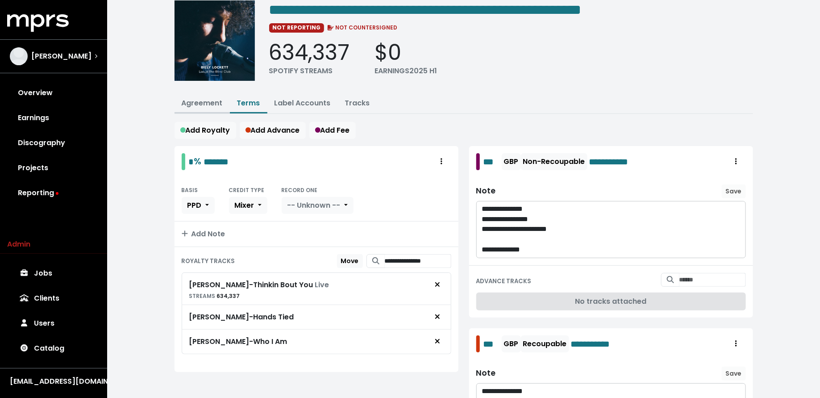
scroll to position [34, 0]
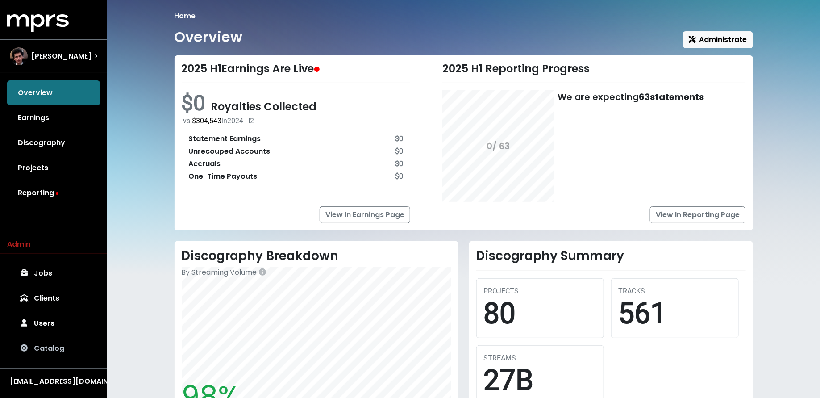
click at [50, 355] on link "Catalog" at bounding box center [53, 347] width 93 height 25
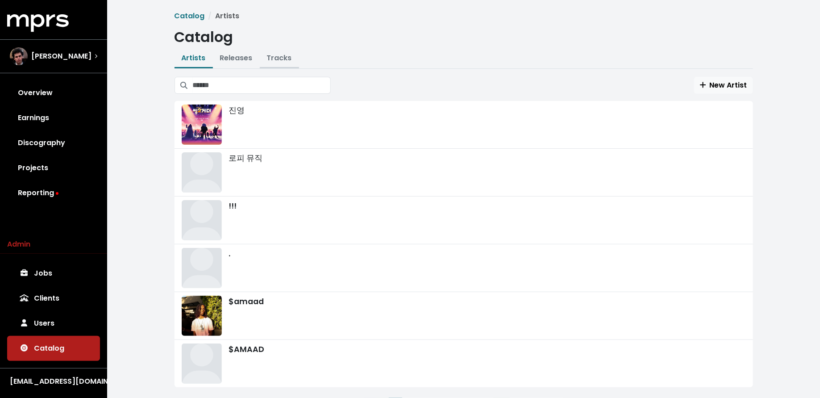
click at [271, 60] on link "Tracks" at bounding box center [279, 58] width 25 height 10
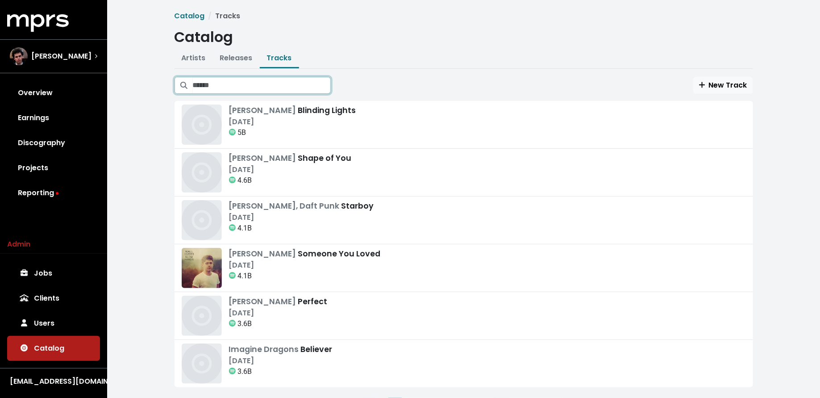
click at [265, 84] on input "Search tracks" at bounding box center [262, 85] width 138 height 17
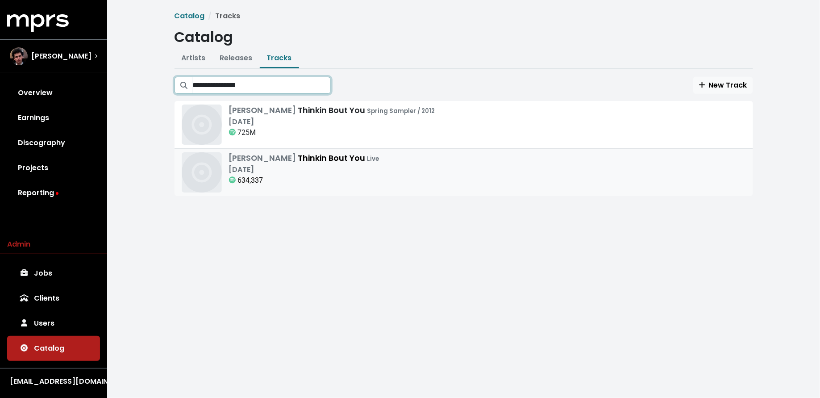
type input "**********"
click at [432, 165] on div "Billy Lockett Thinkin Bout You Live Dec 8th, 2017 634,337" at bounding box center [464, 172] width 564 height 40
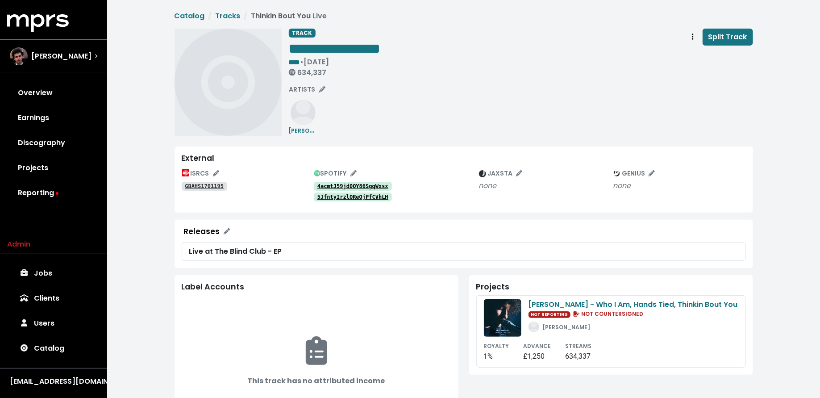
click at [353, 183] on tt "4acmtJ59jd0OY86SgqWxsx" at bounding box center [352, 186] width 71 height 6
click at [354, 197] on tt "5JfntyIrzlOReOjPfCVhLH" at bounding box center [352, 197] width 71 height 6
click at [215, 186] on tt "GBAHS1701195" at bounding box center [204, 186] width 39 height 6
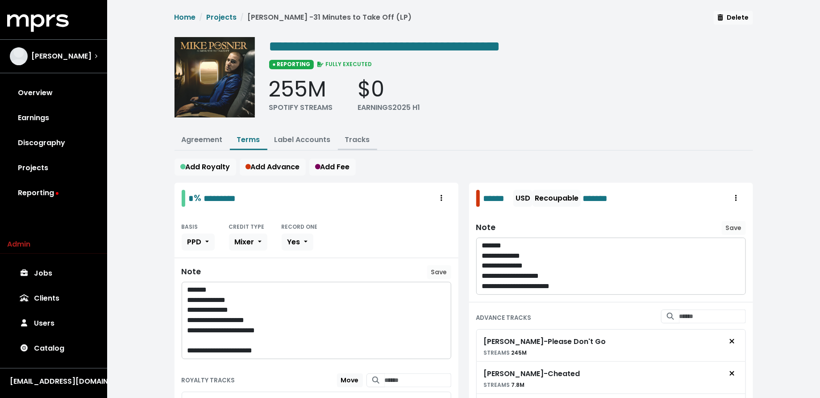
click at [356, 138] on link "Tracks" at bounding box center [357, 139] width 25 height 10
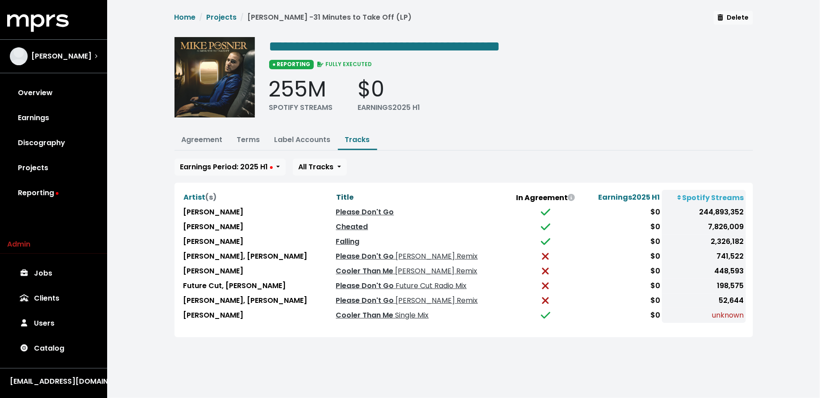
click at [336, 193] on span "Title" at bounding box center [344, 197] width 17 height 10
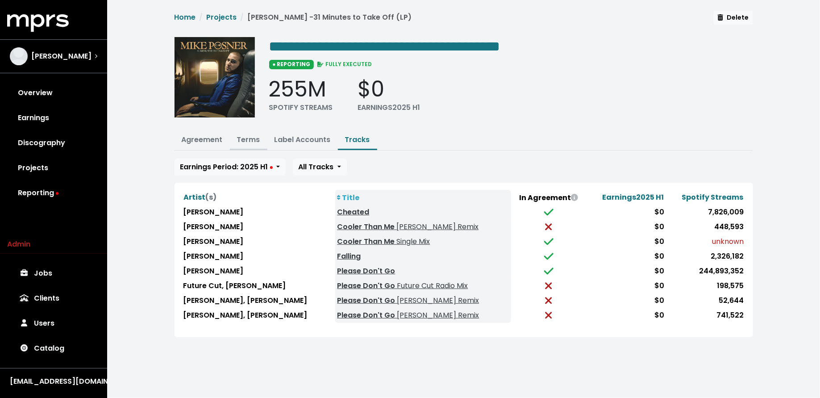
click at [244, 137] on link "Terms" at bounding box center [248, 139] width 23 height 10
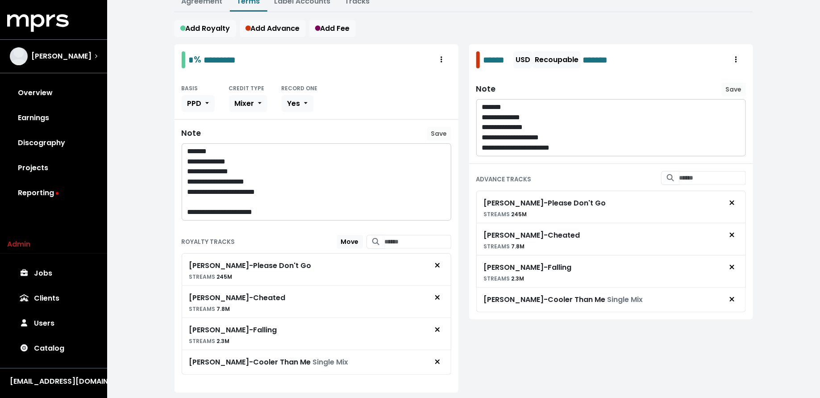
scroll to position [160, 0]
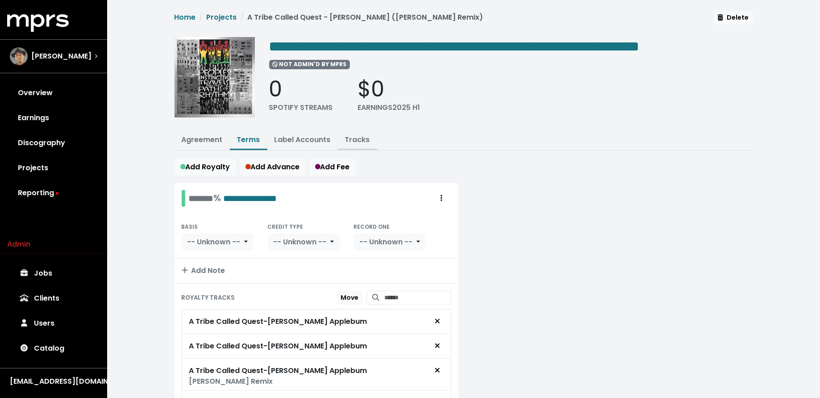
click at [358, 134] on link "Tracks" at bounding box center [357, 139] width 25 height 10
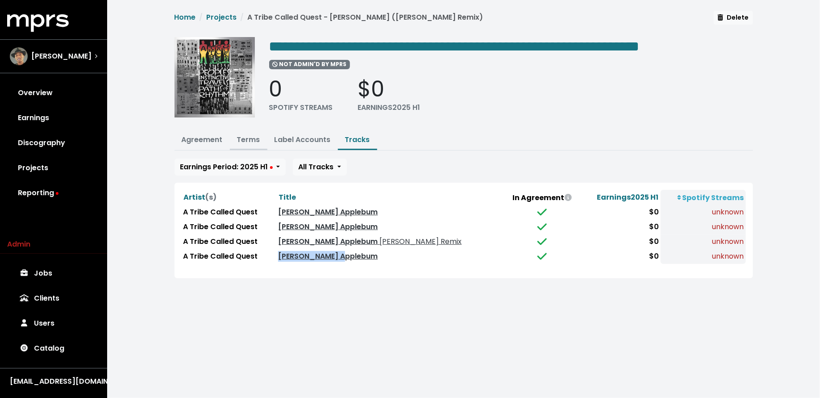
click at [244, 134] on link "Terms" at bounding box center [248, 139] width 23 height 10
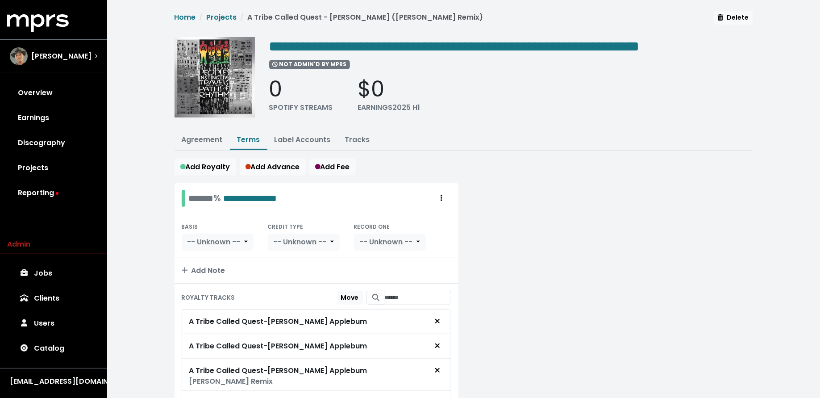
scroll to position [54, 0]
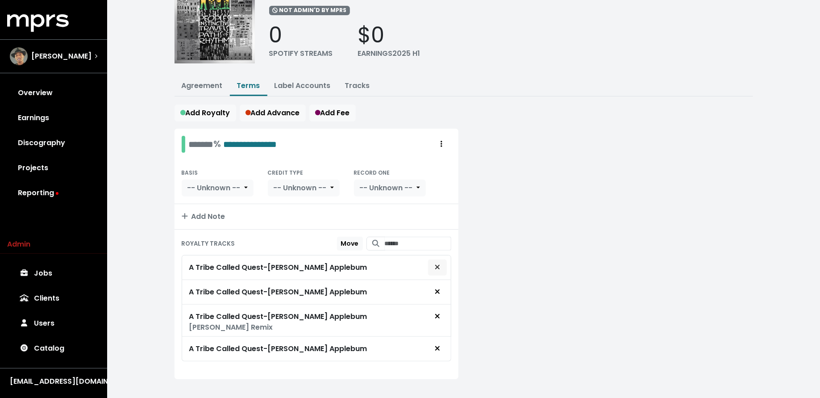
click at [435, 263] on icon "Remove royalty target" at bounding box center [437, 266] width 5 height 7
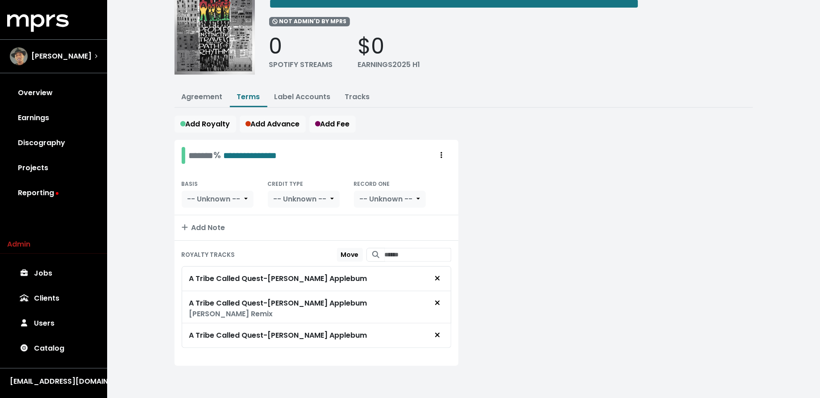
scroll to position [30, 0]
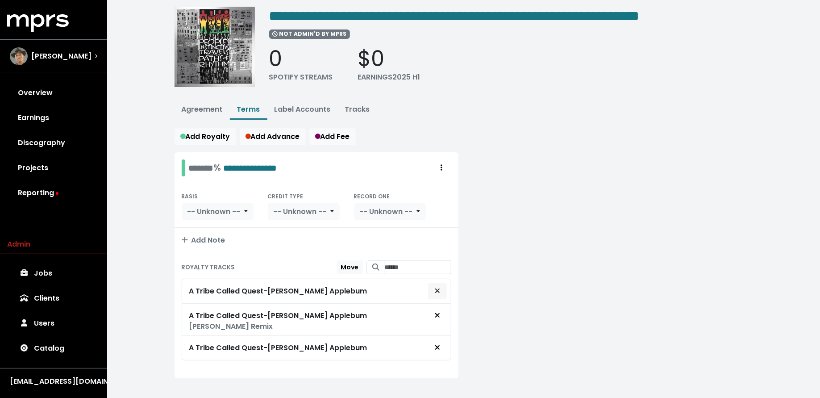
click at [437, 287] on icon "Remove royalty target" at bounding box center [437, 290] width 5 height 7
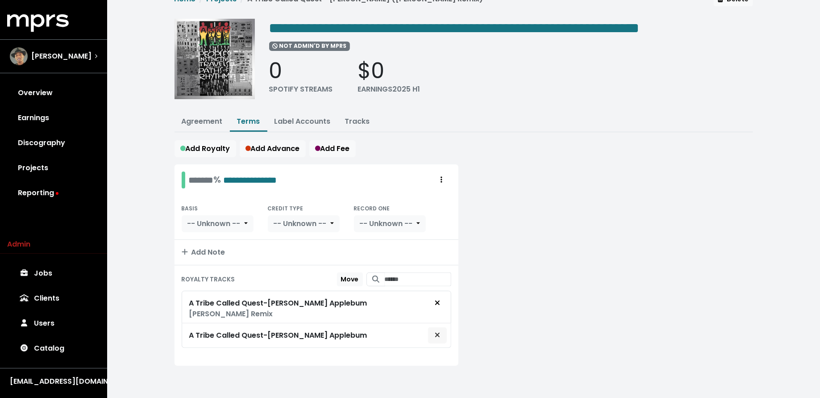
scroll to position [6, 0]
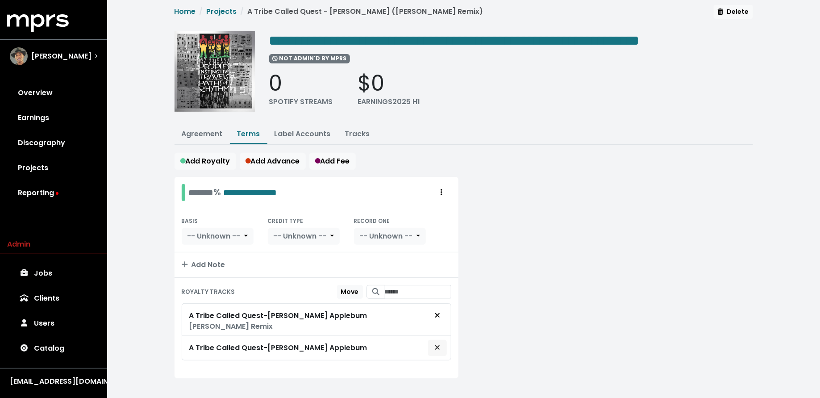
click at [438, 343] on button "Remove royalty target" at bounding box center [437, 347] width 20 height 17
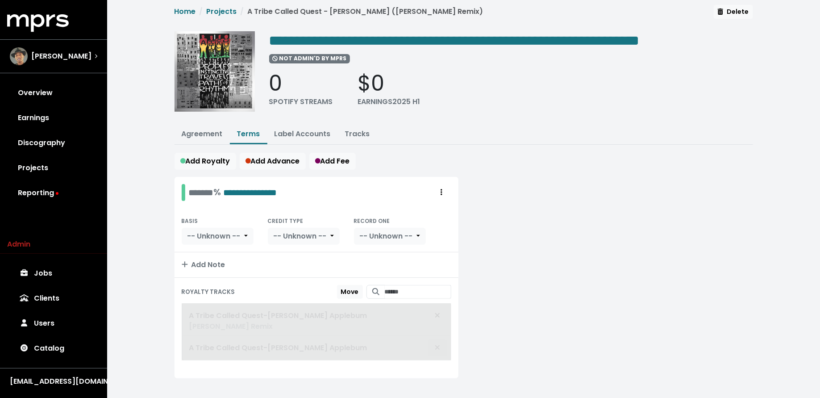
scroll to position [0, 0]
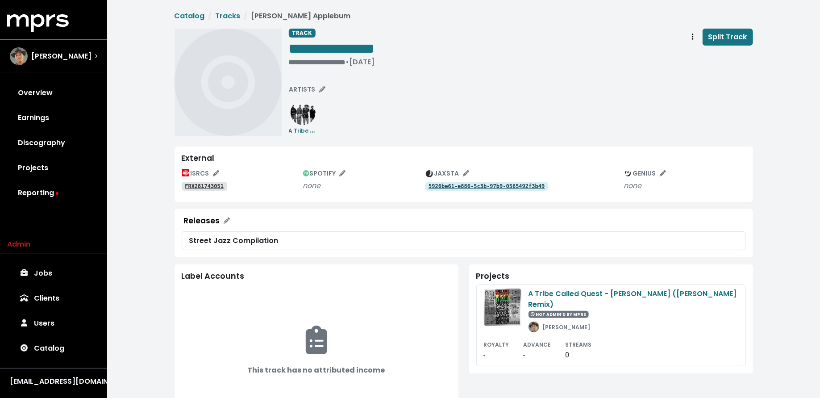
click at [211, 186] on tt "FRX281743051" at bounding box center [204, 186] width 39 height 6
click at [211, 183] on tt "USJI10700489" at bounding box center [204, 186] width 39 height 6
click at [342, 185] on tt "2e5yCq3NUFIlNO6f3Mdn7h" at bounding box center [333, 186] width 71 height 6
click at [323, 185] on tt "5N5fp1lYSORdZbWanACki9" at bounding box center [333, 186] width 71 height 6
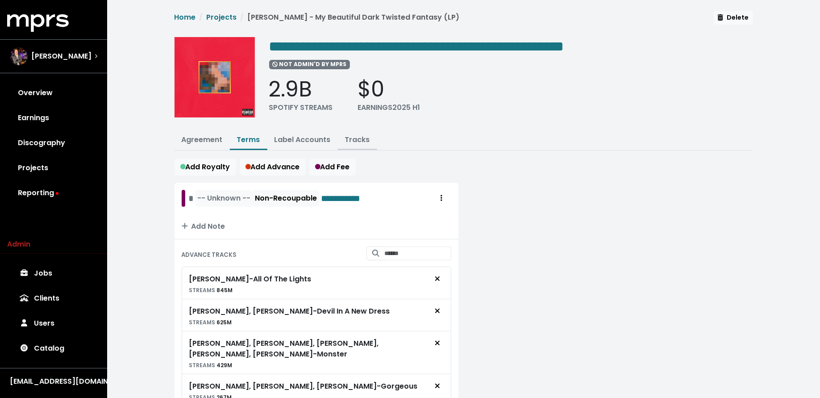
click at [357, 134] on link "Tracks" at bounding box center [357, 139] width 25 height 10
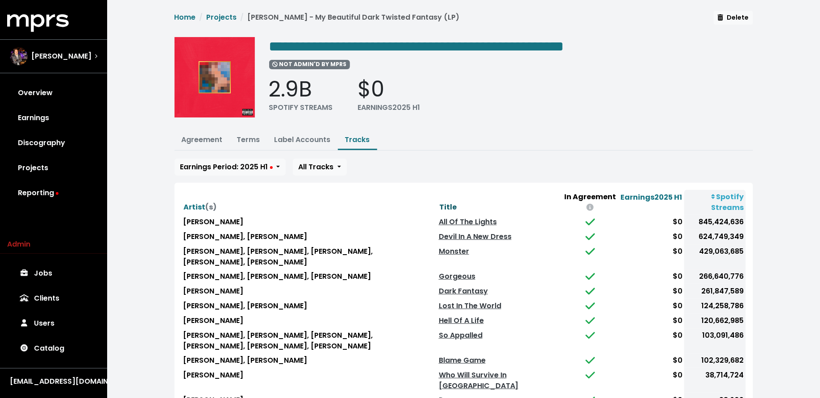
click at [439, 202] on span "Title" at bounding box center [447, 207] width 17 height 10
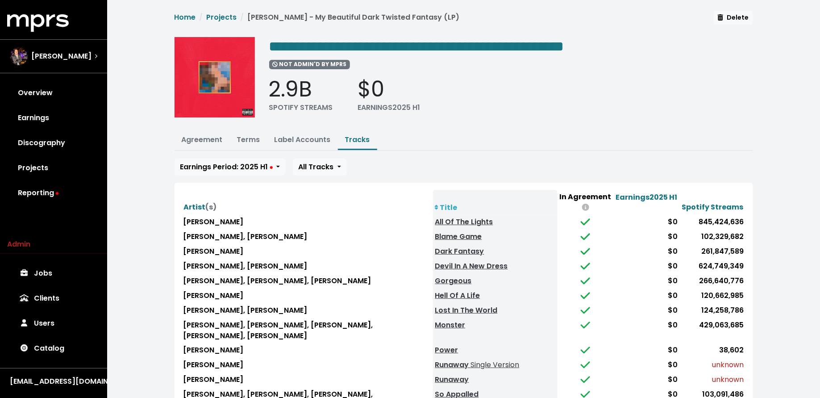
scroll to position [29, 0]
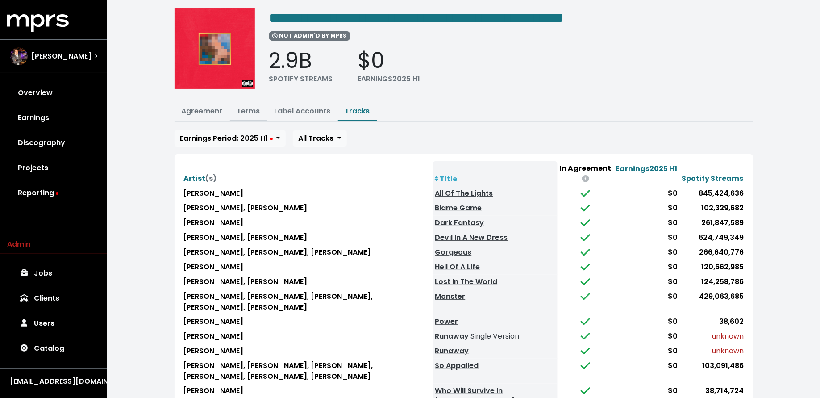
click at [248, 109] on link "Terms" at bounding box center [248, 111] width 23 height 10
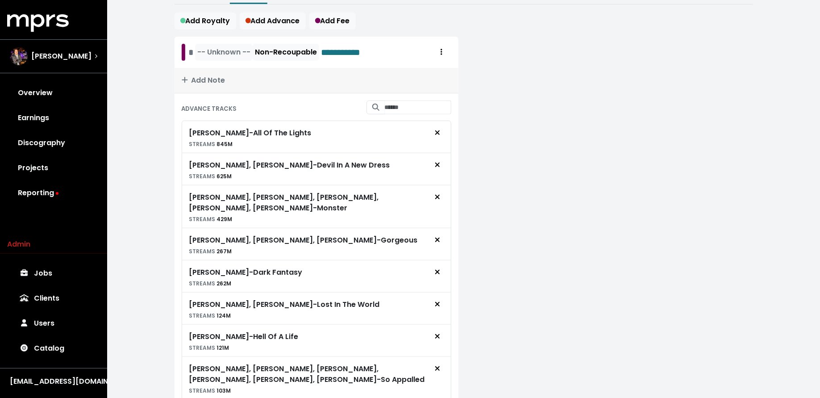
scroll to position [303, 0]
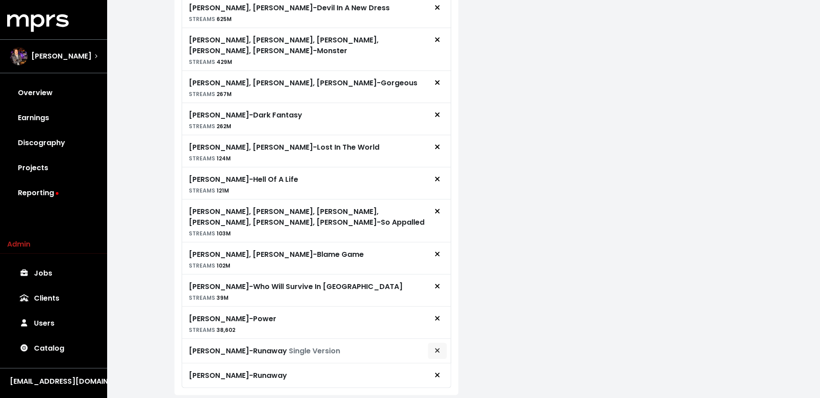
click at [439, 345] on span "Remove advance target" at bounding box center [437, 350] width 5 height 10
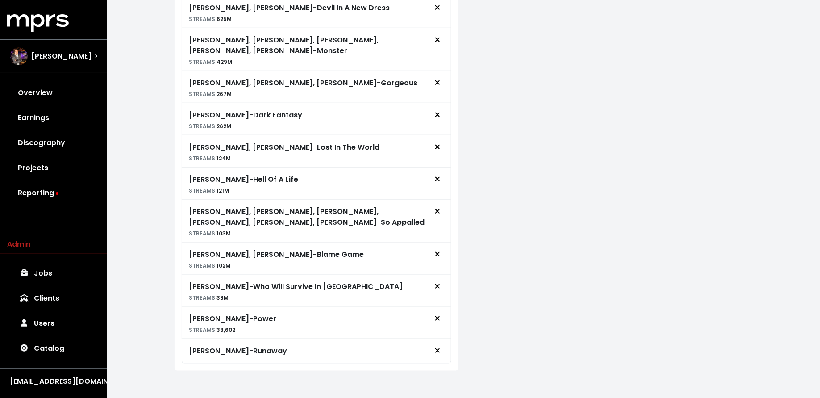
scroll to position [279, 0]
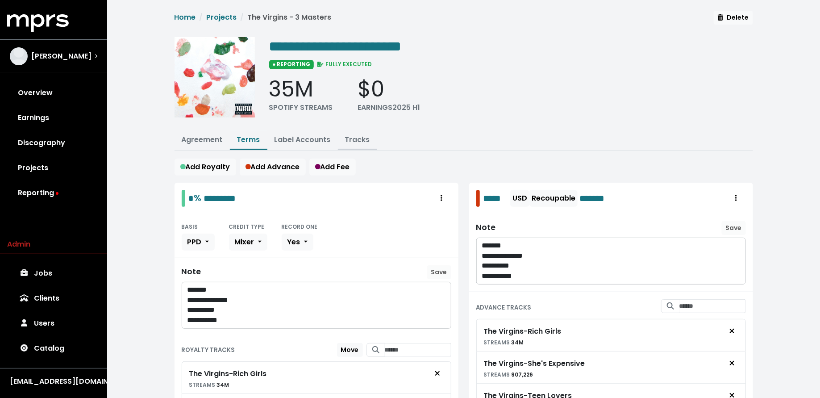
click at [361, 137] on link "Tracks" at bounding box center [357, 139] width 25 height 10
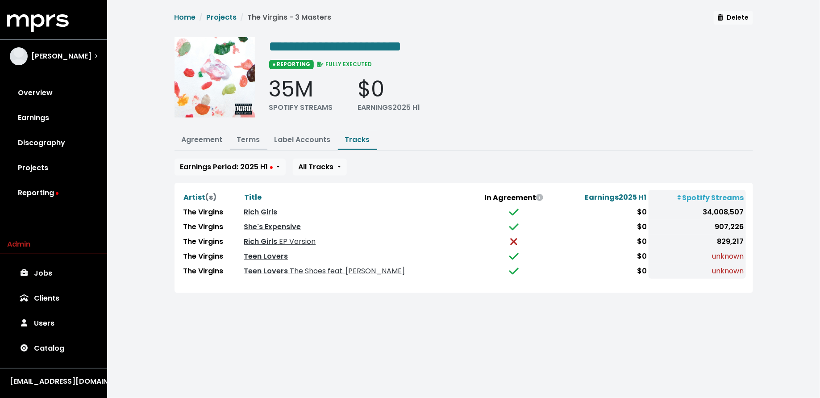
click at [243, 134] on link "Terms" at bounding box center [248, 139] width 23 height 10
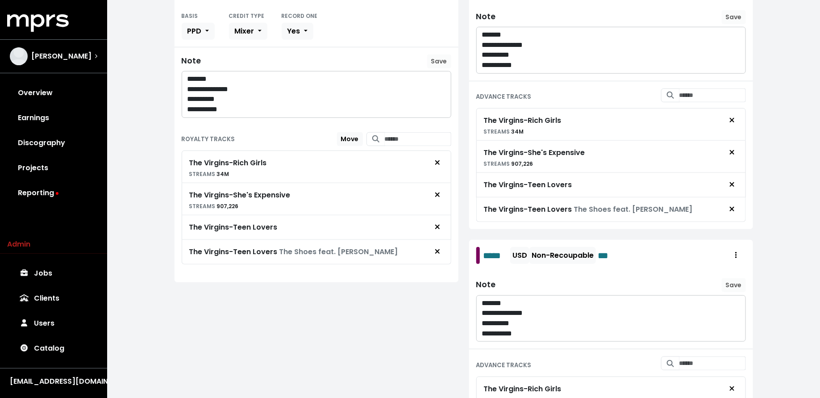
scroll to position [222, 0]
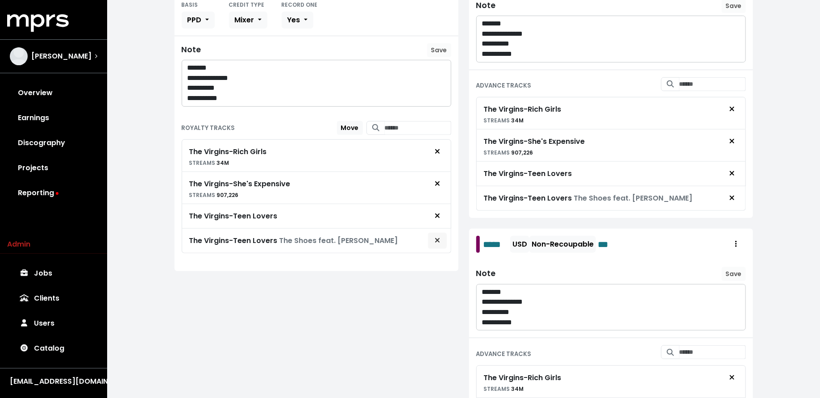
click at [437, 238] on icon "Remove royalty target" at bounding box center [437, 239] width 5 height 7
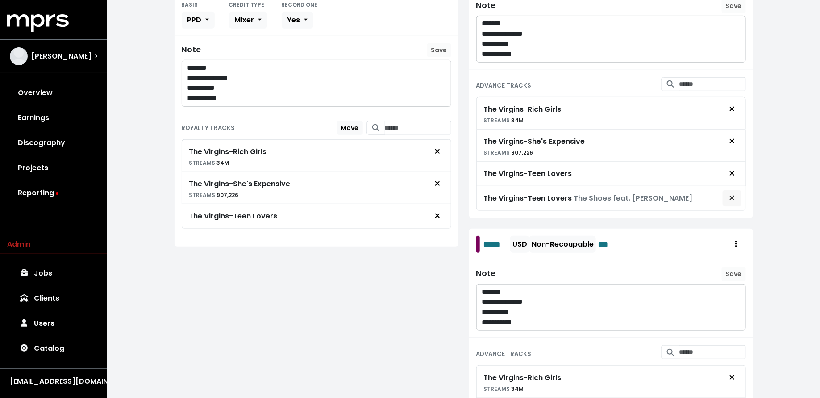
click at [731, 193] on span "Remove advance target" at bounding box center [731, 198] width 5 height 10
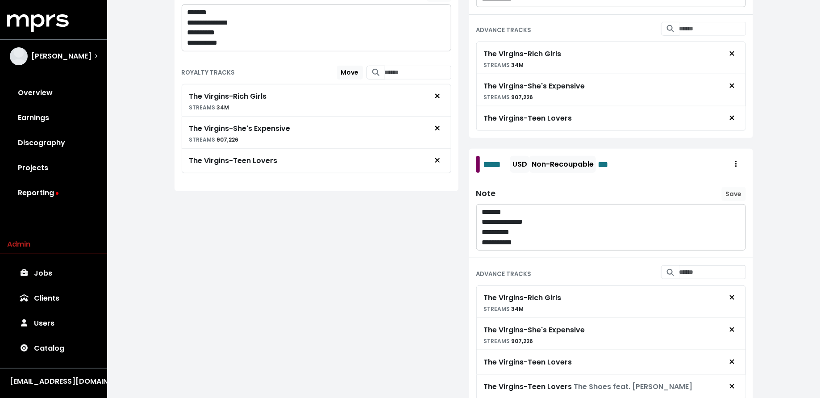
scroll to position [310, 0]
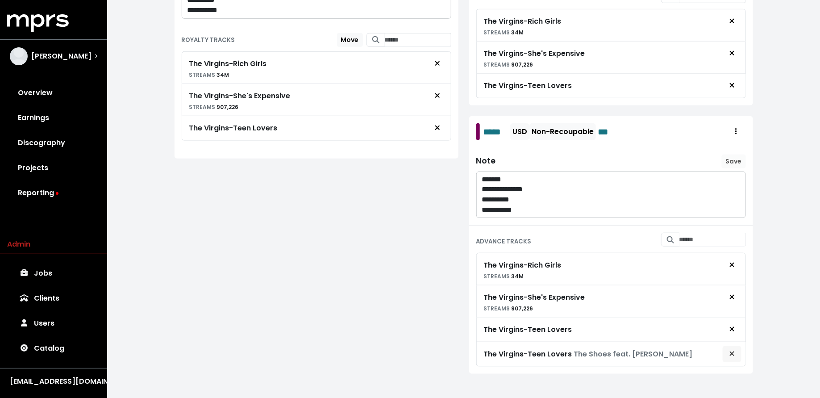
click at [735, 348] on span "Remove advance target" at bounding box center [732, 353] width 8 height 11
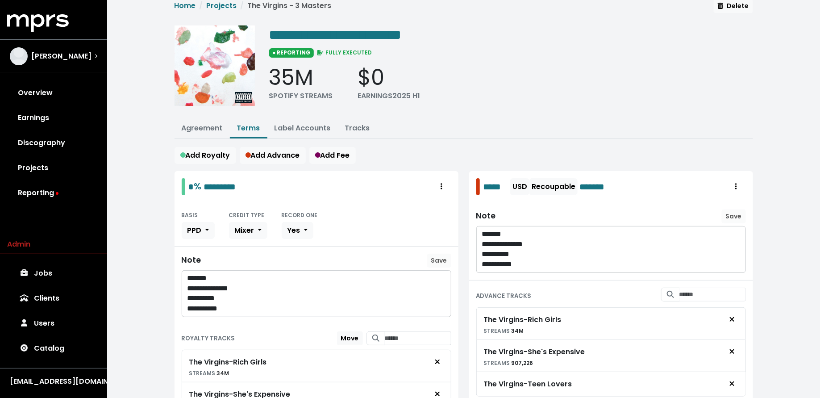
scroll to position [0, 0]
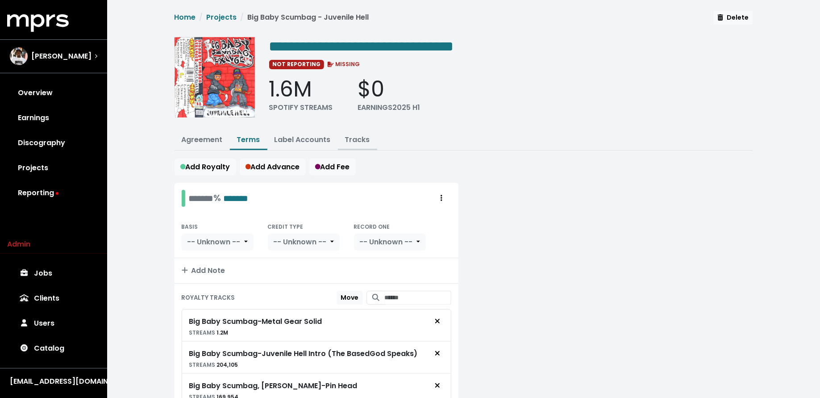
click at [362, 139] on link "Tracks" at bounding box center [357, 139] width 25 height 10
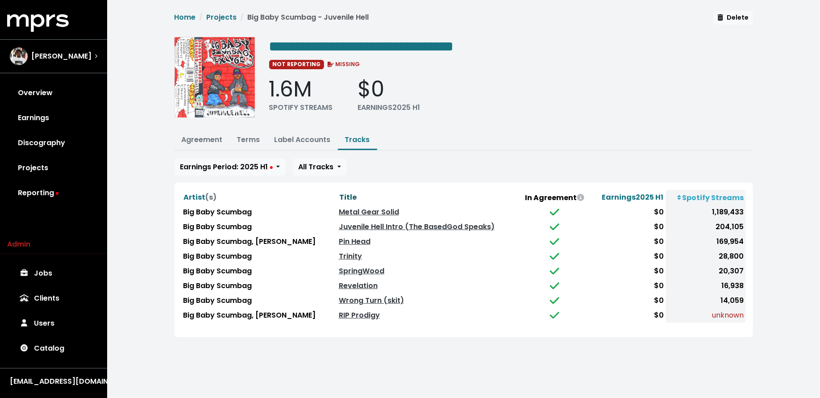
click at [339, 196] on span "Title" at bounding box center [347, 197] width 17 height 10
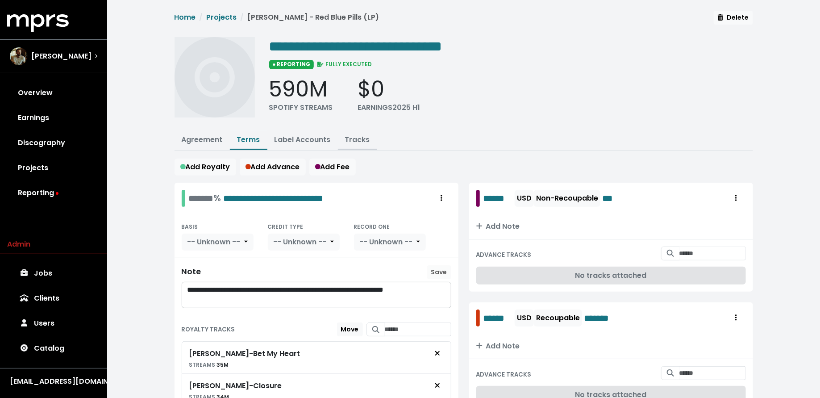
click at [352, 142] on link "Tracks" at bounding box center [357, 139] width 25 height 10
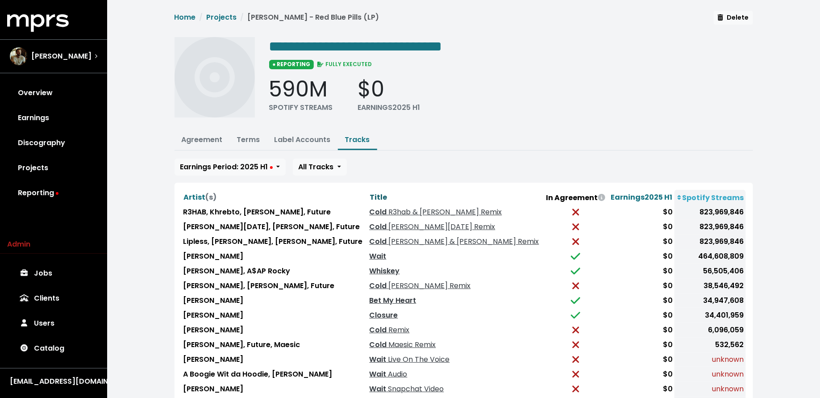
click at [370, 195] on span "Title" at bounding box center [378, 197] width 17 height 10
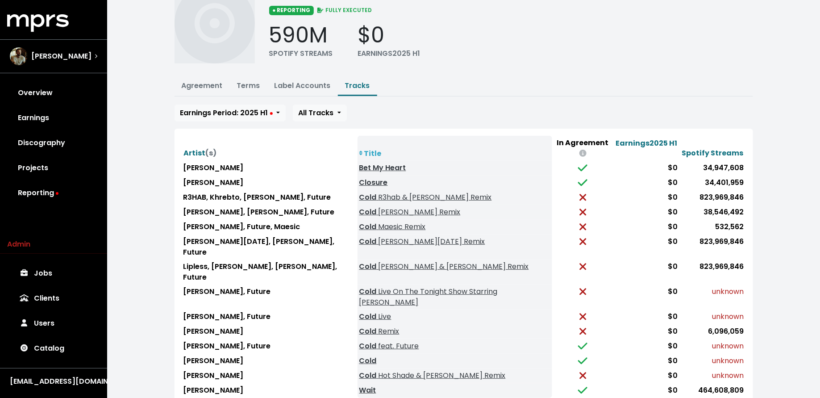
scroll to position [54, 0]
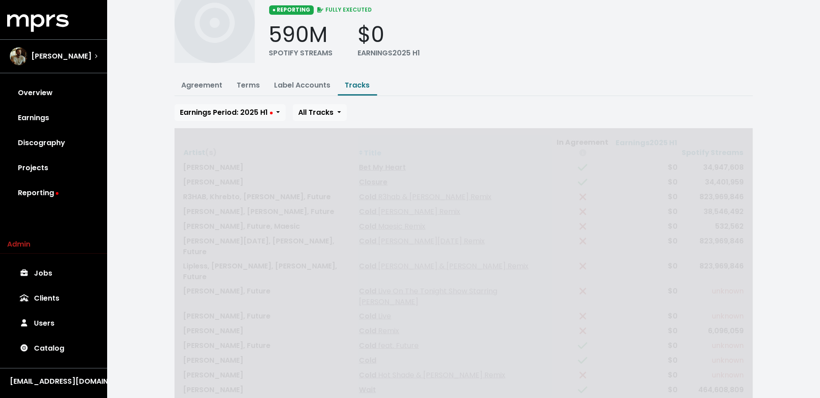
scroll to position [17, 0]
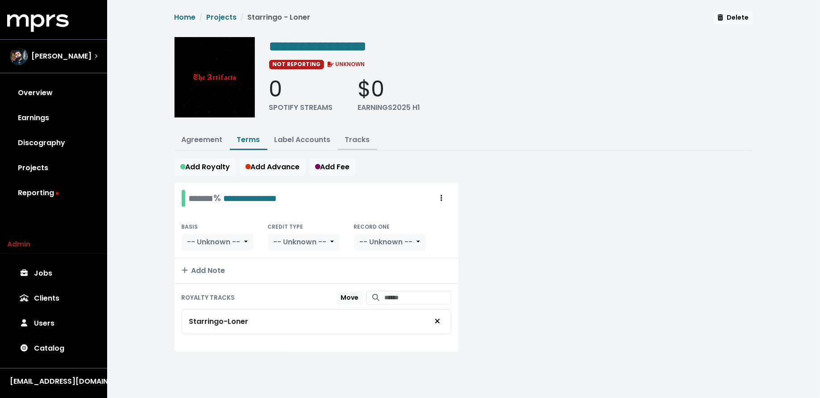
click at [364, 137] on link "Tracks" at bounding box center [357, 139] width 25 height 10
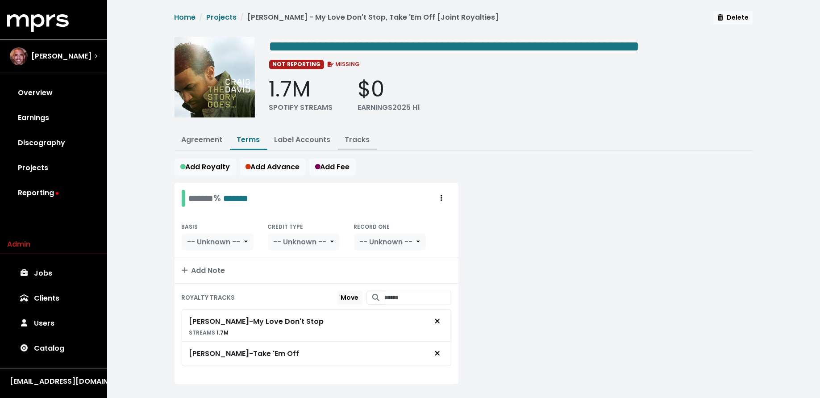
click at [359, 136] on link "Tracks" at bounding box center [357, 139] width 25 height 10
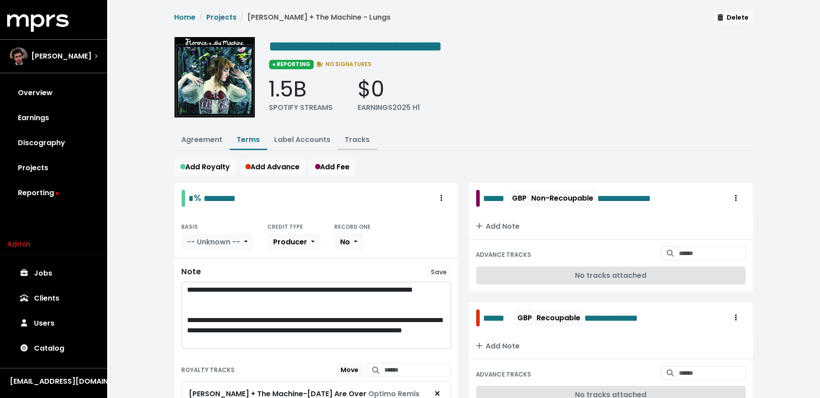
click at [353, 134] on link "Tracks" at bounding box center [357, 139] width 25 height 10
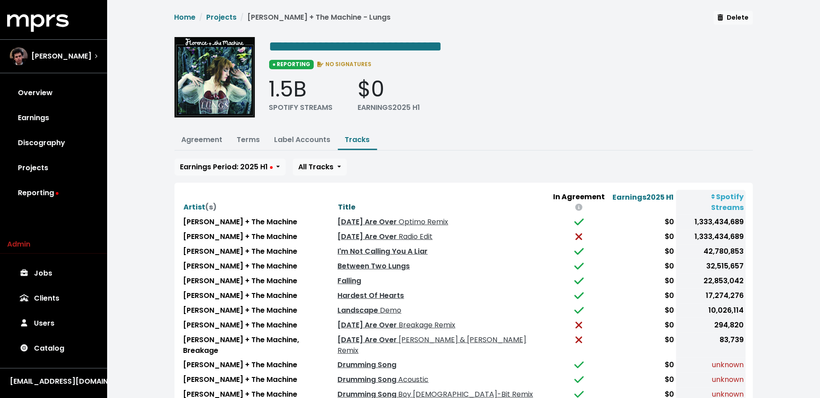
click at [338, 202] on span "Title" at bounding box center [346, 207] width 17 height 10
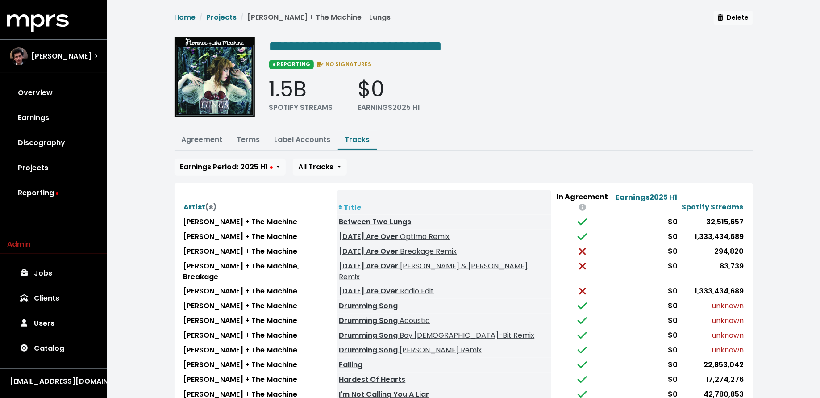
scroll to position [29, 0]
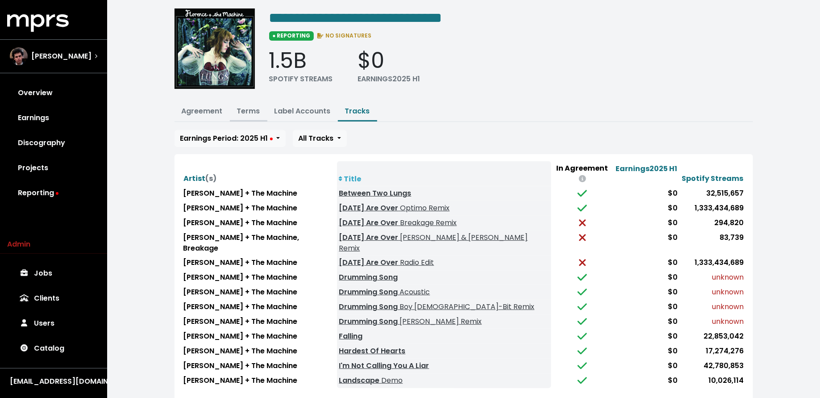
click at [243, 111] on link "Terms" at bounding box center [248, 111] width 23 height 10
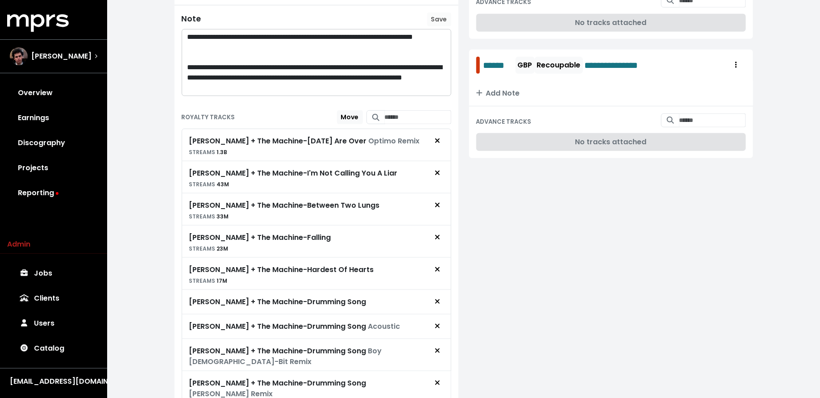
scroll to position [410, 0]
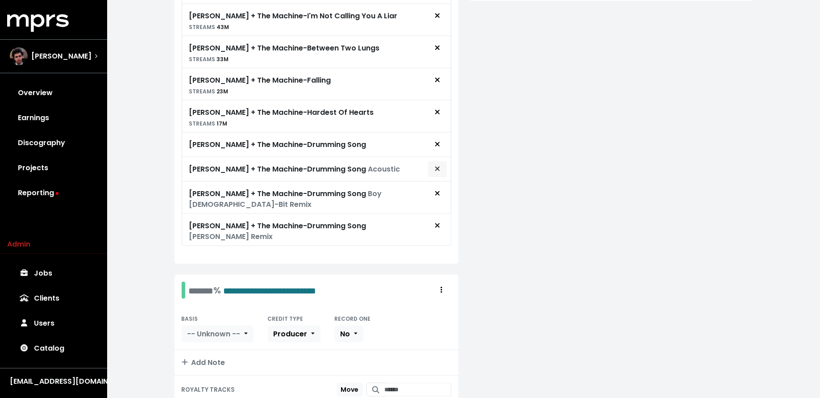
click at [441, 166] on button "Remove royalty target" at bounding box center [437, 169] width 20 height 17
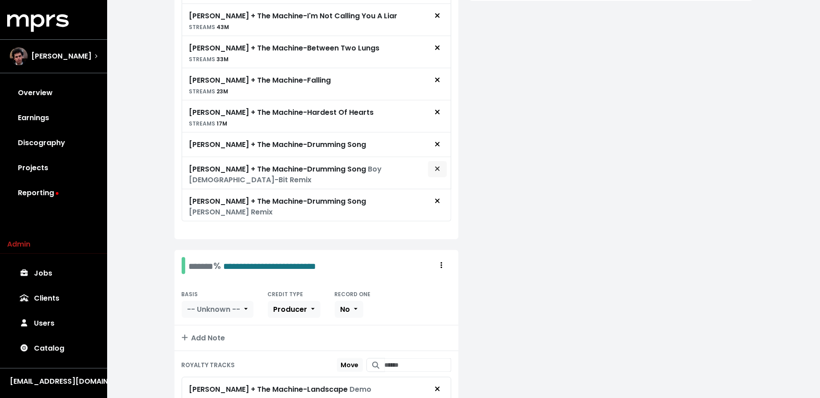
click at [436, 166] on icon "Remove royalty target" at bounding box center [437, 168] width 4 height 4
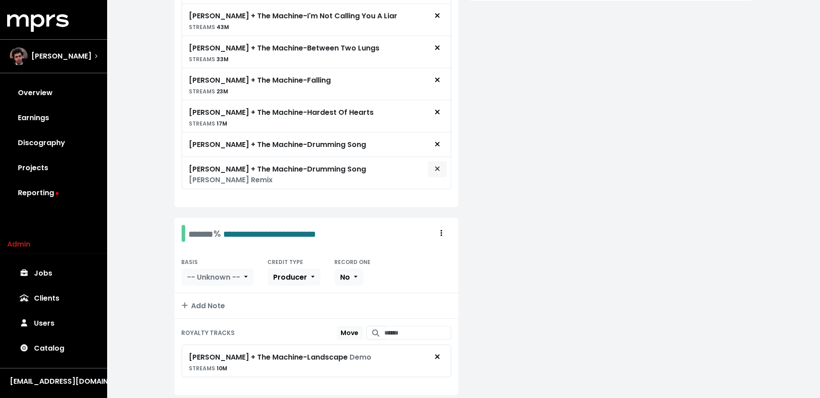
click at [436, 168] on button "Remove royalty target" at bounding box center [437, 169] width 20 height 17
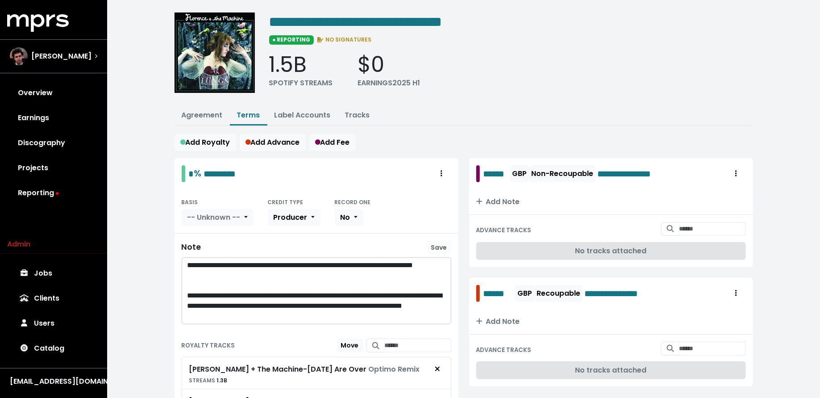
scroll to position [0, 0]
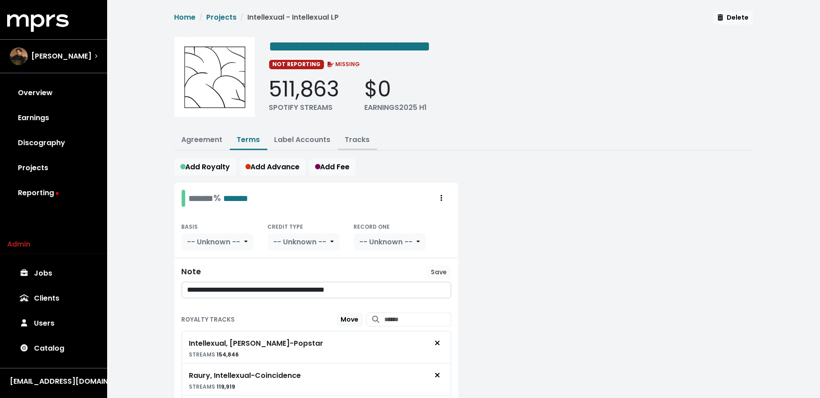
click at [356, 135] on link "Tracks" at bounding box center [357, 139] width 25 height 10
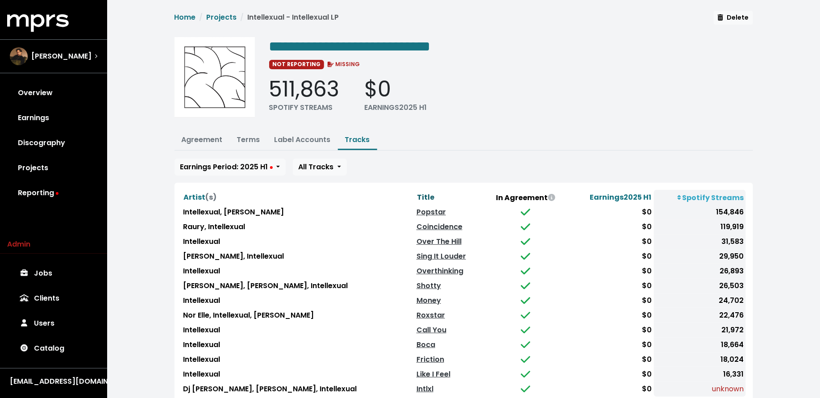
click at [417, 195] on span "Title" at bounding box center [425, 197] width 17 height 10
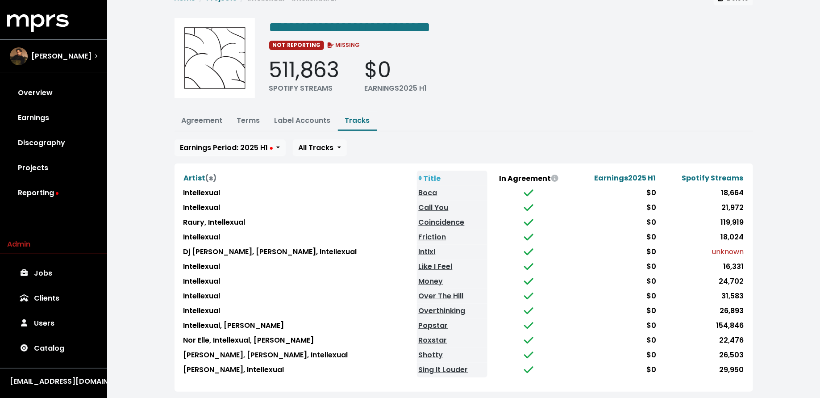
scroll to position [29, 0]
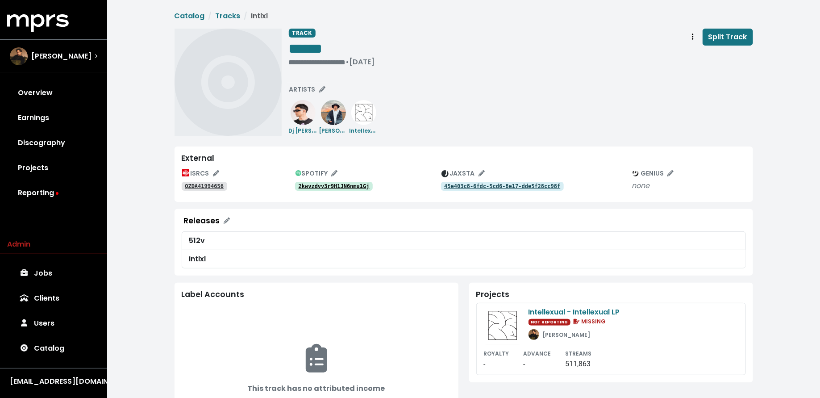
click at [344, 185] on tt "2kwvzdvv3r9H1JN6nmu1Gj" at bounding box center [333, 186] width 71 height 6
click at [210, 188] on tt "QZDA41994656" at bounding box center [204, 186] width 39 height 6
click at [319, 175] on span "SPOTIFY" at bounding box center [316, 173] width 42 height 9
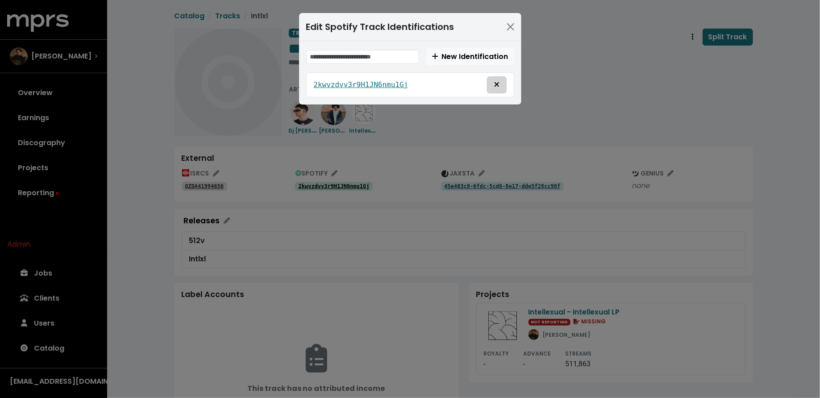
click at [494, 83] on icon "Remove this spotify identification" at bounding box center [496, 84] width 5 height 7
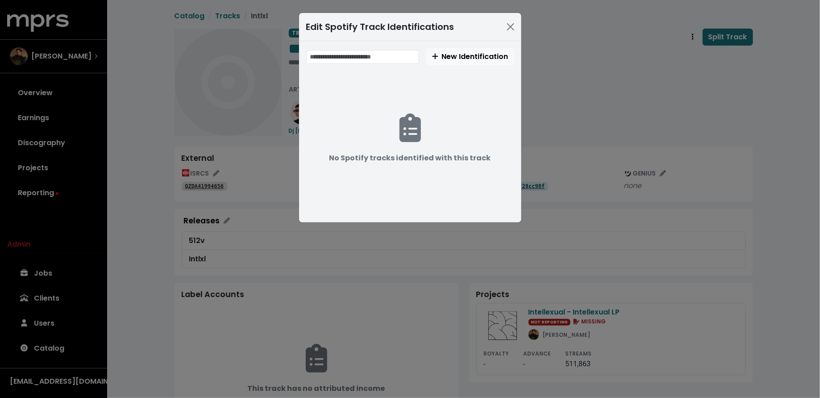
click at [555, 106] on div "Edit Spotify Track Identifications New Identification No Spotify tracks identif…" at bounding box center [410, 199] width 820 height 398
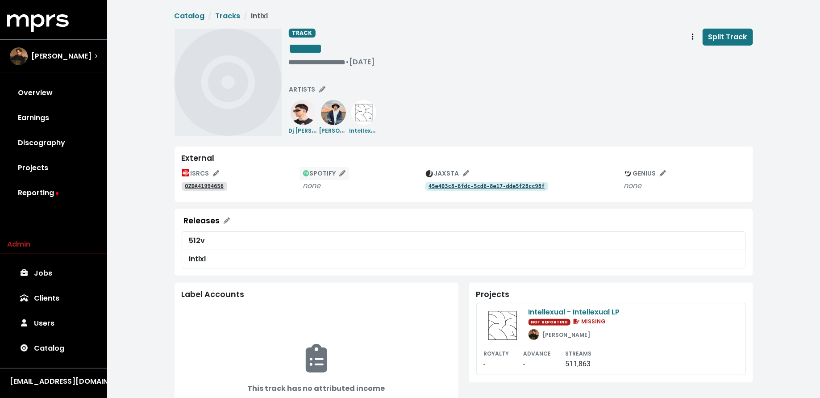
click at [329, 174] on span "SPOTIFY" at bounding box center [324, 173] width 42 height 9
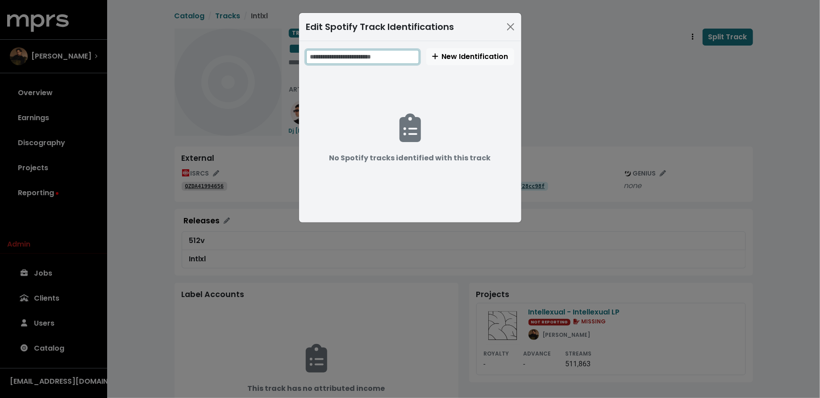
click at [371, 56] on input "text" at bounding box center [362, 57] width 113 height 14
paste input "**********"
click at [347, 56] on input "**********" at bounding box center [363, 57] width 114 height 14
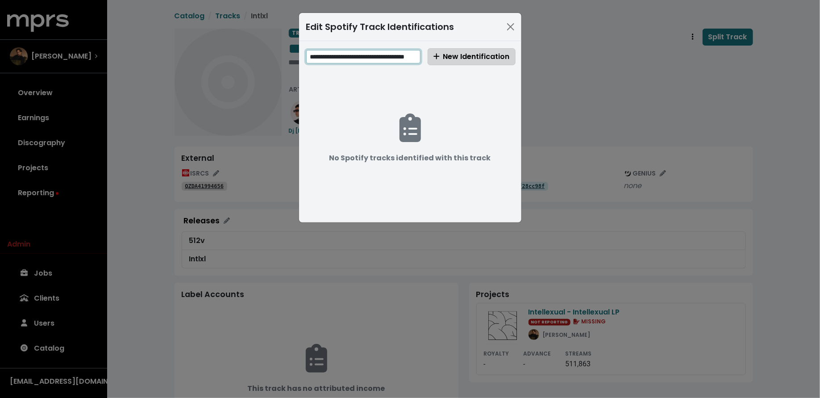
type input "**********"
click at [441, 56] on span "New Identification" at bounding box center [471, 56] width 76 height 10
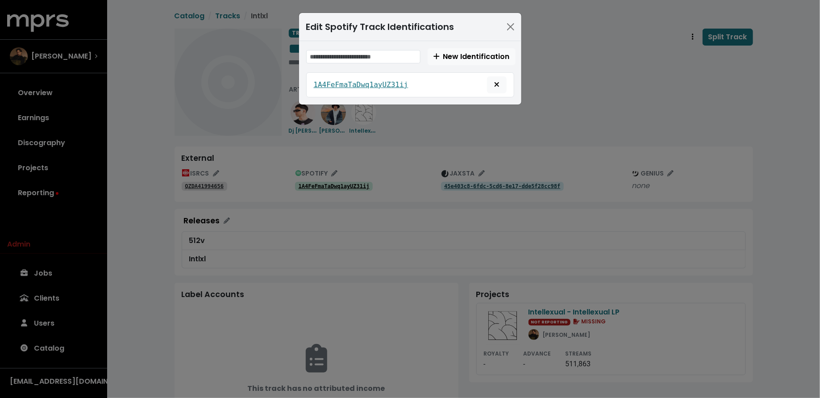
click at [405, 147] on div "Edit Spotify Track Identifications New Identification 1A4FeFmaTaDwq1ayUZ31ij" at bounding box center [410, 199] width 820 height 398
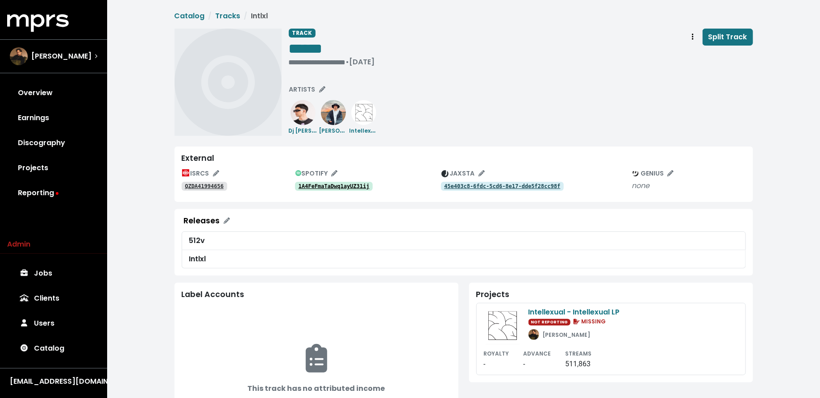
click at [352, 186] on tt "1A4FeFmaTaDwq1ayUZ31ij" at bounding box center [333, 186] width 71 height 6
click at [313, 81] on div "**********" at bounding box center [521, 82] width 464 height 107
click at [313, 85] on span "ARTISTS" at bounding box center [307, 89] width 36 height 9
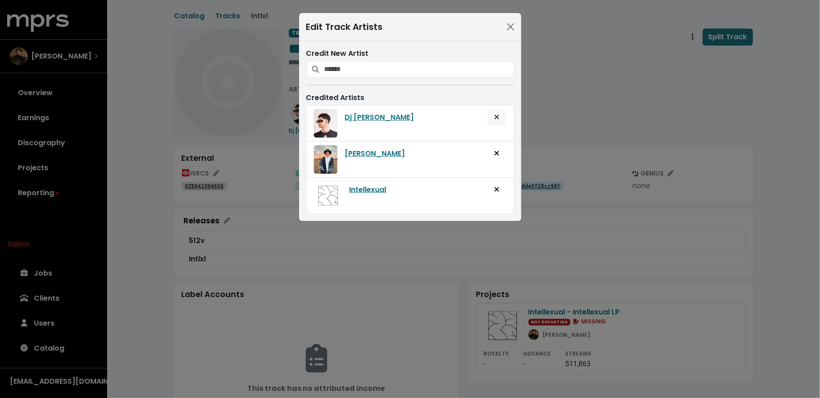
click at [497, 118] on icon "Remove artist from track" at bounding box center [496, 116] width 5 height 7
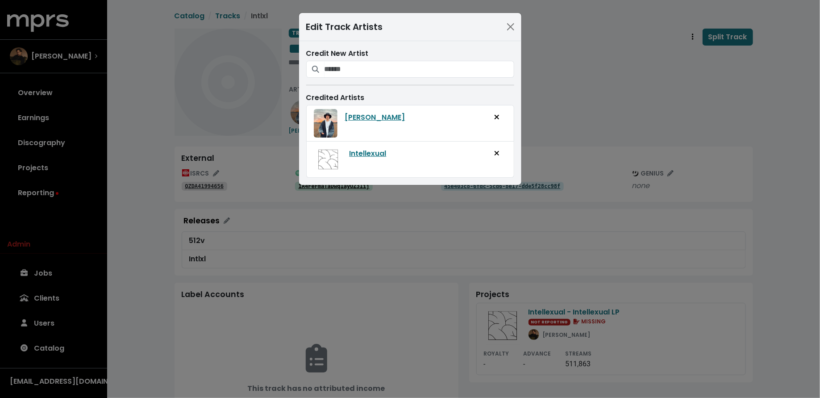
click at [497, 118] on icon "Remove artist from track" at bounding box center [496, 116] width 5 height 7
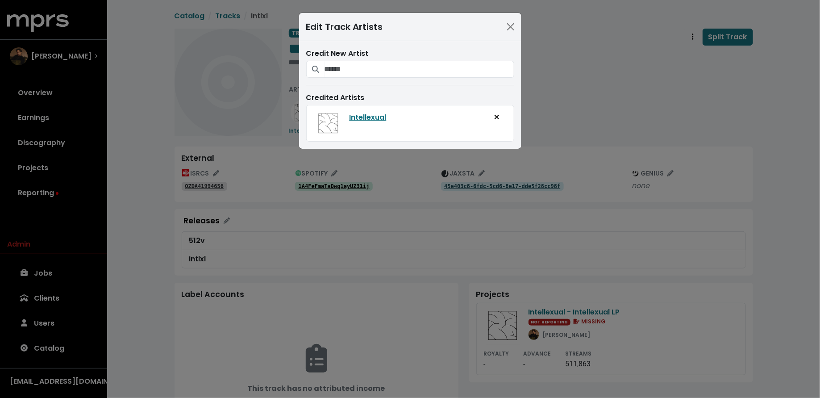
click at [579, 111] on div "Edit Track Artists Credit New Artist Credited Artists Intellexual" at bounding box center [410, 199] width 820 height 398
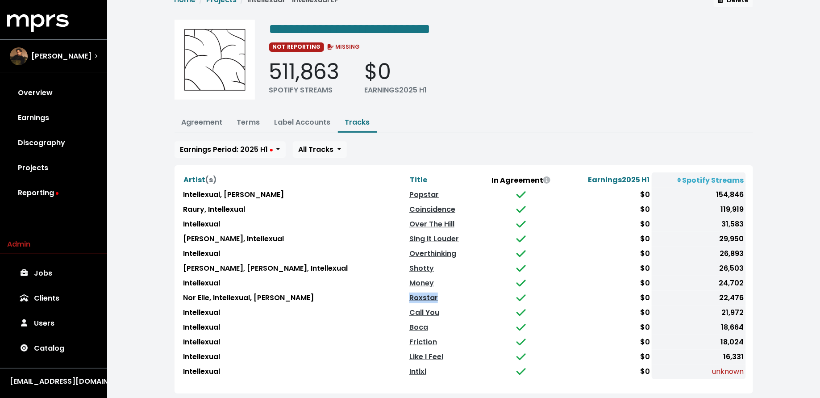
scroll to position [15, 0]
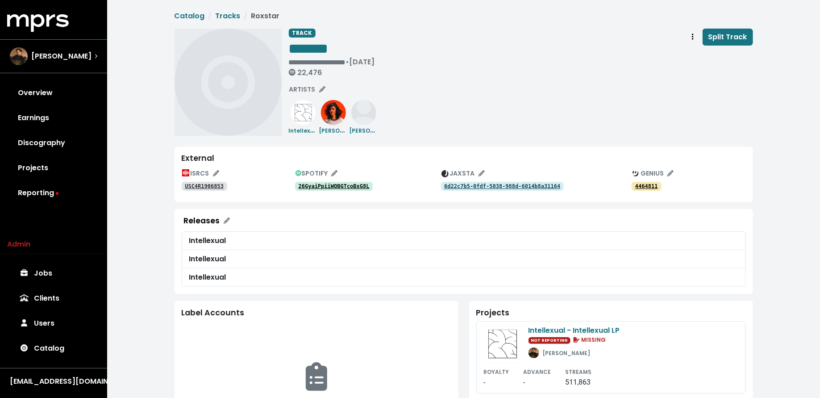
click at [343, 187] on tt "26GyaiPpiiWQBGTcoBxG8L" at bounding box center [333, 186] width 71 height 6
click at [209, 181] on div "USC4R1906853" at bounding box center [238, 185] width 113 height 11
click at [213, 191] on div "ISRCS USC4R1906853 SPOTIFY 26GyaiPpiiWQBGTcoBxG8L JAXSTA 6d22c7b5-0fdf-5038-988…" at bounding box center [464, 180] width 564 height 28
click at [213, 186] on tt "USC4R1906853" at bounding box center [204, 186] width 39 height 6
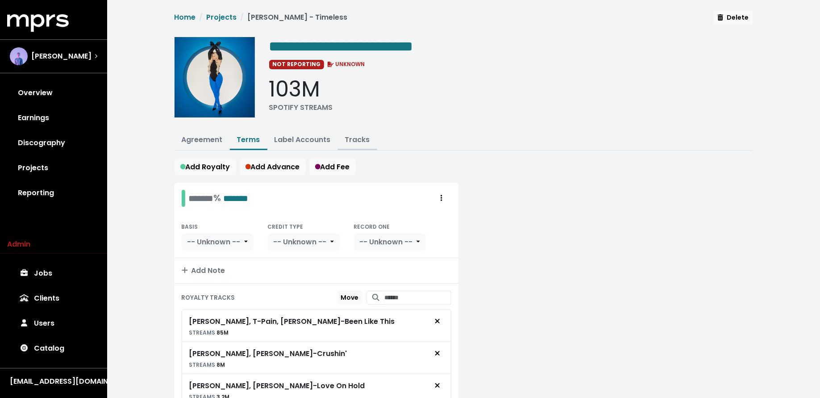
click at [354, 140] on link "Tracks" at bounding box center [357, 139] width 25 height 10
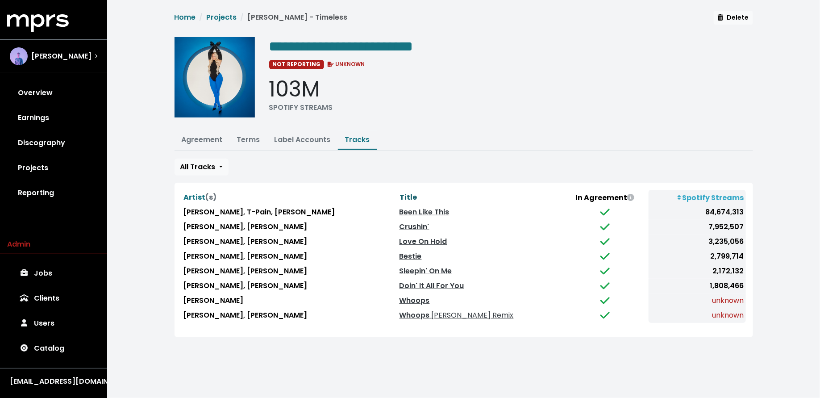
click at [417, 194] on span "Title" at bounding box center [408, 197] width 17 height 10
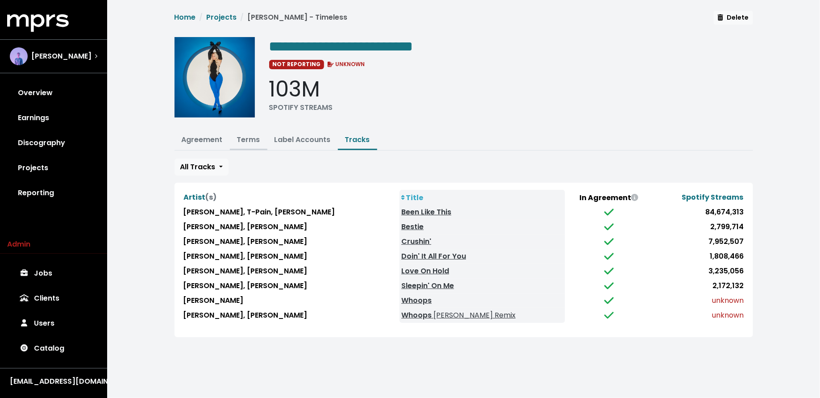
click at [249, 139] on link "Terms" at bounding box center [248, 139] width 23 height 10
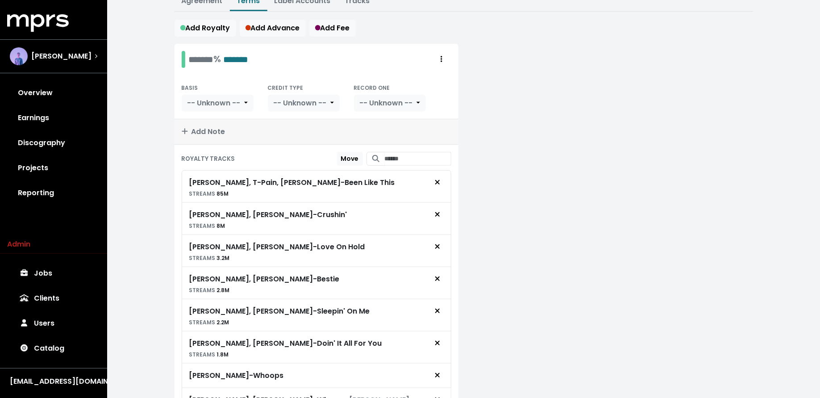
scroll to position [197, 0]
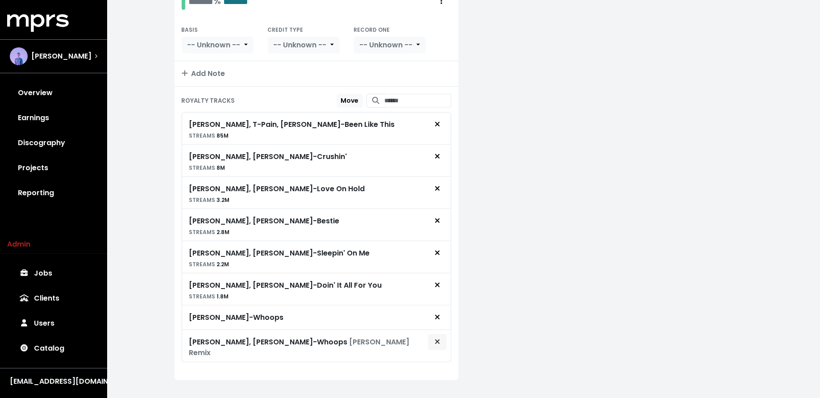
click at [439, 338] on icon "Remove royalty target" at bounding box center [437, 341] width 5 height 7
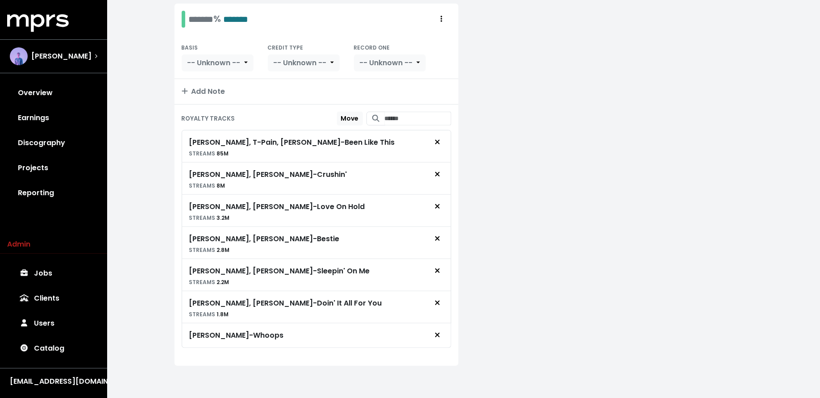
scroll to position [173, 0]
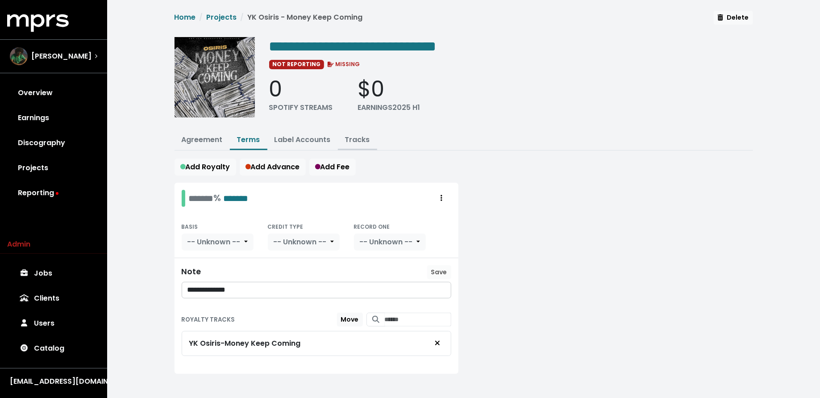
click at [357, 136] on link "Tracks" at bounding box center [357, 139] width 25 height 10
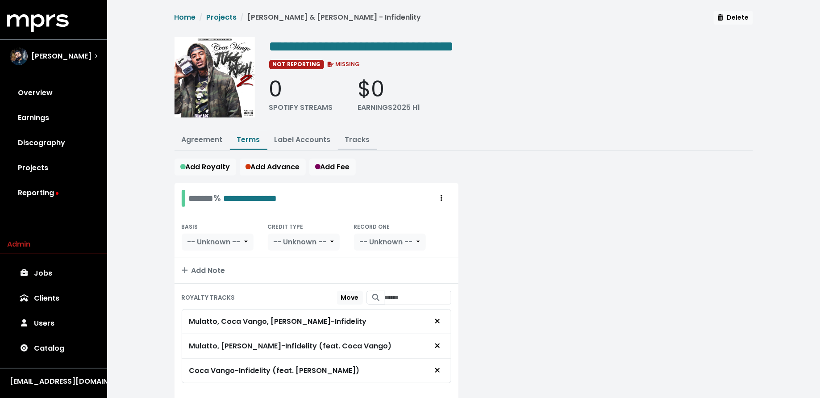
click at [365, 134] on link "Tracks" at bounding box center [357, 139] width 25 height 10
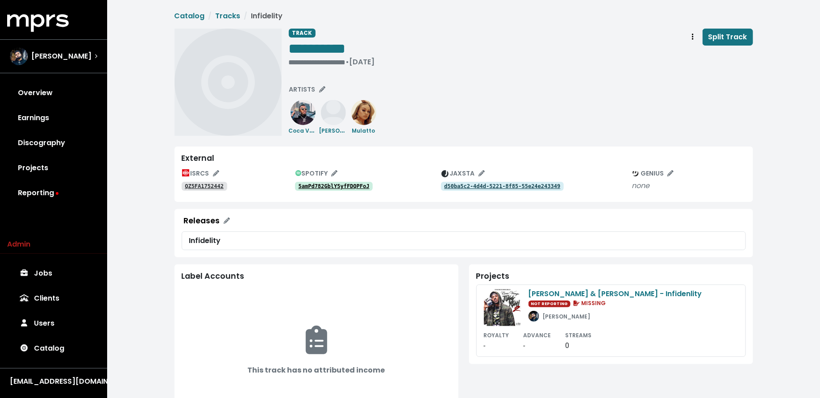
click at [327, 182] on link "5amPd782GblY5yfFDQPFoJ" at bounding box center [334, 186] width 78 height 9
click at [199, 186] on tt "QZ5FA1752442" at bounding box center [204, 186] width 39 height 6
click at [310, 90] on span "ARTISTS" at bounding box center [307, 89] width 36 height 9
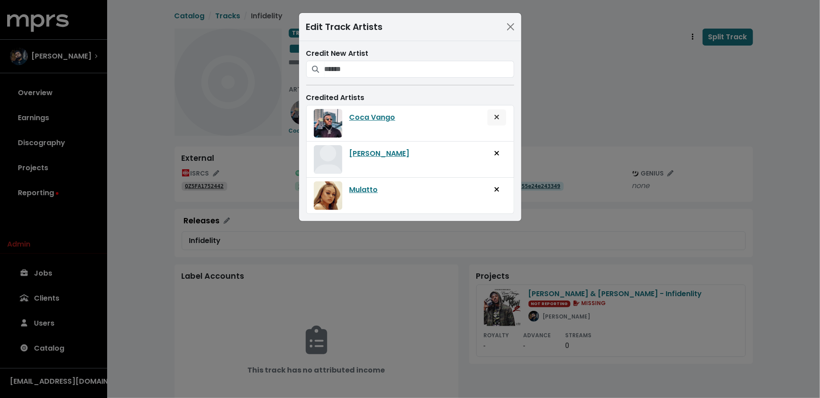
click at [500, 118] on span "Remove artist from track" at bounding box center [497, 117] width 8 height 11
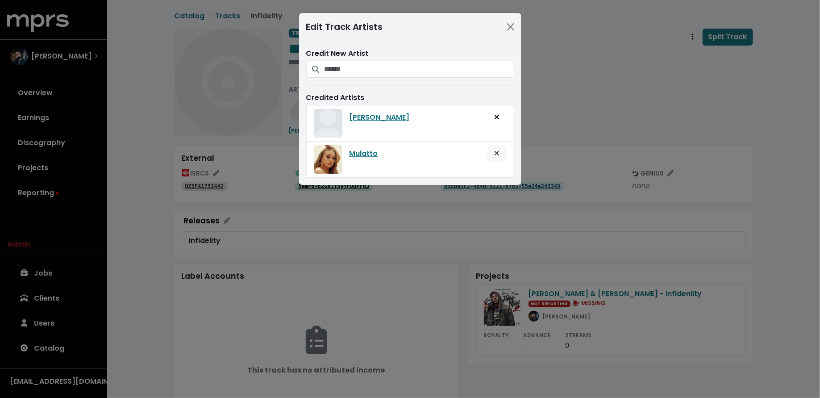
click at [504, 148] on button "Remove artist from track" at bounding box center [497, 153] width 20 height 17
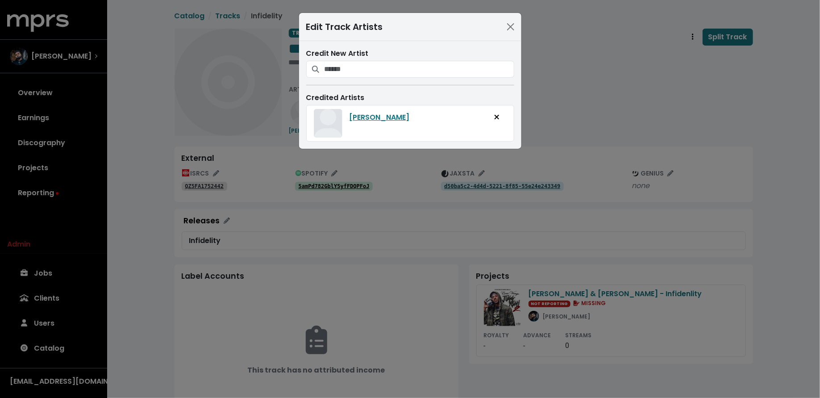
click at [582, 112] on div "Edit Track Artists Credit New Artist Credited Artists Latto" at bounding box center [410, 199] width 820 height 398
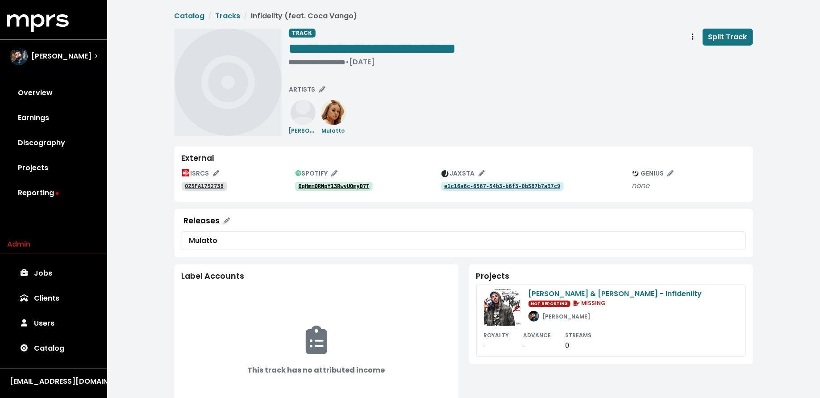
click at [348, 188] on tt "0qHmmQRNpY13RwvUQmyD7T" at bounding box center [333, 186] width 71 height 6
click at [314, 87] on span "ARTISTS" at bounding box center [307, 89] width 36 height 9
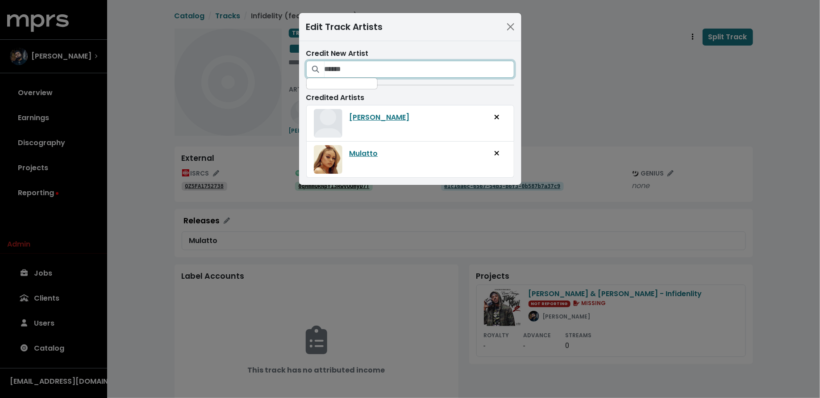
click at [391, 67] on input "Search for artists who should be credited on this track" at bounding box center [419, 69] width 190 height 17
type input "******"
click at [567, 107] on div "Edit Track Artists Credit New Artist ****** No artists found for query "coco v.…" at bounding box center [410, 199] width 820 height 398
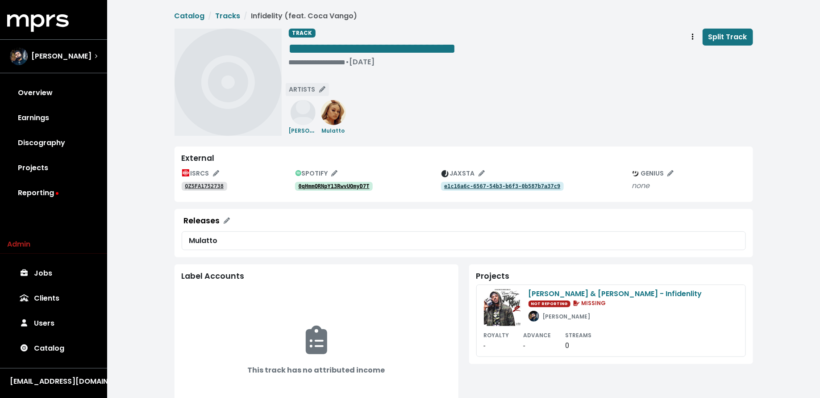
click at [311, 89] on span "ARTISTS" at bounding box center [307, 89] width 36 height 9
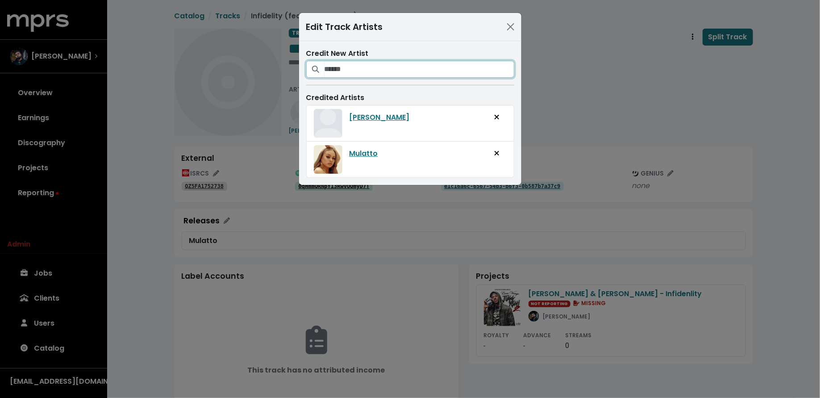
click at [364, 69] on input "Search for artists who should be credited on this track" at bounding box center [419, 69] width 190 height 17
type input "******"
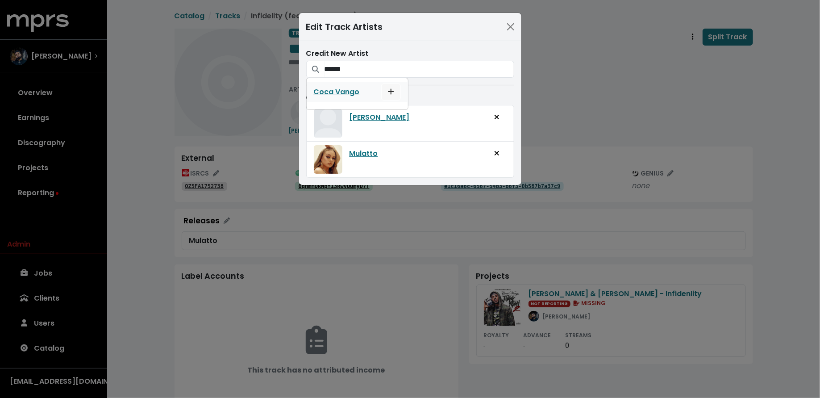
click at [388, 89] on icon "Add artist to this track's credited artists" at bounding box center [391, 91] width 6 height 7
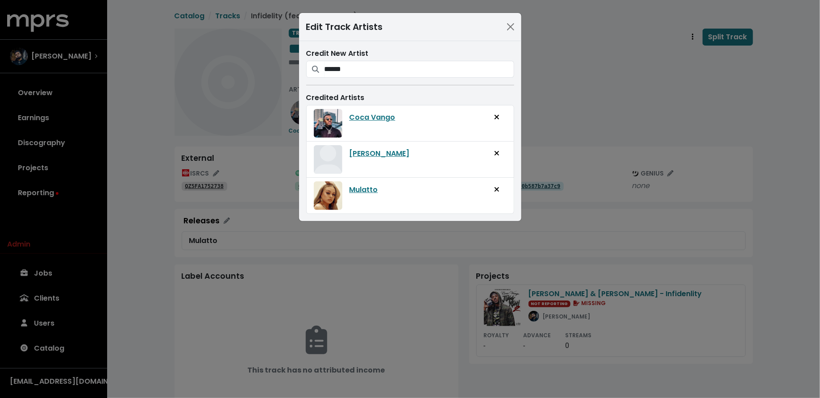
click at [564, 87] on div "Edit Track Artists Credit New Artist ****** Coca Vango Credited Artists Coca Va…" at bounding box center [410, 199] width 820 height 398
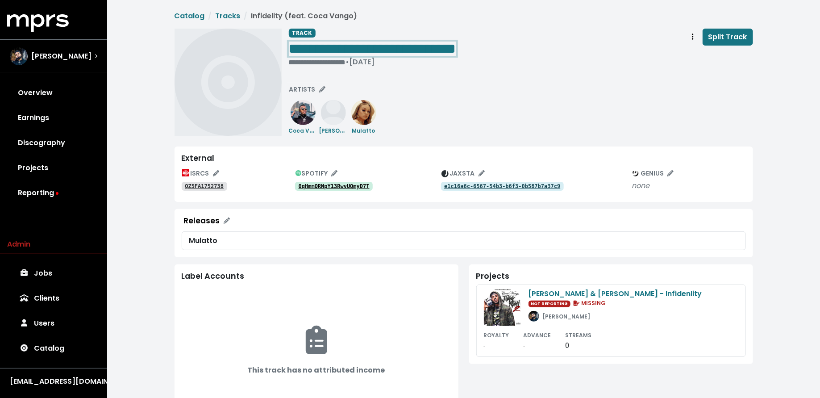
click at [349, 45] on span "**********" at bounding box center [372, 48] width 167 height 14
click at [356, 51] on span "**********" at bounding box center [372, 48] width 167 height 14
click at [352, 185] on tt "0PAsDGKJg145MbjA0w3ahP" at bounding box center [333, 186] width 71 height 6
click at [306, 81] on div "**********" at bounding box center [521, 82] width 464 height 107
click at [306, 87] on span "ARTISTS" at bounding box center [307, 89] width 36 height 9
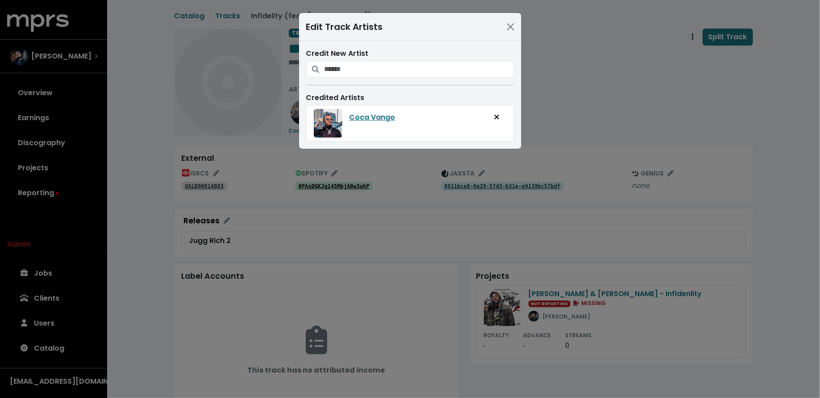
click at [349, 79] on div "Credit New Artist Credited Artists Coca Vango" at bounding box center [410, 95] width 222 height 108
click at [351, 75] on input "Search for artists who should be credited on this track" at bounding box center [419, 69] width 190 height 17
type input "********"
click at [402, 91] on icon "Add artist to this track's credited artists" at bounding box center [405, 91] width 6 height 7
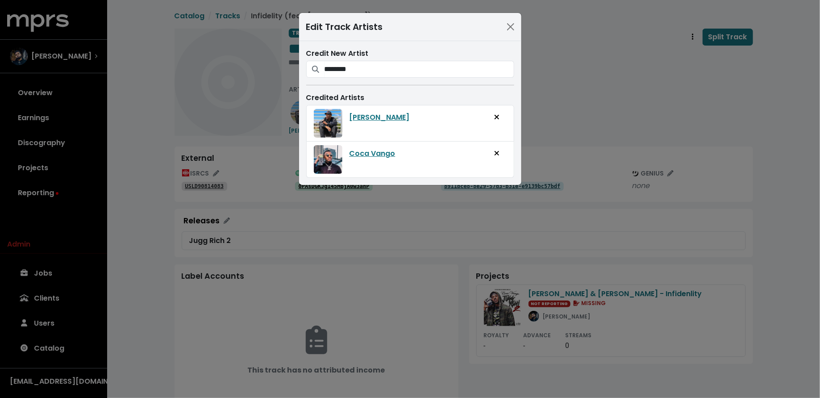
click at [572, 77] on div "Edit Track Artists Credit New Artist ******** Casey Veggies Credited Artists Ca…" at bounding box center [410, 199] width 820 height 398
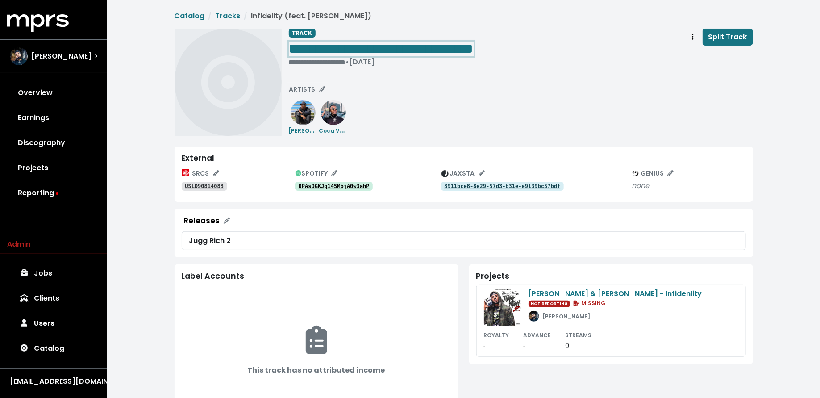
click at [348, 49] on span "**********" at bounding box center [381, 48] width 185 height 14
click at [352, 49] on span "**********" at bounding box center [381, 48] width 185 height 14
click at [373, 95] on div "**********" at bounding box center [521, 82] width 464 height 107
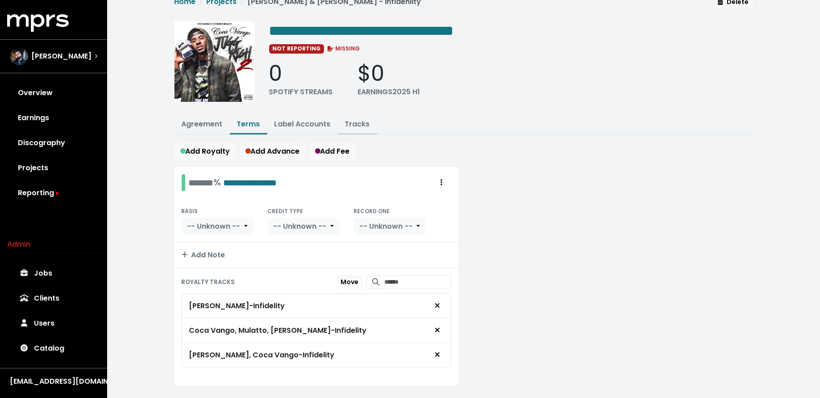
scroll to position [12, 0]
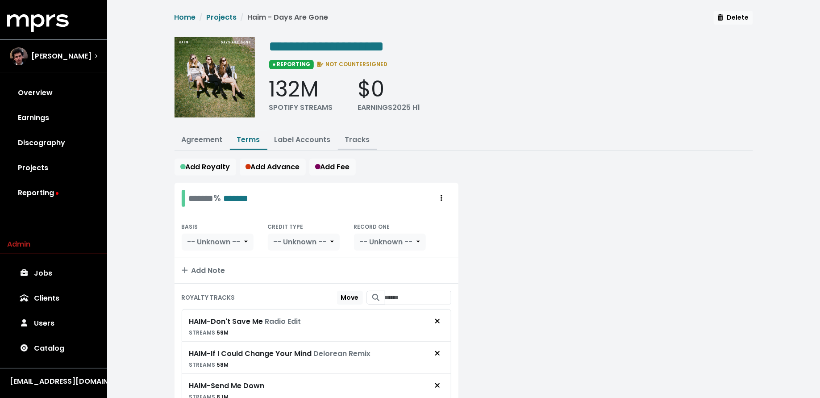
click at [350, 140] on link "Tracks" at bounding box center [357, 139] width 25 height 10
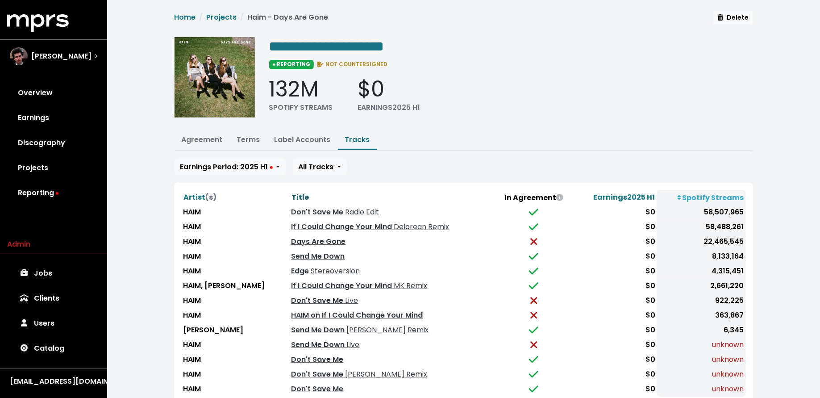
click at [292, 192] on span "Title" at bounding box center [300, 197] width 17 height 10
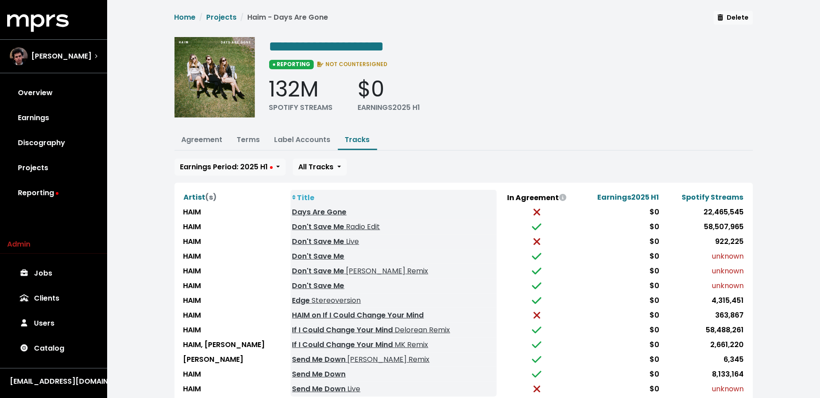
scroll to position [29, 0]
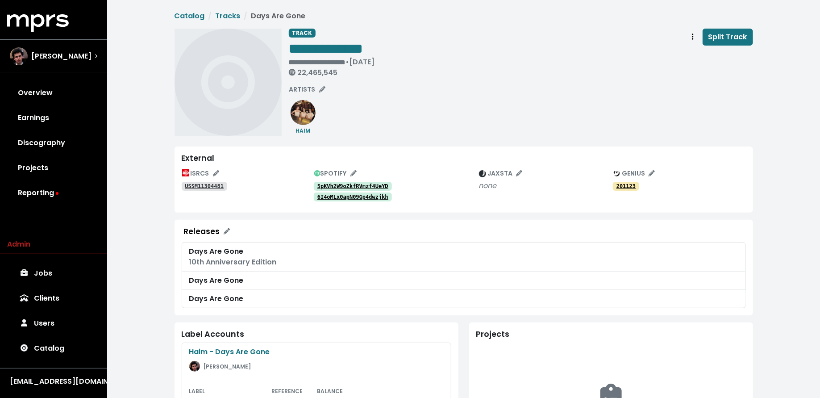
click at [363, 184] on tt "5pKVh2W9oZkfRVmzf4UeYD" at bounding box center [352, 186] width 71 height 6
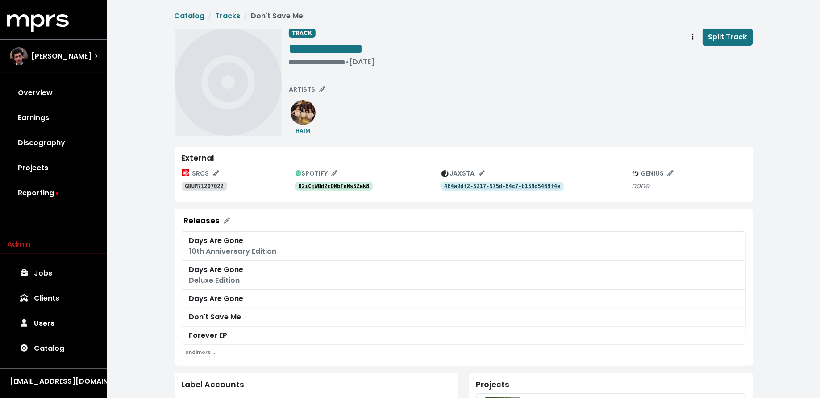
click at [323, 182] on link "02iCjWBd2cOMbTnMs5Zek8" at bounding box center [334, 186] width 78 height 9
click at [688, 38] on button "Track actions" at bounding box center [693, 37] width 20 height 17
click at [689, 54] on link "Merge" at bounding box center [718, 57] width 70 height 14
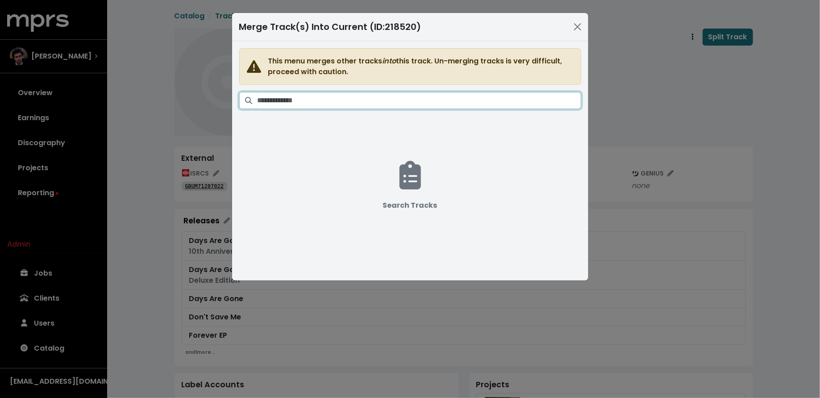
click at [411, 97] on input "Search tracks" at bounding box center [418, 100] width 323 height 17
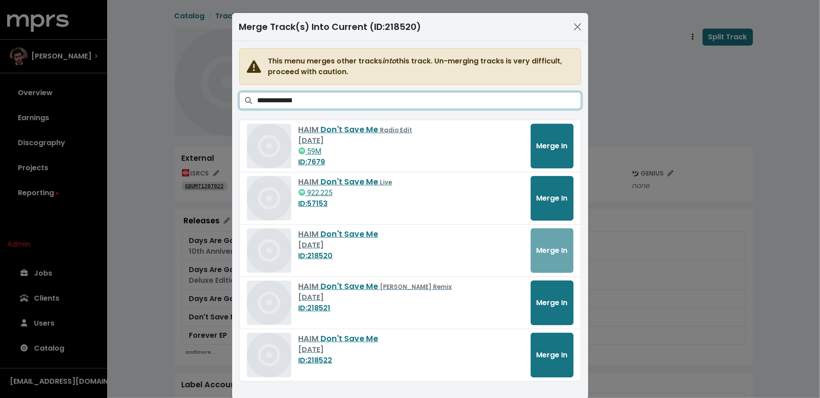
scroll to position [12, 0]
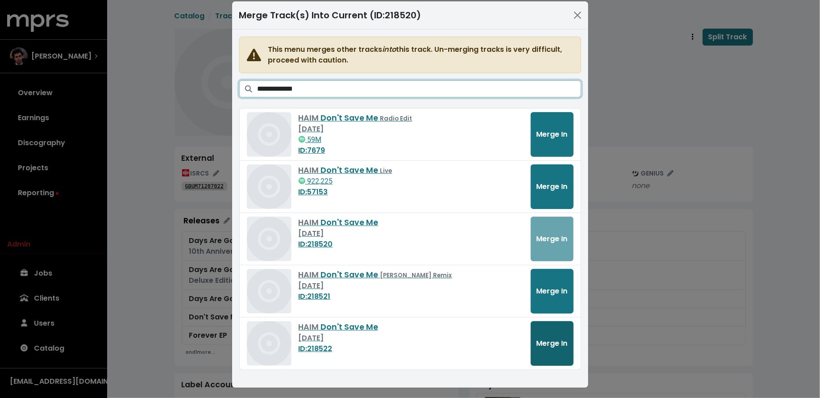
type input "**********"
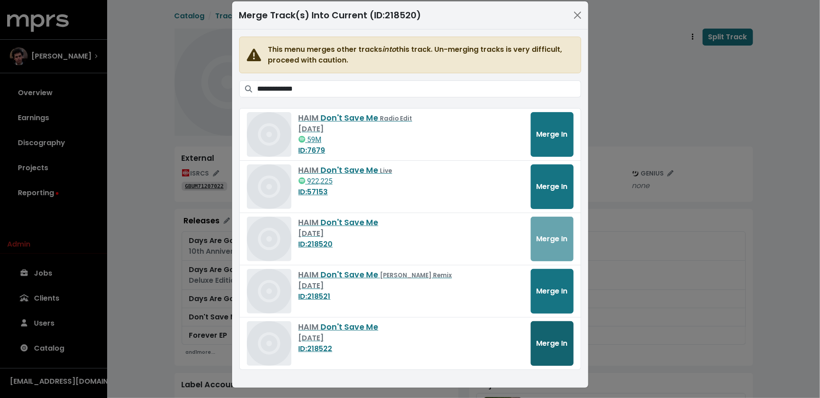
click at [547, 338] on span "Merge In" at bounding box center [551, 343] width 31 height 10
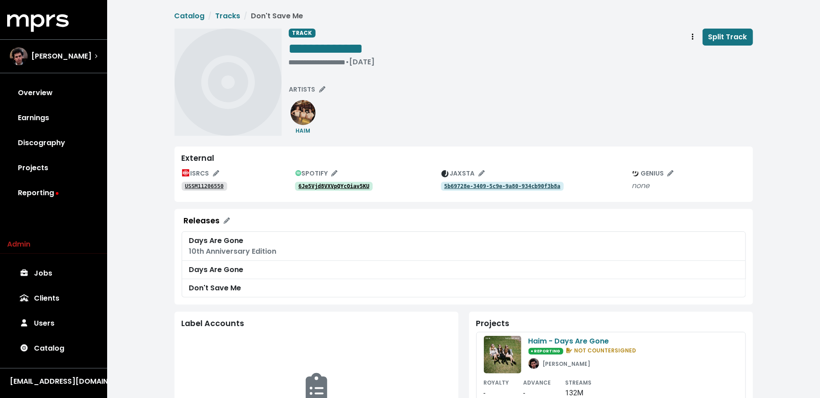
click at [330, 182] on link "6Je5Vjd8VXVpQYcOiav5KU" at bounding box center [334, 186] width 78 height 9
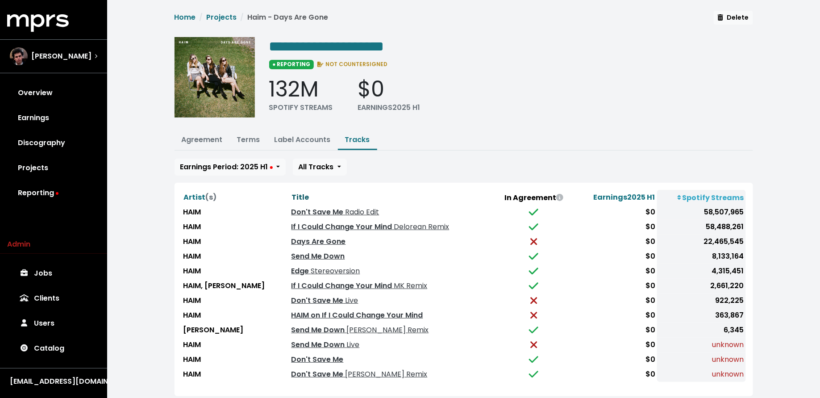
click at [292, 194] on span "Title" at bounding box center [300, 197] width 17 height 10
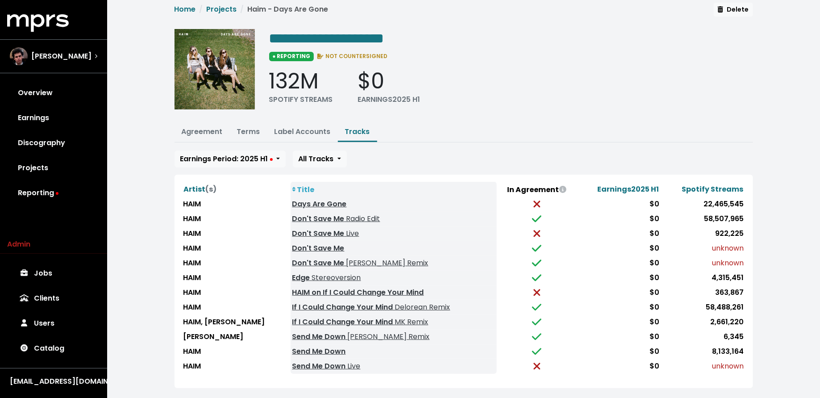
scroll to position [14, 0]
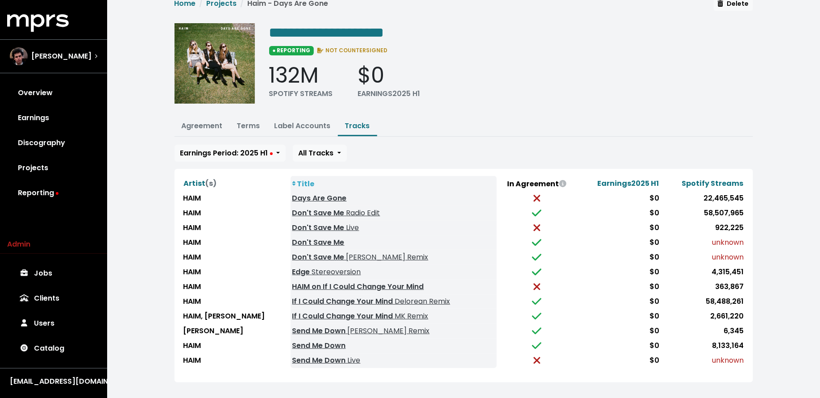
click at [271, 283] on td "HAIM" at bounding box center [236, 286] width 109 height 15
click at [249, 127] on link "Terms" at bounding box center [248, 125] width 23 height 10
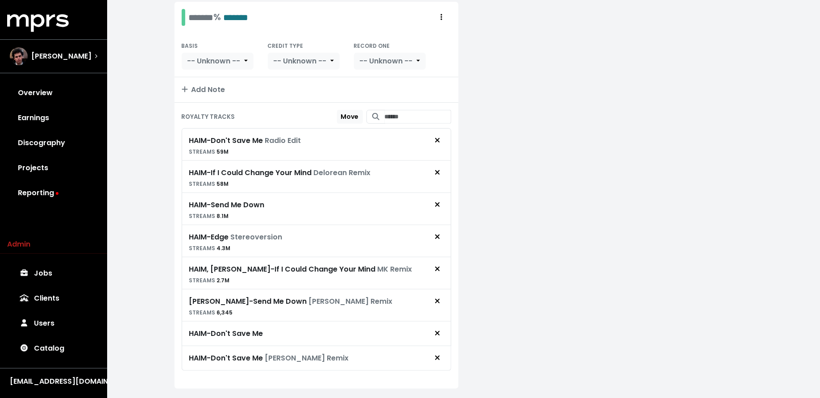
scroll to position [197, 0]
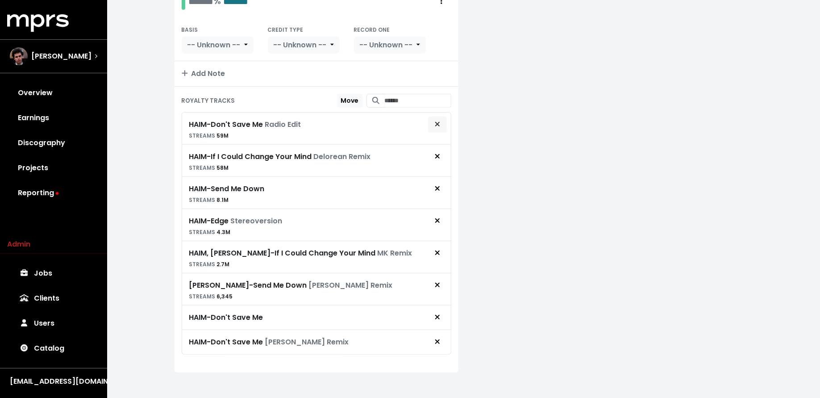
click at [437, 122] on icon "Remove royalty target" at bounding box center [437, 123] width 5 height 7
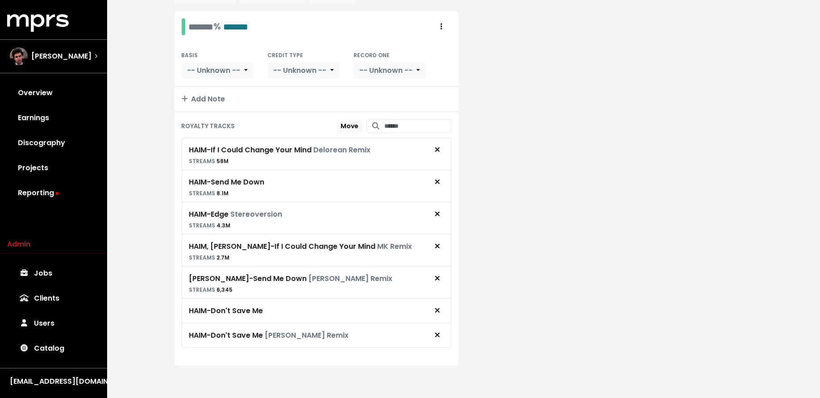
scroll to position [165, 0]
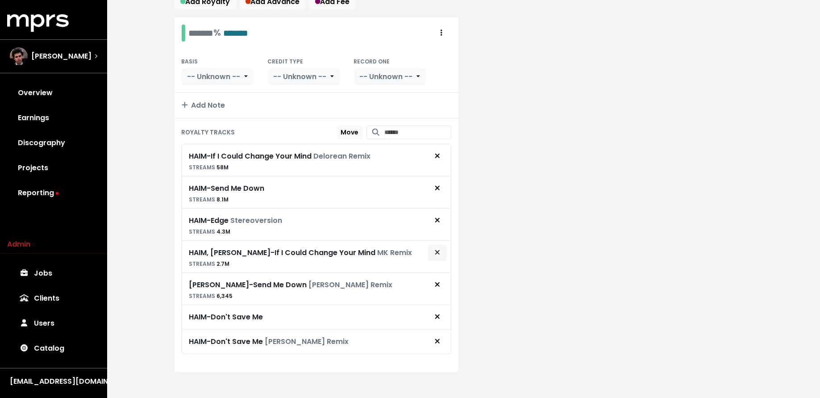
click at [439, 251] on icon "Remove royalty target" at bounding box center [437, 251] width 5 height 7
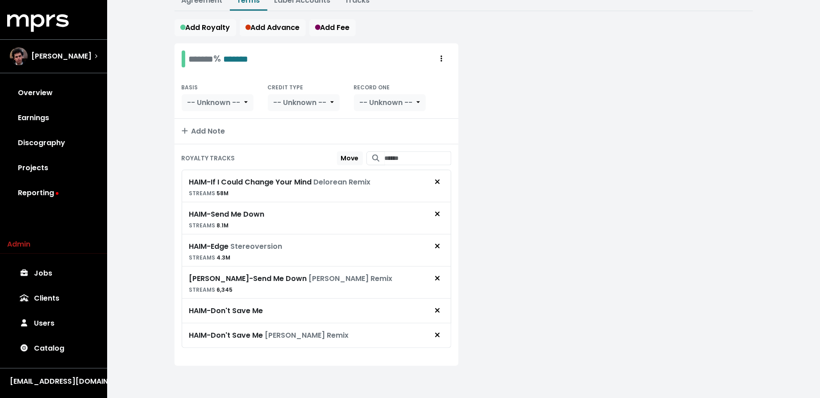
scroll to position [133, 0]
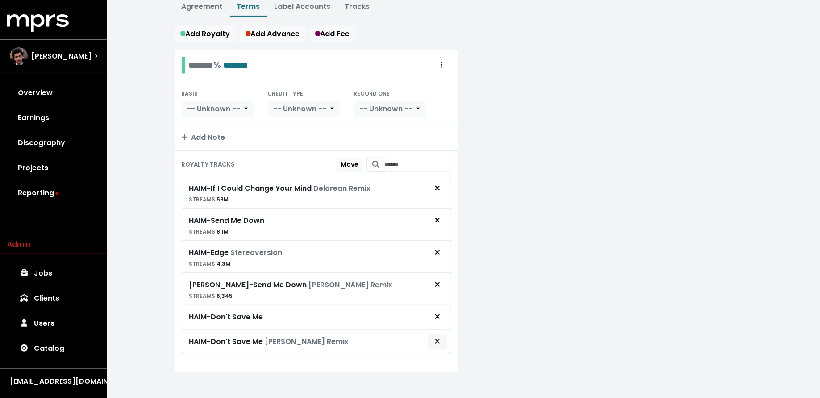
click at [436, 337] on icon "Remove royalty target" at bounding box center [437, 340] width 5 height 7
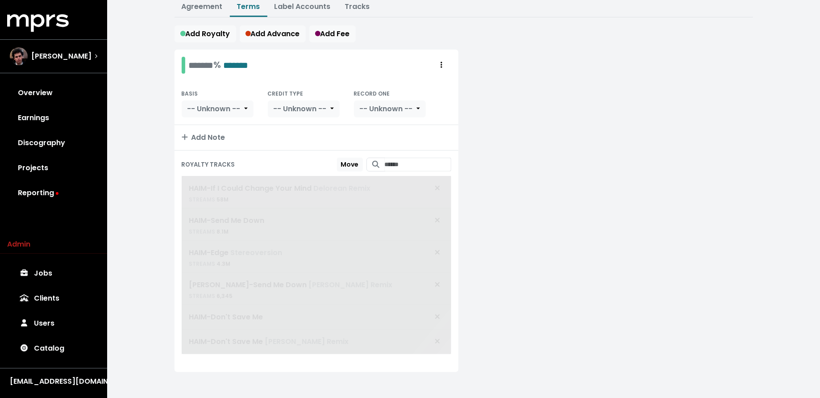
scroll to position [109, 0]
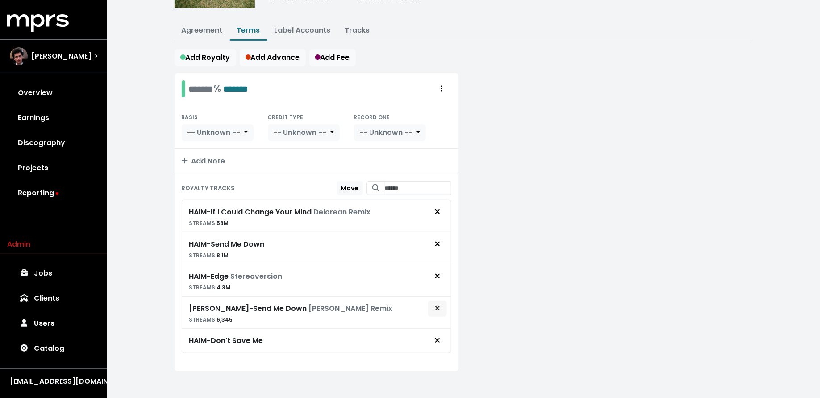
click at [441, 304] on button "Remove royalty target" at bounding box center [437, 308] width 20 height 17
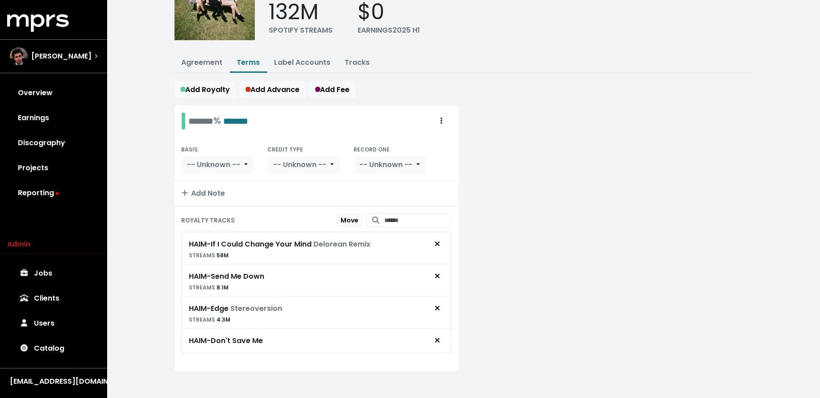
scroll to position [0, 0]
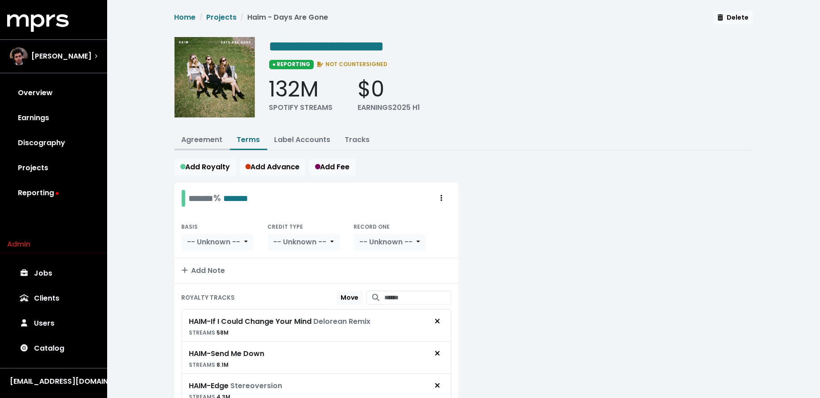
click at [199, 137] on link "Agreement" at bounding box center [202, 139] width 41 height 10
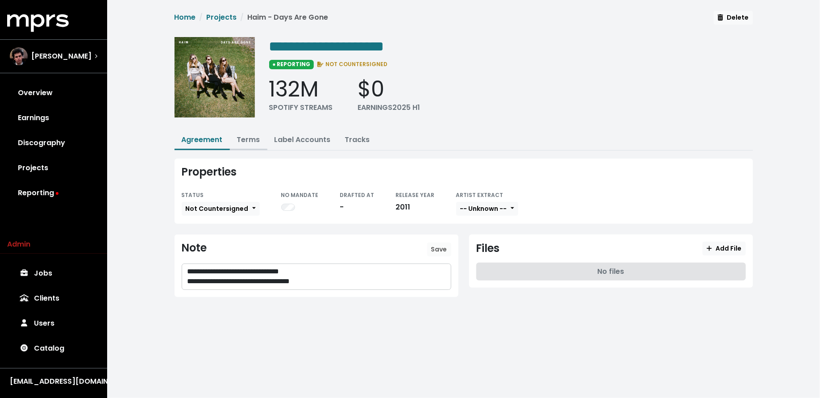
click at [248, 135] on link "Terms" at bounding box center [248, 139] width 23 height 10
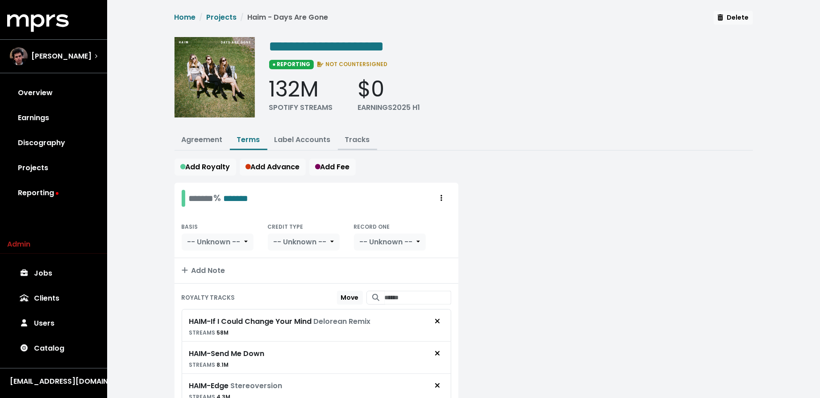
click at [351, 138] on link "Tracks" at bounding box center [357, 139] width 25 height 10
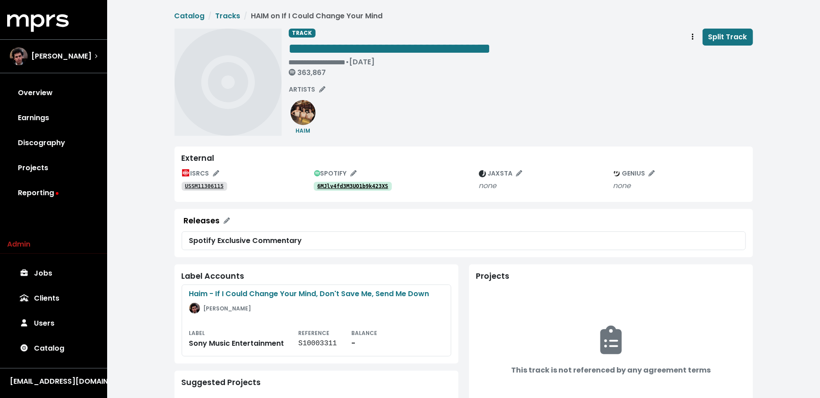
click at [335, 186] on tt "6MJlv4fd3M3UO1b9k423XS" at bounding box center [352, 186] width 71 height 6
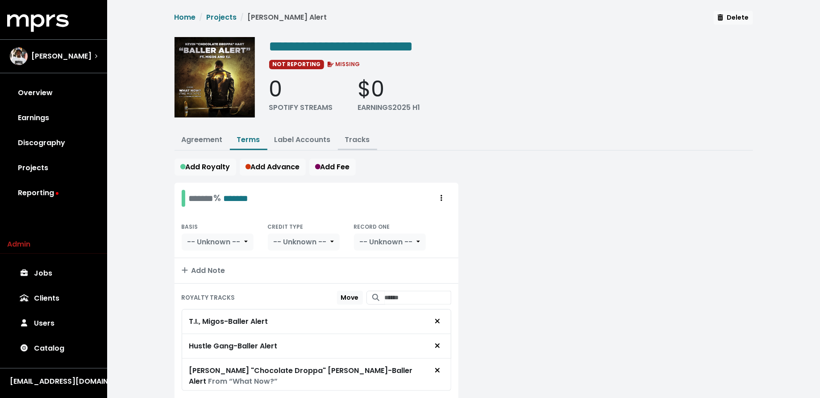
click at [356, 139] on link "Tracks" at bounding box center [357, 139] width 25 height 10
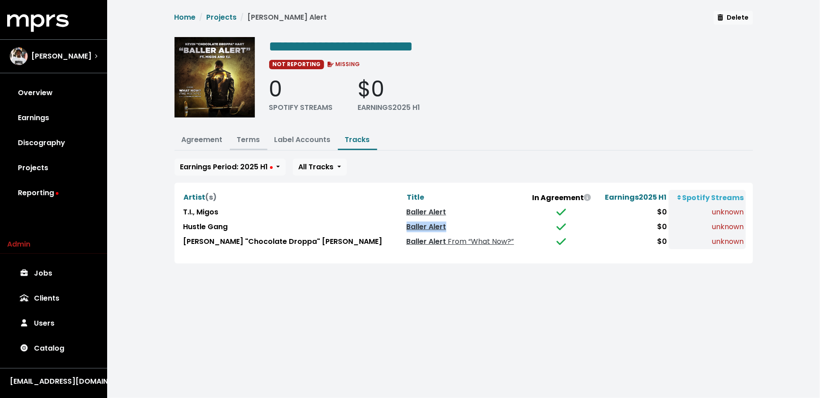
click at [245, 136] on link "Terms" at bounding box center [248, 139] width 23 height 10
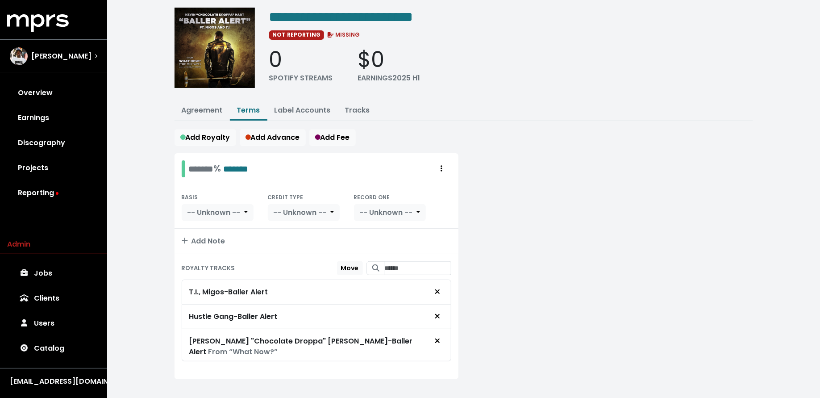
scroll to position [30, 0]
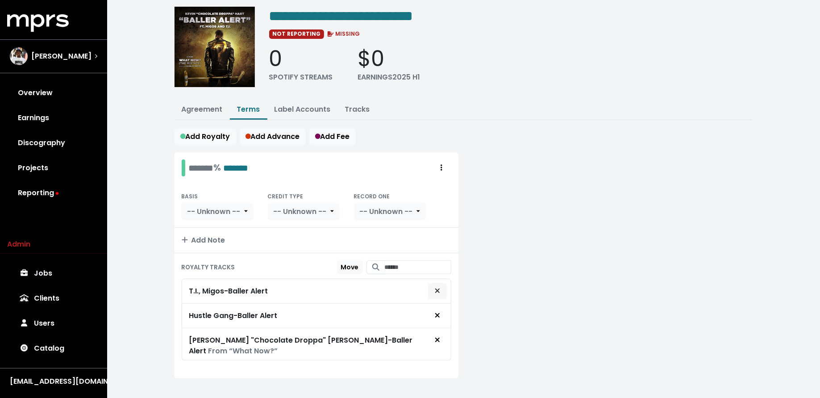
click at [438, 290] on icon "Remove royalty target" at bounding box center [437, 290] width 5 height 7
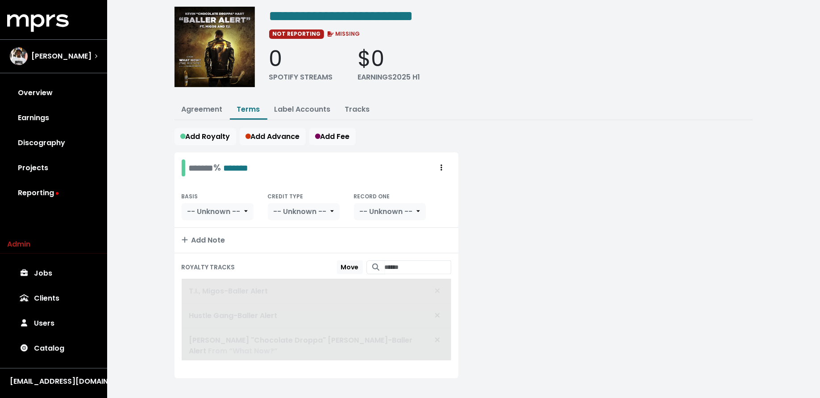
scroll to position [6, 0]
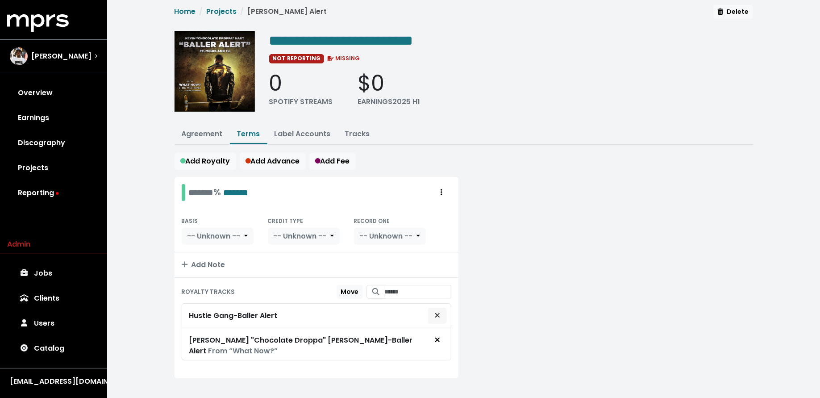
click at [437, 311] on icon "Remove royalty target" at bounding box center [437, 314] width 5 height 7
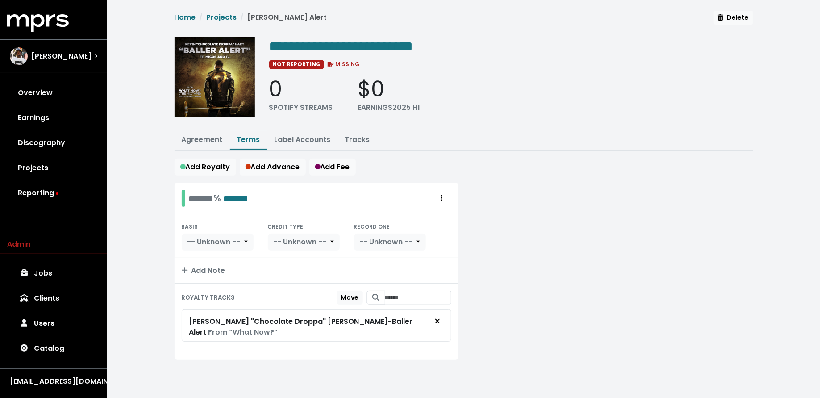
scroll to position [0, 0]
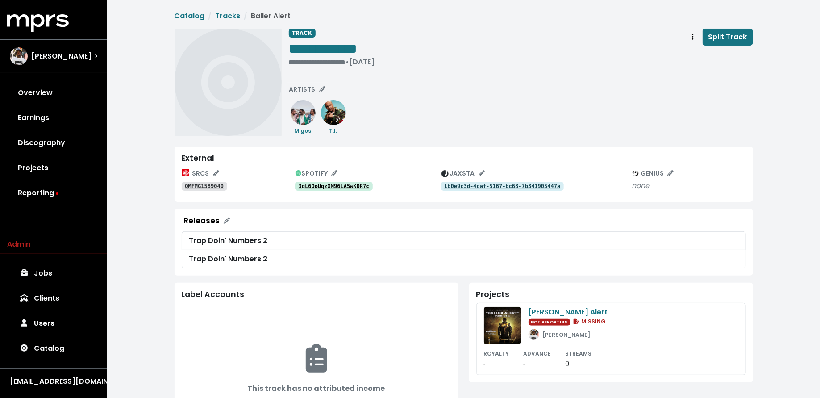
click at [319, 189] on tt "3gL6OoUgzXM96LA5wKOR7c" at bounding box center [333, 186] width 71 height 6
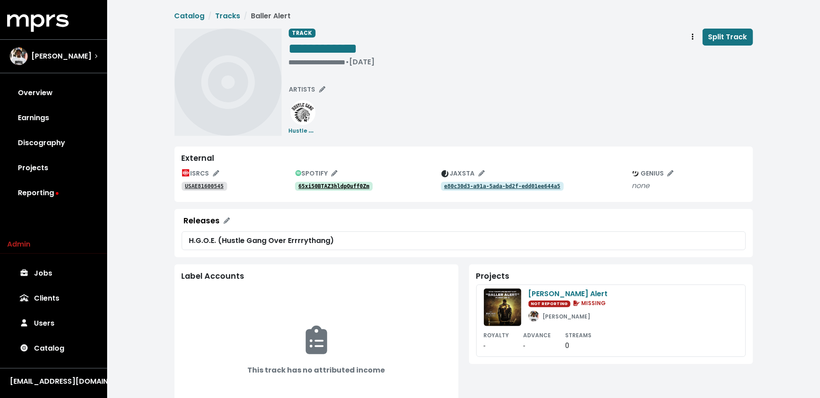
click at [327, 187] on tt "65xi50BTAZ3hldpOuff0Zm" at bounding box center [333, 186] width 71 height 6
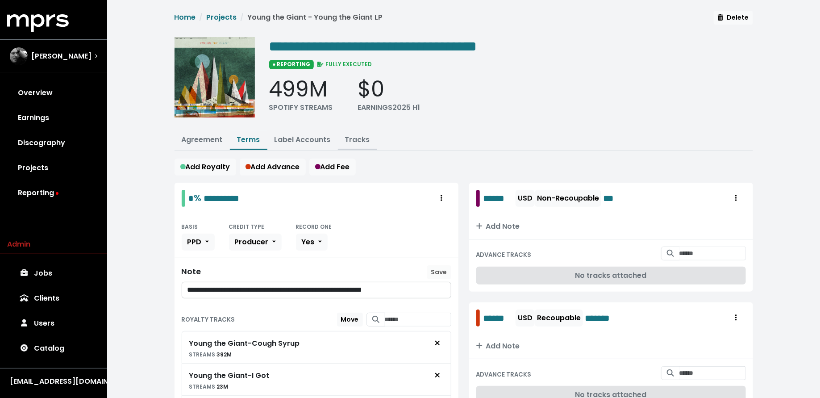
click at [359, 133] on button "Tracks" at bounding box center [357, 140] width 39 height 19
click at [358, 136] on link "Tracks" at bounding box center [357, 139] width 25 height 10
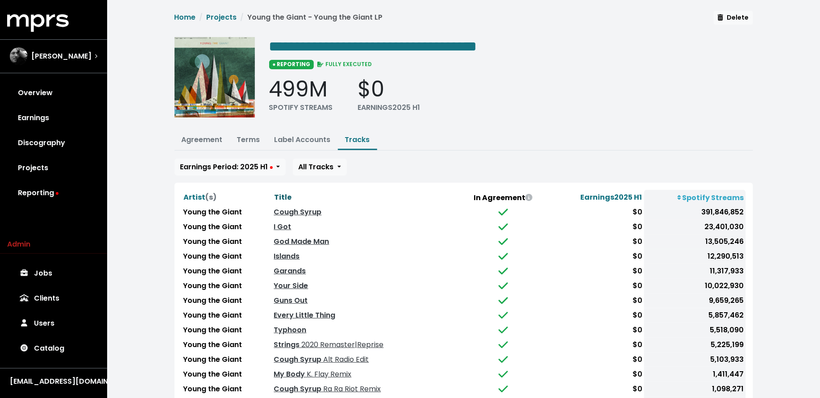
click at [284, 196] on span "Title" at bounding box center [282, 197] width 17 height 10
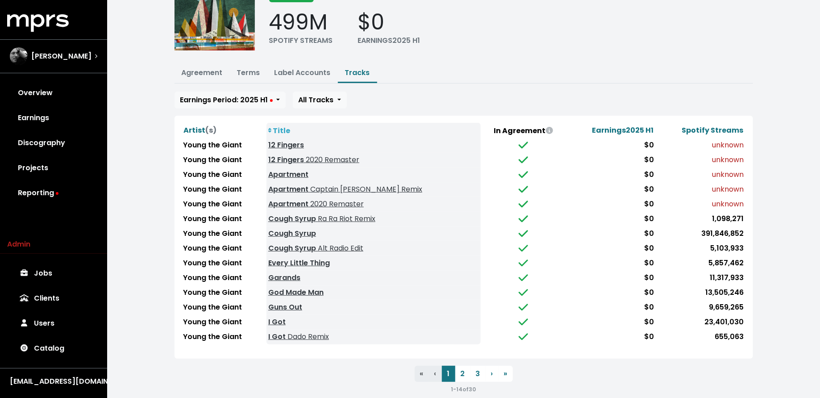
scroll to position [68, 0]
click at [461, 365] on button "2" at bounding box center [462, 372] width 15 height 16
